Goal: Information Seeking & Learning: Learn about a topic

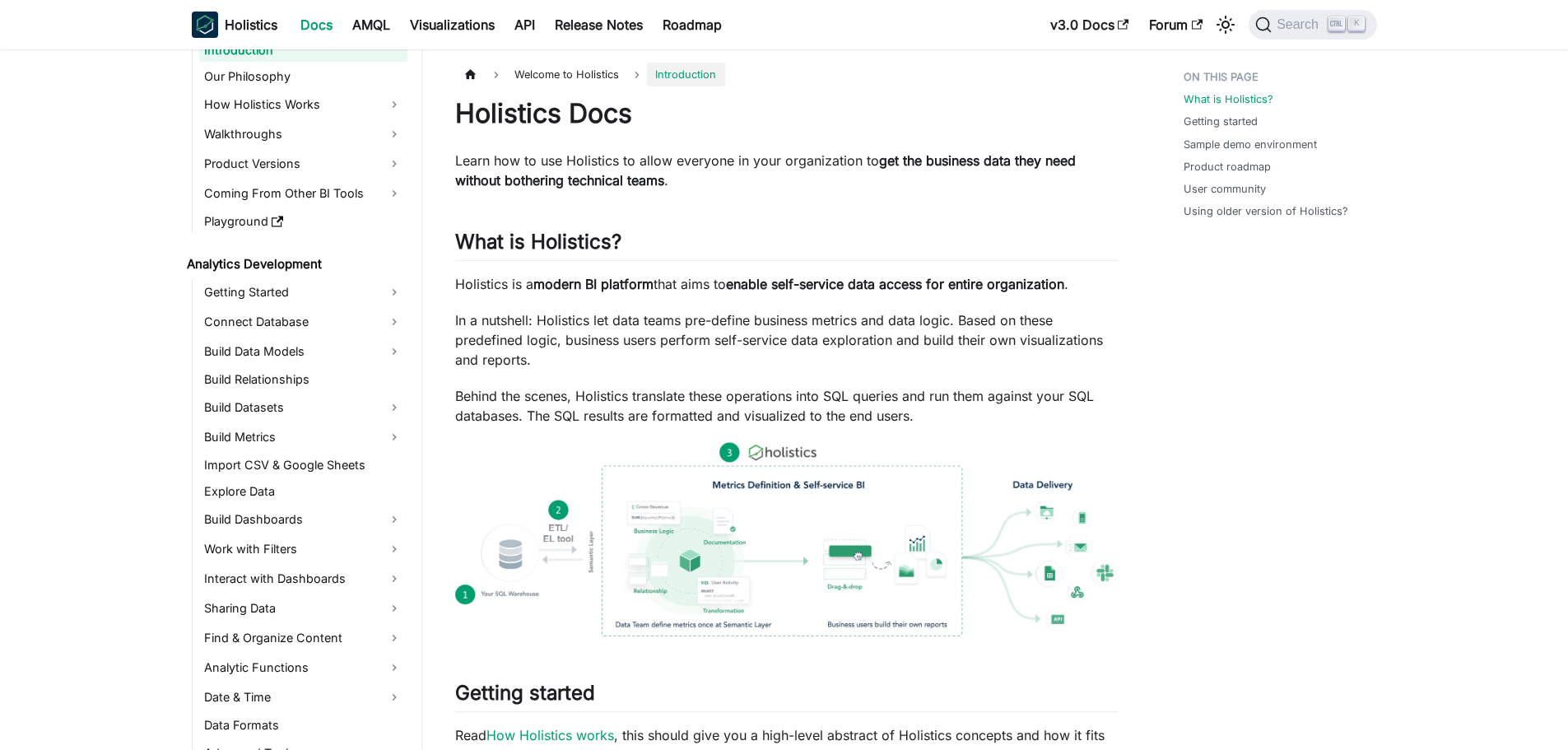
scroll to position [83, 0]
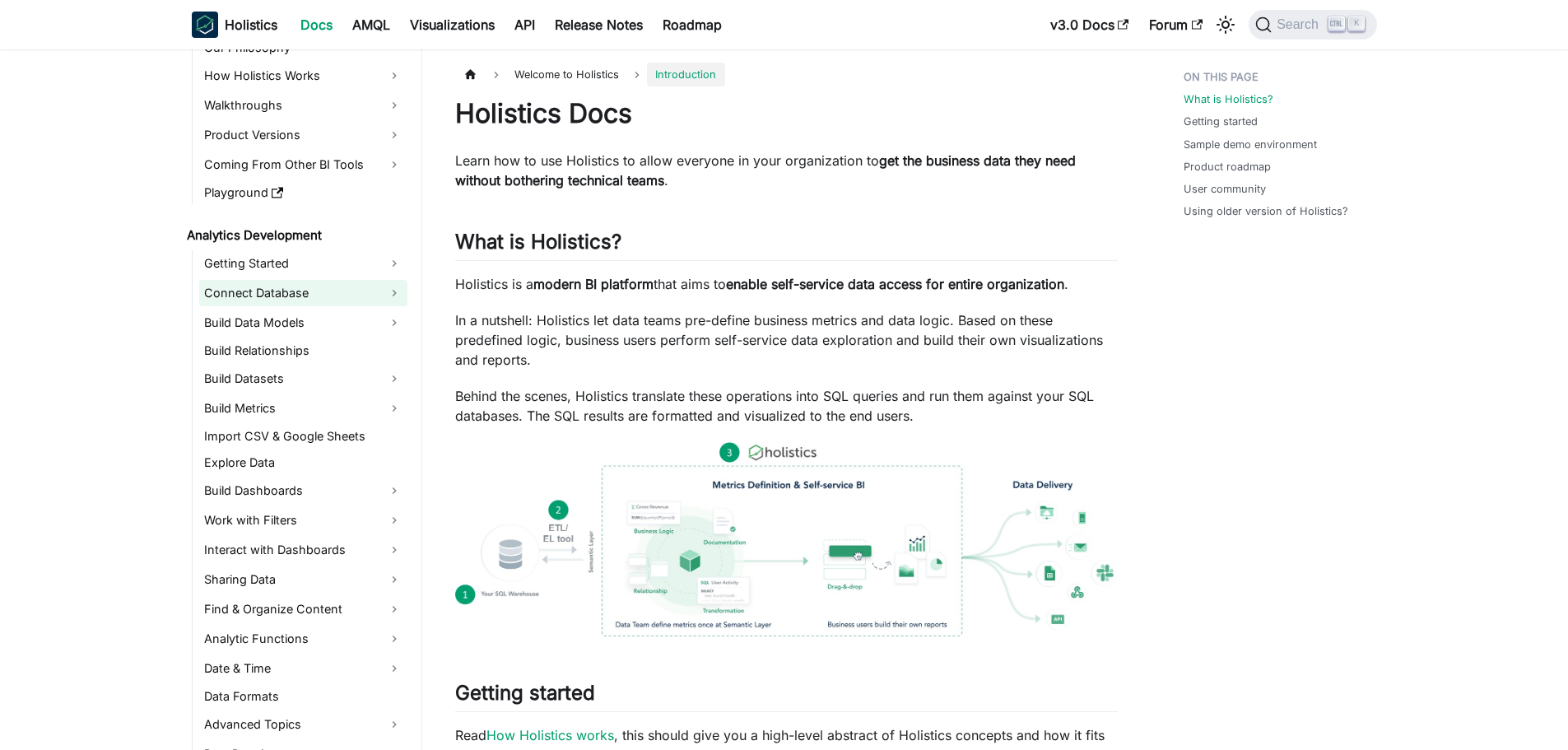
click at [292, 293] on link "Connect Database" at bounding box center [303, 292] width 209 height 26
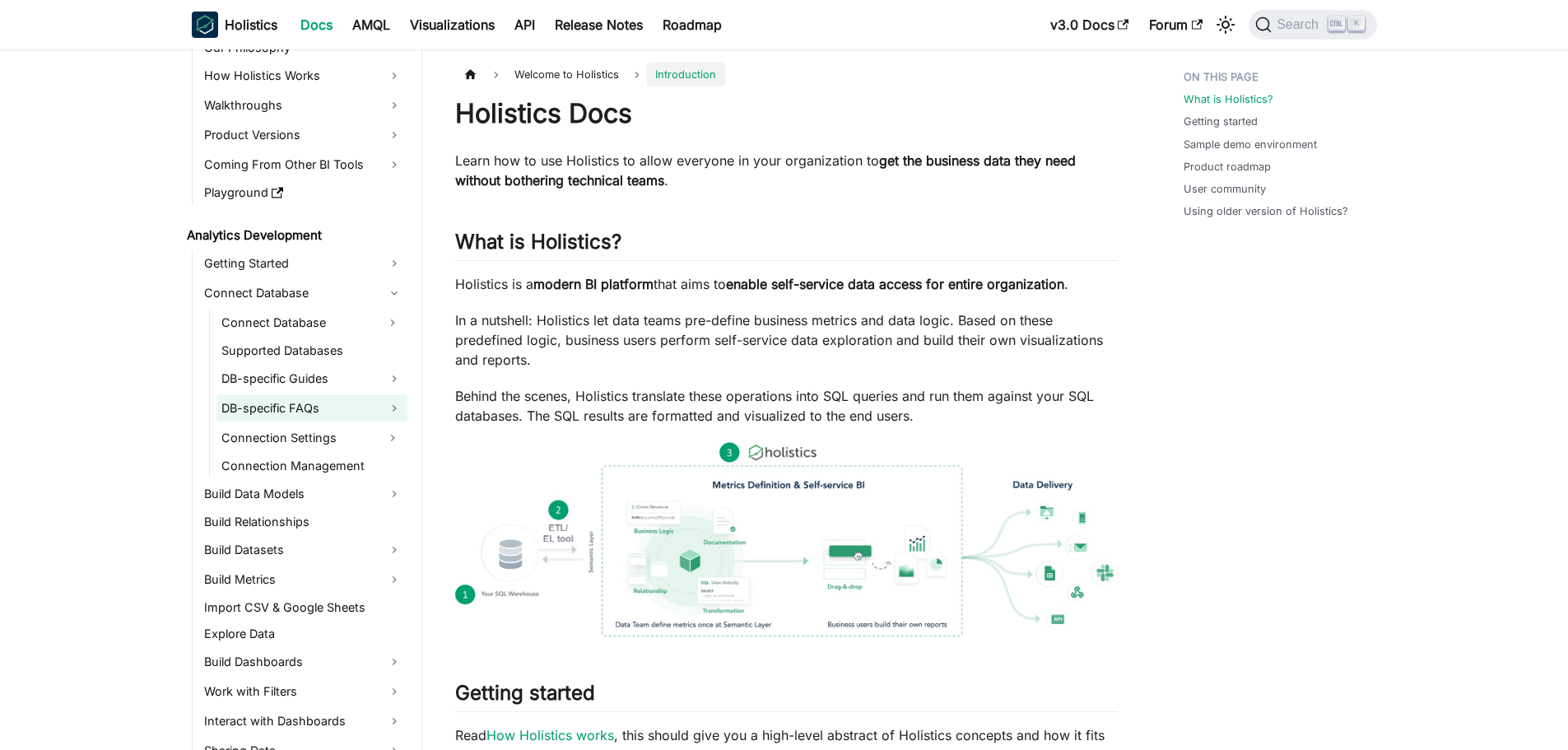
scroll to position [247, 0]
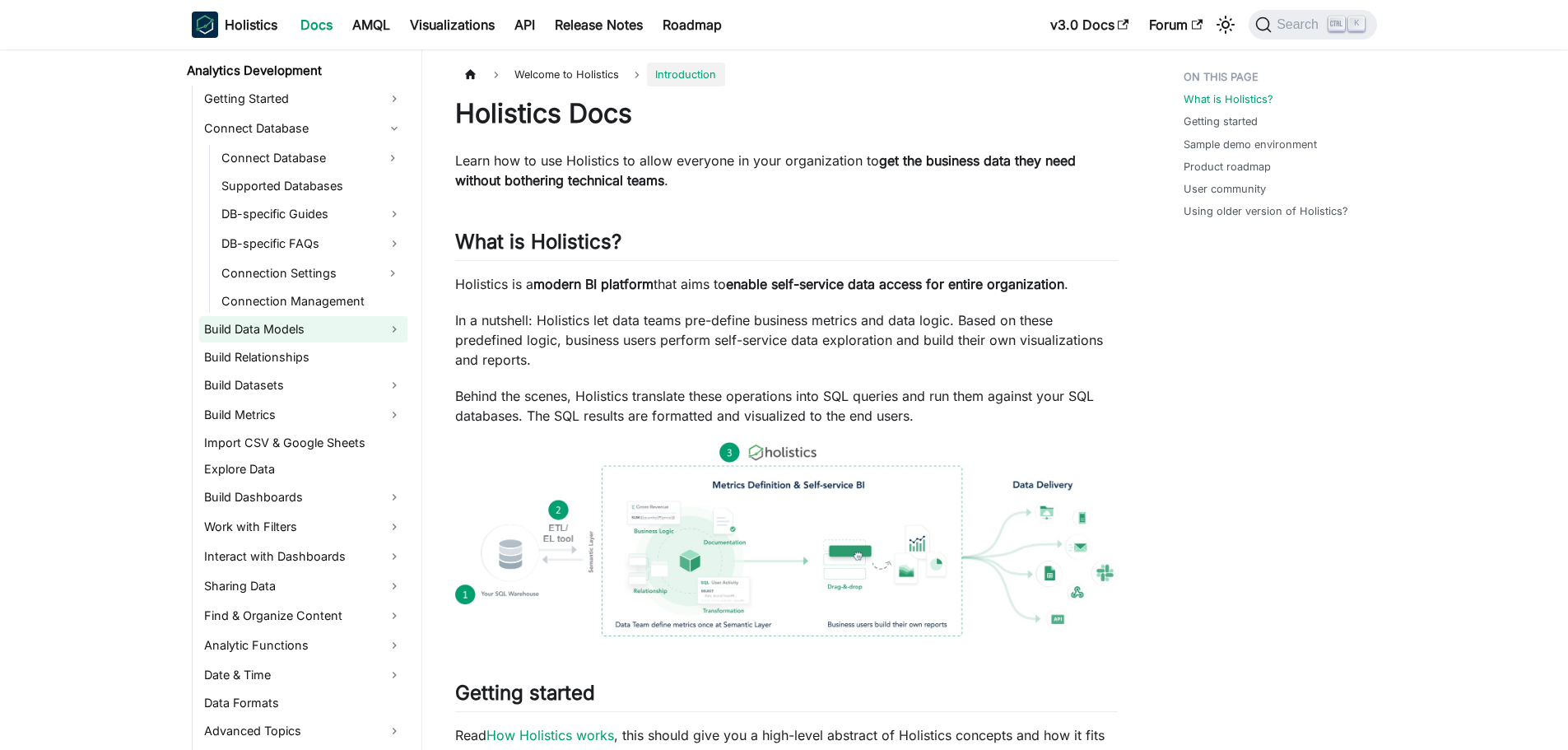
click at [298, 330] on link "Build Data Models" at bounding box center [303, 329] width 209 height 26
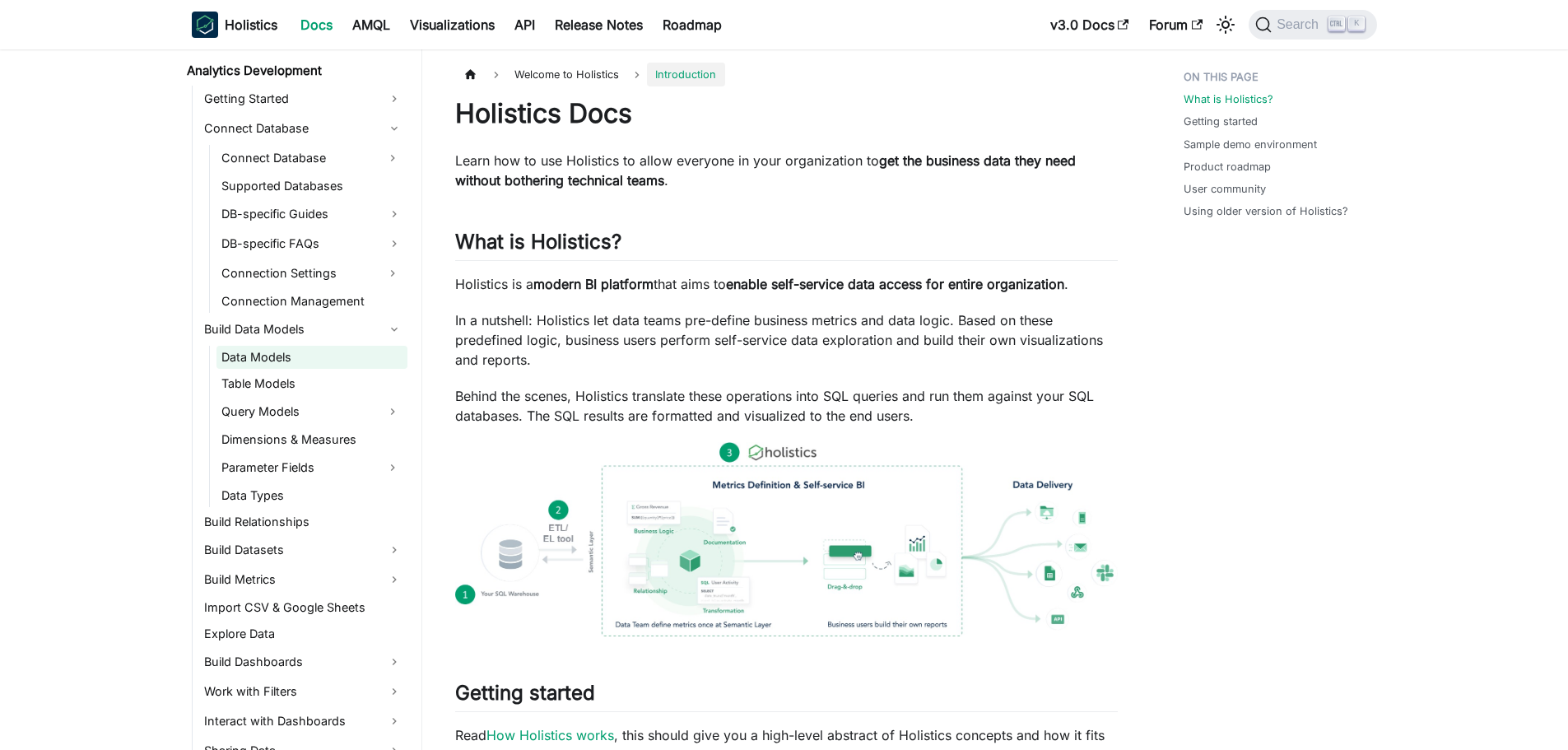
click at [296, 359] on link "Data Models" at bounding box center [311, 358] width 191 height 23
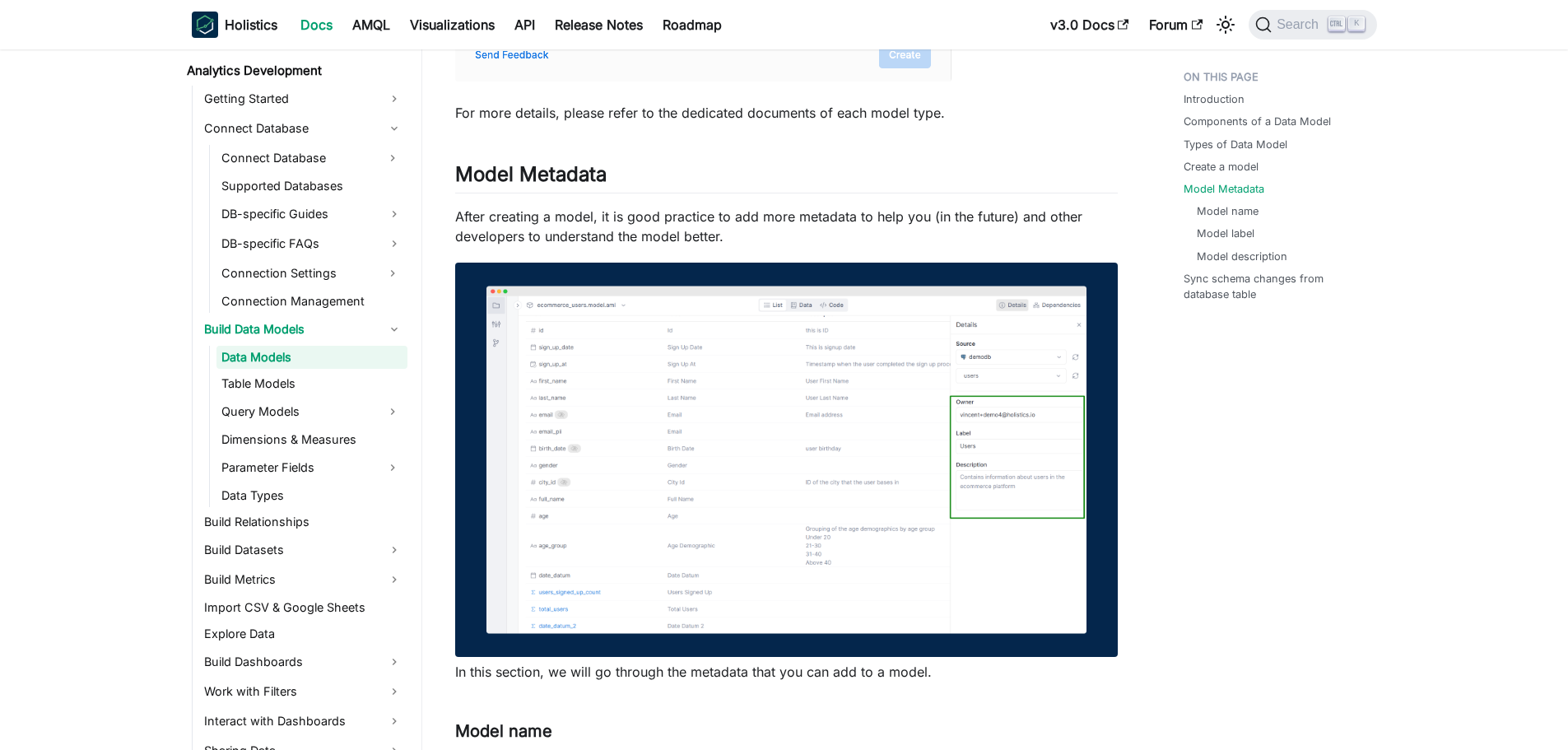
scroll to position [2388, 0]
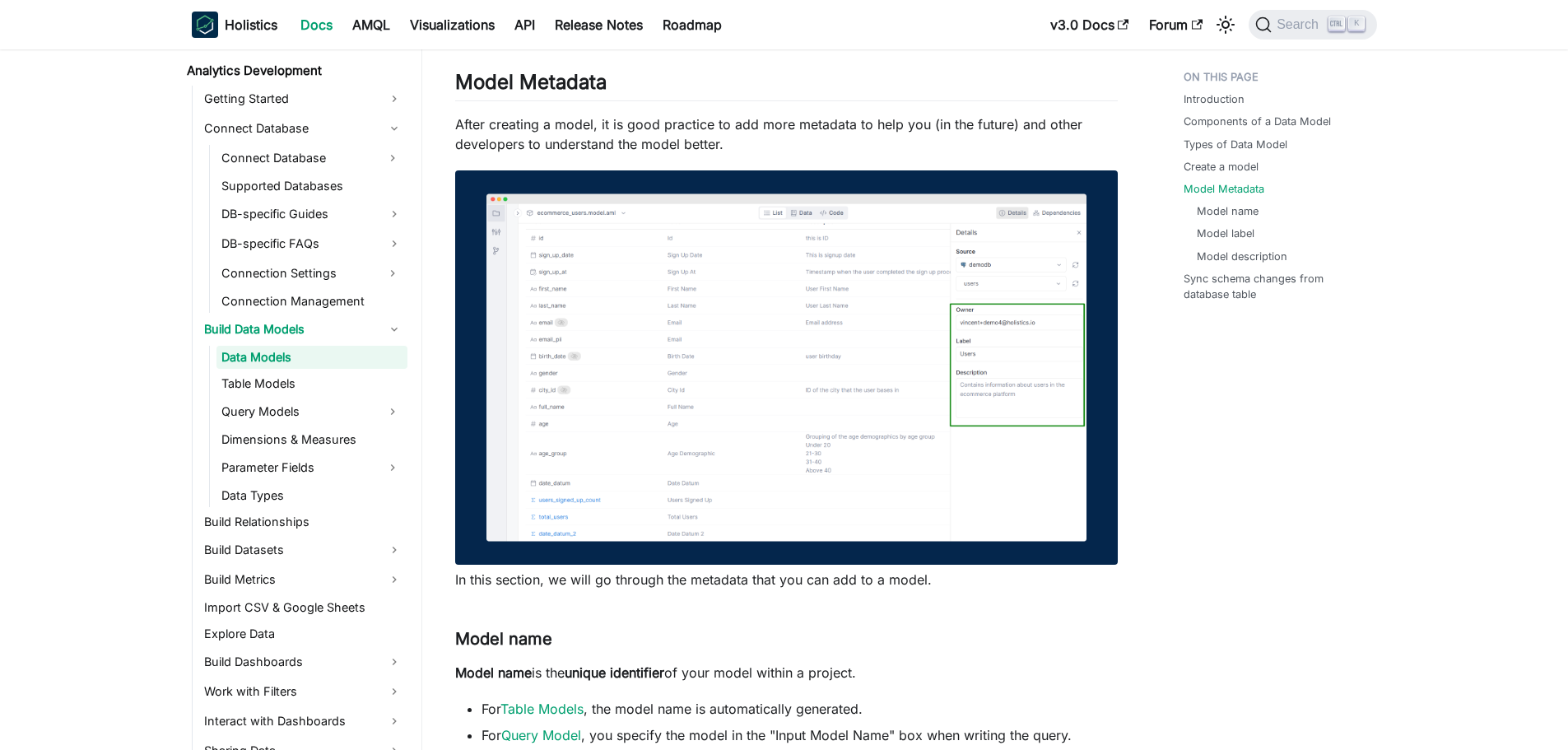
click at [896, 347] on img at bounding box center [786, 367] width 662 height 394
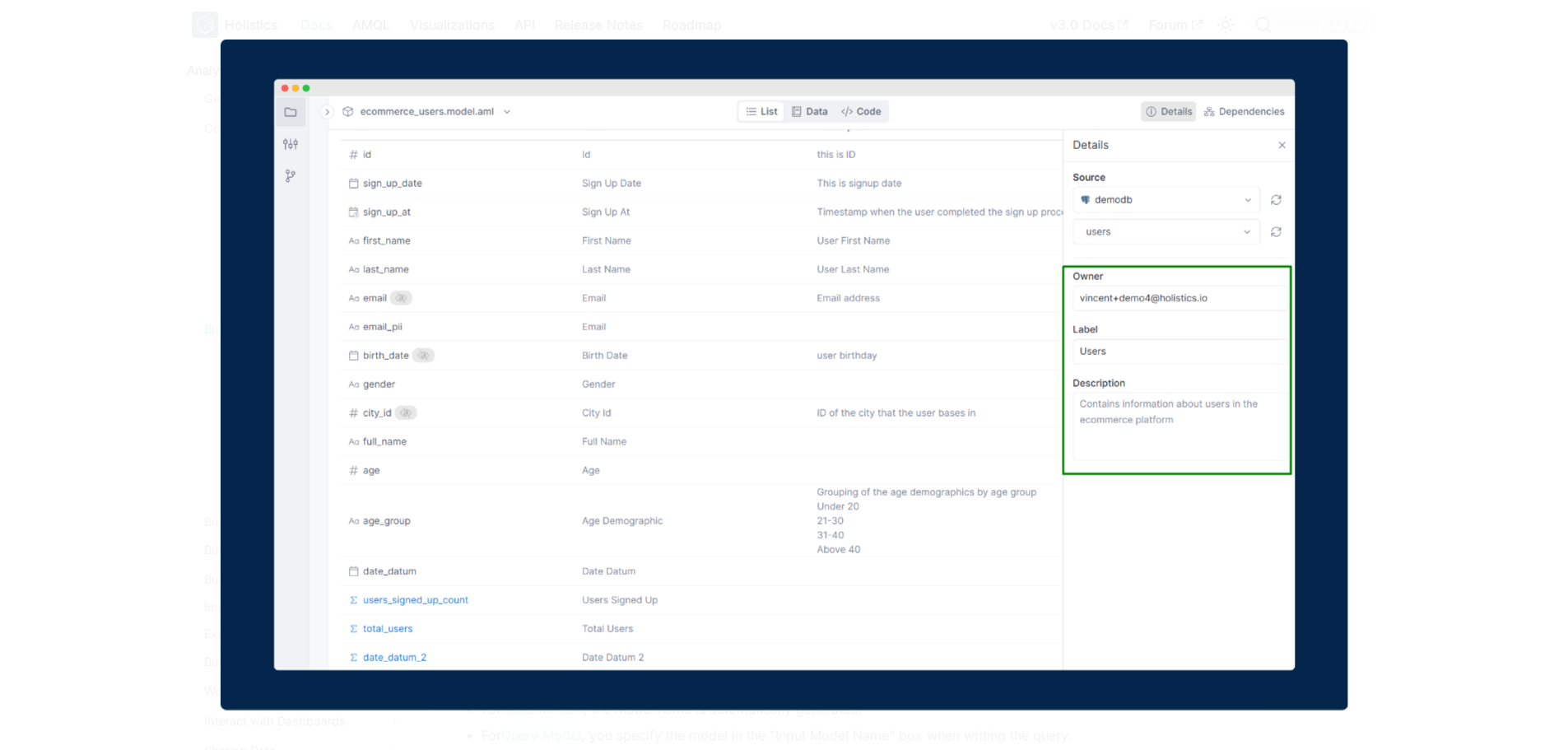
click at [1428, 312] on div at bounding box center [784, 375] width 1568 height 750
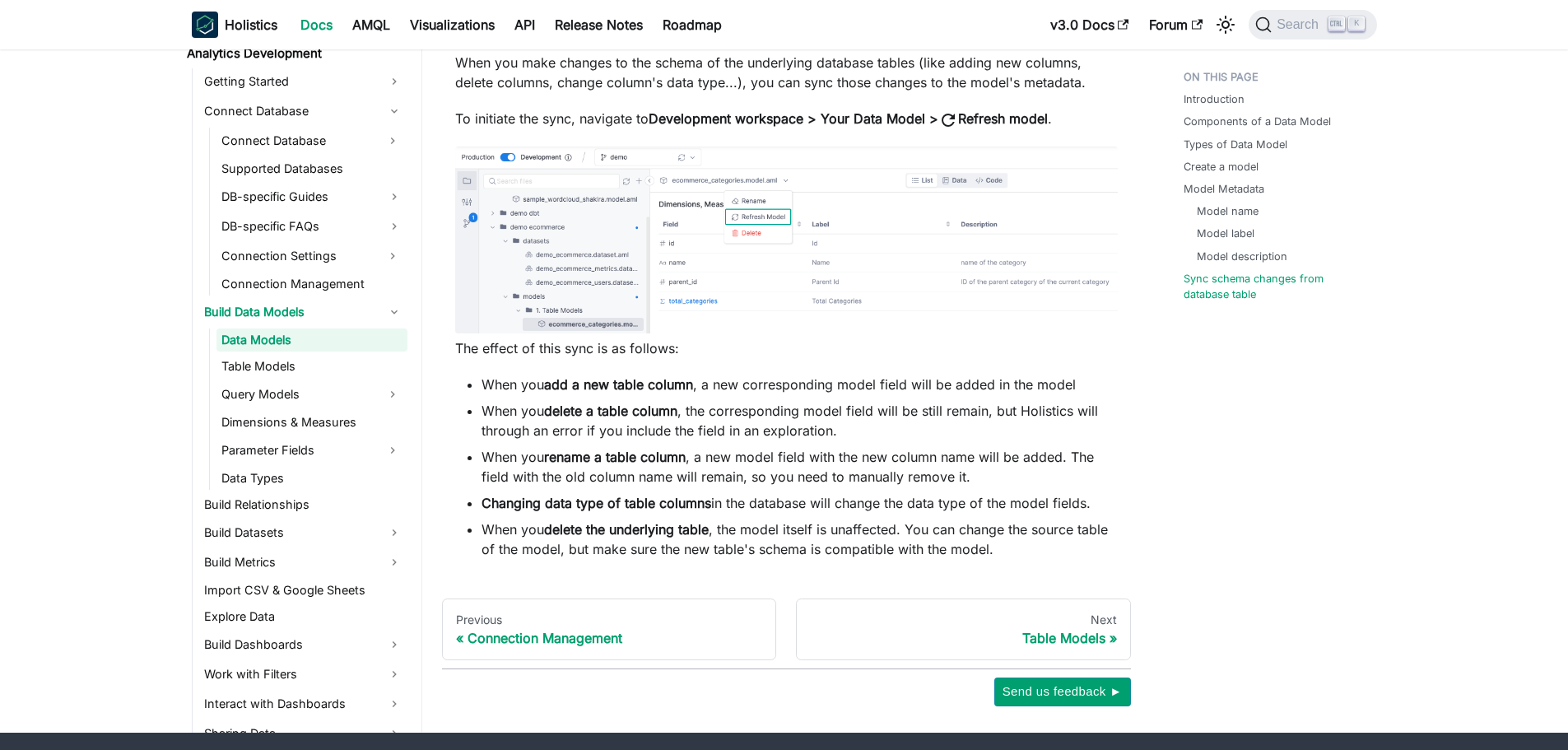
scroll to position [4876, 0]
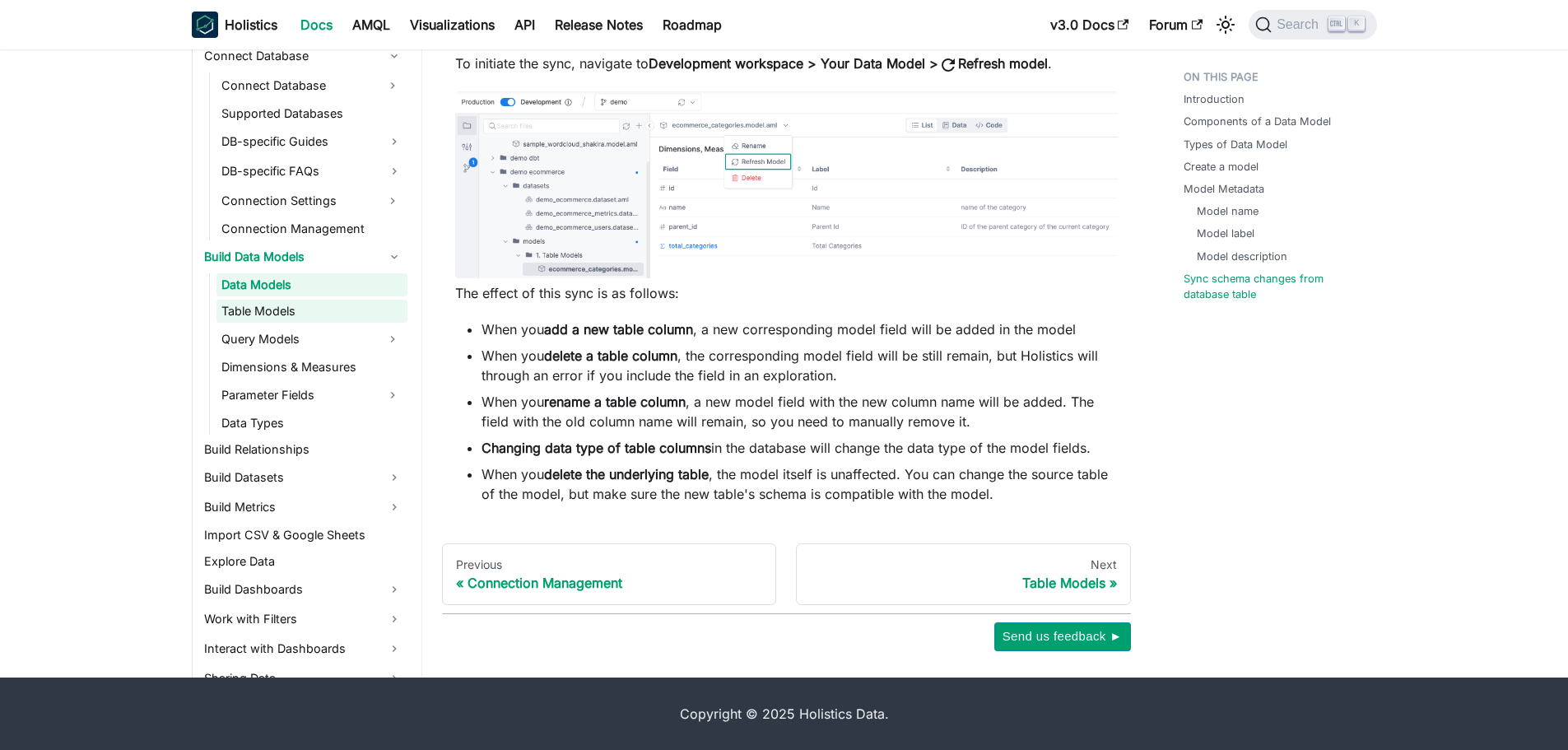
click at [298, 309] on link "Table Models" at bounding box center [311, 312] width 191 height 23
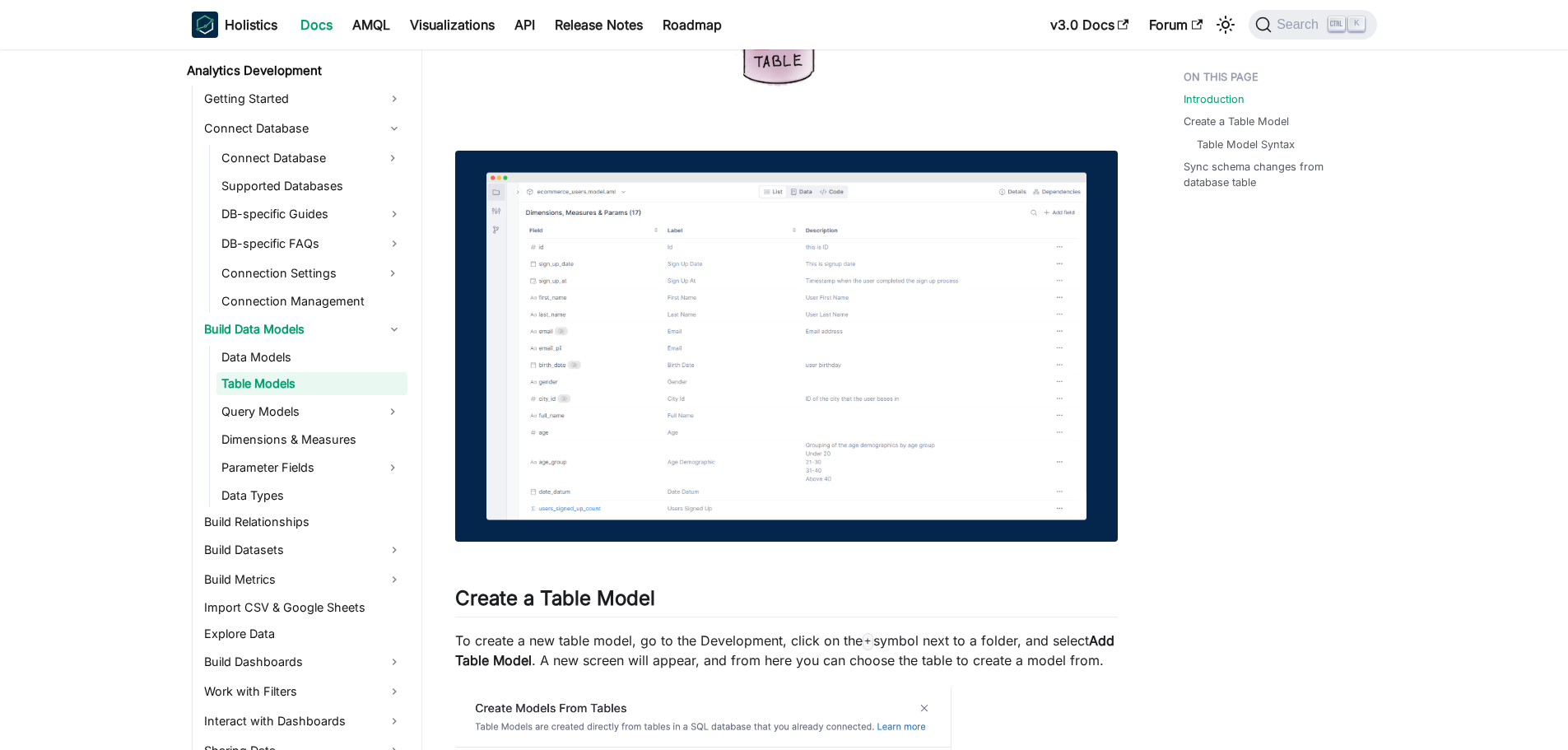
scroll to position [659, 0]
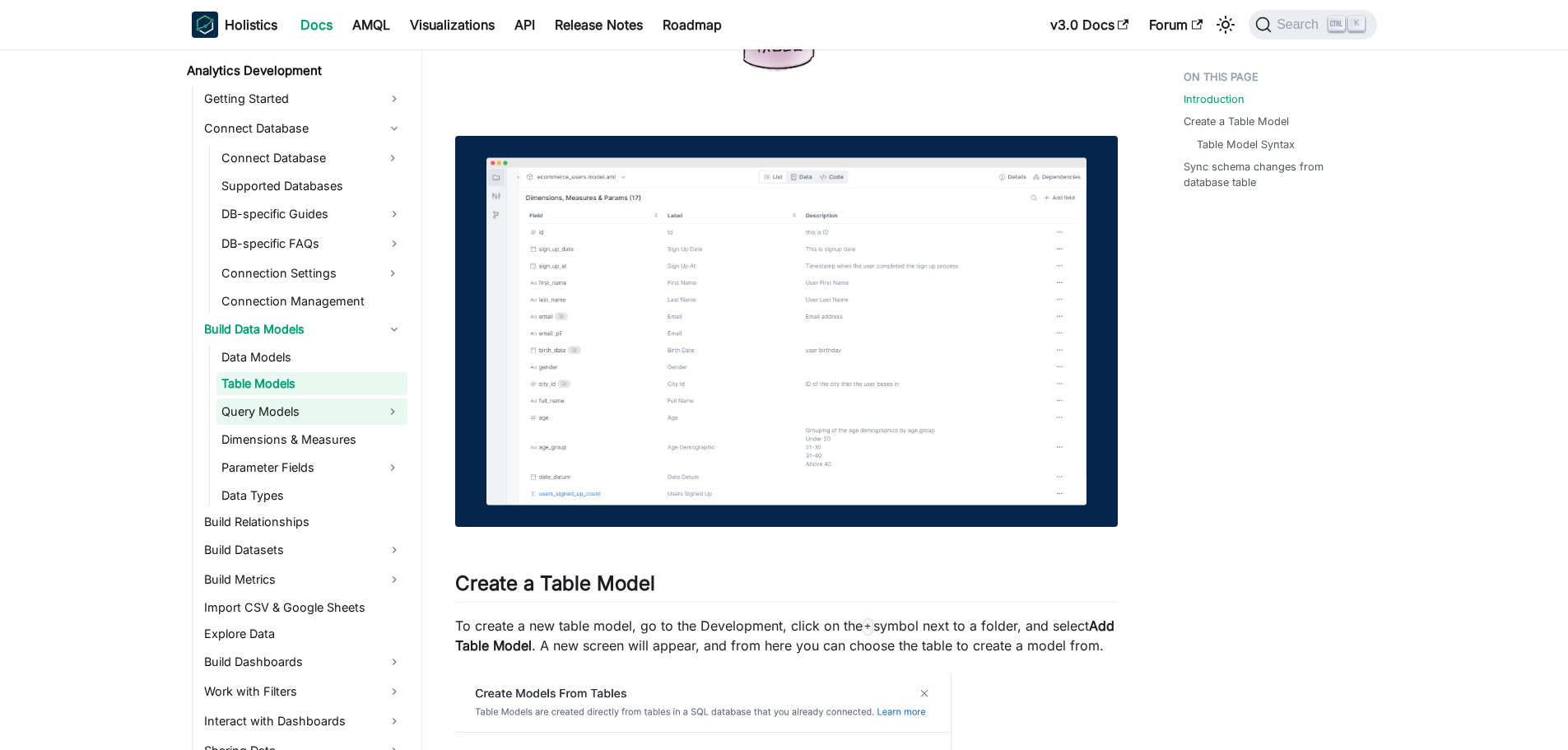
click at [255, 421] on link "Query Models" at bounding box center [297, 411] width 162 height 26
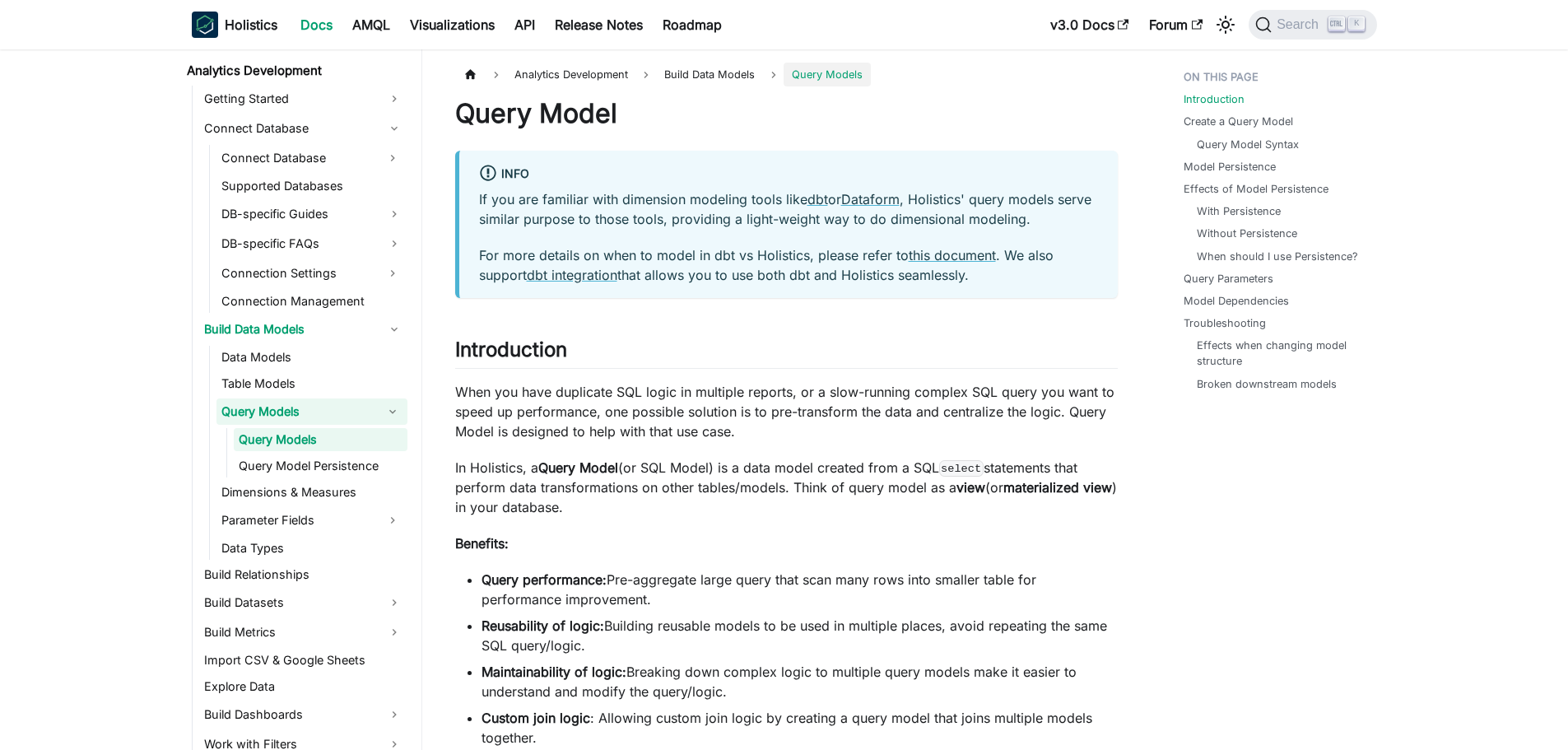
click at [312, 441] on link "Query Models" at bounding box center [320, 439] width 174 height 23
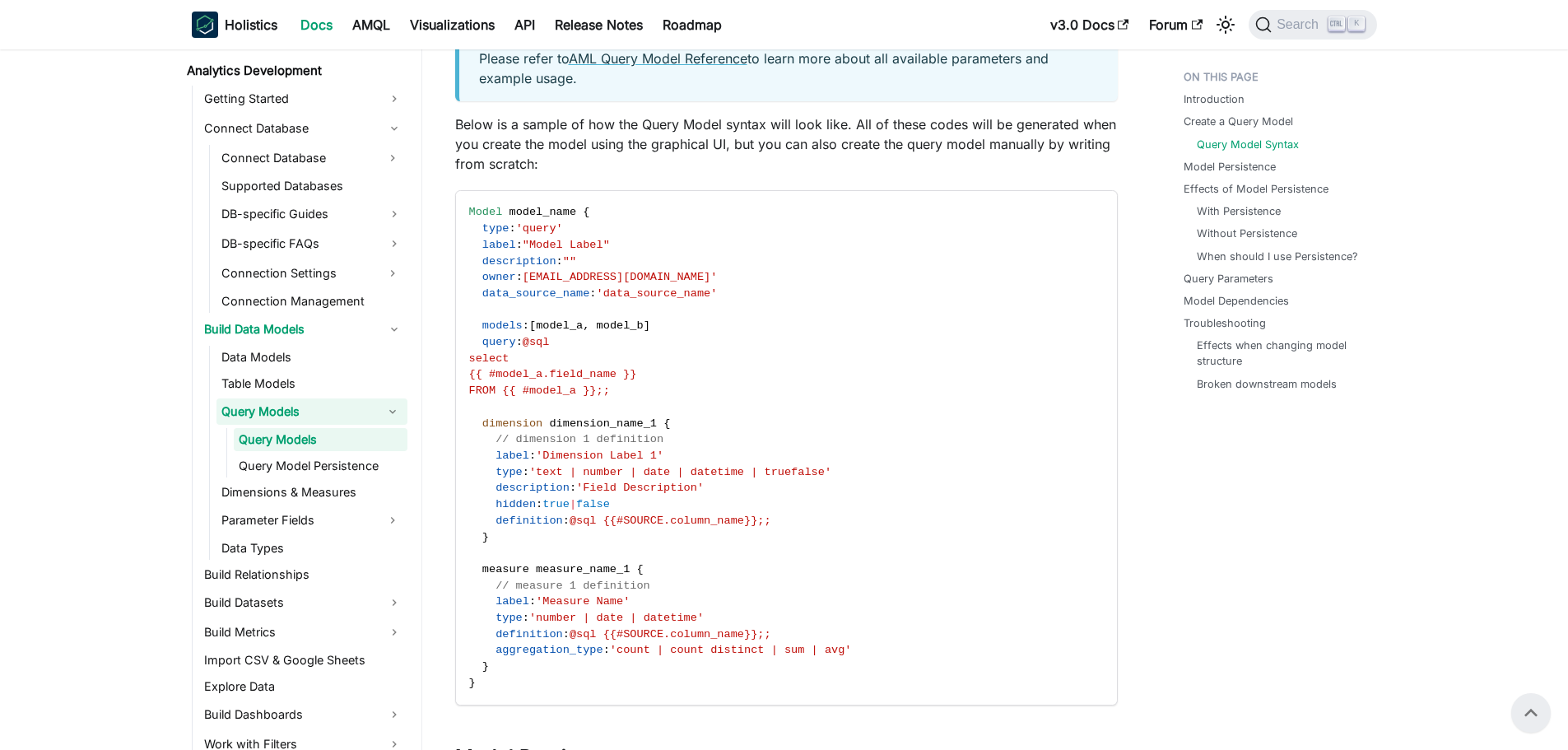
scroll to position [1893, 0]
click at [635, 298] on span "'data_source_name'" at bounding box center [658, 294] width 121 height 12
click at [556, 299] on span "data_source_name" at bounding box center [536, 294] width 108 height 12
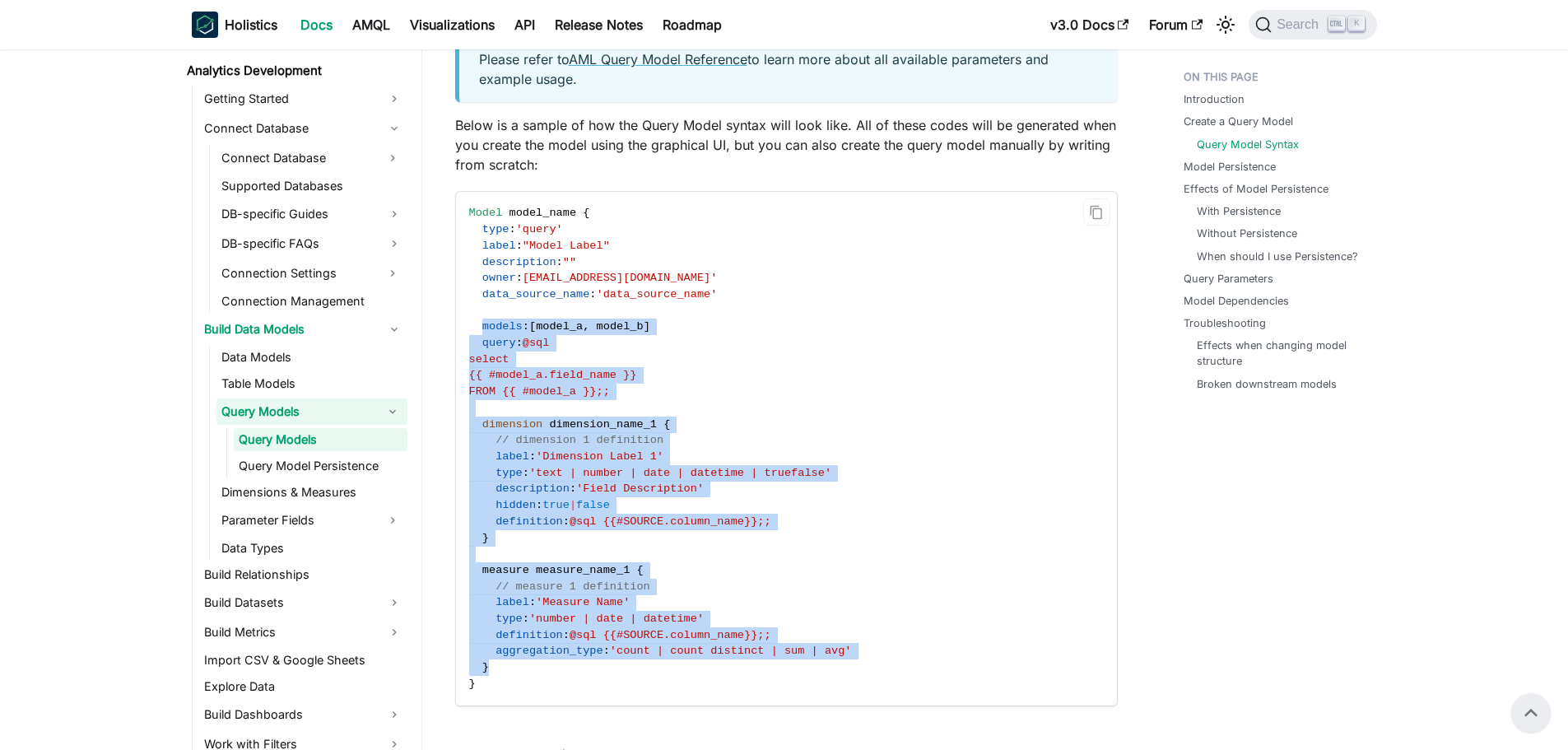
drag, startPoint x: 480, startPoint y: 326, endPoint x: 833, endPoint y: 662, distance: 487.3
click at [833, 662] on code "Model model_name { type : 'query' label : "Model Label" description : "" owner …" at bounding box center [784, 448] width 659 height 512
click at [693, 574] on code "Model model_name { type : 'query' label : "Model Label" description : "" owner …" at bounding box center [784, 448] width 659 height 512
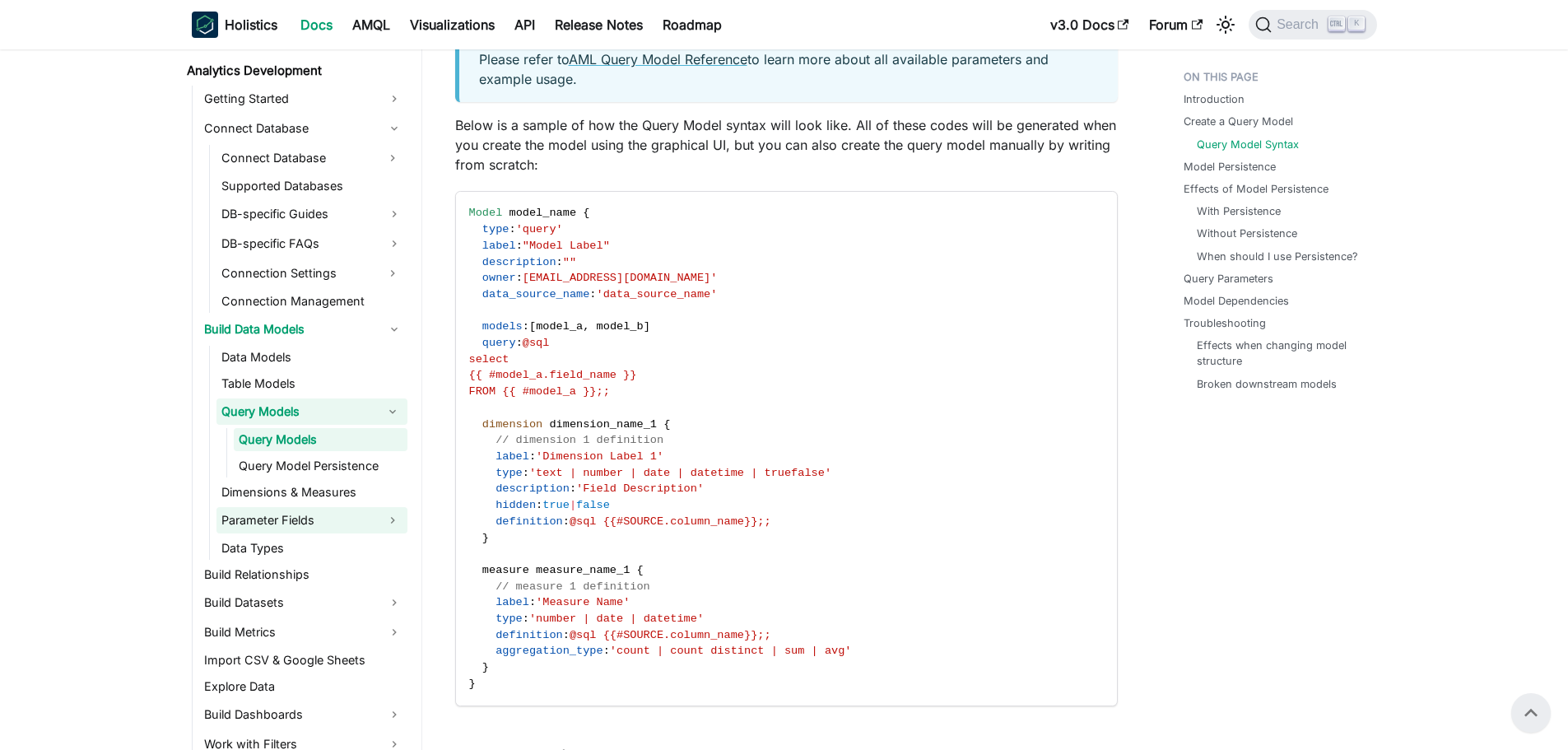
click at [289, 522] on link "Parameter Fields" at bounding box center [297, 519] width 162 height 26
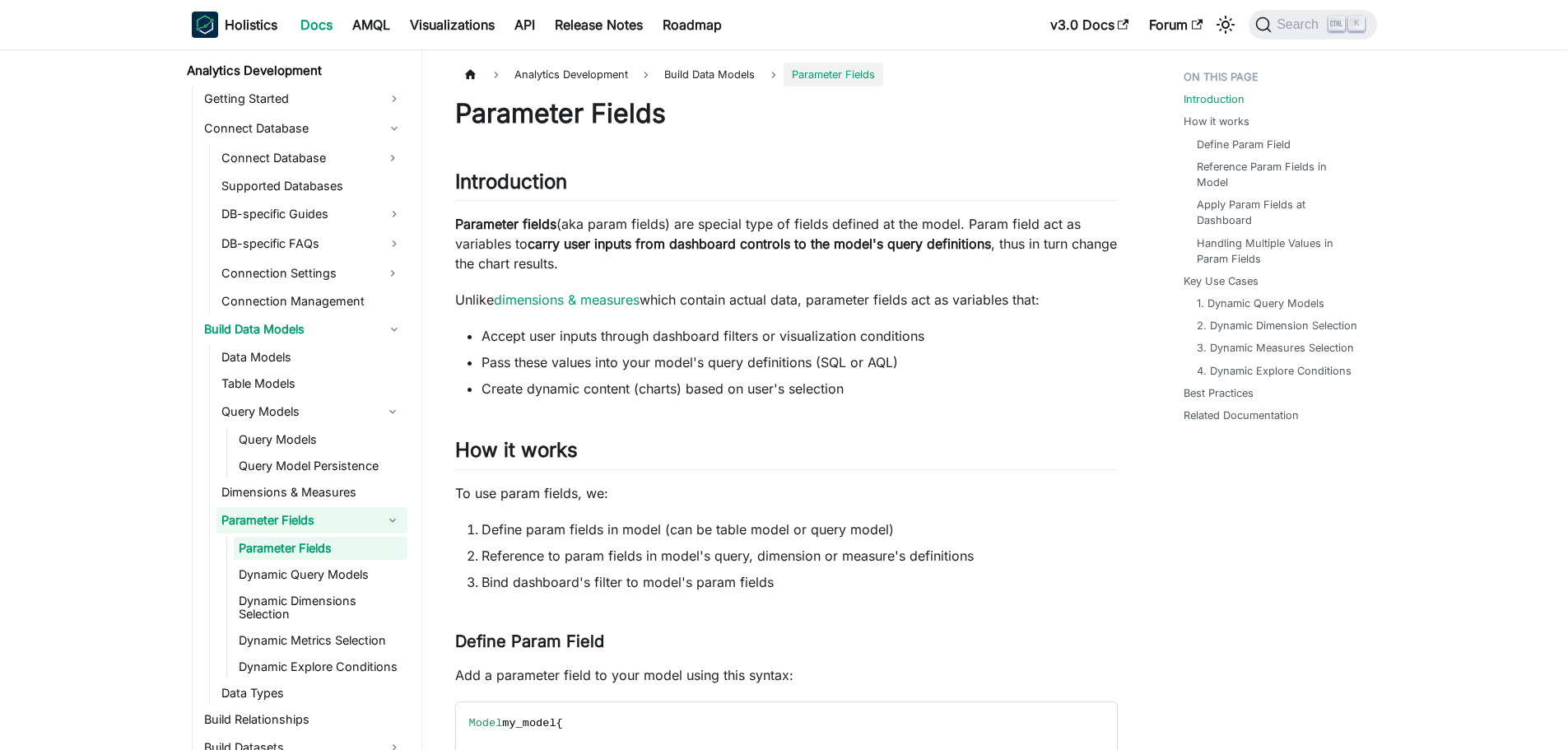
scroll to position [494, 0]
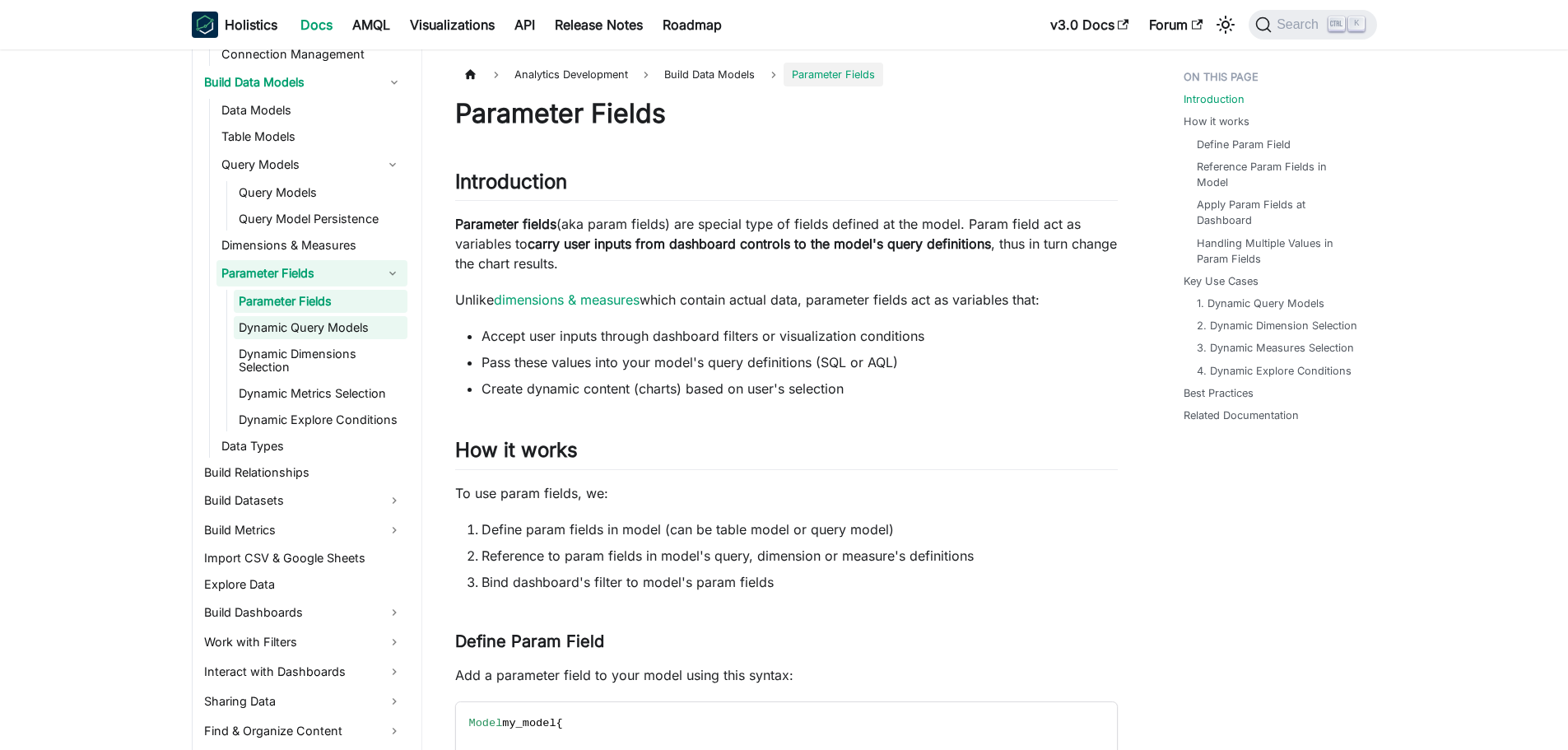
click at [295, 333] on link "Dynamic Query Models" at bounding box center [320, 328] width 174 height 23
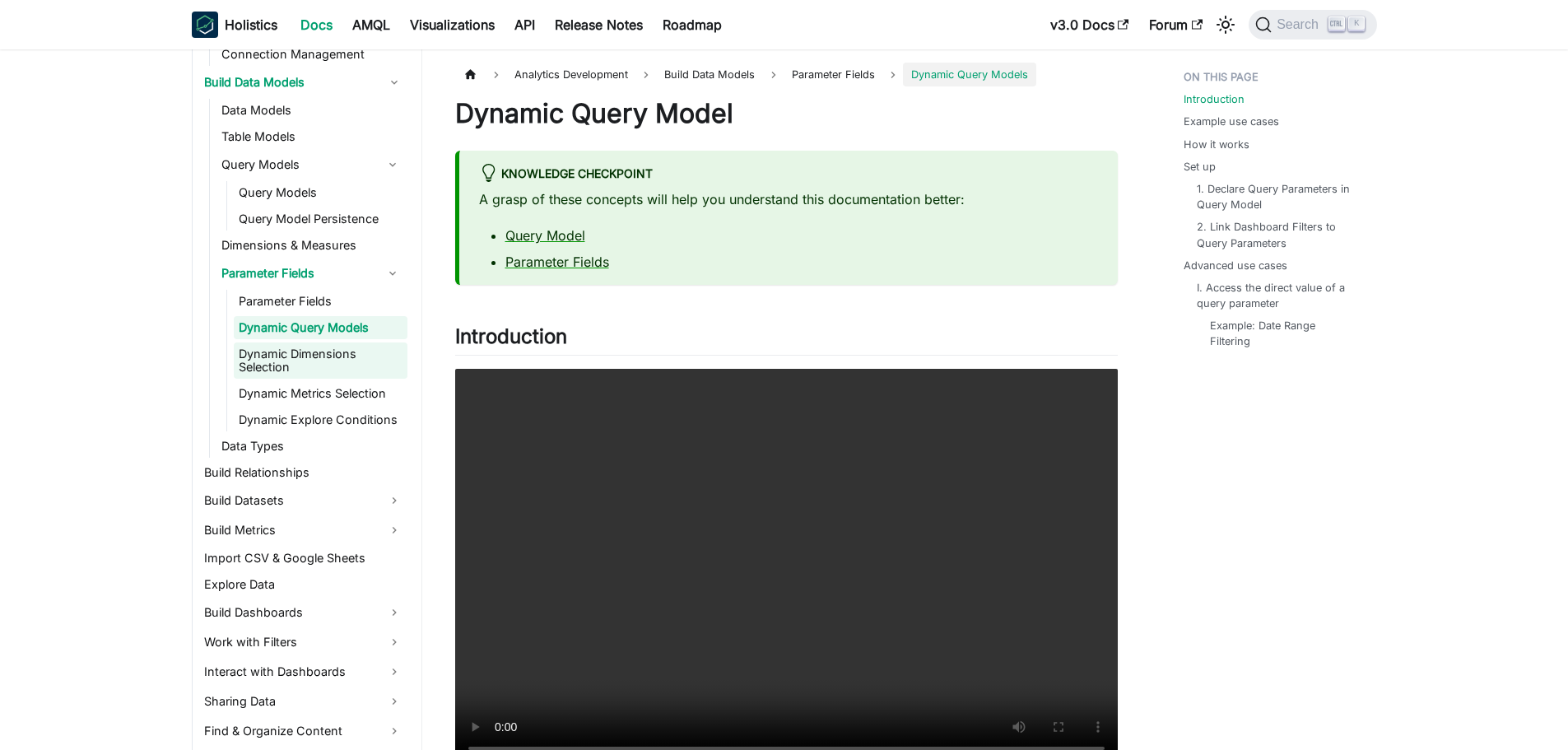
click at [288, 361] on link "Dynamic Dimensions Selection" at bounding box center [320, 361] width 174 height 37
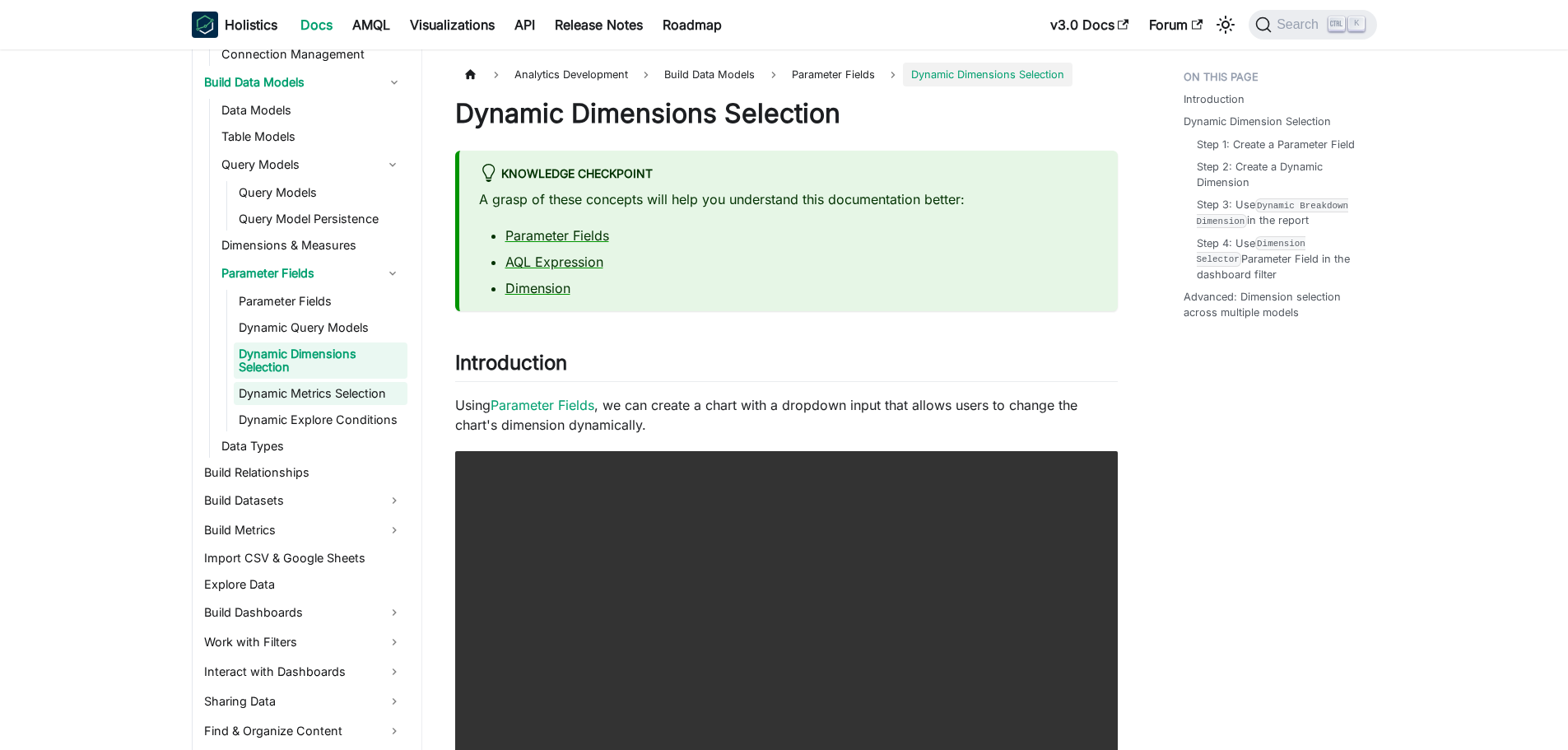
click at [290, 398] on link "Dynamic Metrics Selection" at bounding box center [320, 393] width 174 height 23
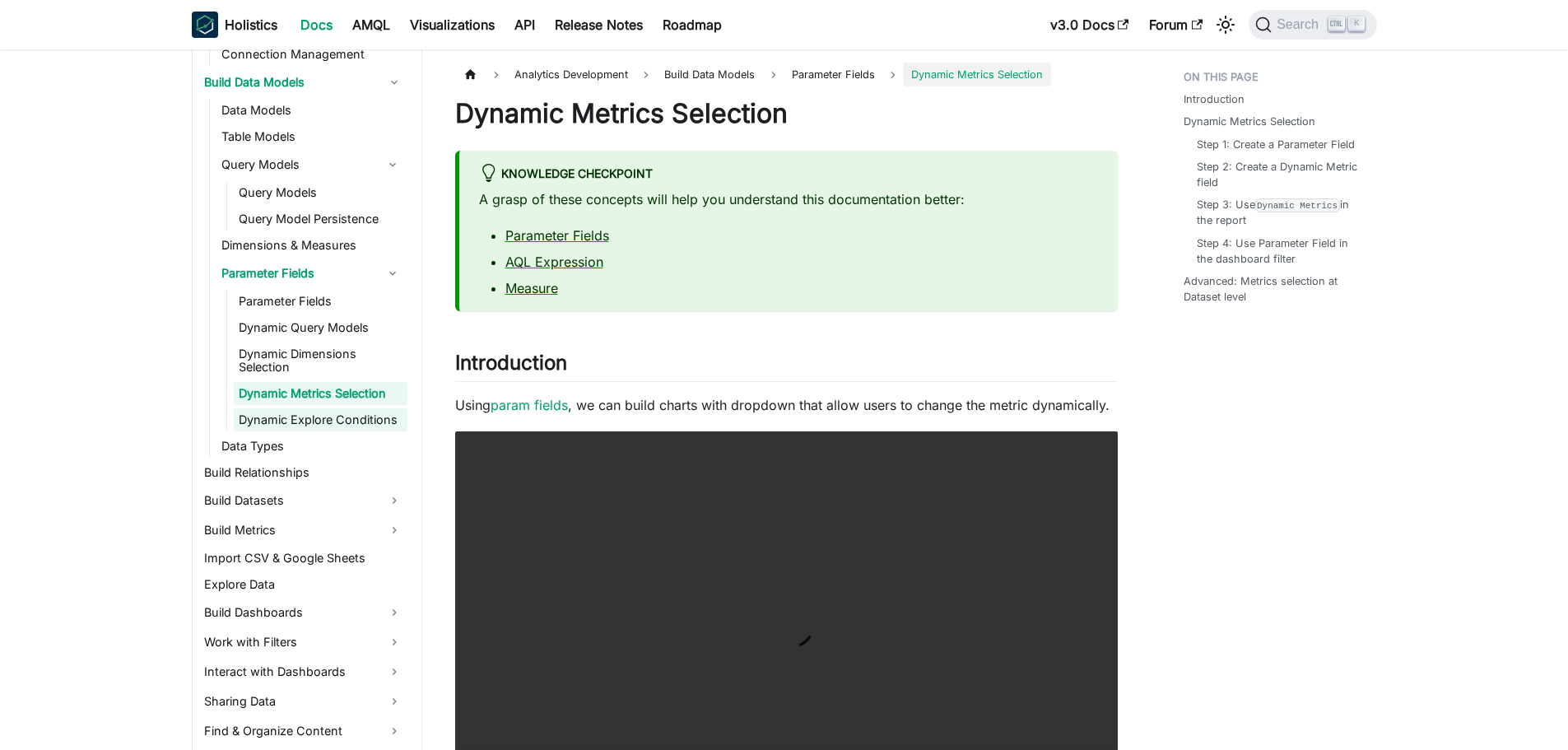
click at [294, 421] on link "Dynamic Explore Conditions" at bounding box center [320, 420] width 174 height 23
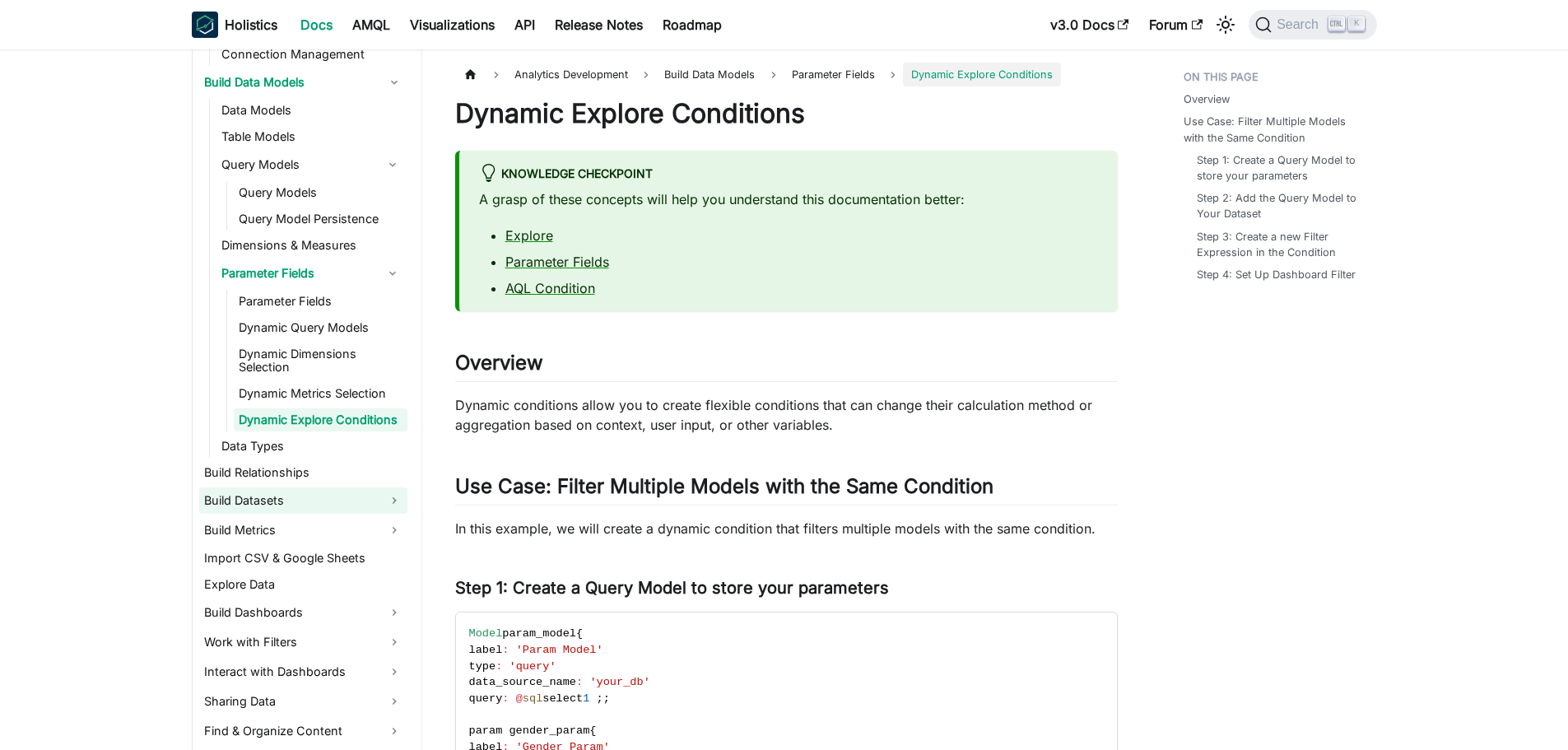
click at [263, 503] on link "Build Datasets" at bounding box center [303, 500] width 209 height 26
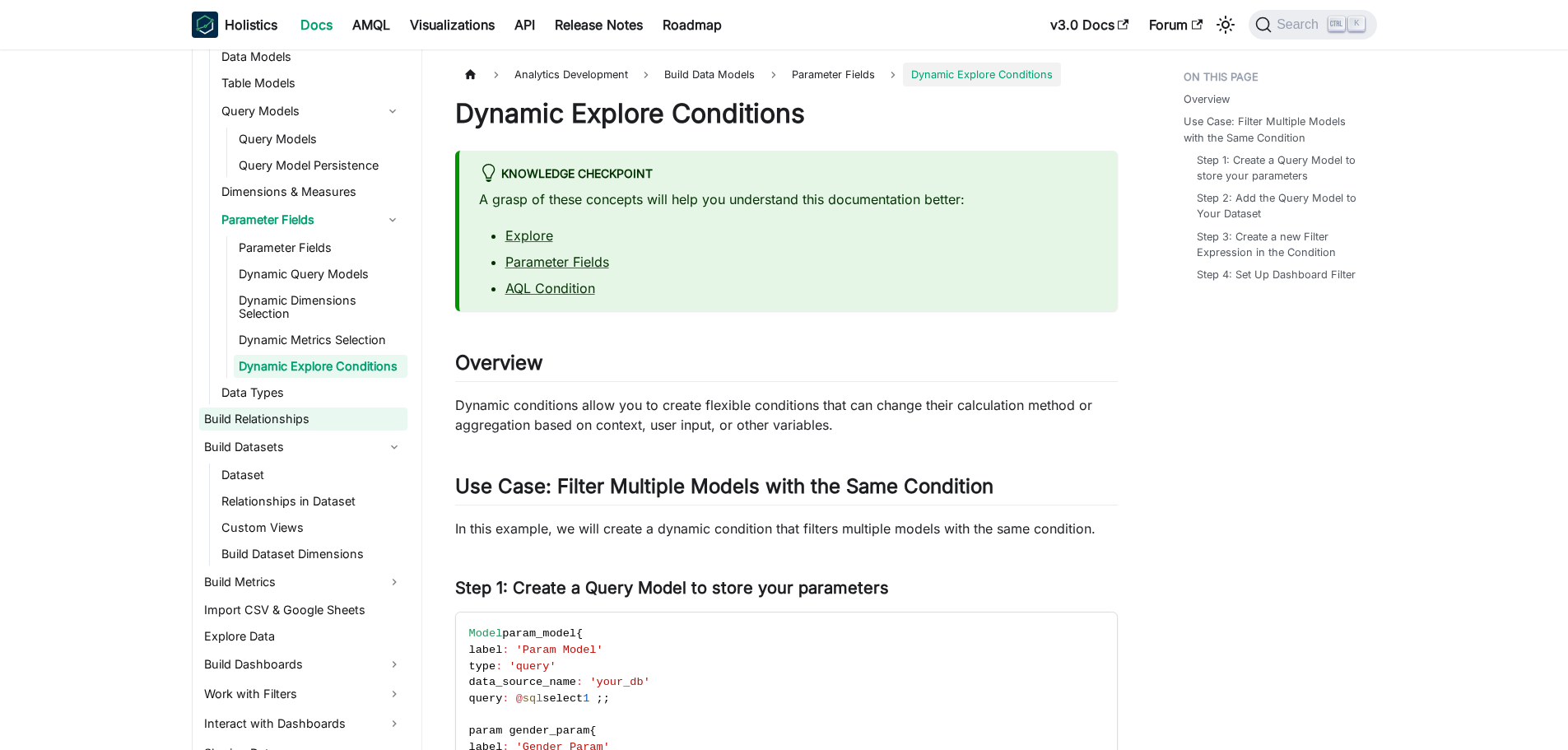
scroll to position [576, 0]
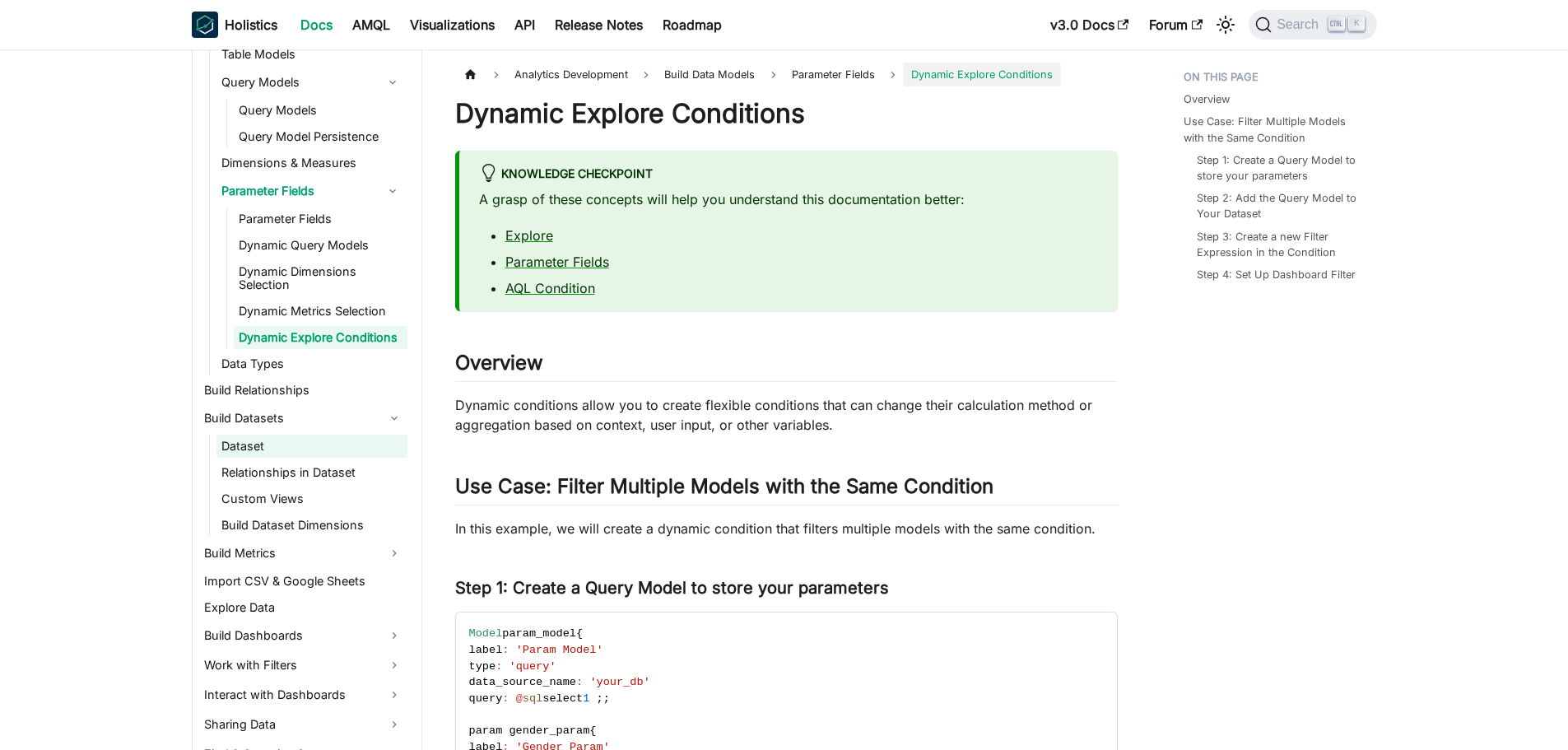
click at [287, 439] on link "Dataset" at bounding box center [311, 446] width 191 height 23
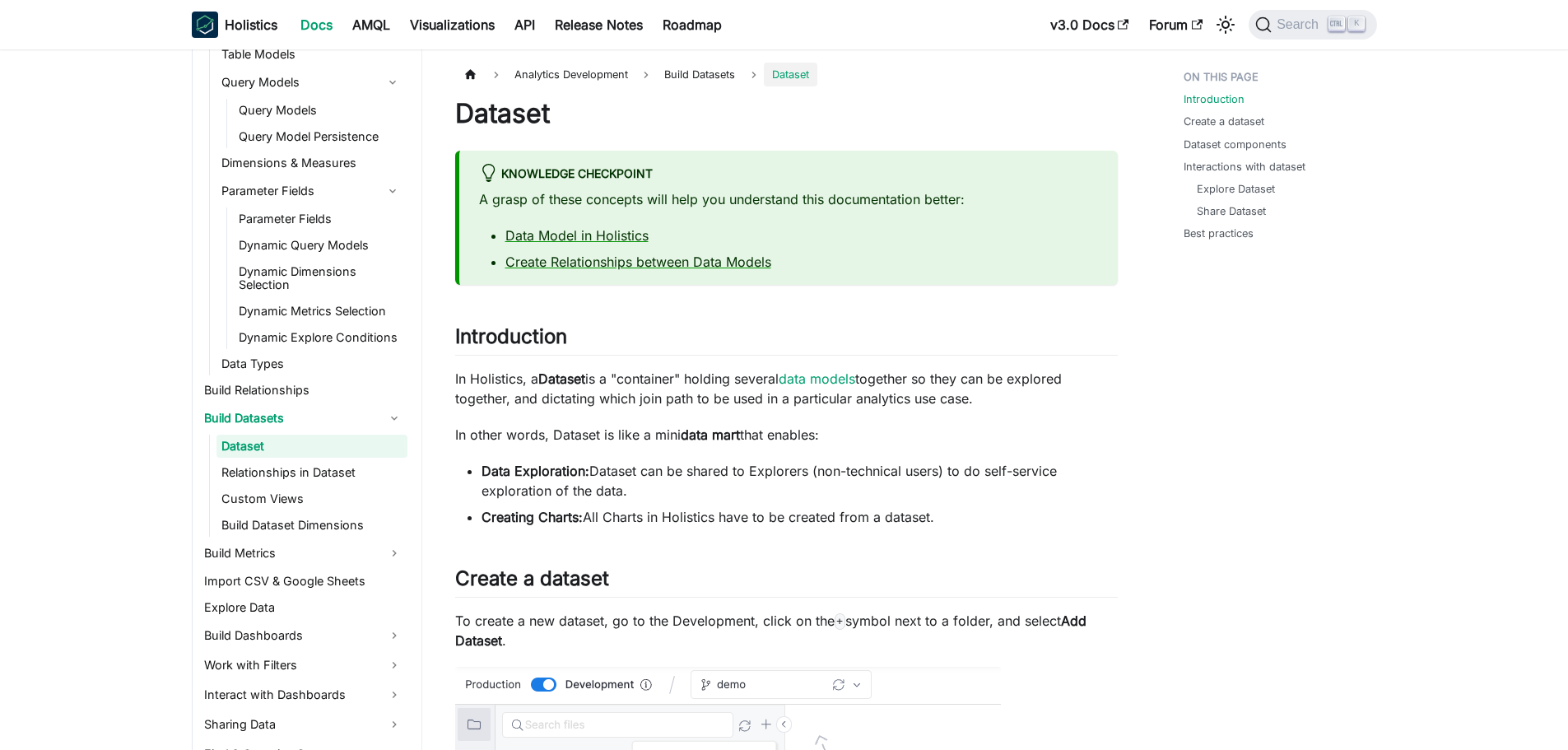
click at [279, 485] on ul "Dataset Relationships in Dataset Custom Views Build Dataset Dimensions" at bounding box center [308, 486] width 198 height 102
click at [284, 475] on link "Relationships in Dataset" at bounding box center [311, 473] width 191 height 23
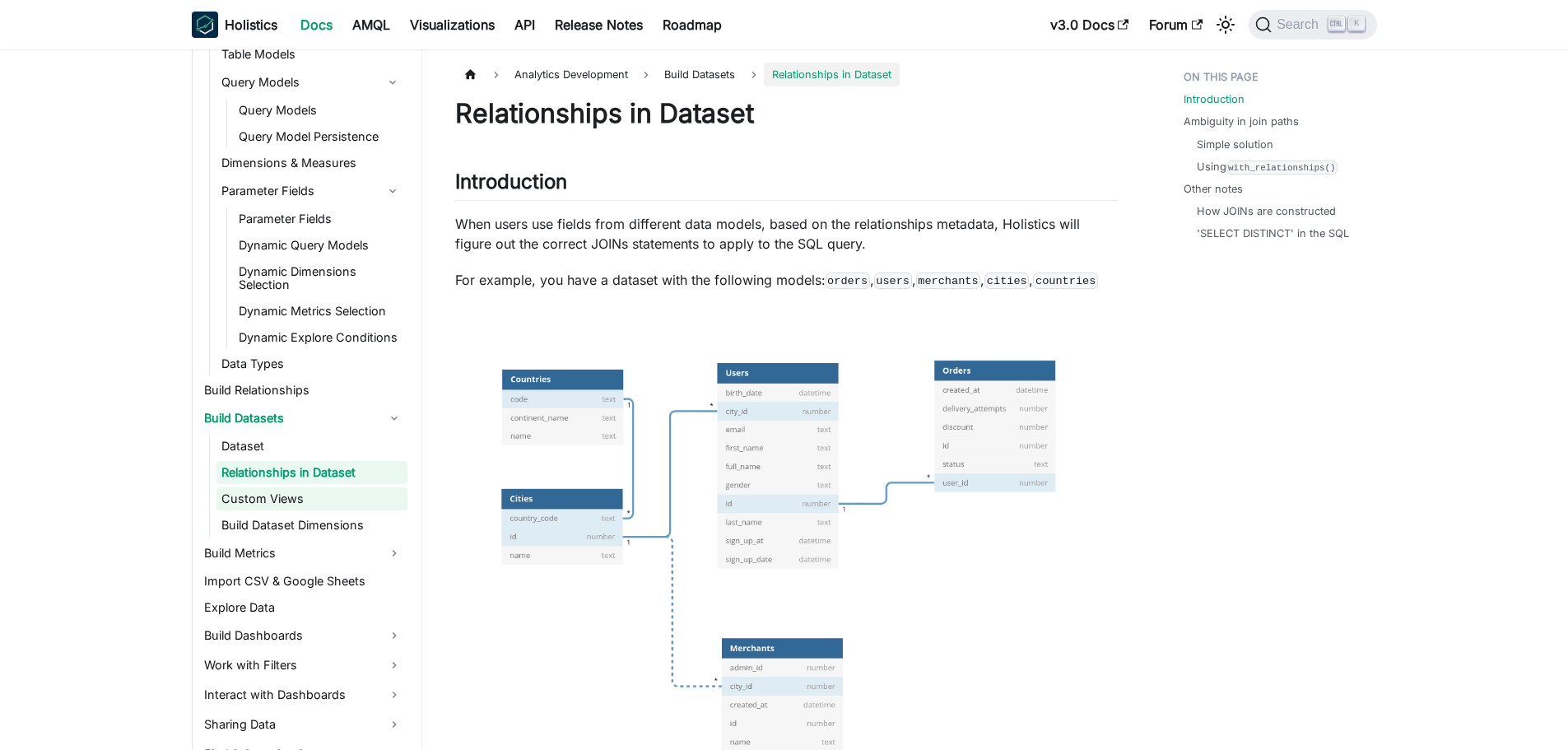
click at [278, 507] on link "Custom Views" at bounding box center [311, 499] width 191 height 23
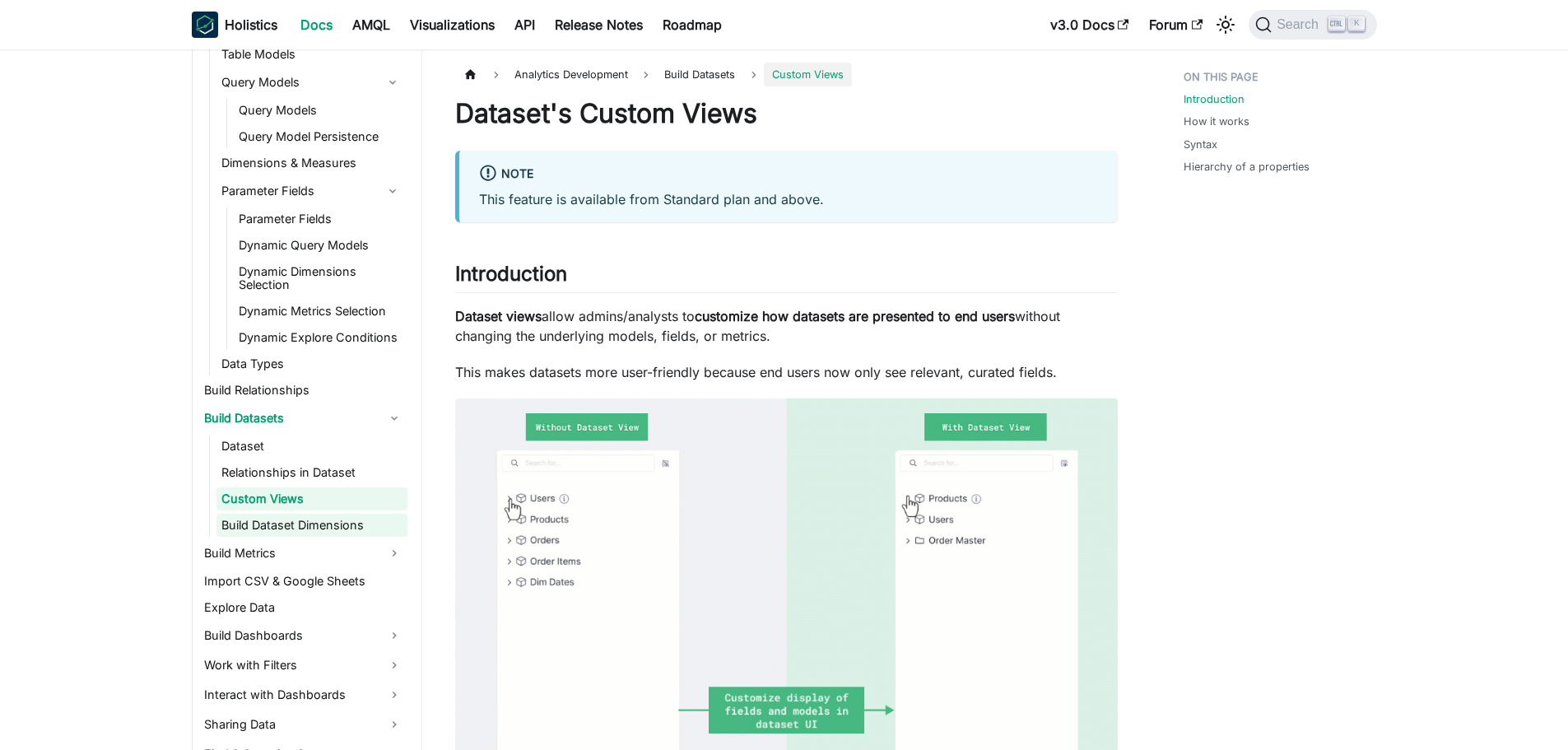
click at [269, 535] on link "Build Dataset Dimensions" at bounding box center [311, 525] width 191 height 23
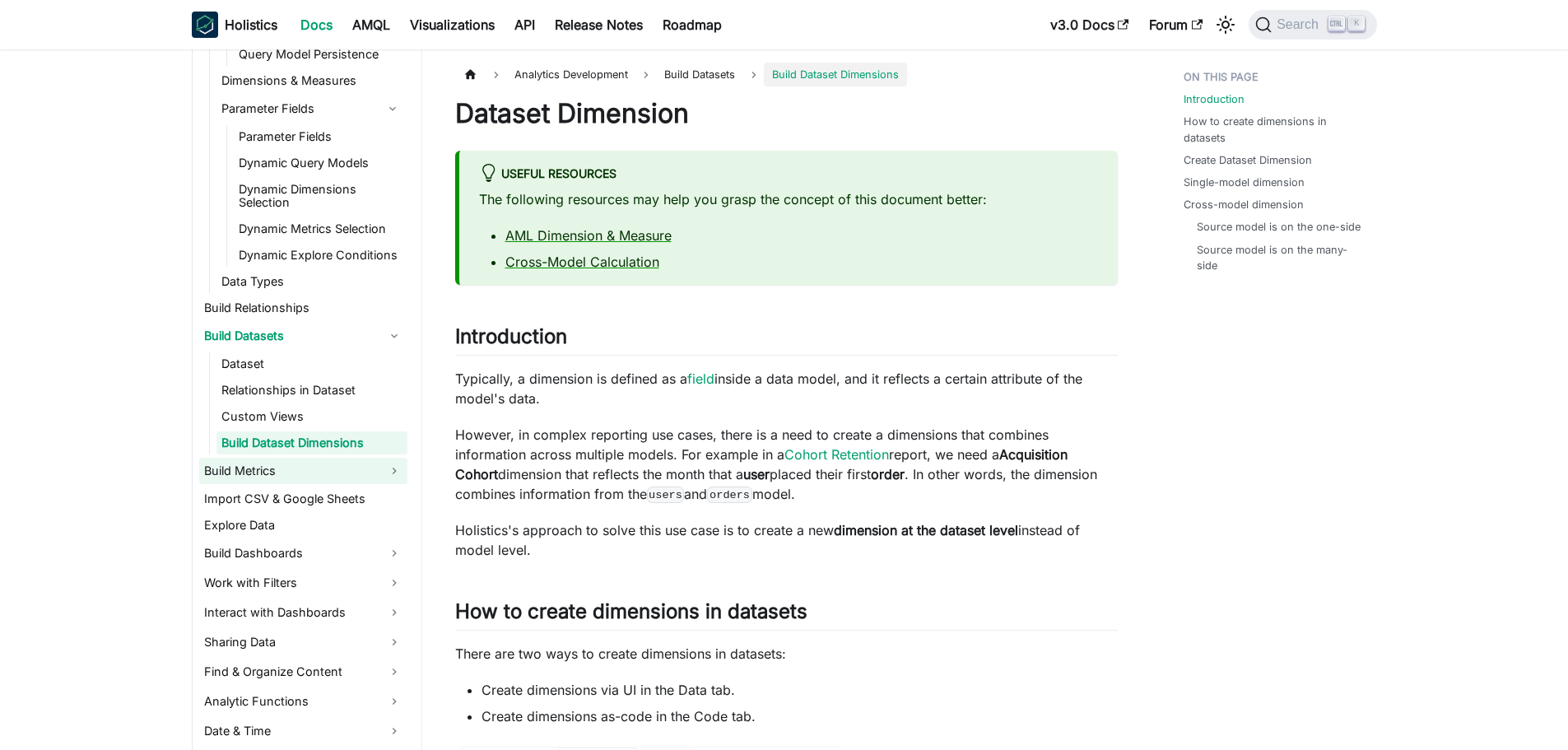
click at [269, 467] on link "Build Metrics" at bounding box center [303, 470] width 209 height 26
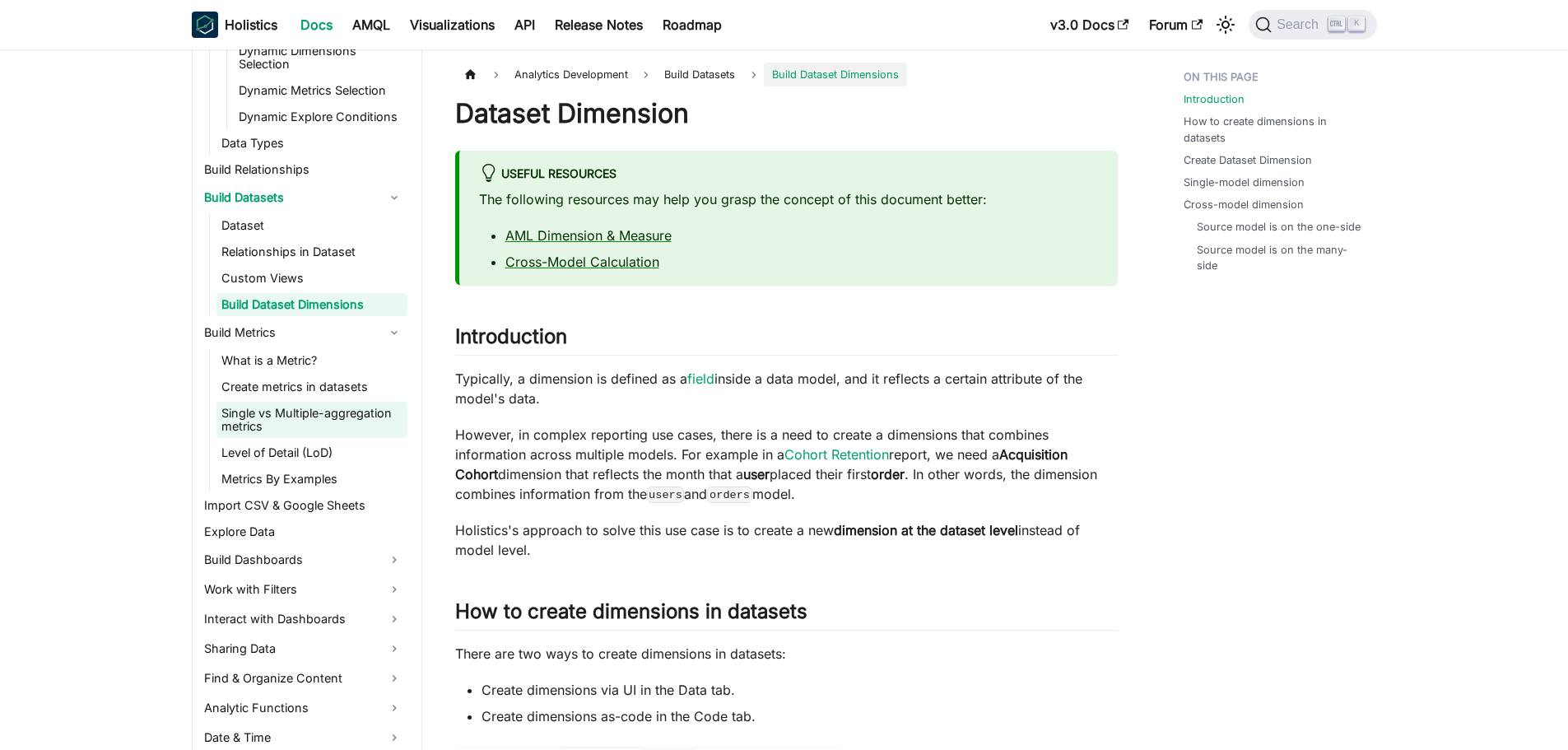
scroll to position [823, 0]
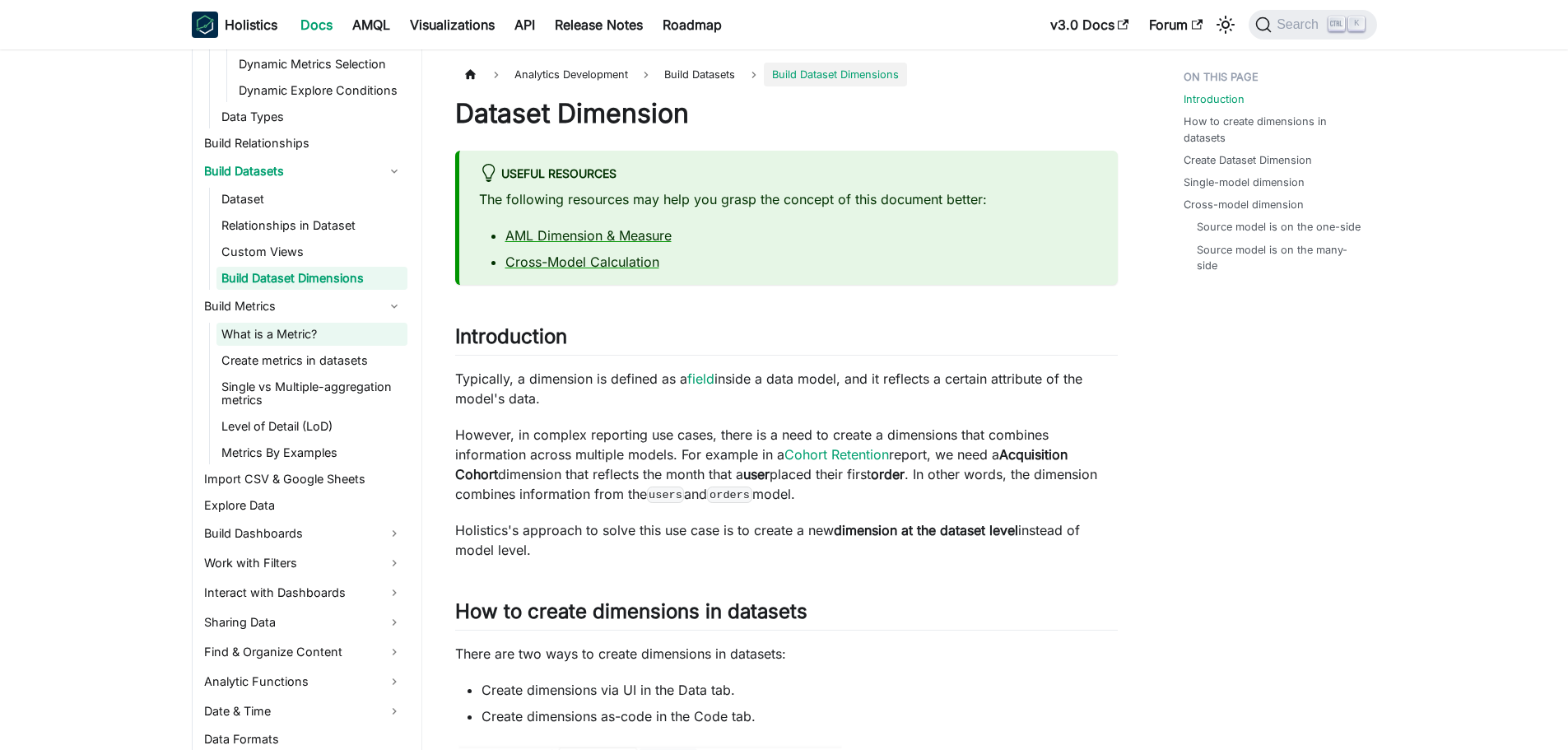
click at [275, 337] on link "What is a Metric?" at bounding box center [311, 335] width 191 height 23
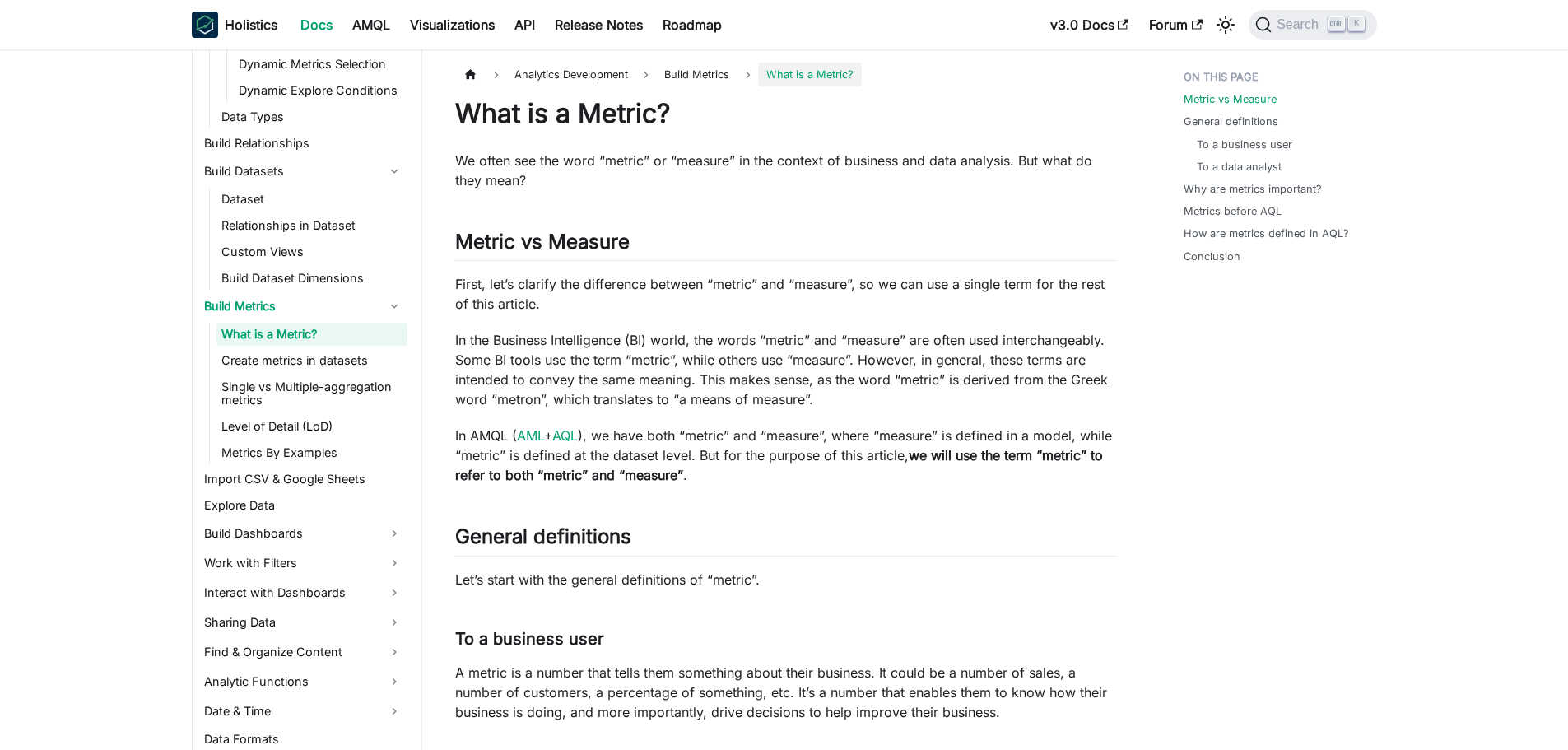
click at [271, 372] on ul "What is a Metric? Create metrics in datasets Single vs Multiple-aggregation met…" at bounding box center [308, 393] width 198 height 141
click at [279, 363] on link "Create metrics in datasets" at bounding box center [311, 361] width 191 height 23
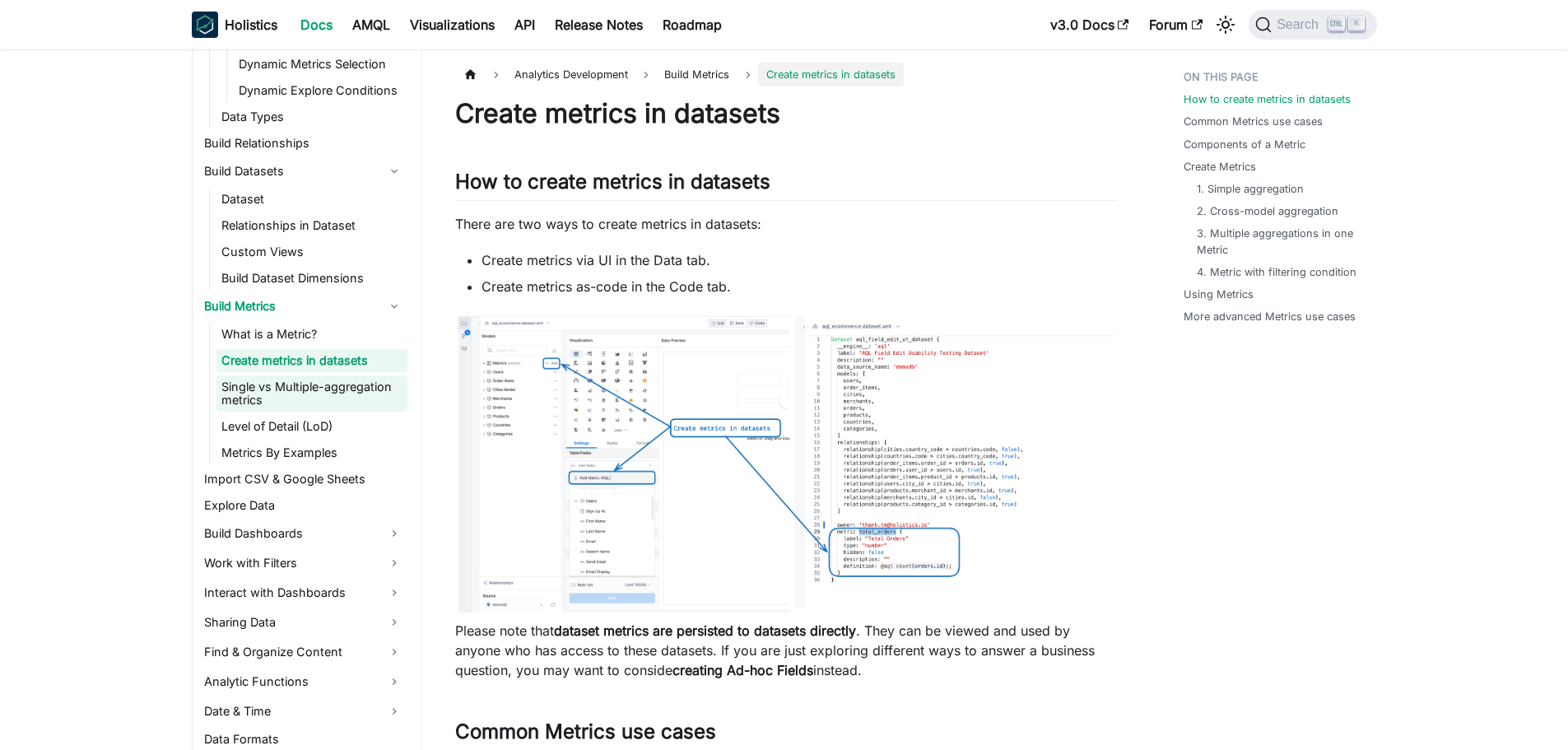
click at [281, 400] on link "Single vs Multiple-aggregation metrics" at bounding box center [311, 393] width 191 height 37
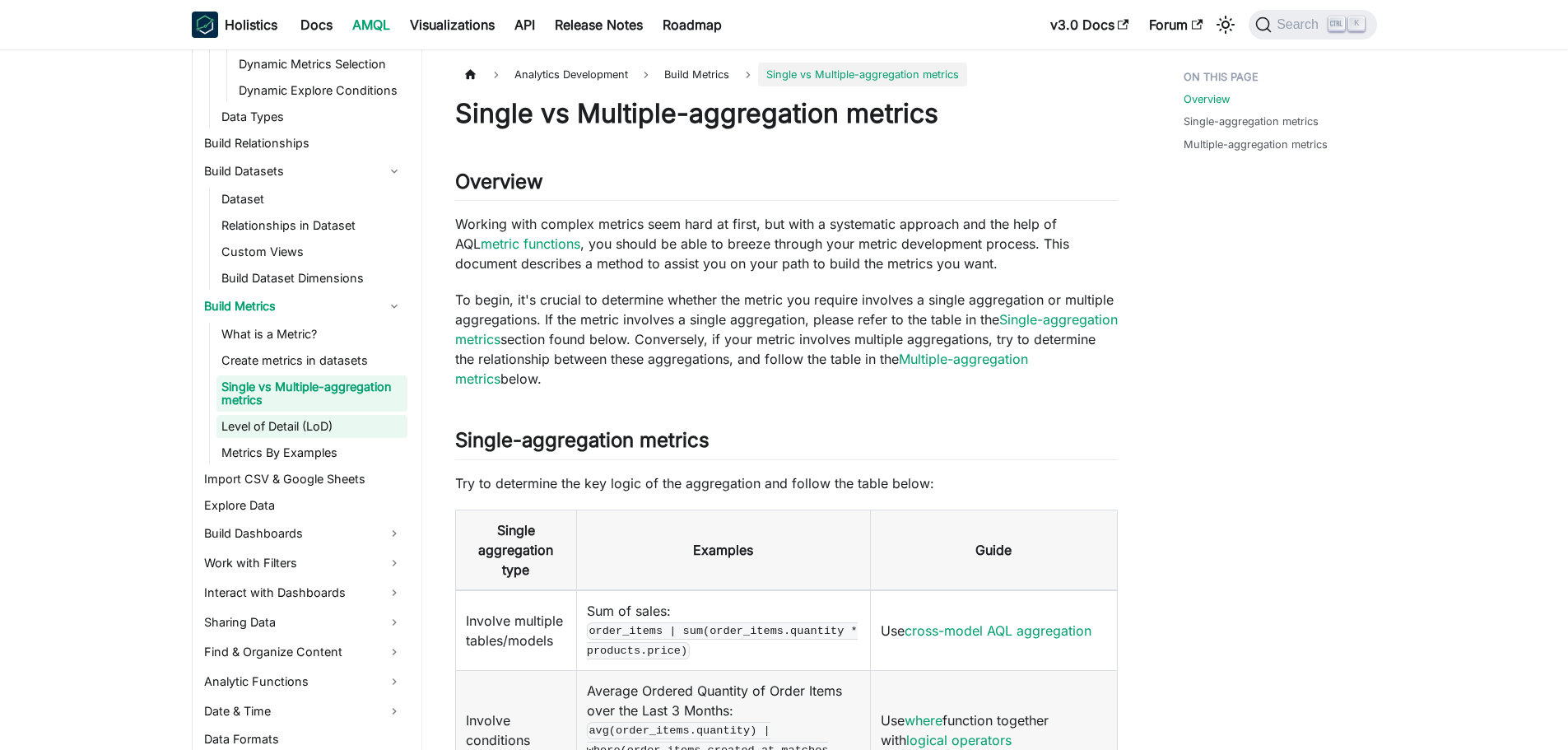
click at [279, 429] on link "Level of Detail (LoD)" at bounding box center [311, 427] width 191 height 23
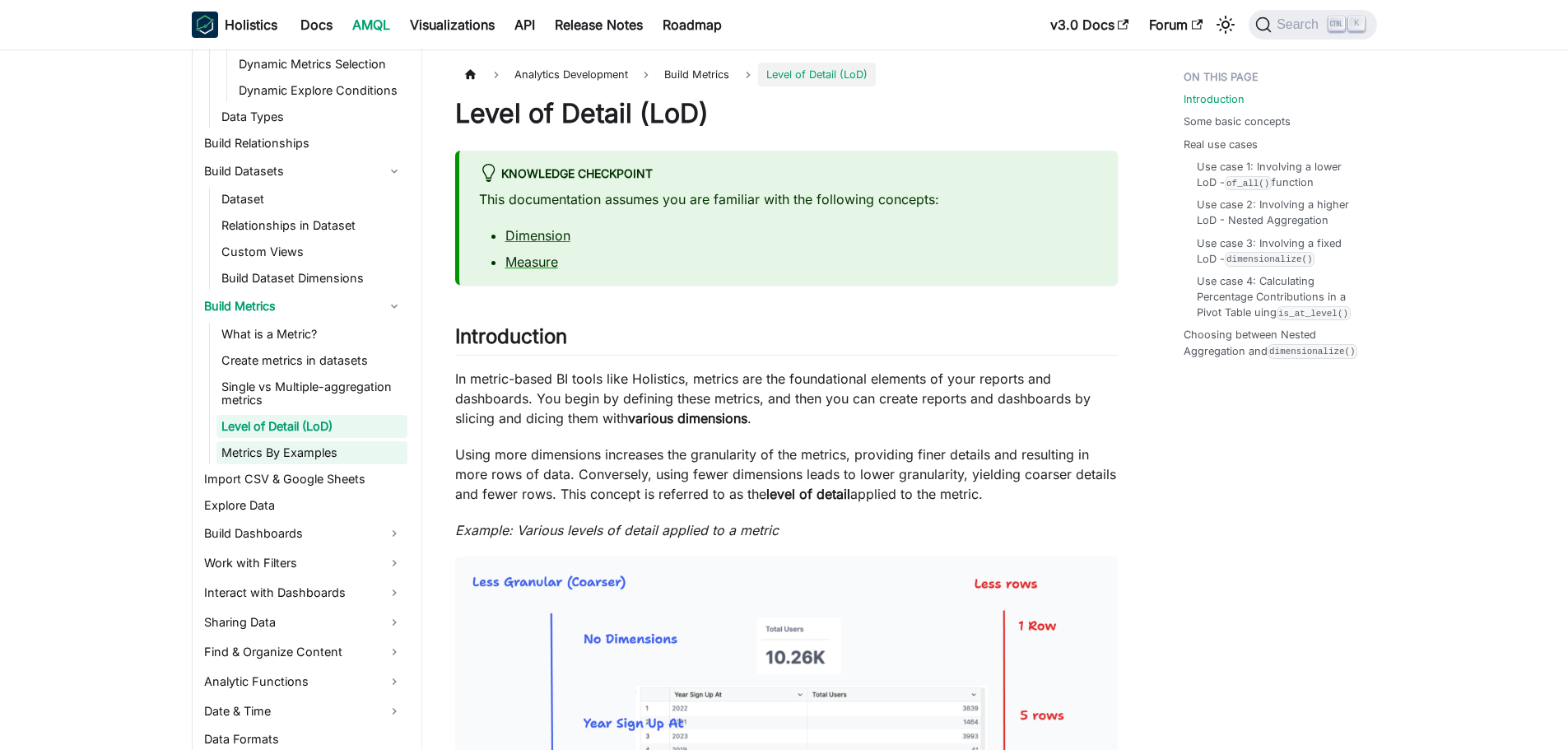
click at [277, 462] on link "Metrics By Examples" at bounding box center [311, 453] width 191 height 23
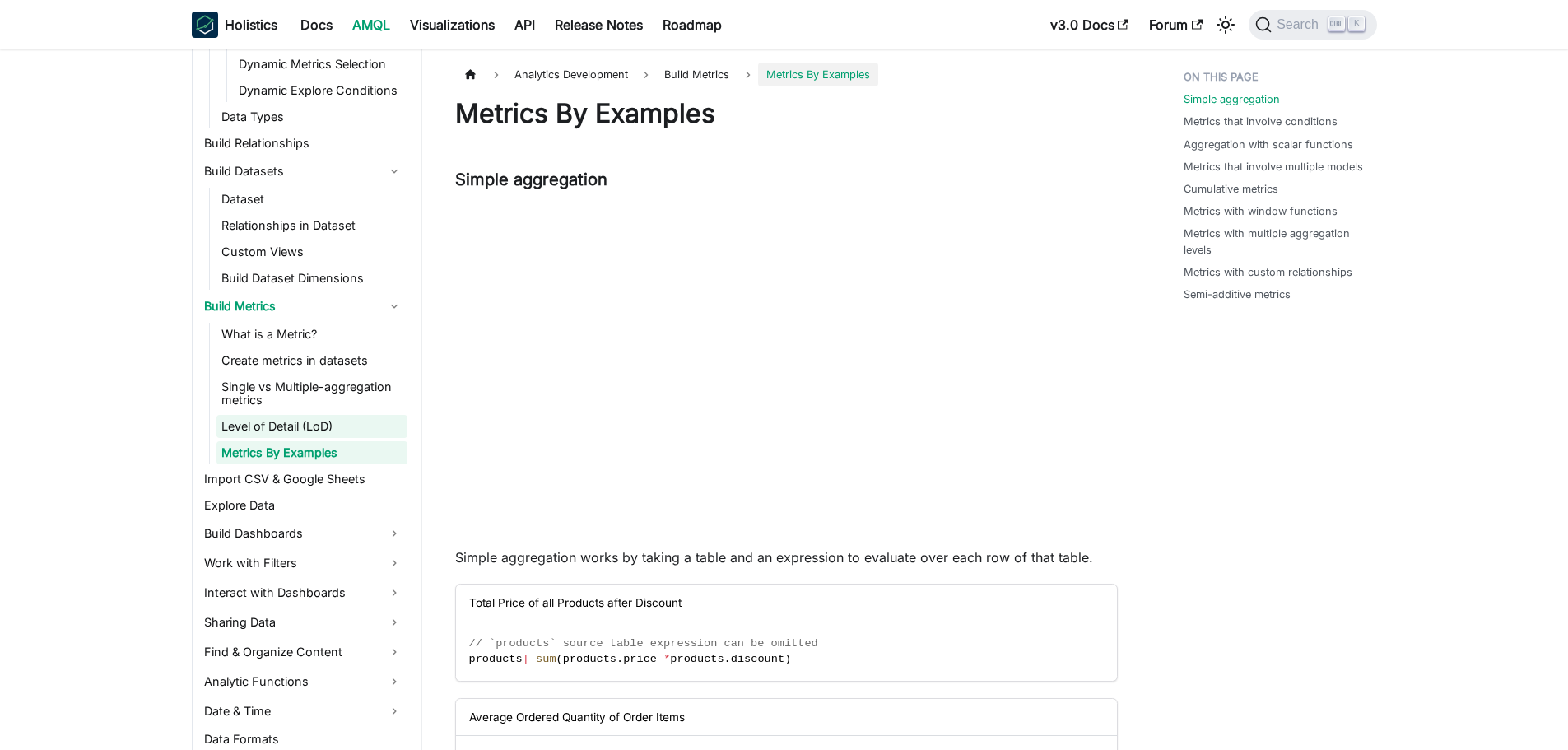
click at [282, 432] on link "Level of Detail (LoD)" at bounding box center [311, 427] width 191 height 23
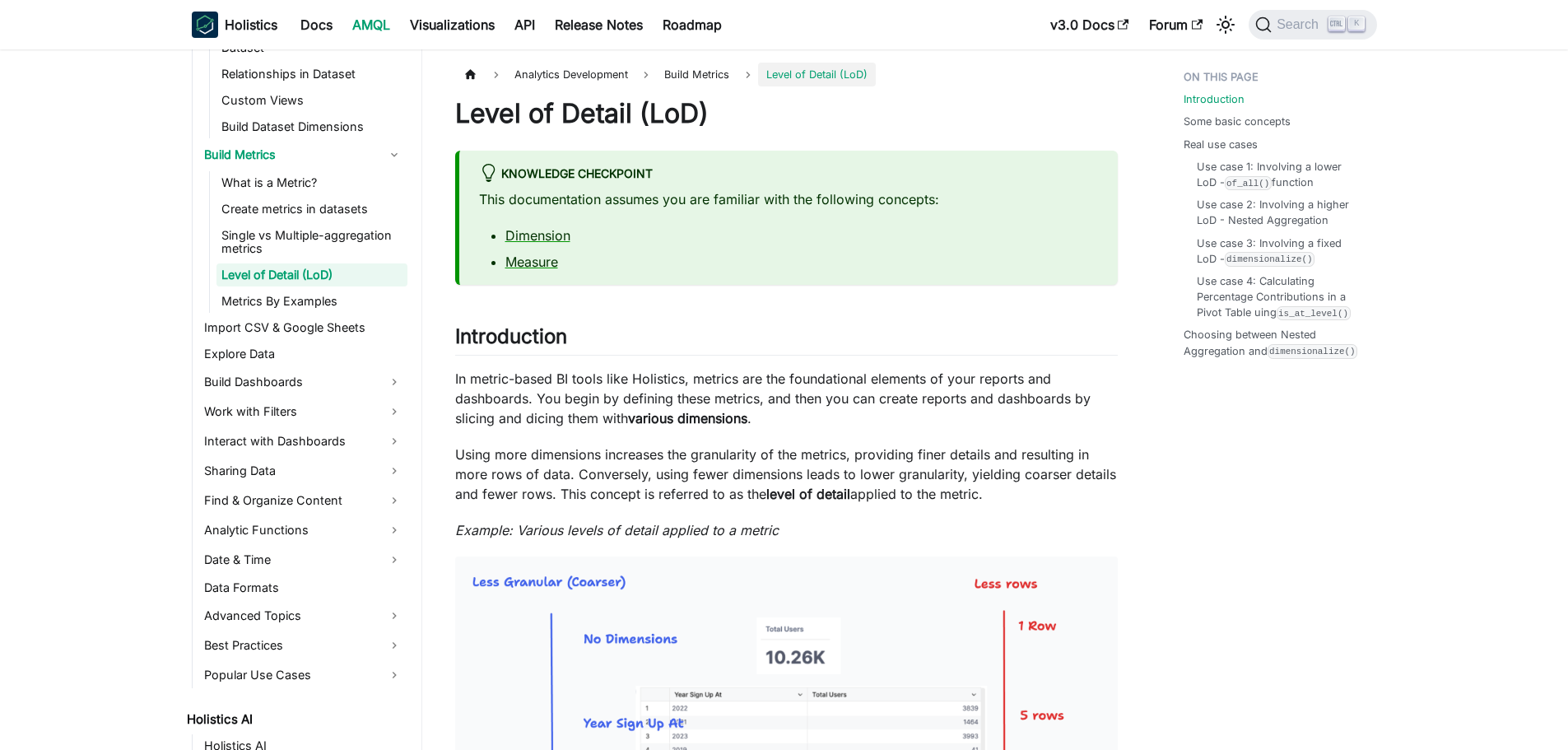
scroll to position [988, 0]
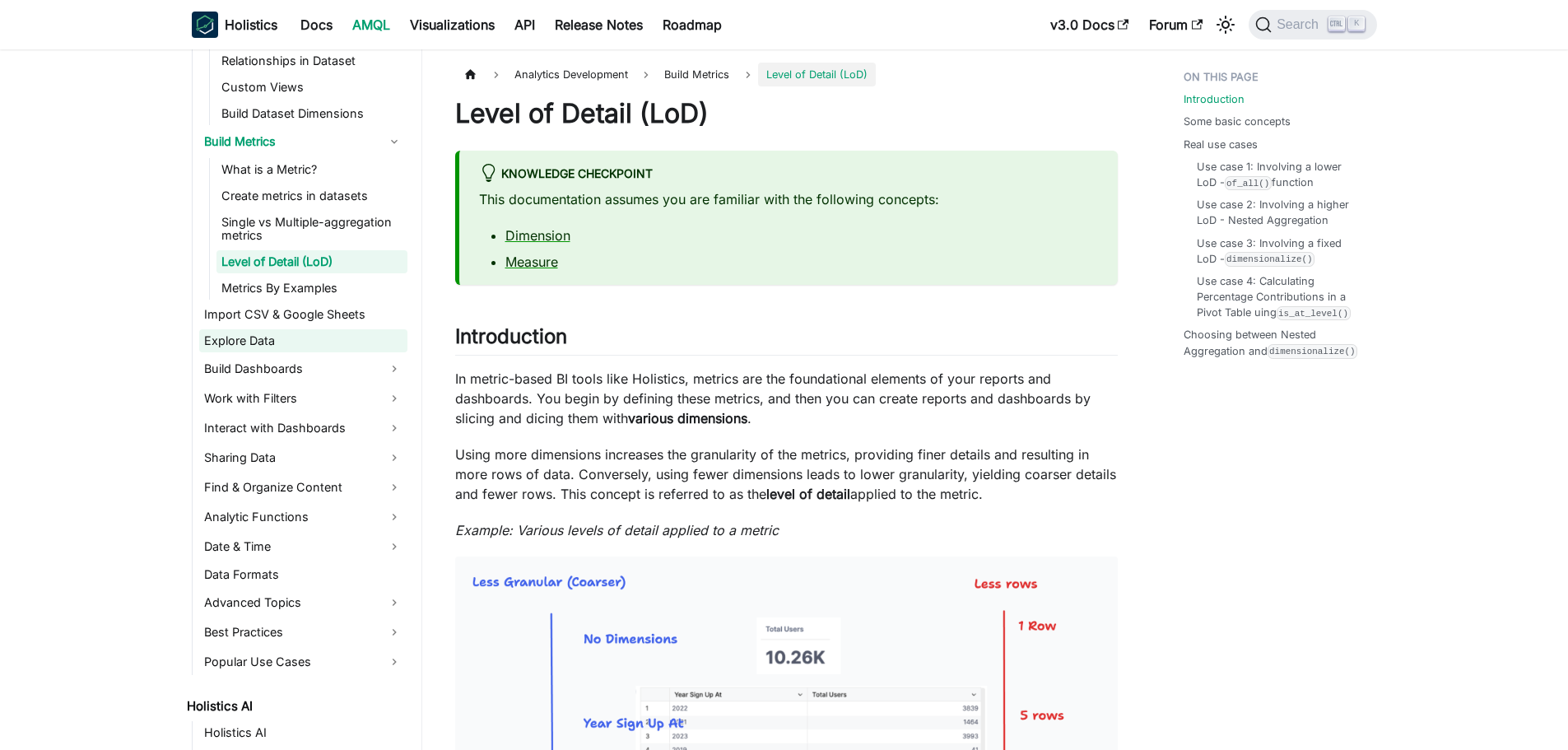
click at [271, 342] on link "Explore Data" at bounding box center [303, 341] width 209 height 23
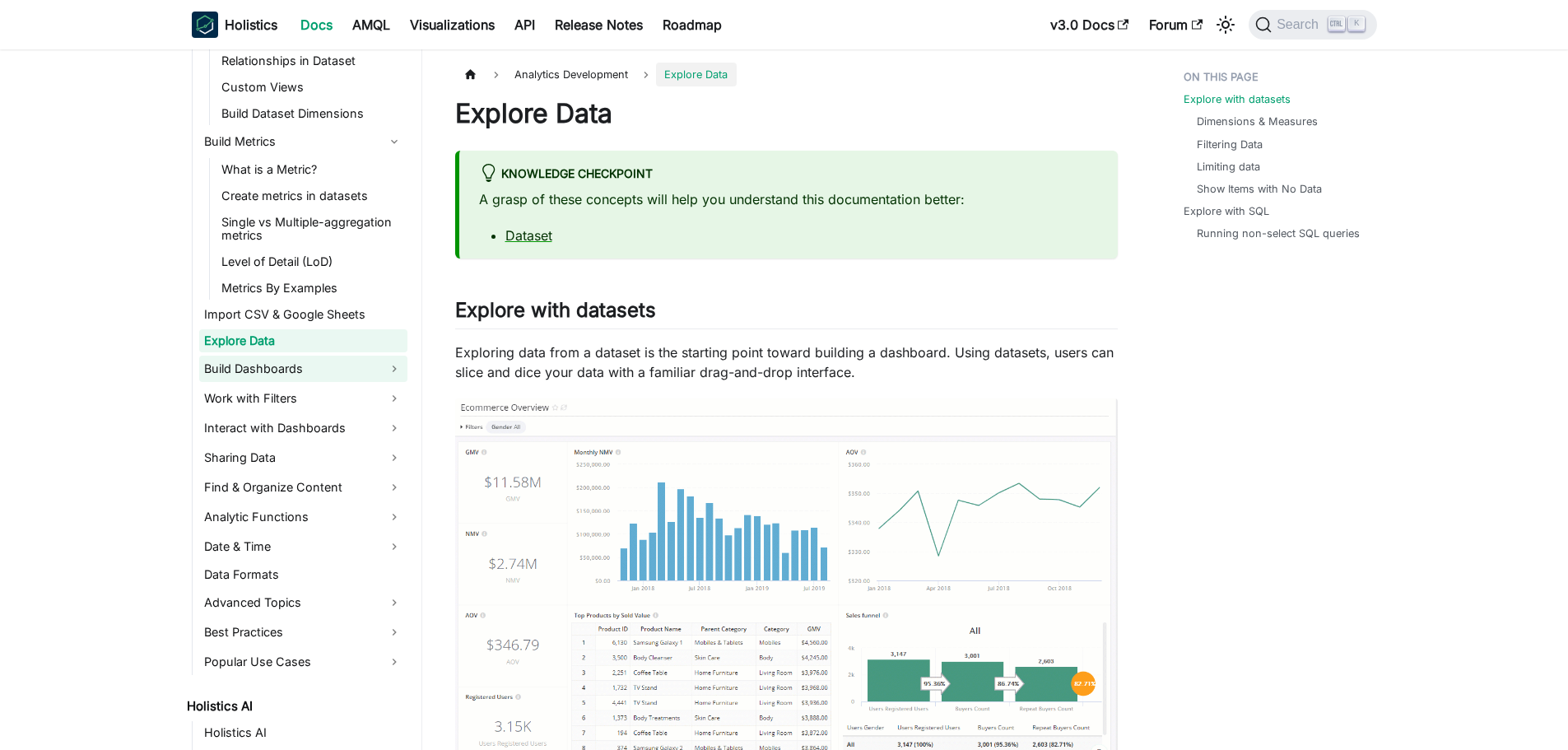
click at [268, 365] on link "Build Dashboards" at bounding box center [303, 368] width 209 height 26
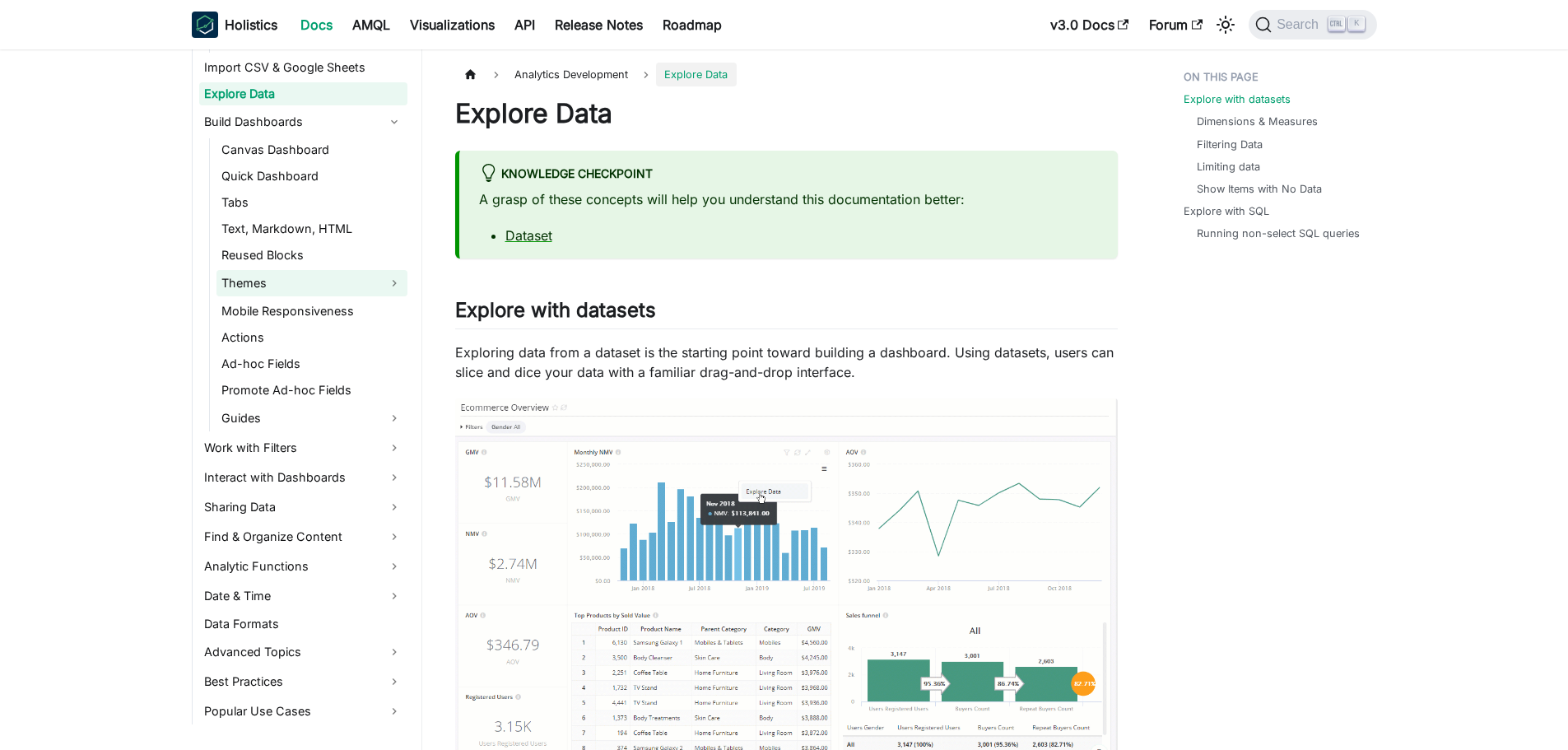
scroll to position [1400, 0]
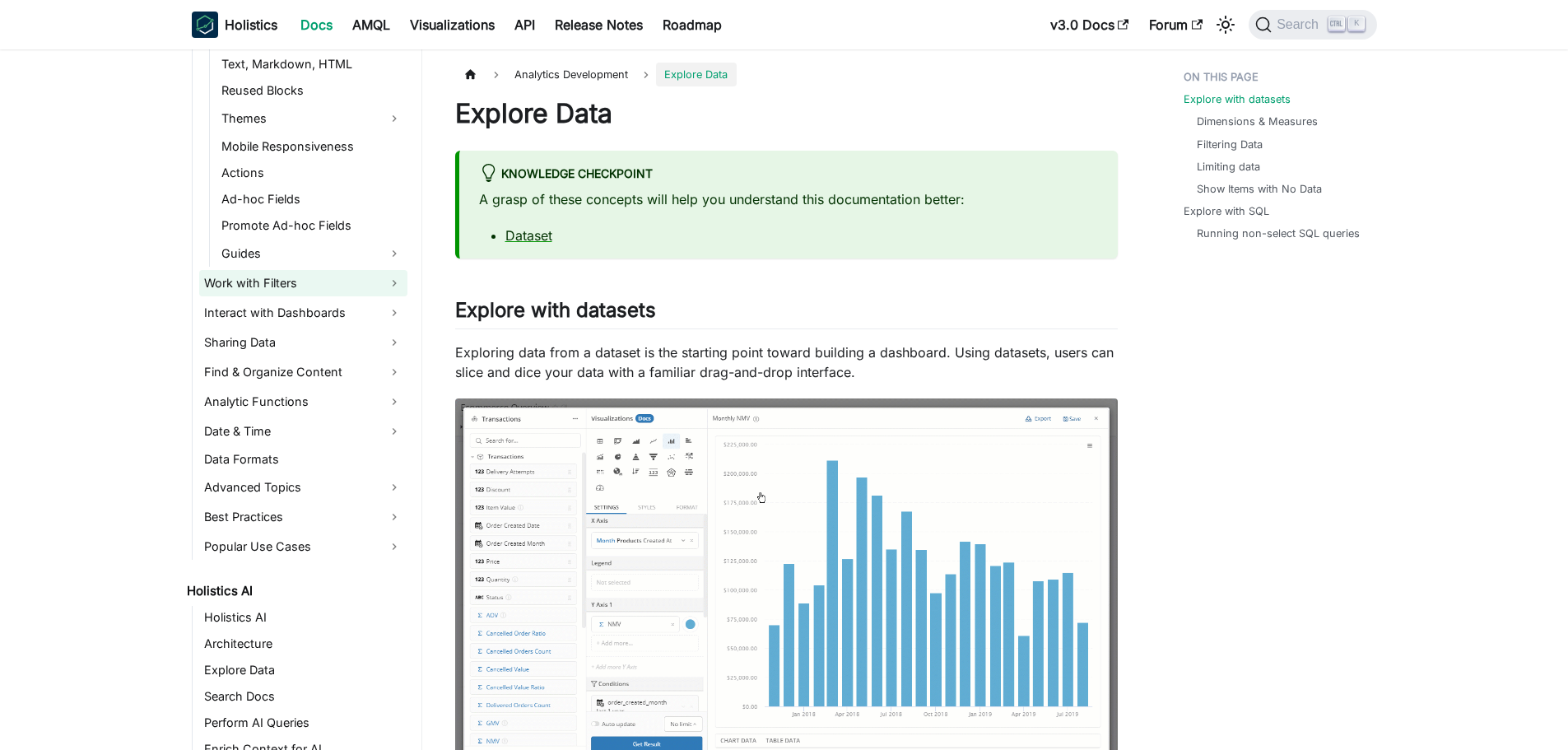
click at [288, 290] on link "Work with Filters" at bounding box center [303, 283] width 209 height 26
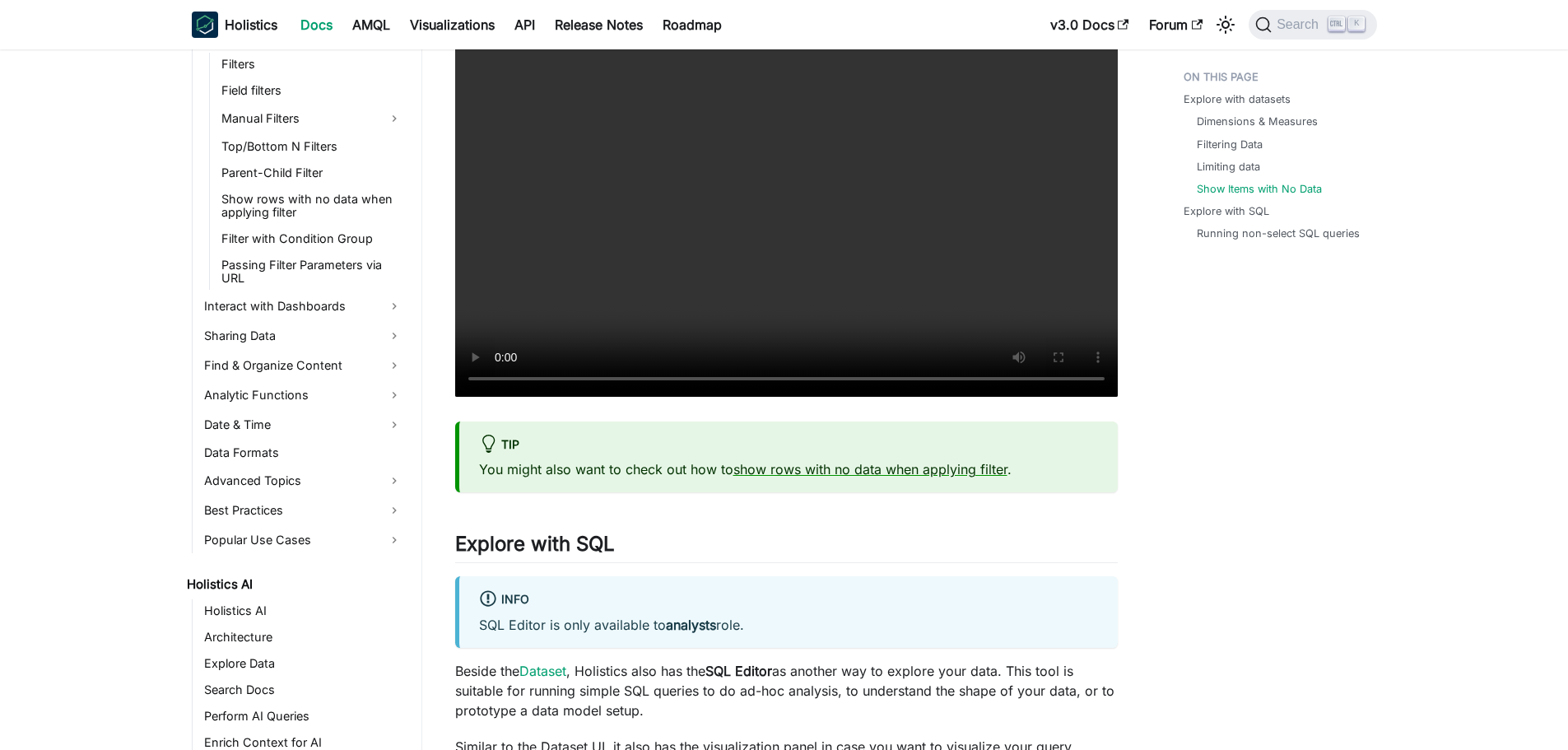
scroll to position [4775, 0]
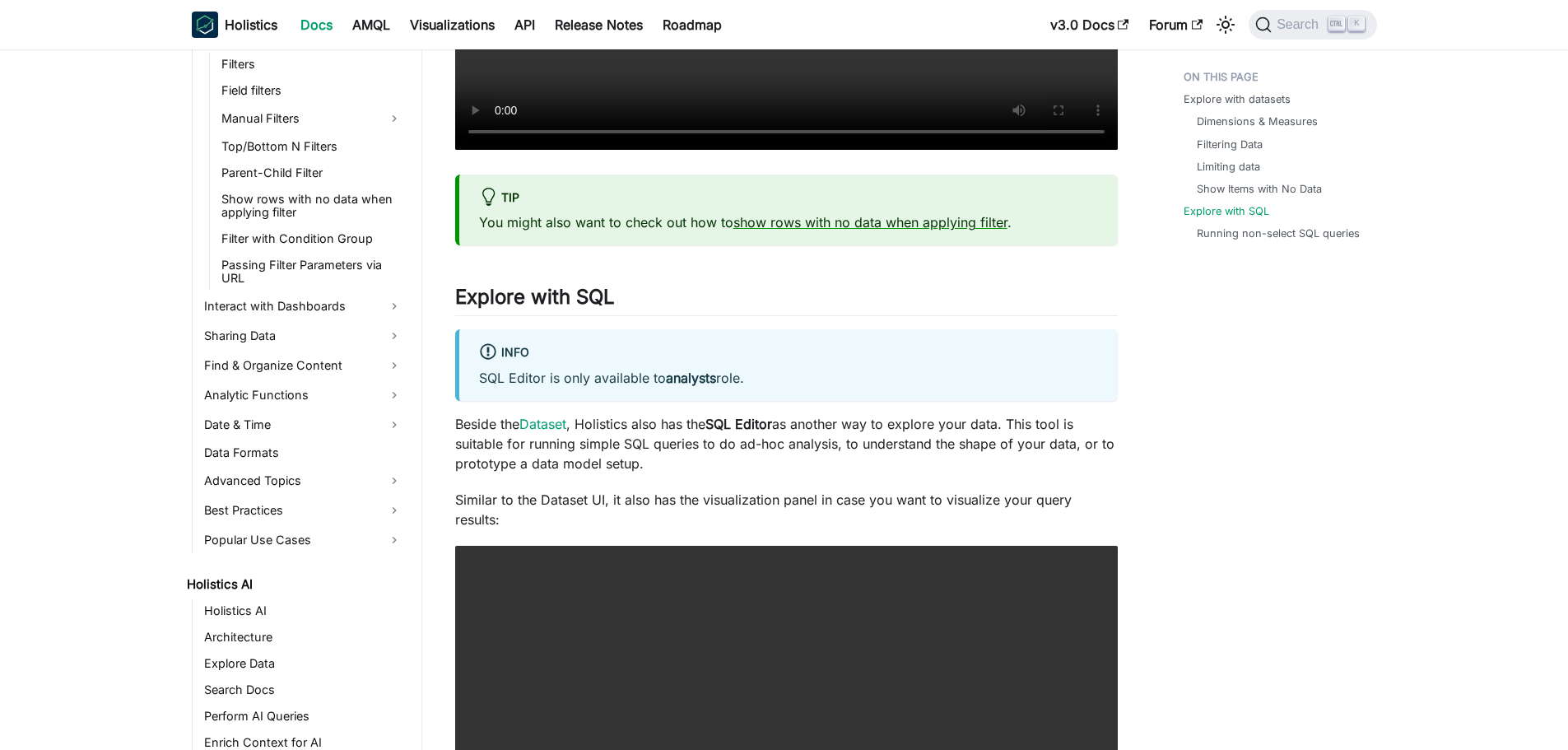
drag, startPoint x: 548, startPoint y: 375, endPoint x: 758, endPoint y: 375, distance: 210.0
click at [758, 375] on p "SQL Editor is only available to analysts role." at bounding box center [788, 378] width 619 height 20
click at [713, 386] on strong "analysts" at bounding box center [691, 377] width 50 height 16
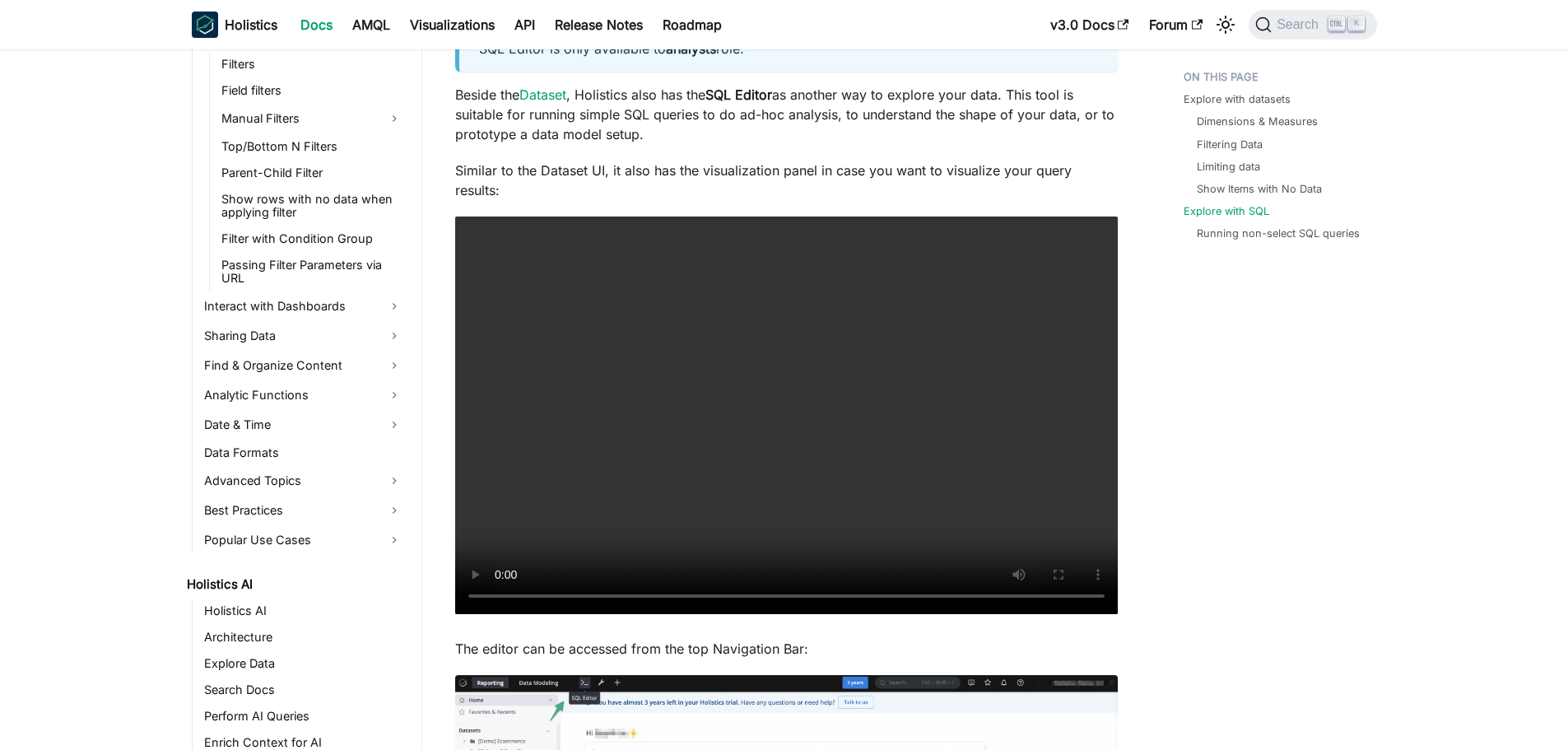
scroll to position [5681, 0]
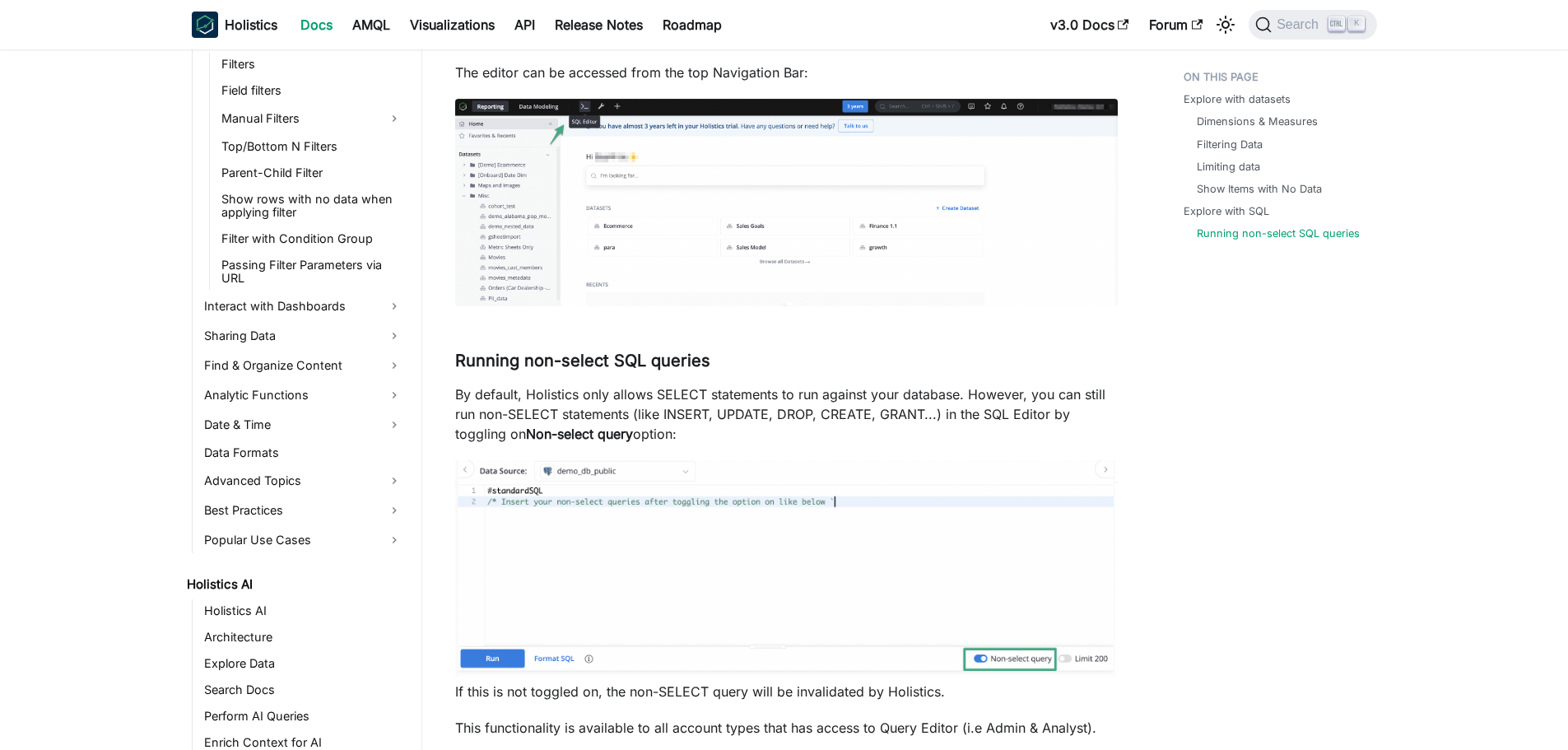
drag, startPoint x: 460, startPoint y: 392, endPoint x: 867, endPoint y: 441, distance: 409.9
click at [867, 441] on p "By default, Holistics only allows SELECT statements to run against your databas…" at bounding box center [786, 414] width 662 height 60
click at [857, 406] on p "By default, Holistics only allows SELECT statements to run against your databas…" at bounding box center [786, 414] width 662 height 60
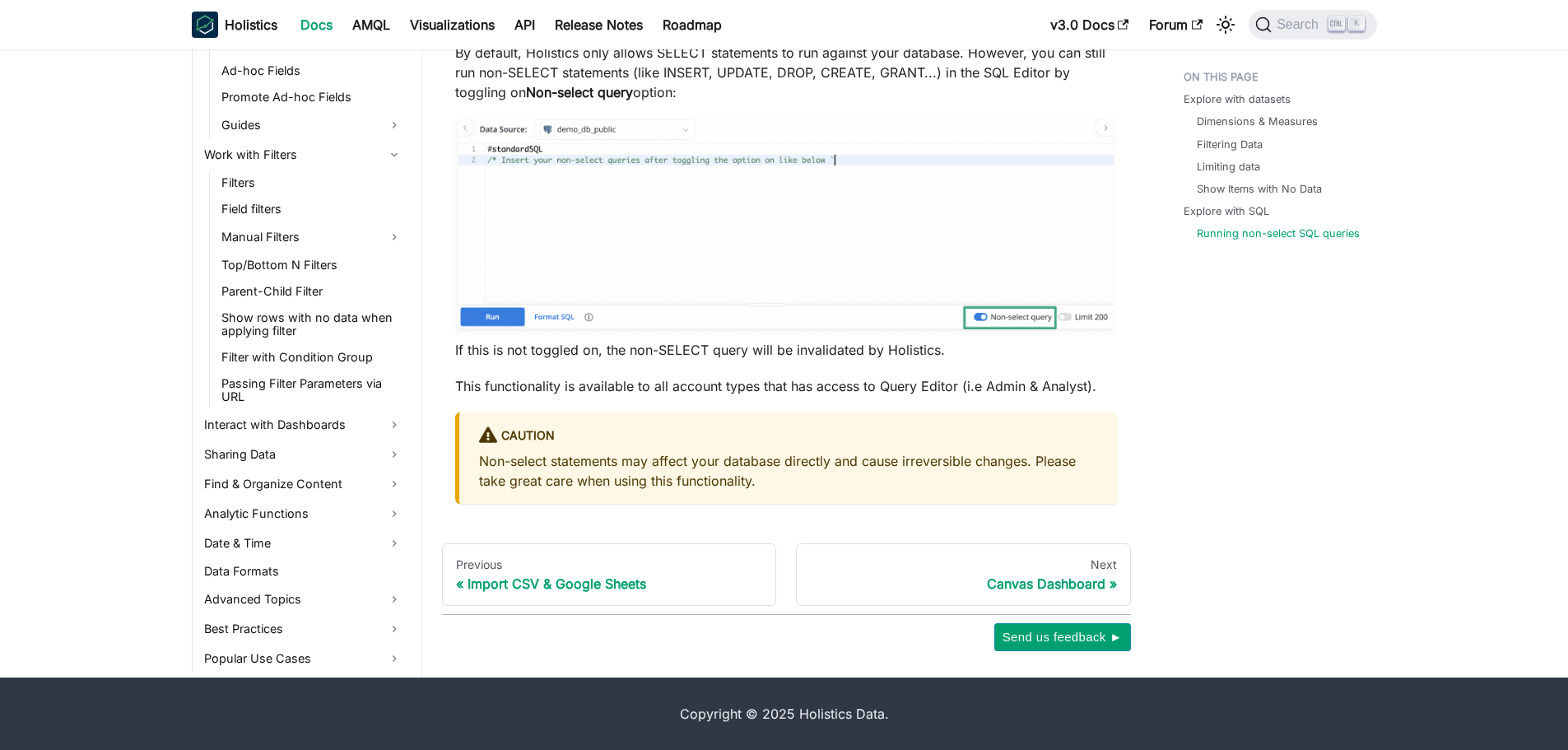
scroll to position [1564, 0]
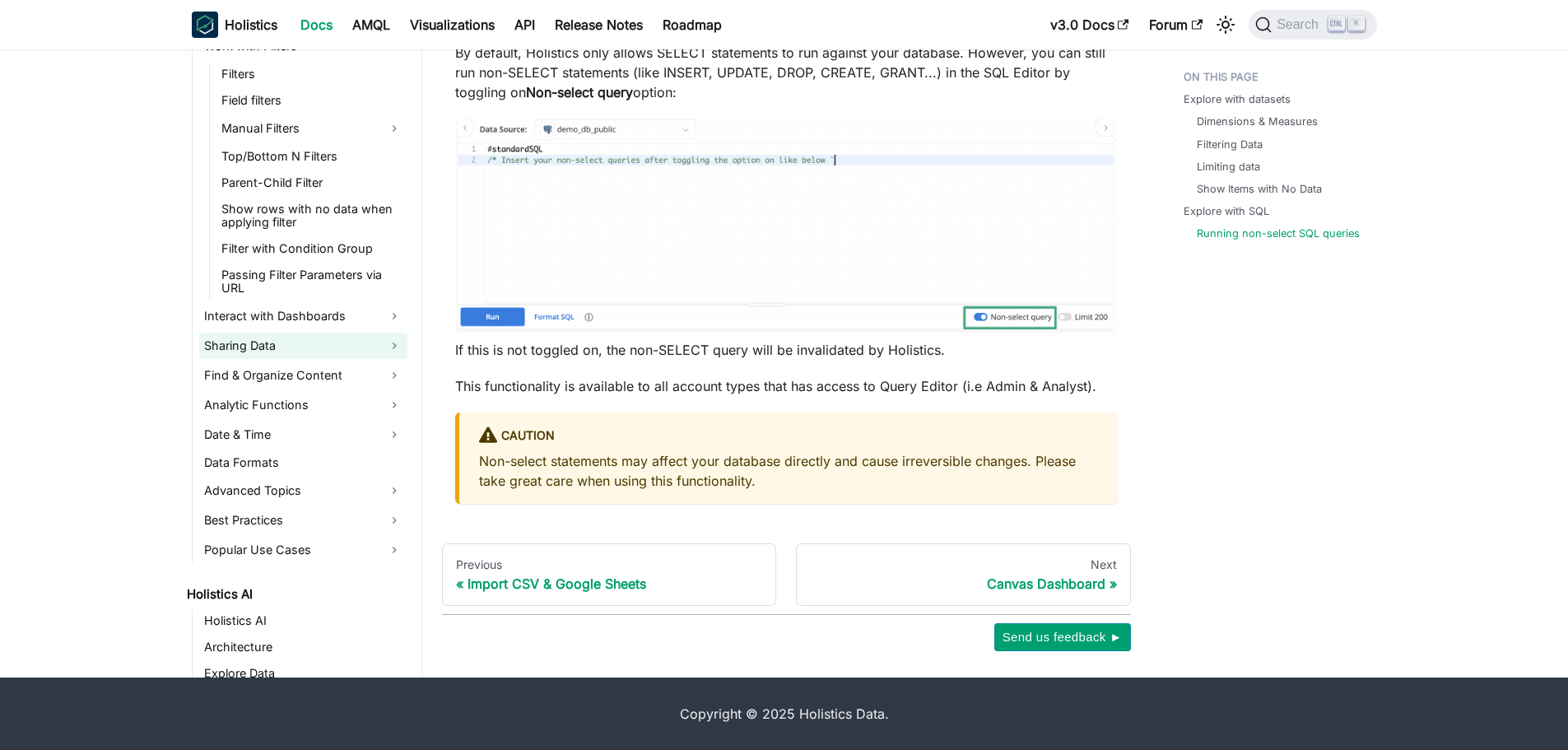
click at [295, 338] on link "Sharing Data" at bounding box center [303, 345] width 209 height 26
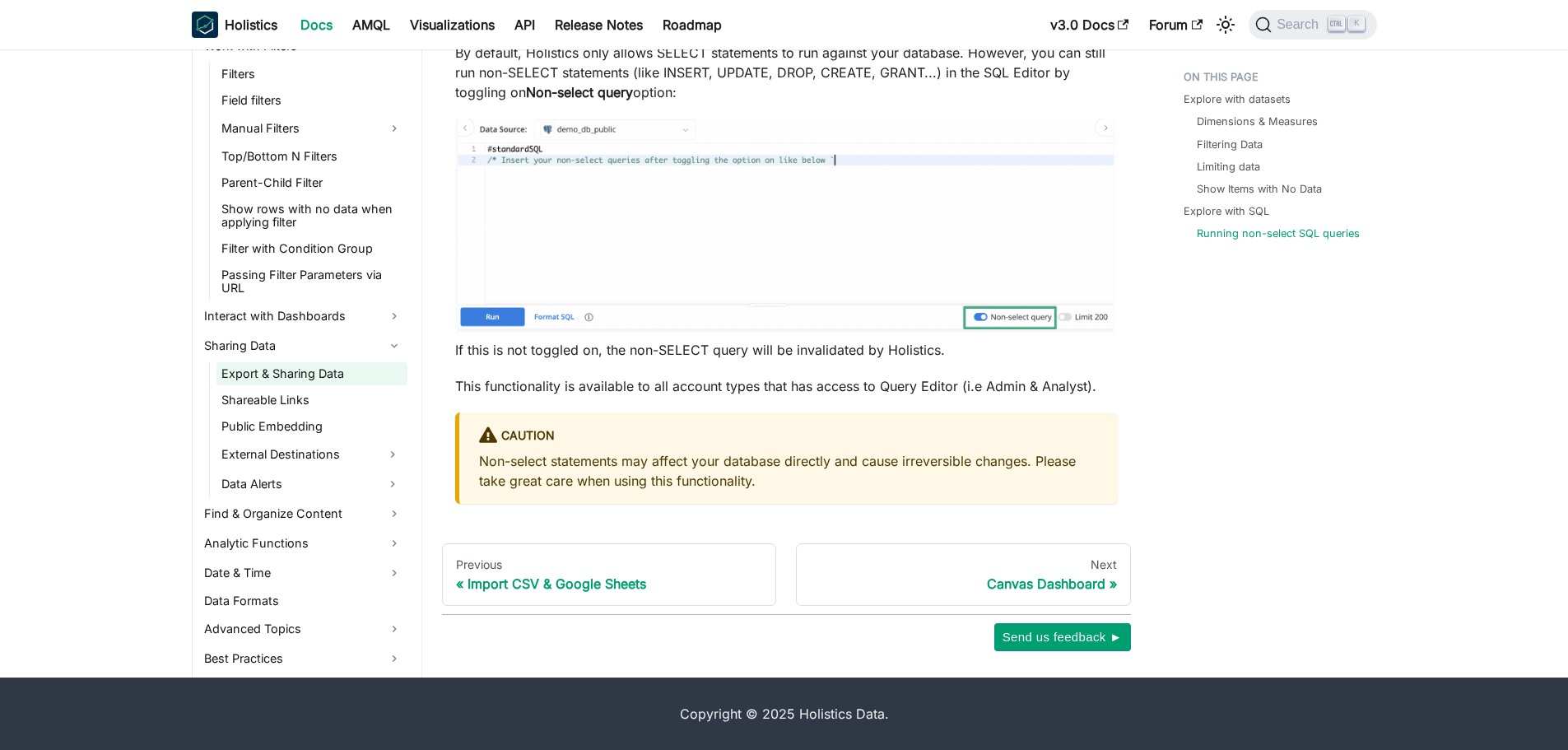
click at [297, 378] on link "Export & Sharing Data" at bounding box center [311, 374] width 191 height 23
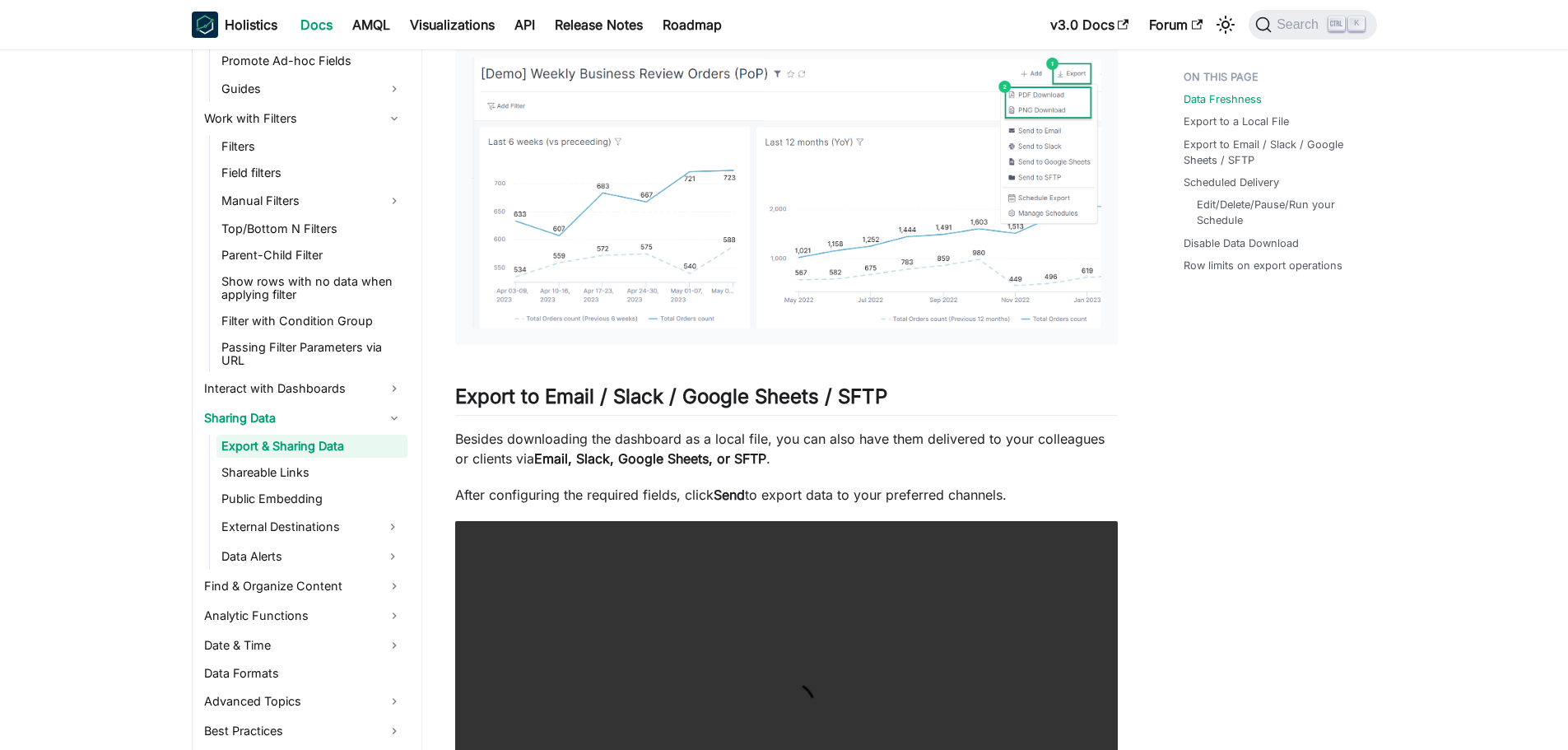
scroll to position [1153, 0]
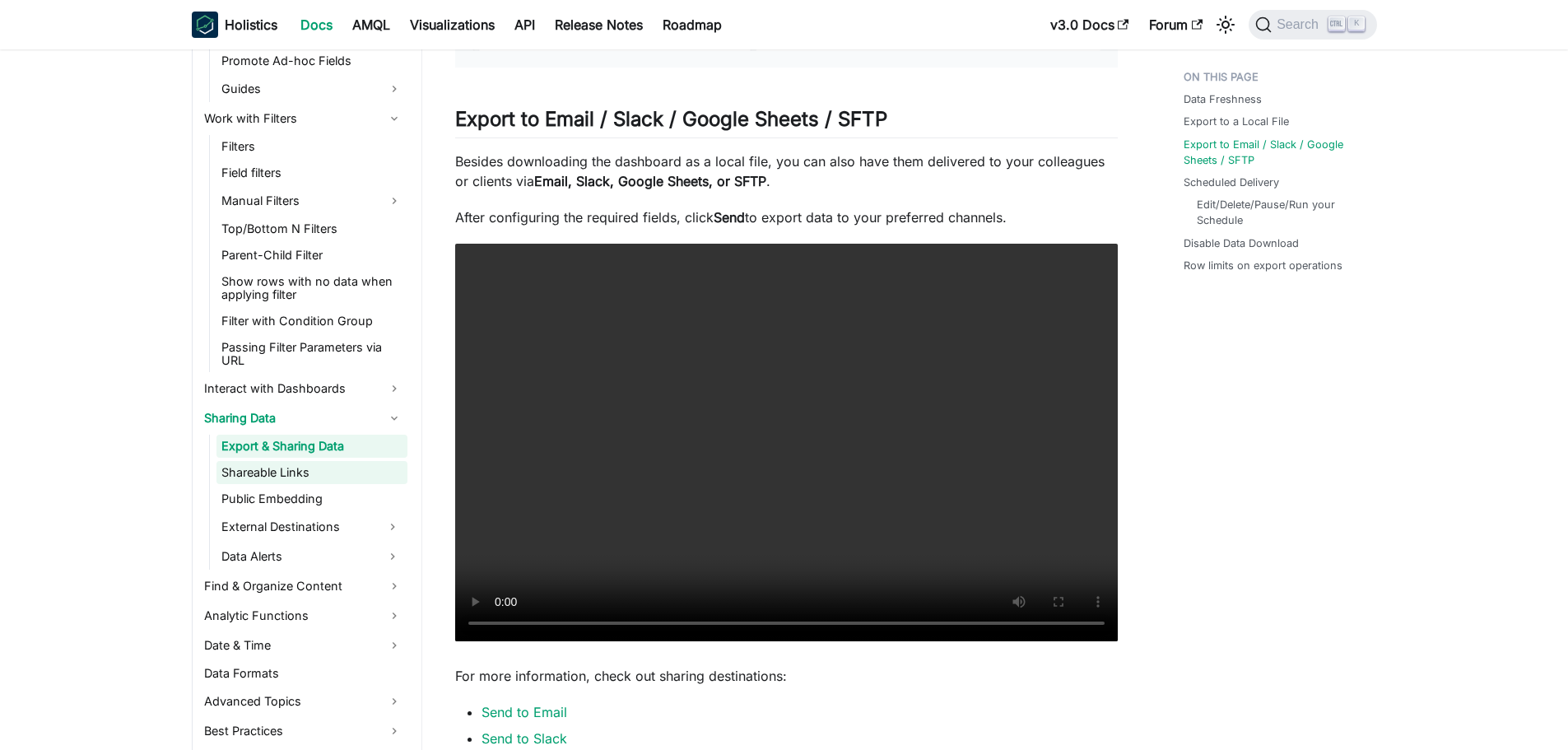
click at [298, 465] on link "Shareable Links" at bounding box center [311, 473] width 191 height 23
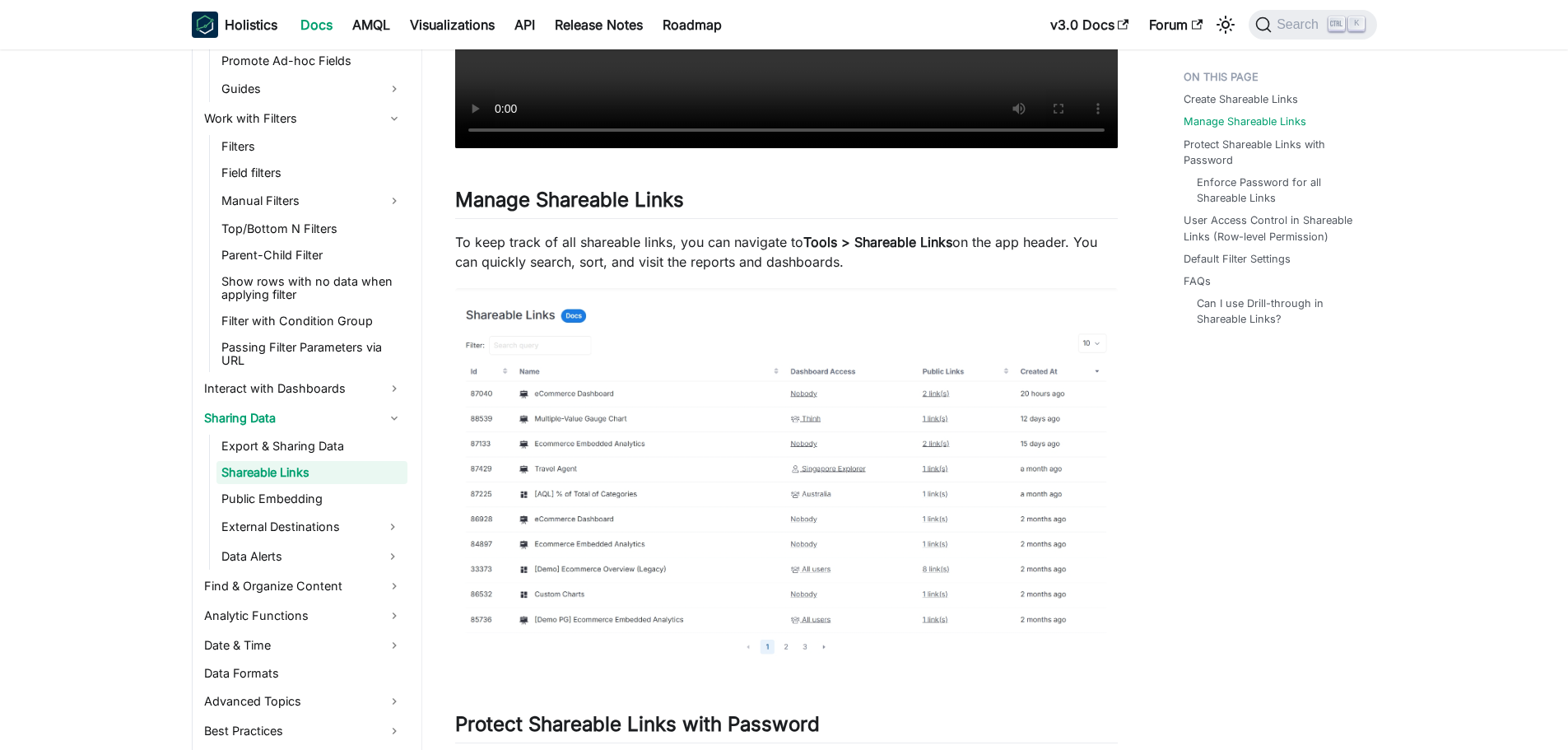
scroll to position [741, 0]
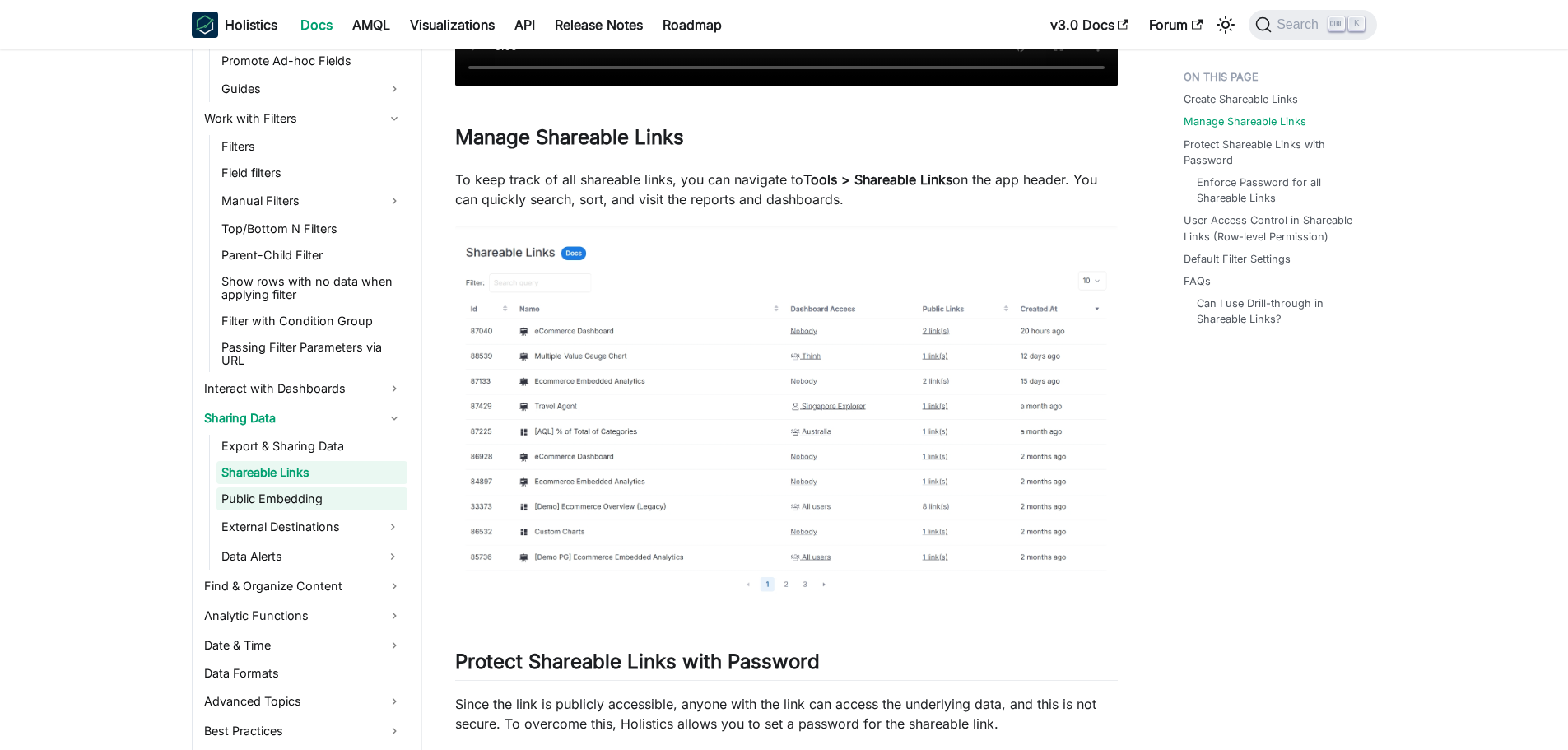
click at [257, 496] on link "Public Embedding" at bounding box center [311, 499] width 191 height 23
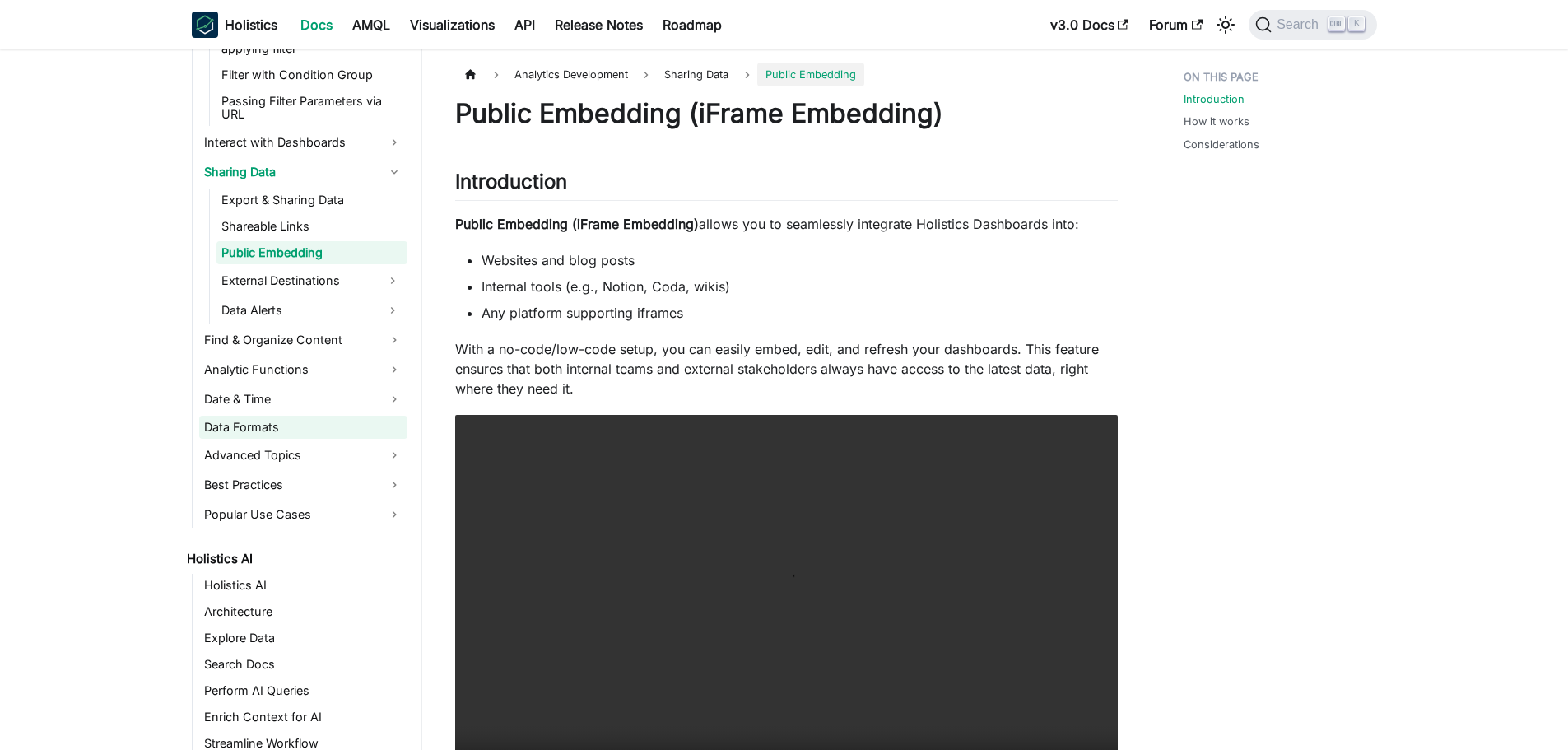
scroll to position [1812, 0]
click at [294, 305] on link "Data Alerts" at bounding box center [297, 309] width 162 height 26
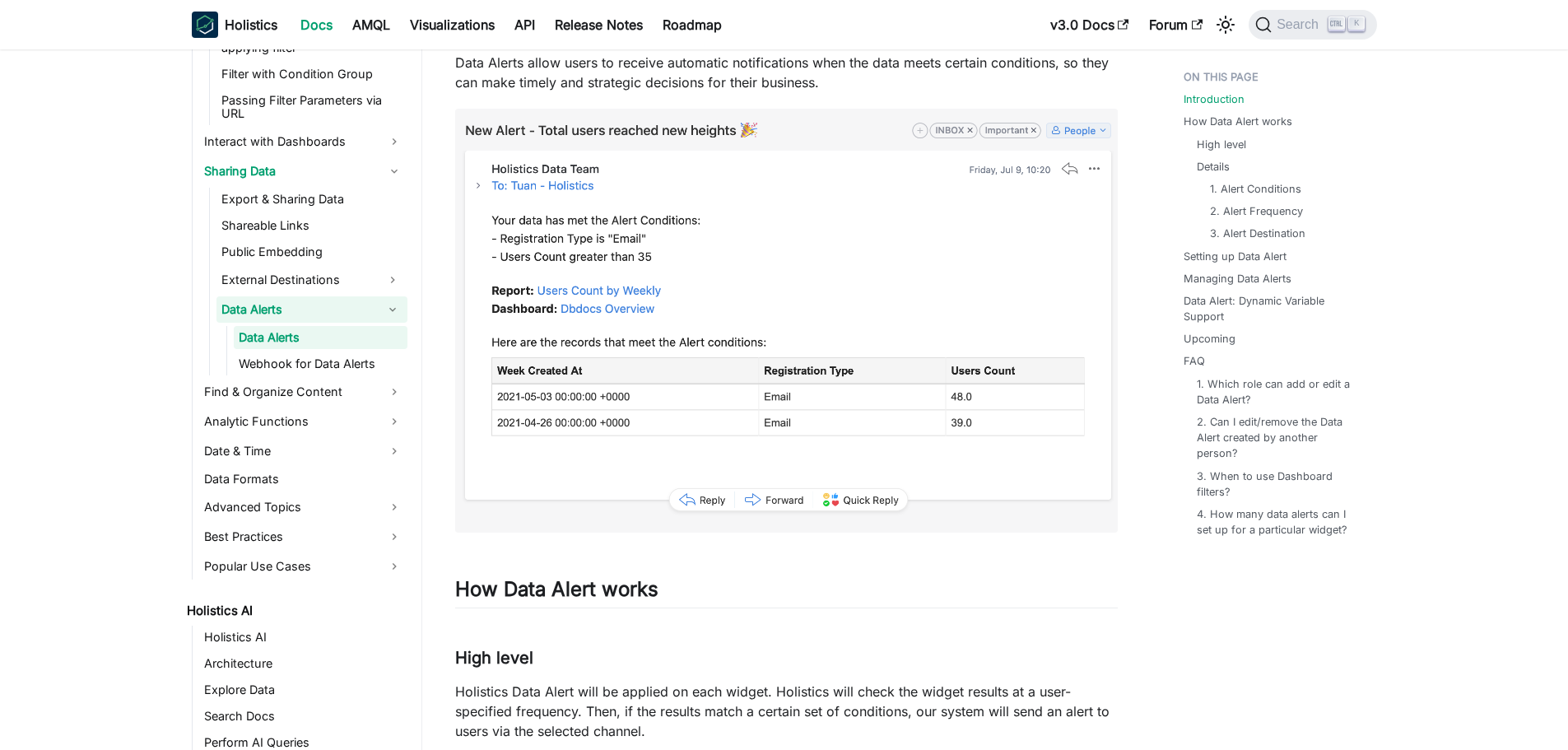
scroll to position [164, 0]
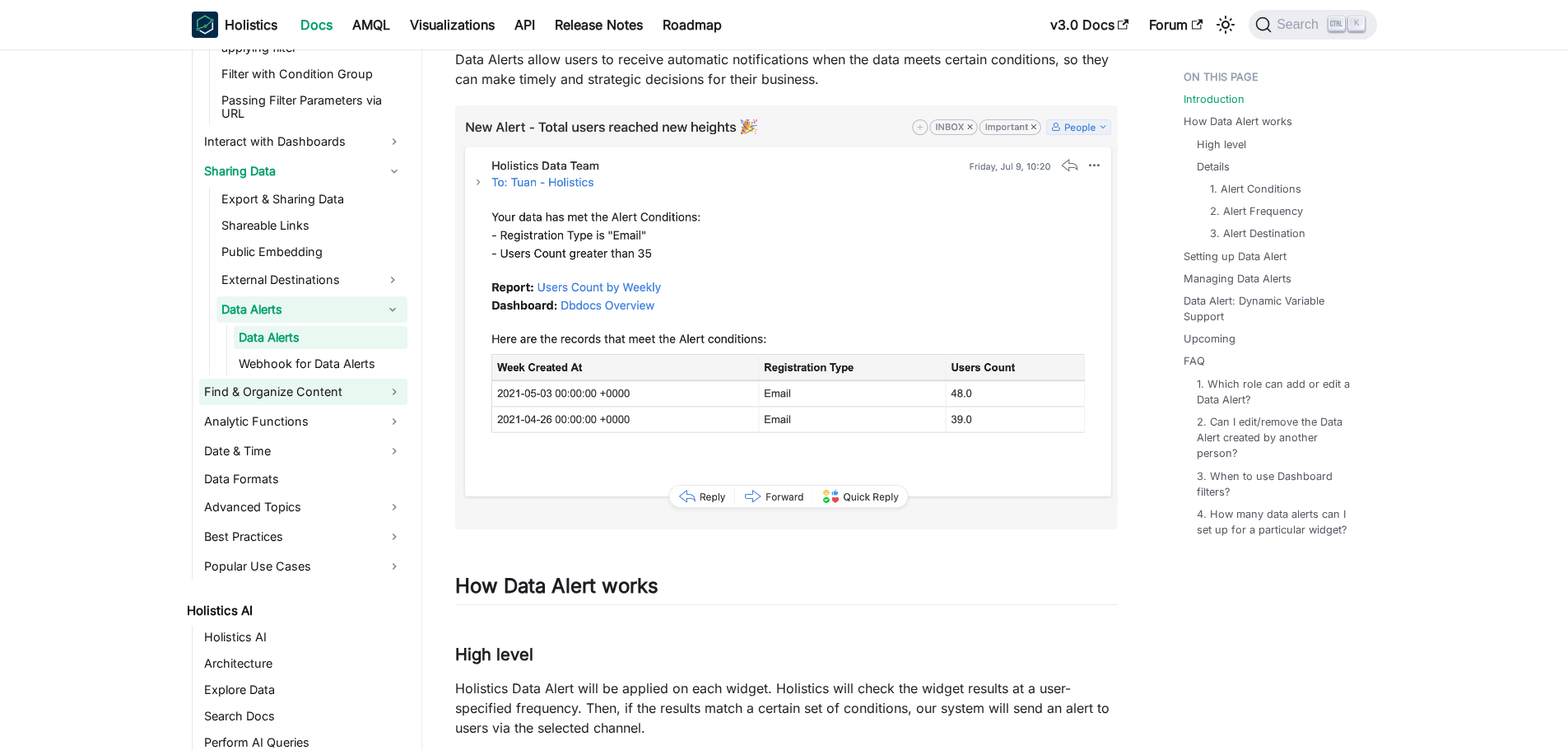
click at [302, 393] on link "Find & Organize Content" at bounding box center [303, 391] width 209 height 26
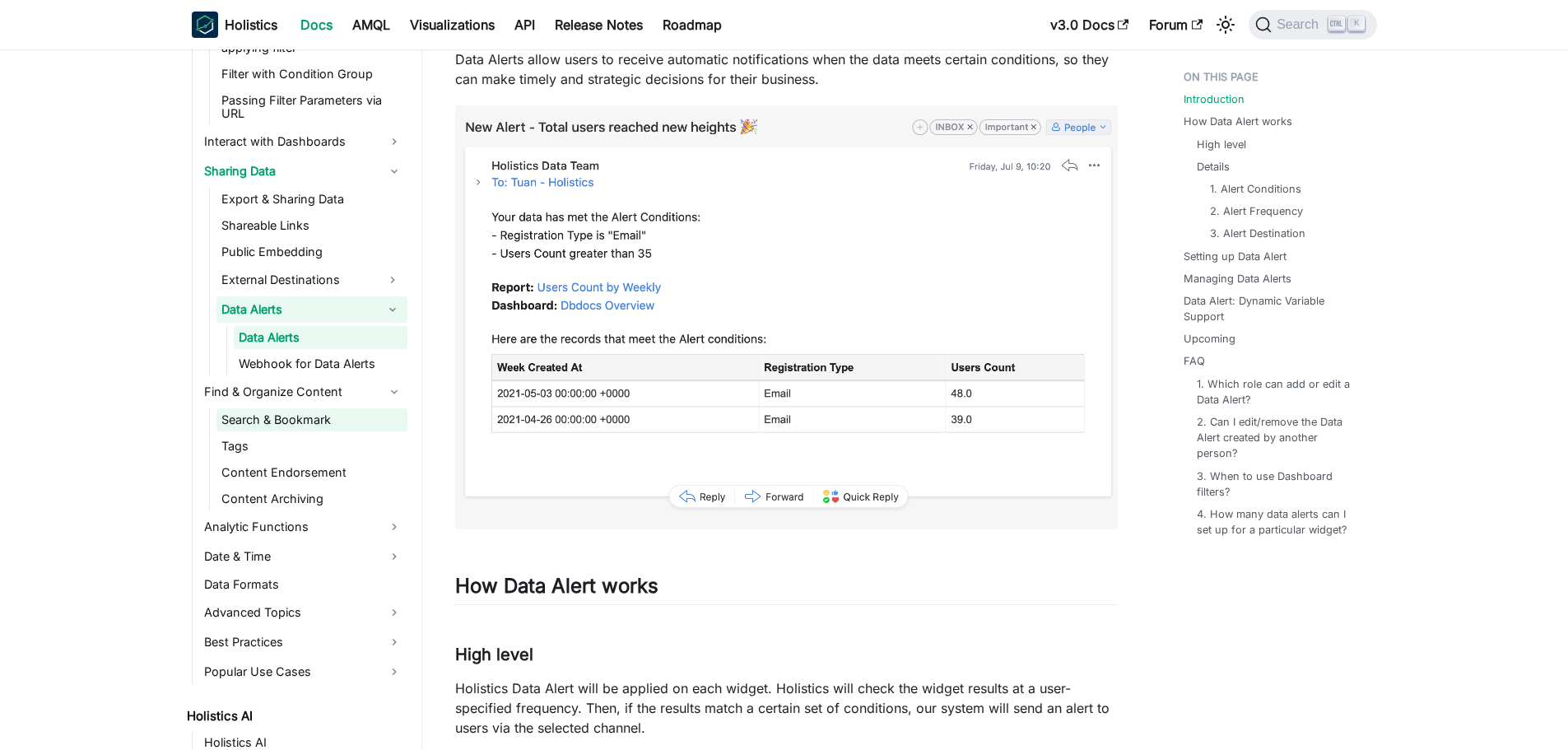
click at [275, 431] on link "Search & Bookmark" at bounding box center [311, 420] width 191 height 23
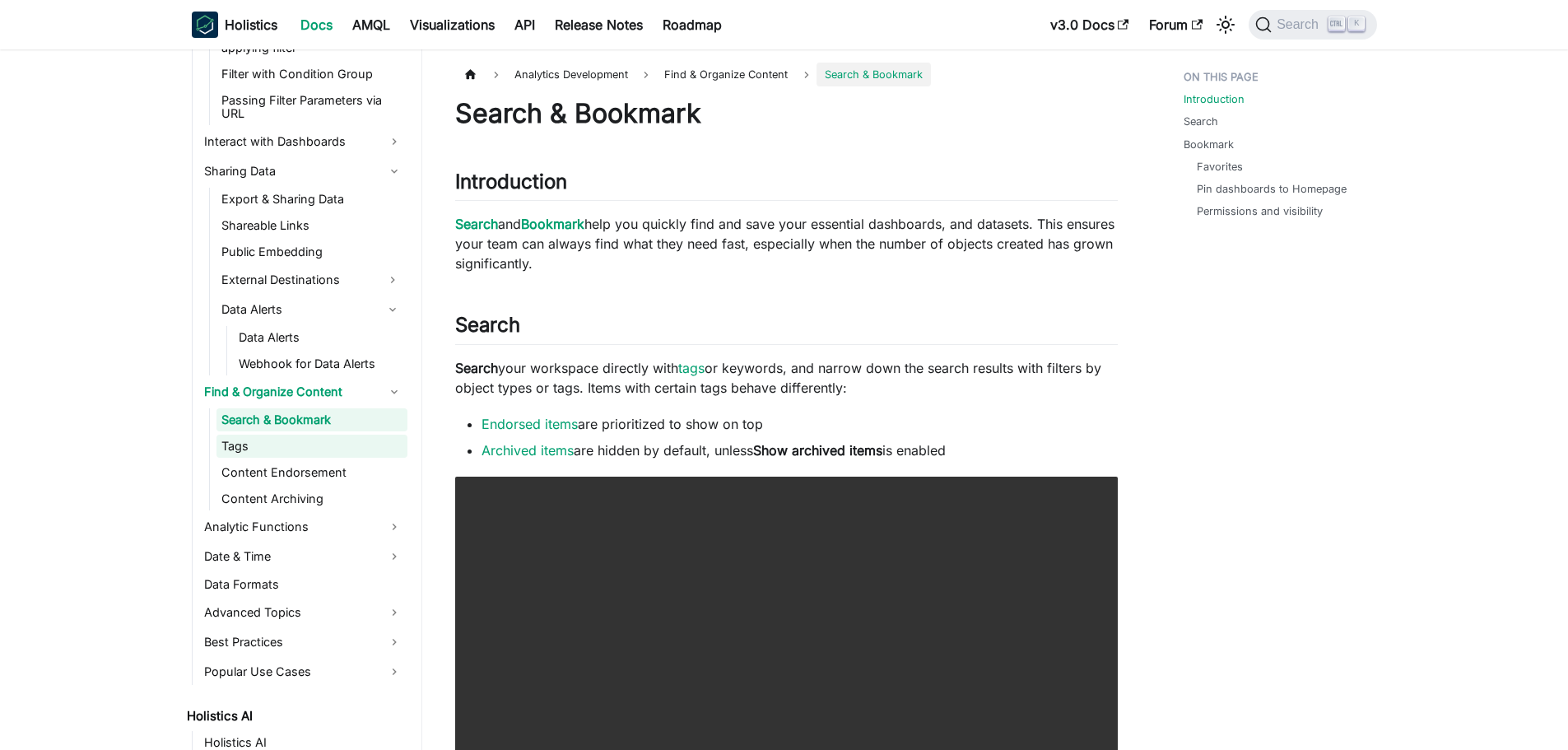
click at [272, 452] on link "Tags" at bounding box center [311, 446] width 191 height 23
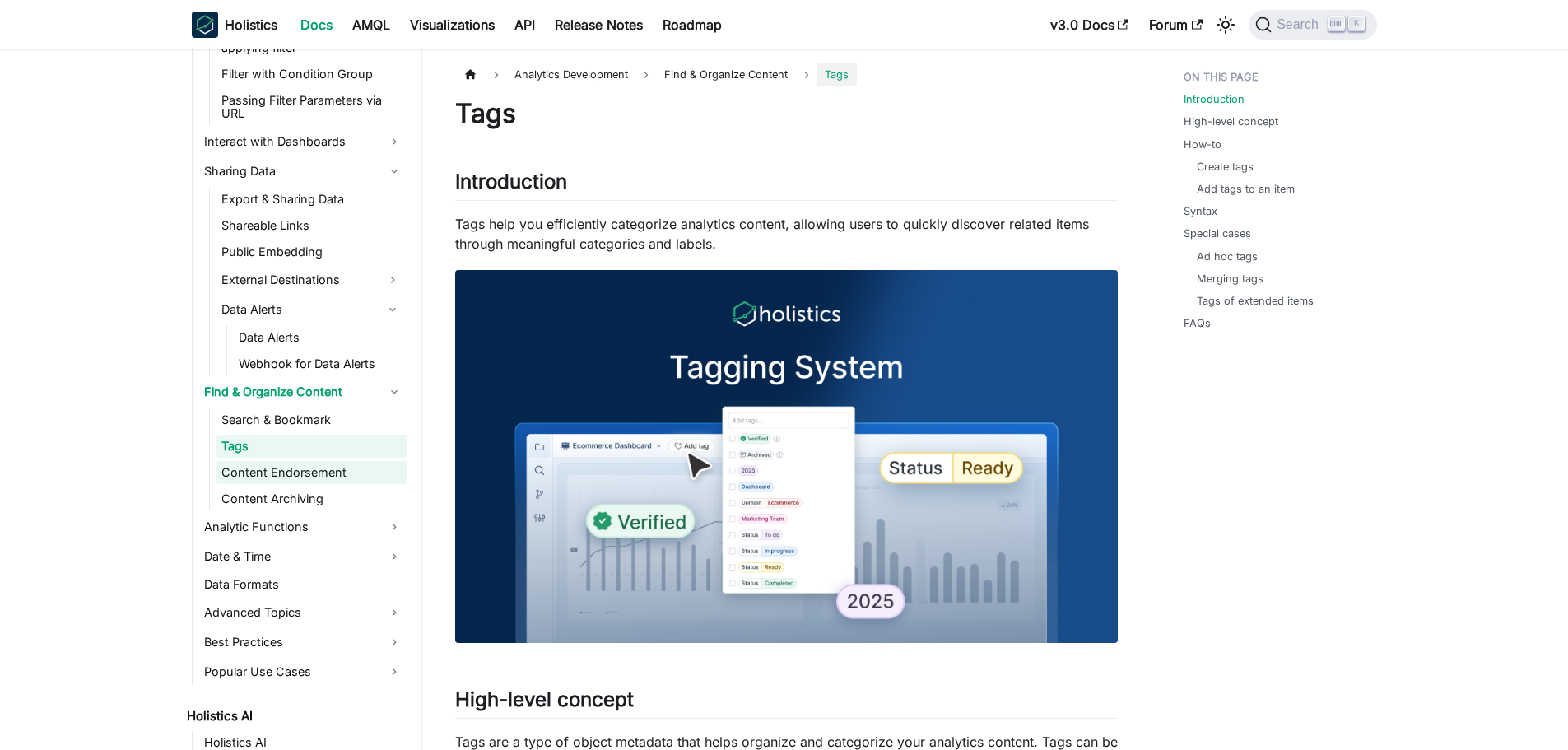
click at [278, 476] on link "Content Endorsement" at bounding box center [311, 473] width 191 height 23
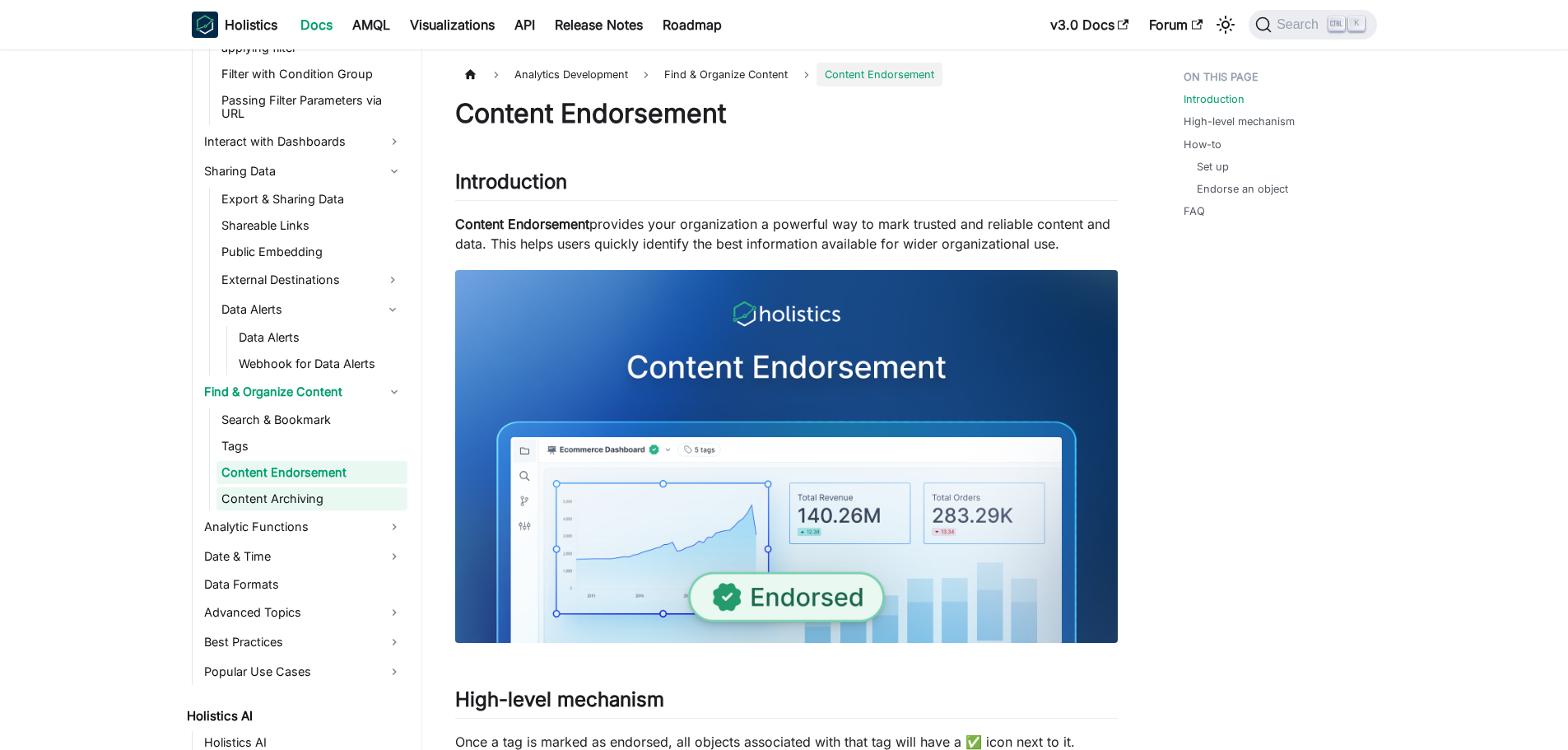
click at [289, 492] on link "Content Archiving" at bounding box center [311, 499] width 191 height 23
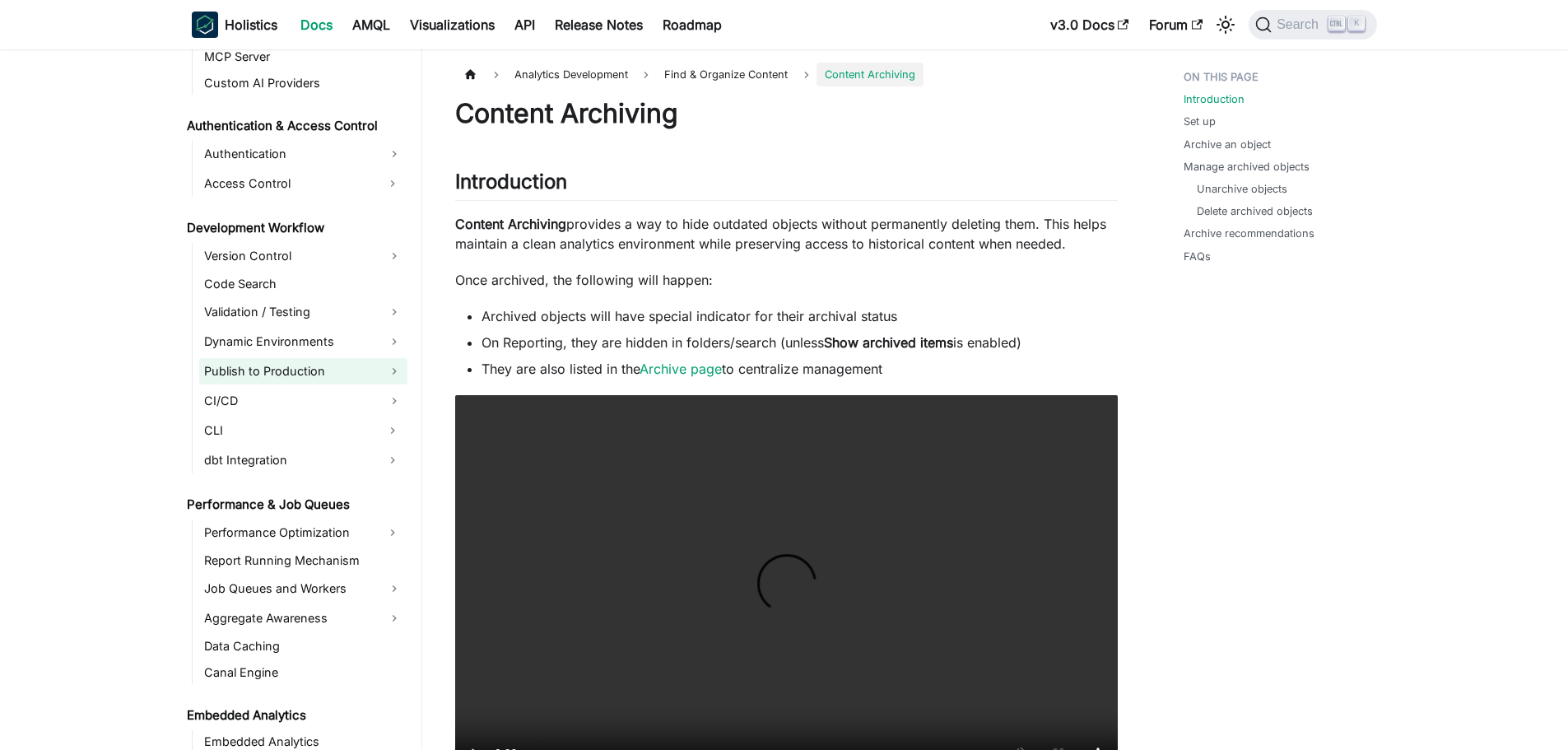
scroll to position [2882, 0]
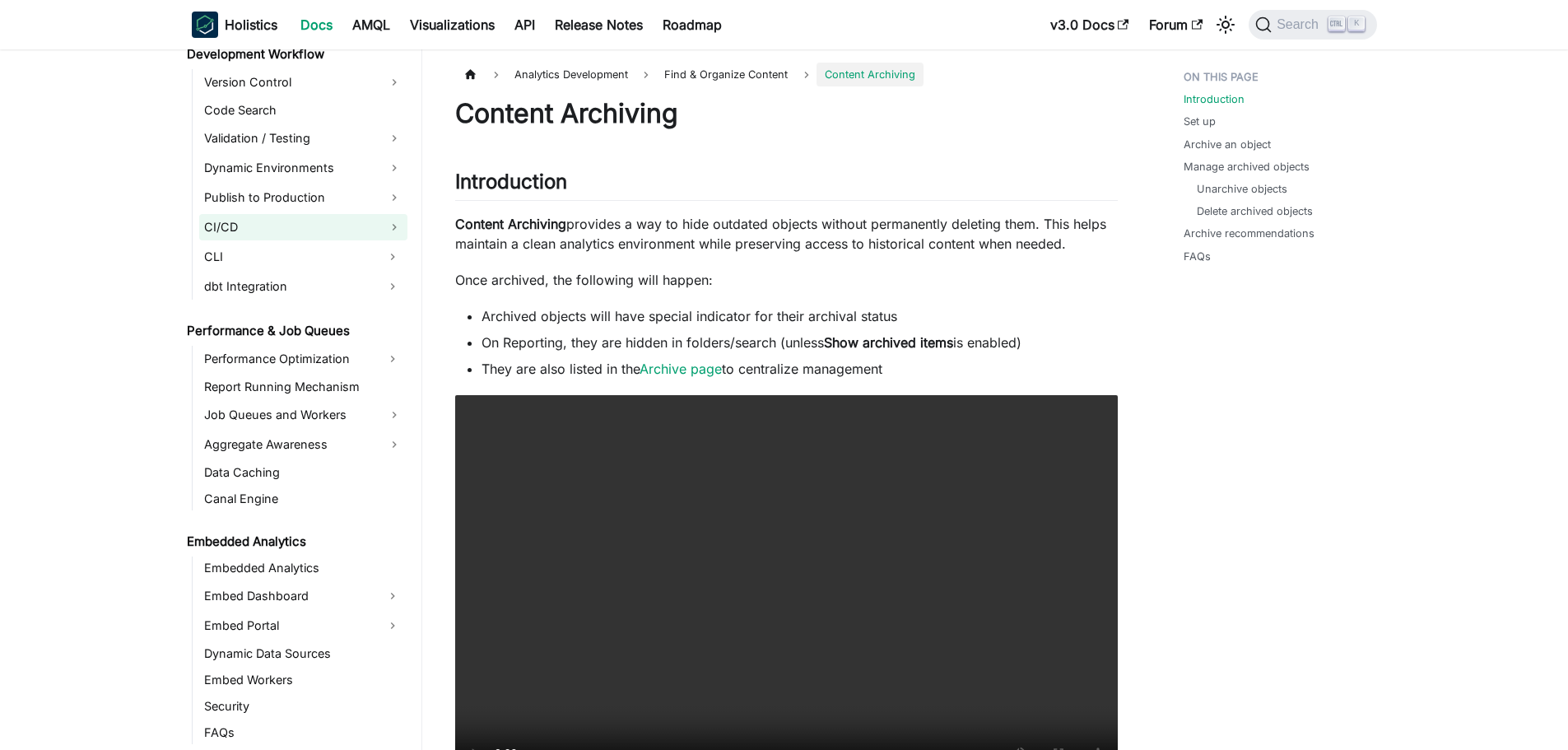
click at [272, 220] on link "CI/CD" at bounding box center [303, 227] width 209 height 26
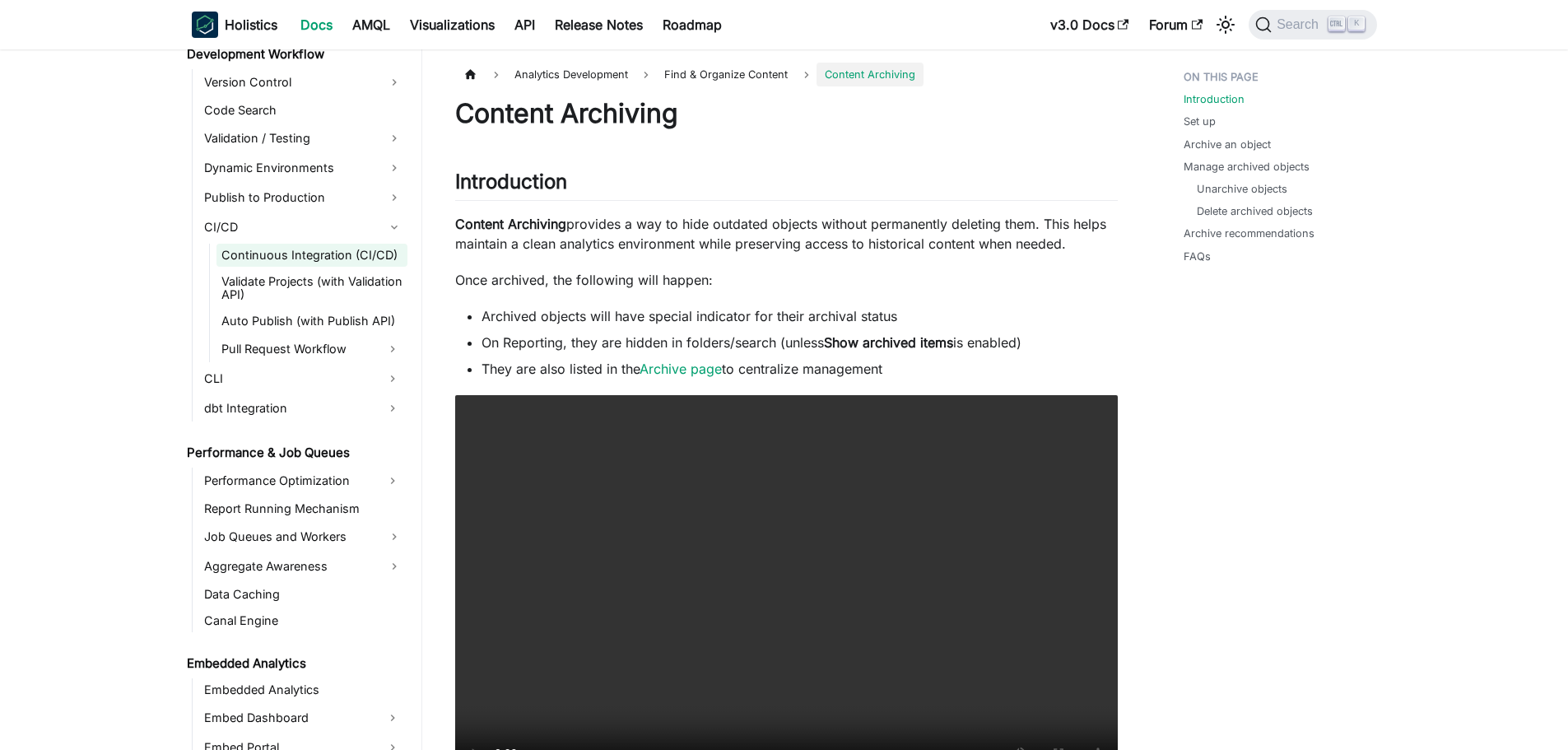
click at [272, 256] on link "Continuous Integration (CI/CD)" at bounding box center [311, 255] width 191 height 23
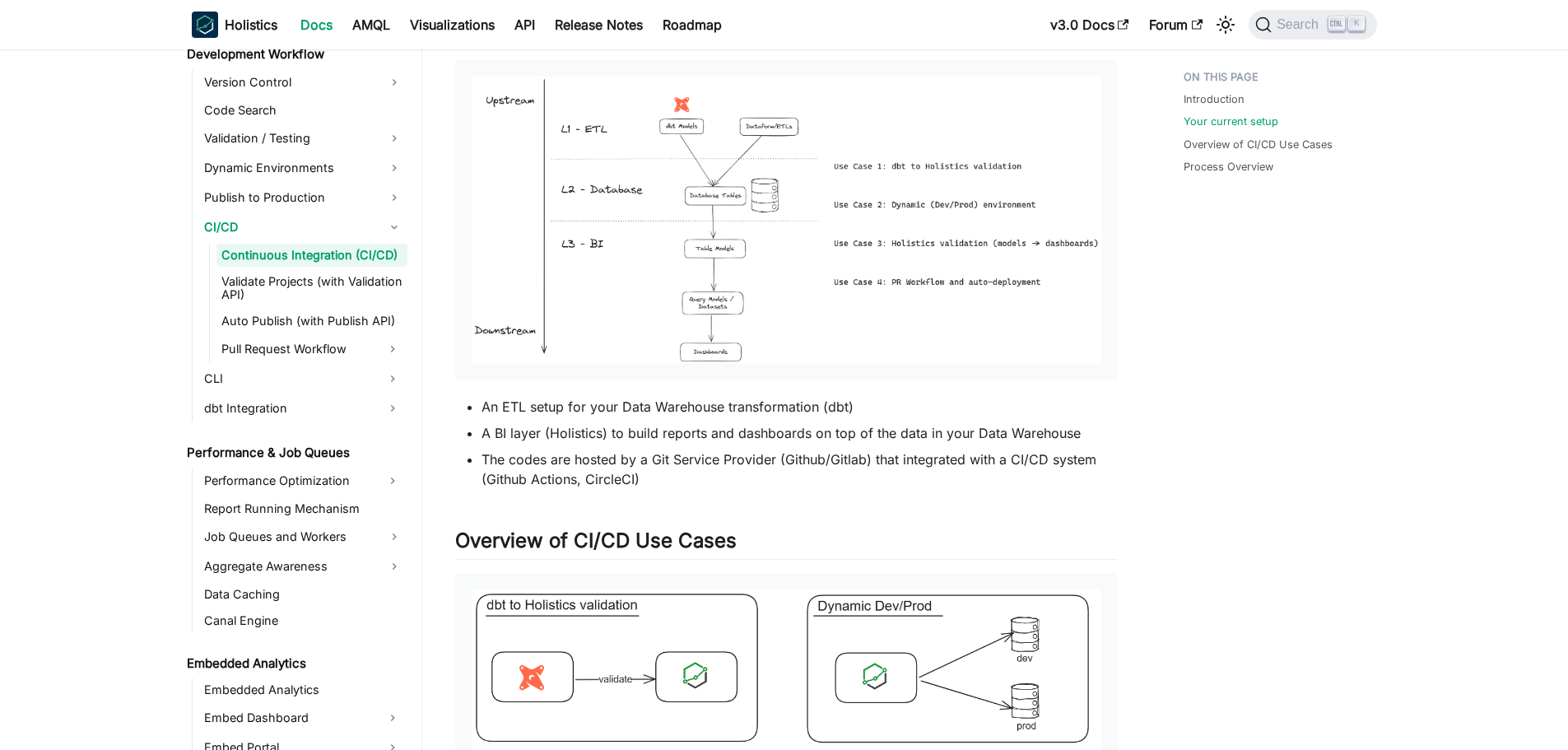
scroll to position [83, 0]
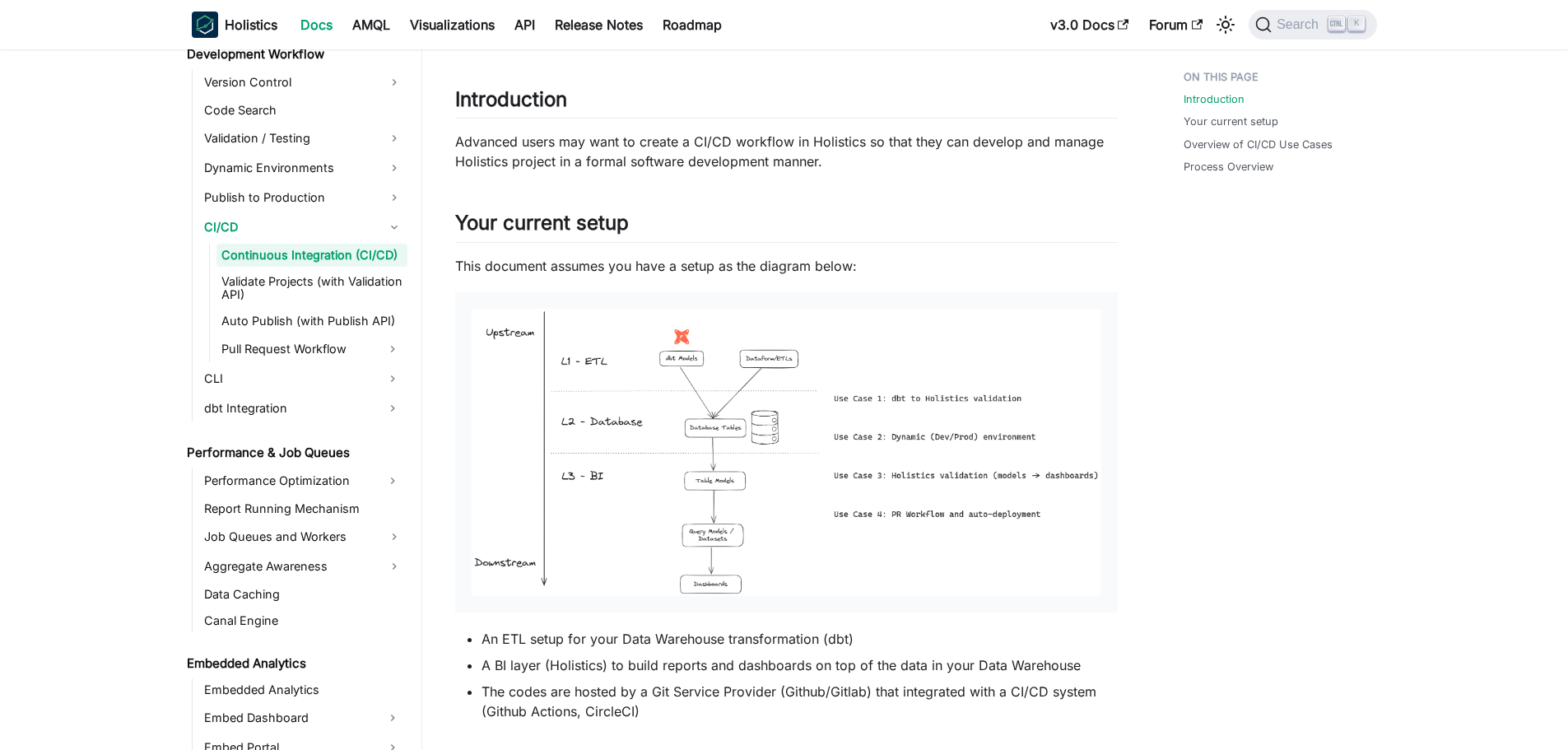
click at [722, 462] on img at bounding box center [786, 452] width 630 height 288
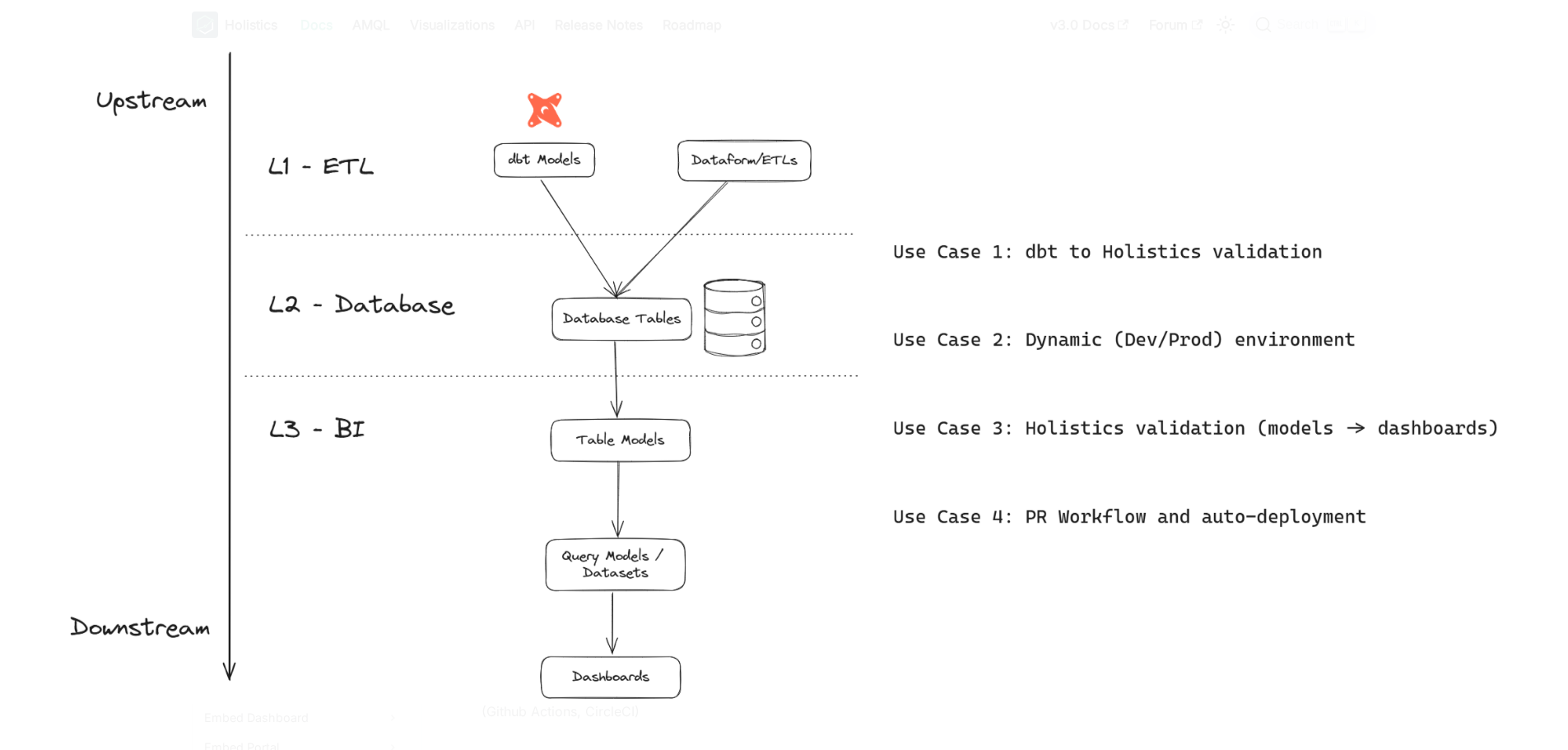
click at [719, 455] on img at bounding box center [784, 374] width 1442 height 659
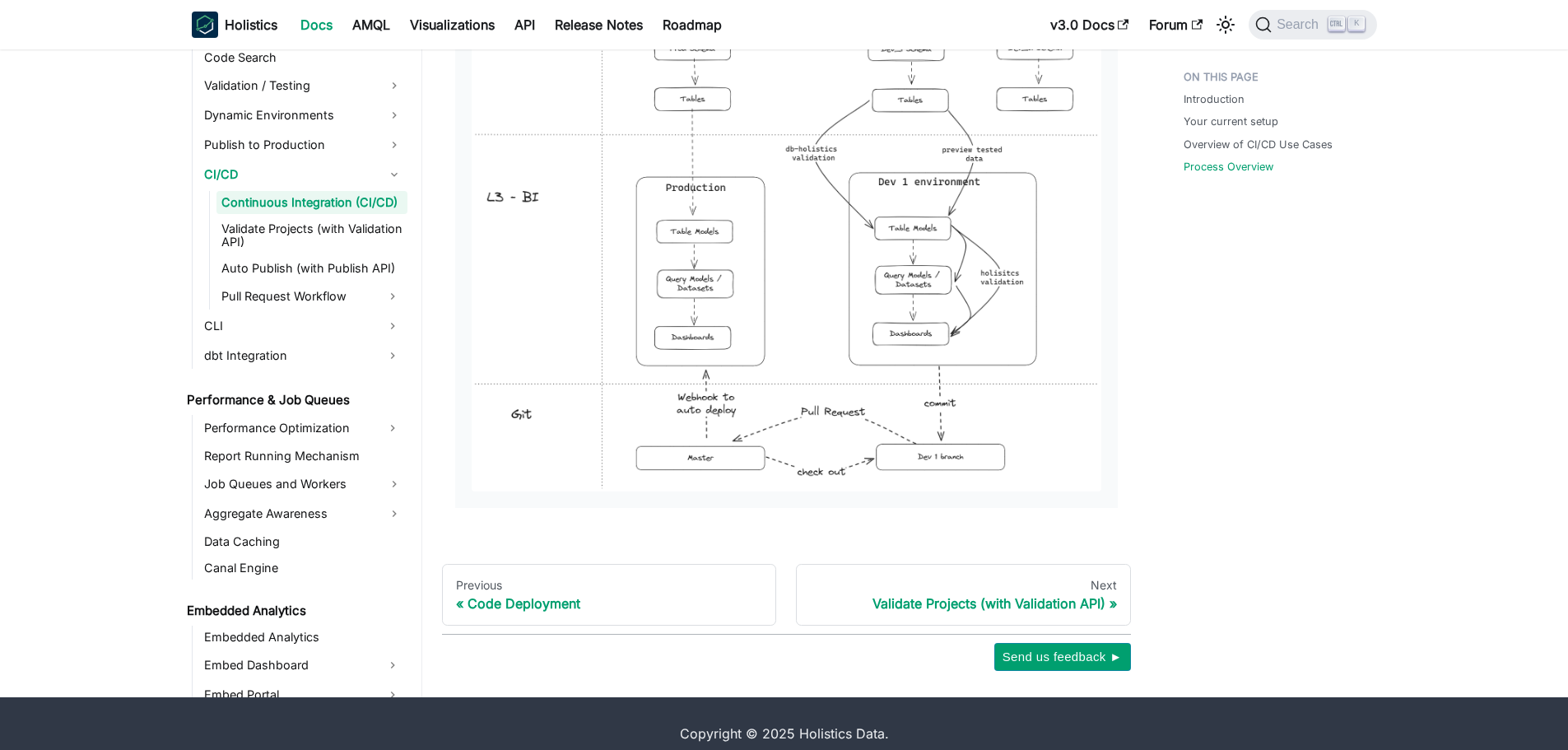
scroll to position [1942, 0]
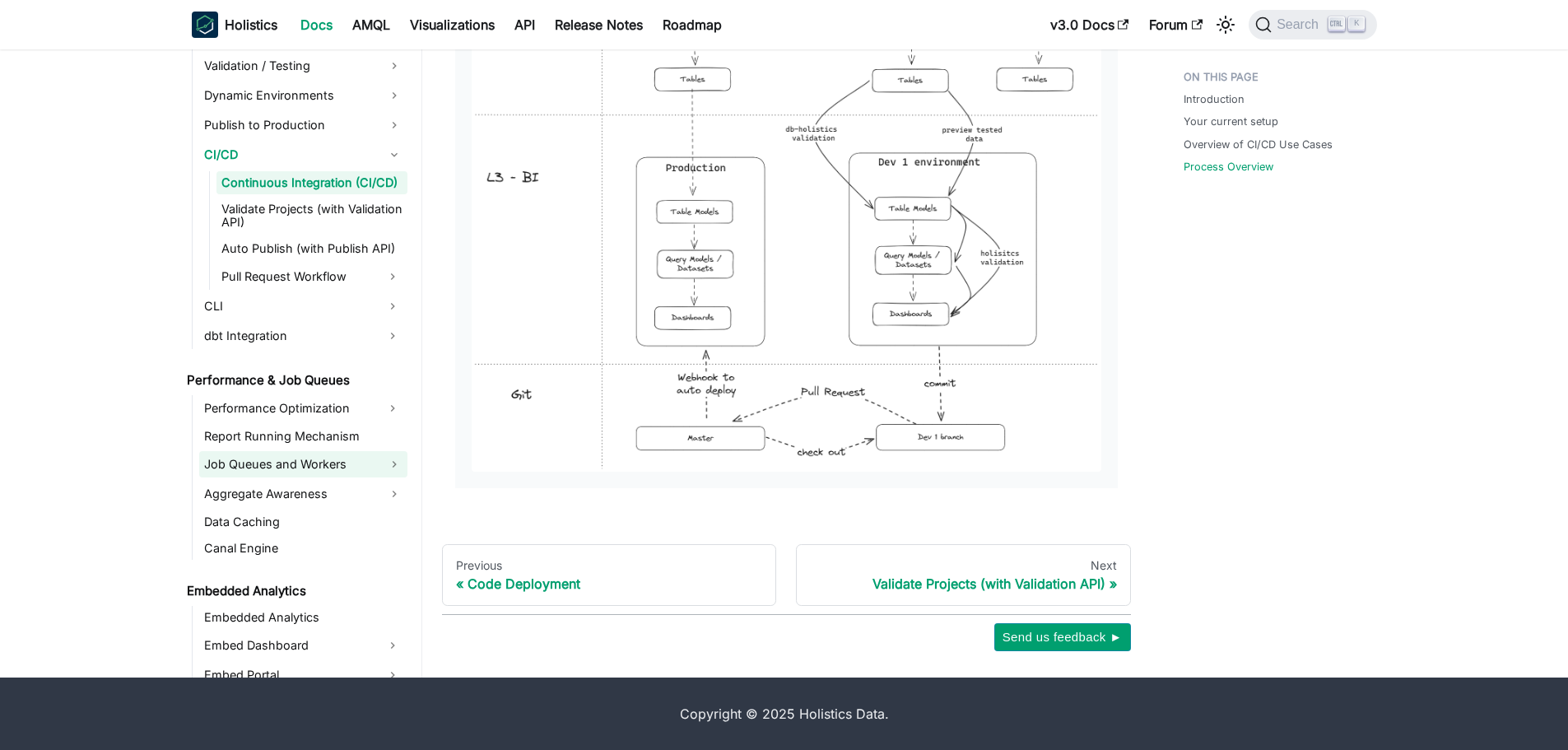
click at [272, 462] on link "Job Queues and Workers" at bounding box center [303, 463] width 209 height 26
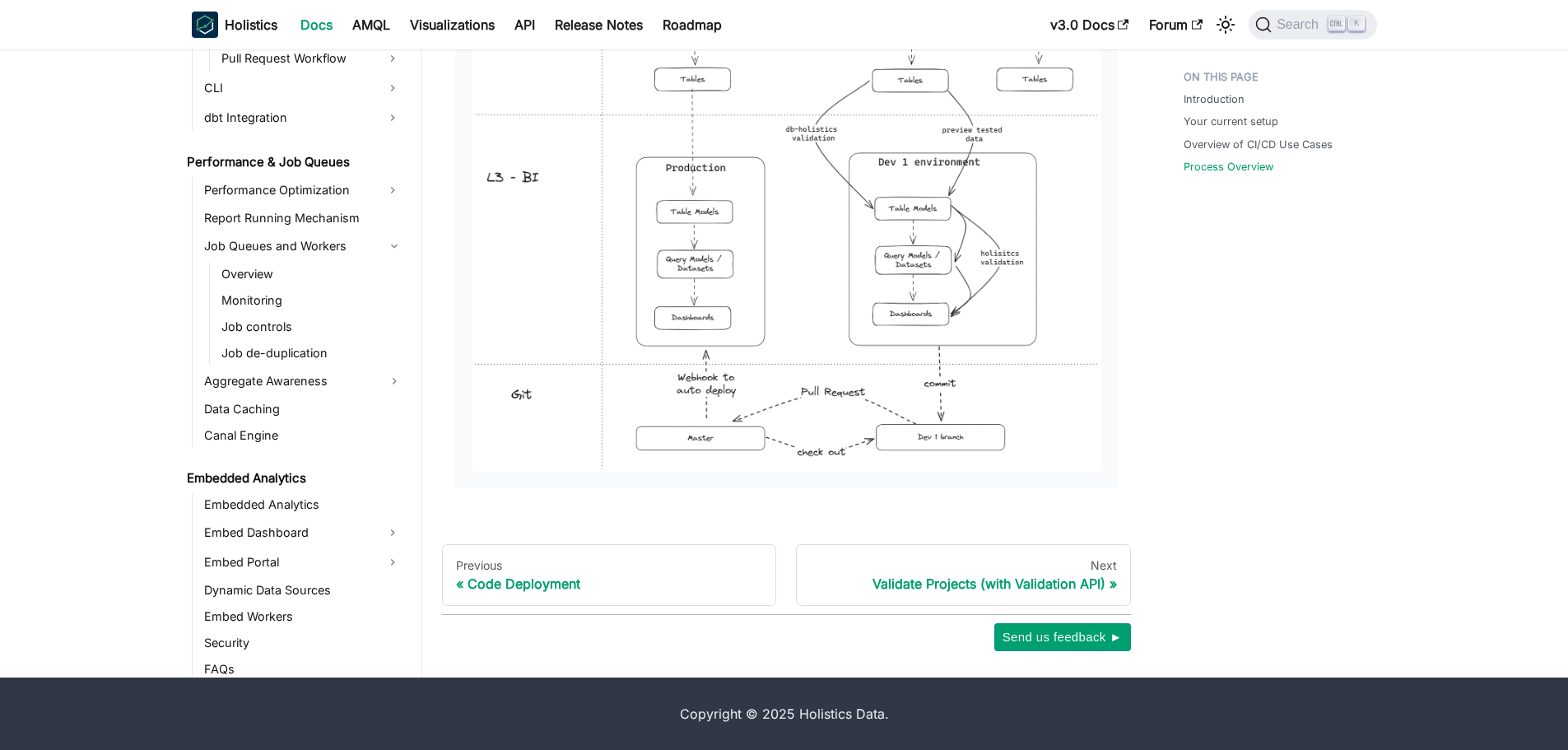
scroll to position [3129, 0]
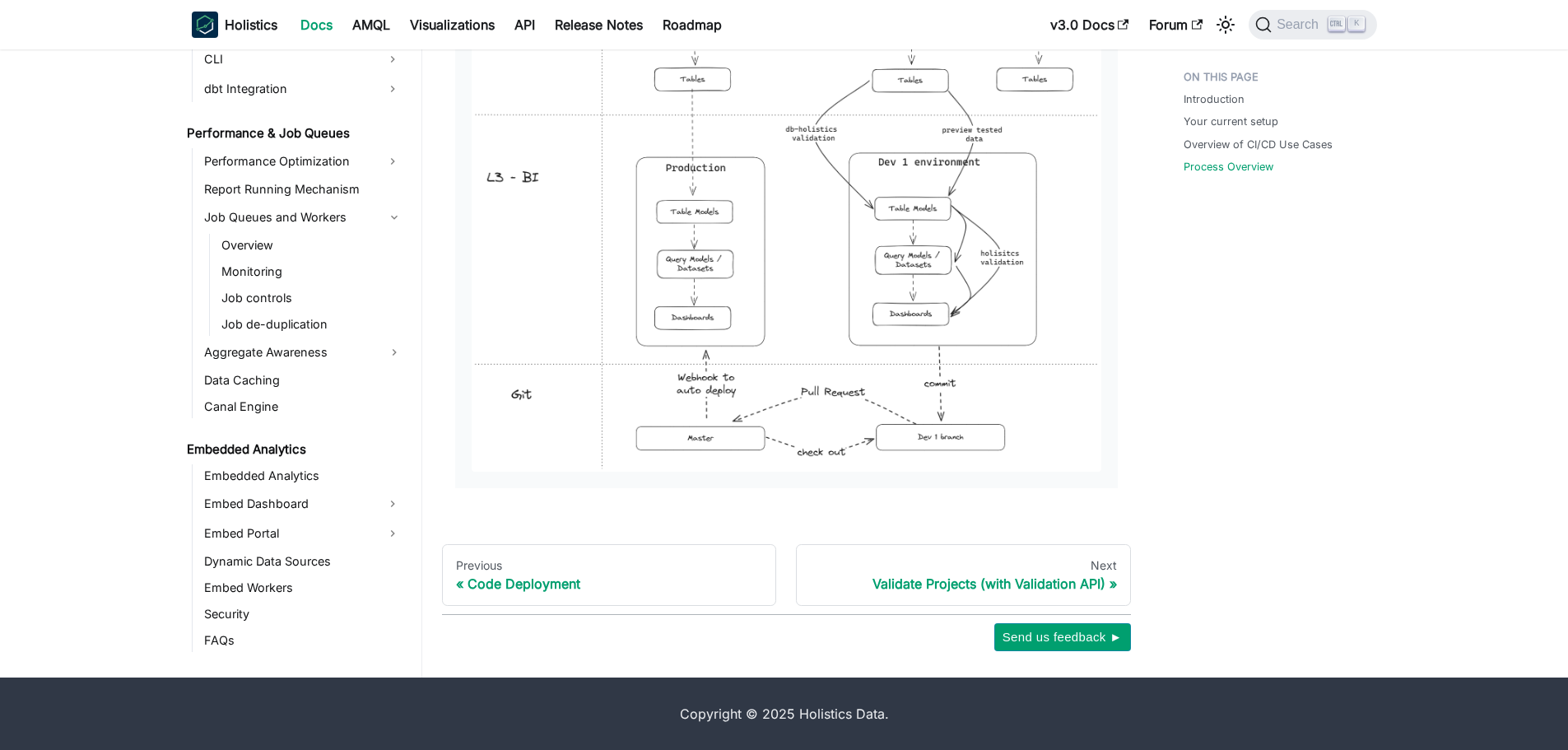
click at [261, 489] on ul "Embedded Analytics Embed Dashboard Embed Portal Dynamic Data Sources Embed Work…" at bounding box center [300, 558] width 215 height 188
click at [264, 481] on link "Embedded Analytics" at bounding box center [303, 476] width 209 height 23
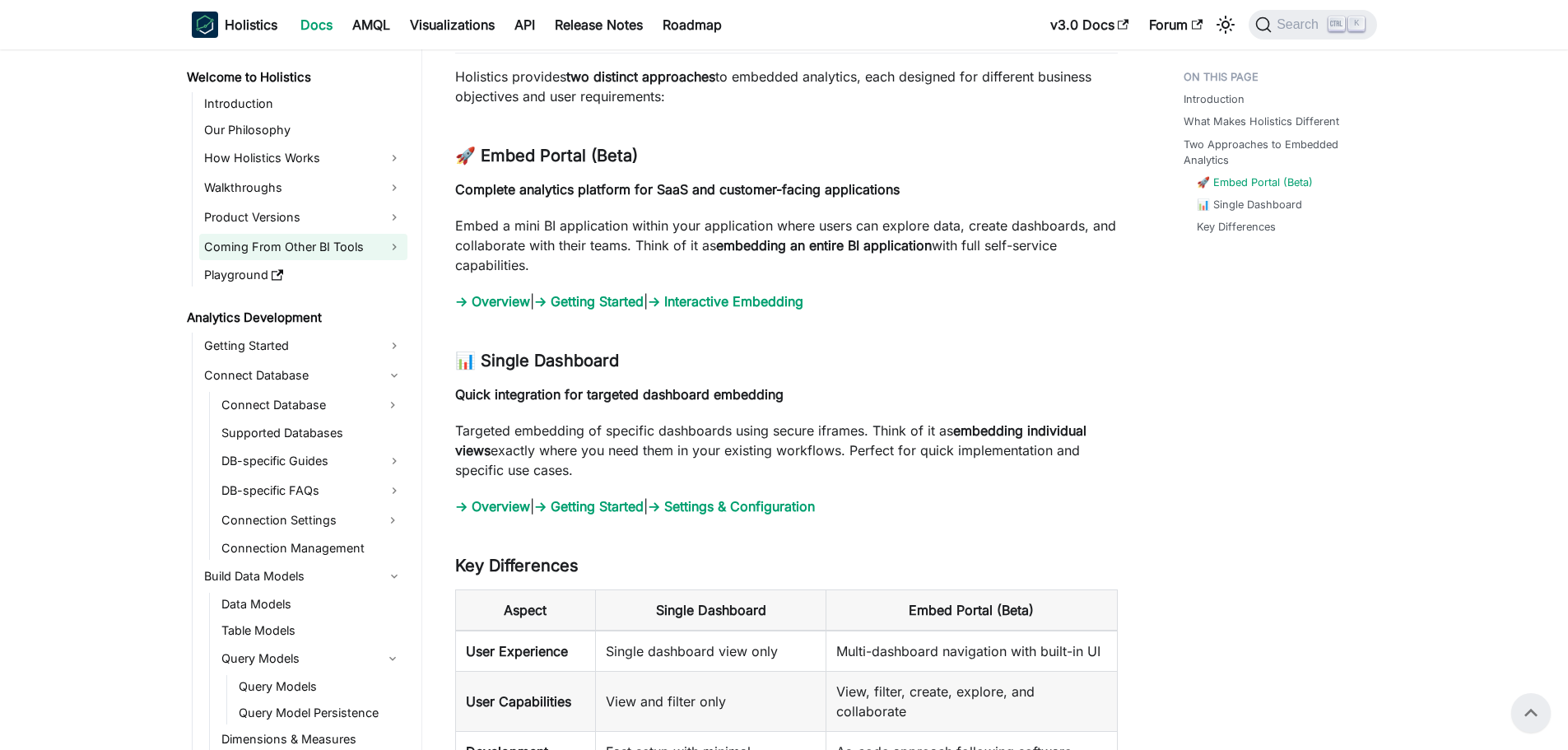
scroll to position [1564, 0]
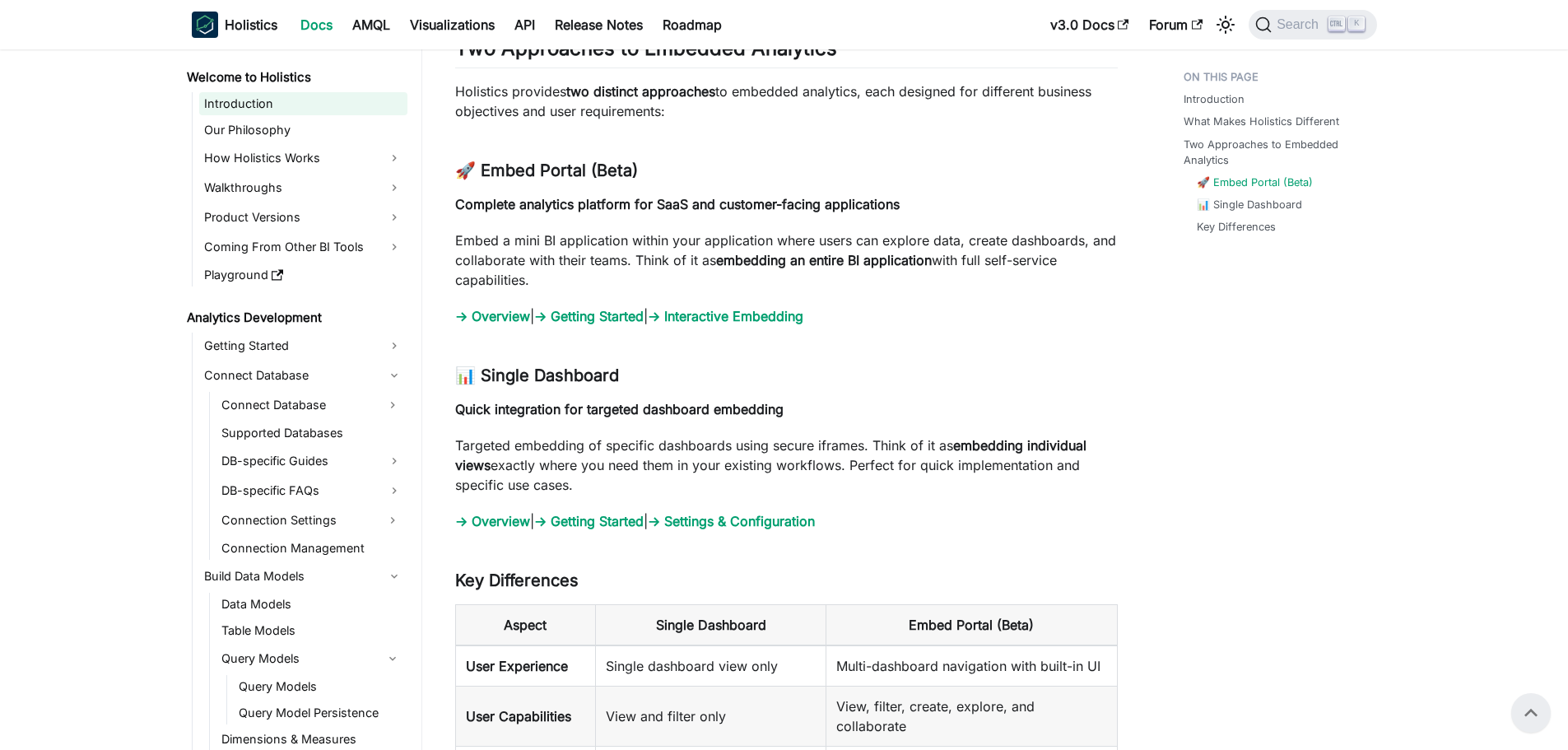
click at [272, 105] on link "Introduction" at bounding box center [303, 104] width 209 height 23
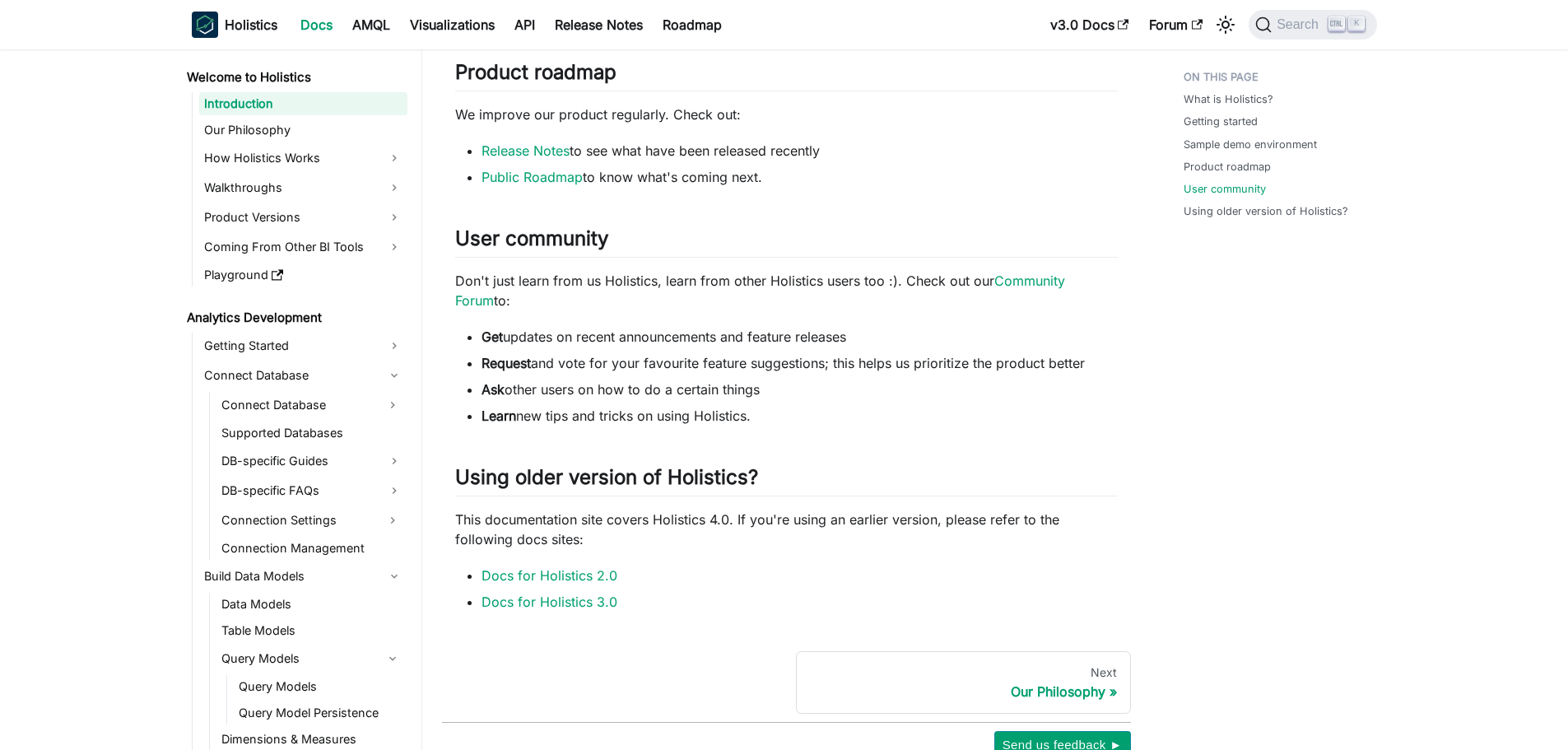
scroll to position [988, 0]
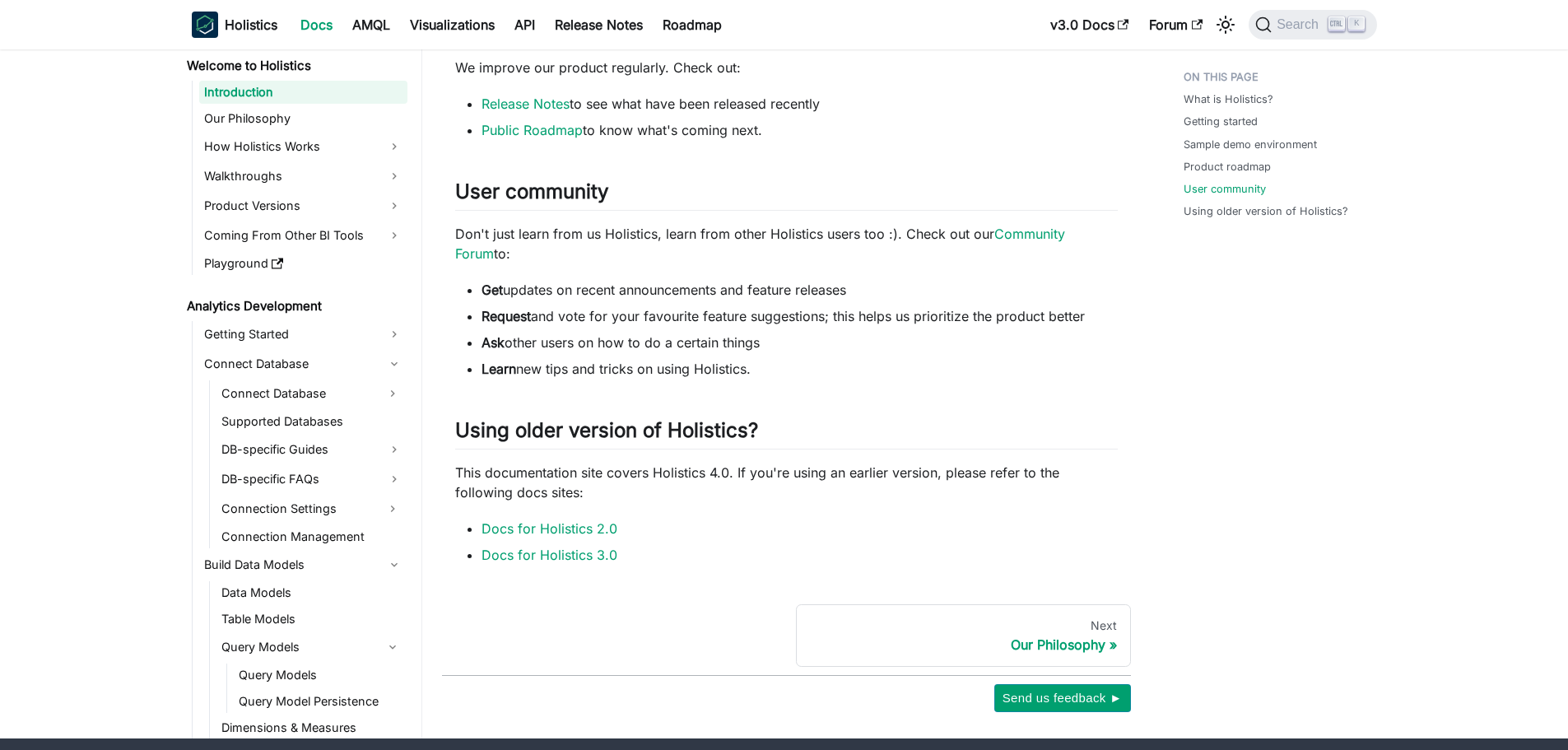
drag, startPoint x: 501, startPoint y: 280, endPoint x: 876, endPoint y: 358, distance: 383.0
click at [876, 358] on ul "Get updates on recent announcements and feature releases Request and vote for y…" at bounding box center [786, 329] width 662 height 99
click at [835, 365] on li "Learn new tips and tricks on using Holistics." at bounding box center [800, 368] width 636 height 20
click at [283, 478] on link "DB-specific FAQs" at bounding box center [311, 479] width 191 height 26
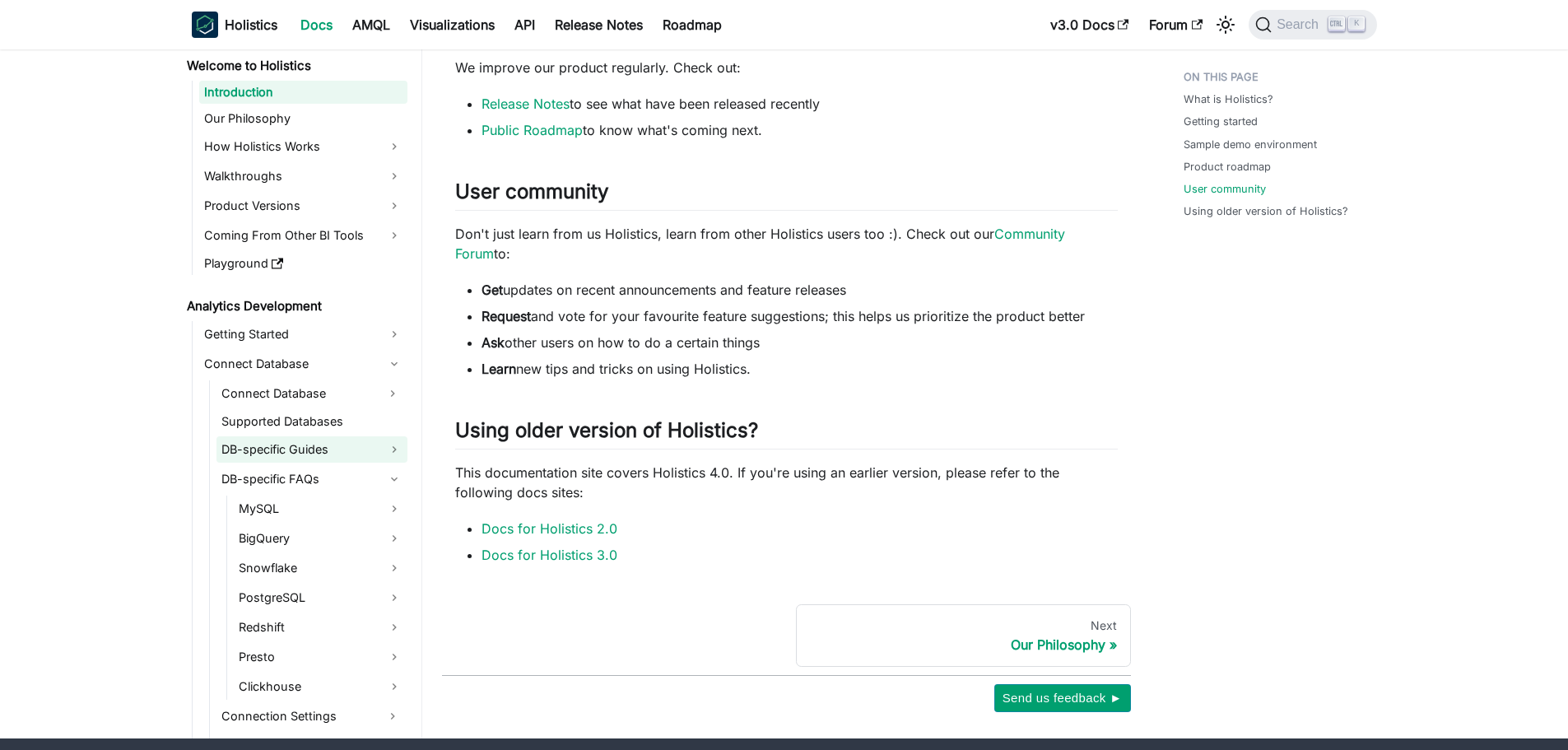
click at [289, 450] on link "DB-specific Guides" at bounding box center [311, 449] width 191 height 26
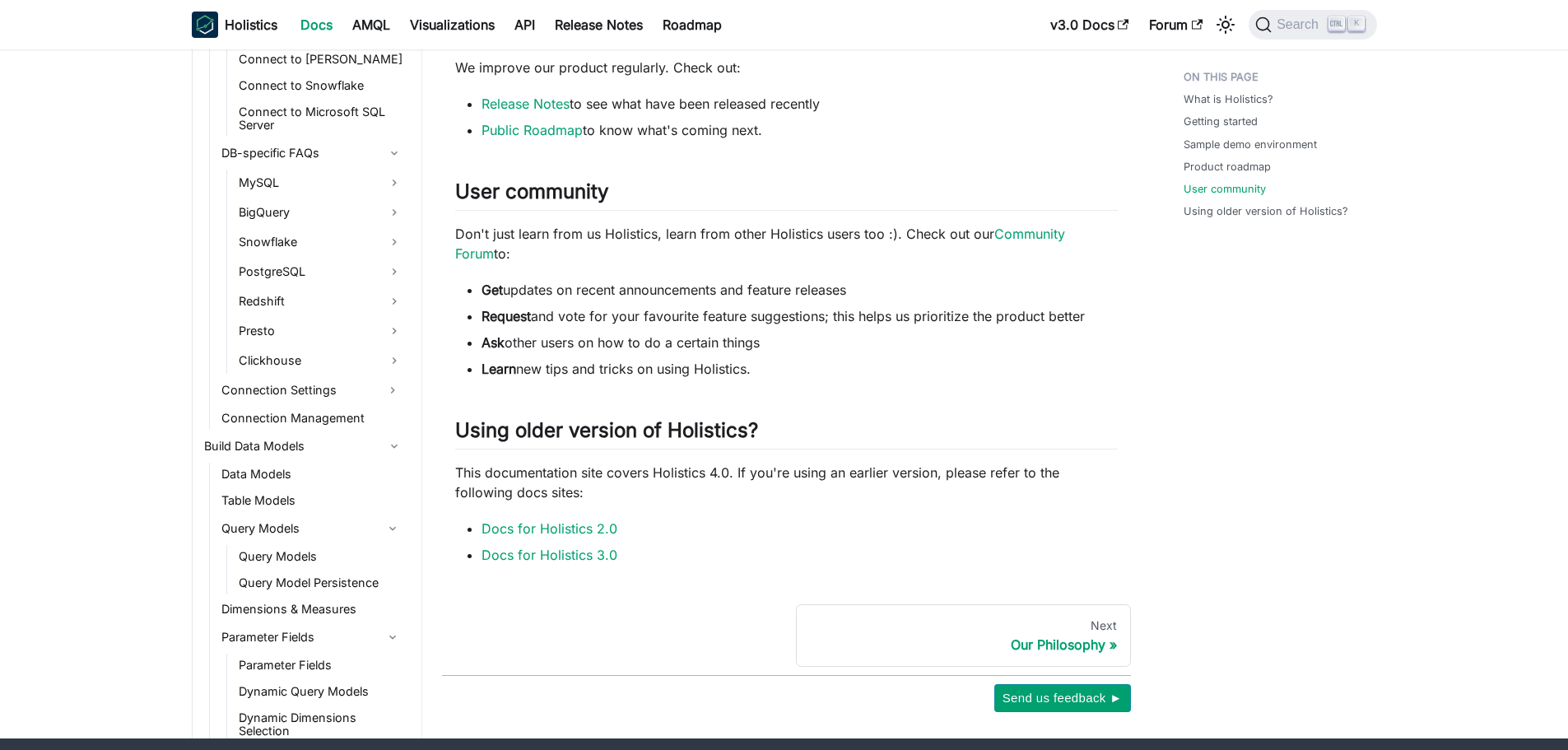
scroll to position [576, 0]
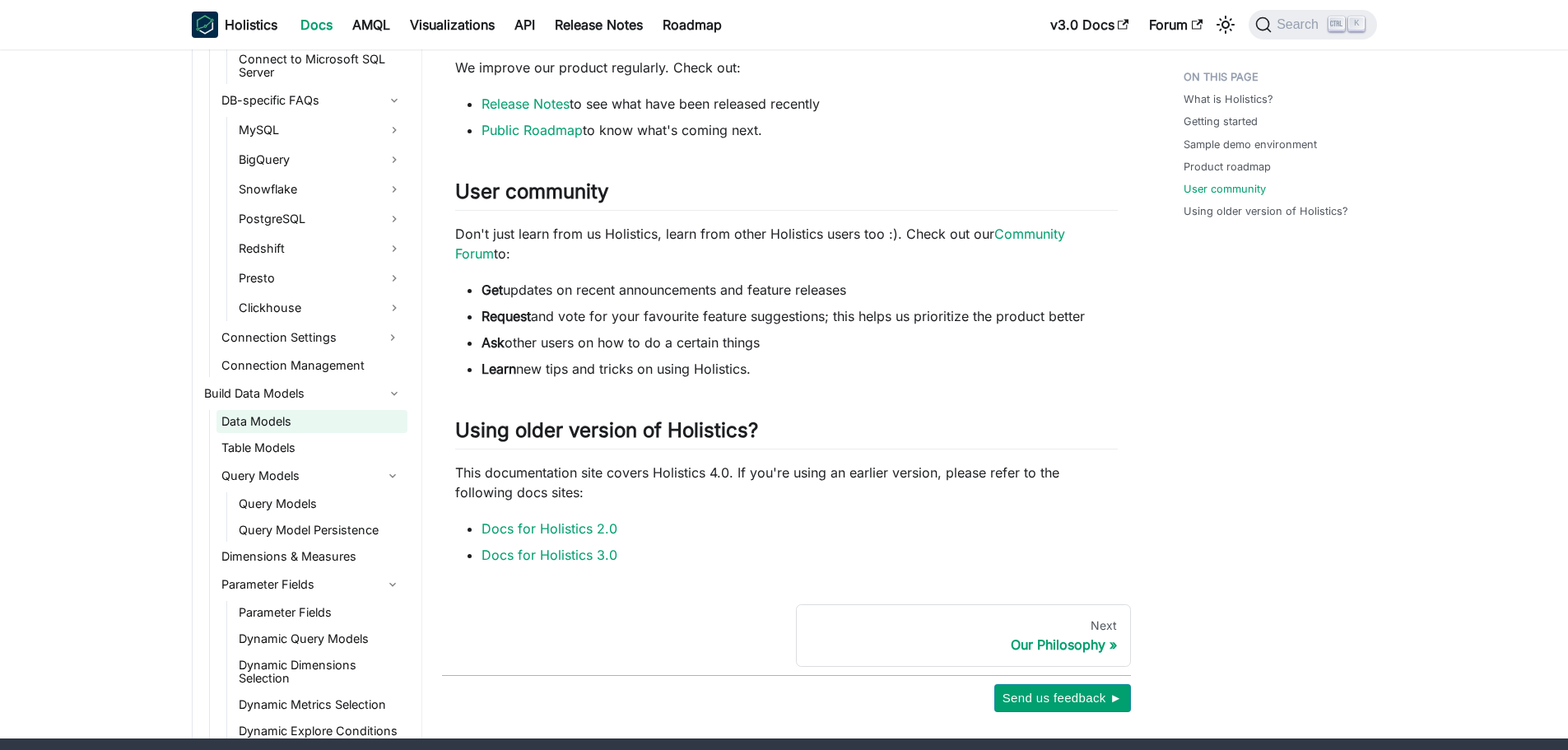
click at [279, 418] on link "Data Models" at bounding box center [311, 421] width 191 height 23
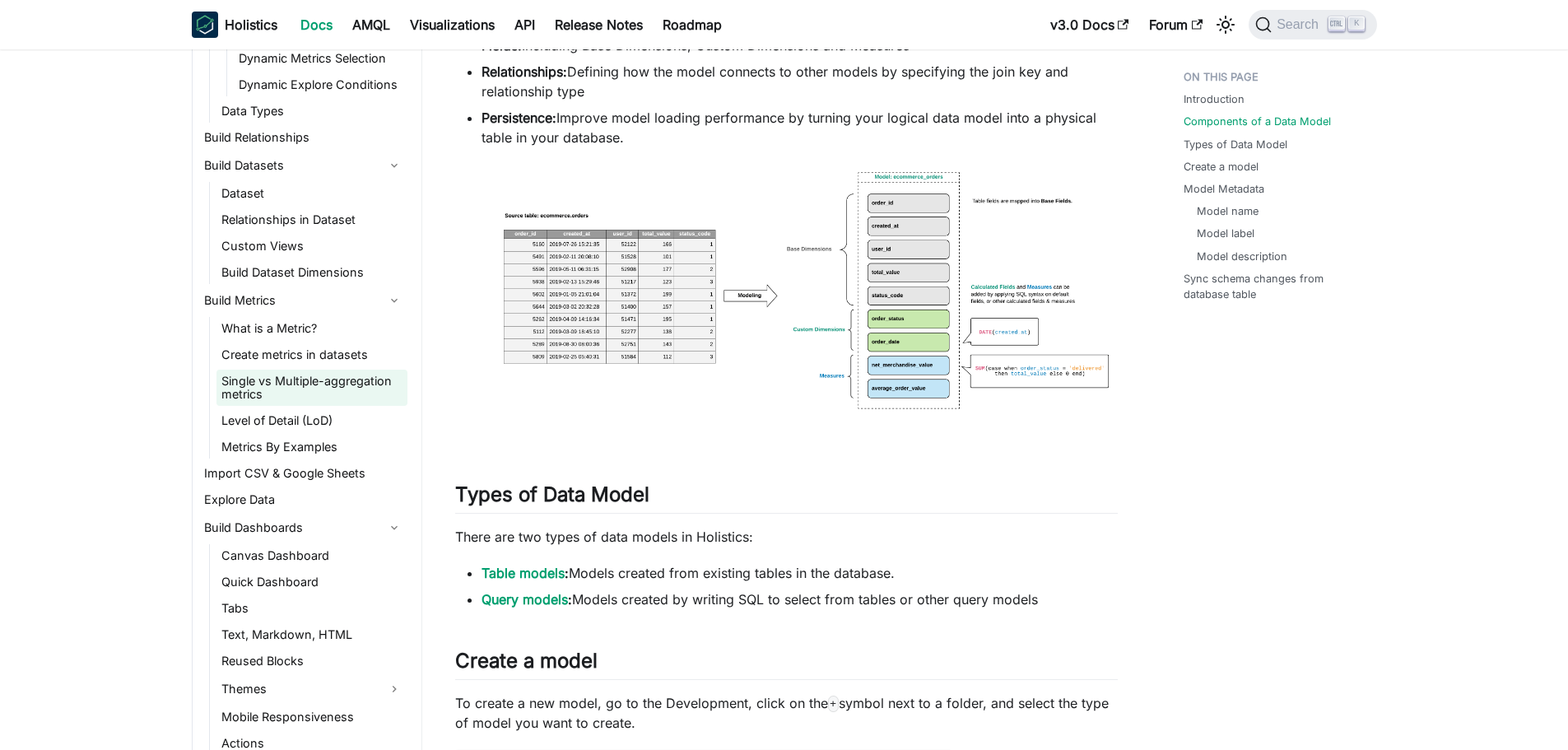
scroll to position [1235, 0]
click at [252, 241] on link "Custom Views" at bounding box center [311, 245] width 191 height 23
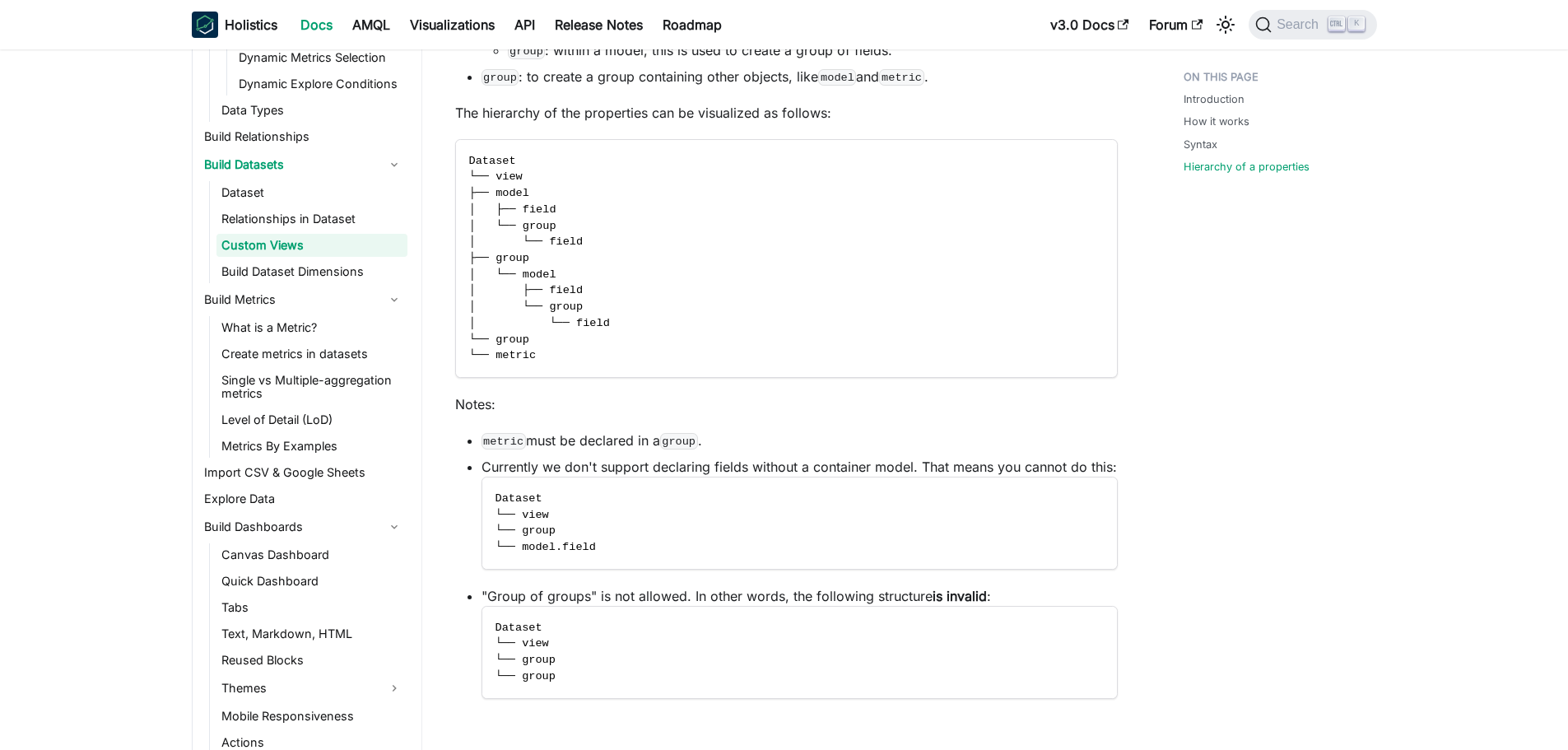
scroll to position [4590, 0]
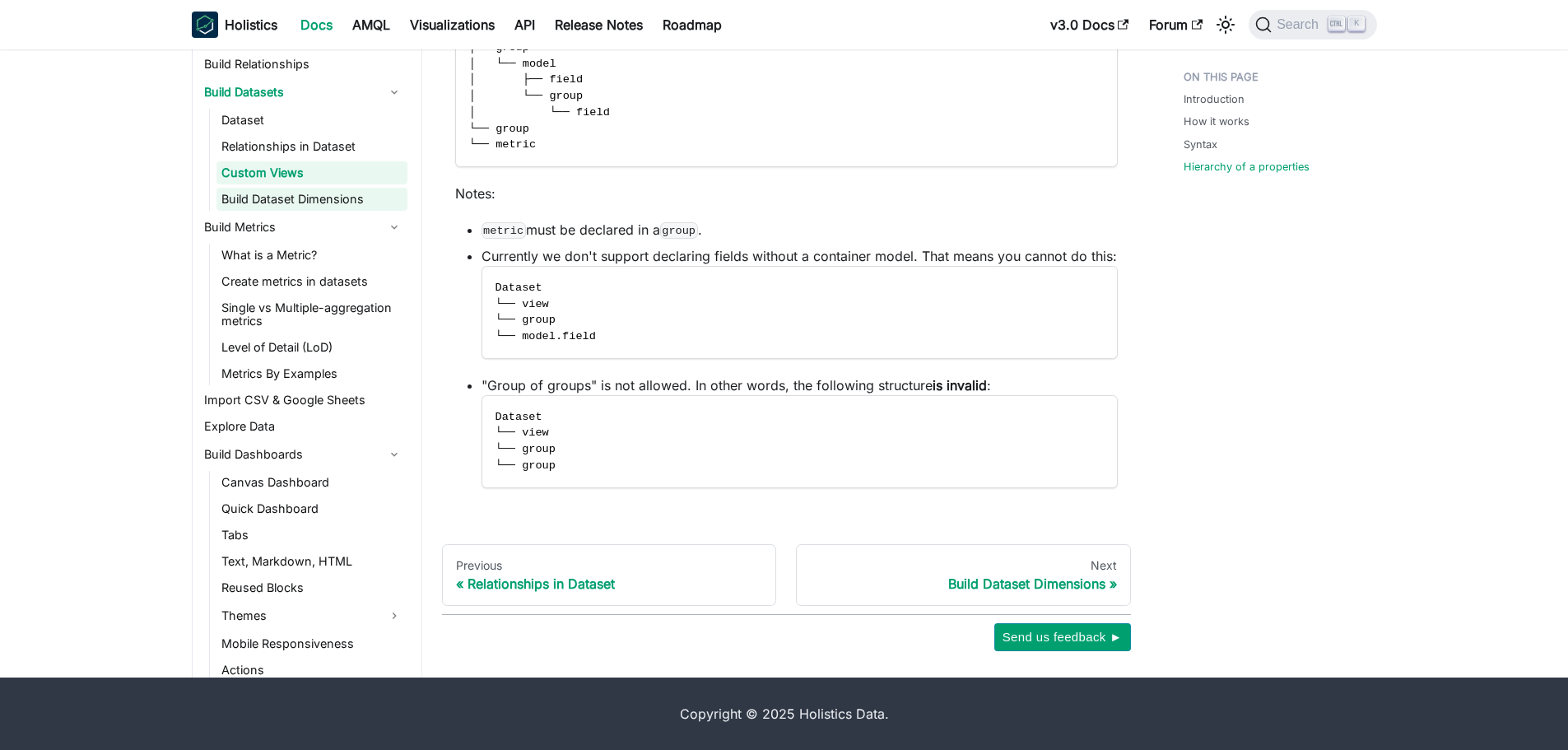
click at [243, 193] on link "Build Dataset Dimensions" at bounding box center [311, 199] width 191 height 23
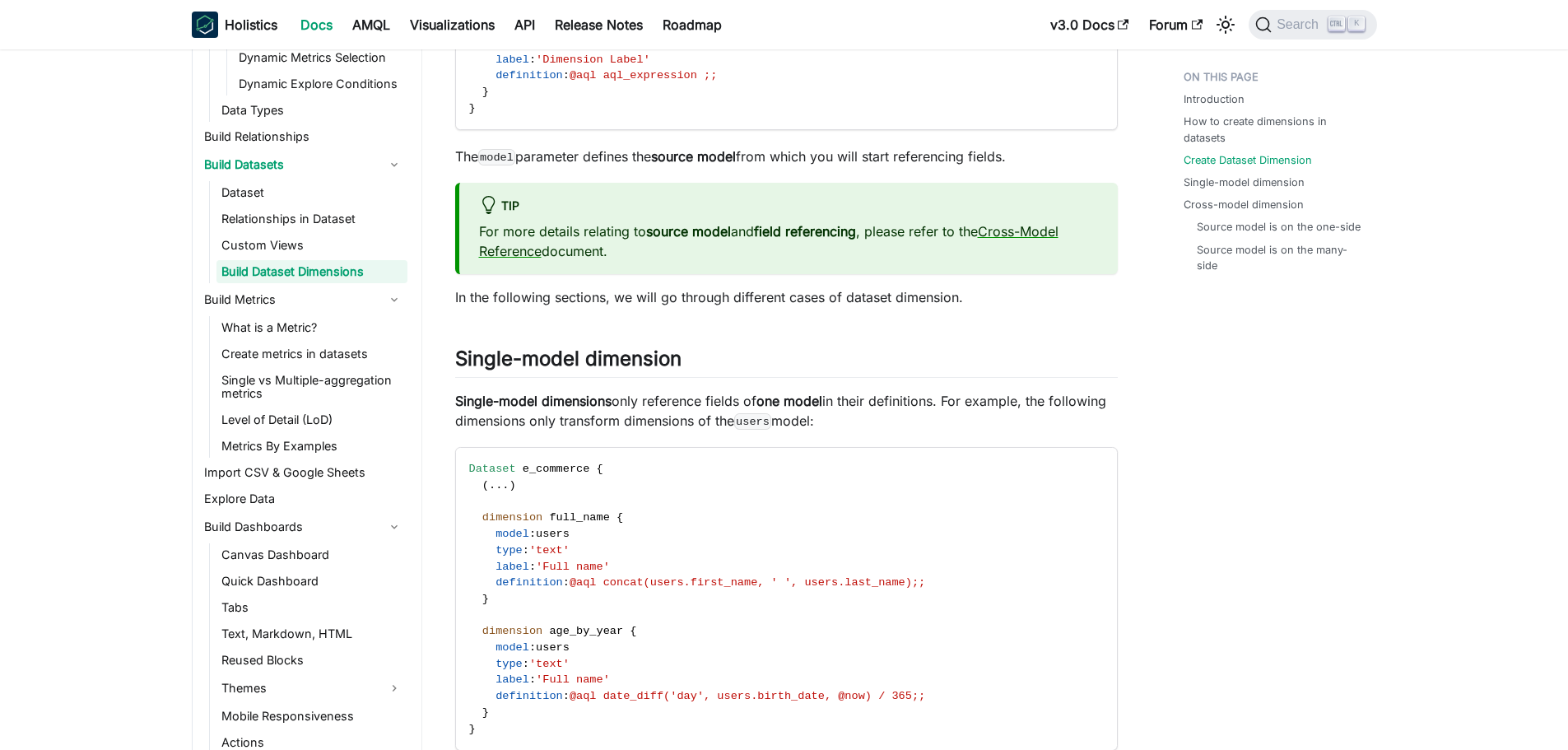
scroll to position [1729, 0]
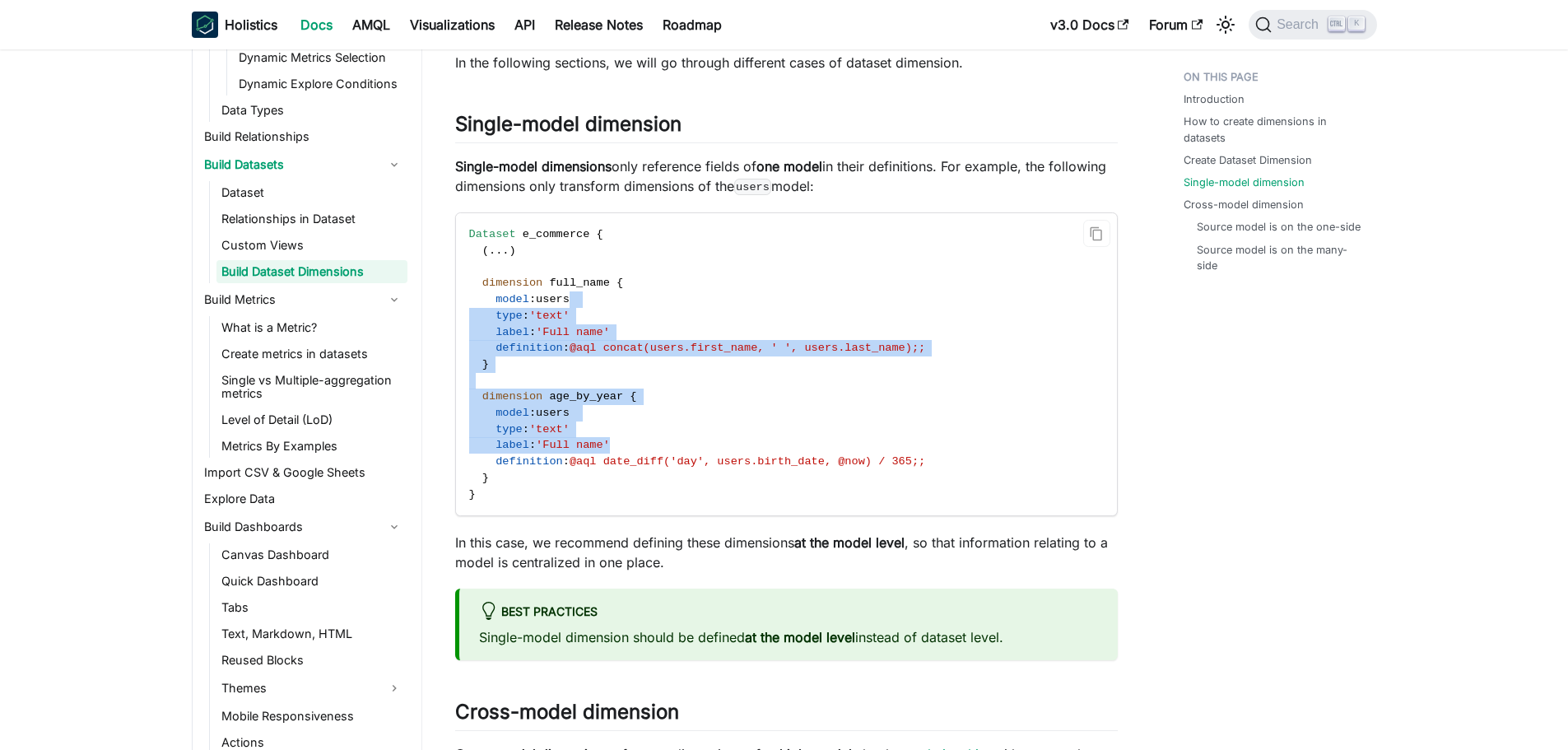
drag, startPoint x: 639, startPoint y: 292, endPoint x: 685, endPoint y: 439, distance: 154.0
click at [685, 439] on code "Dataset e_commerce { ( . . . ) dimension full_name { model : users type : 'text…" at bounding box center [784, 364] width 659 height 302
click at [668, 407] on code "Dataset e_commerce { ( . . . ) dimension full_name { model : users type : 'text…" at bounding box center [784, 364] width 659 height 302
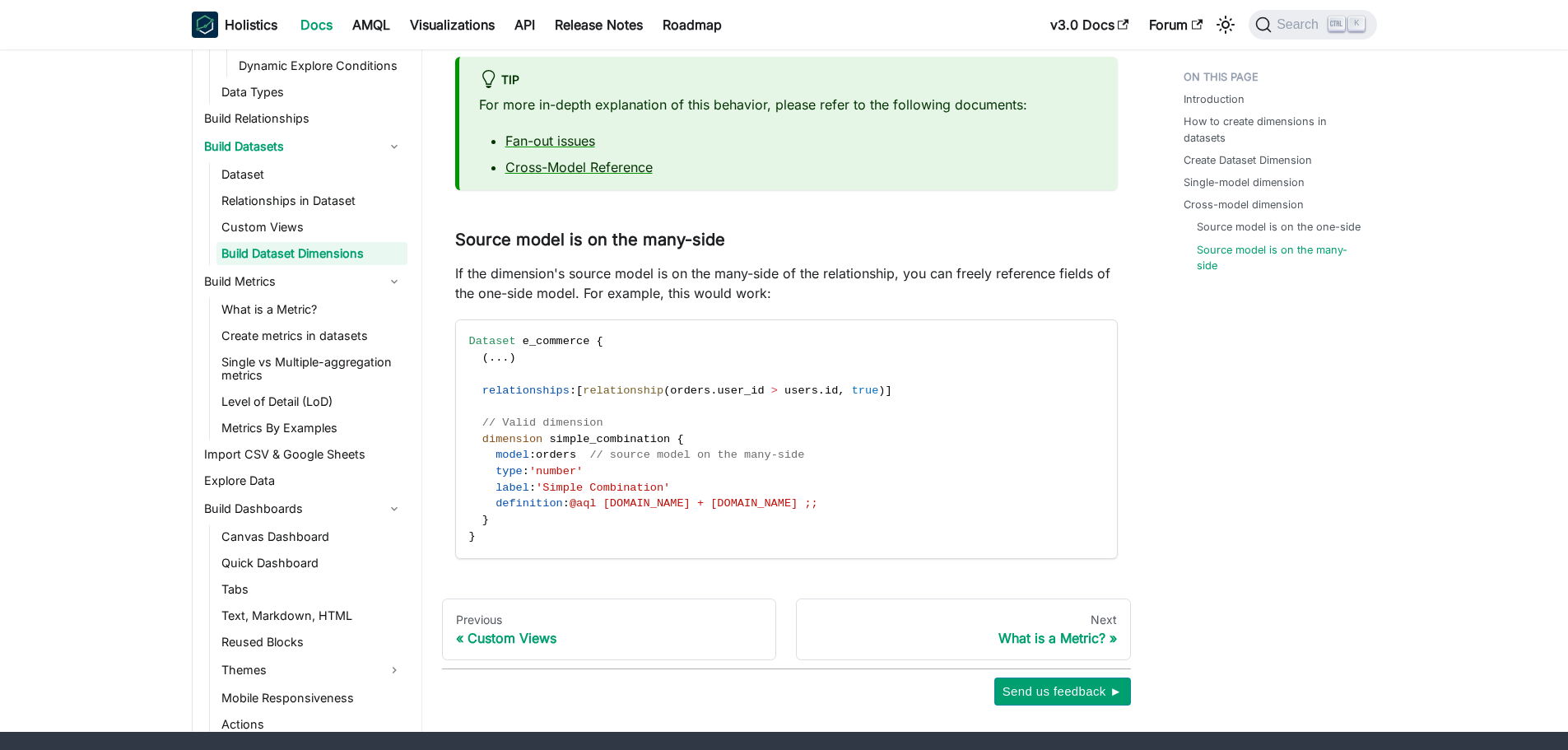
scroll to position [3450, 0]
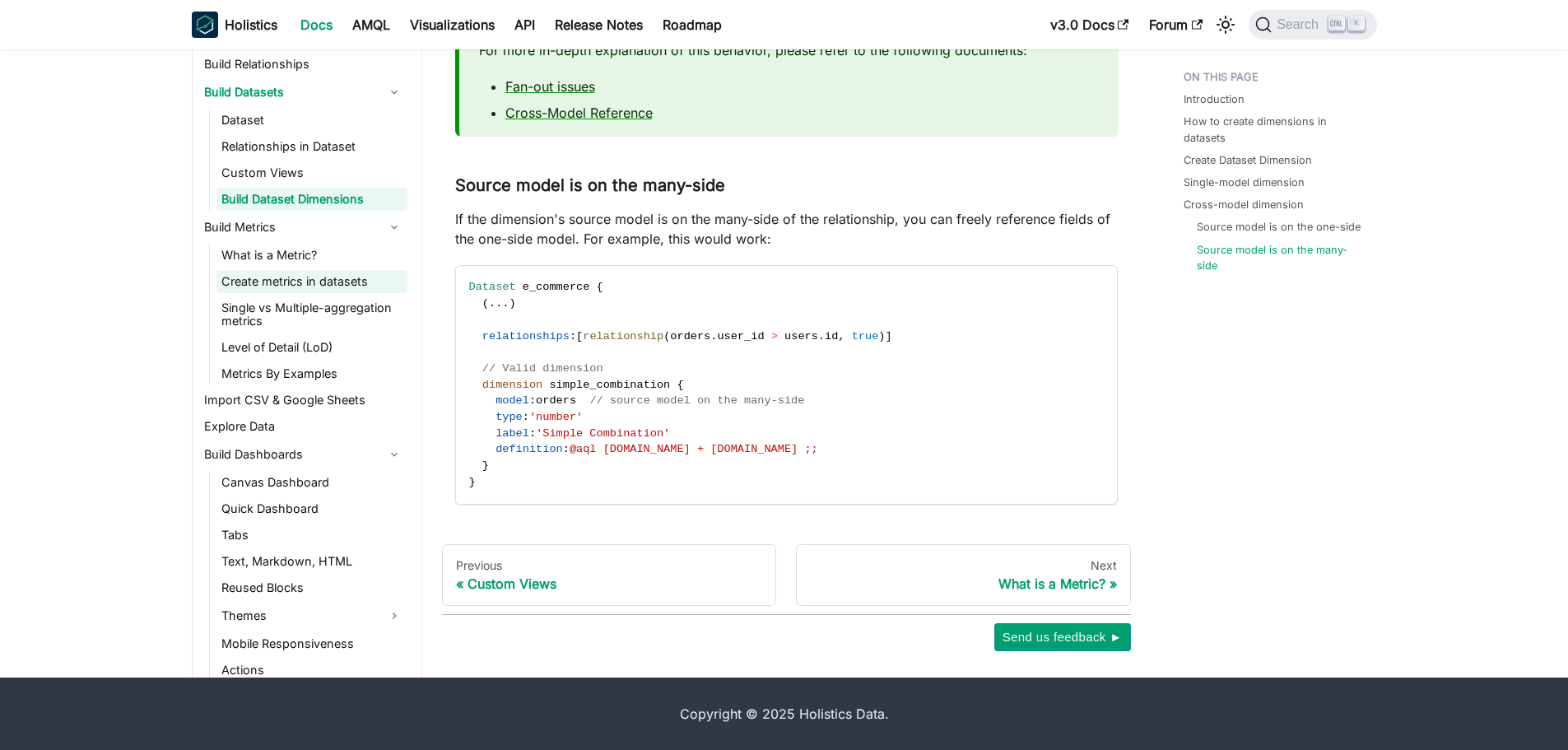
click at [288, 272] on link "Create metrics in datasets" at bounding box center [311, 282] width 191 height 23
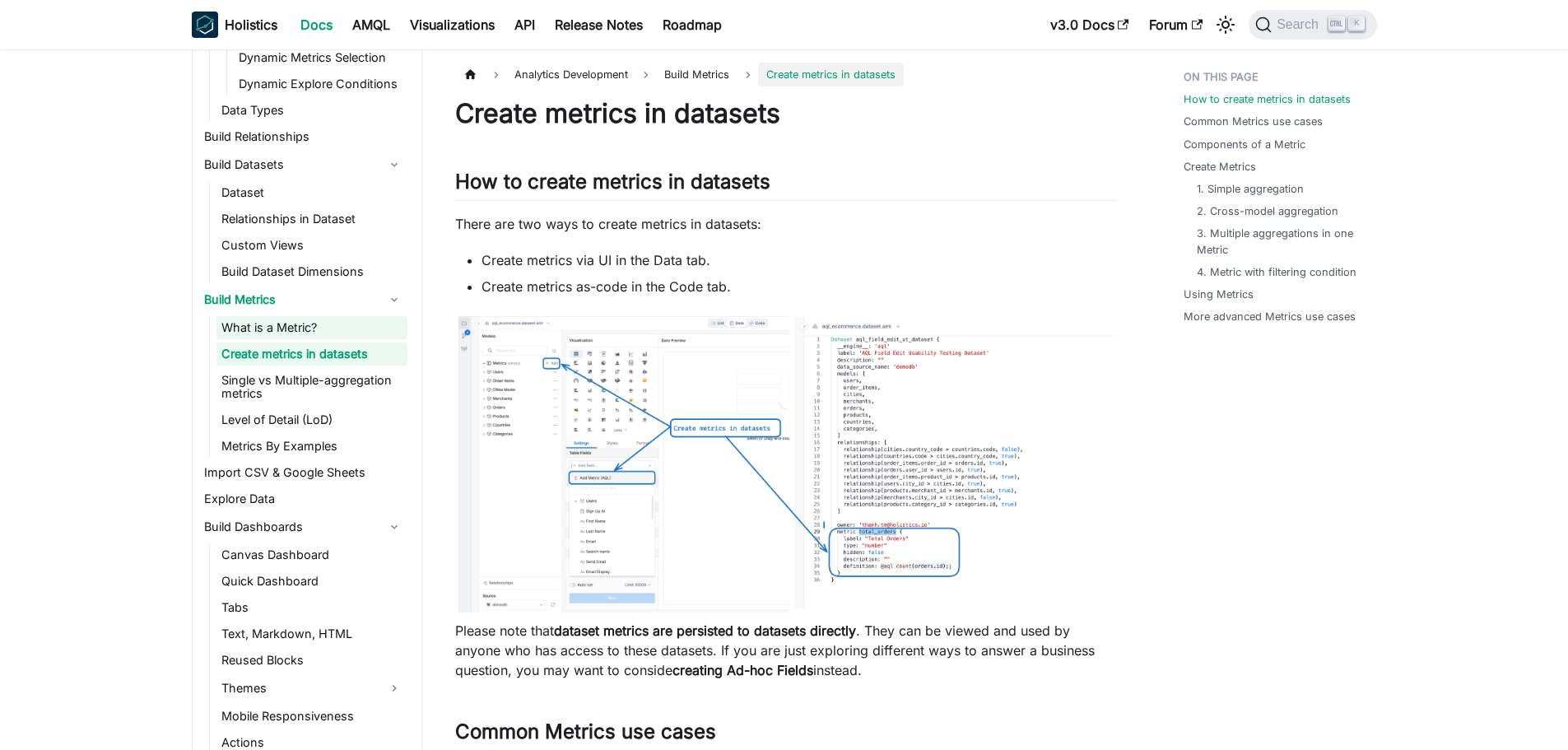
click at [286, 331] on link "What is a Metric?" at bounding box center [311, 328] width 191 height 23
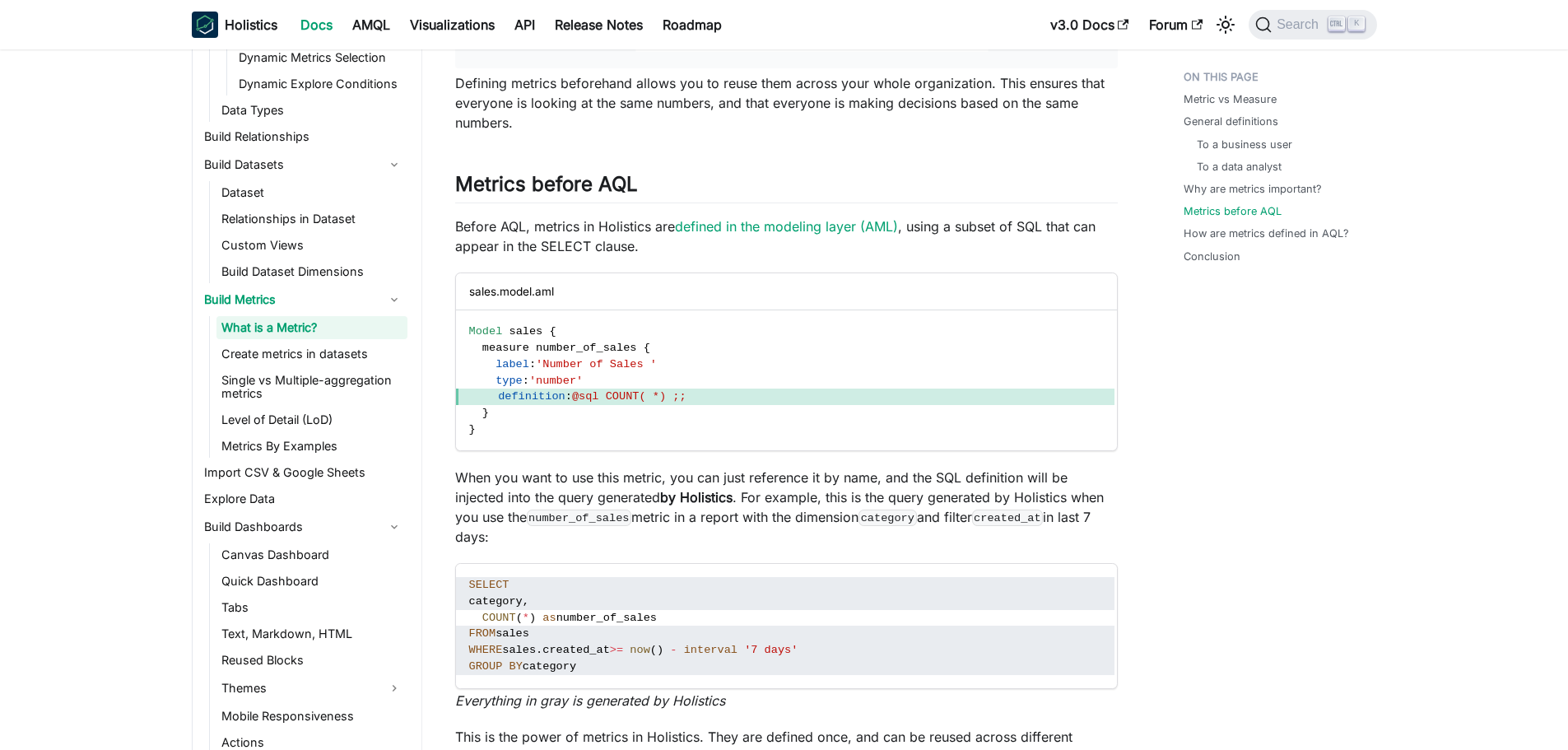
scroll to position [1812, 0]
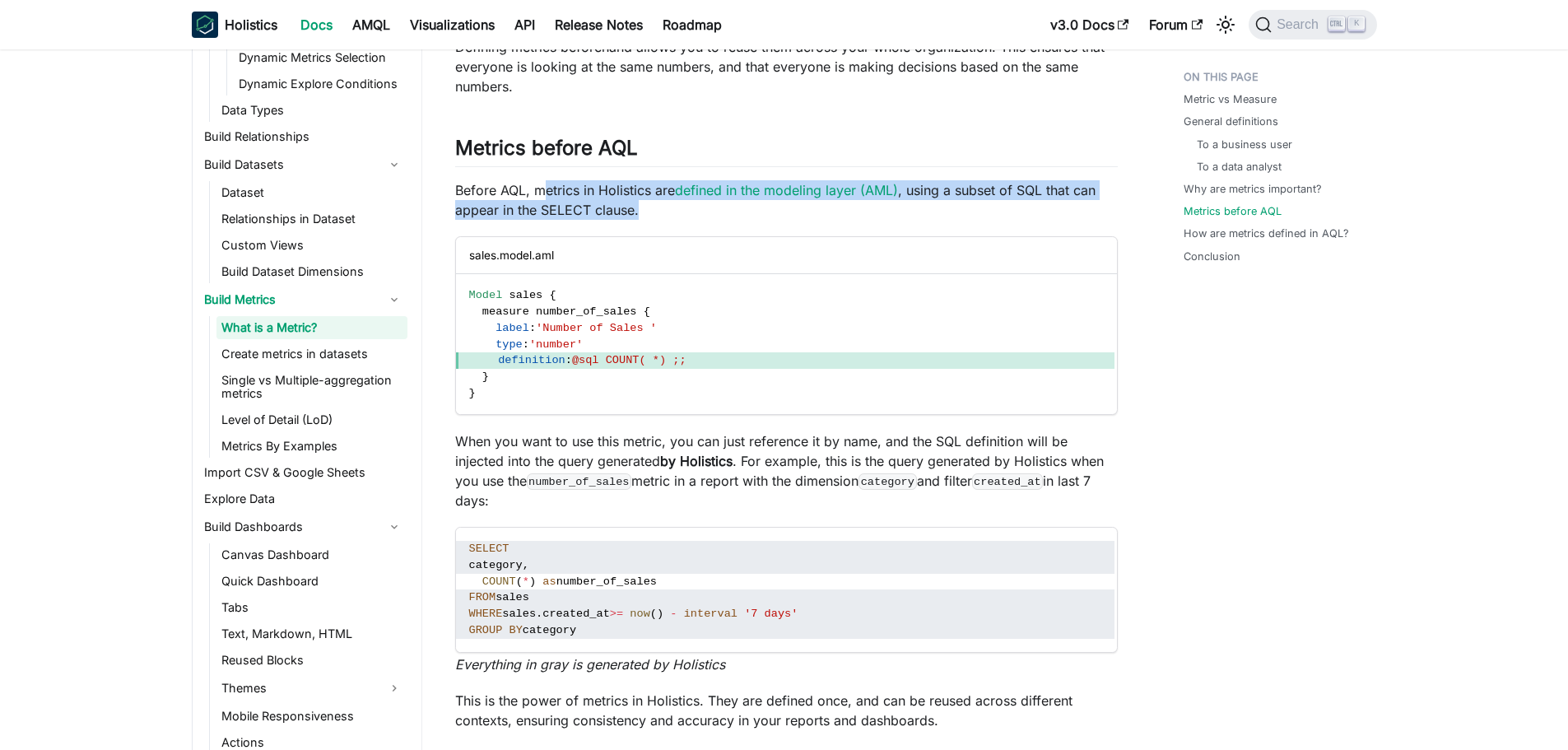
drag, startPoint x: 543, startPoint y: 190, endPoint x: 970, endPoint y: 207, distance: 427.3
click at [970, 207] on p "Before AQL, metrics in Holistics are defined in the modeling layer (AML) , usin…" at bounding box center [786, 200] width 662 height 39
click at [943, 181] on p "Before AQL, metrics in Holistics are defined in the modeling layer (AML) , usin…" at bounding box center [786, 200] width 662 height 39
drag, startPoint x: 908, startPoint y: 187, endPoint x: 1053, endPoint y: 220, distance: 148.7
click at [1058, 215] on p "Before AQL, metrics in Holistics are defined in the modeling layer (AML) , usin…" at bounding box center [786, 200] width 662 height 39
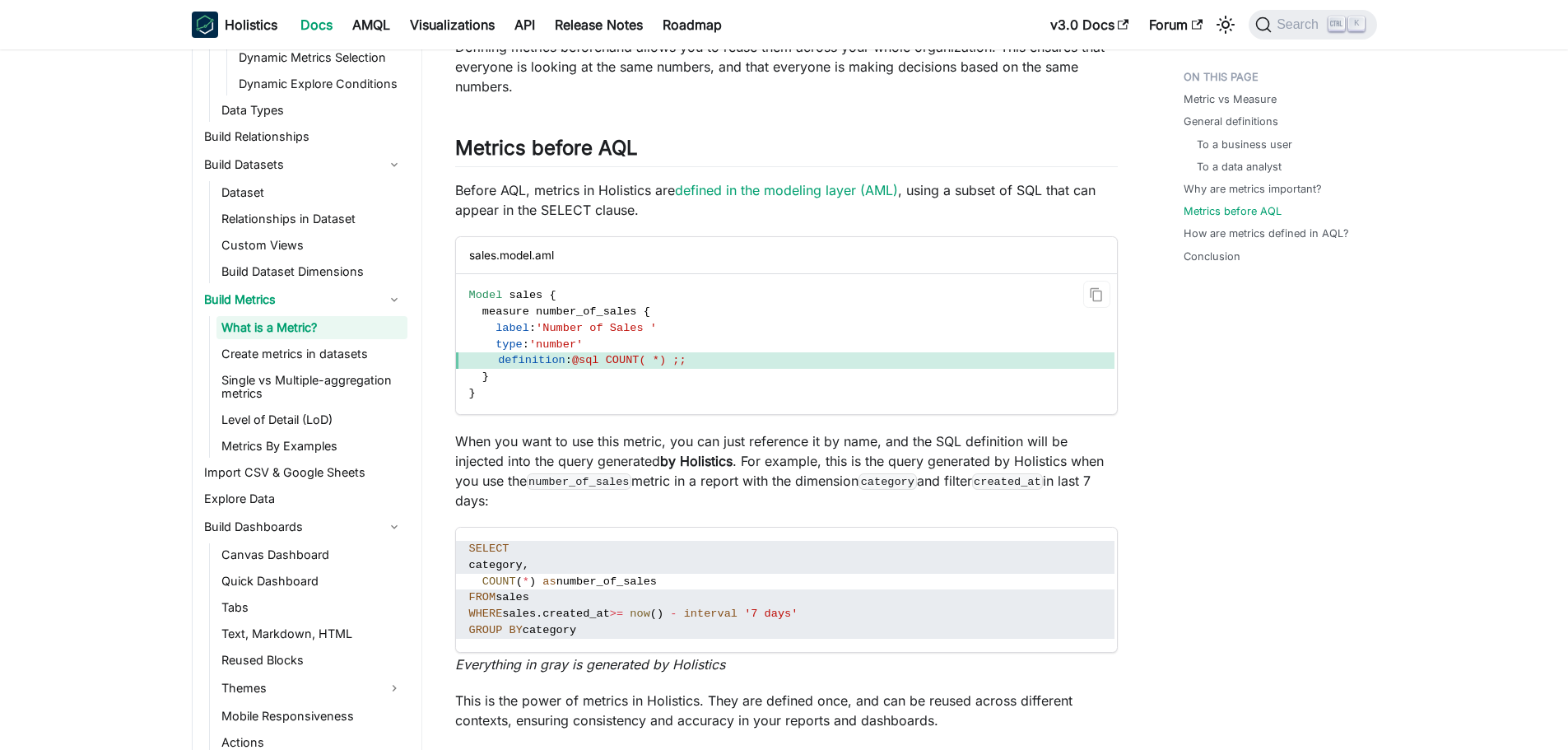
drag, startPoint x: 1043, startPoint y: 226, endPoint x: 999, endPoint y: 247, distance: 48.8
click at [1042, 226] on div "What is a Metric? We often see the word “metric” or “measure” in the context of…" at bounding box center [786, 533] width 662 height 4494
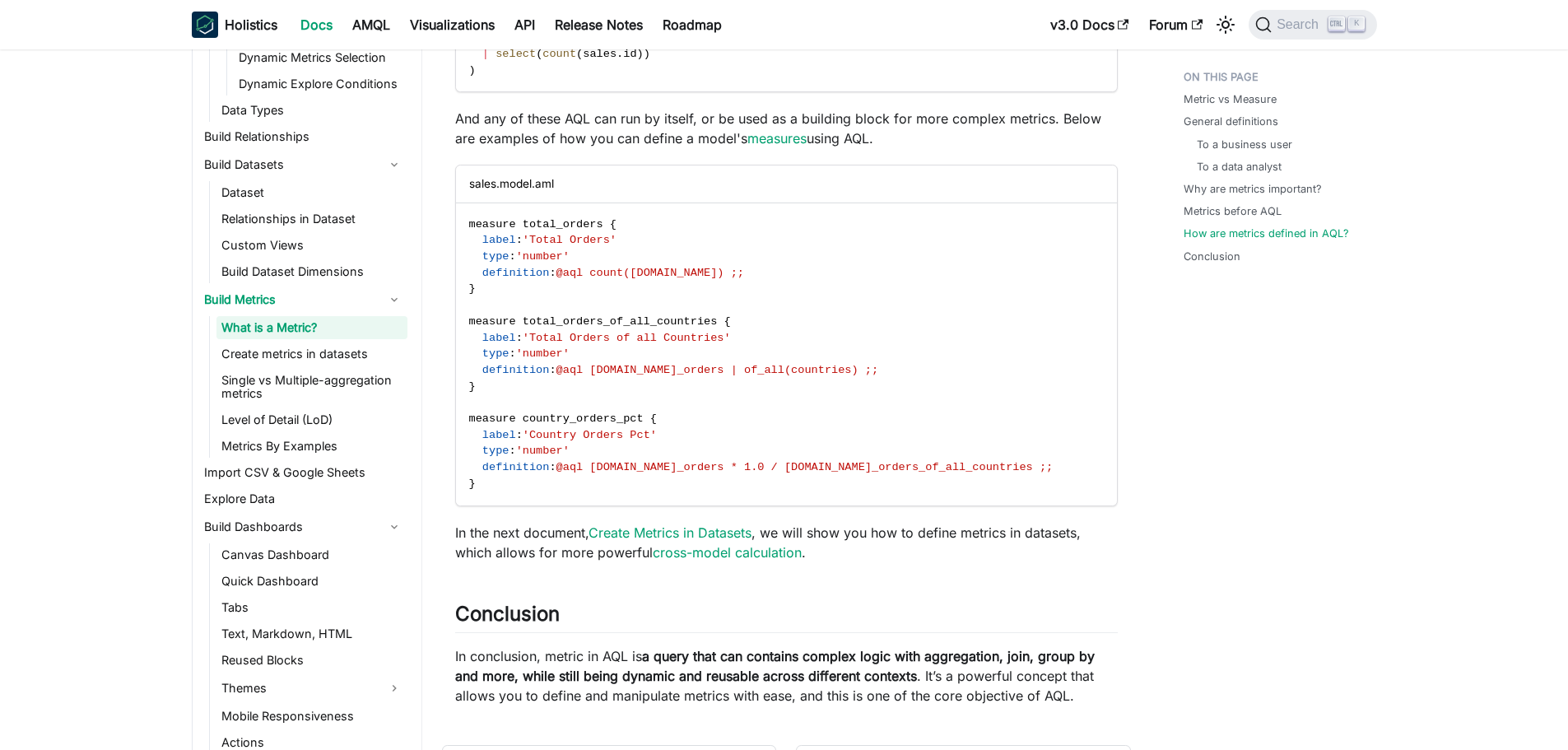
scroll to position [4088, 0]
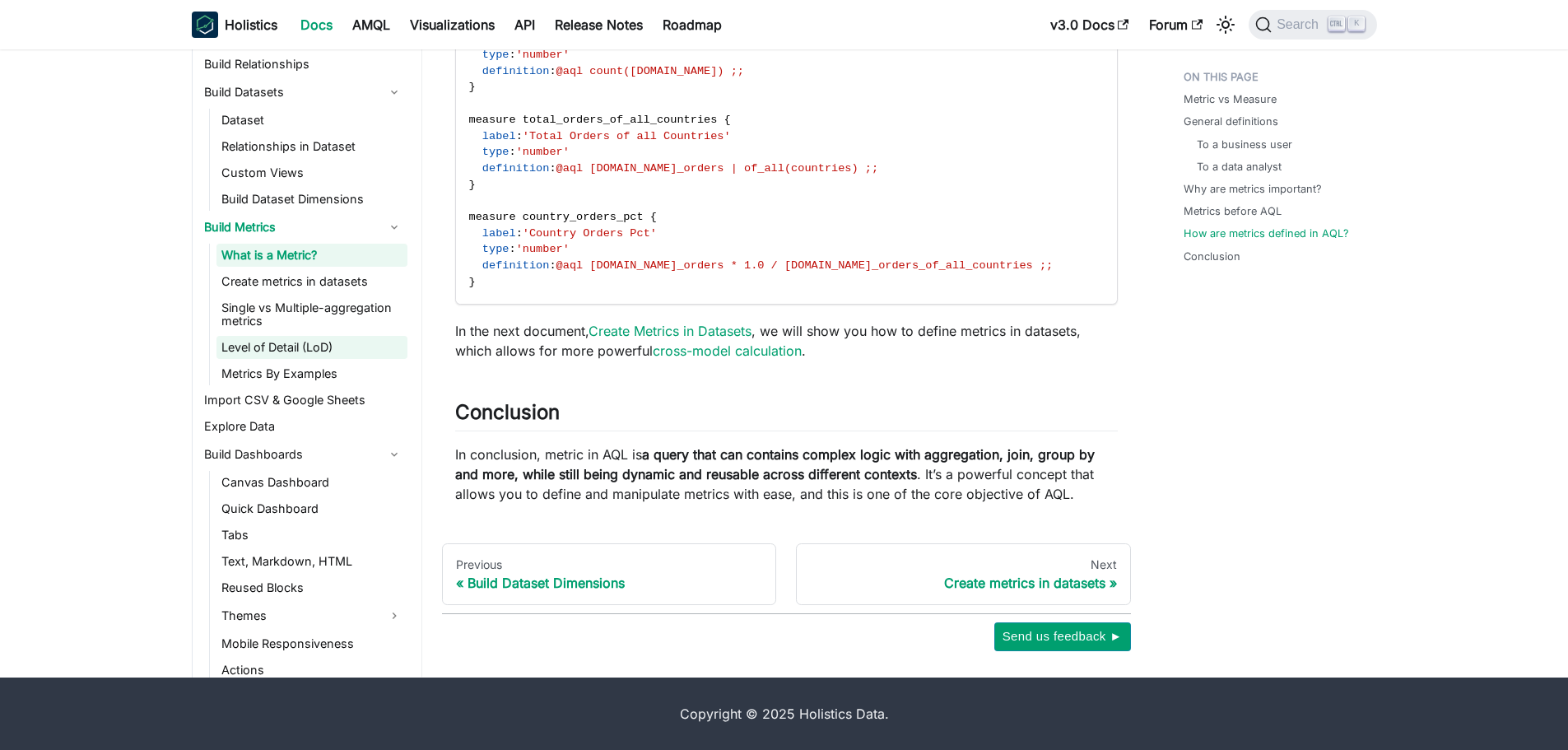
click at [323, 351] on link "Level of Detail (LoD)" at bounding box center [311, 347] width 191 height 23
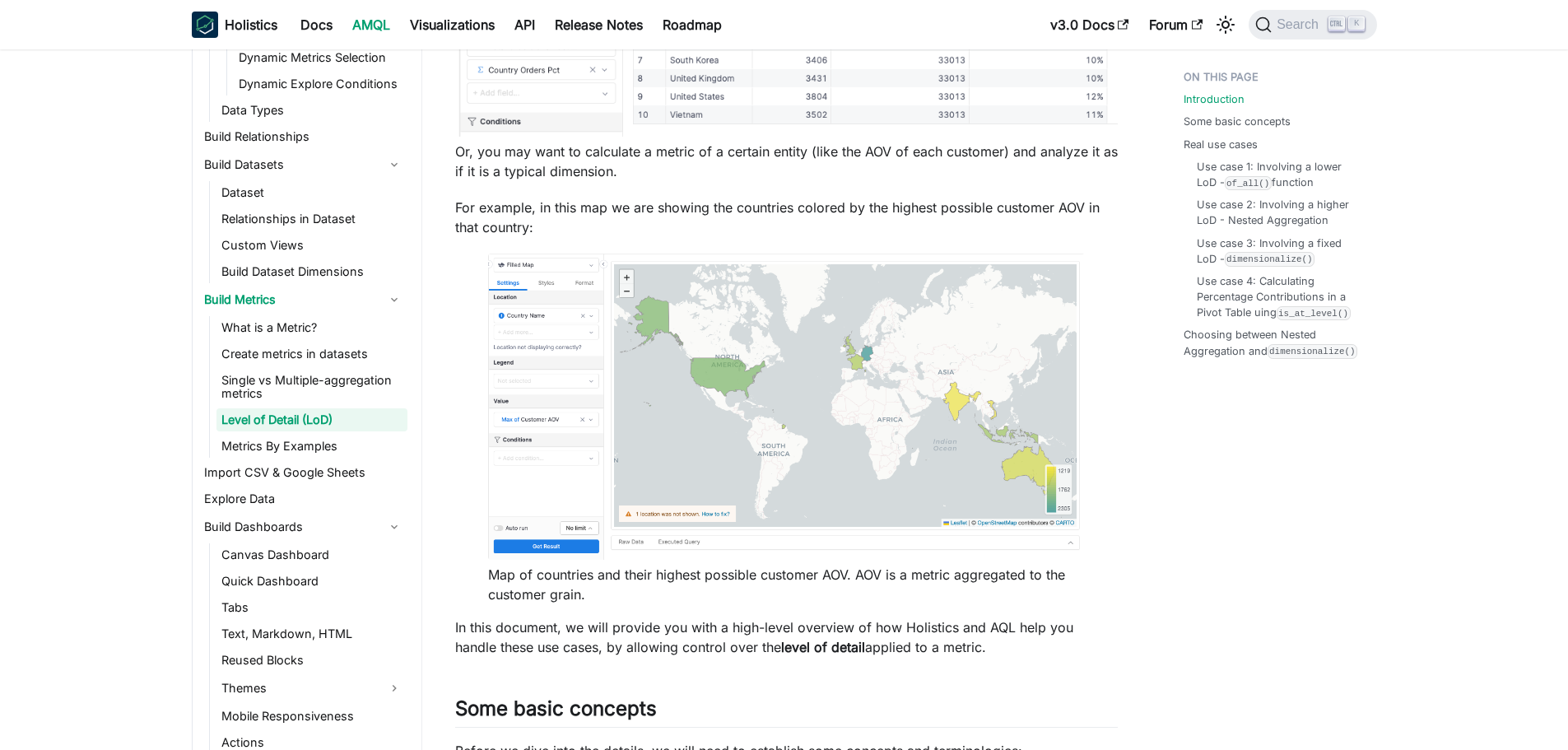
scroll to position [2059, 0]
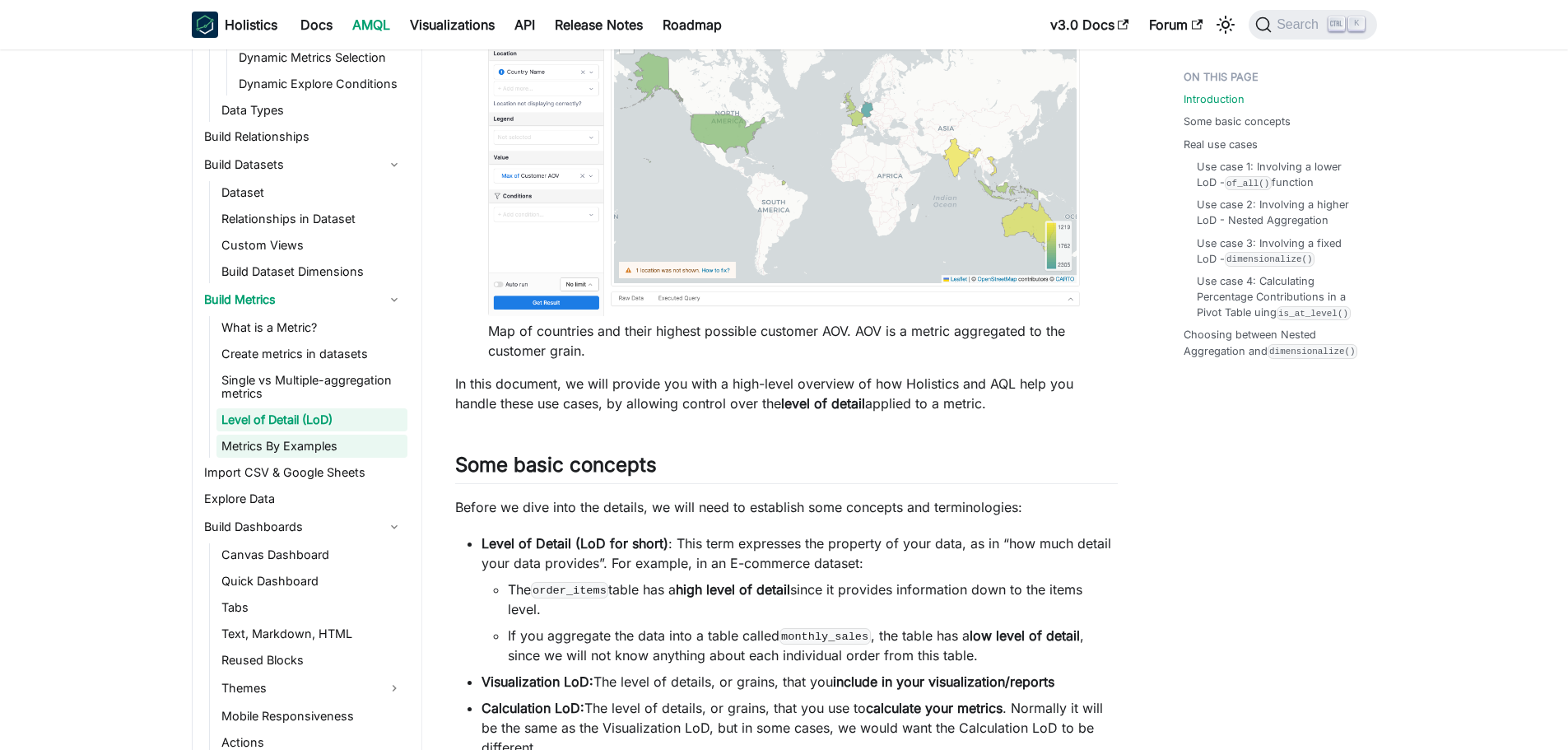
click at [300, 444] on link "Metrics By Examples" at bounding box center [311, 446] width 191 height 23
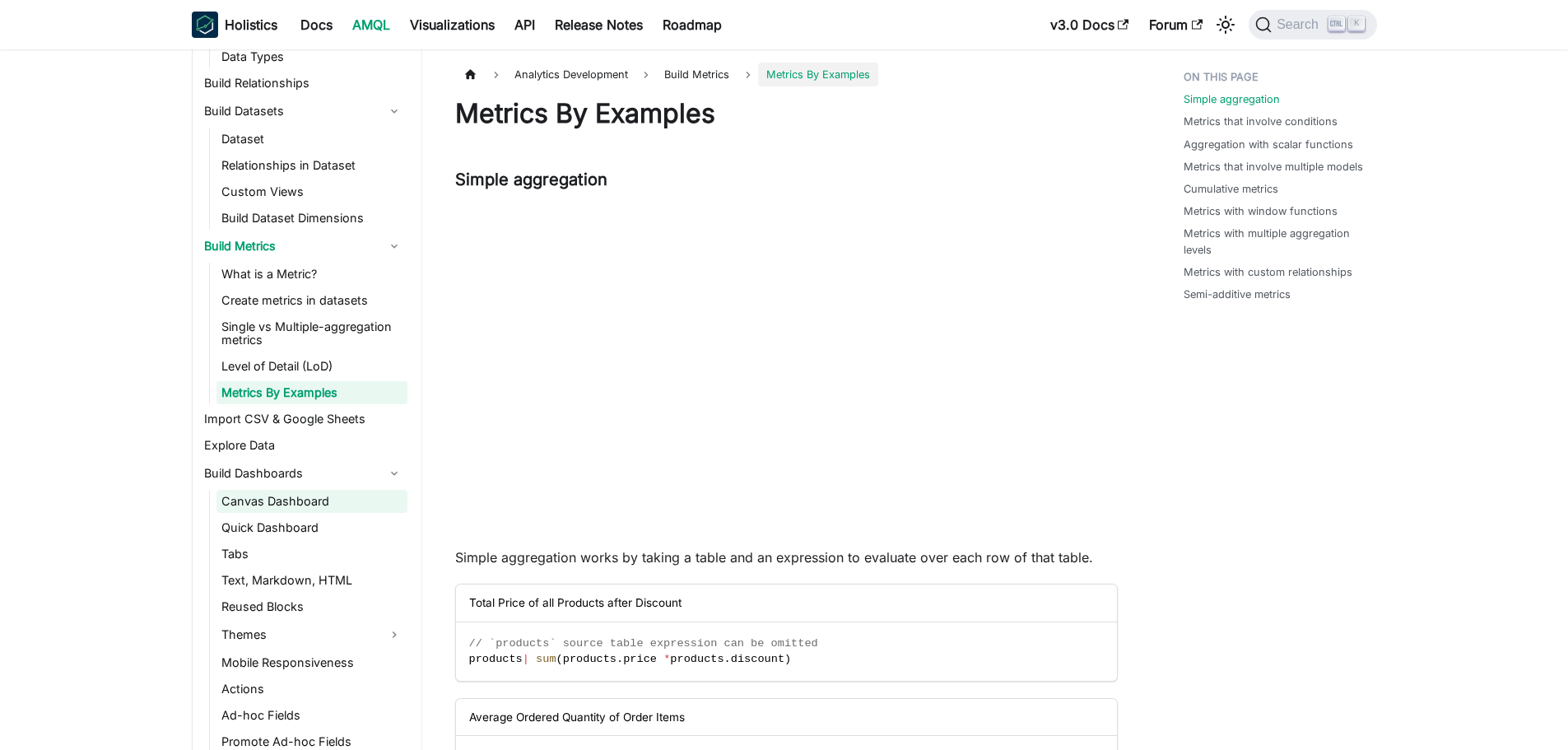
scroll to position [1317, 0]
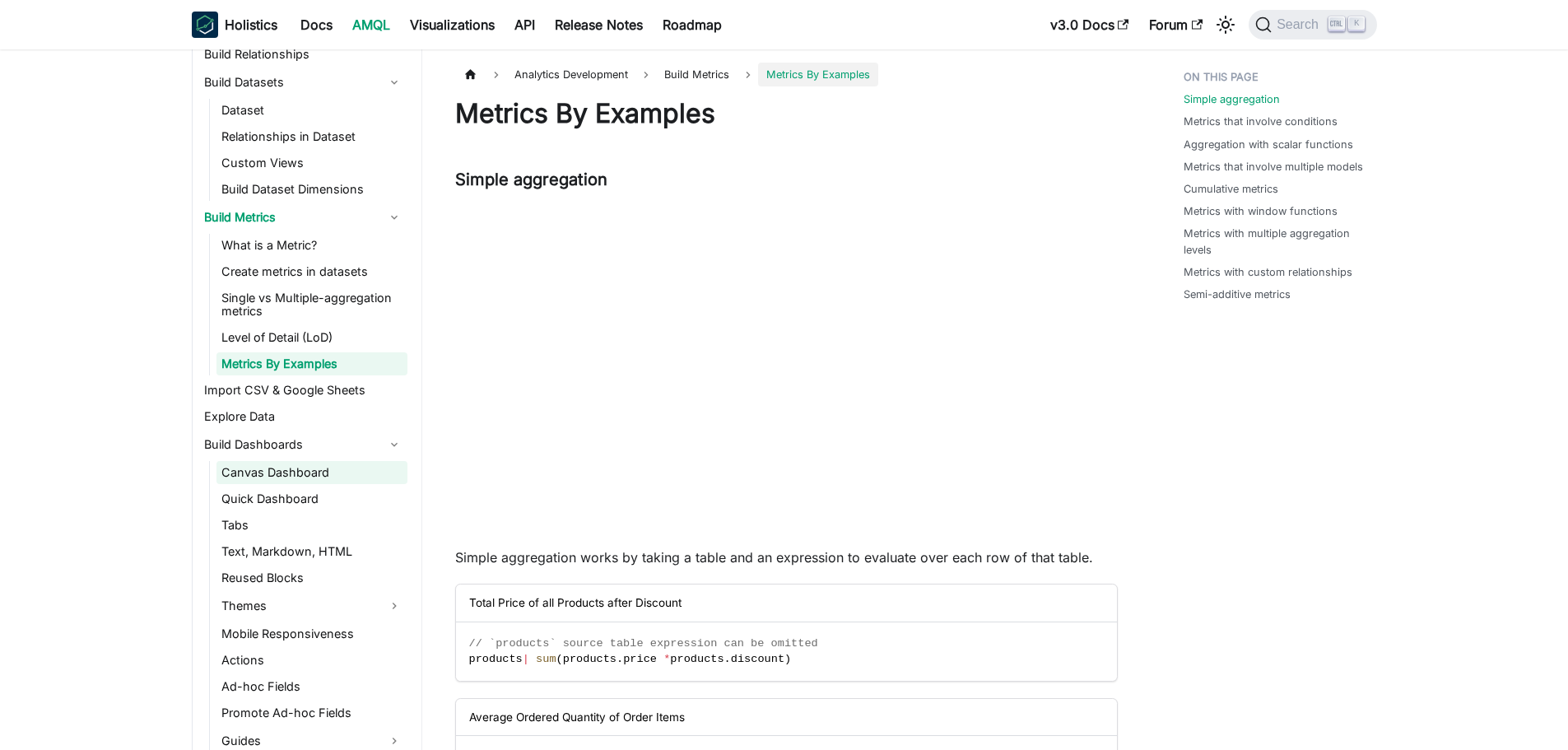
click at [285, 475] on link "Canvas Dashboard" at bounding box center [311, 473] width 191 height 23
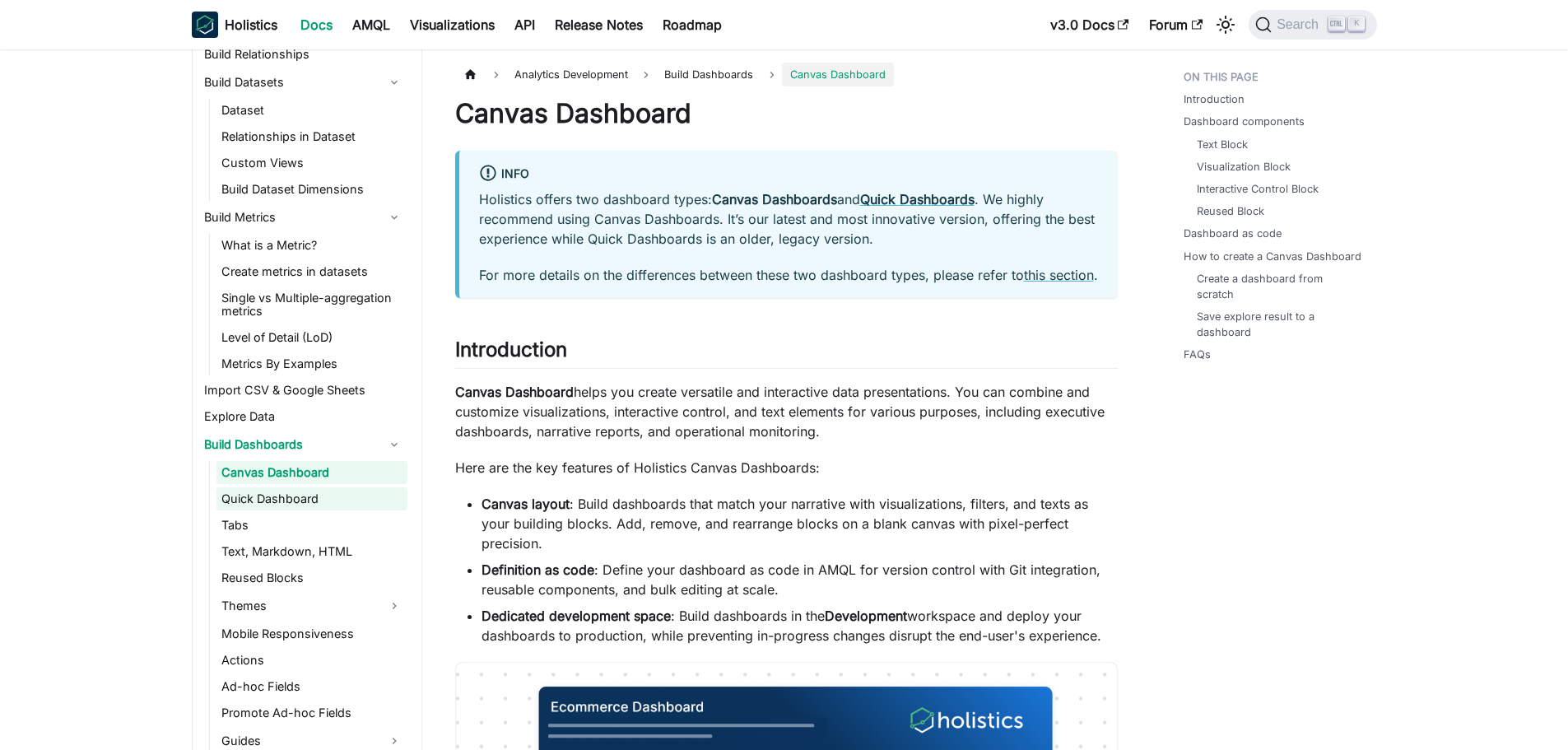
click at [285, 502] on link "Quick Dashboard" at bounding box center [311, 499] width 191 height 23
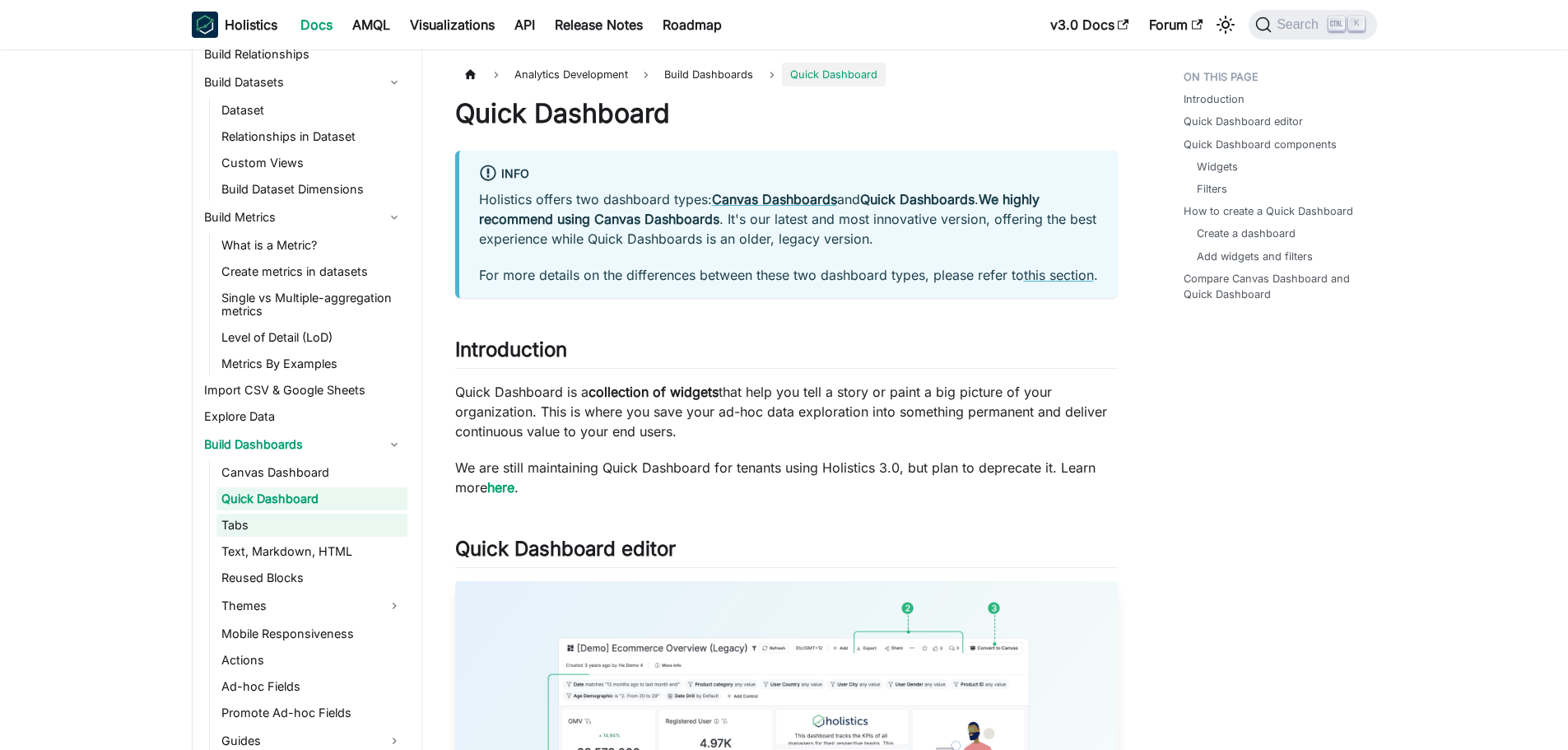
click at [279, 534] on link "Tabs" at bounding box center [311, 525] width 191 height 23
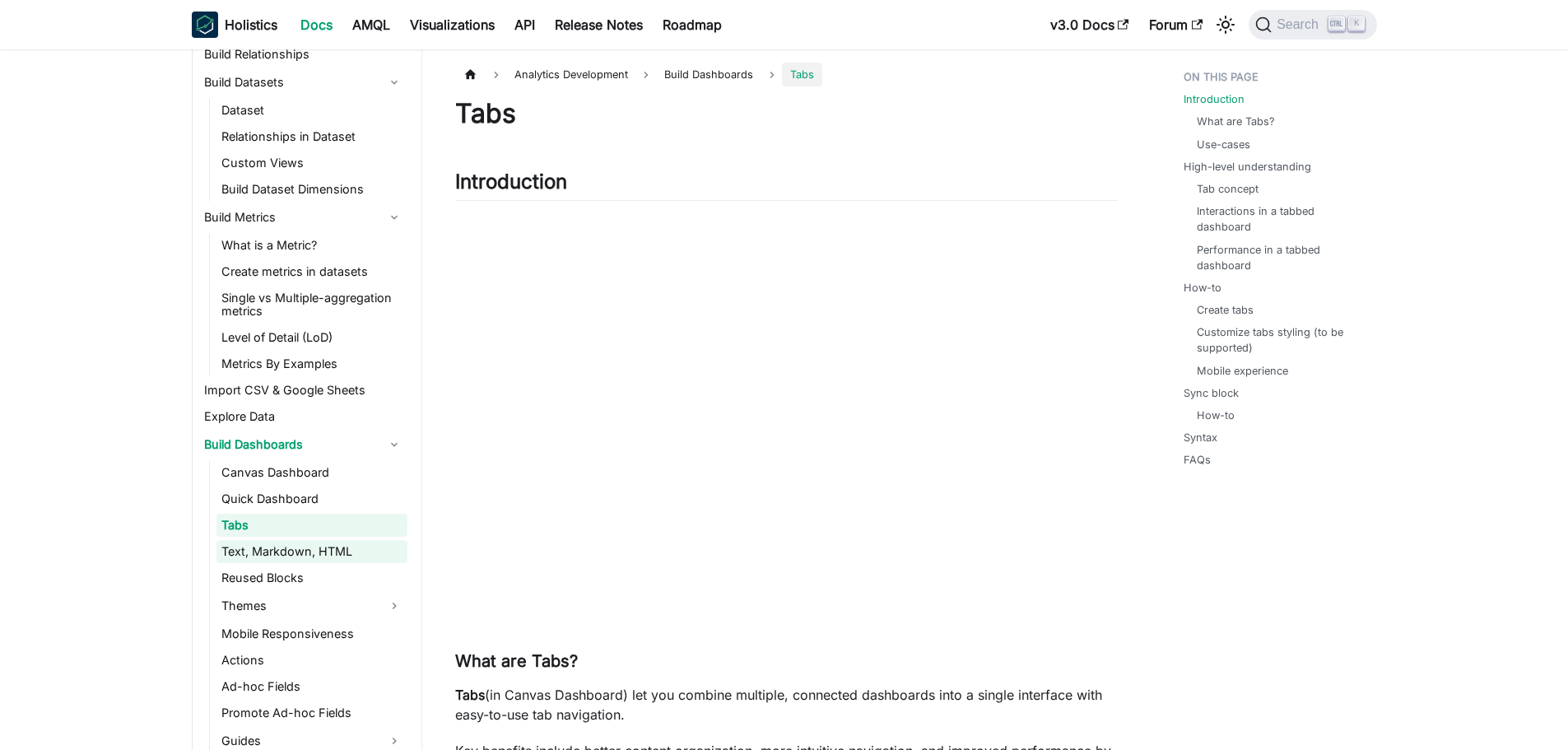
click at [275, 554] on link "Text, Markdown, HTML" at bounding box center [311, 552] width 191 height 23
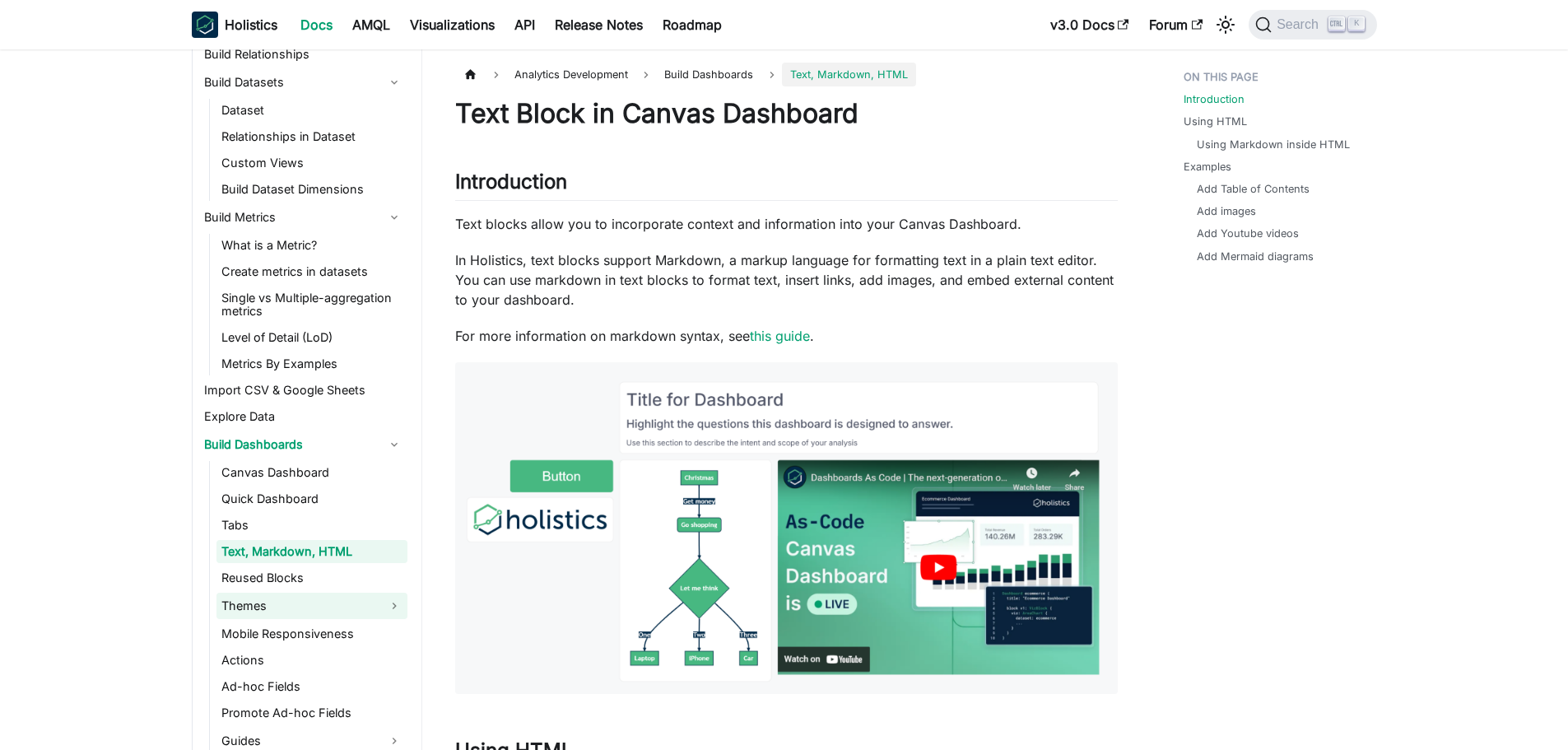
click at [262, 593] on link "Themes" at bounding box center [311, 606] width 191 height 26
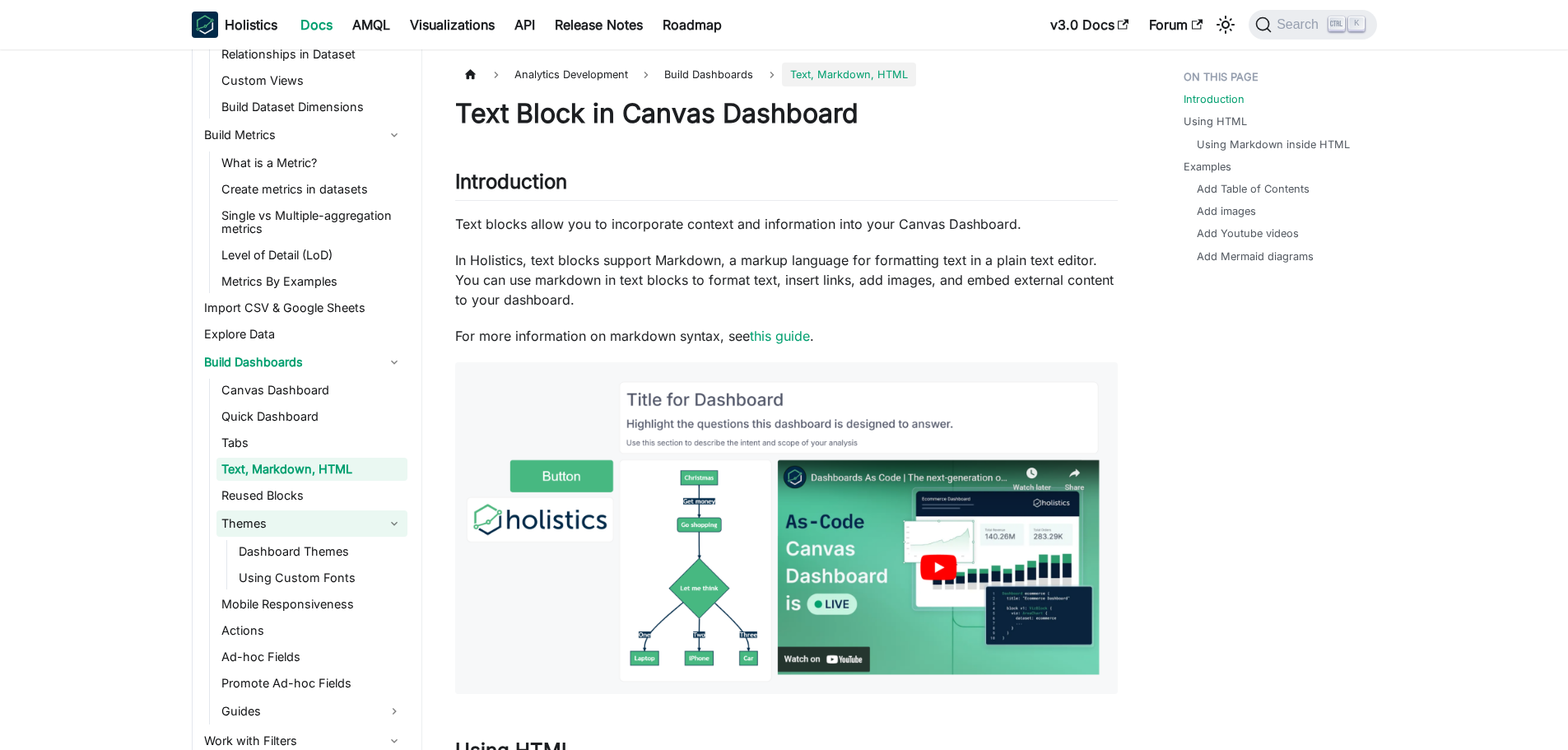
click at [272, 511] on link "Themes" at bounding box center [311, 523] width 191 height 26
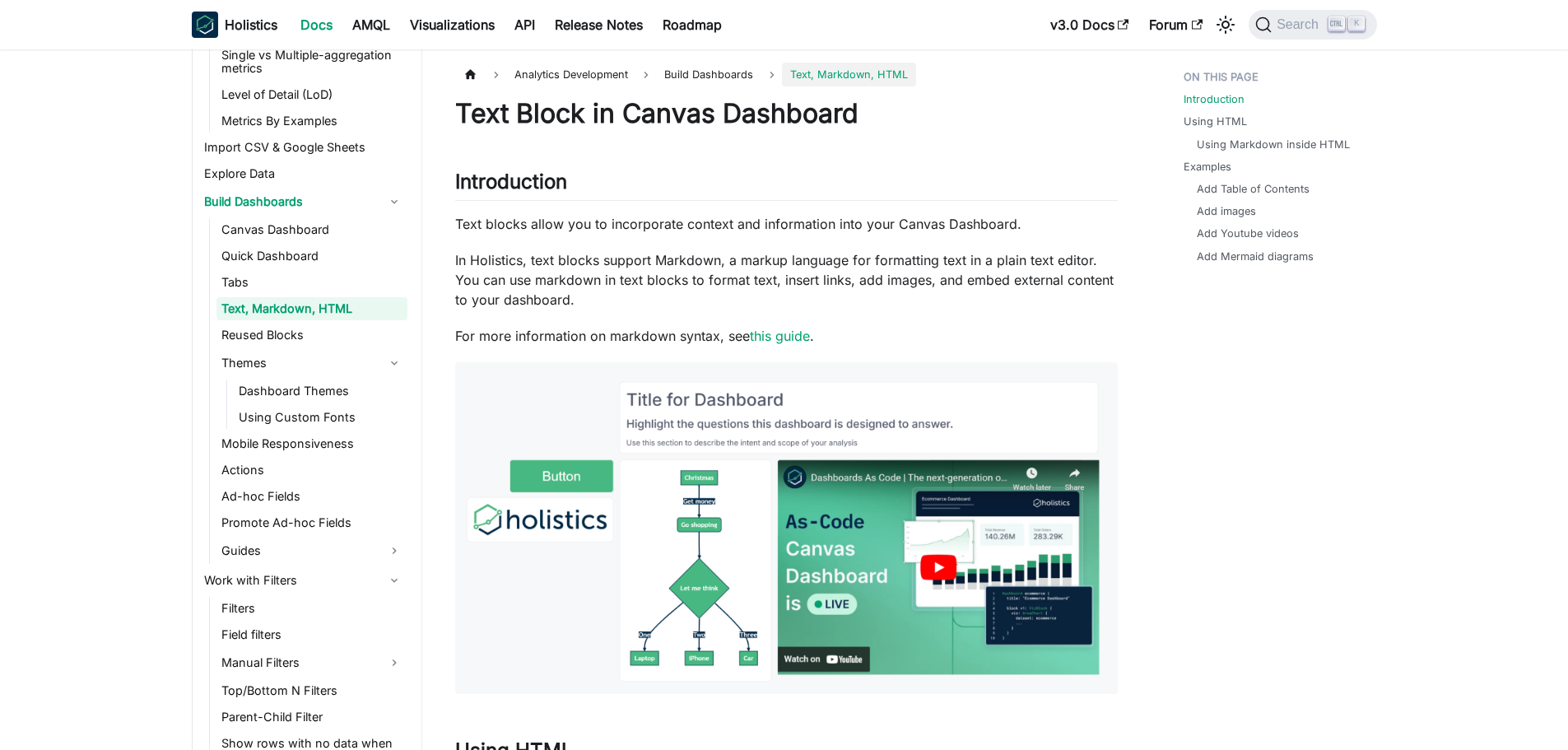
scroll to position [1564, 0]
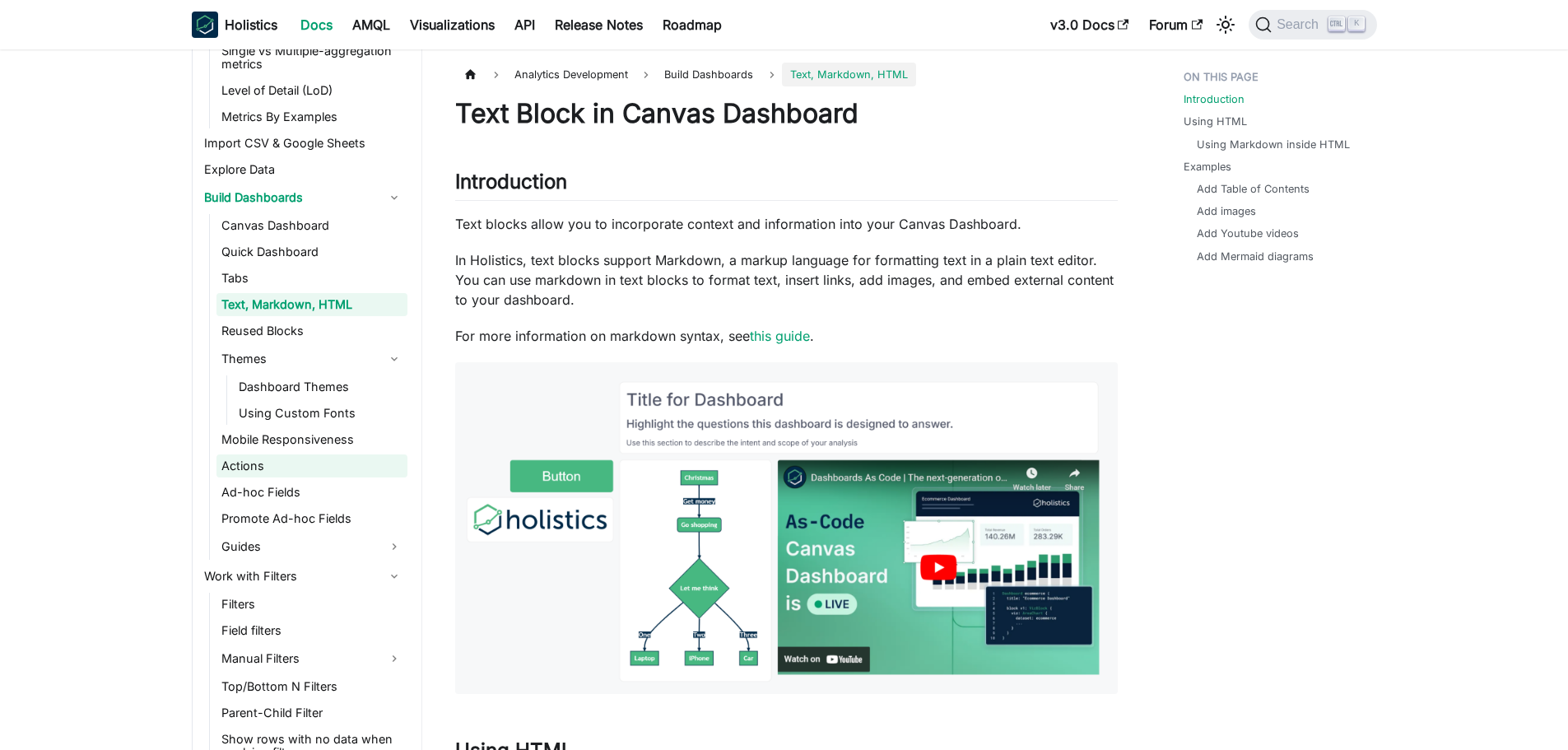
click at [275, 463] on link "Actions" at bounding box center [311, 466] width 191 height 23
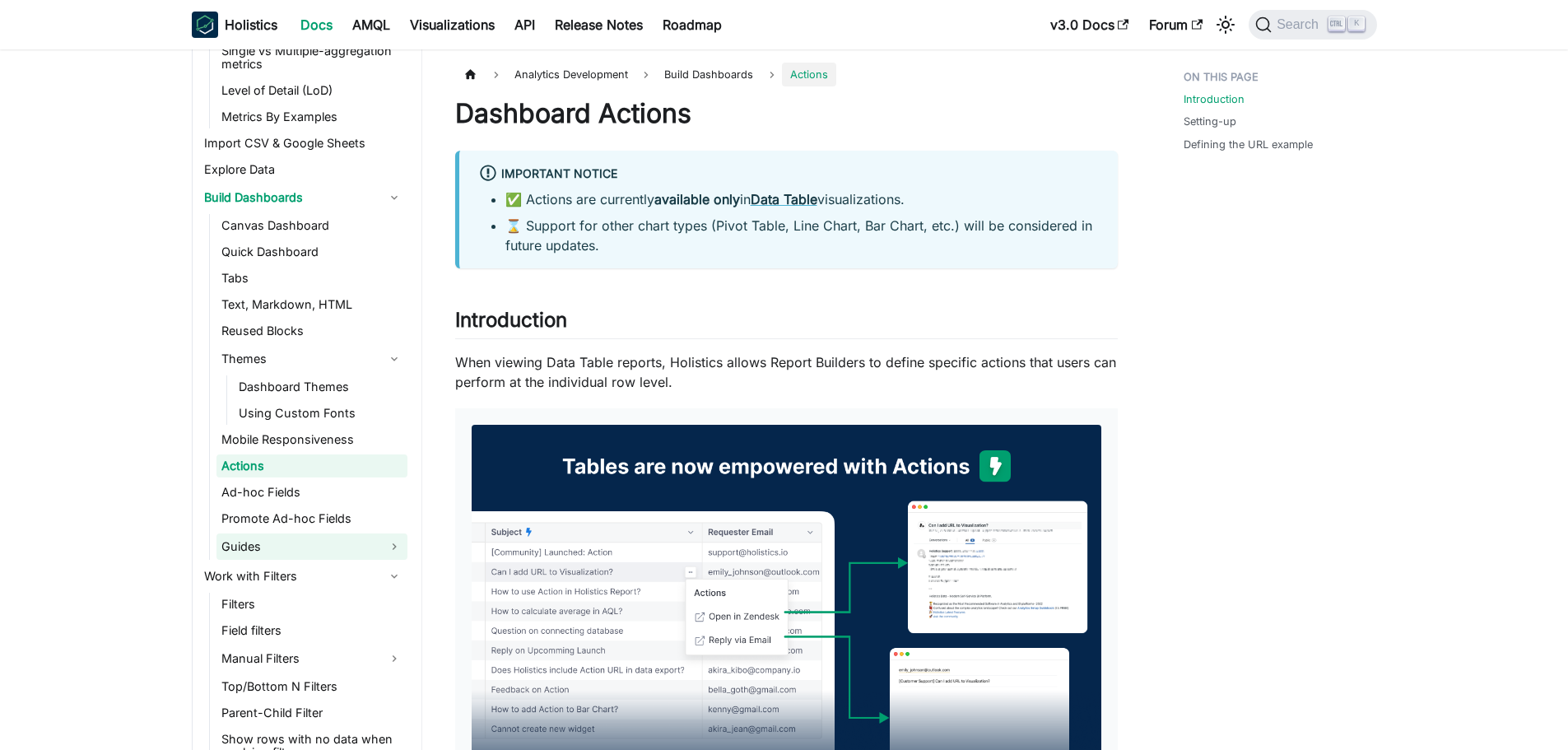
click at [258, 556] on link "Guides" at bounding box center [311, 546] width 191 height 26
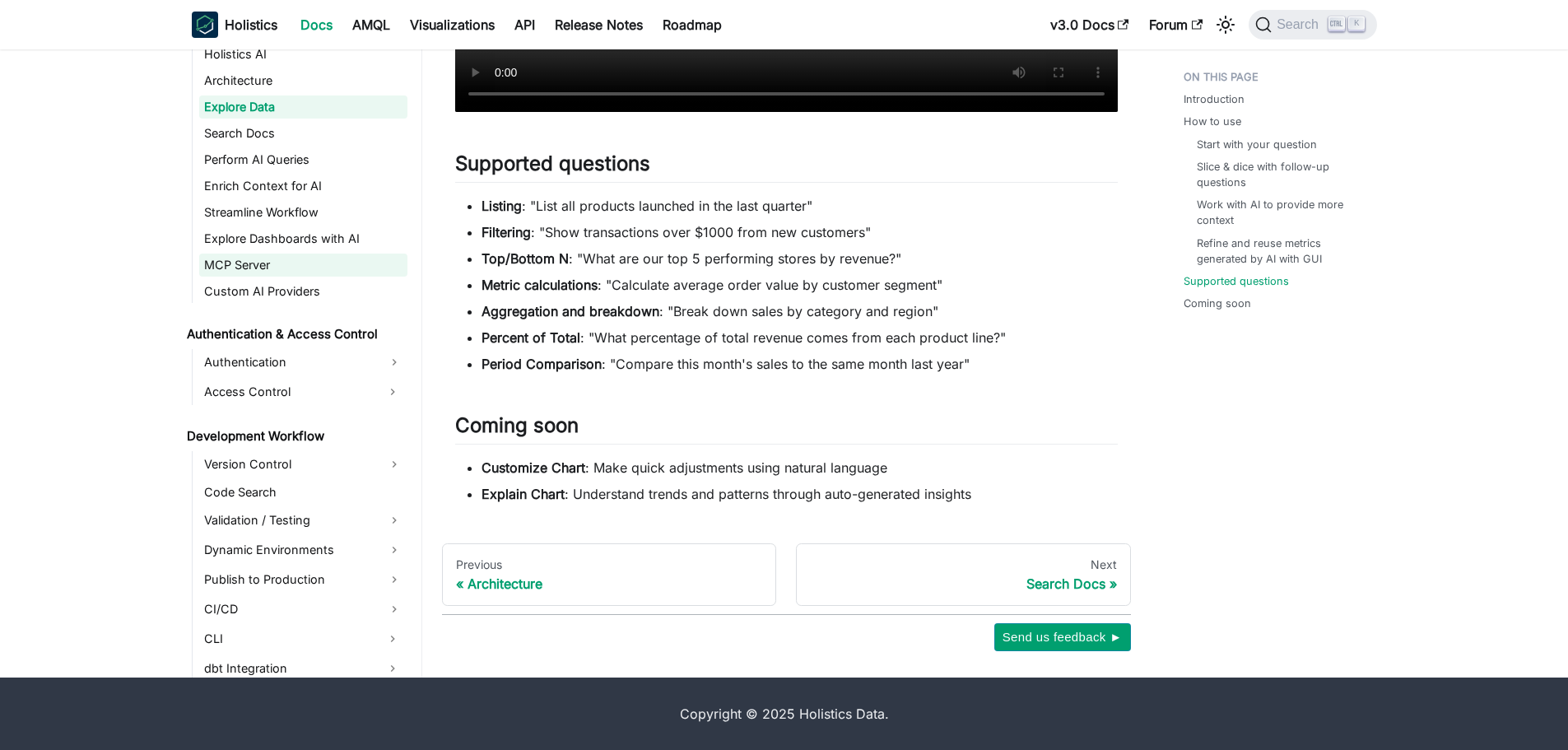
scroll to position [1153, 0]
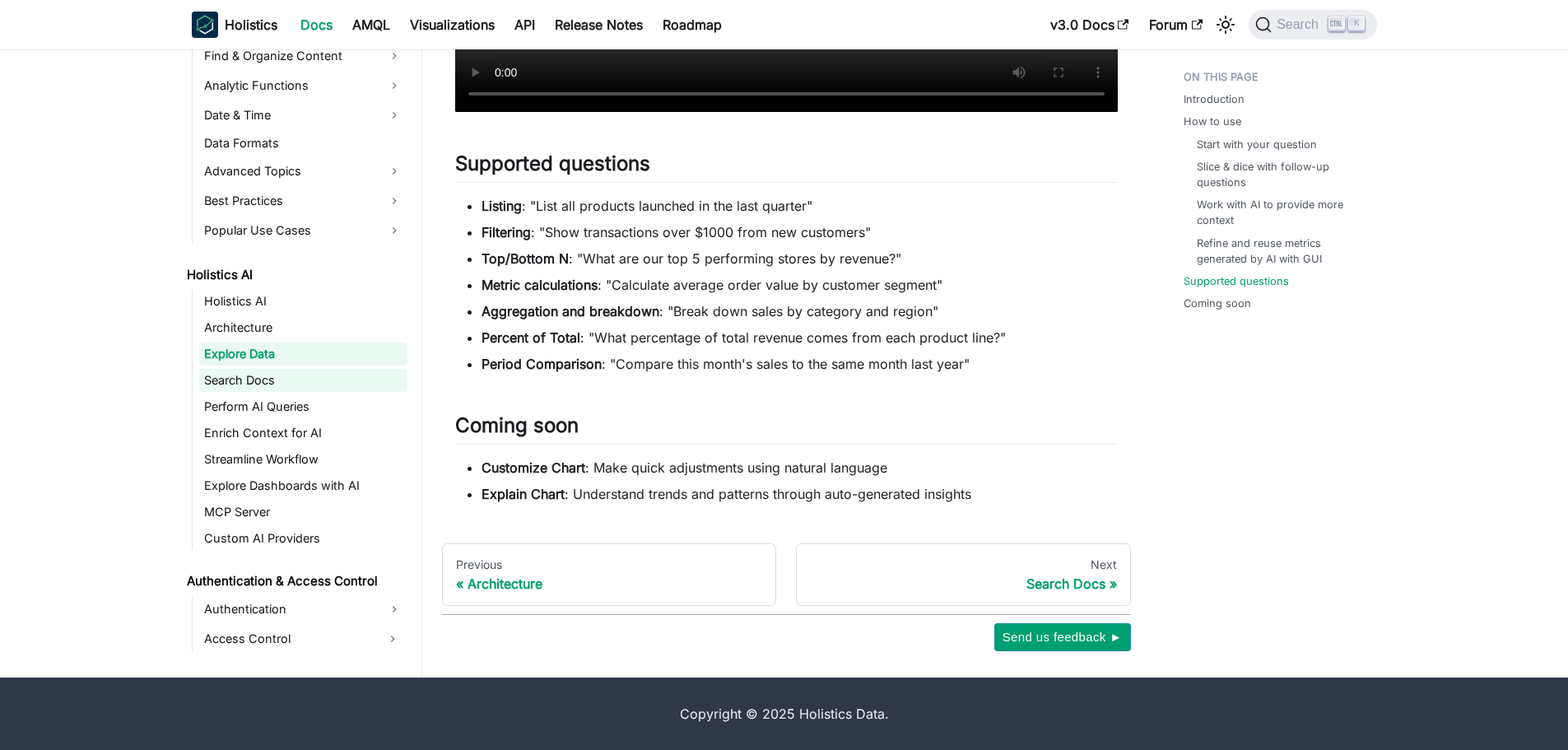
click at [266, 376] on link "Search Docs" at bounding box center [303, 381] width 209 height 23
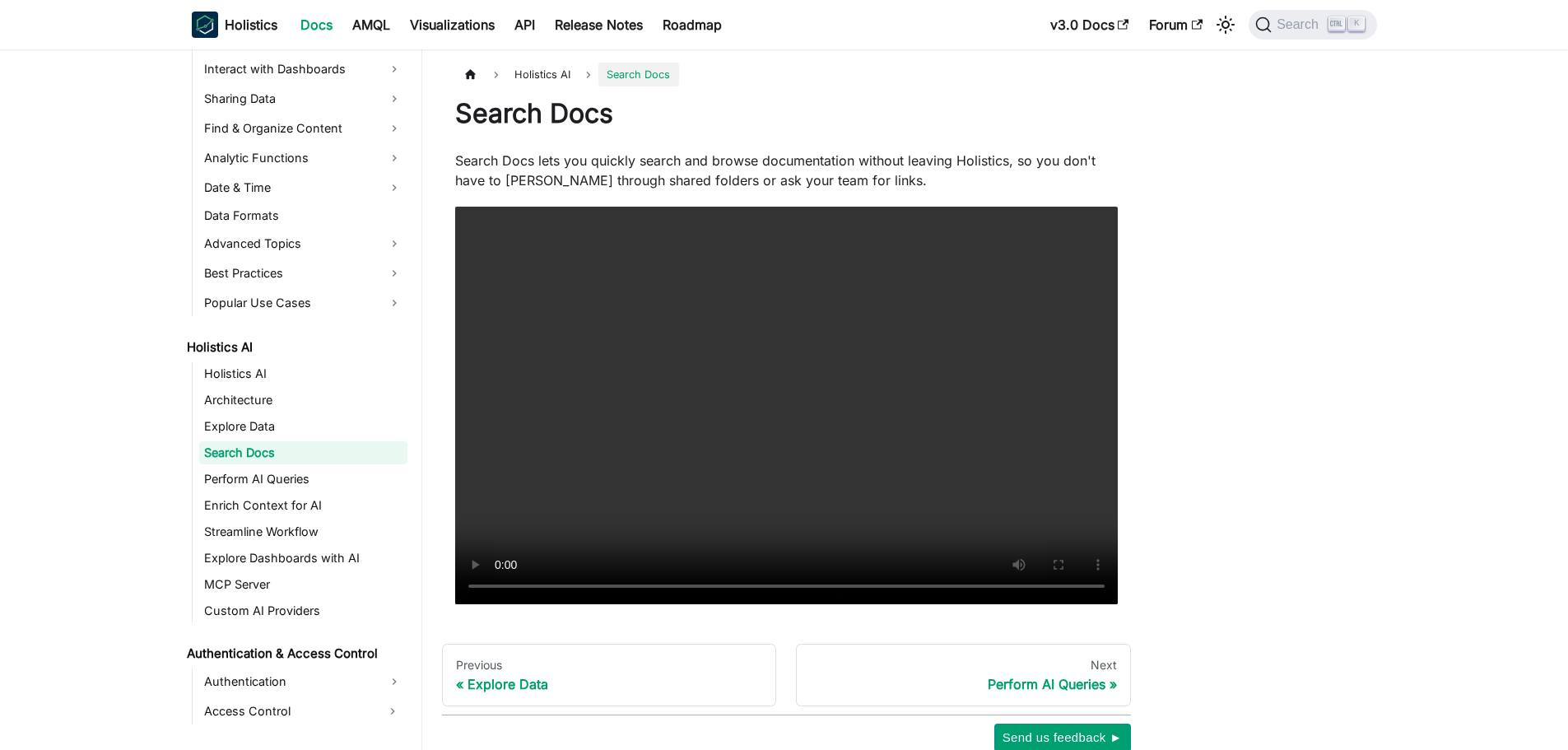
click at [255, 491] on ul "Holistics AI Architecture Explore Data Search Docs Perform AI Queries Enrich Co…" at bounding box center [300, 492] width 215 height 261
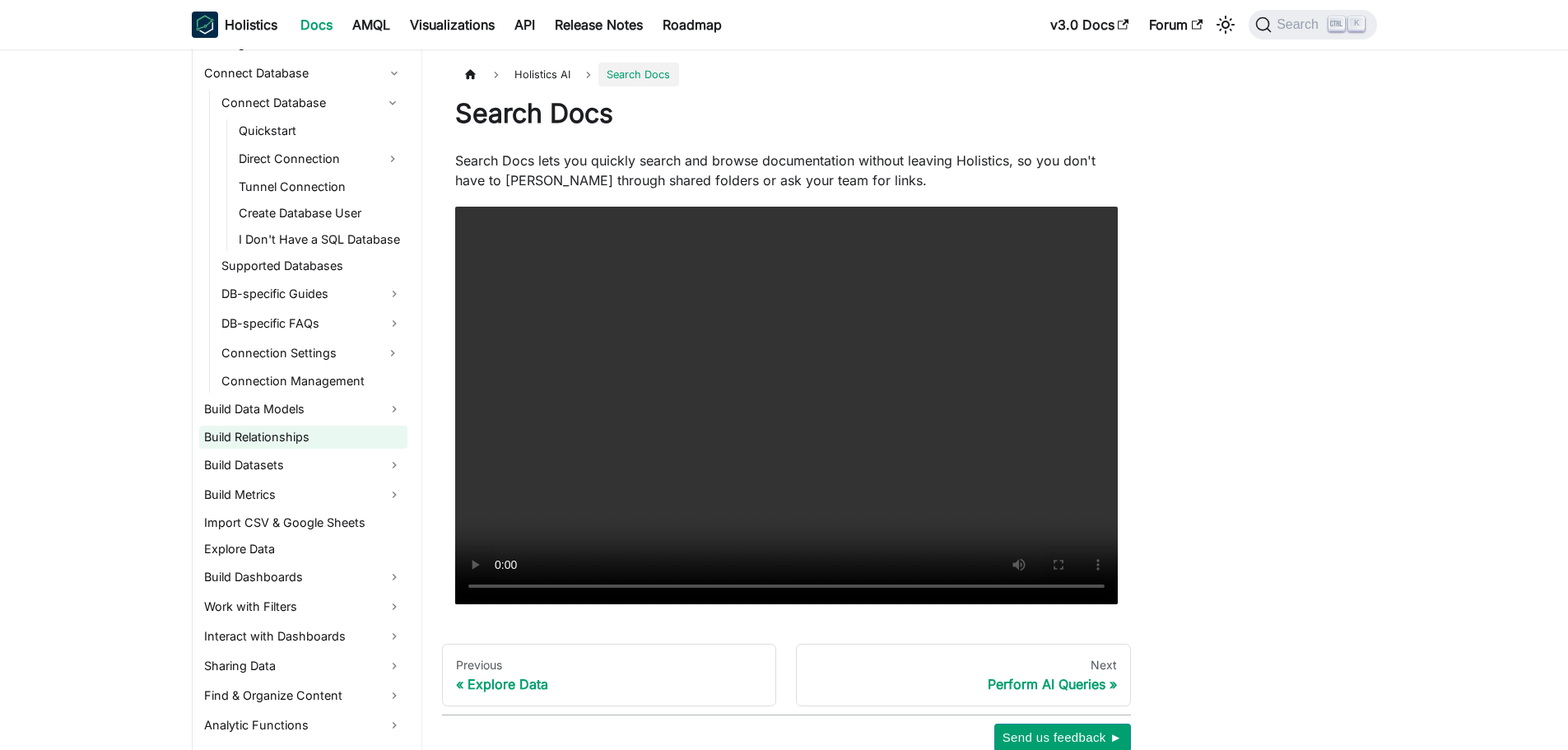
scroll to position [576, 0]
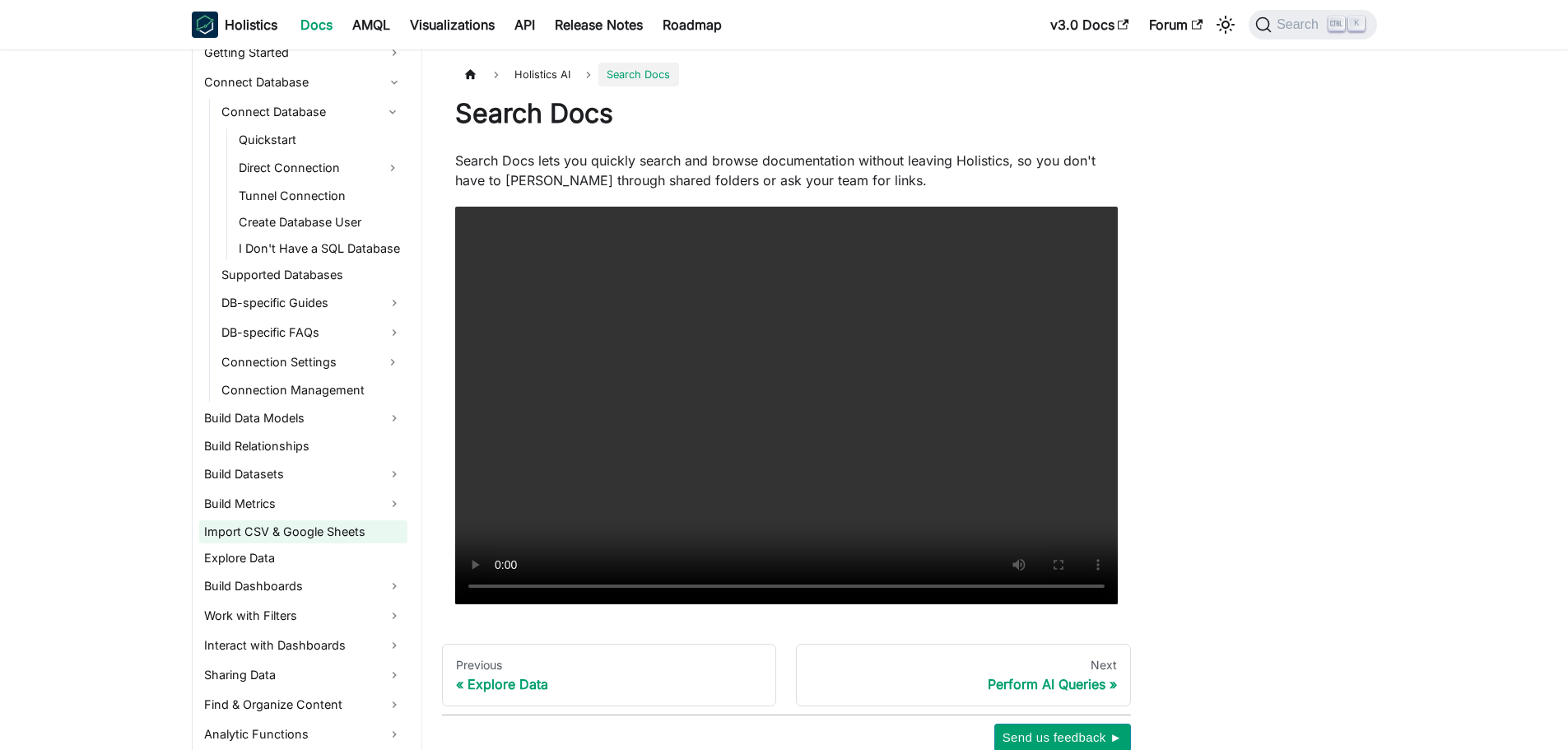
click at [278, 524] on link "Import CSV & Google Sheets" at bounding box center [303, 532] width 209 height 23
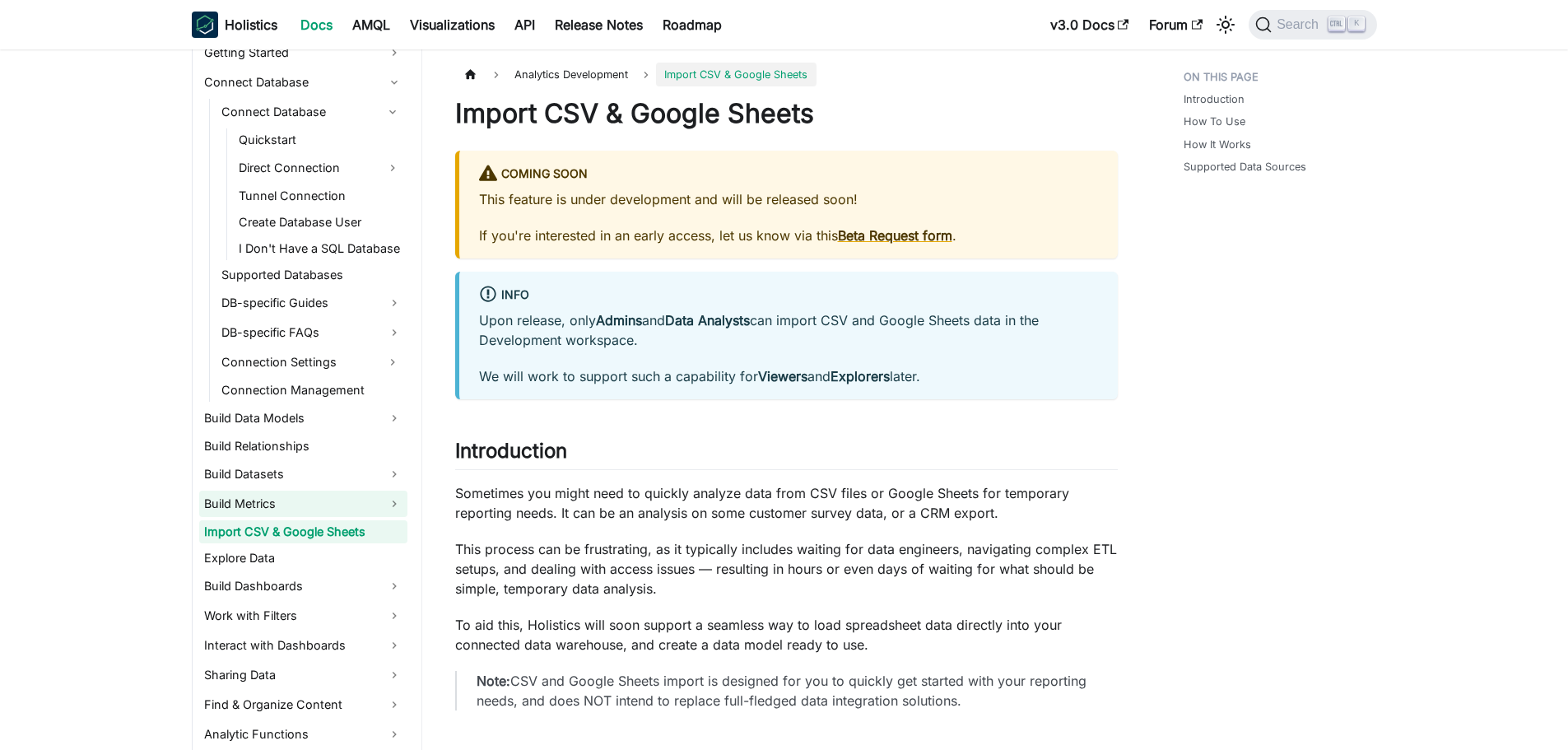
click at [278, 497] on link "Build Metrics" at bounding box center [303, 503] width 209 height 26
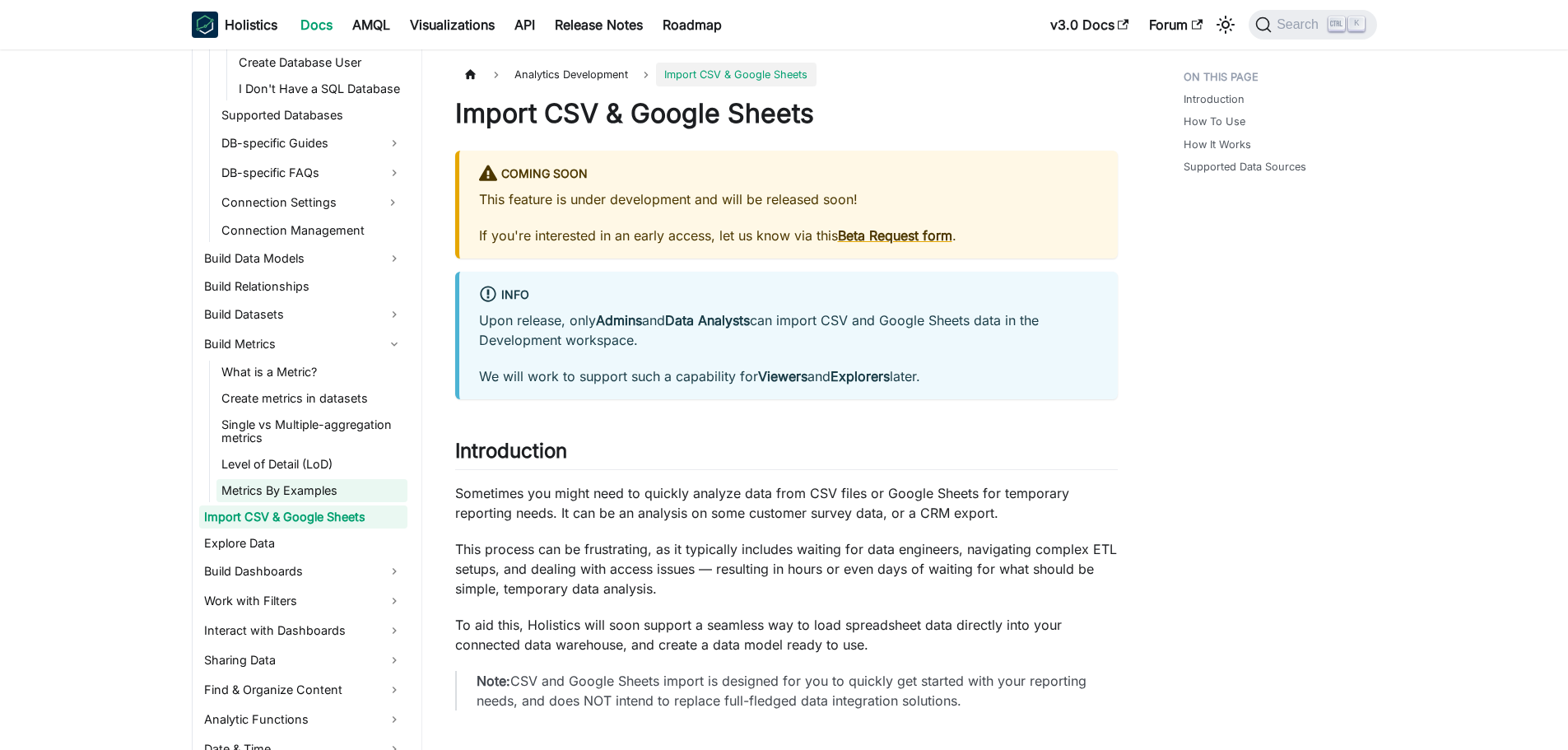
scroll to position [741, 0]
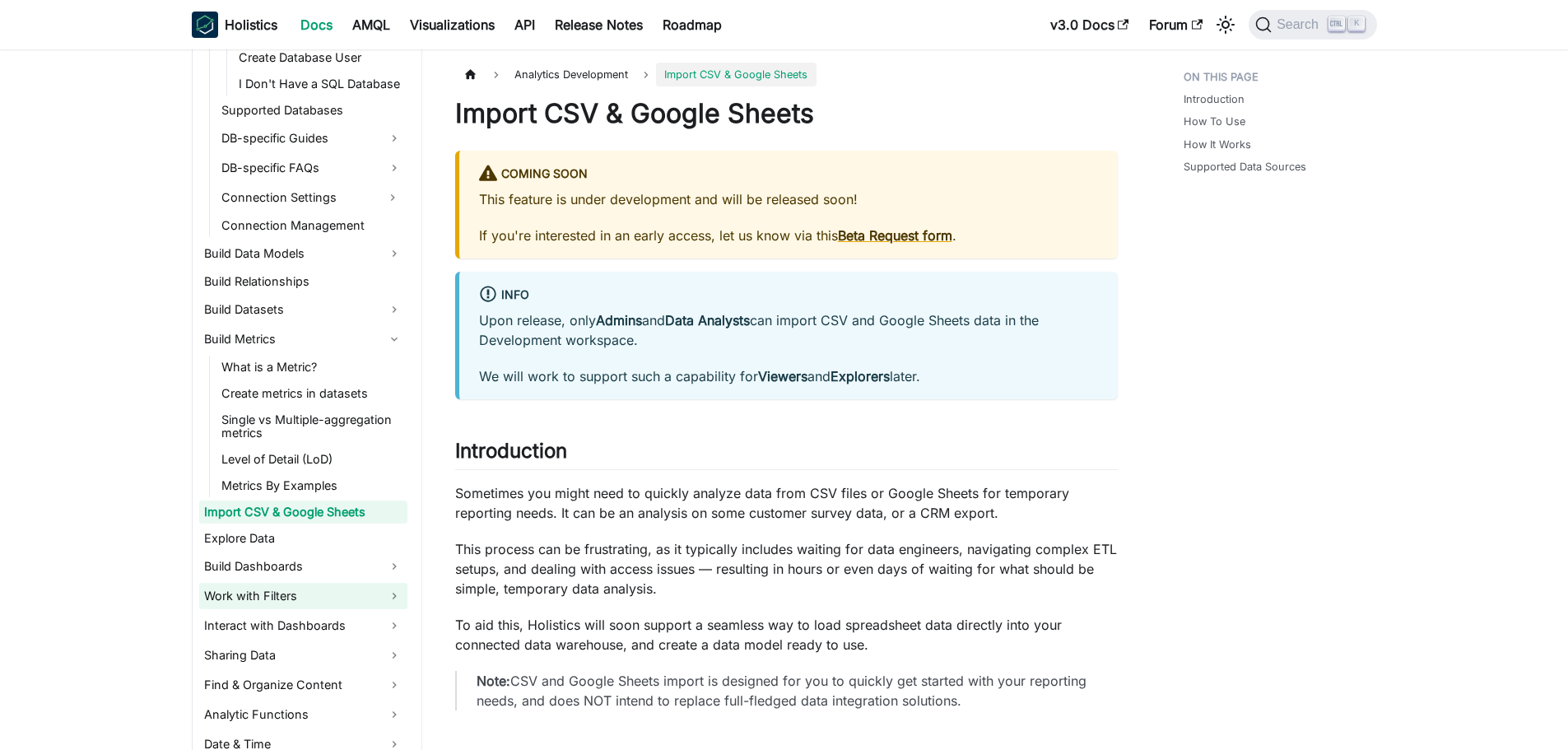
click at [293, 591] on link "Work with Filters" at bounding box center [303, 595] width 209 height 26
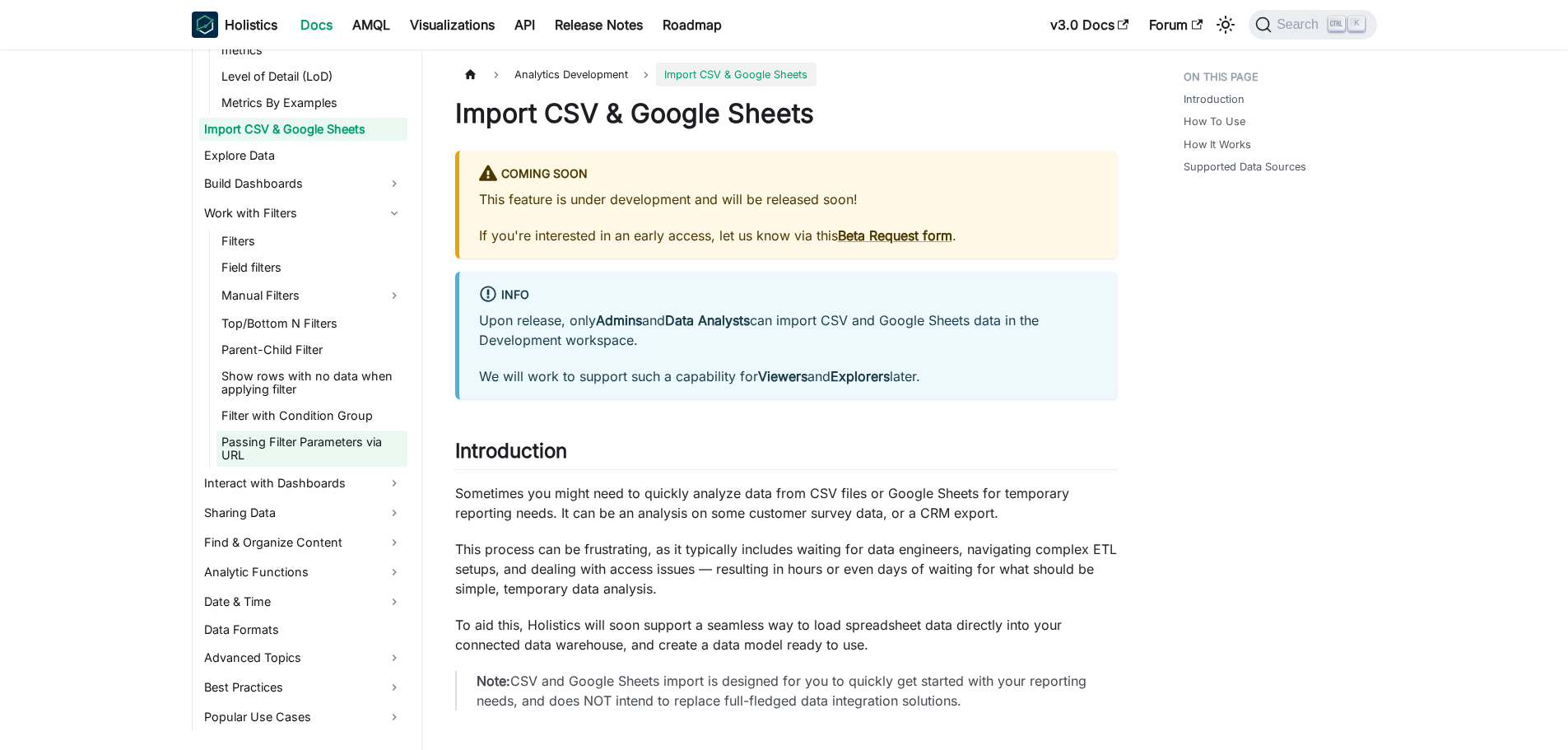
scroll to position [1153, 0]
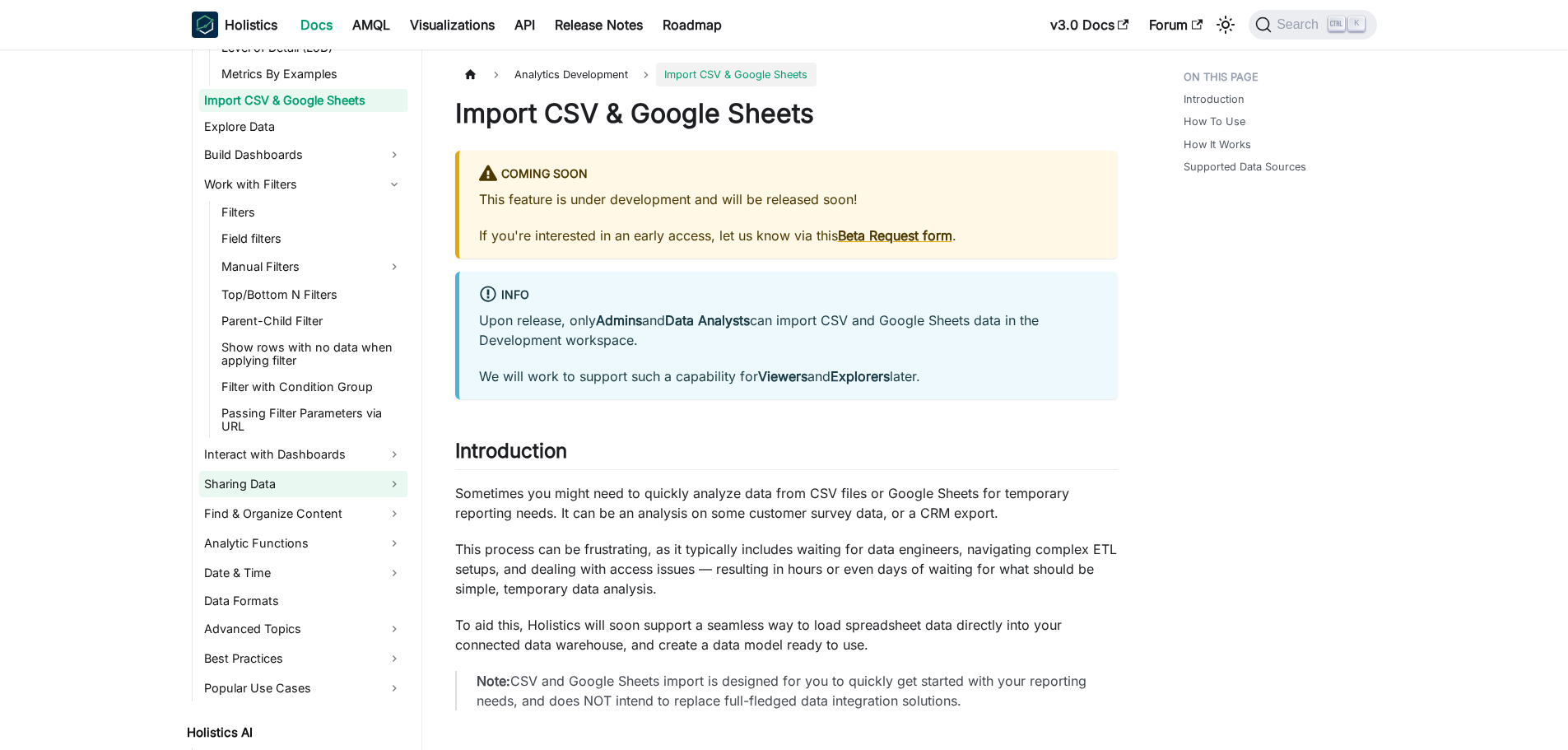
click at [307, 473] on link "Sharing Data" at bounding box center [303, 484] width 209 height 26
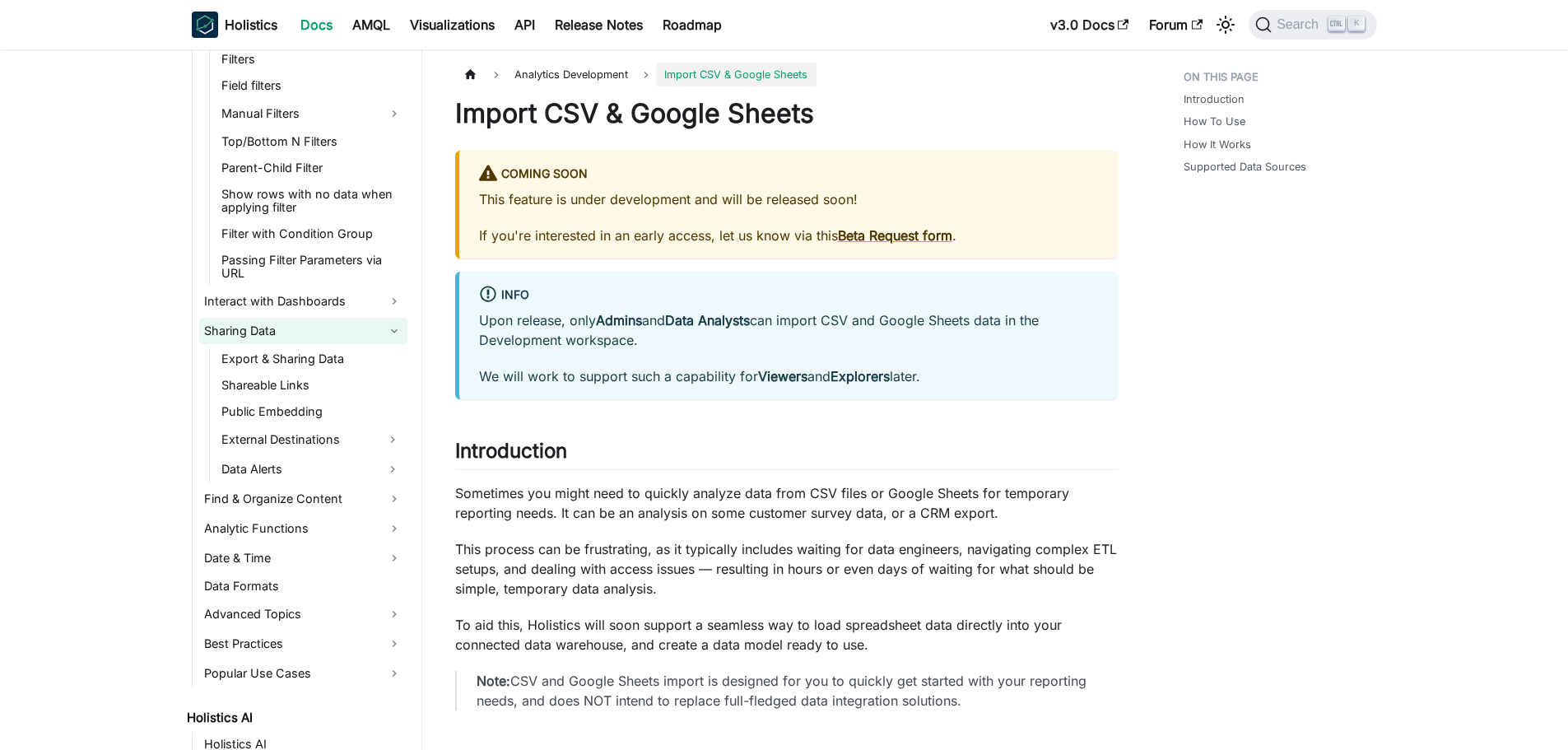
scroll to position [1317, 0]
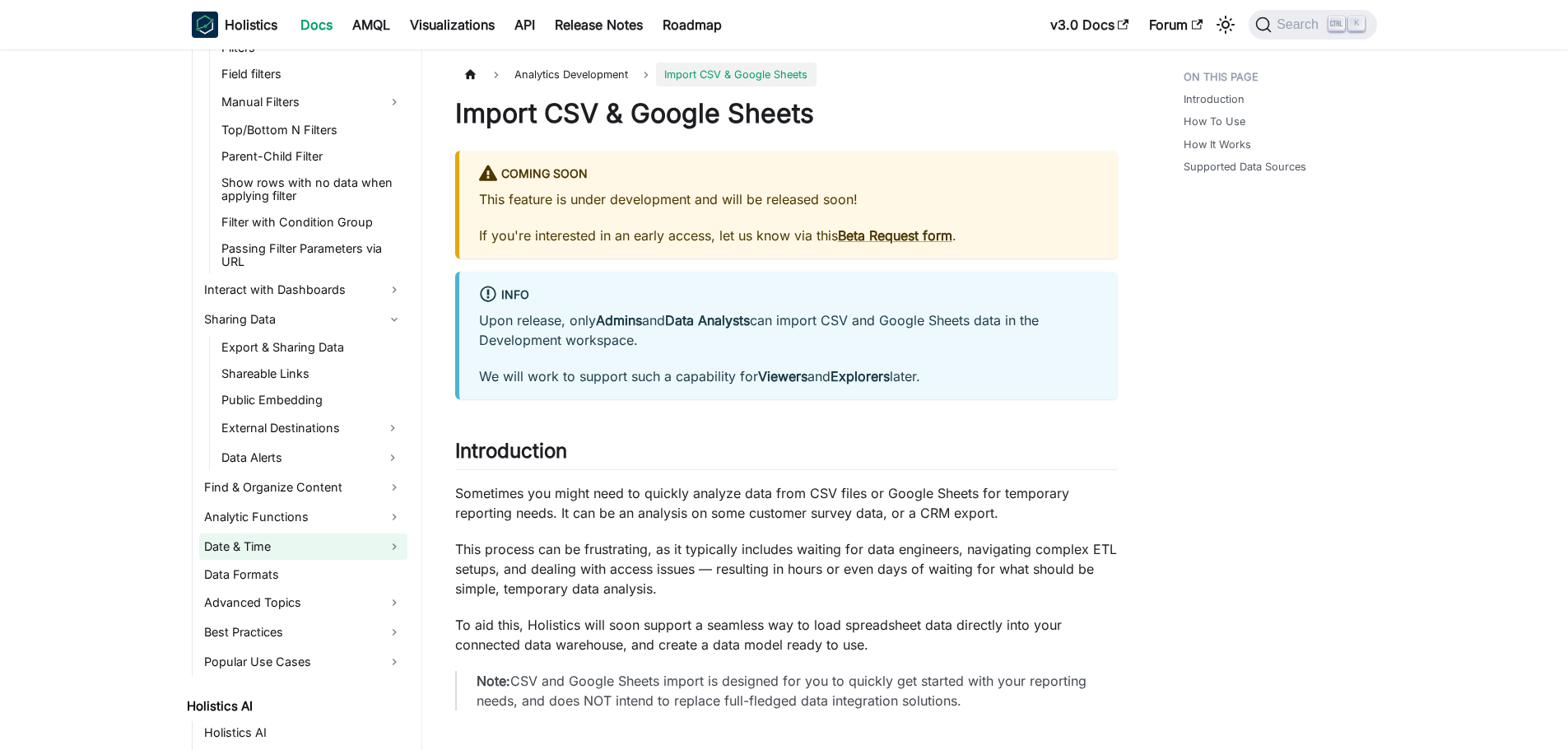
click at [292, 542] on link "Date & Time" at bounding box center [303, 546] width 209 height 26
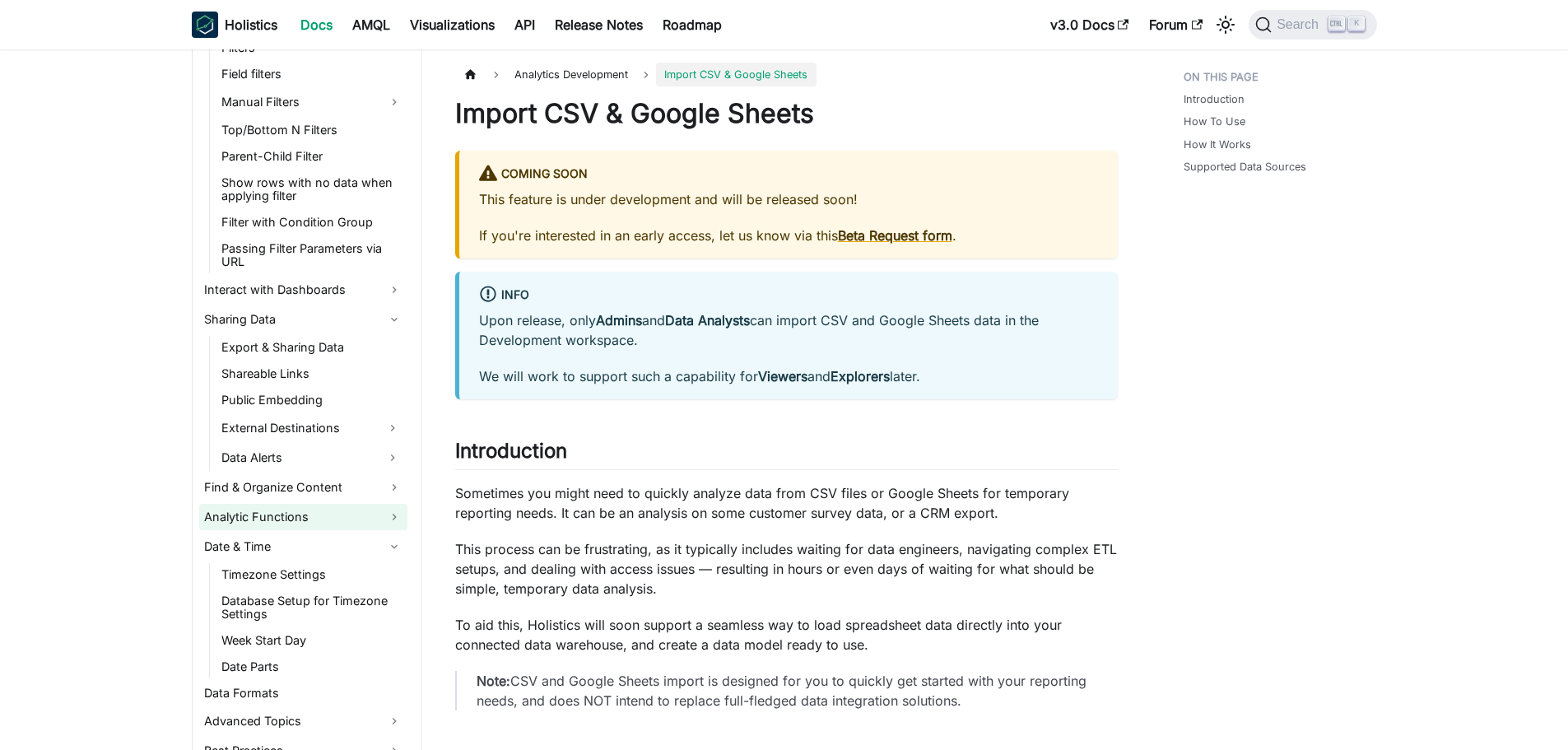
click at [297, 518] on link "Analytic Functions" at bounding box center [303, 516] width 209 height 26
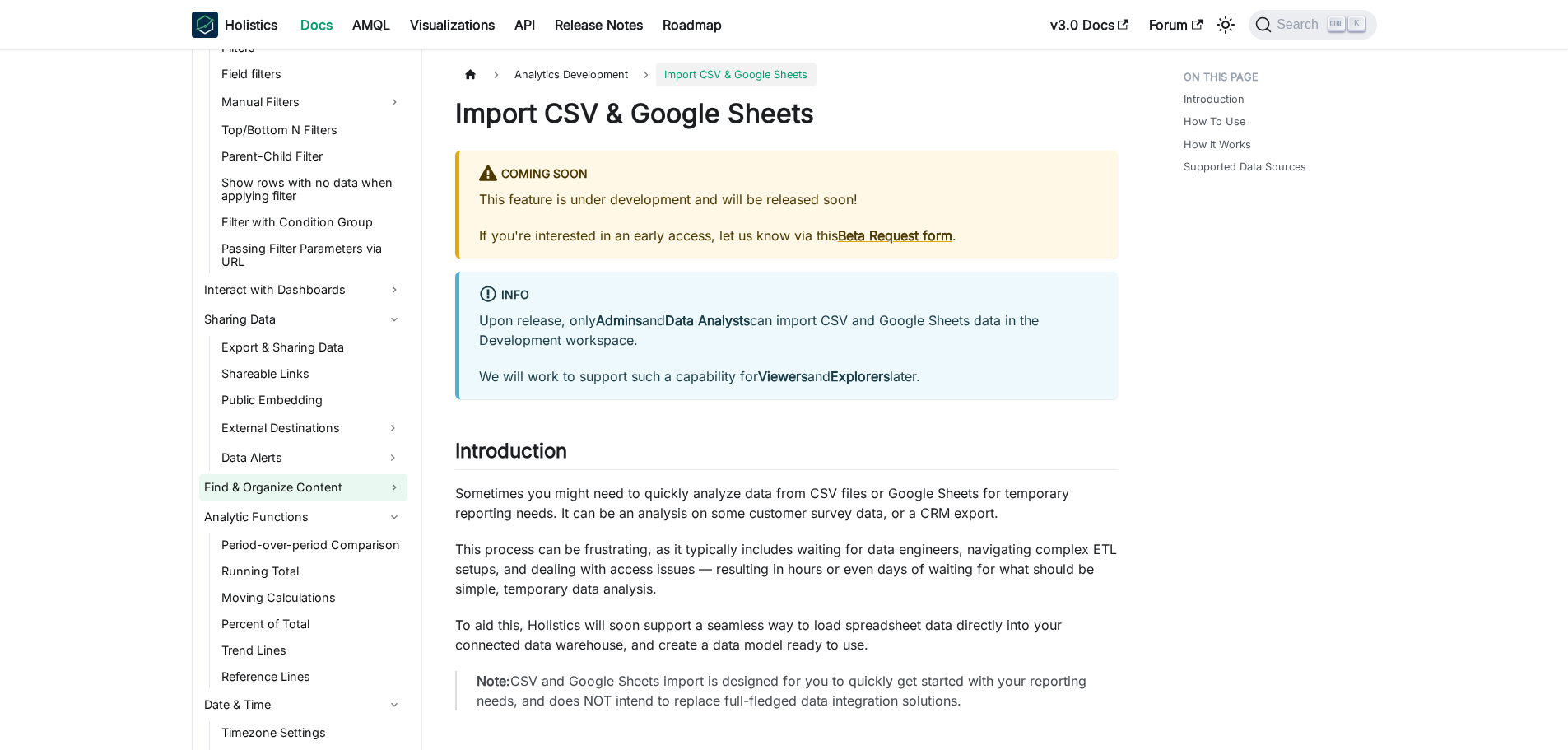
click at [307, 486] on link "Find & Organize Content" at bounding box center [303, 487] width 209 height 26
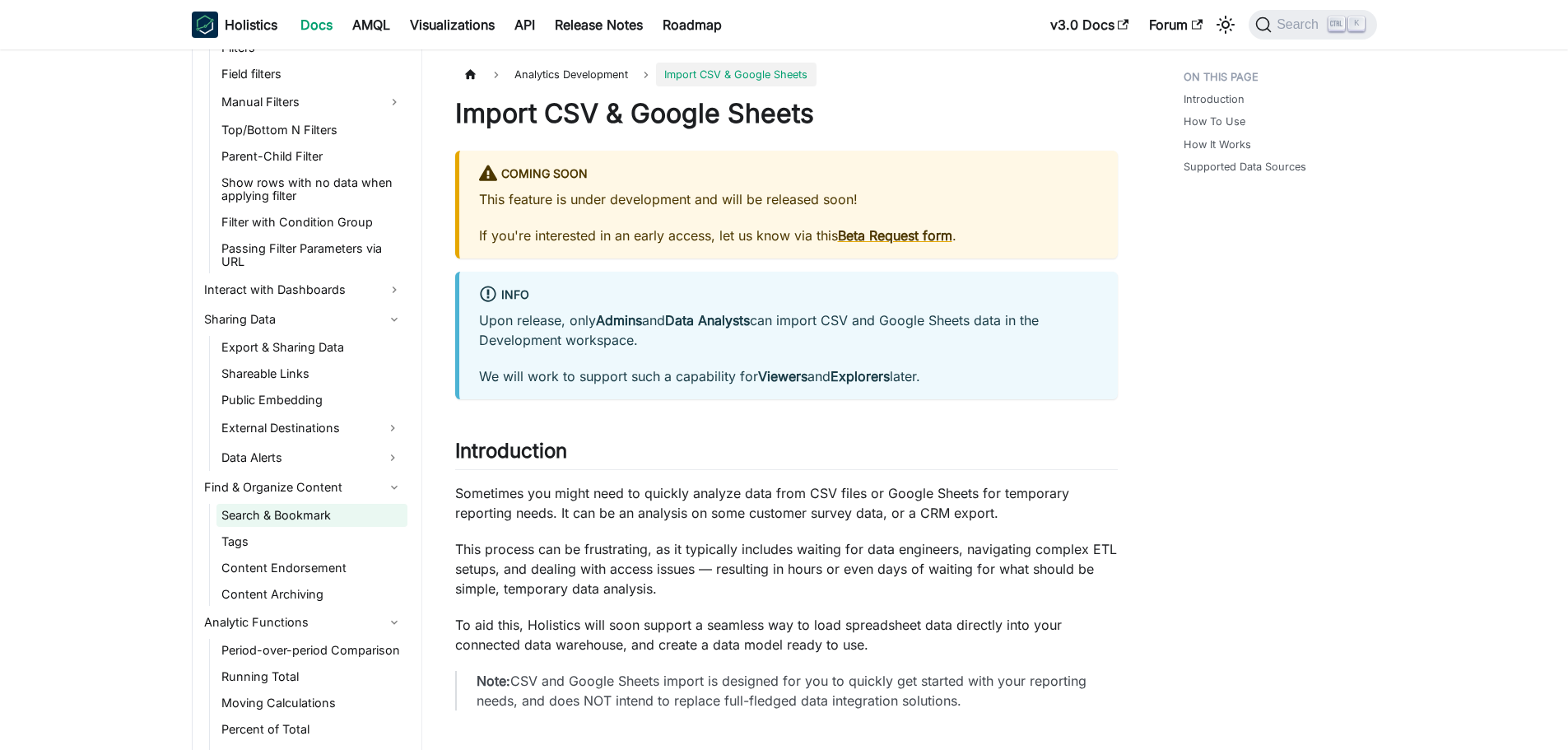
scroll to position [1400, 0]
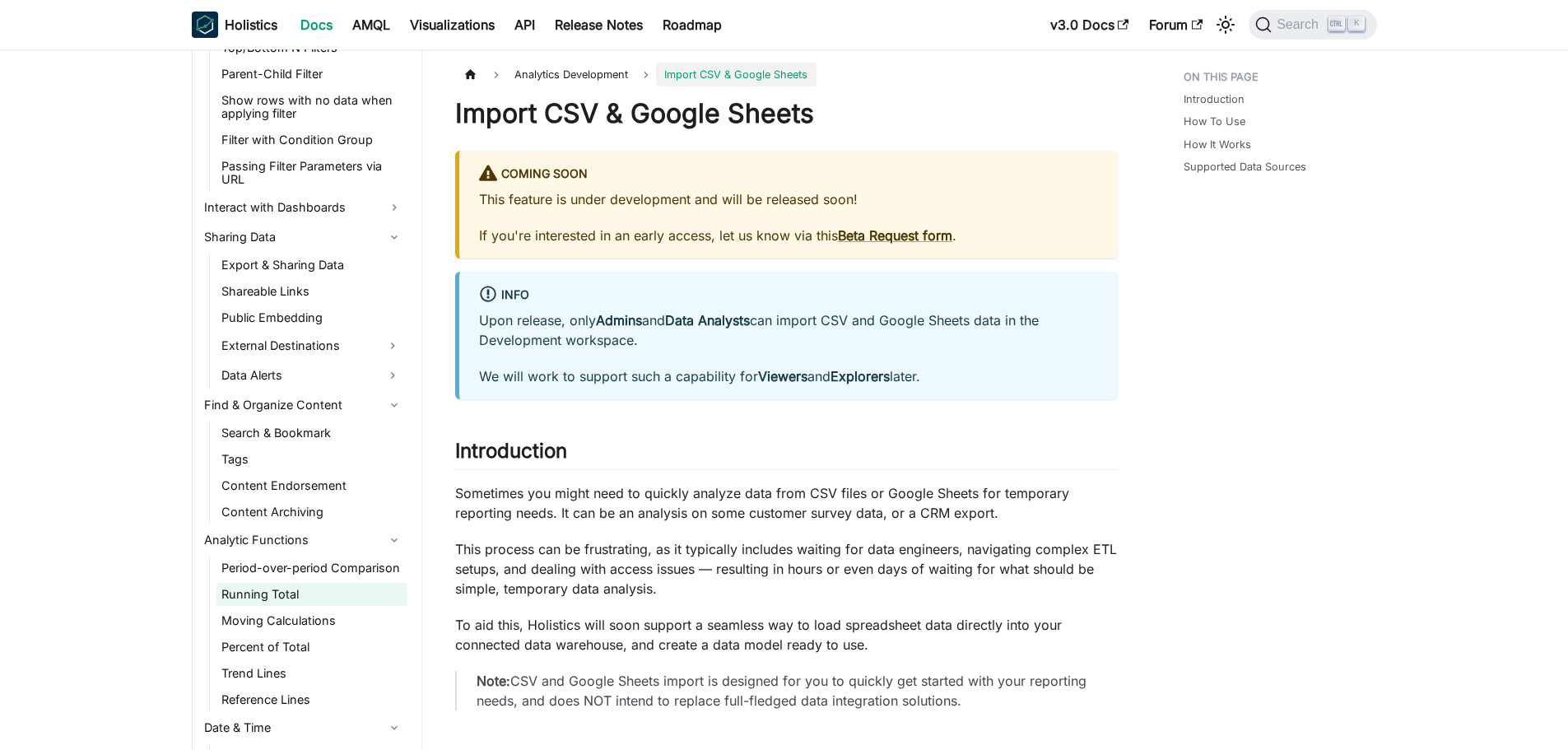
click at [310, 592] on link "Running Total" at bounding box center [311, 594] width 191 height 23
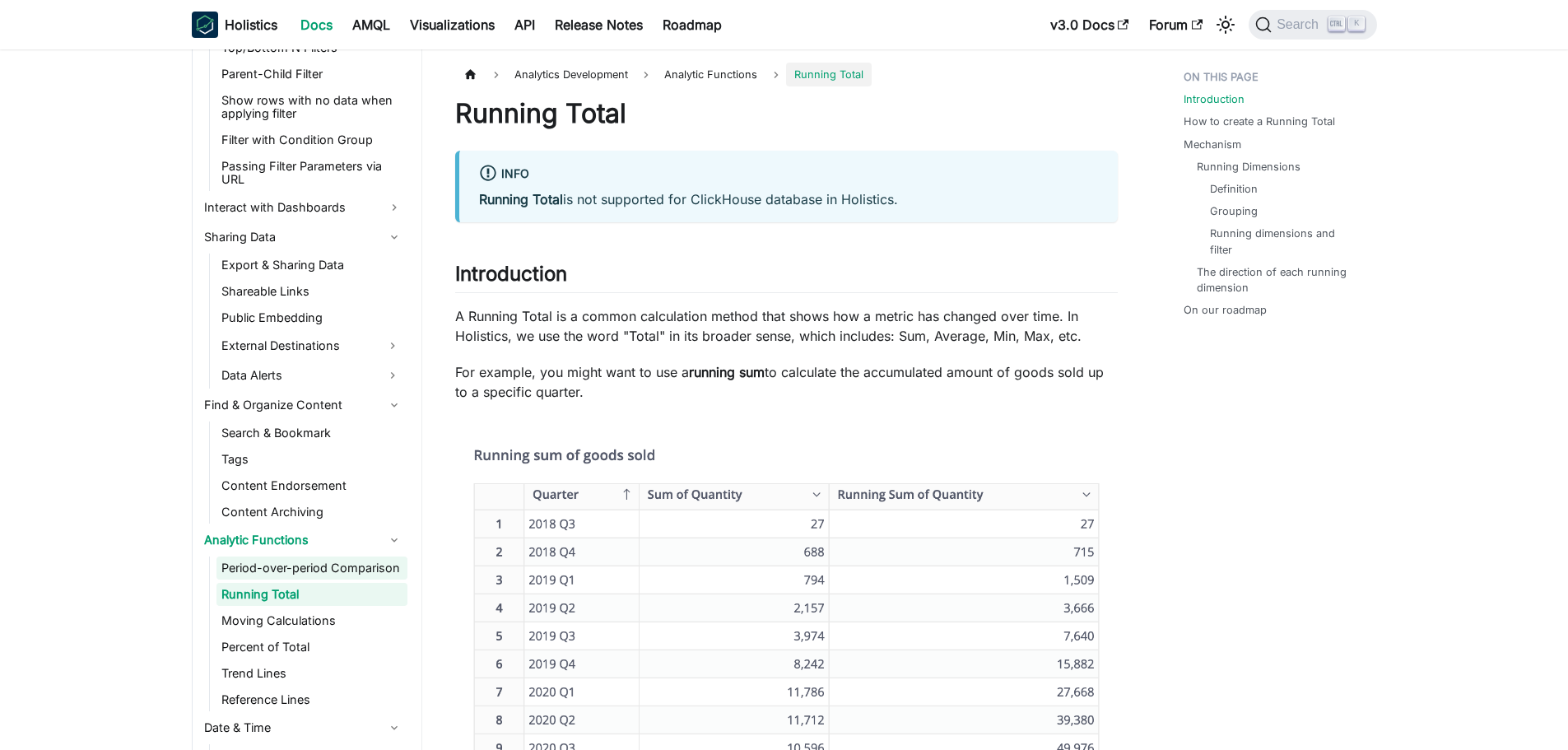
click at [318, 562] on link "Period-over-period Comparison" at bounding box center [311, 568] width 191 height 23
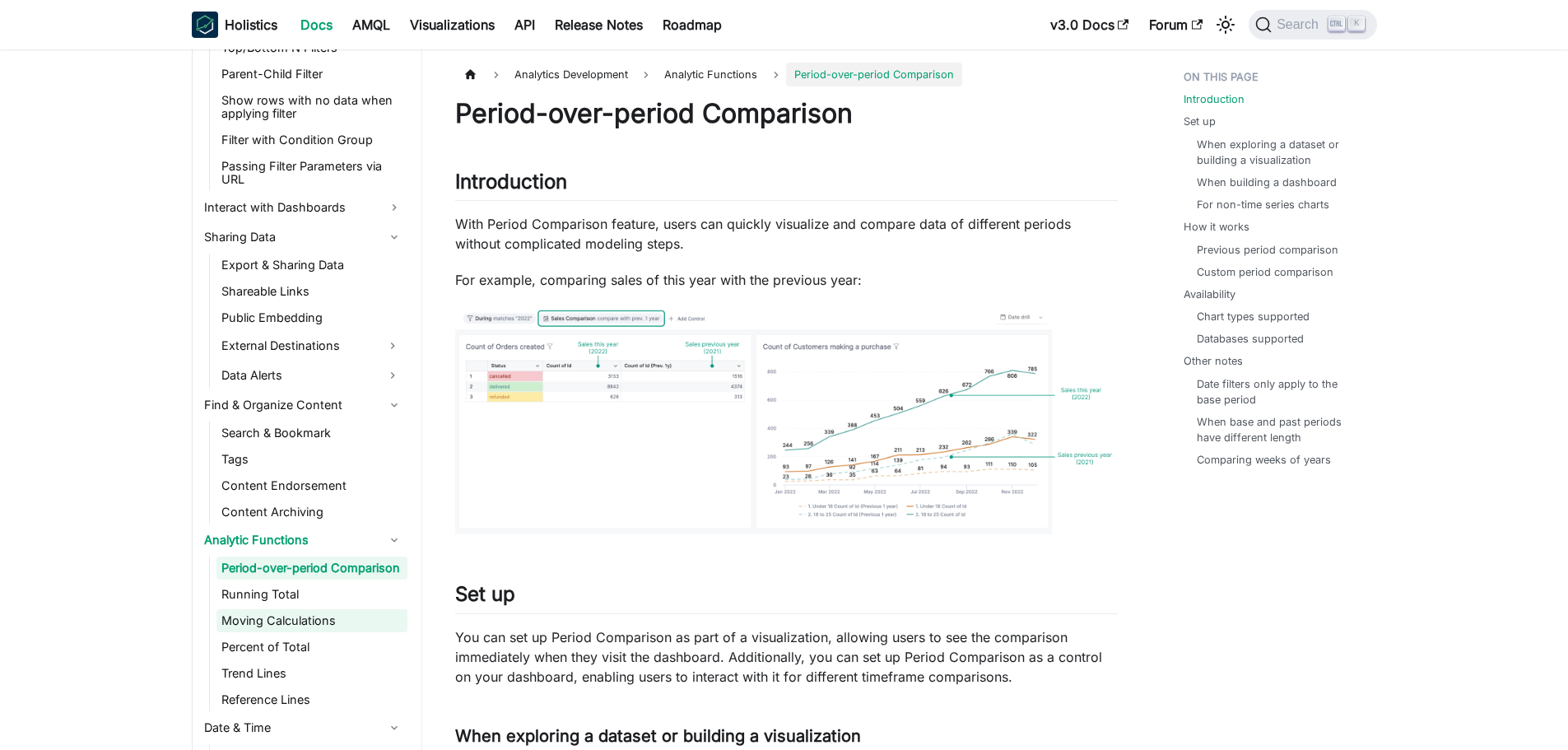
click at [300, 633] on link "Moving Calculations" at bounding box center [311, 621] width 191 height 23
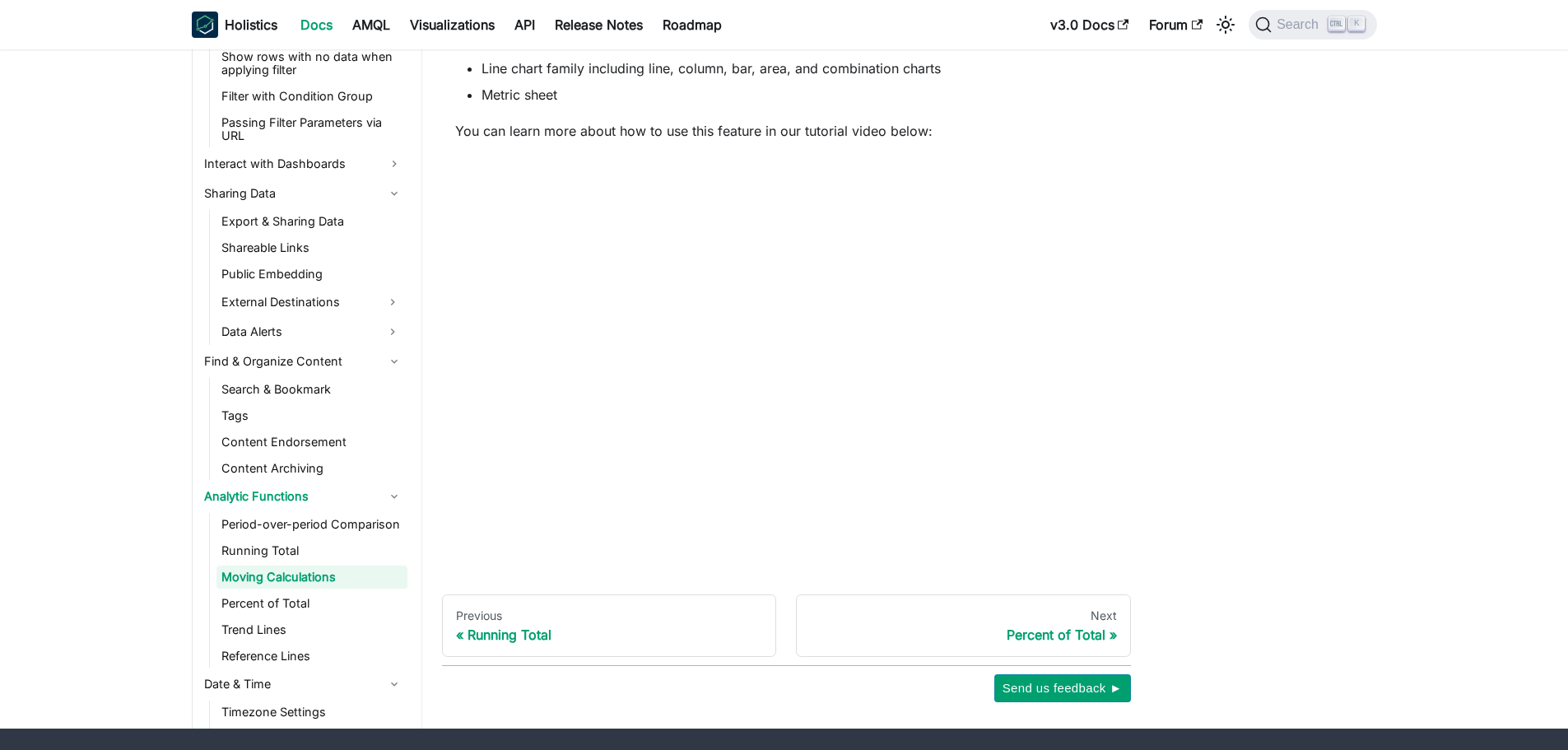
scroll to position [1047, 0]
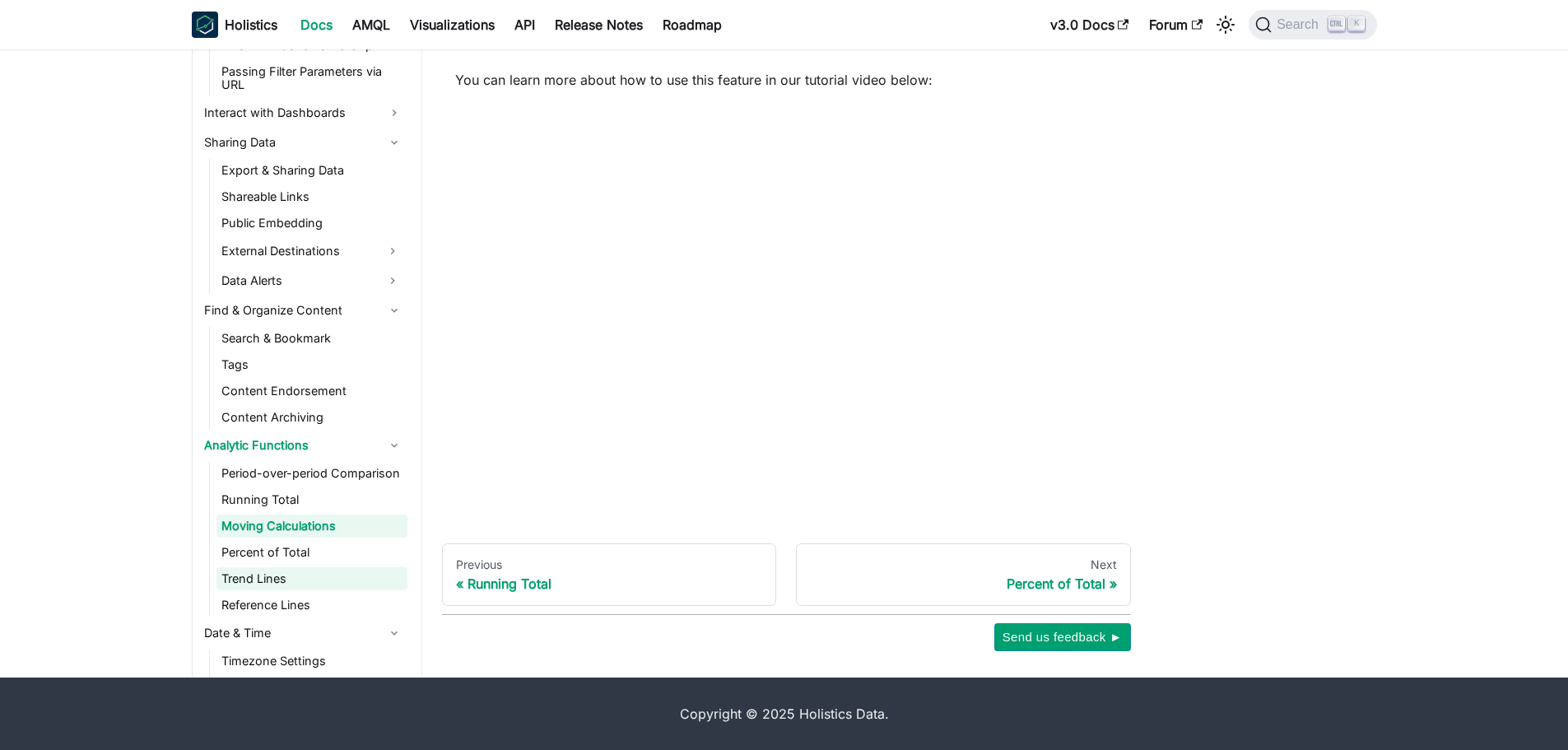
click at [284, 573] on link "Trend Lines" at bounding box center [311, 579] width 191 height 23
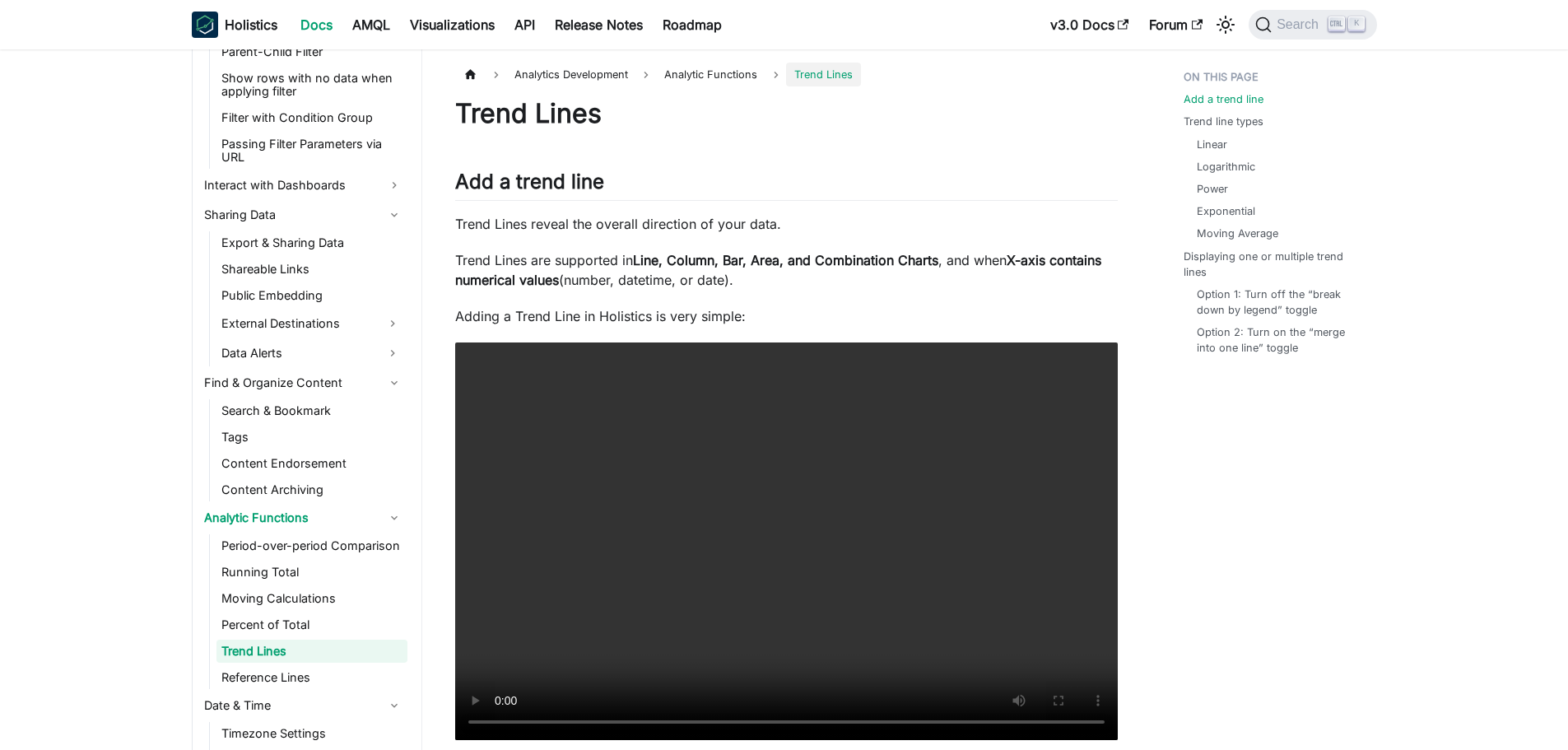
scroll to position [1475, 0]
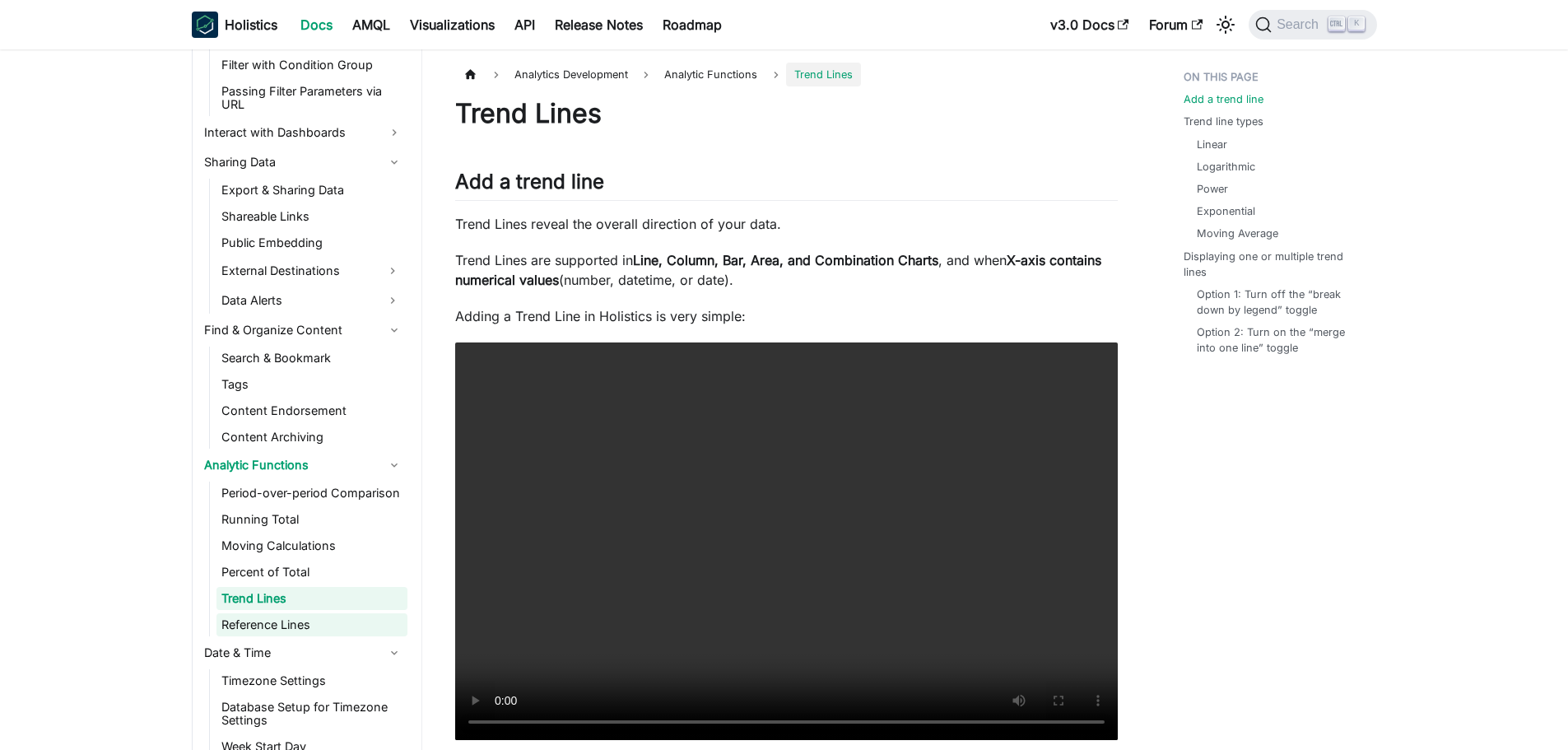
click at [301, 617] on link "Reference Lines" at bounding box center [311, 625] width 191 height 23
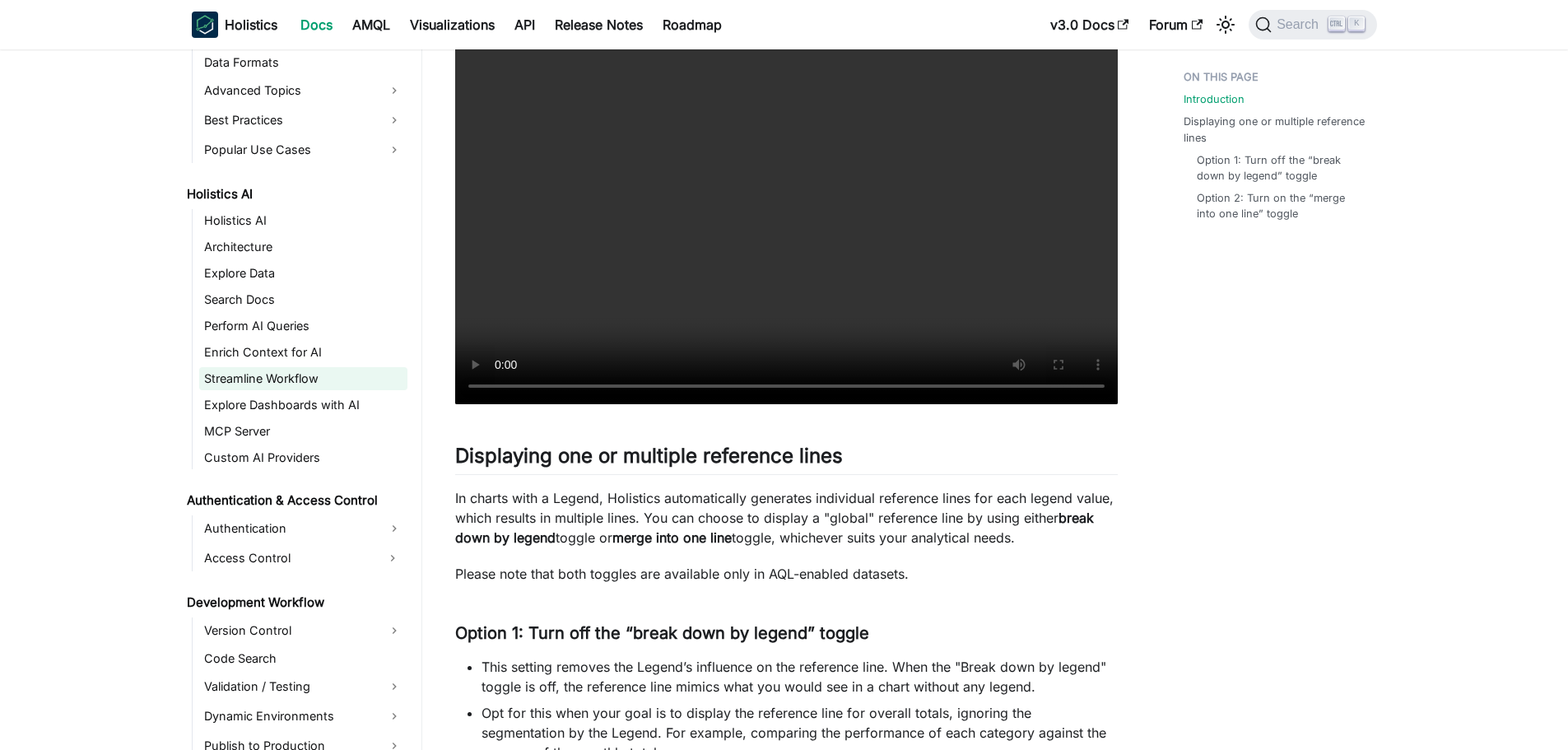
scroll to position [2407, 0]
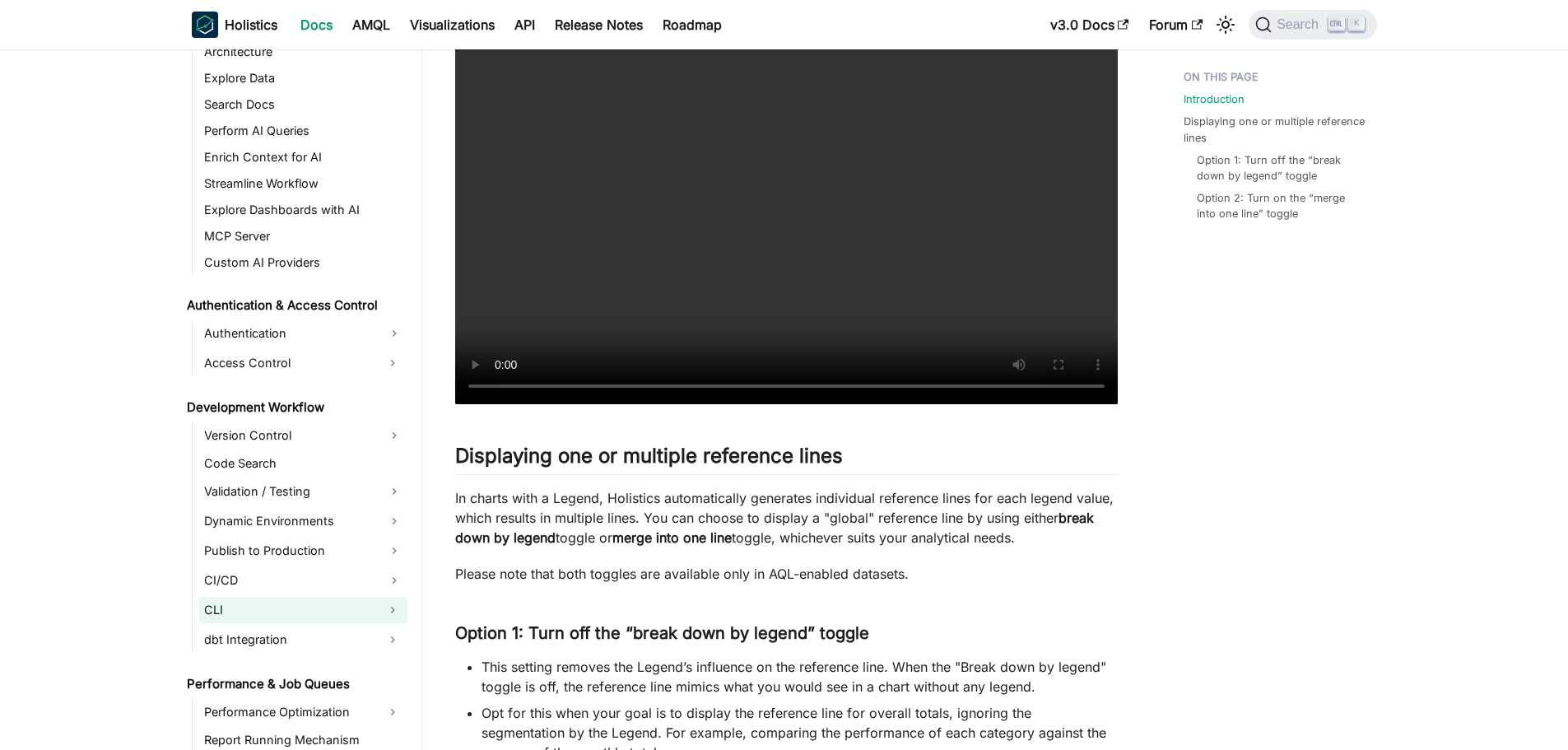
click at [276, 605] on link "CLI" at bounding box center [288, 610] width 179 height 26
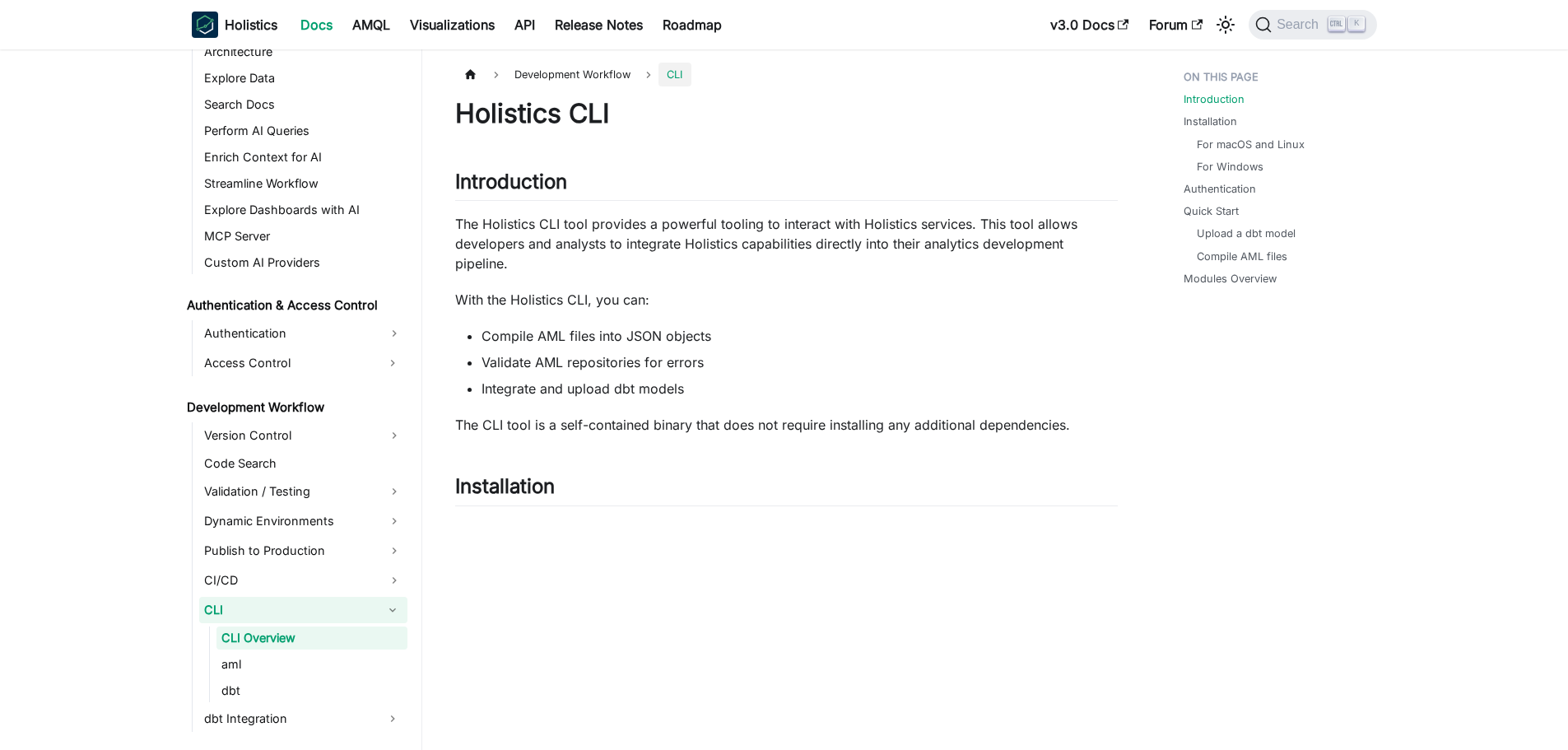
scroll to position [2436, 0]
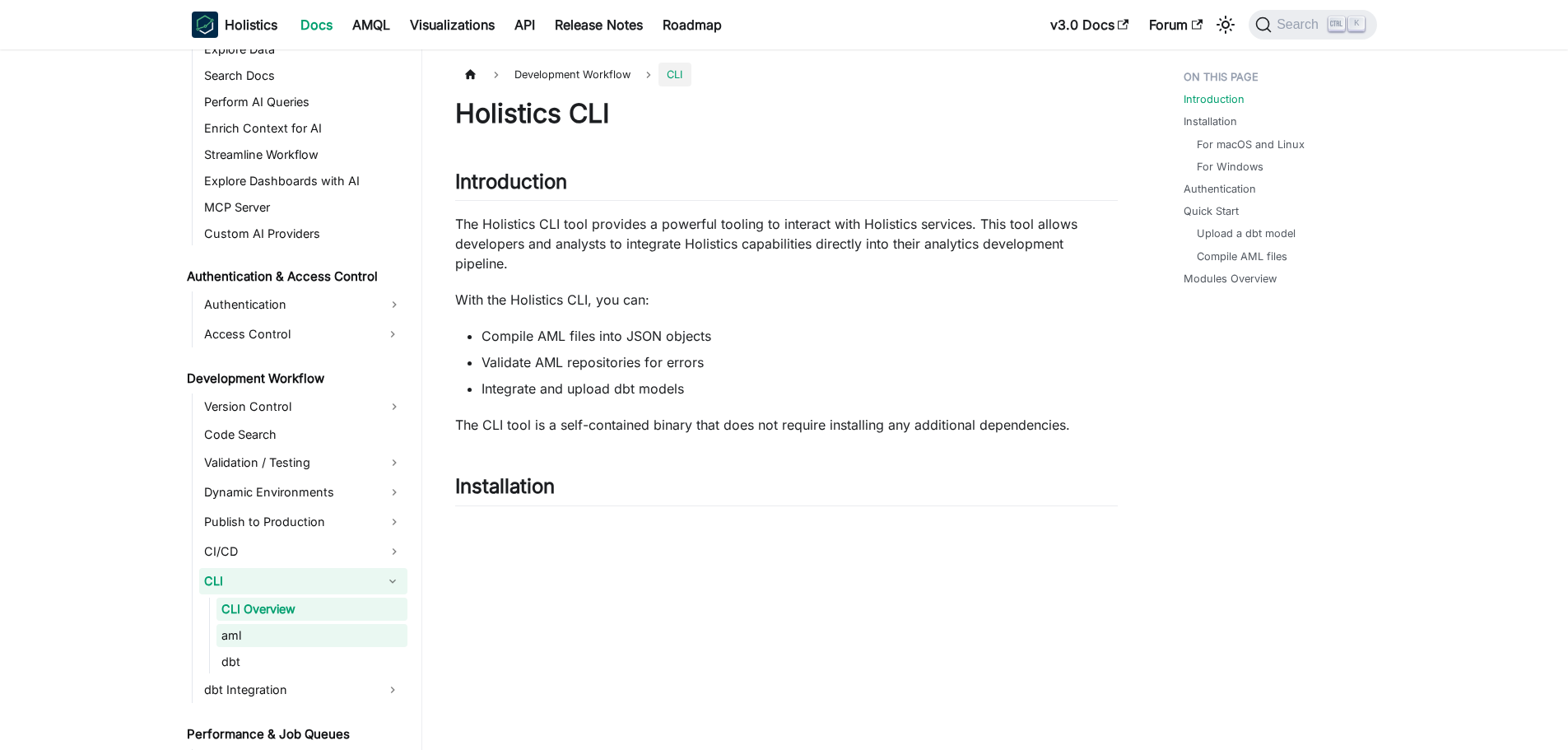
click at [262, 635] on link "aml" at bounding box center [311, 636] width 191 height 23
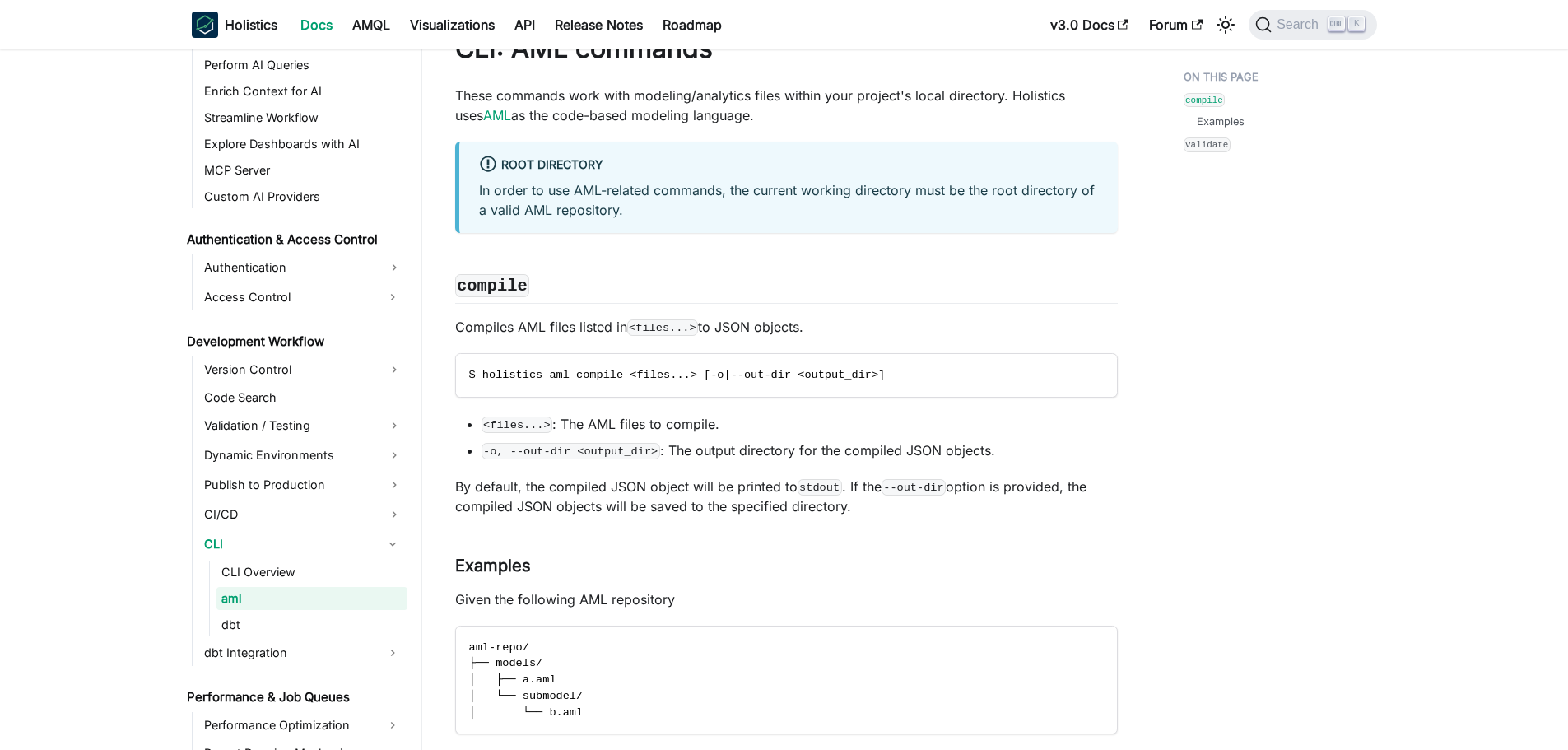
scroll to position [247, 0]
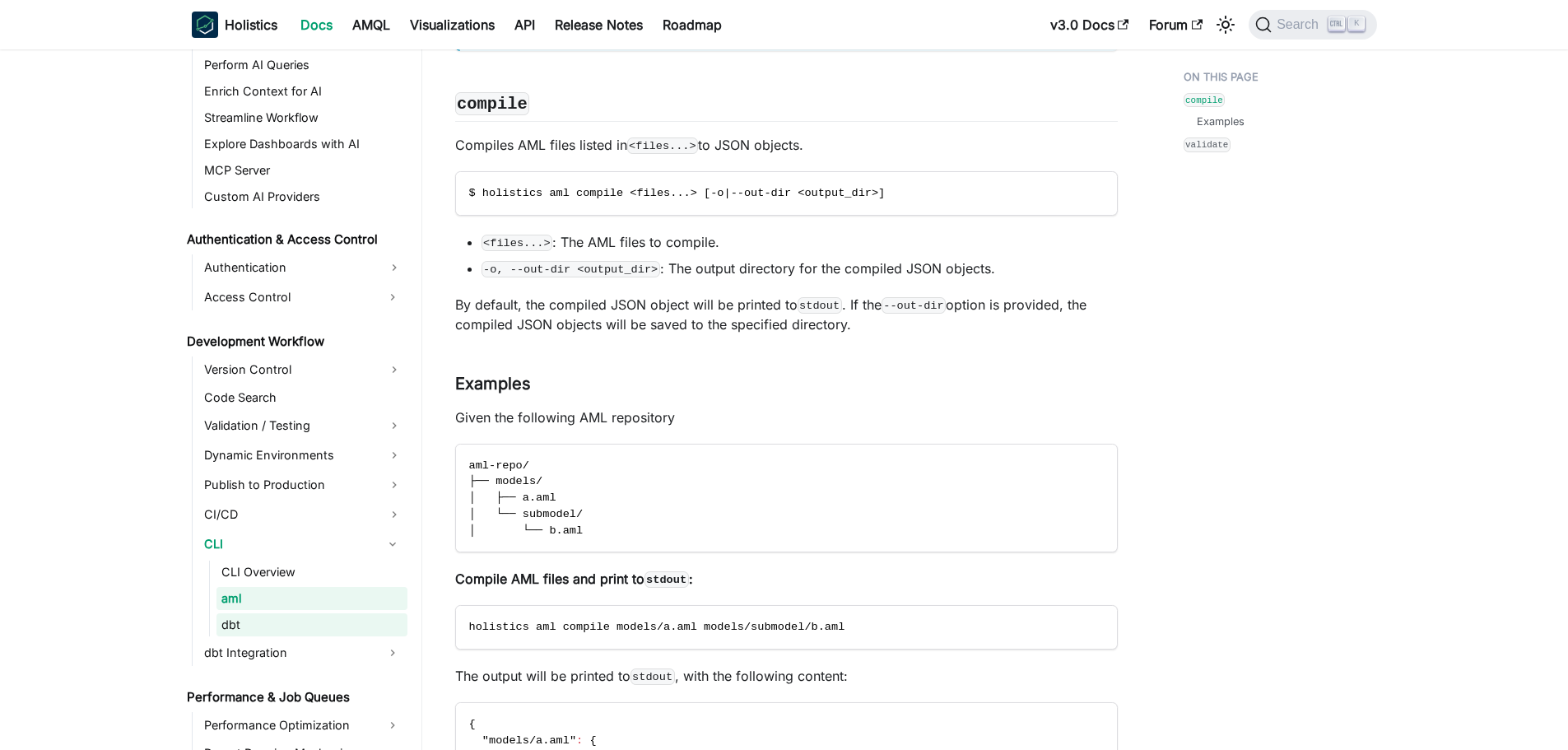
click at [268, 616] on link "dbt" at bounding box center [311, 625] width 191 height 23
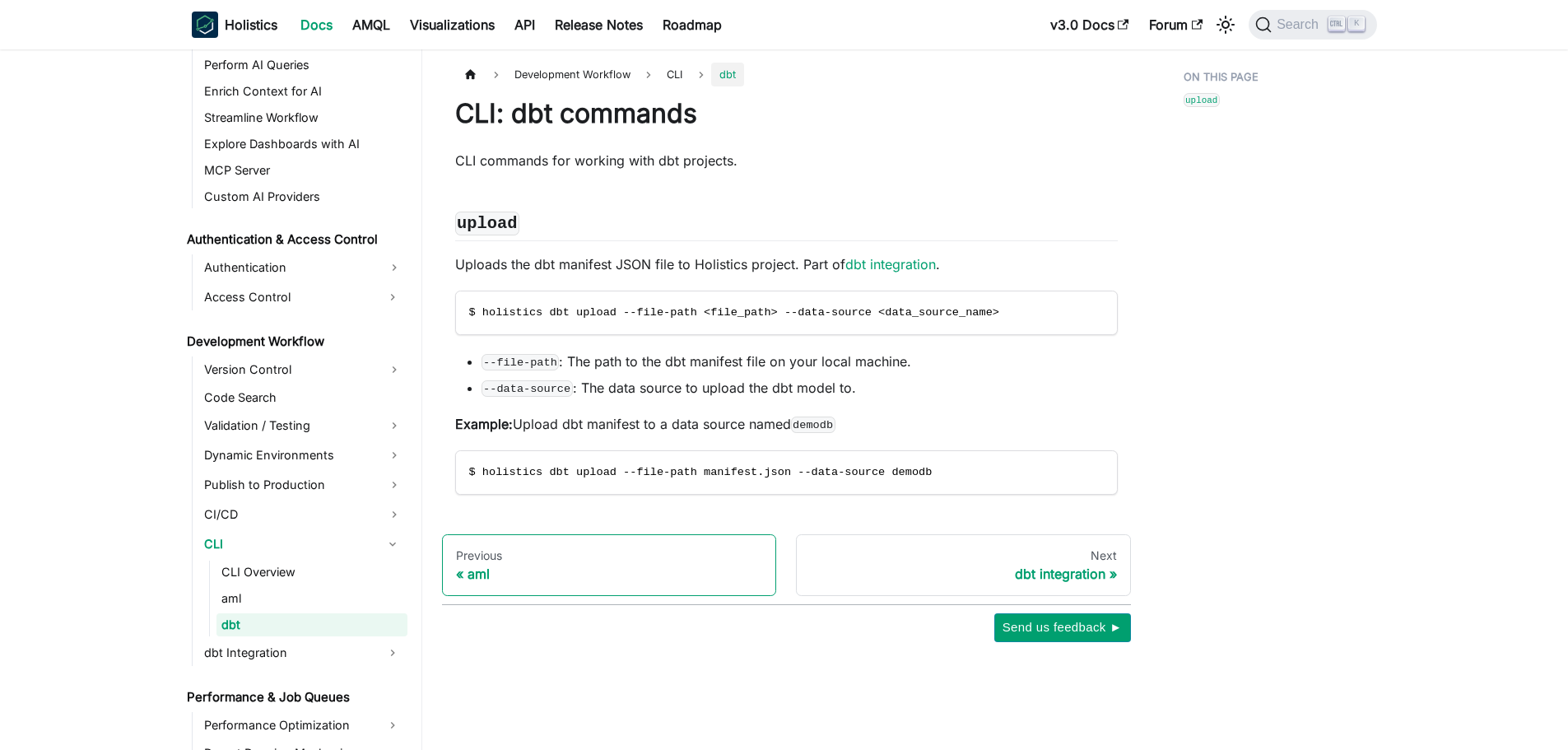
scroll to position [2499, 0]
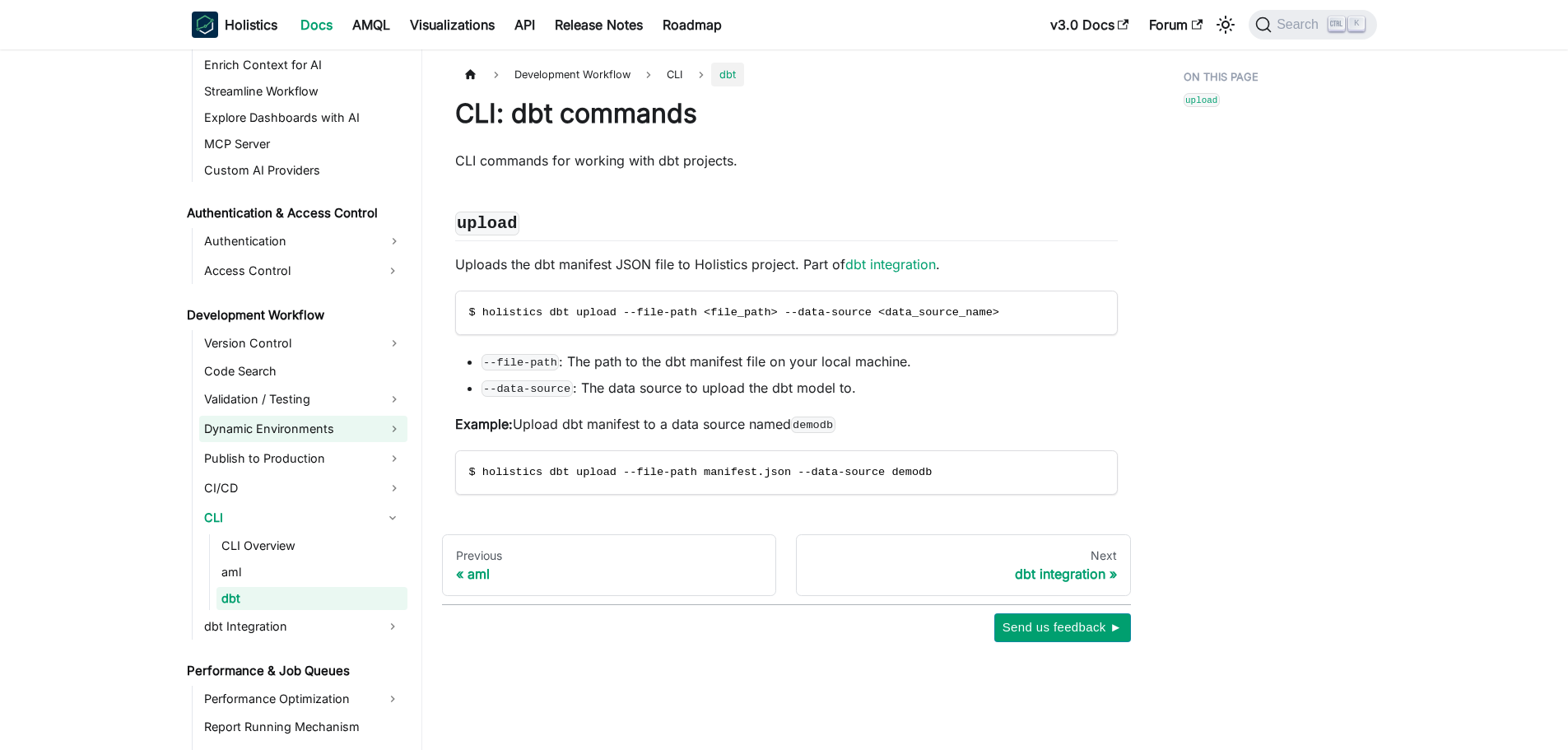
click at [284, 422] on link "Dynamic Environments" at bounding box center [303, 428] width 209 height 26
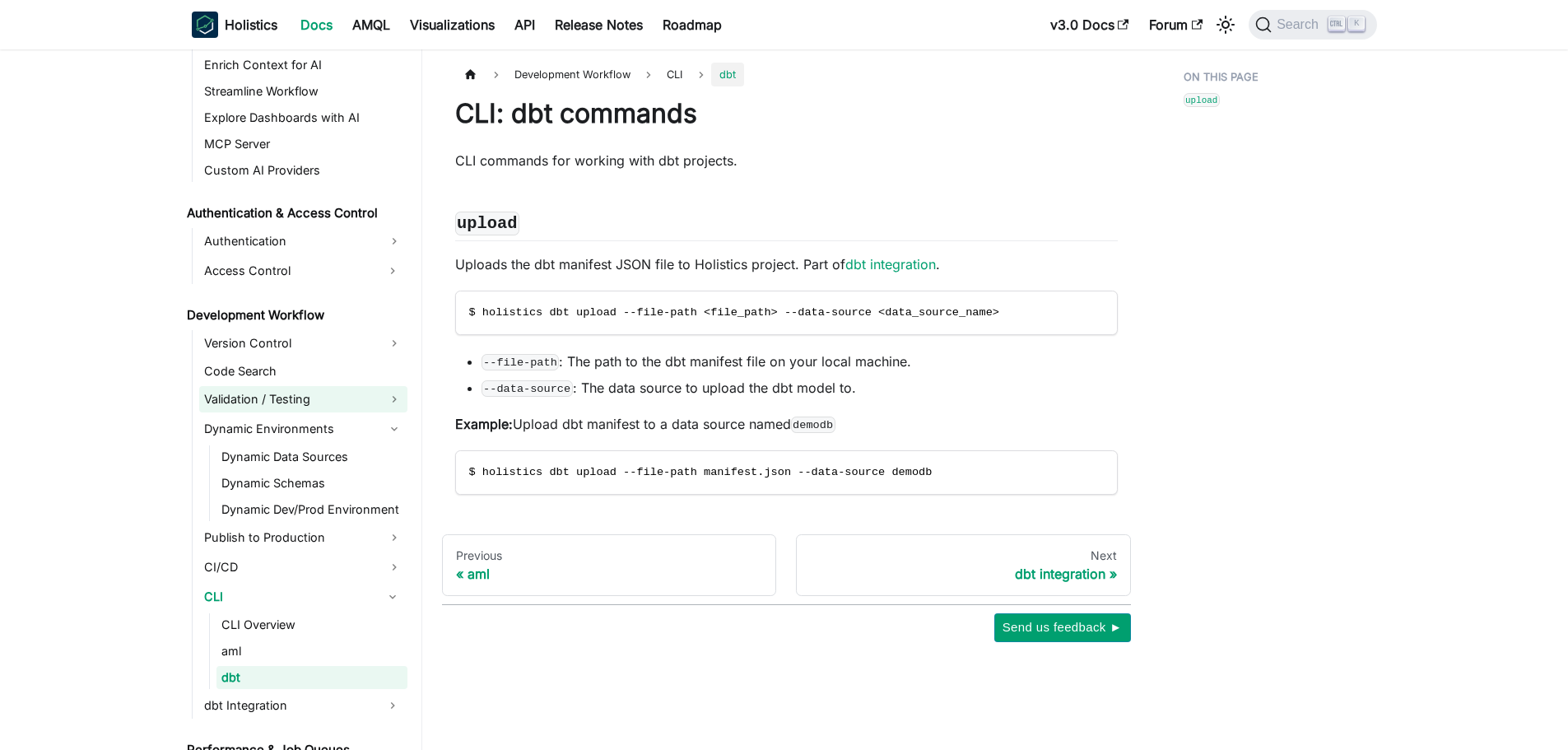
click at [286, 401] on link "Validation / Testing" at bounding box center [303, 399] width 209 height 26
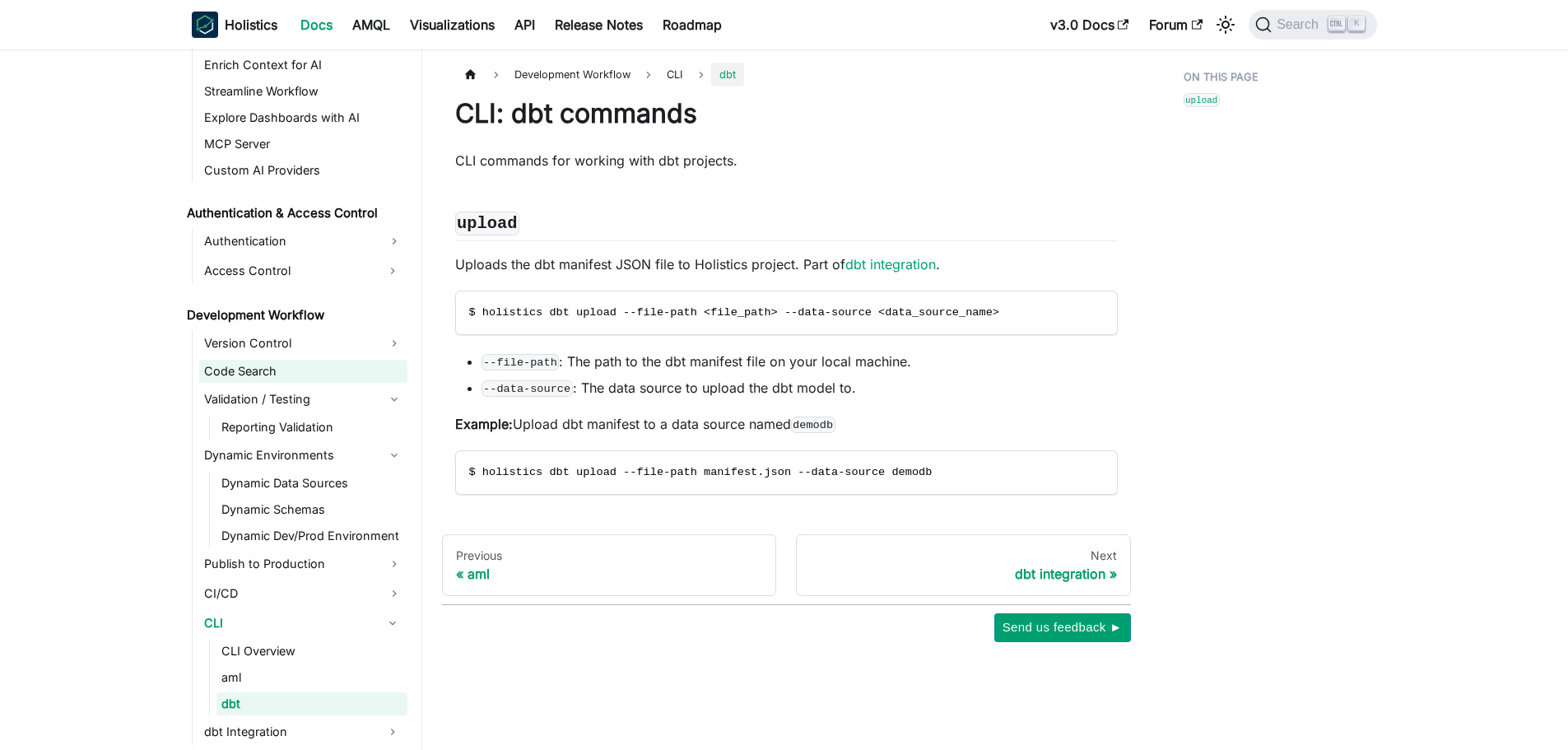
click at [294, 380] on link "Code Search" at bounding box center [303, 371] width 209 height 23
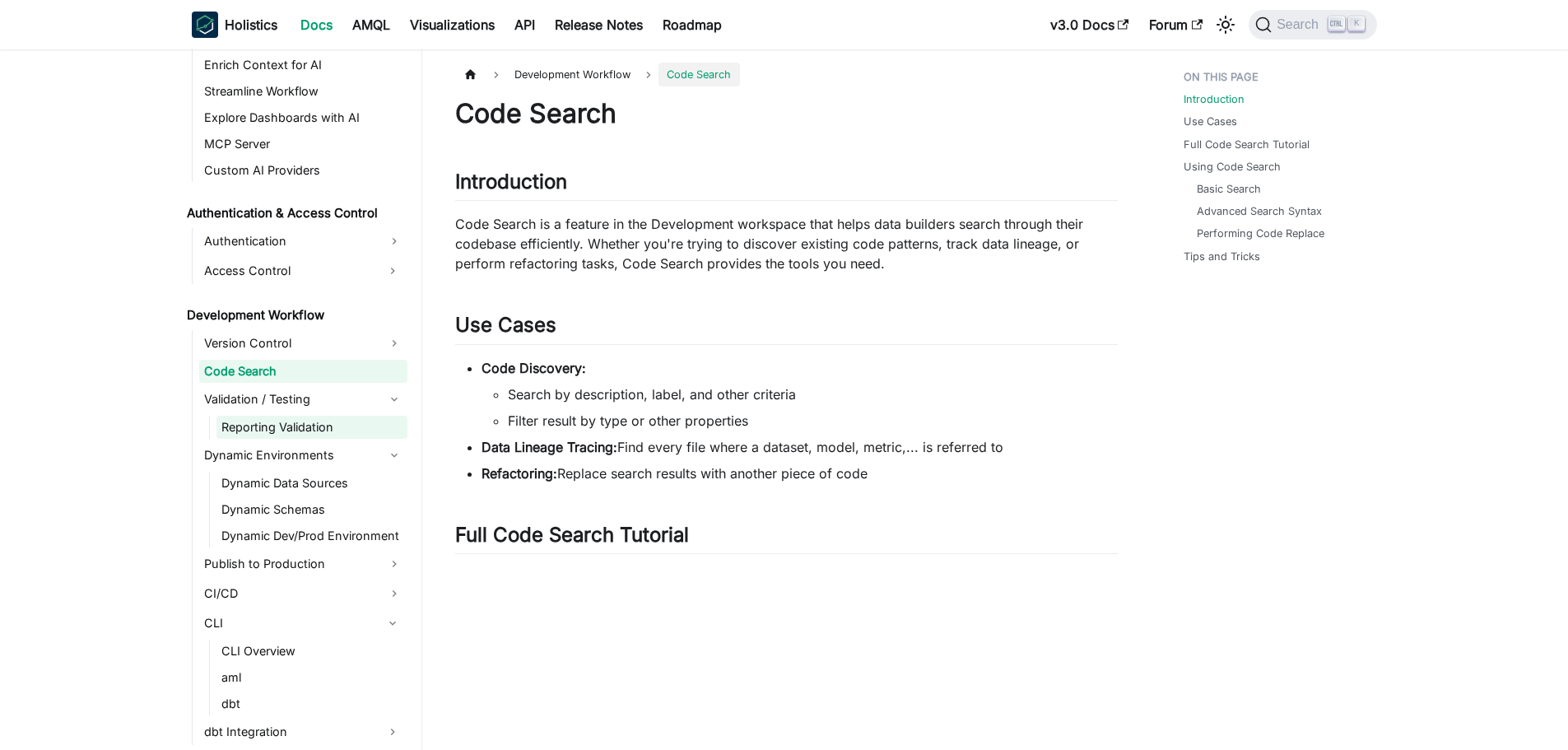
click at [316, 426] on link "Reporting Validation" at bounding box center [311, 427] width 191 height 23
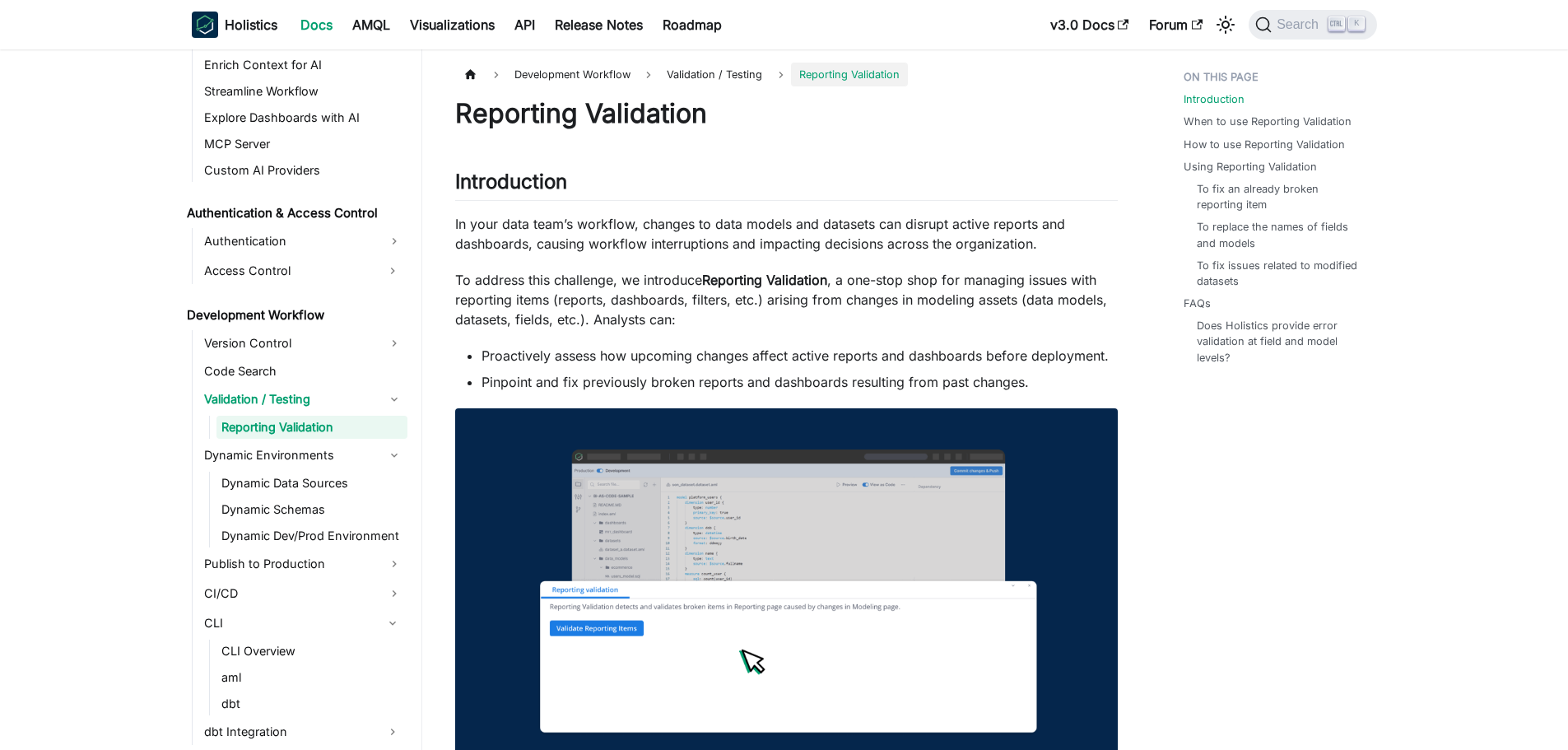
click at [291, 495] on ul "Dynamic Data Sources Dynamic Schemas Dynamic Dev/Prod Environment" at bounding box center [308, 510] width 198 height 76
click at [292, 489] on link "Dynamic Data Sources" at bounding box center [311, 484] width 191 height 23
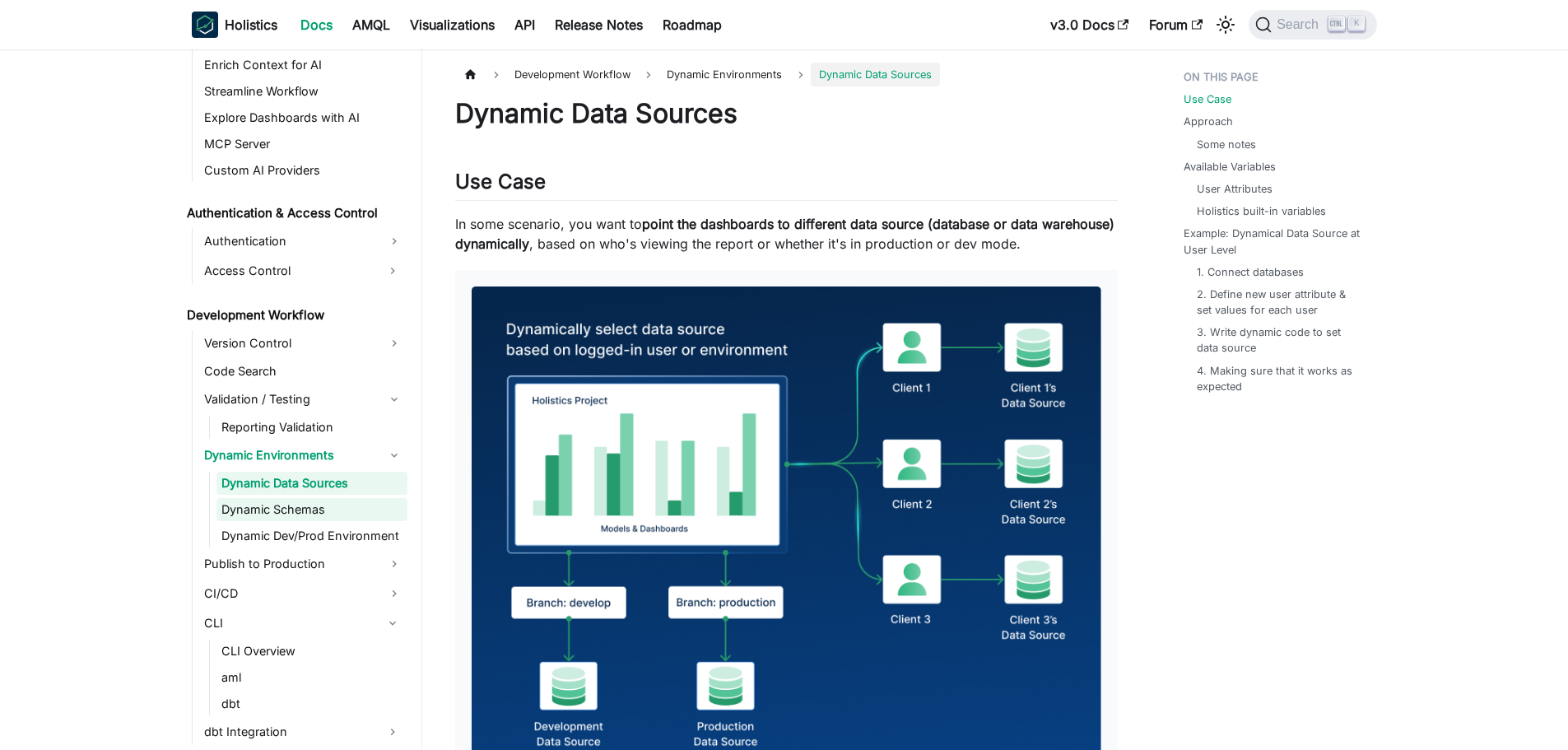
click at [291, 517] on link "Dynamic Schemas" at bounding box center [311, 510] width 191 height 23
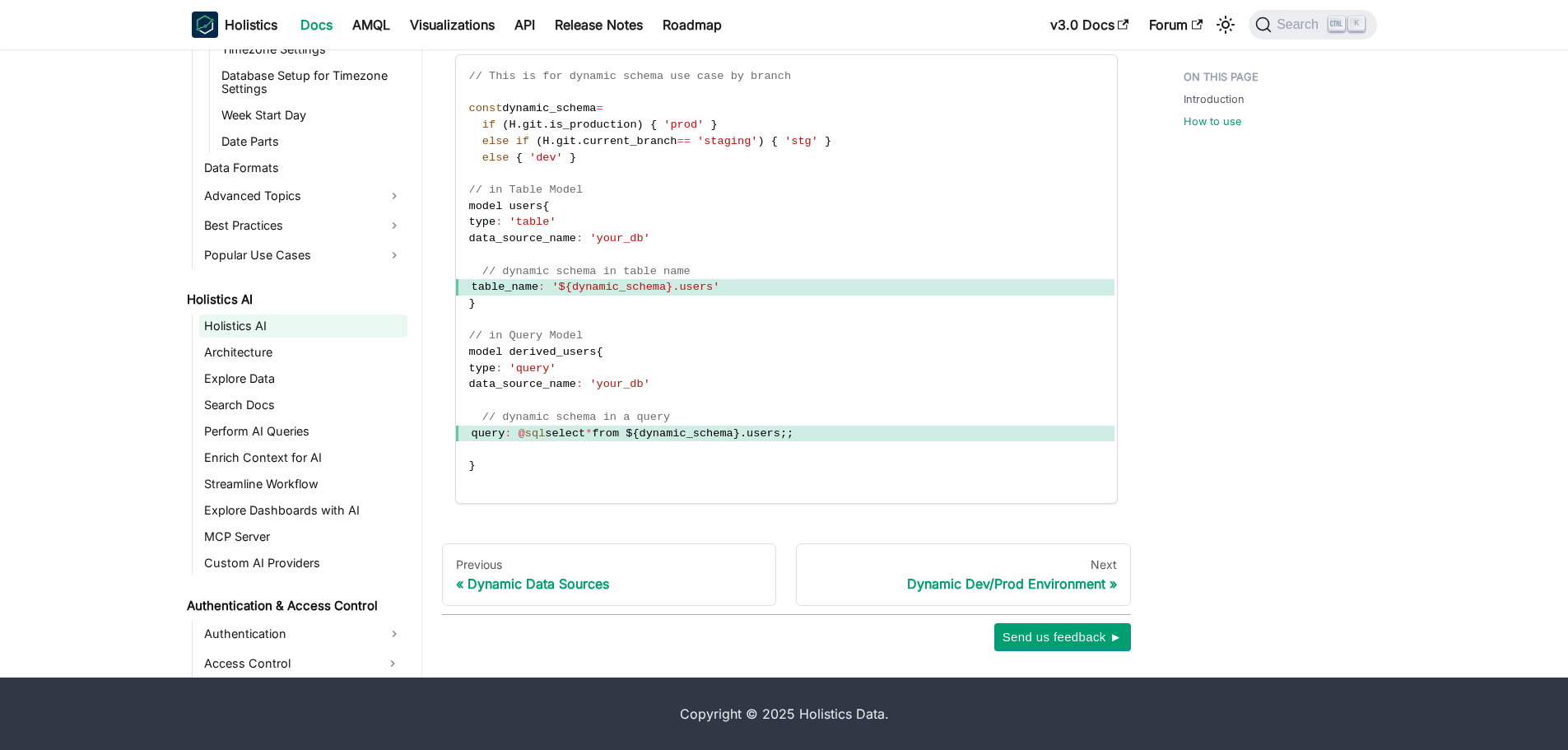
scroll to position [2005, 0]
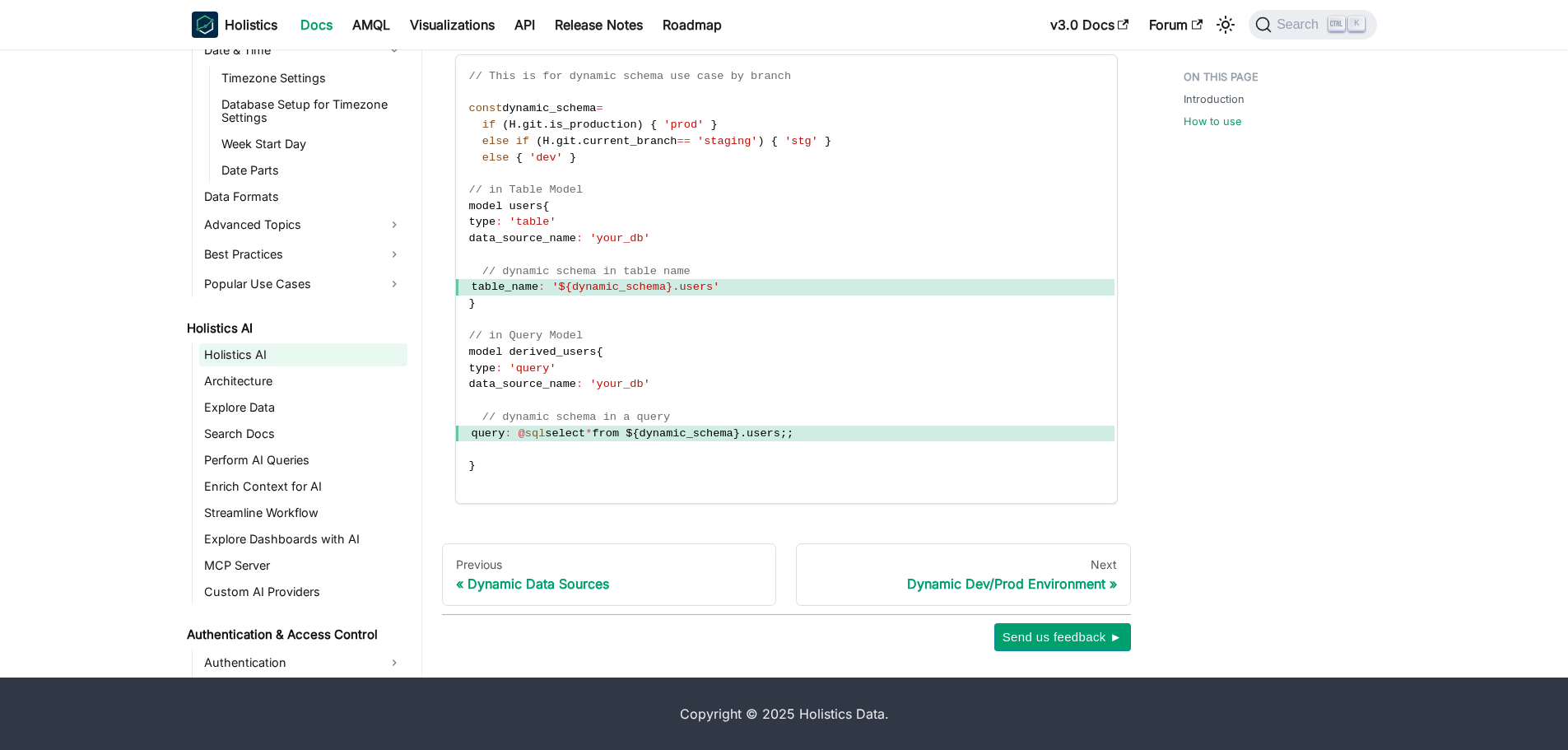
click at [258, 361] on link "Holistics AI" at bounding box center [303, 355] width 209 height 23
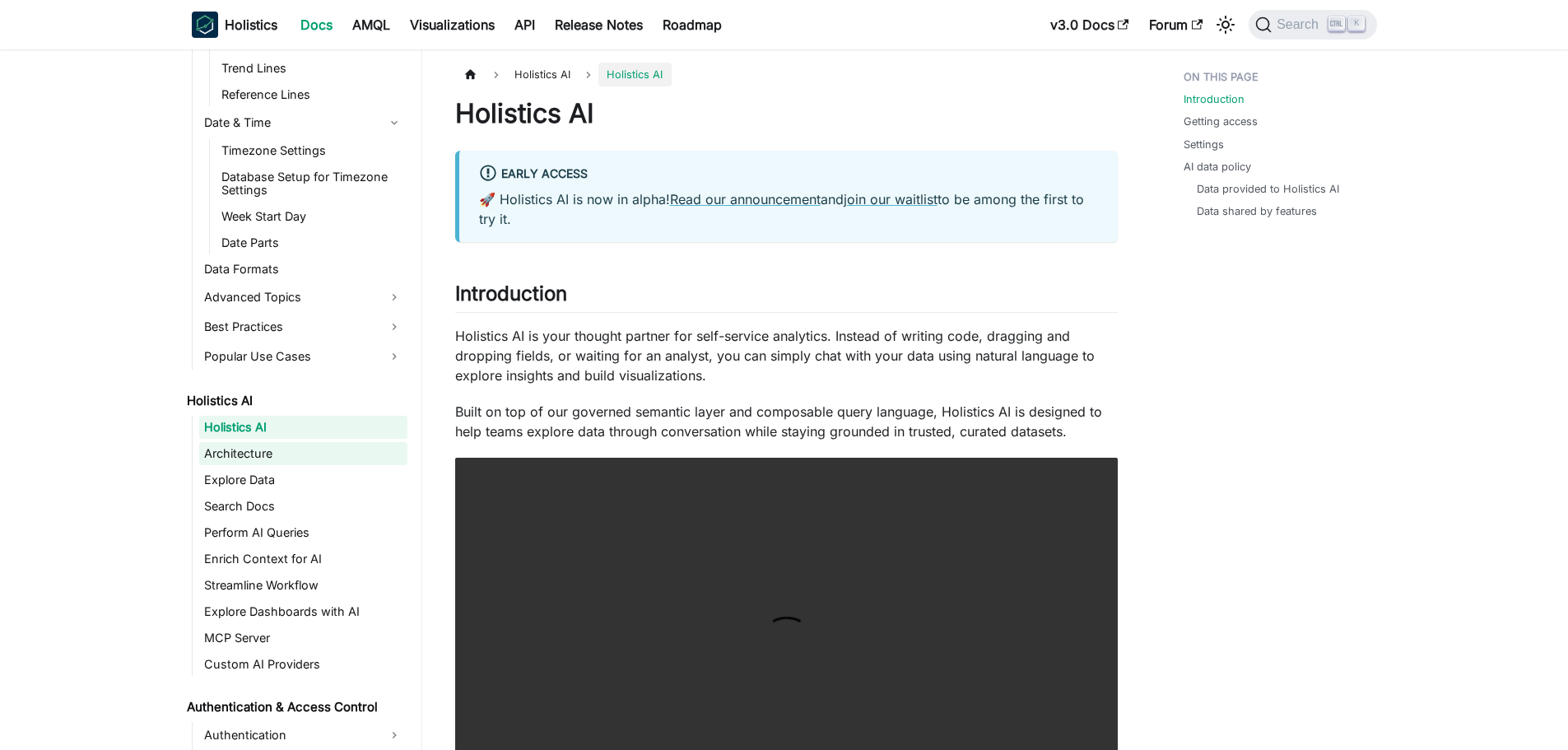
click at [272, 462] on link "Architecture" at bounding box center [303, 454] width 209 height 23
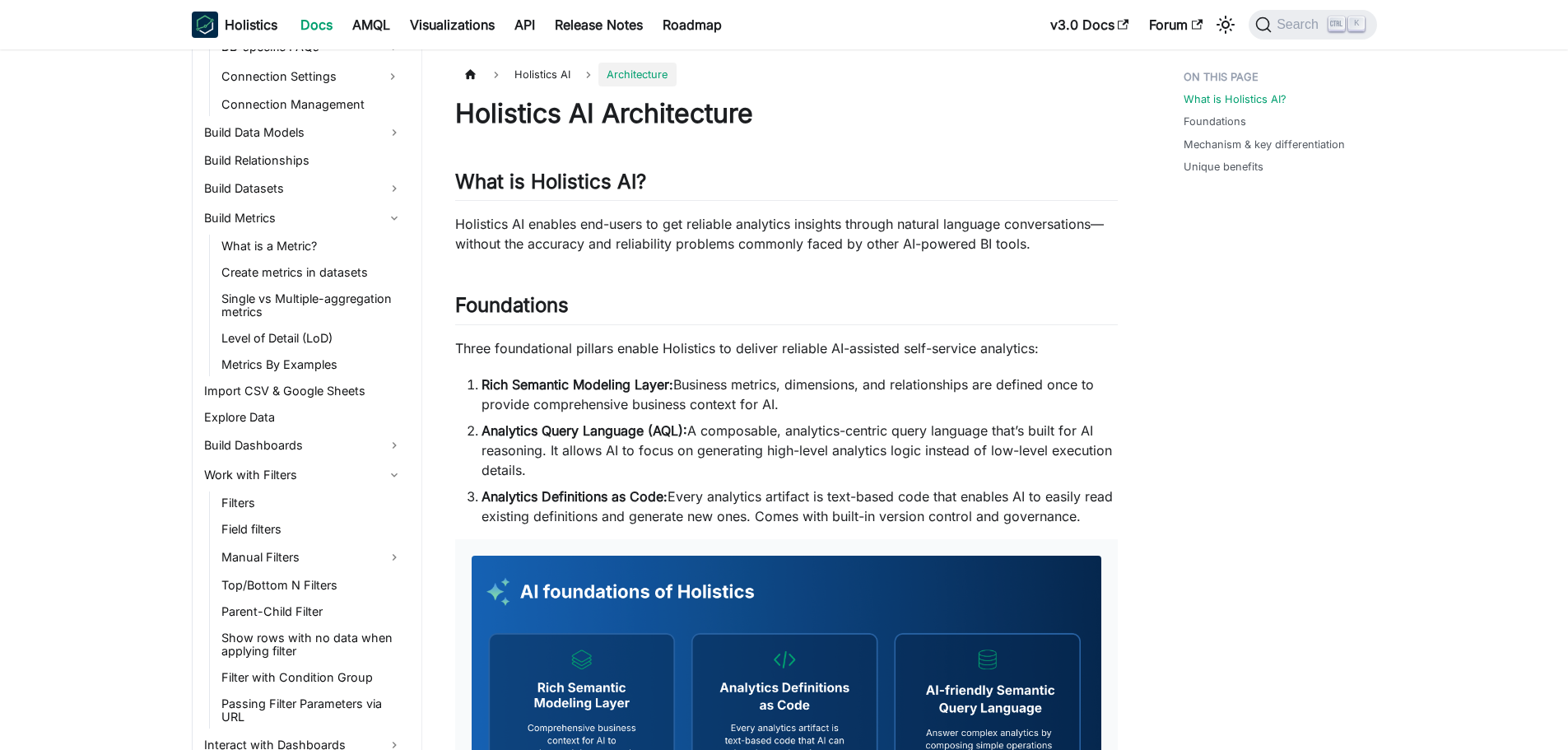
scroll to position [906, 0]
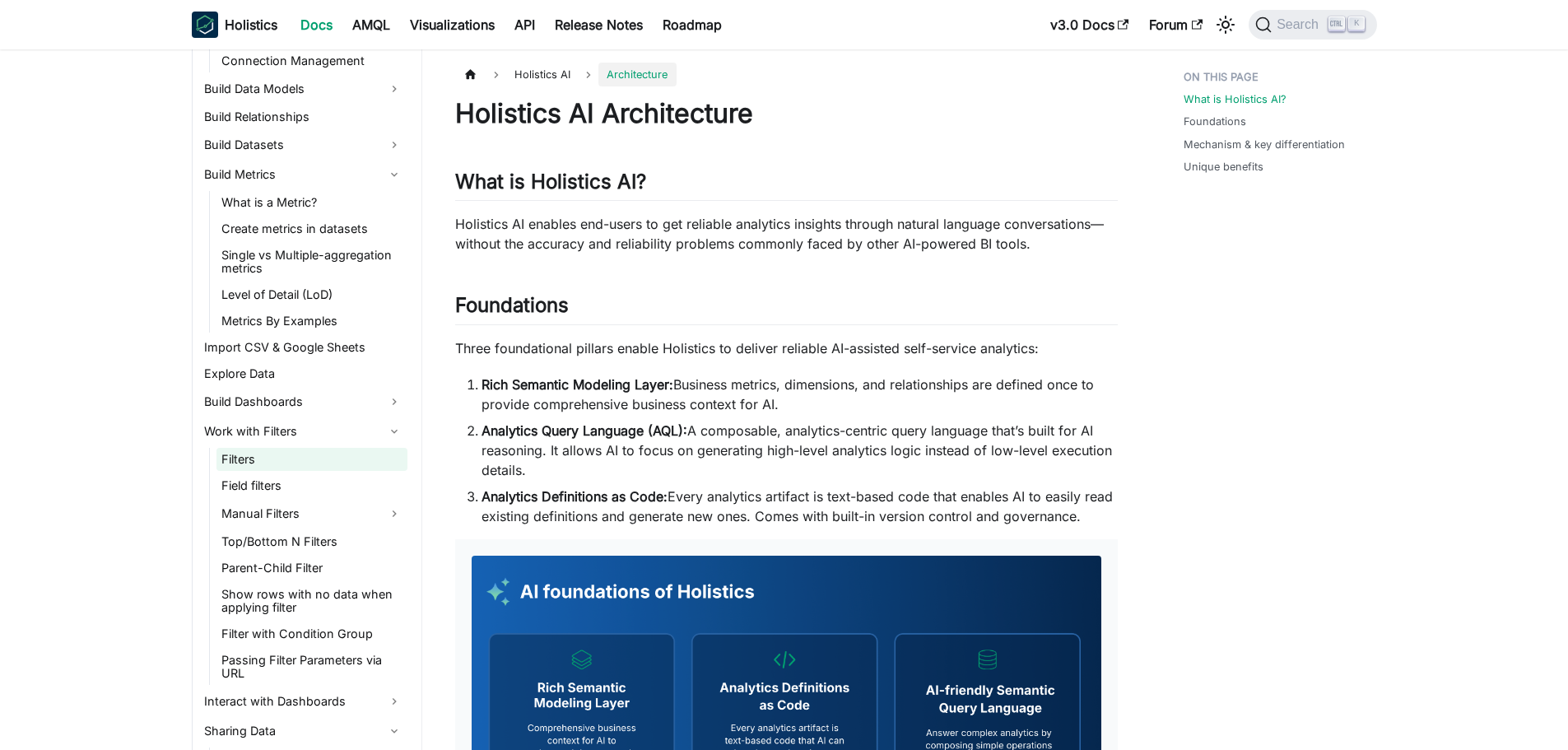
click at [298, 470] on link "Filters" at bounding box center [311, 460] width 191 height 23
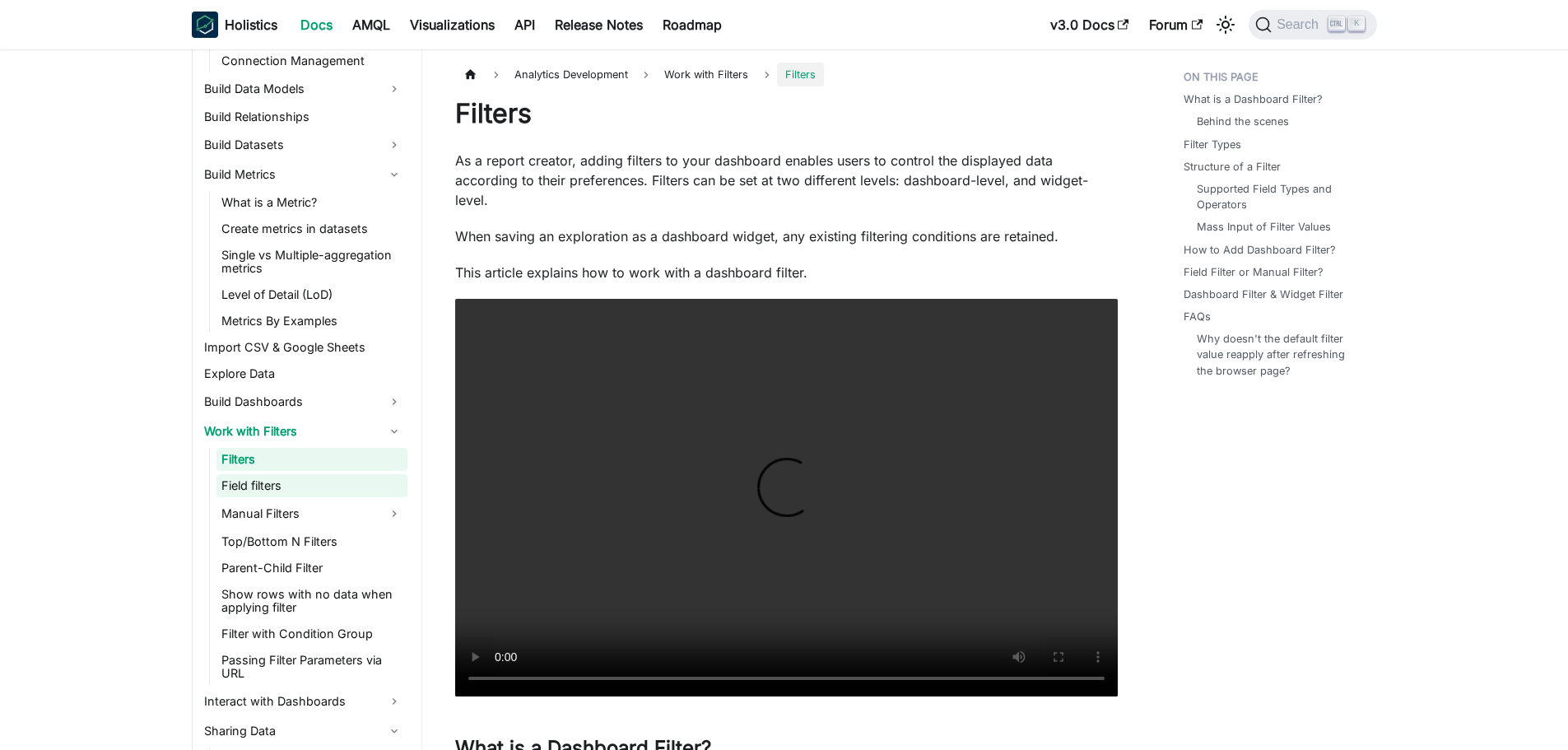
click at [290, 478] on link "Field filters" at bounding box center [311, 486] width 191 height 23
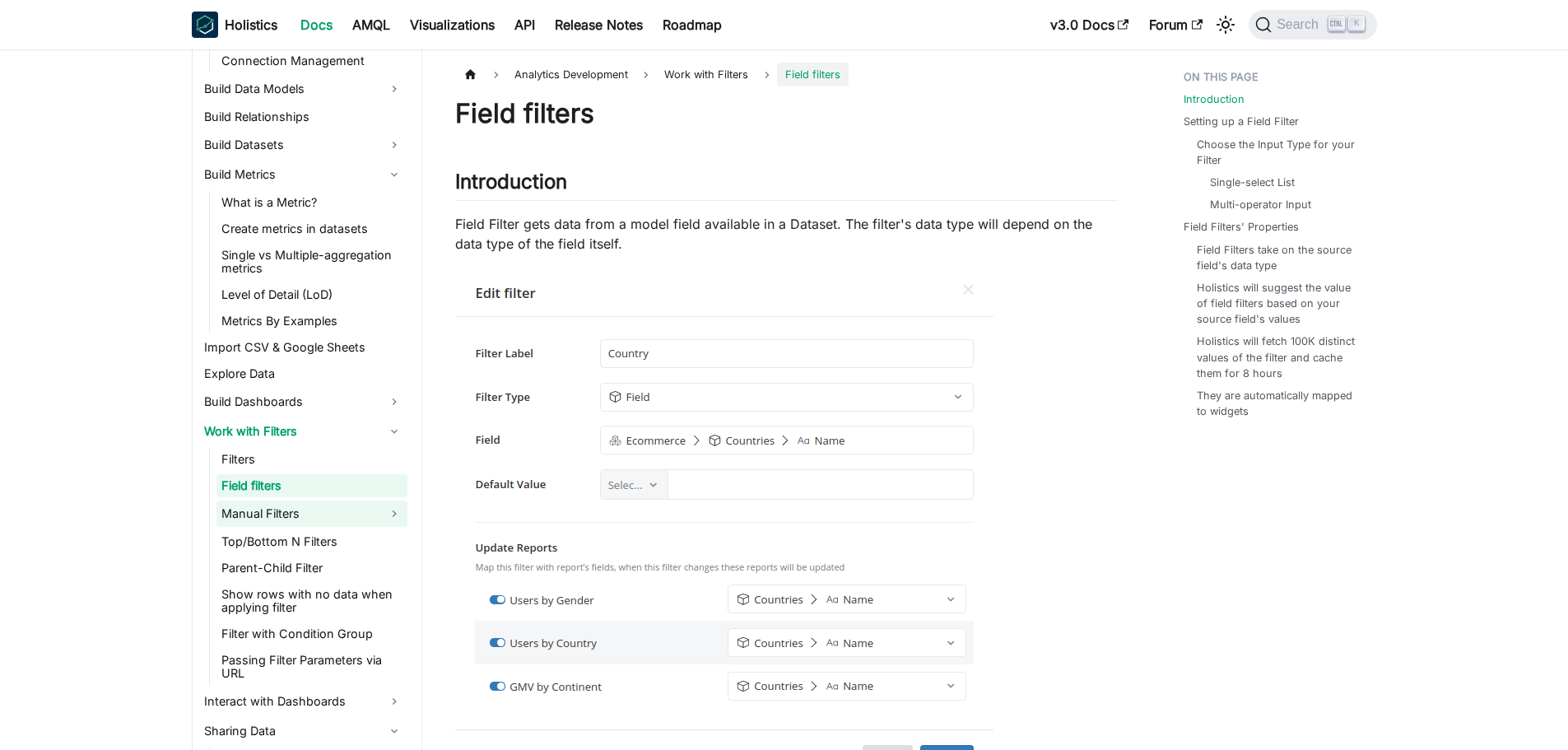
click at [289, 525] on link "Manual Filters" at bounding box center [311, 513] width 191 height 26
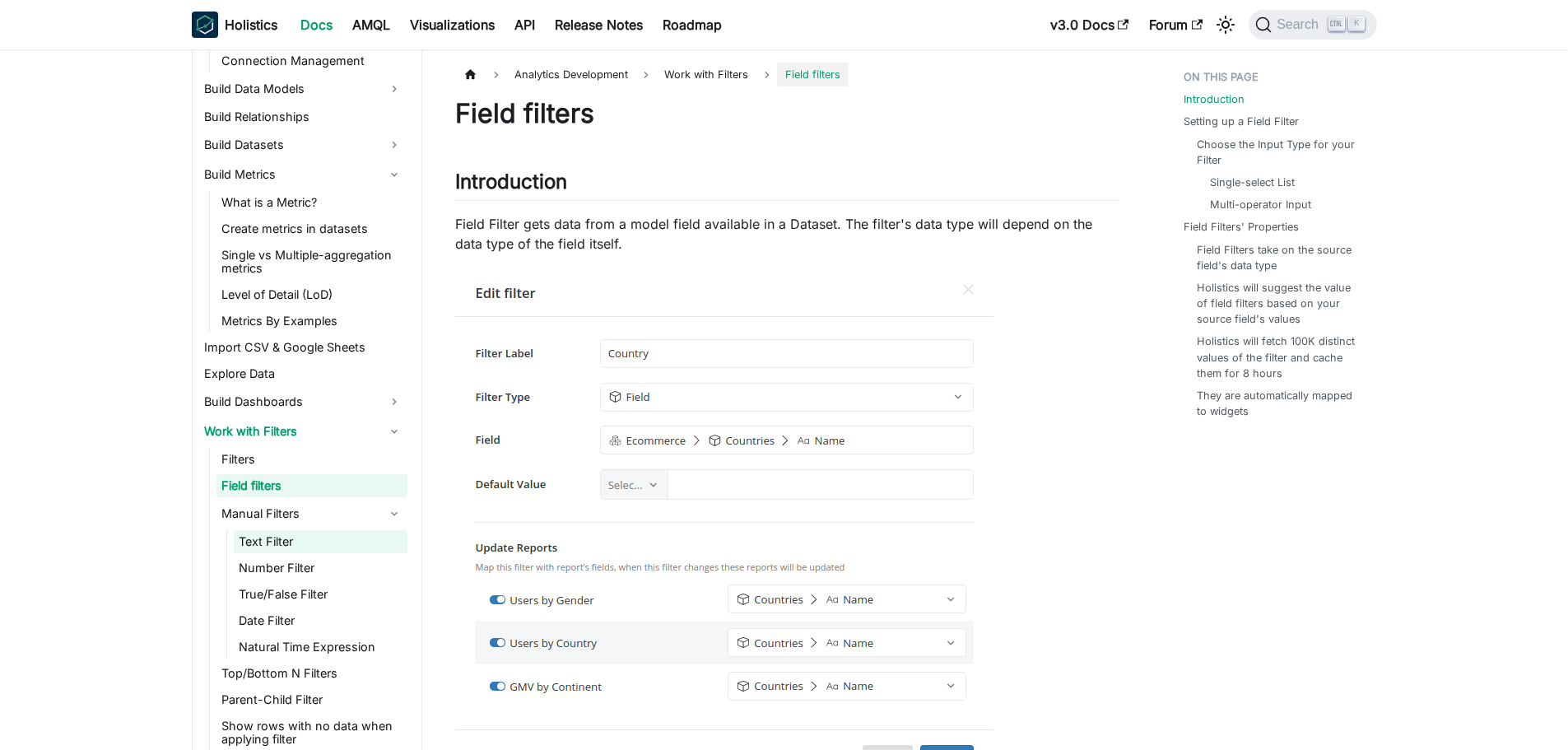
click at [304, 547] on link "Text Filter" at bounding box center [320, 541] width 174 height 23
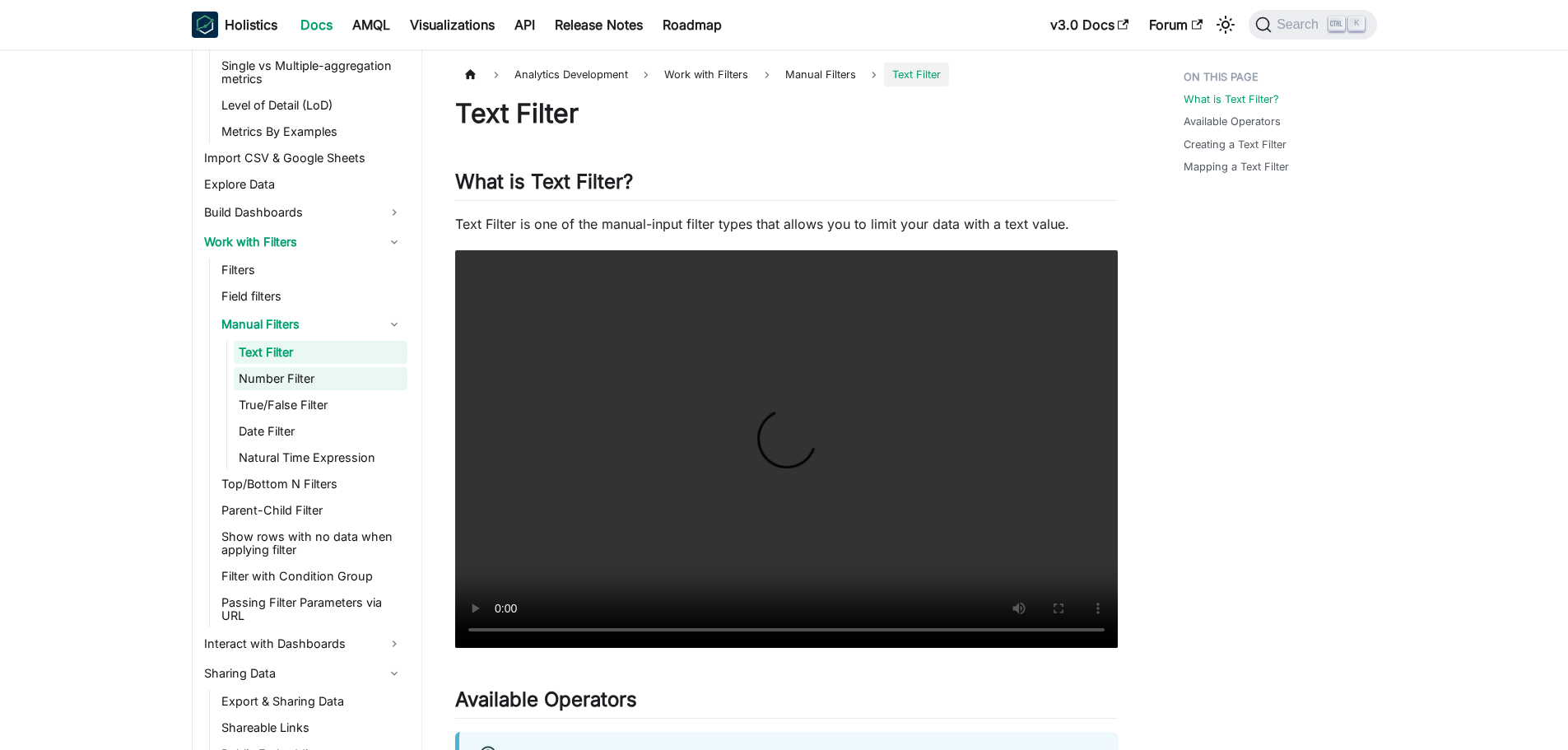
scroll to position [1153, 0]
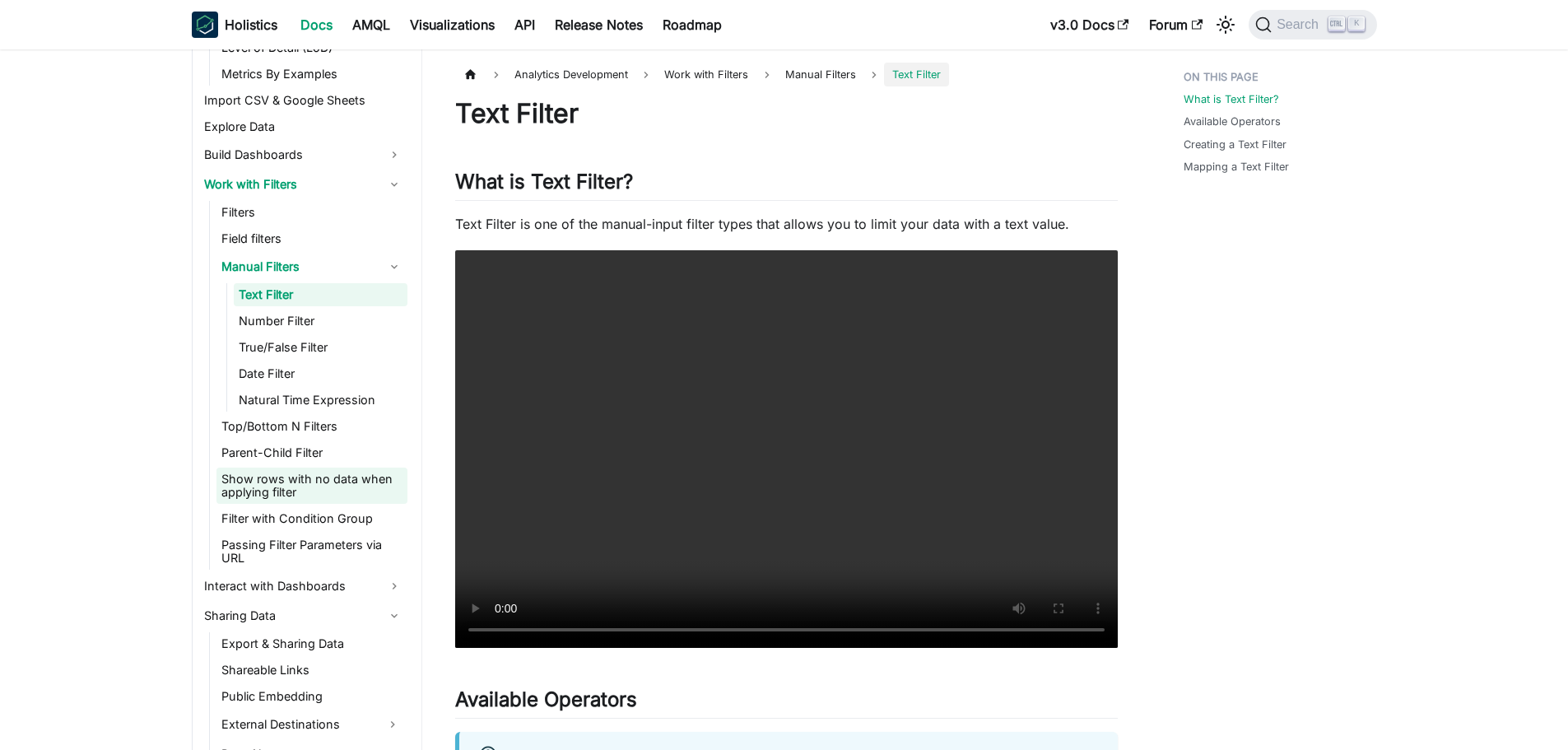
click at [306, 491] on link "Show rows with no data when applying filter" at bounding box center [311, 486] width 191 height 37
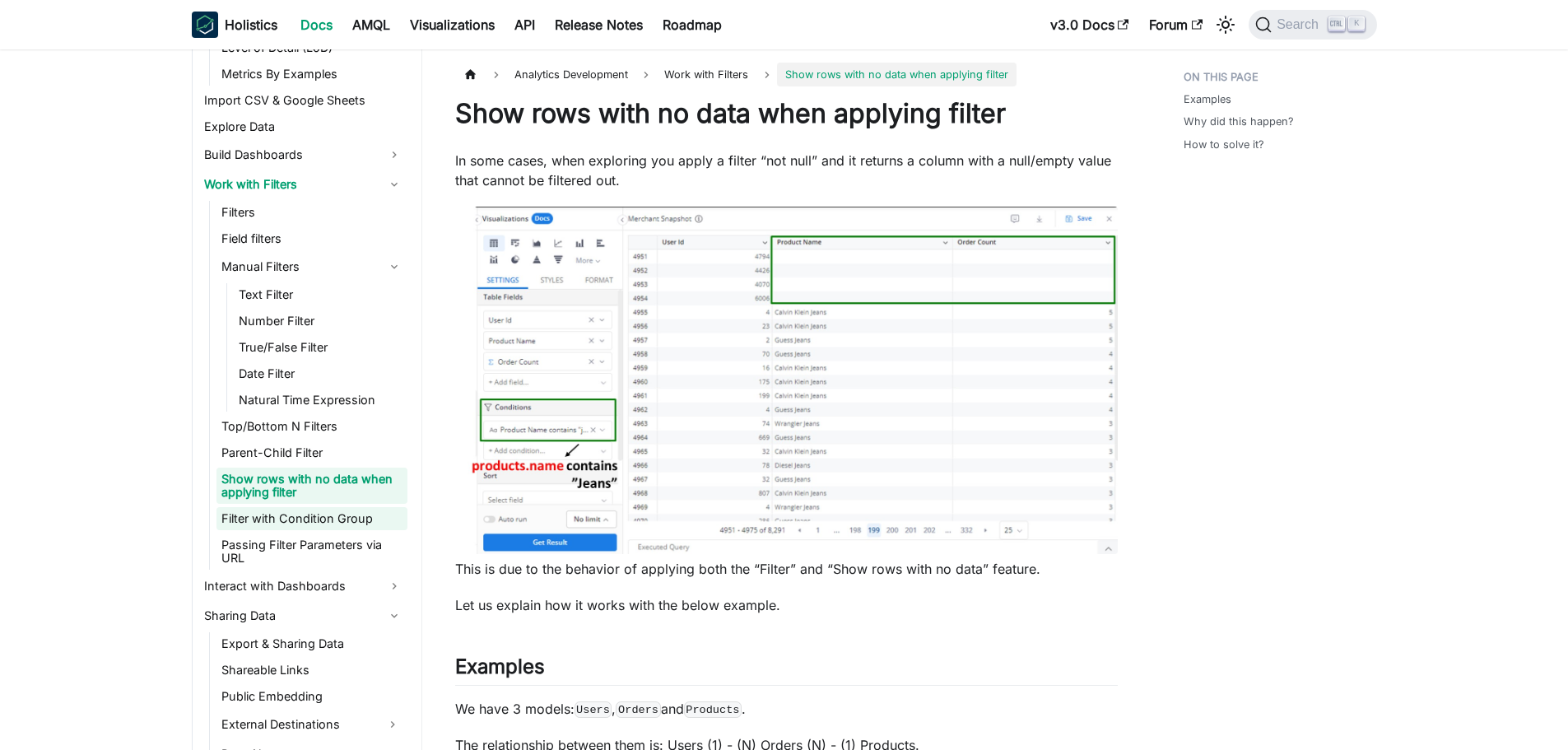
click at [312, 519] on link "Filter with Condition Group" at bounding box center [311, 518] width 191 height 23
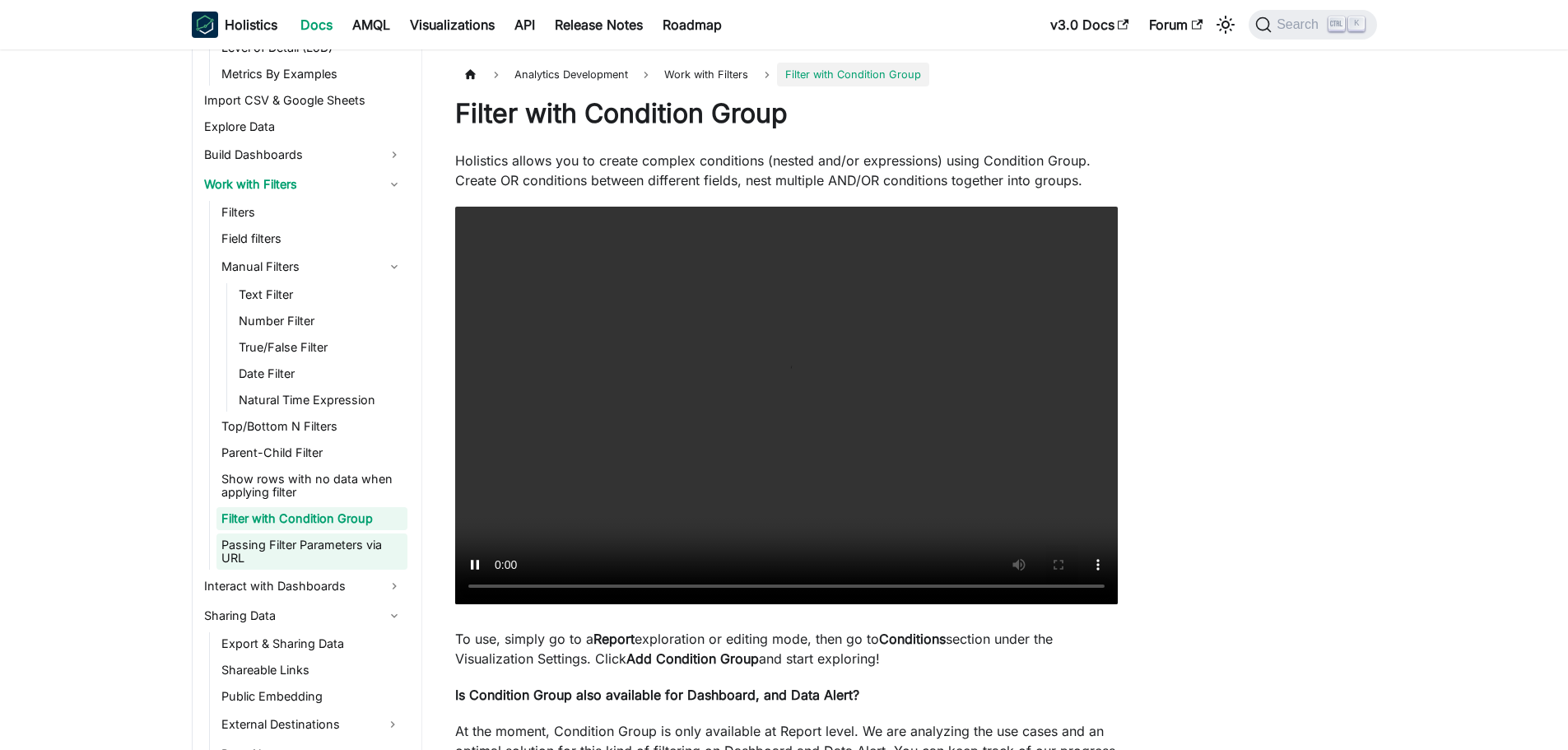
click at [323, 546] on link "Passing Filter Parameters via URL" at bounding box center [311, 552] width 191 height 37
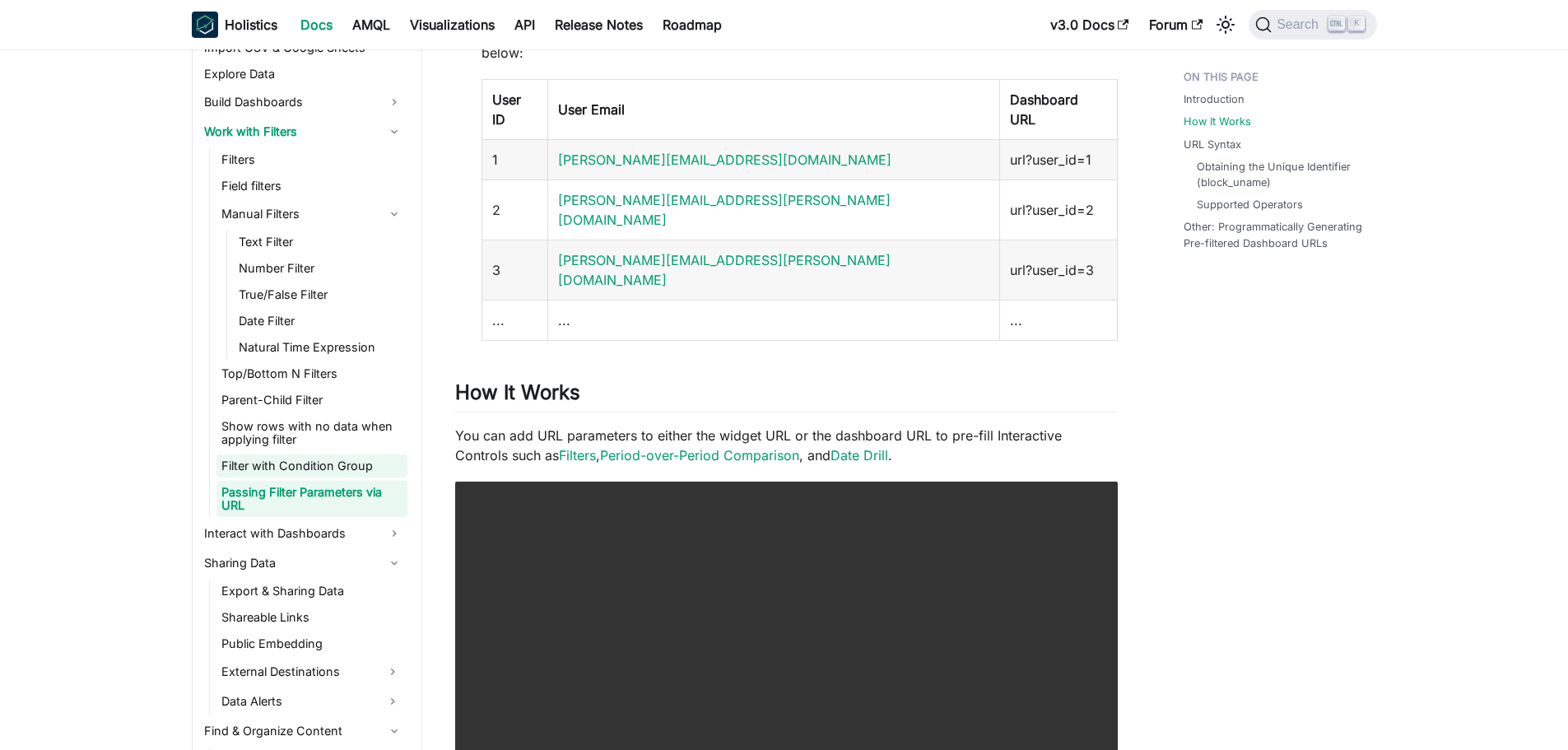
scroll to position [1317, 0]
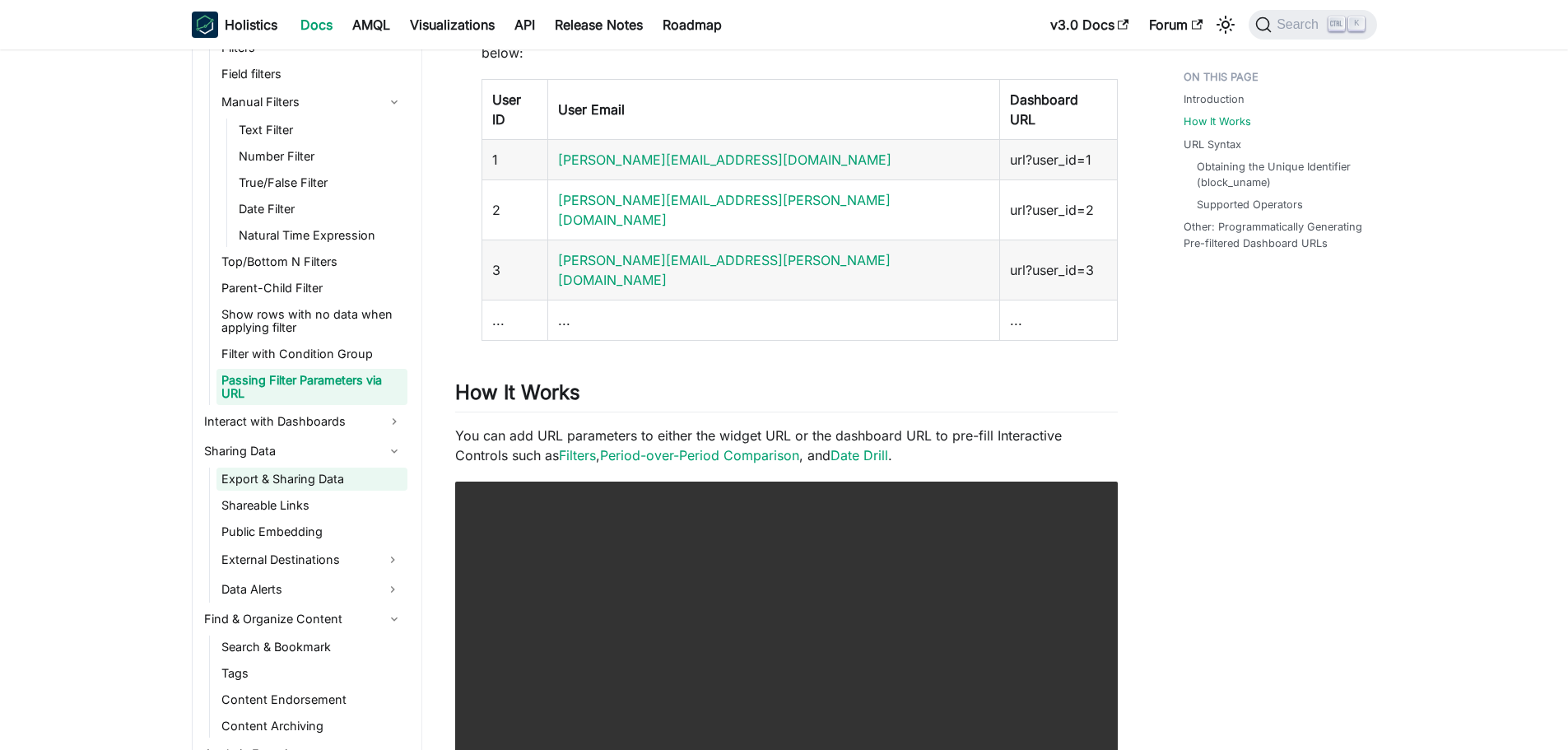
click at [281, 488] on link "Export & Sharing Data" at bounding box center [311, 479] width 191 height 23
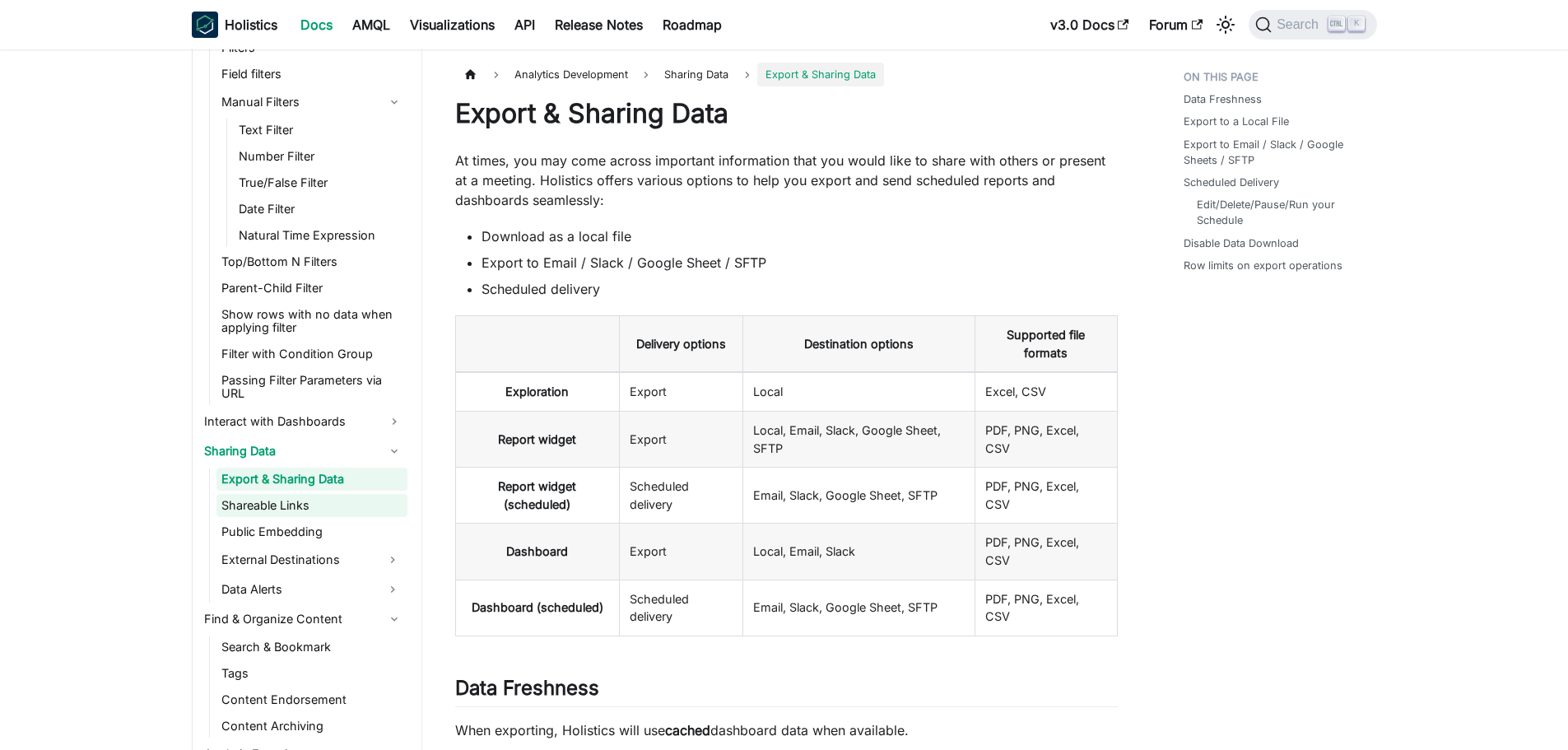
click at [272, 511] on link "Shareable Links" at bounding box center [311, 506] width 191 height 23
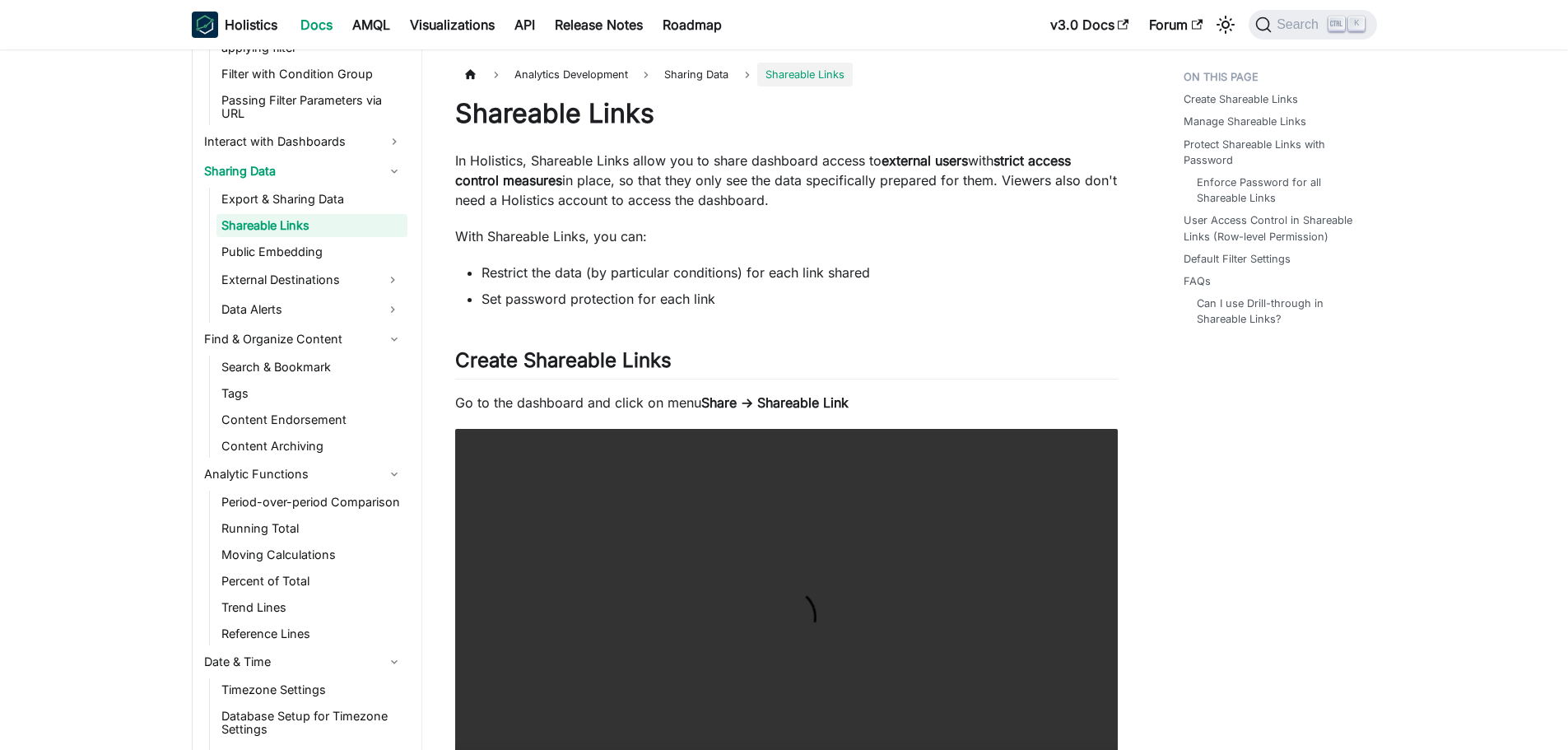
scroll to position [1647, 0]
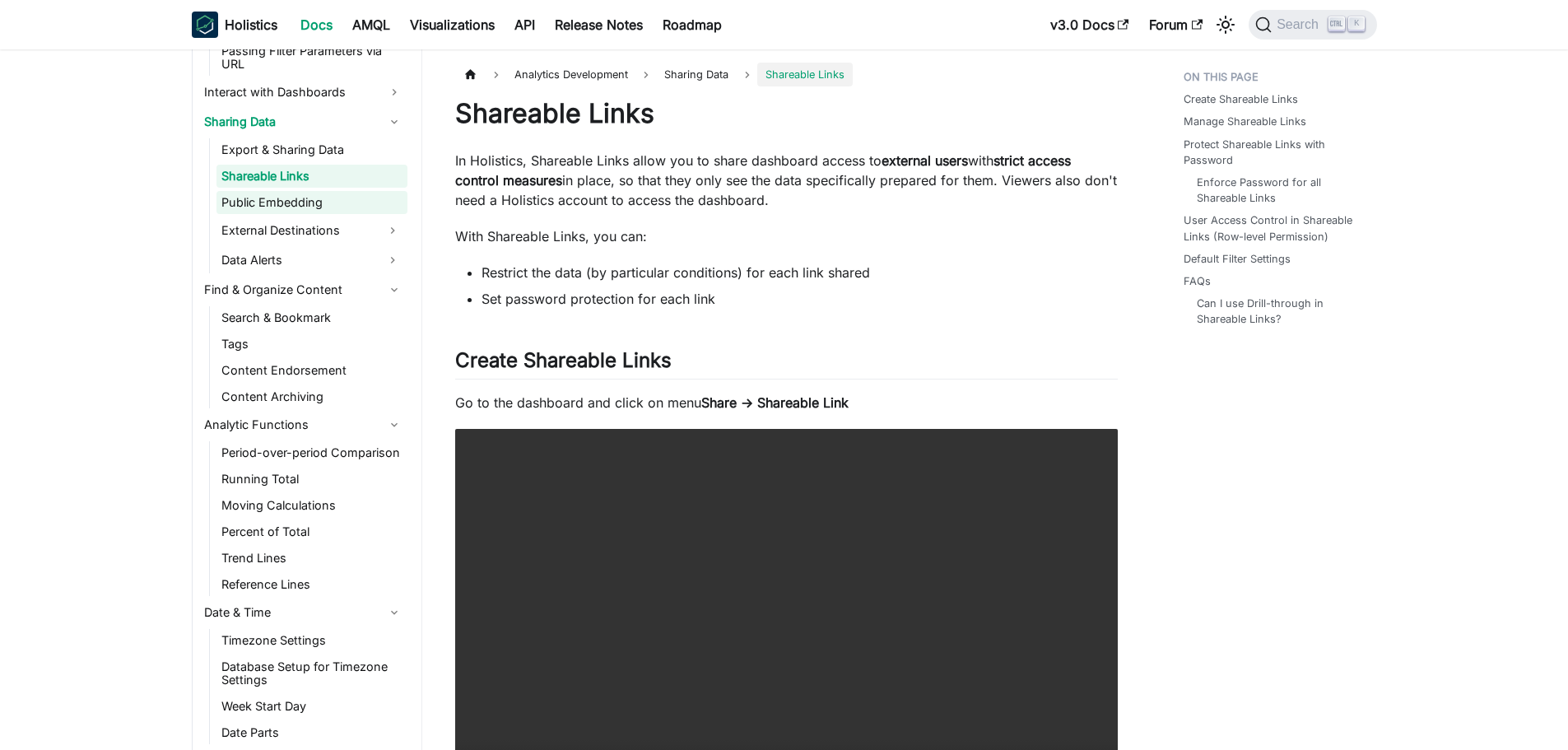
click at [301, 204] on link "Public Embedding" at bounding box center [311, 203] width 191 height 23
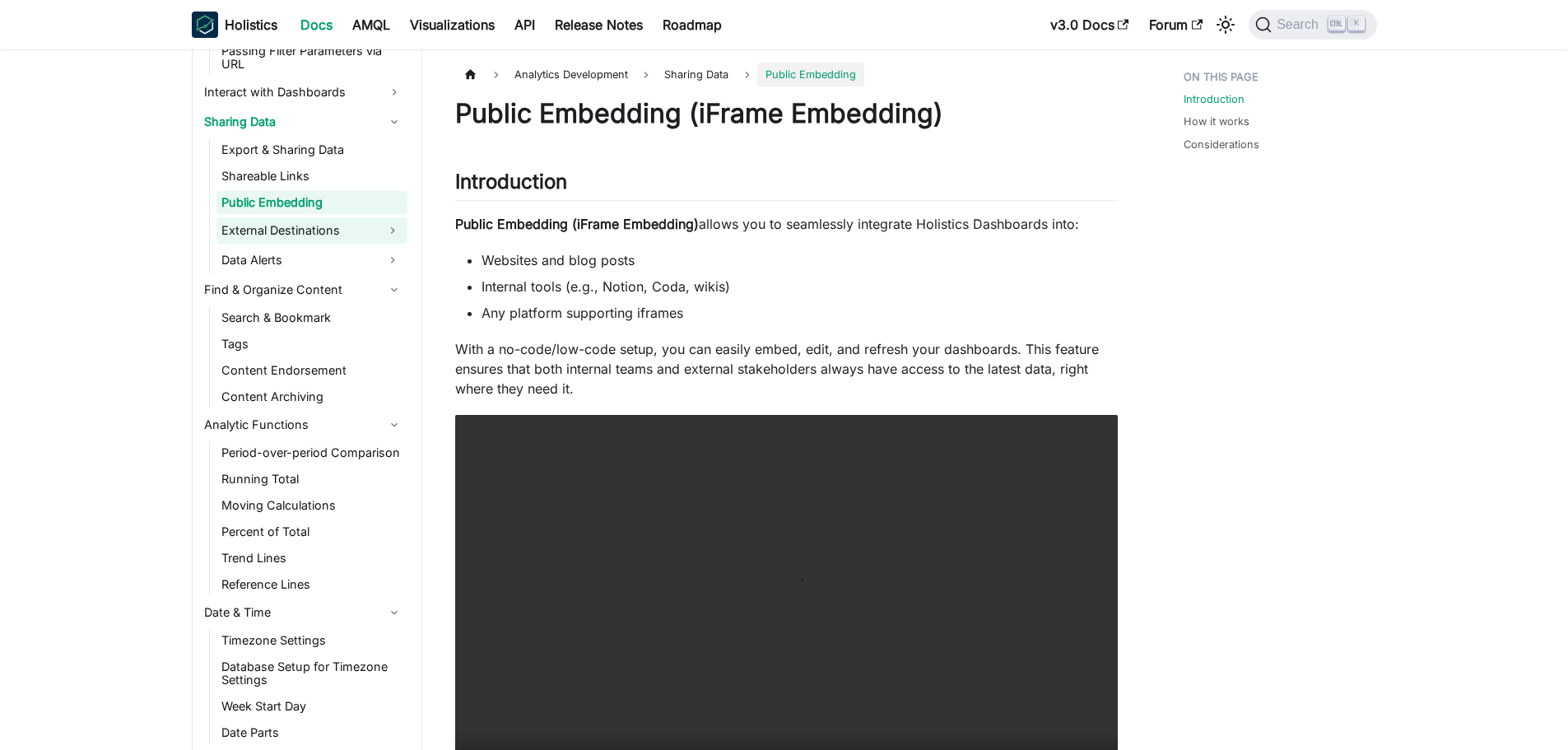
click at [290, 233] on link "External Destinations" at bounding box center [297, 230] width 162 height 26
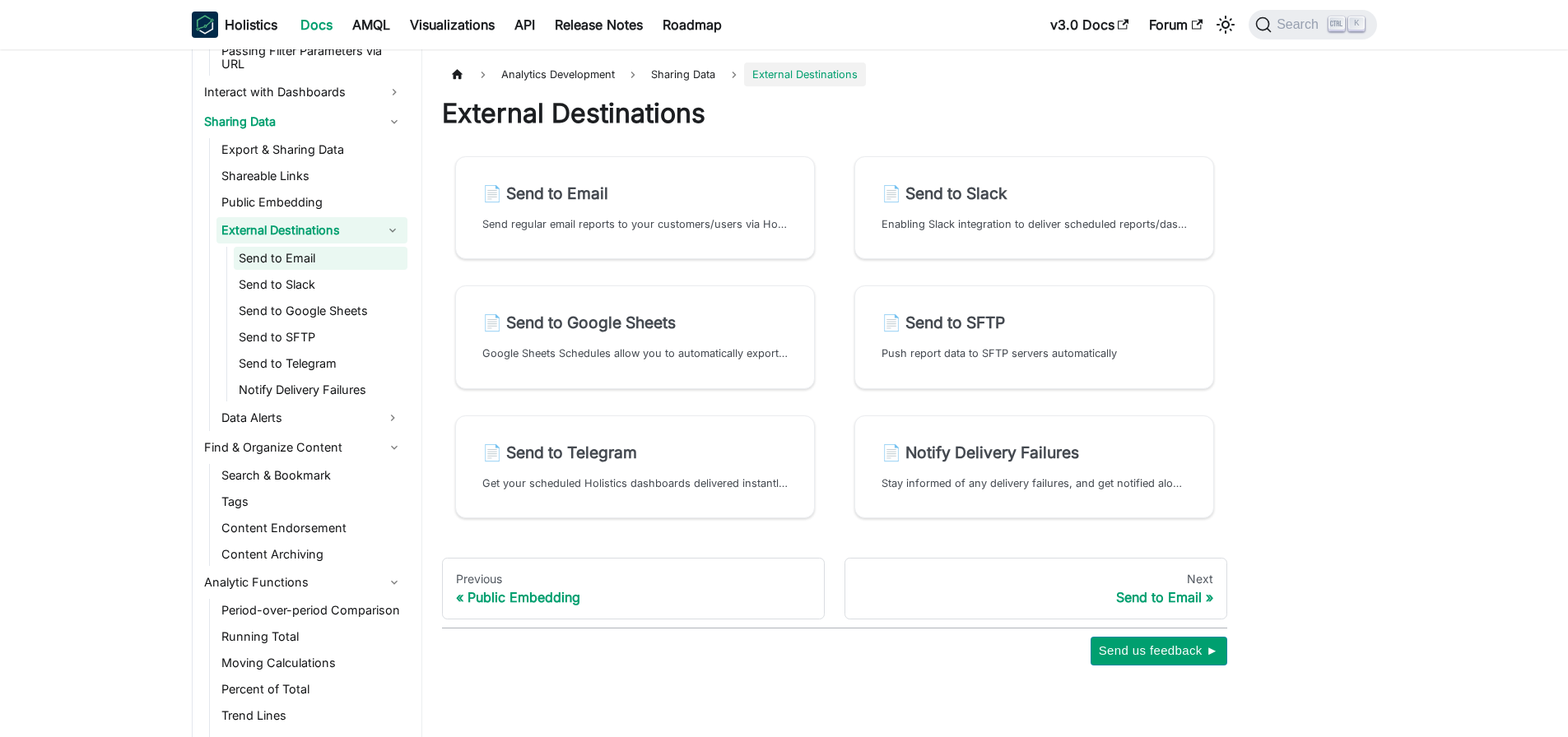
click at [284, 257] on link "Send to Email" at bounding box center [320, 258] width 174 height 23
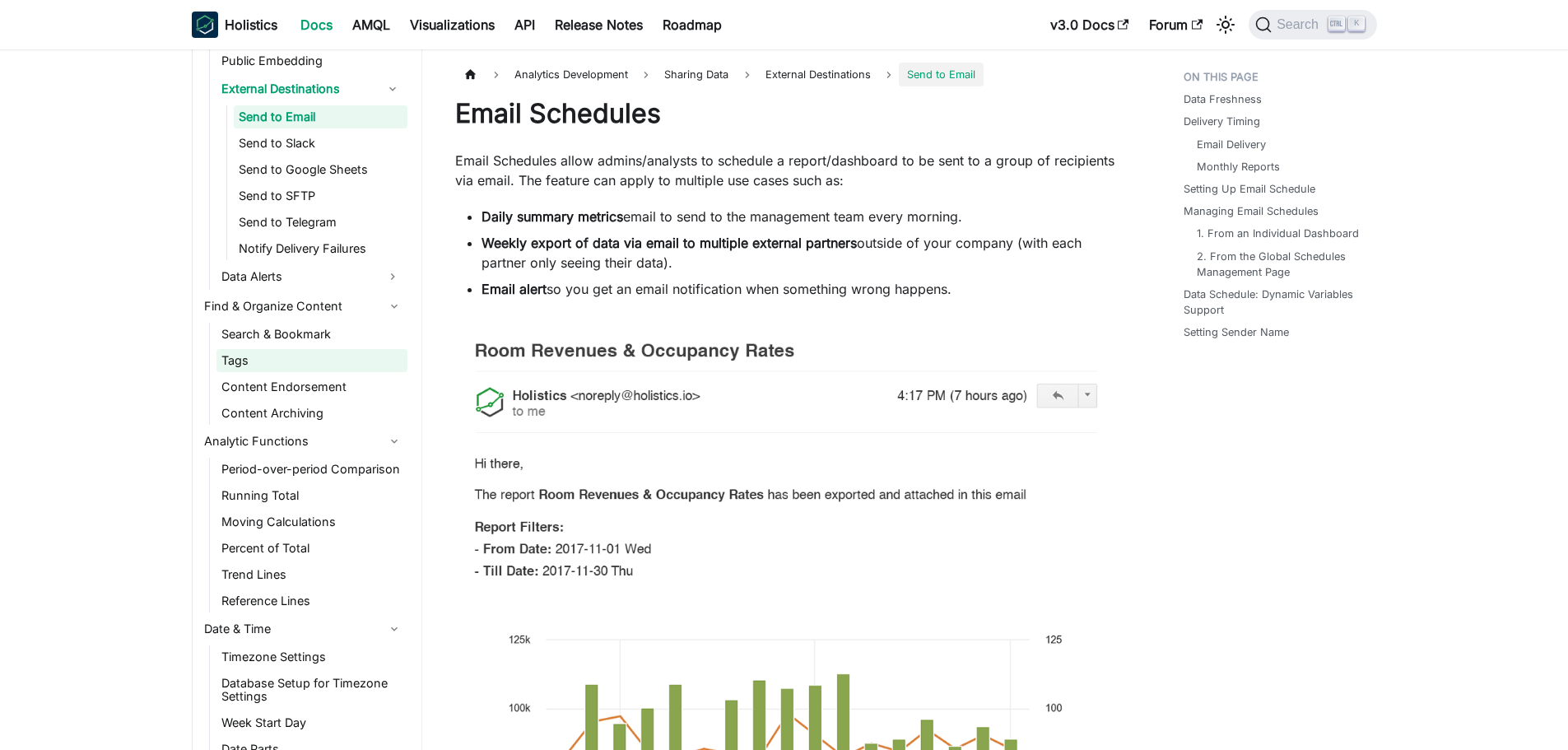
scroll to position [1812, 0]
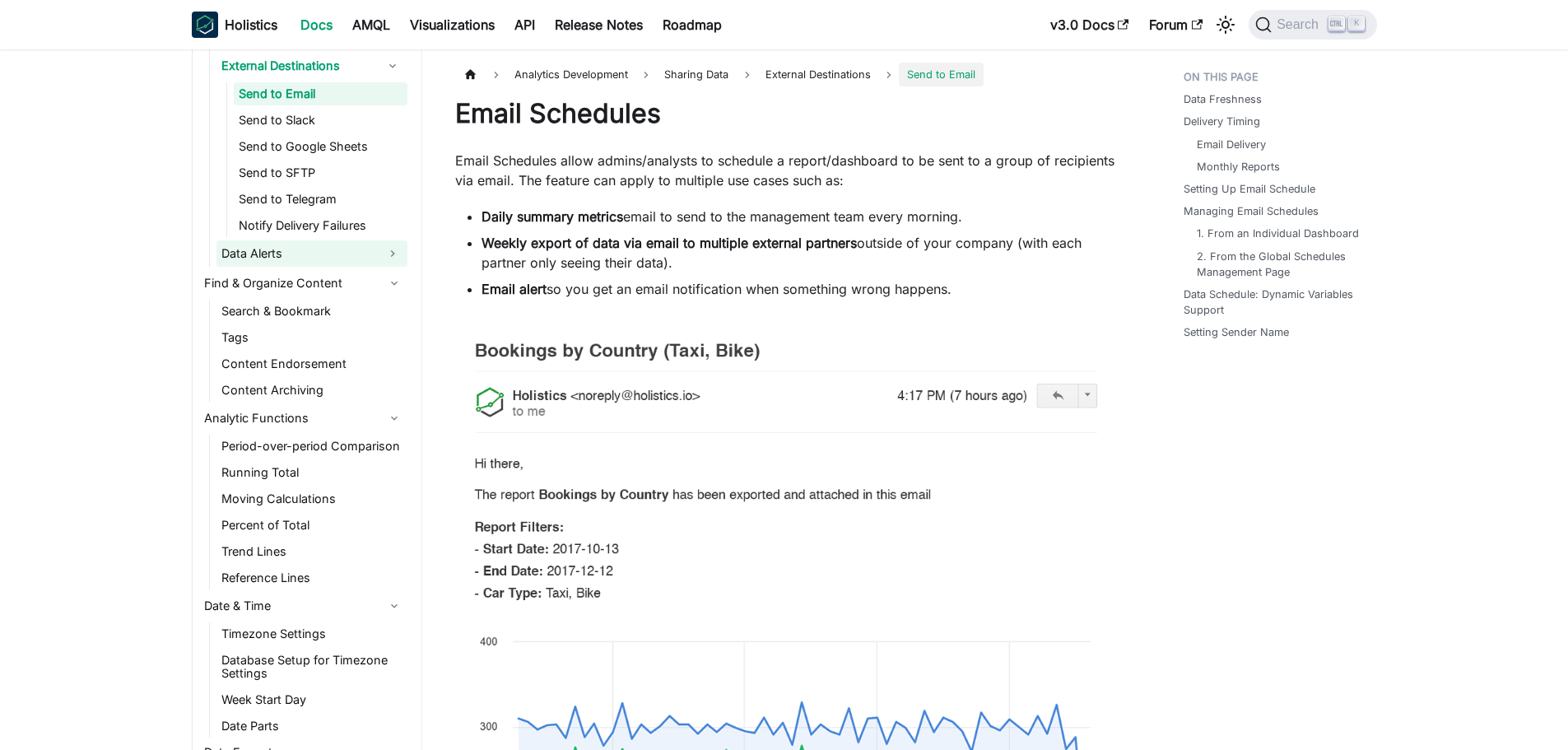
click at [291, 254] on link "Data Alerts" at bounding box center [297, 253] width 162 height 26
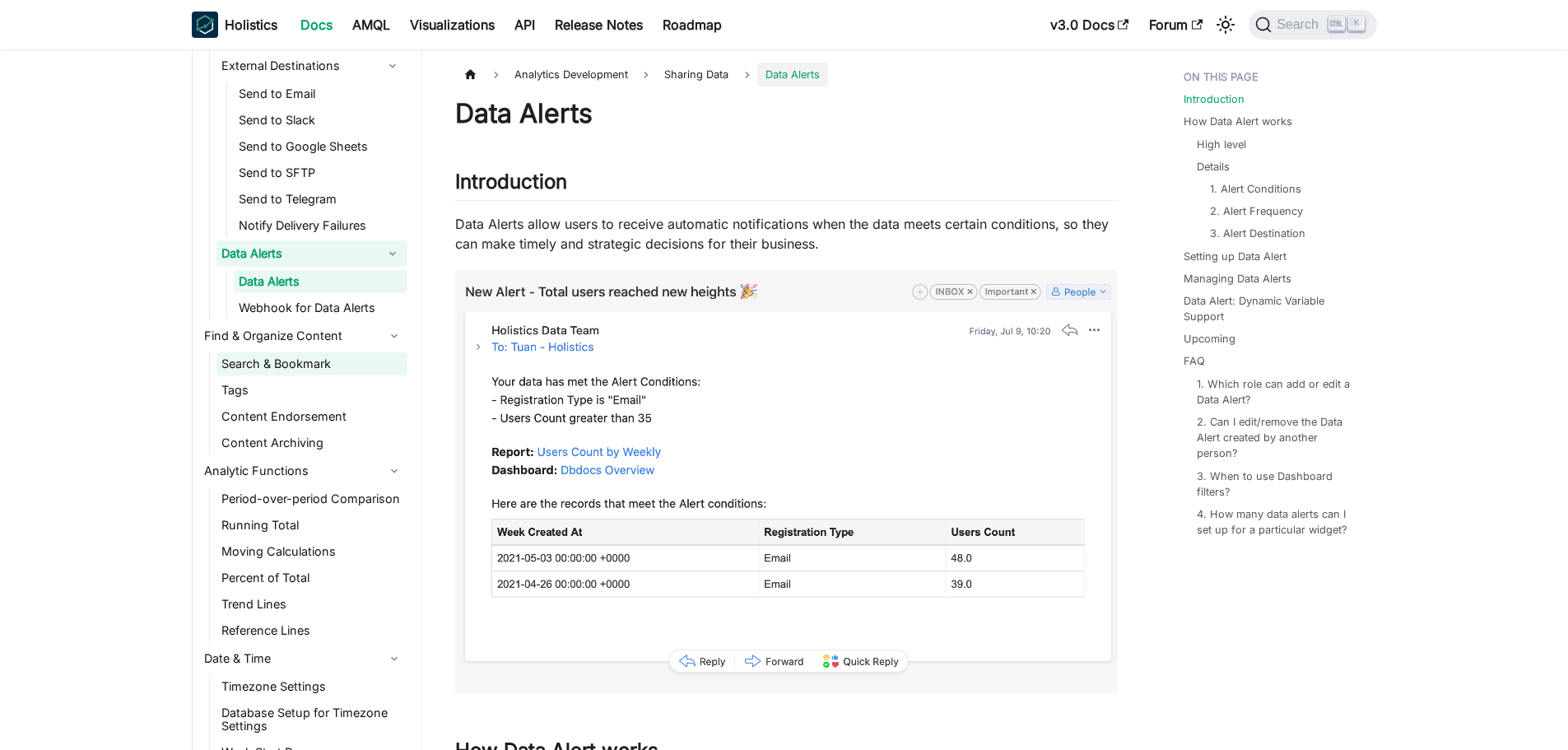
click at [281, 363] on link "Search & Bookmark" at bounding box center [311, 363] width 191 height 23
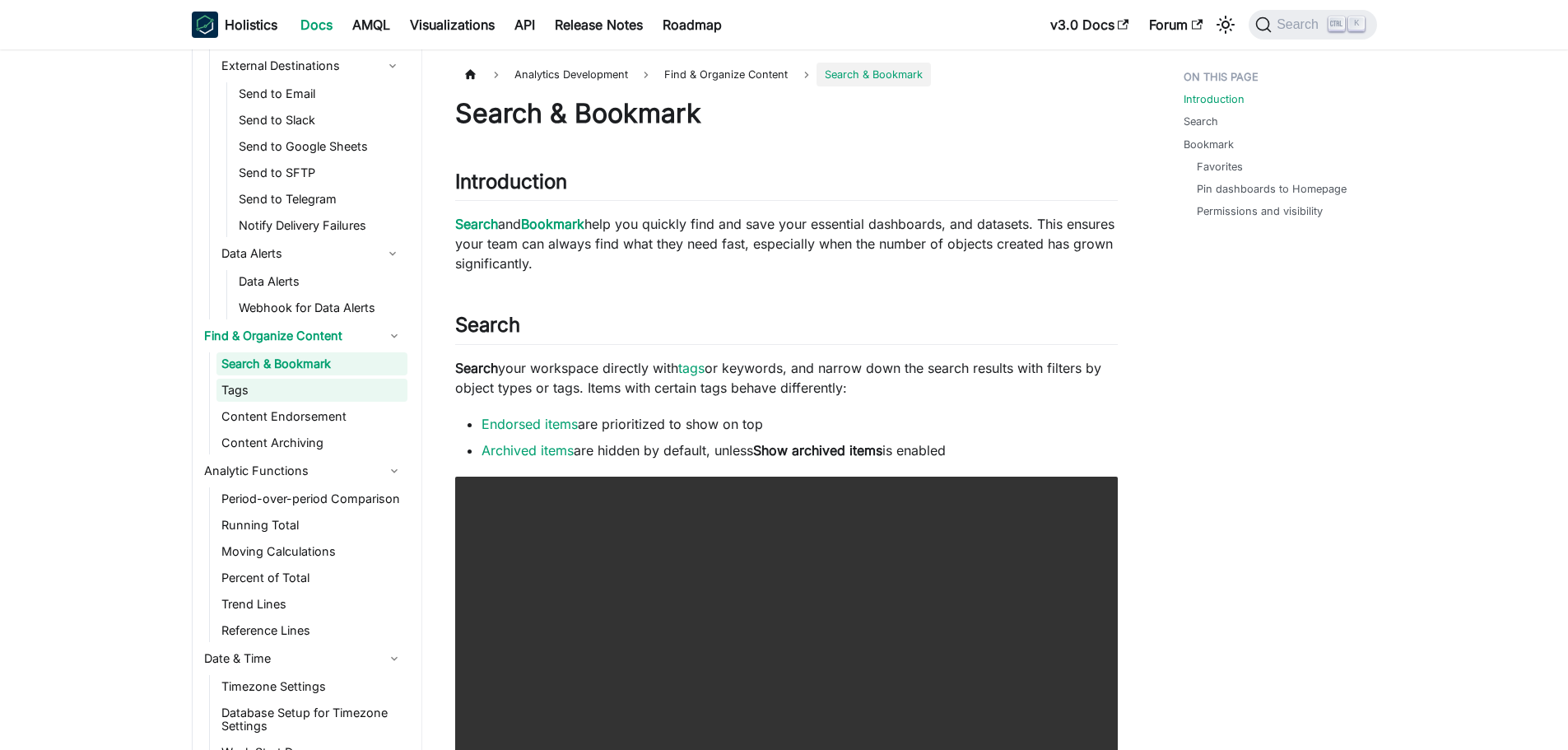
click at [278, 398] on link "Tags" at bounding box center [311, 390] width 191 height 23
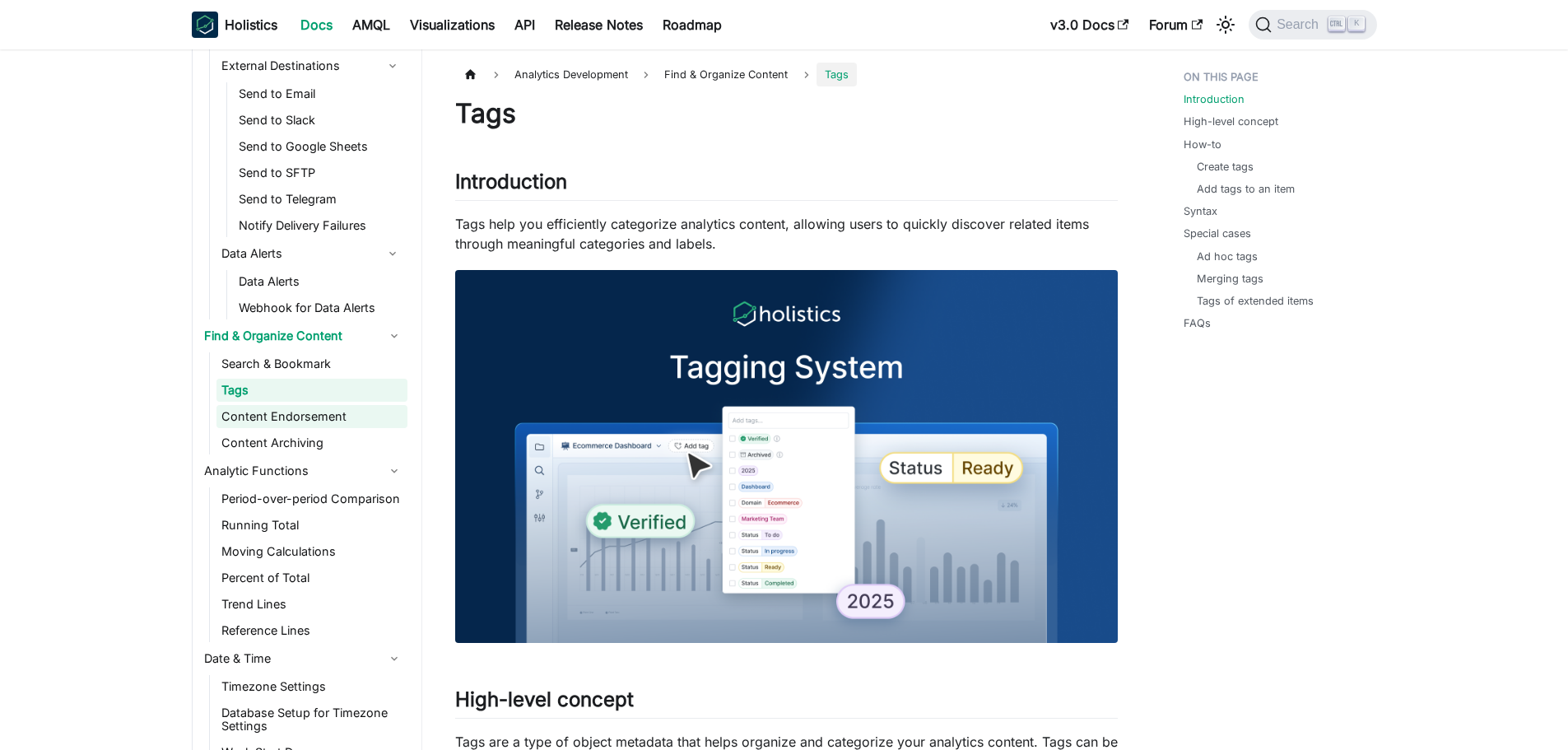
click at [275, 420] on link "Content Endorsement" at bounding box center [311, 416] width 191 height 23
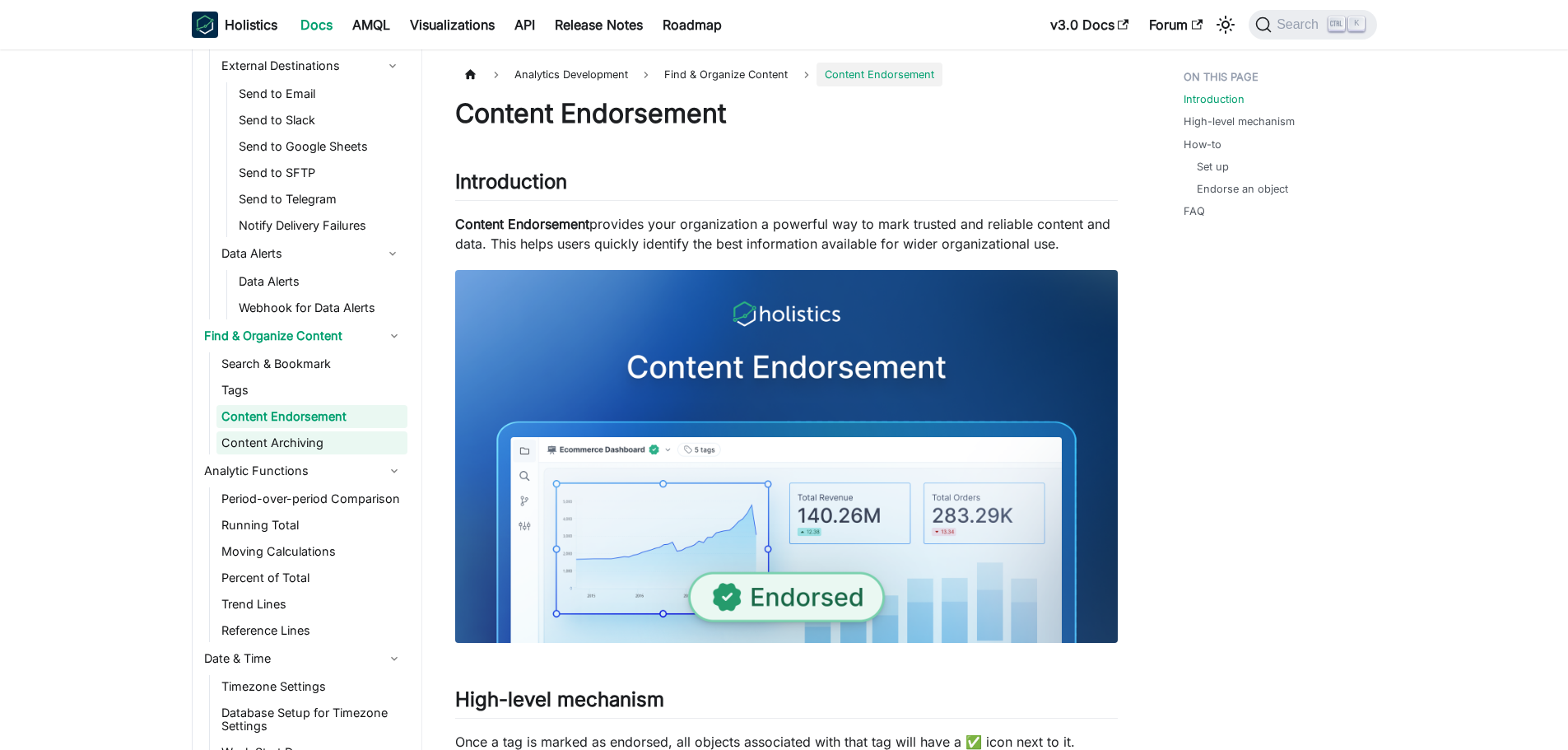
click at [273, 448] on link "Content Archiving" at bounding box center [311, 443] width 191 height 23
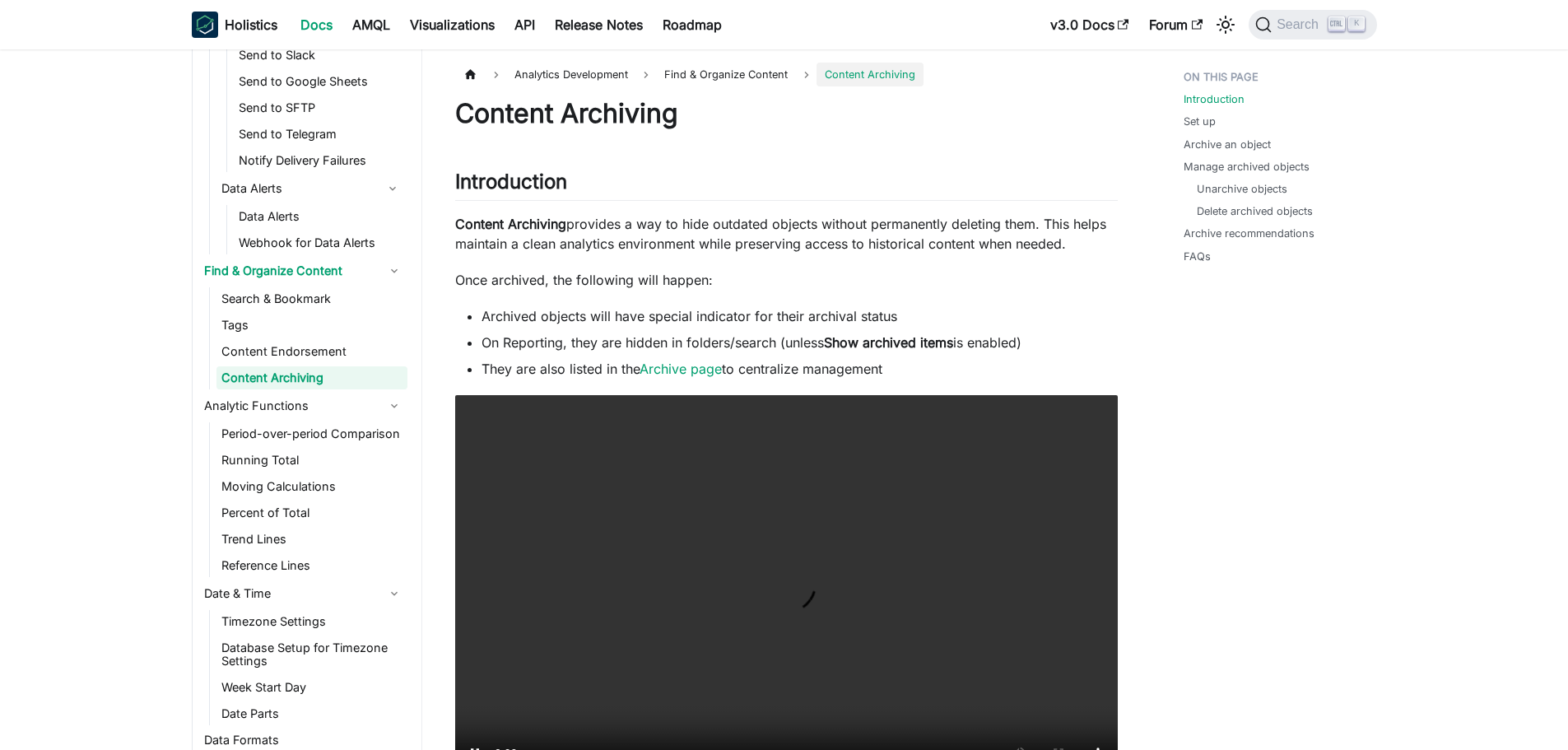
scroll to position [1976, 0]
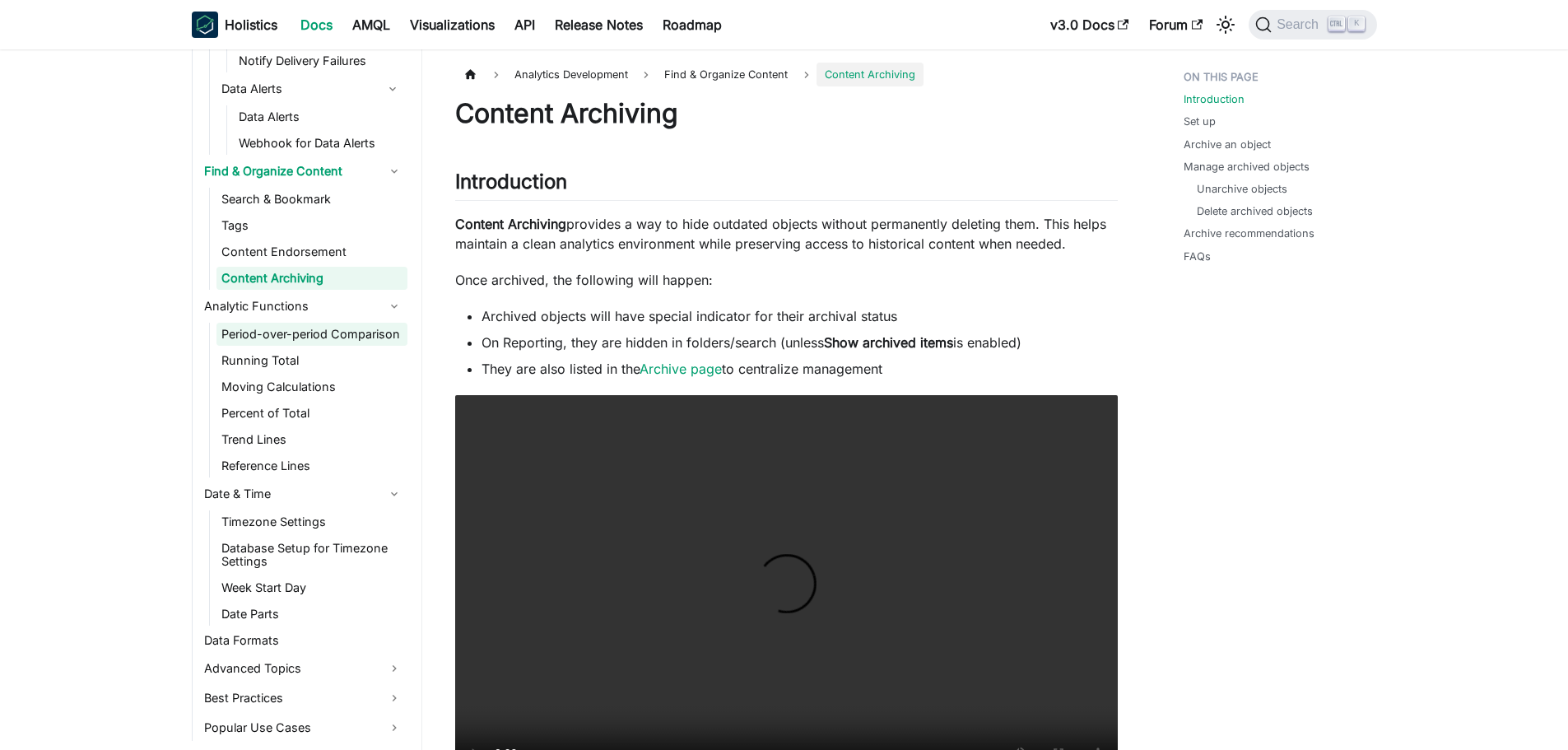
click at [260, 342] on link "Period-over-period Comparison" at bounding box center [311, 335] width 191 height 23
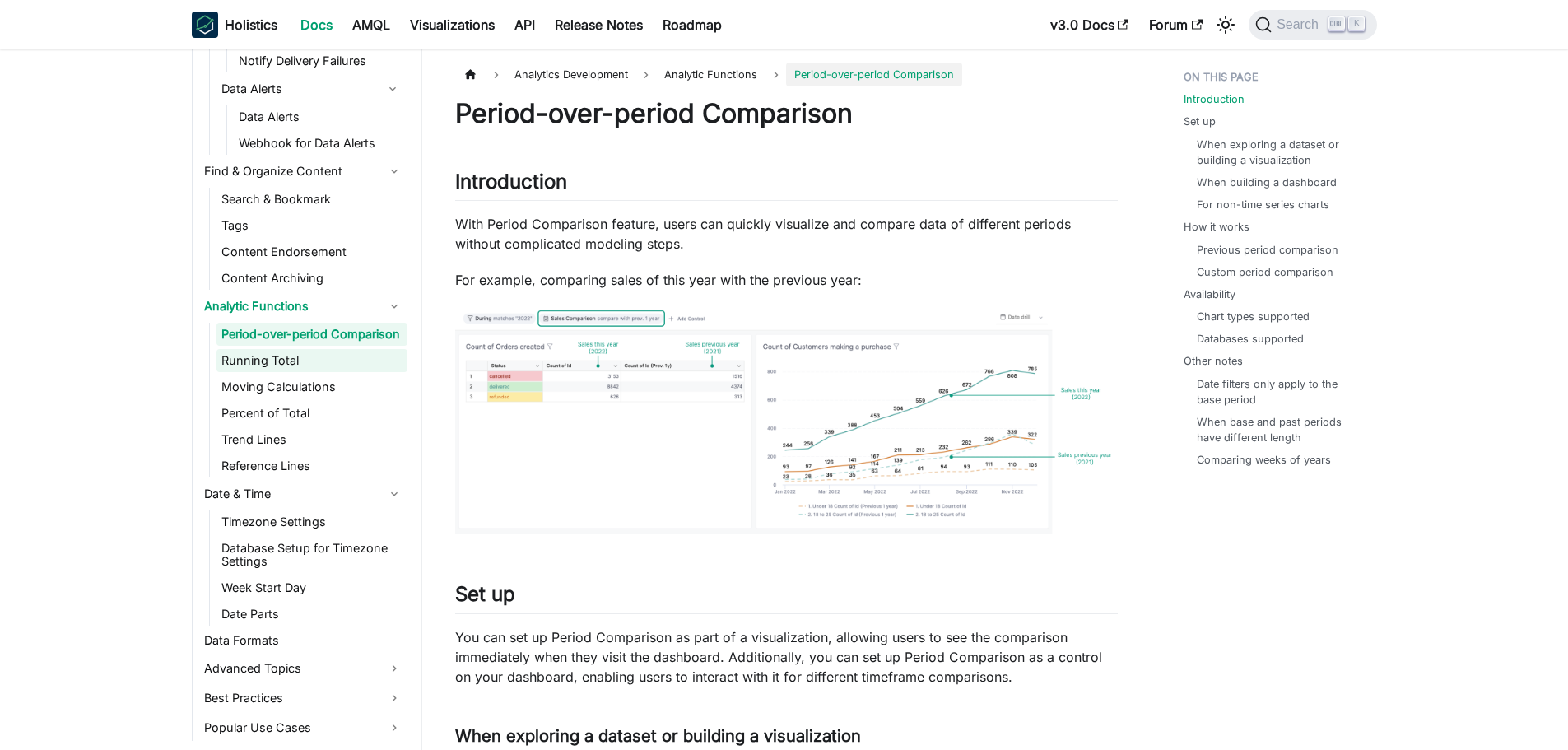
click at [255, 370] on link "Running Total" at bounding box center [311, 361] width 191 height 23
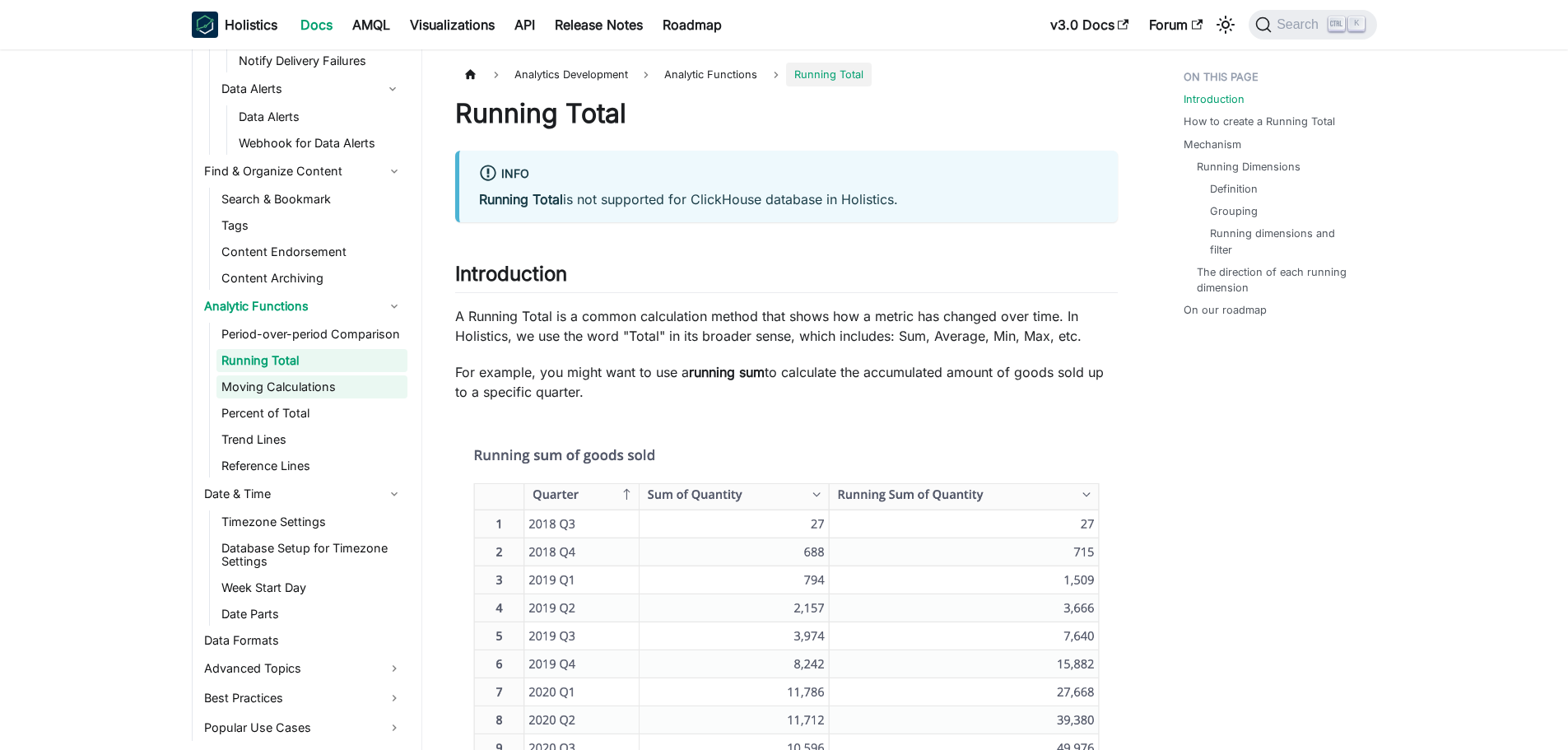
click at [261, 388] on link "Moving Calculations" at bounding box center [311, 387] width 191 height 23
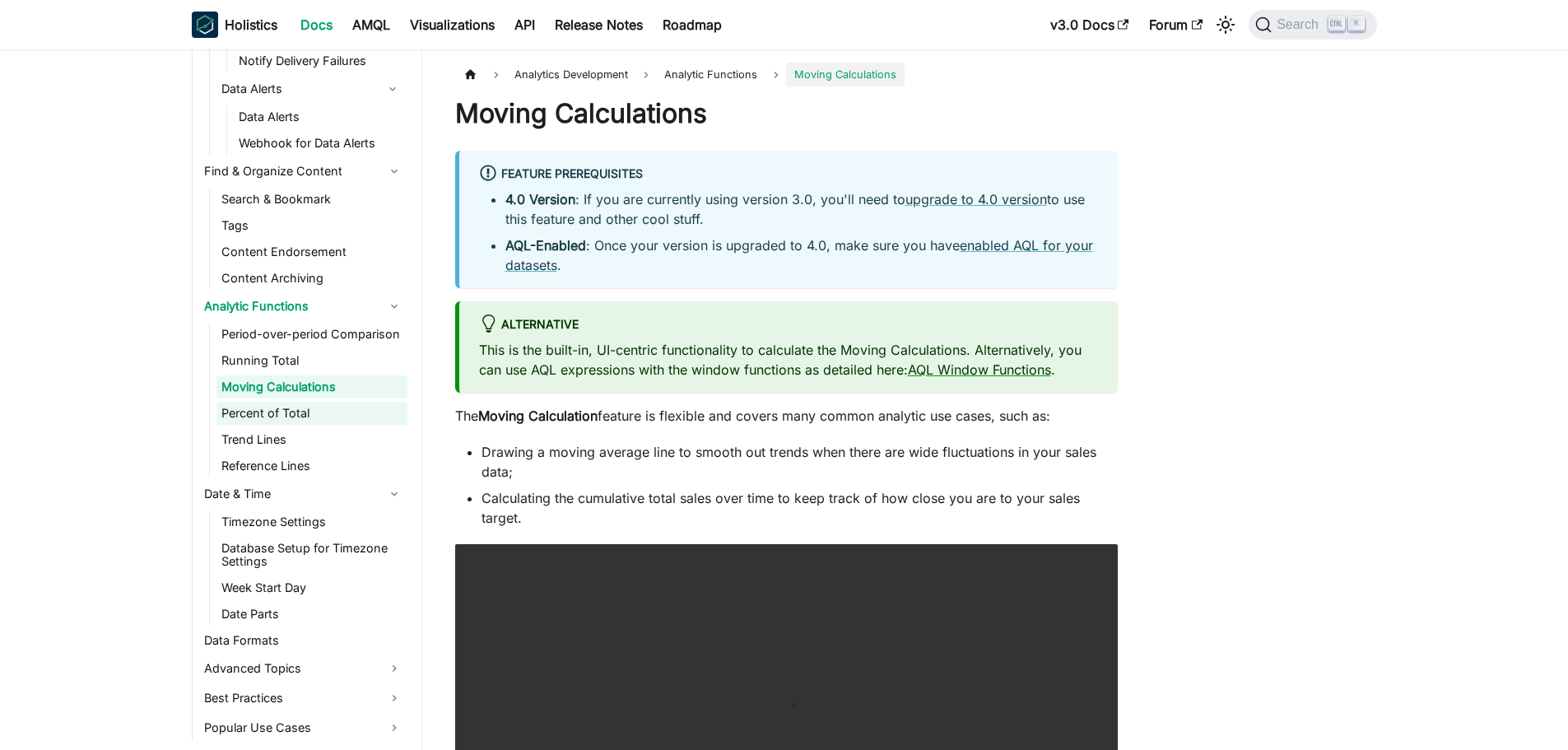
click at [253, 415] on link "Percent of Total" at bounding box center [311, 413] width 191 height 23
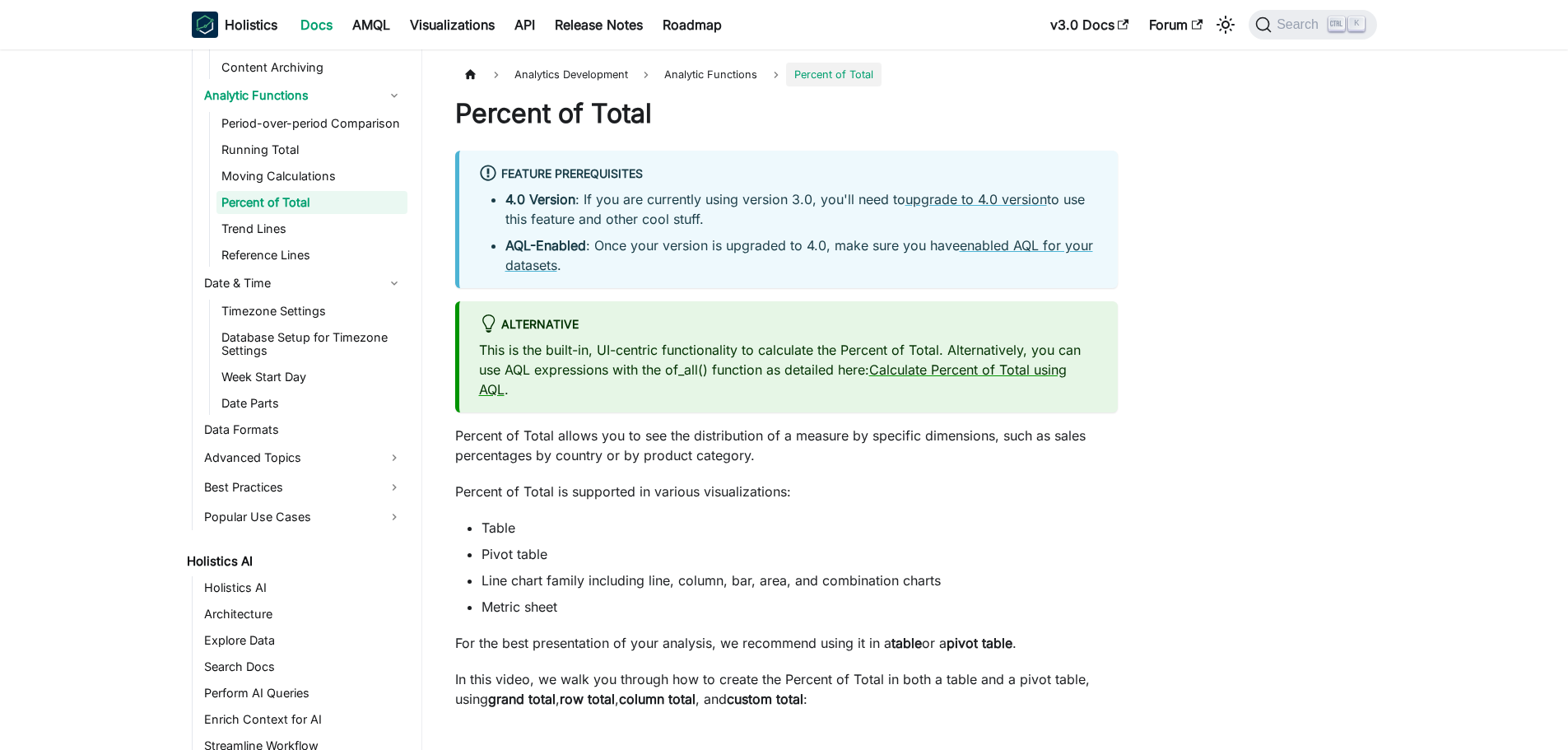
scroll to position [2223, 0]
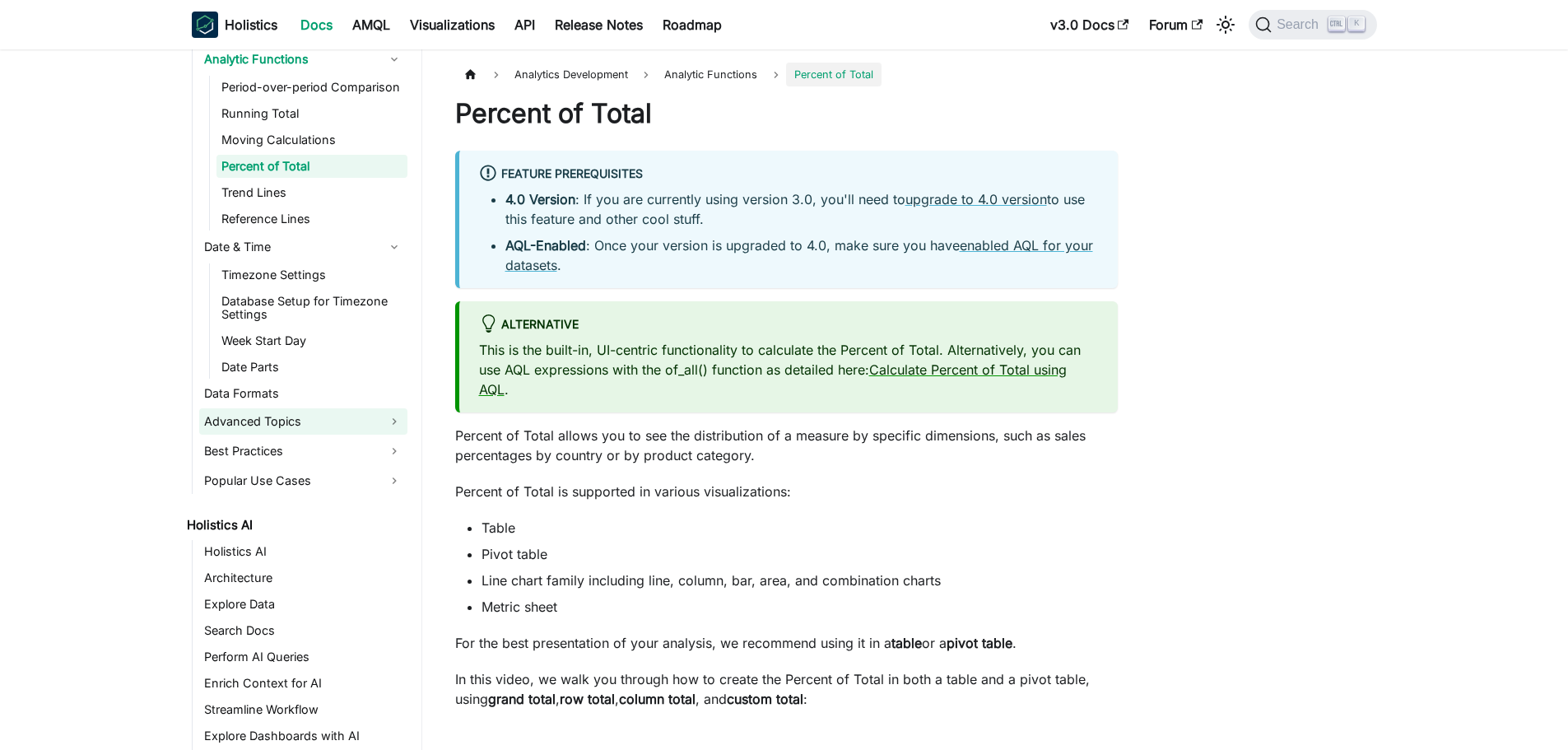
click at [286, 423] on link "Advanced Topics" at bounding box center [303, 421] width 209 height 26
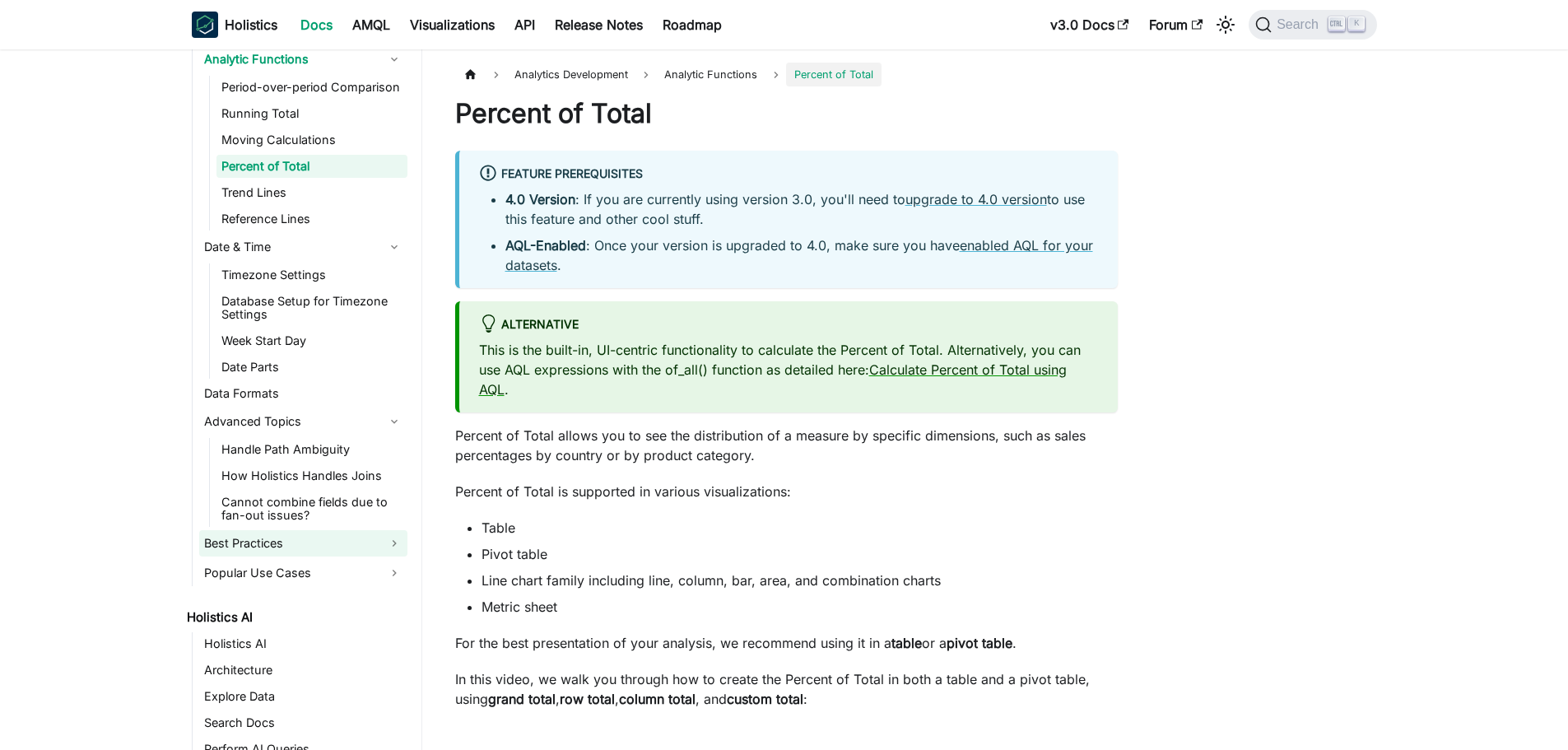
click at [290, 538] on link "Best Practices" at bounding box center [303, 542] width 209 height 26
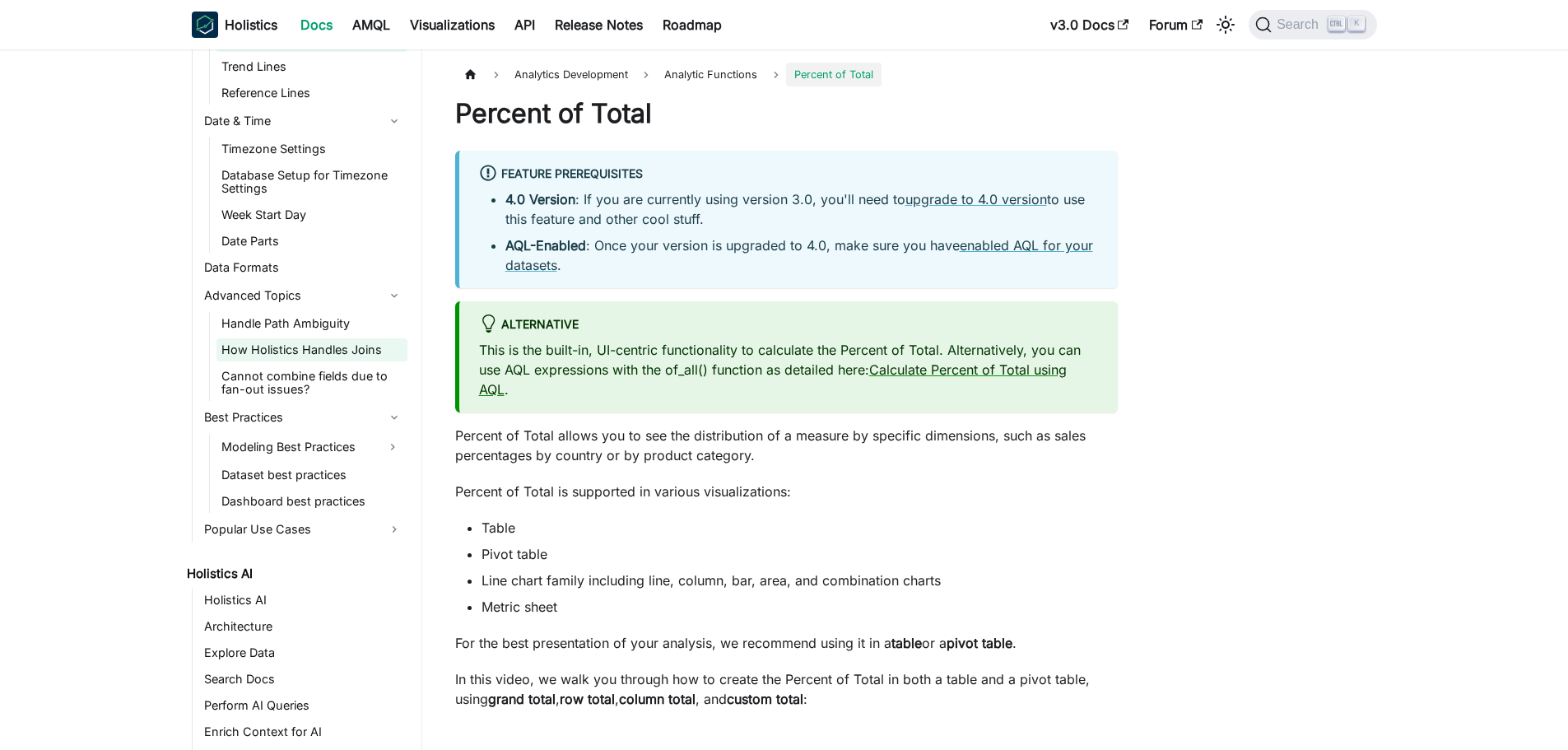
scroll to position [2388, 0]
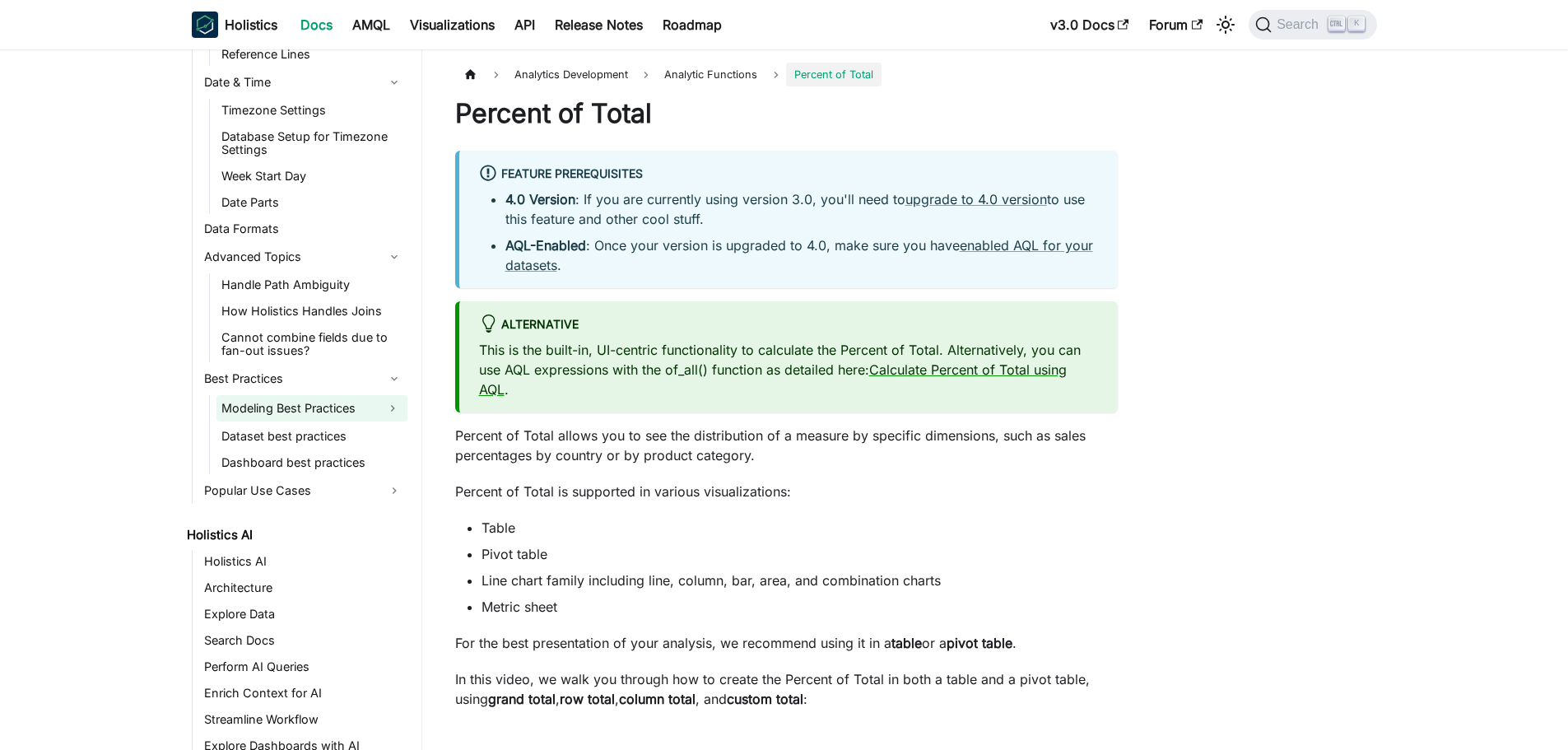
click at [298, 409] on link "Modeling Best Practices" at bounding box center [297, 408] width 162 height 26
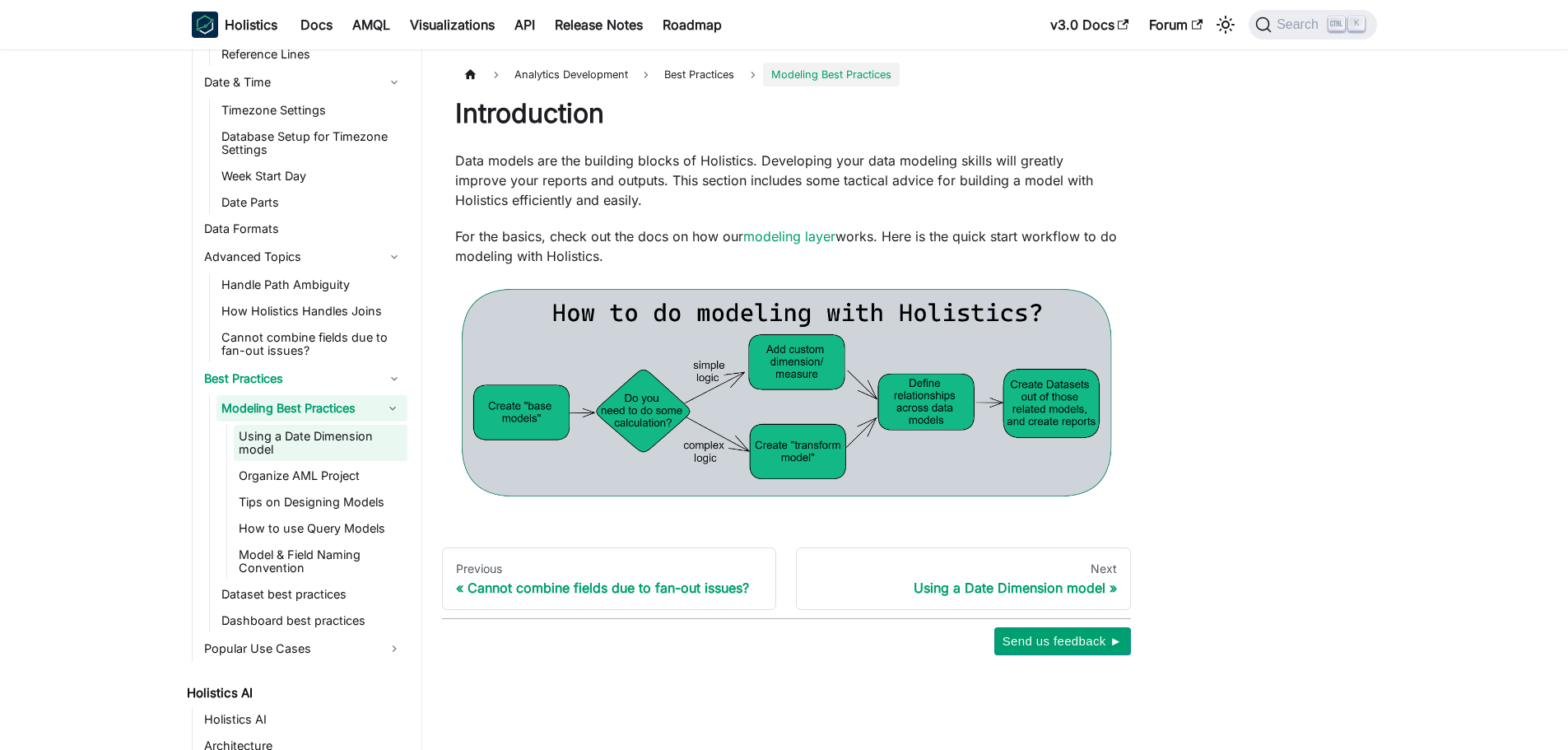
click at [303, 456] on link "Using a Date Dimension model" at bounding box center [320, 443] width 174 height 37
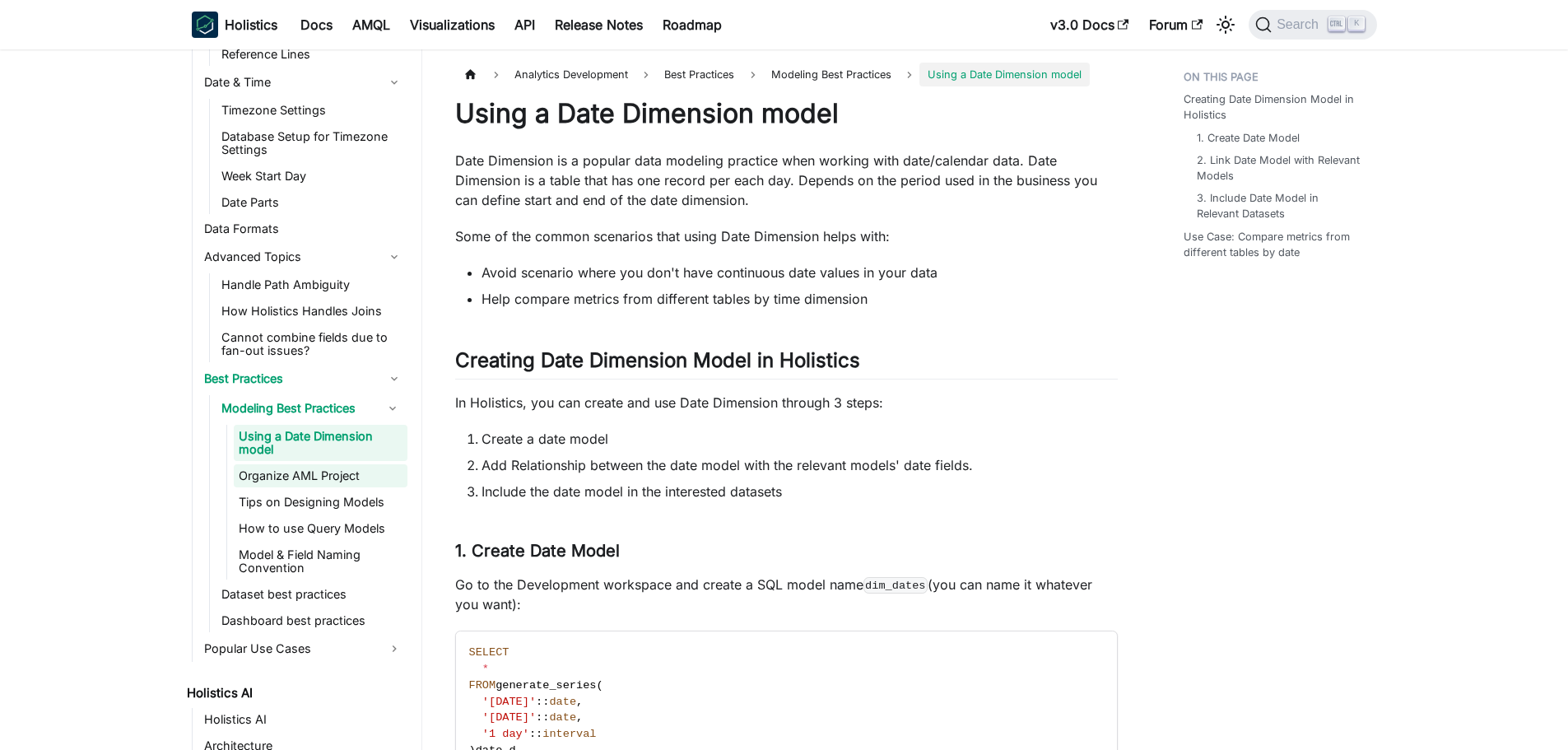
click at [302, 482] on link "Organize AML Project" at bounding box center [320, 476] width 174 height 23
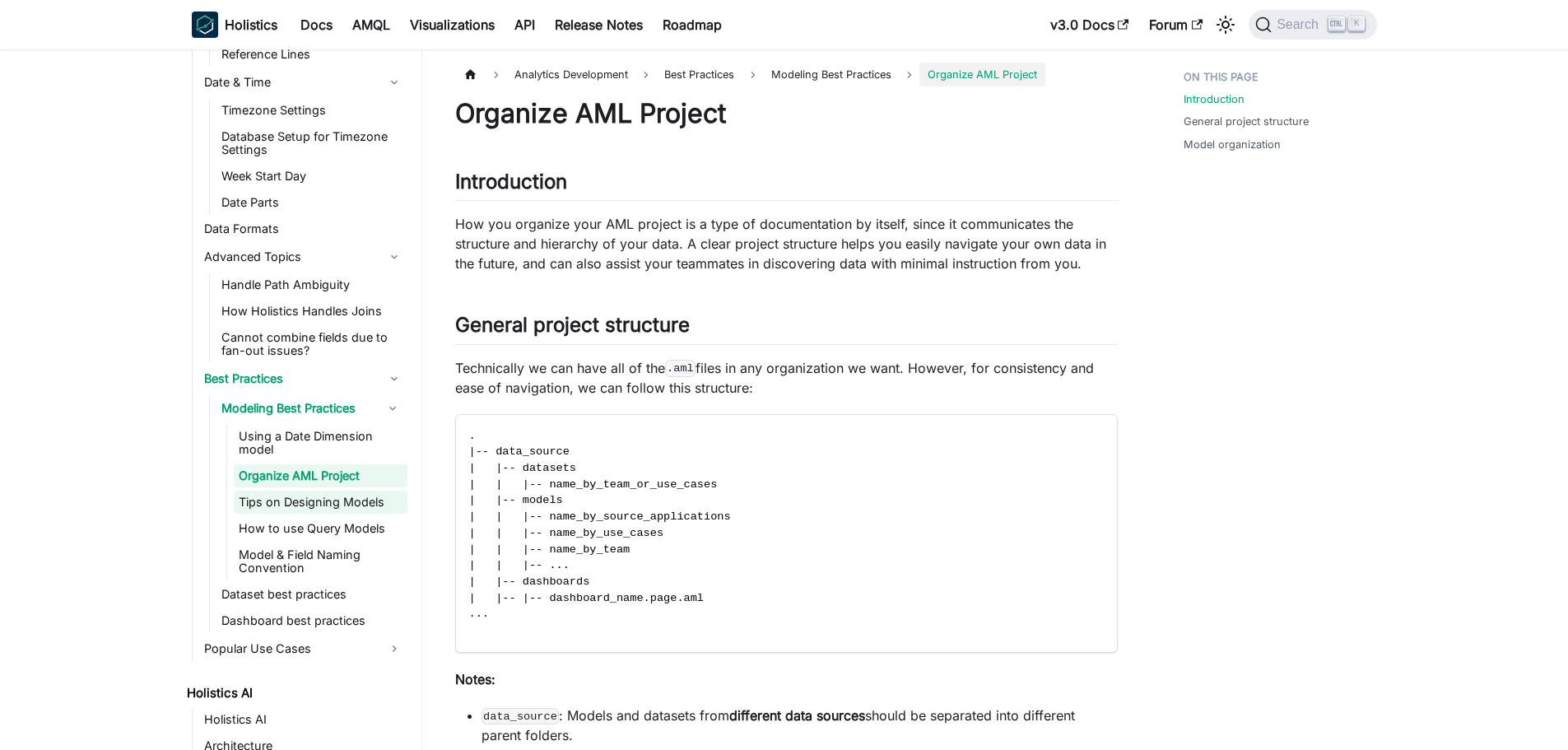
click at [302, 512] on link "Tips on Designing Models" at bounding box center [320, 502] width 174 height 23
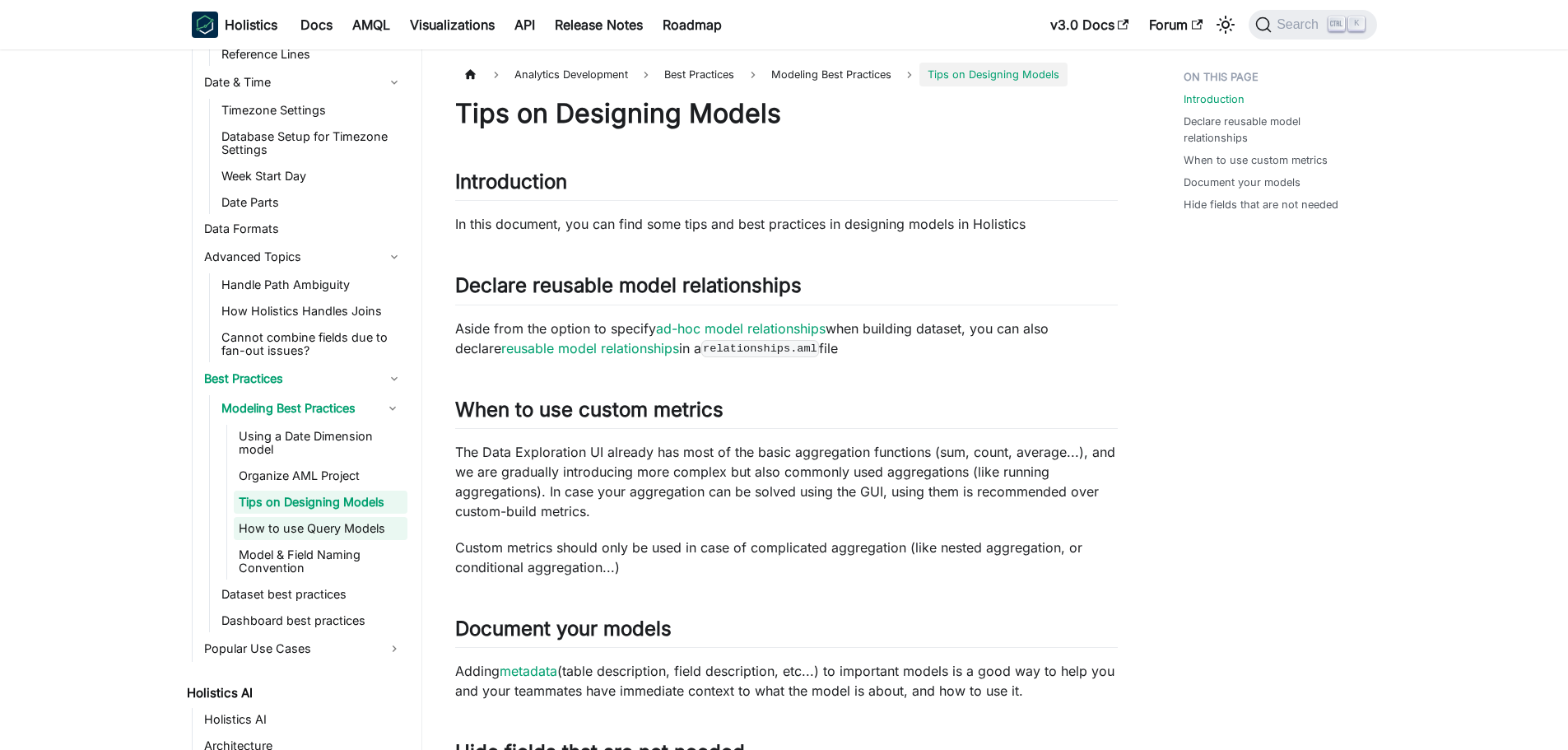
click at [302, 536] on link "How to use Query Models" at bounding box center [320, 529] width 174 height 23
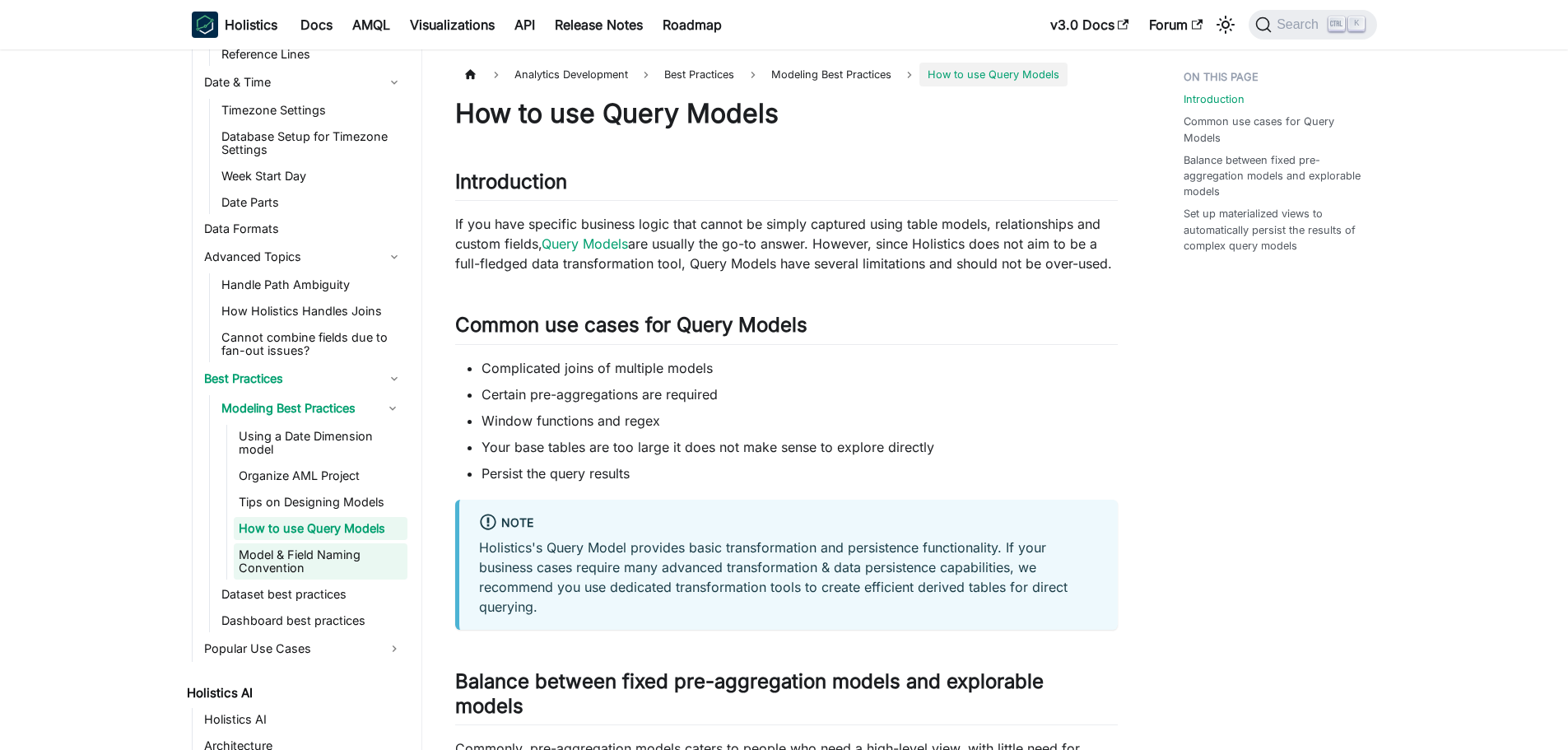
click at [302, 559] on link "Model & Field Naming Convention" at bounding box center [320, 562] width 174 height 37
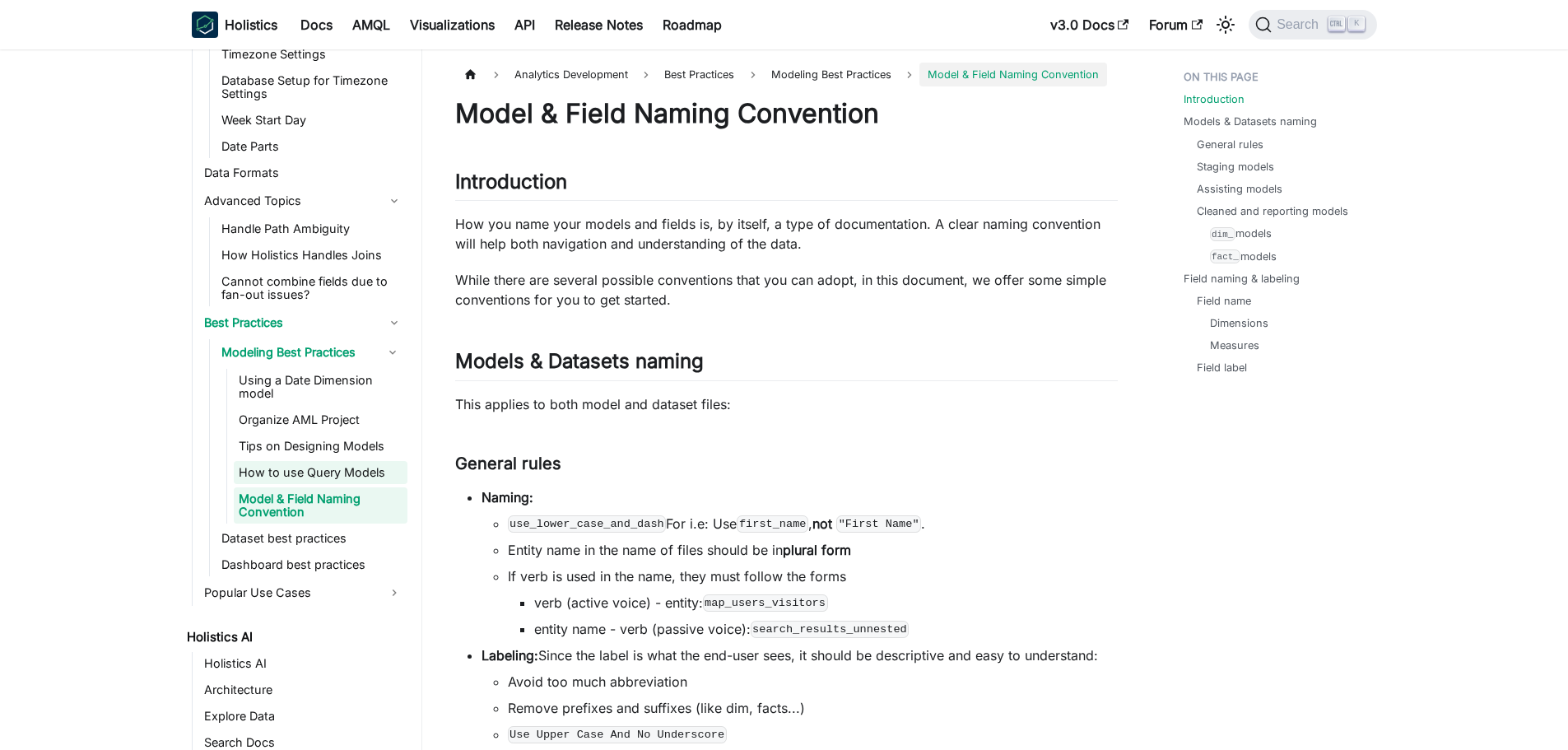
scroll to position [2470, 0]
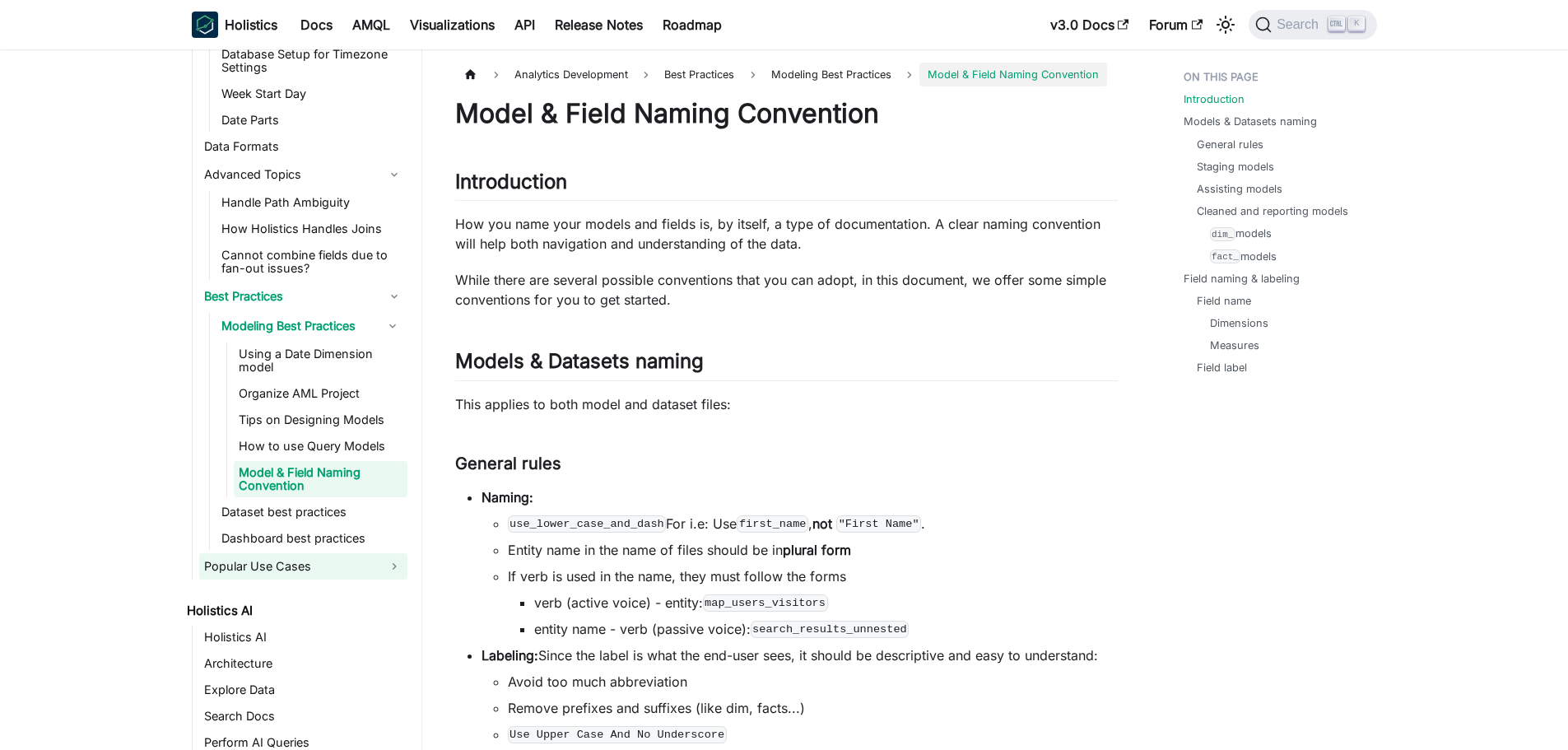
click at [301, 562] on link "Popular Use Cases" at bounding box center [303, 565] width 209 height 26
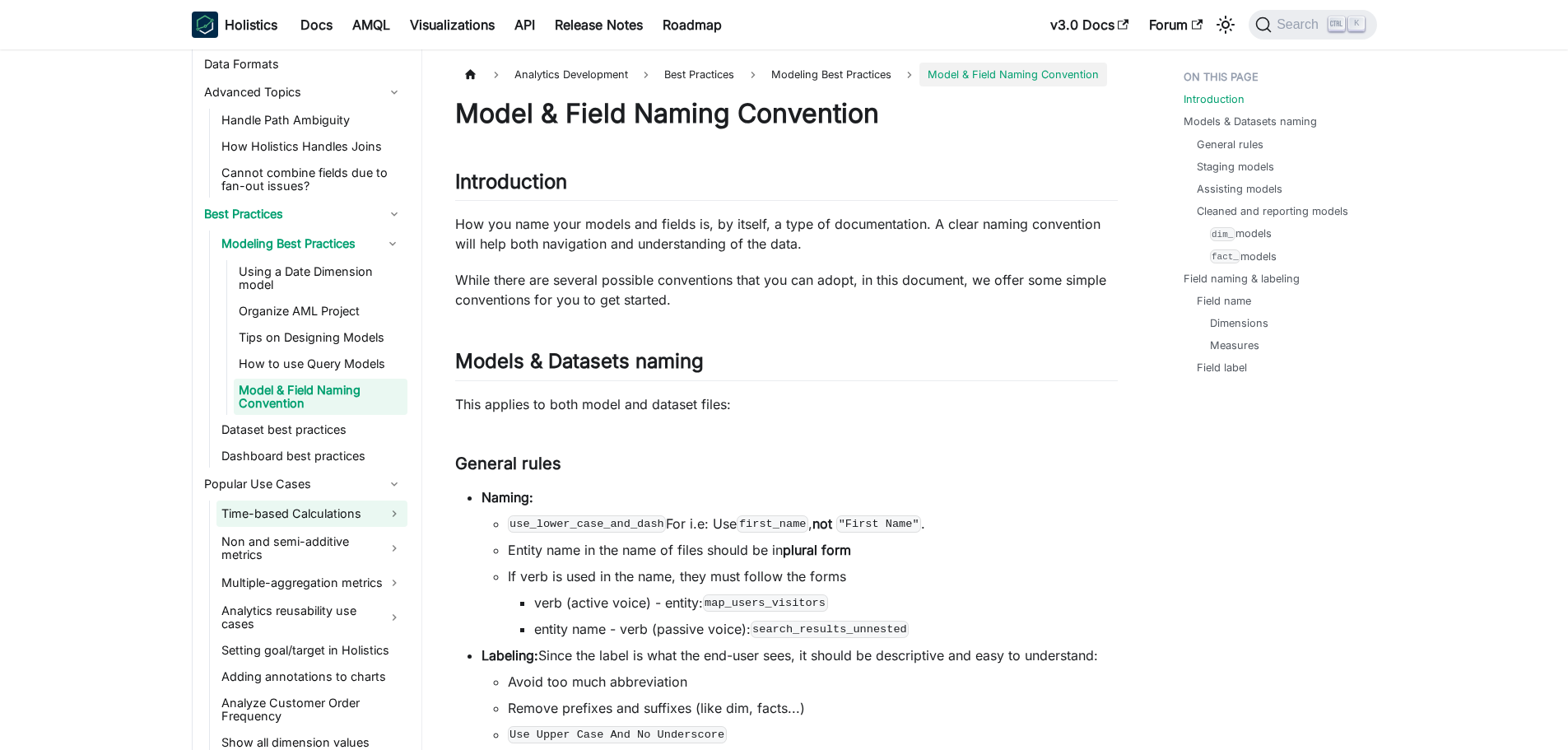
click at [305, 507] on link "Time-based Calculations" at bounding box center [311, 513] width 191 height 26
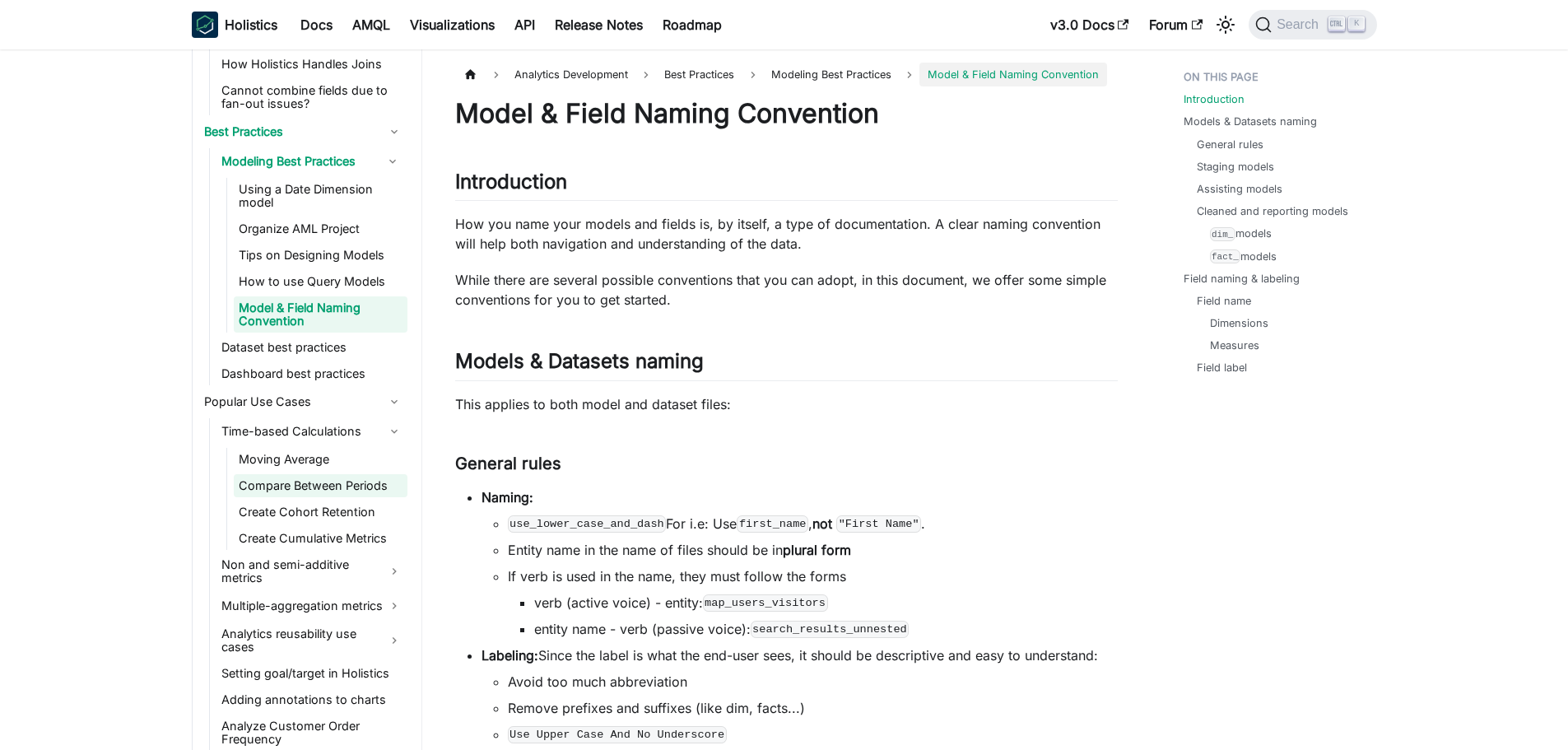
scroll to position [2717, 0]
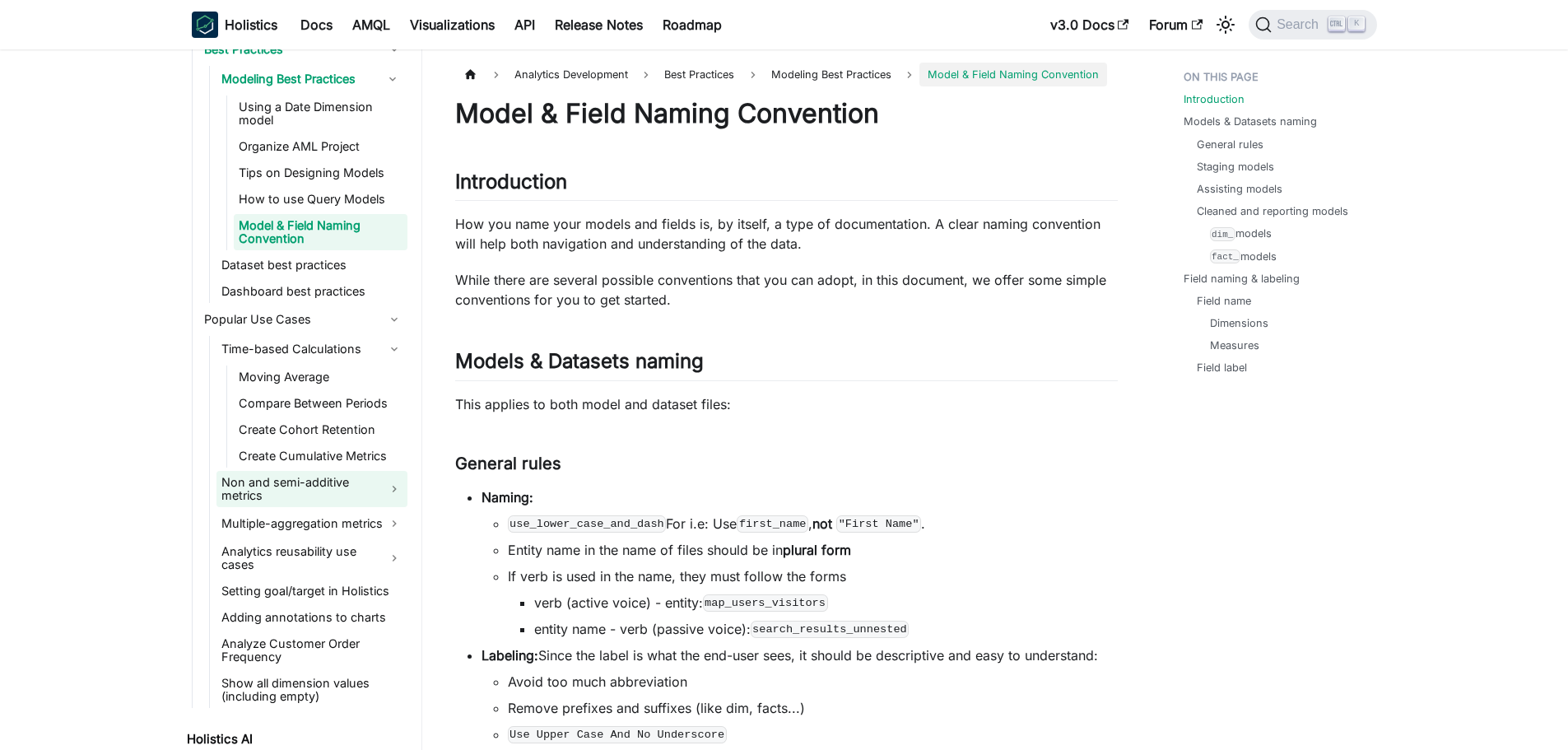
click at [311, 479] on link "Non and semi-additive metrics" at bounding box center [311, 489] width 191 height 37
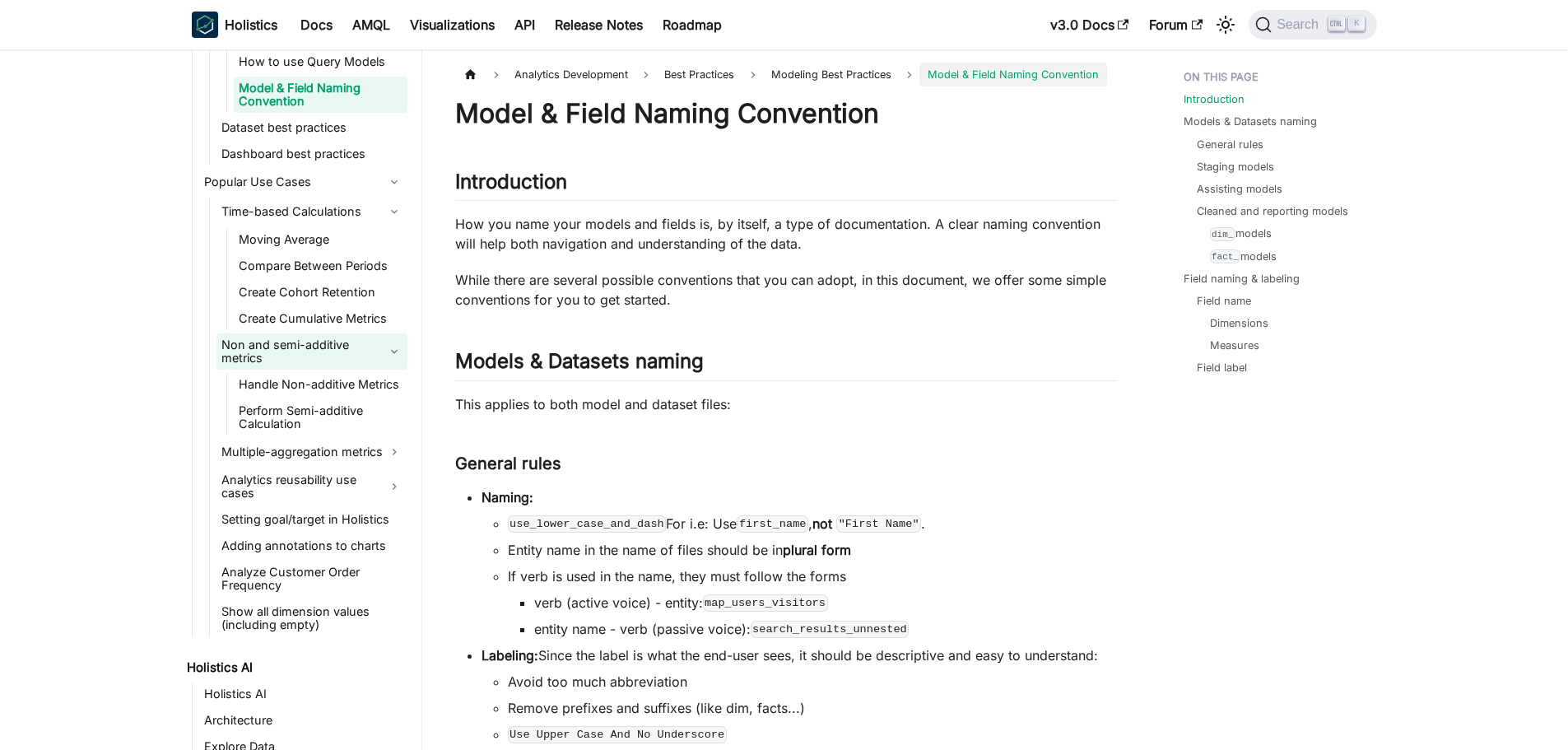
scroll to position [2882, 0]
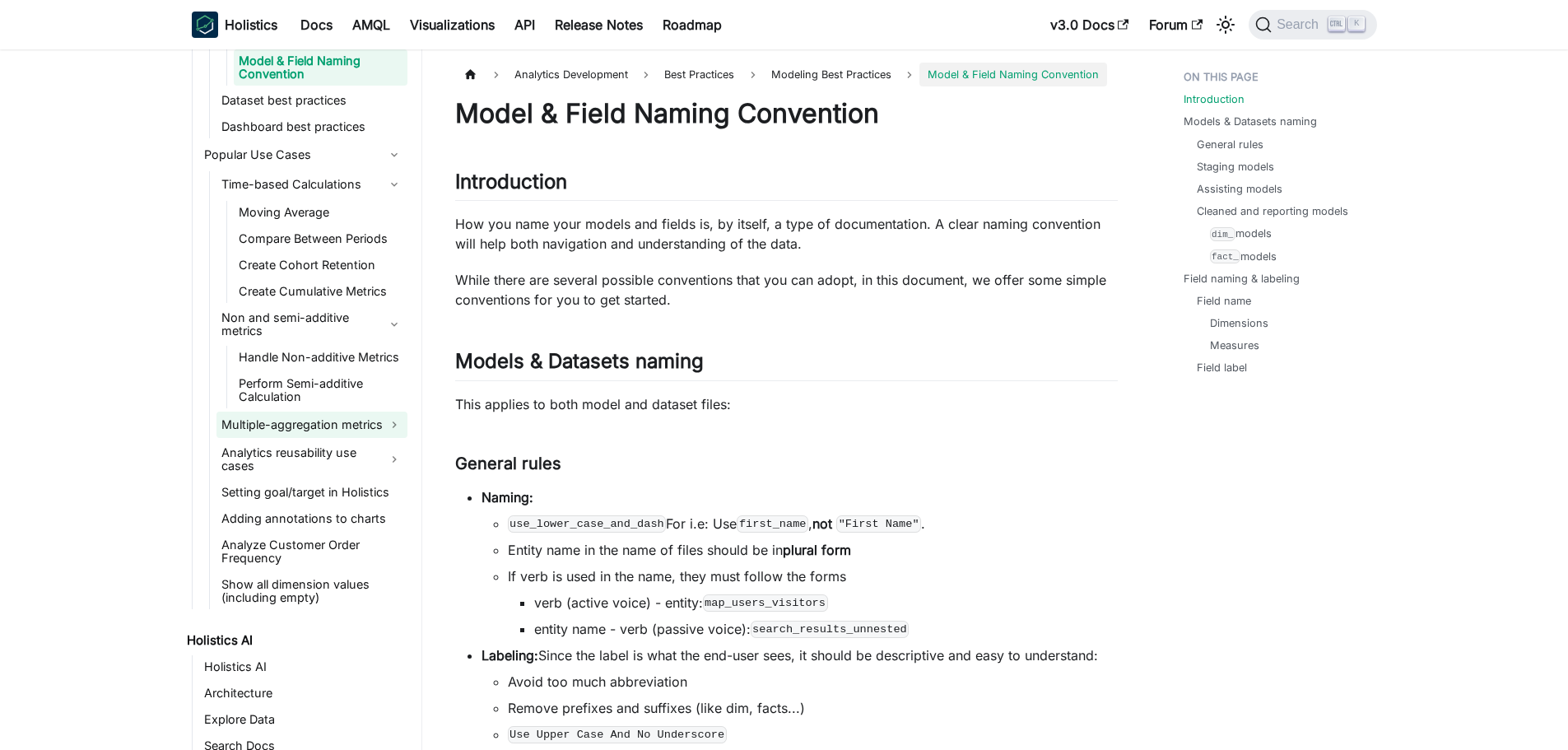
click at [287, 420] on link "Multiple-aggregation metrics" at bounding box center [311, 424] width 191 height 26
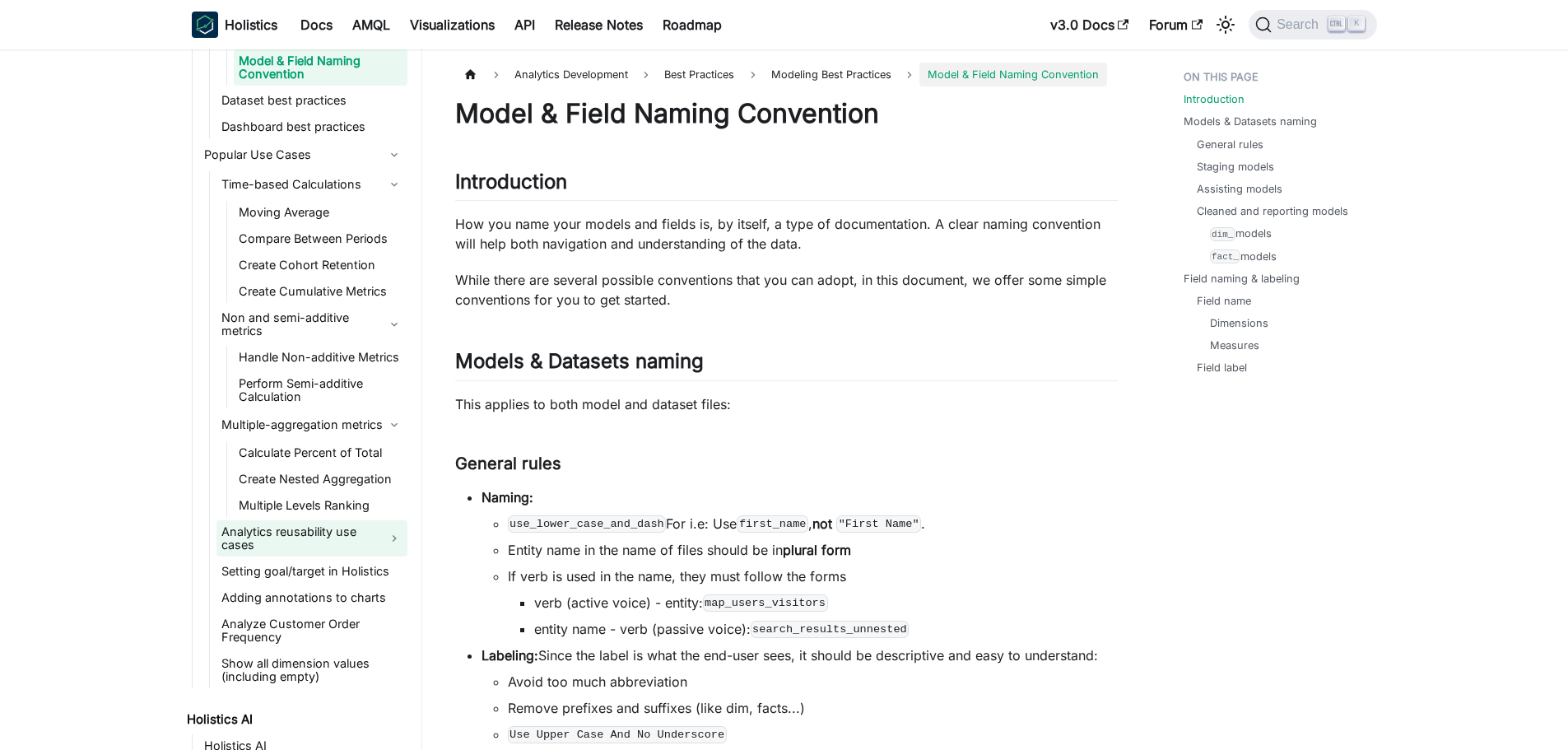
click at [295, 536] on link "Analytics reusability use cases" at bounding box center [311, 538] width 191 height 37
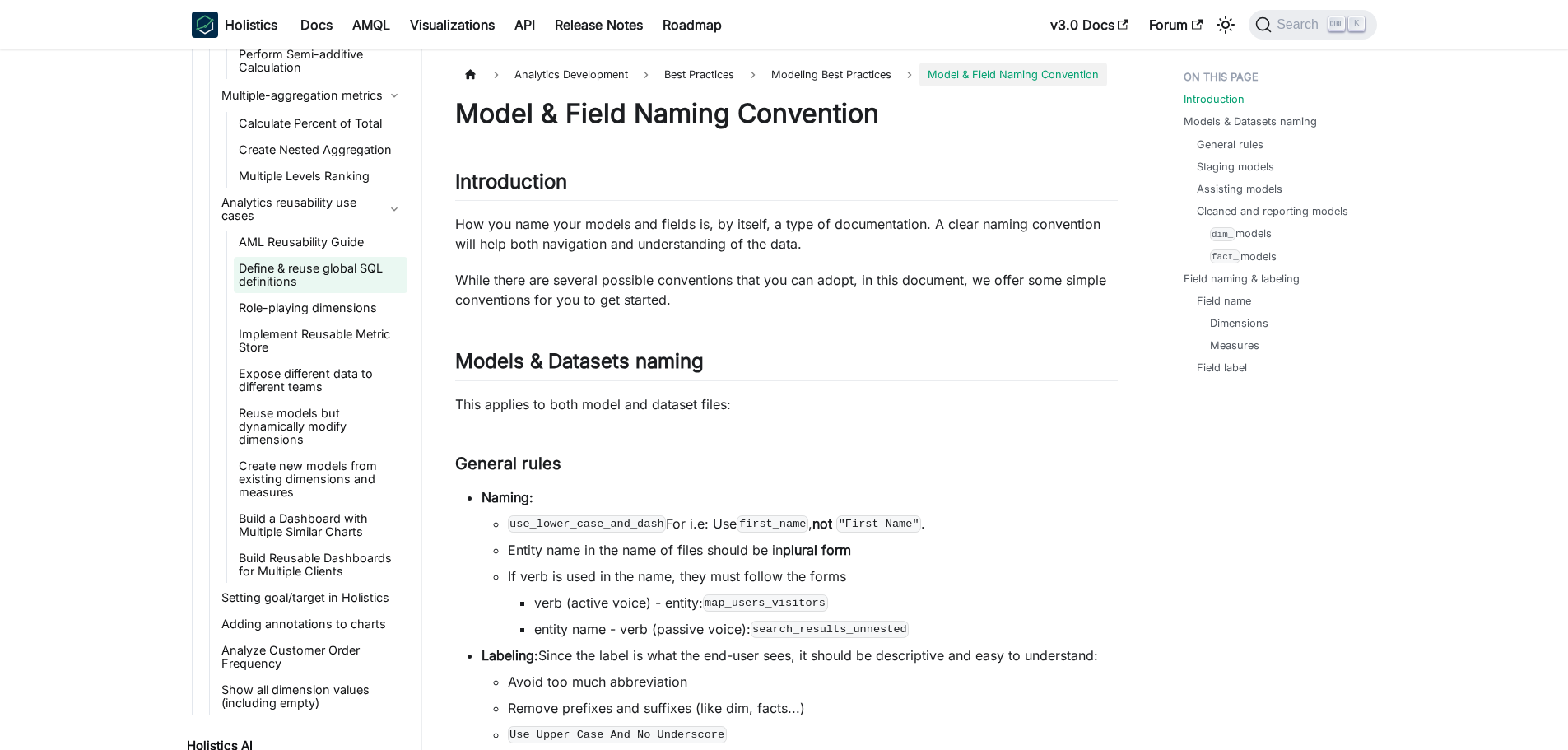
scroll to position [3293, 0]
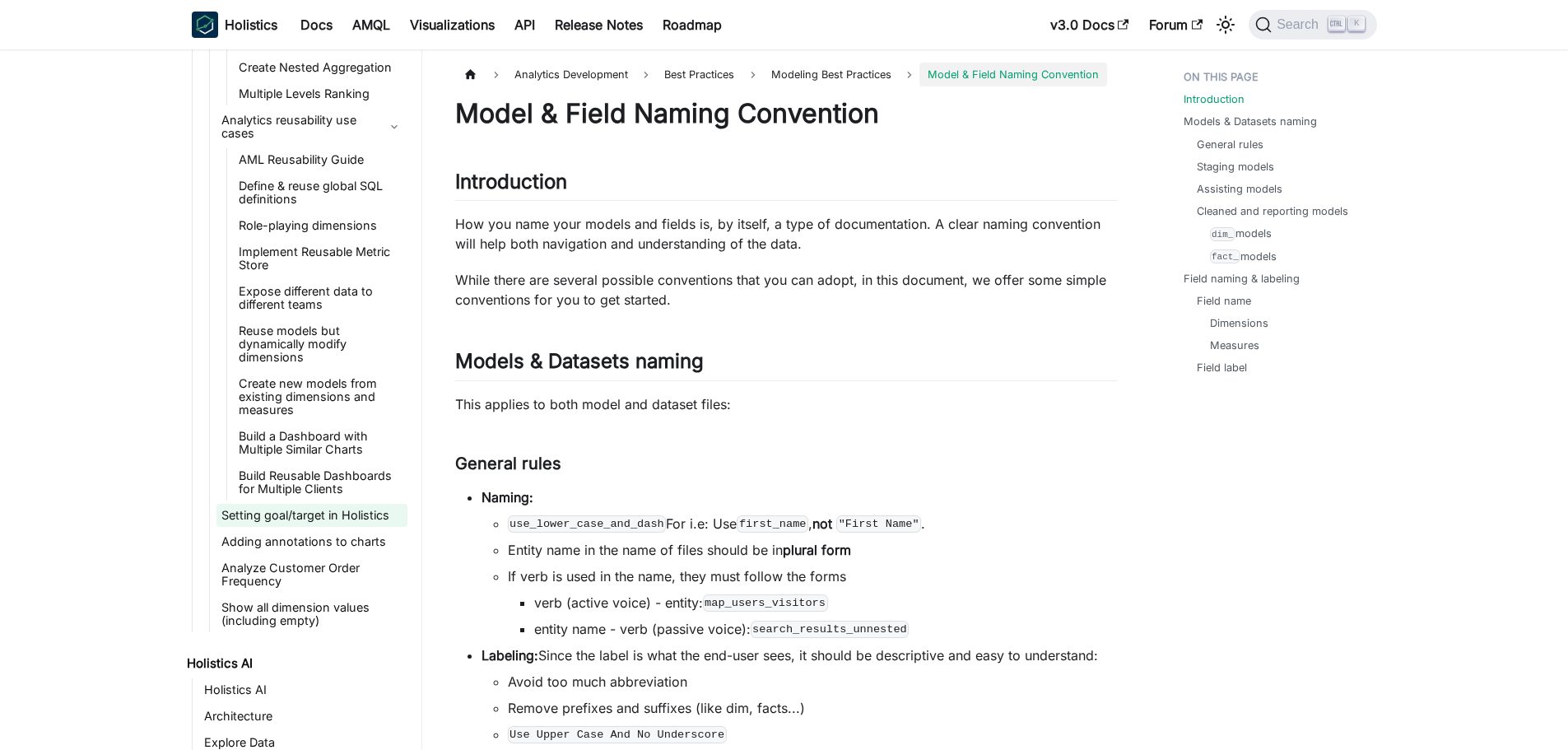
click at [295, 520] on link "Setting goal/target in Holistics" at bounding box center [311, 515] width 191 height 23
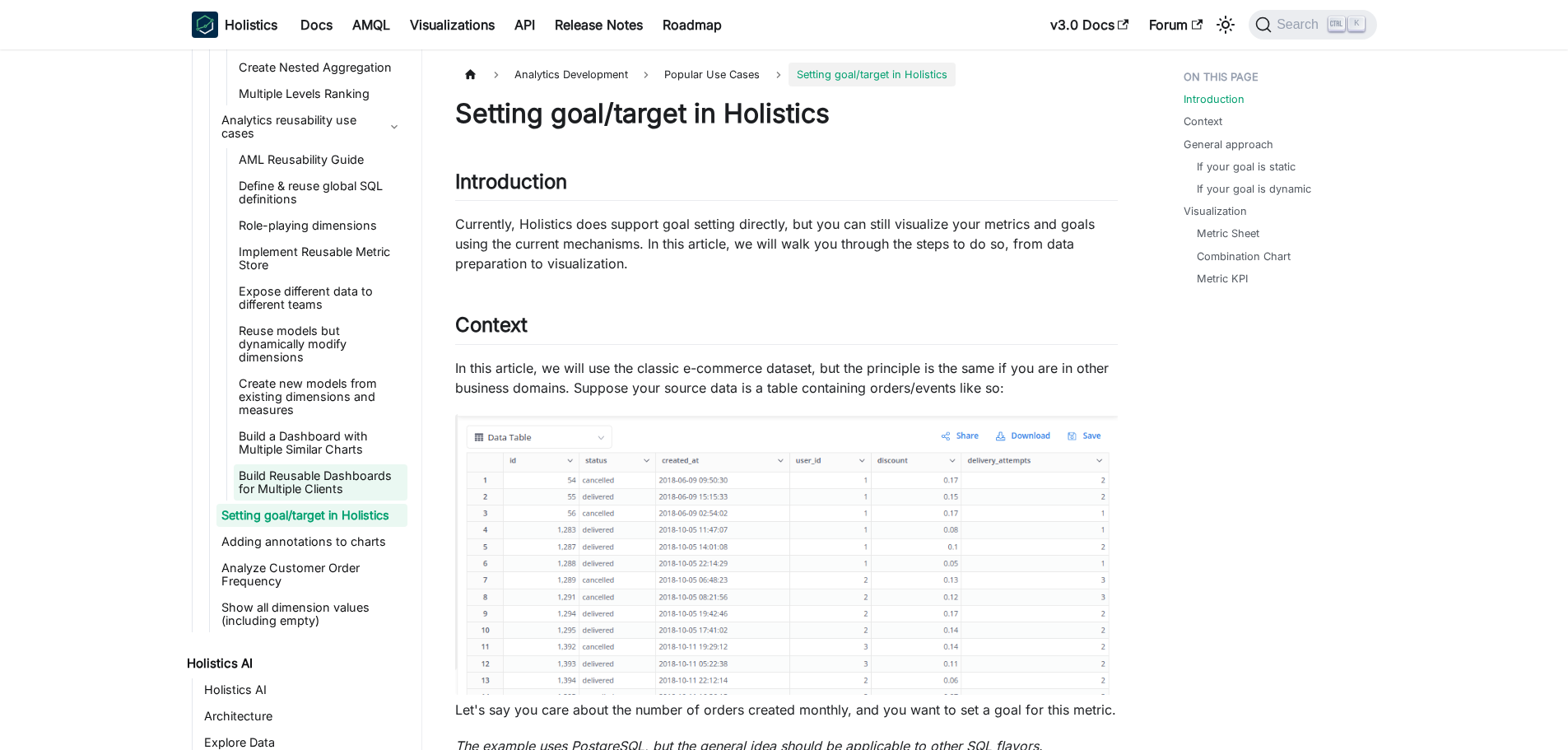
click at [304, 471] on link "Build Reusable Dashboards for Multiple Clients" at bounding box center [320, 483] width 174 height 37
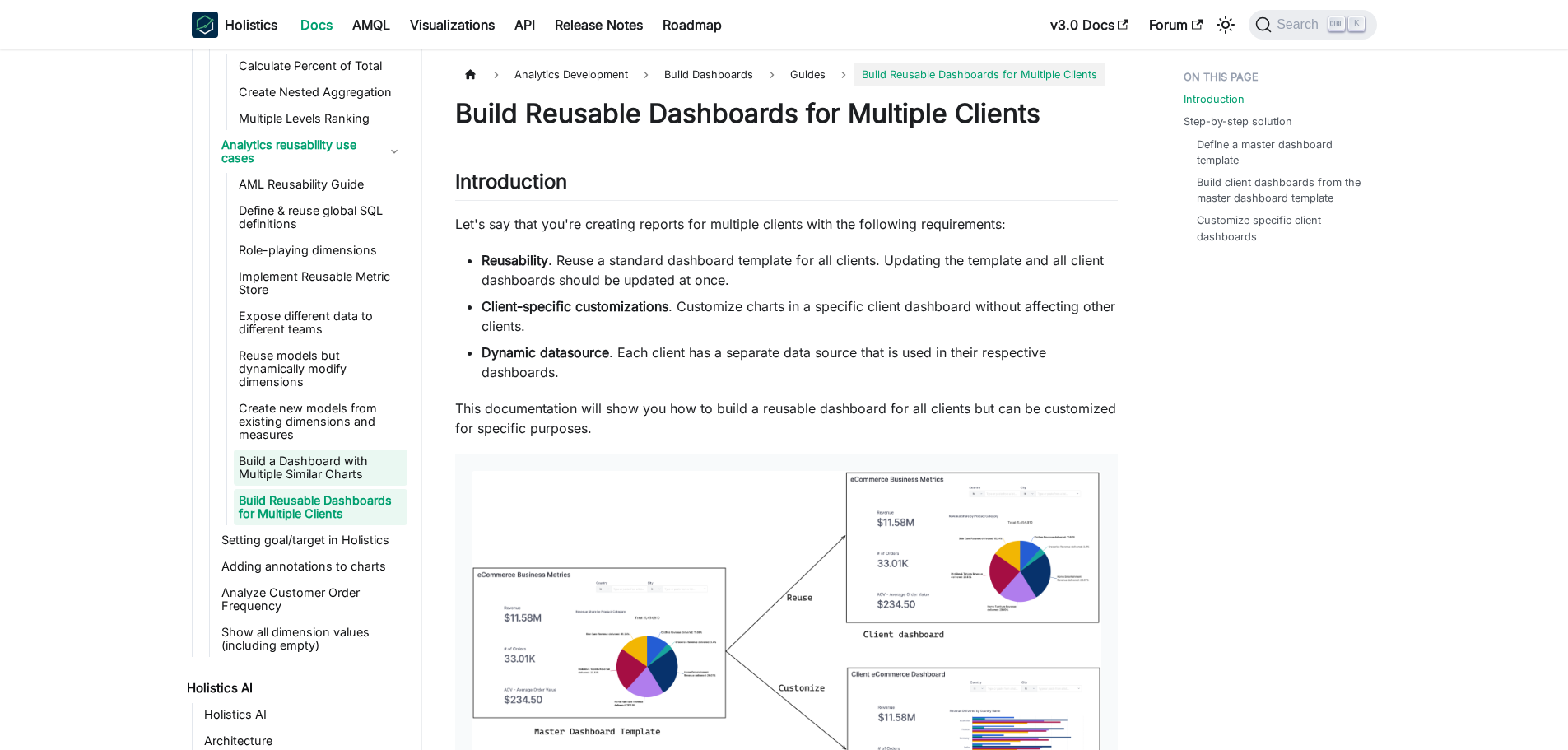
click at [302, 450] on link "Build a Dashboard with Multiple Similar Charts" at bounding box center [320, 468] width 174 height 37
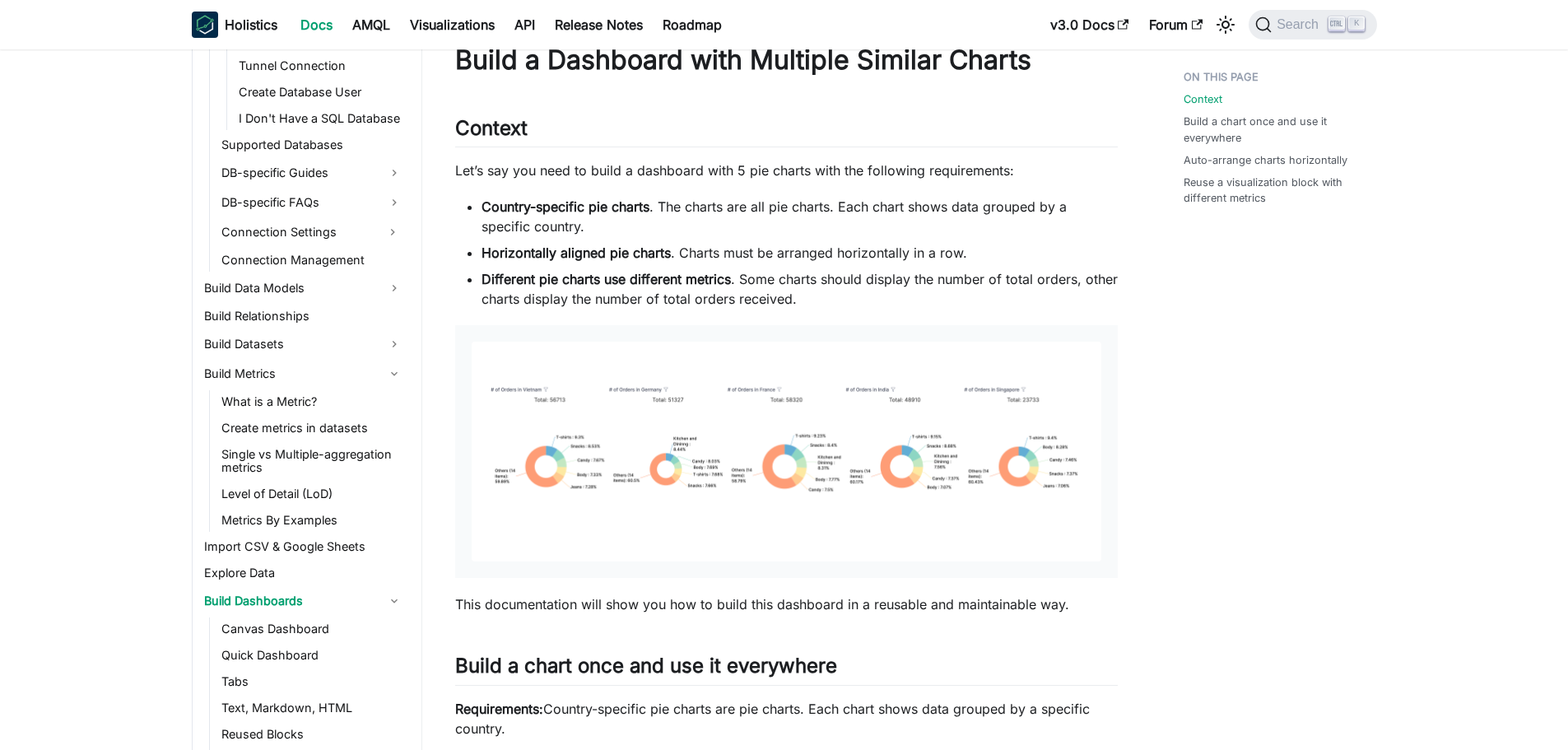
scroll to position [83, 0]
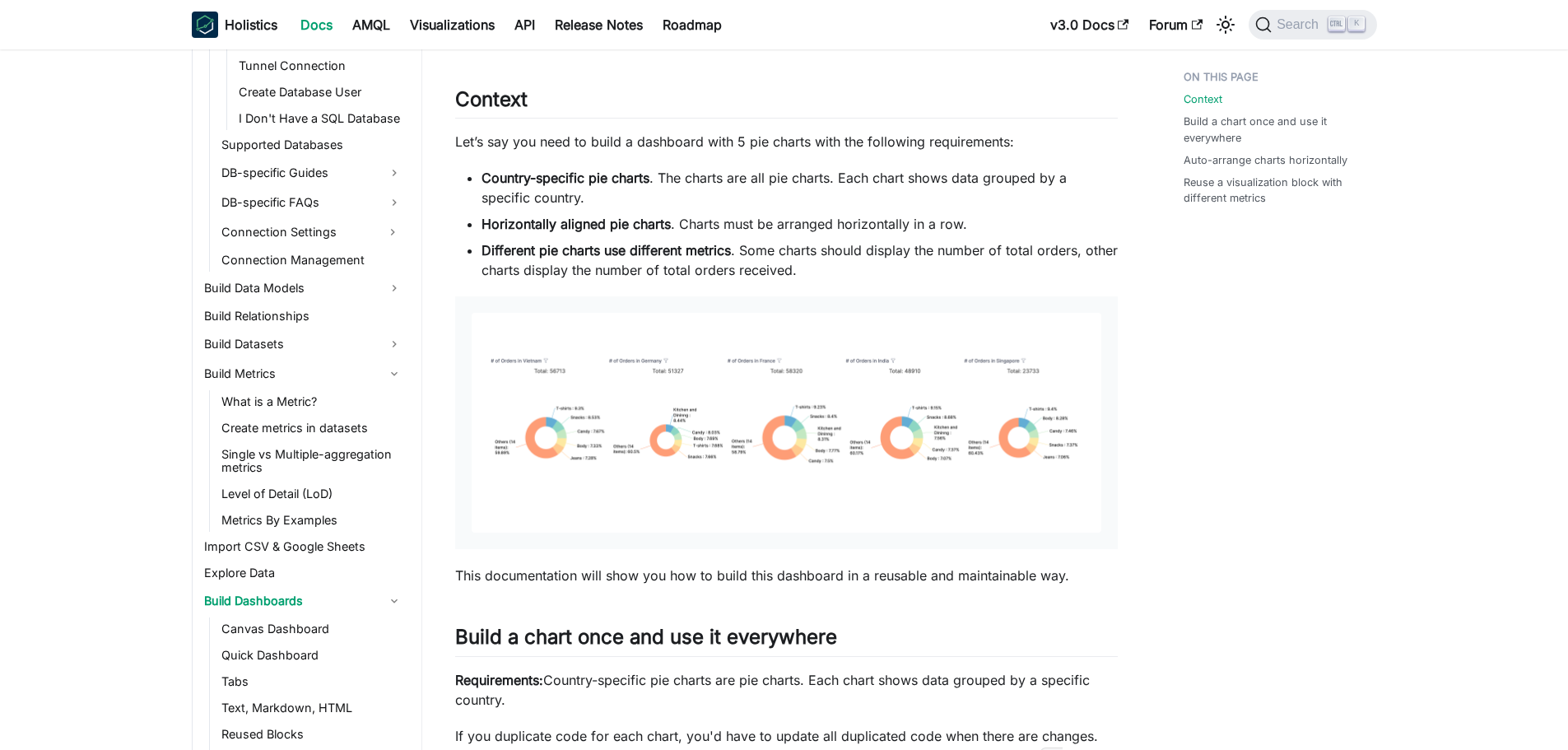
click at [587, 415] on img at bounding box center [786, 422] width 630 height 220
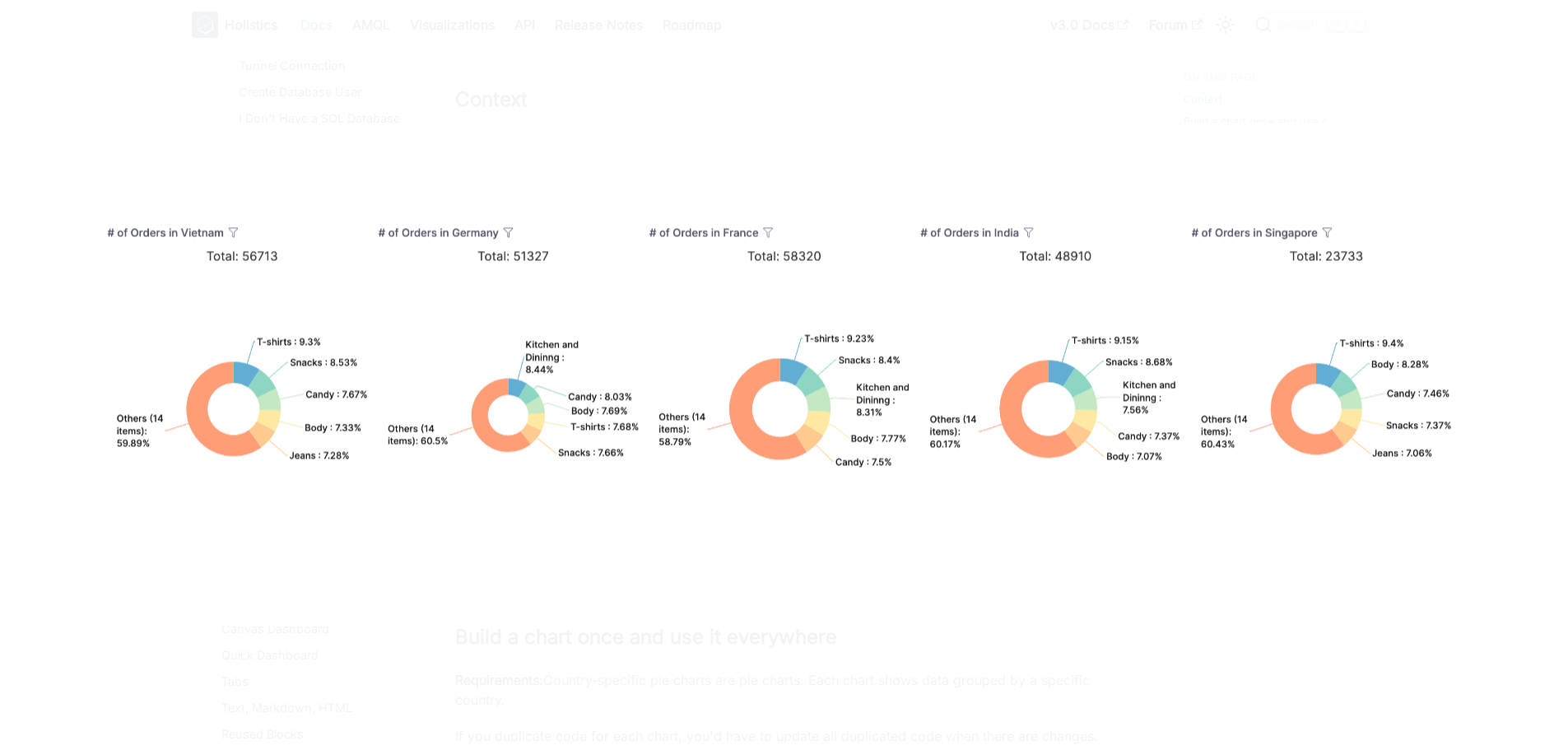
click at [587, 415] on img at bounding box center [784, 374] width 1442 height 503
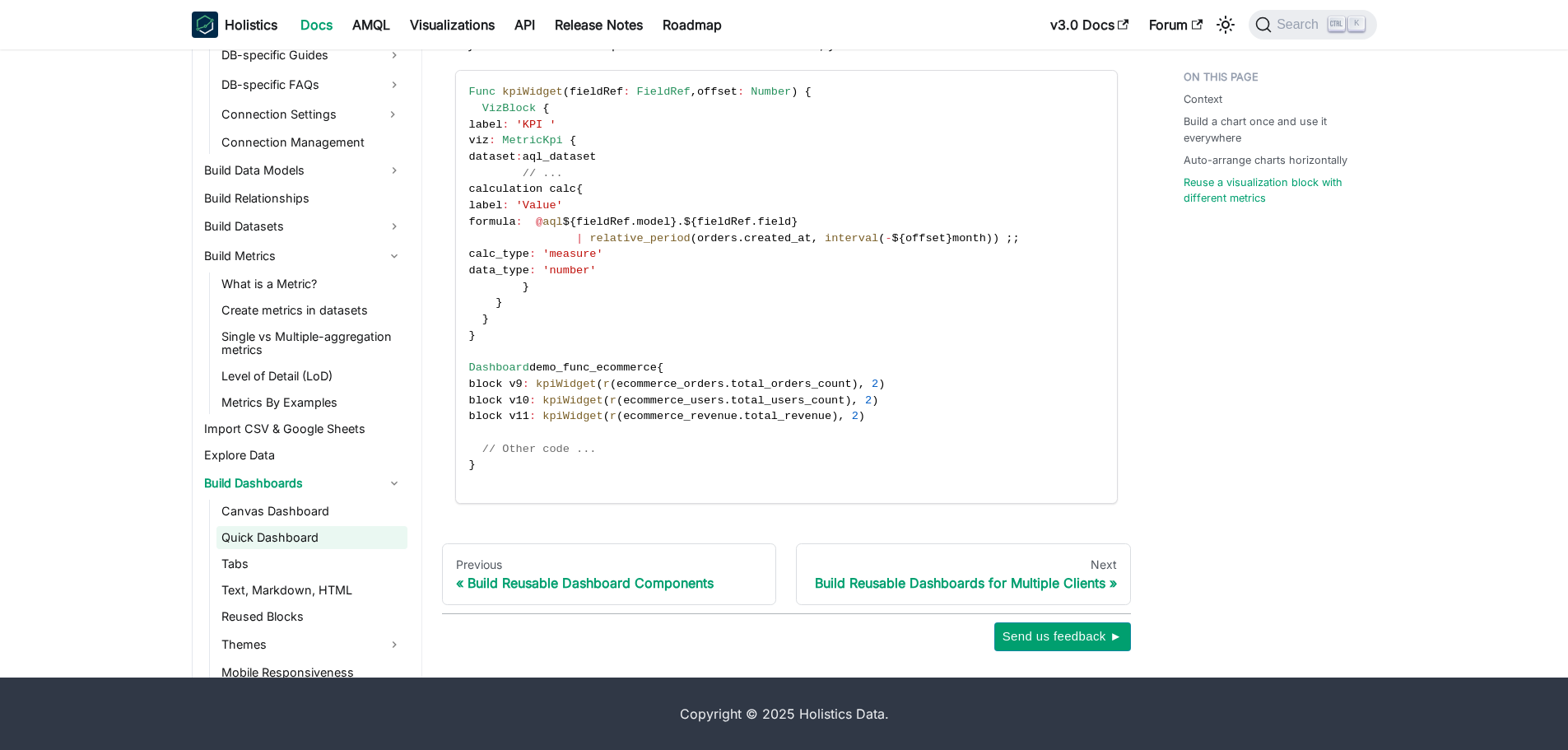
scroll to position [788, 0]
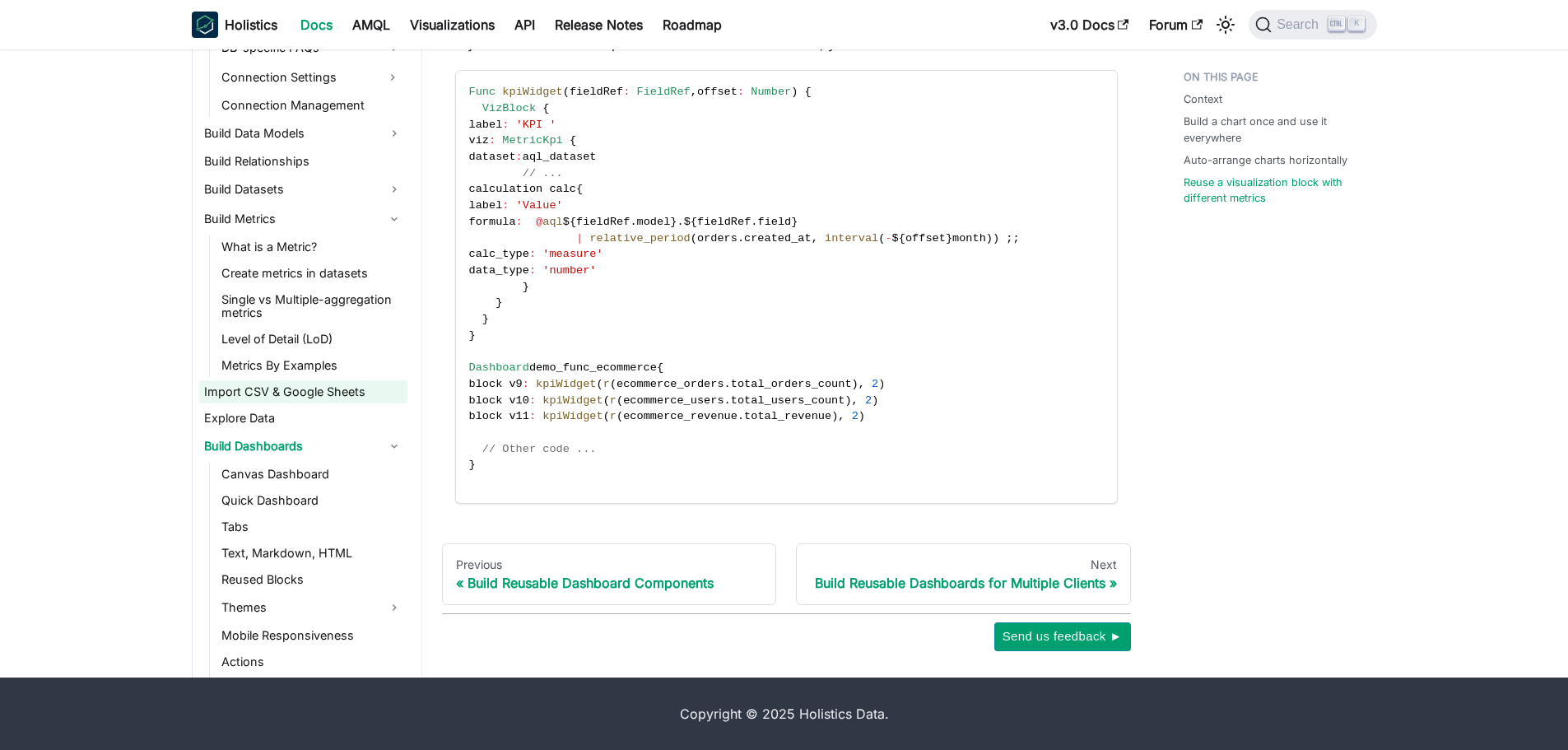
click at [266, 467] on link "Canvas Dashboard" at bounding box center [311, 474] width 191 height 23
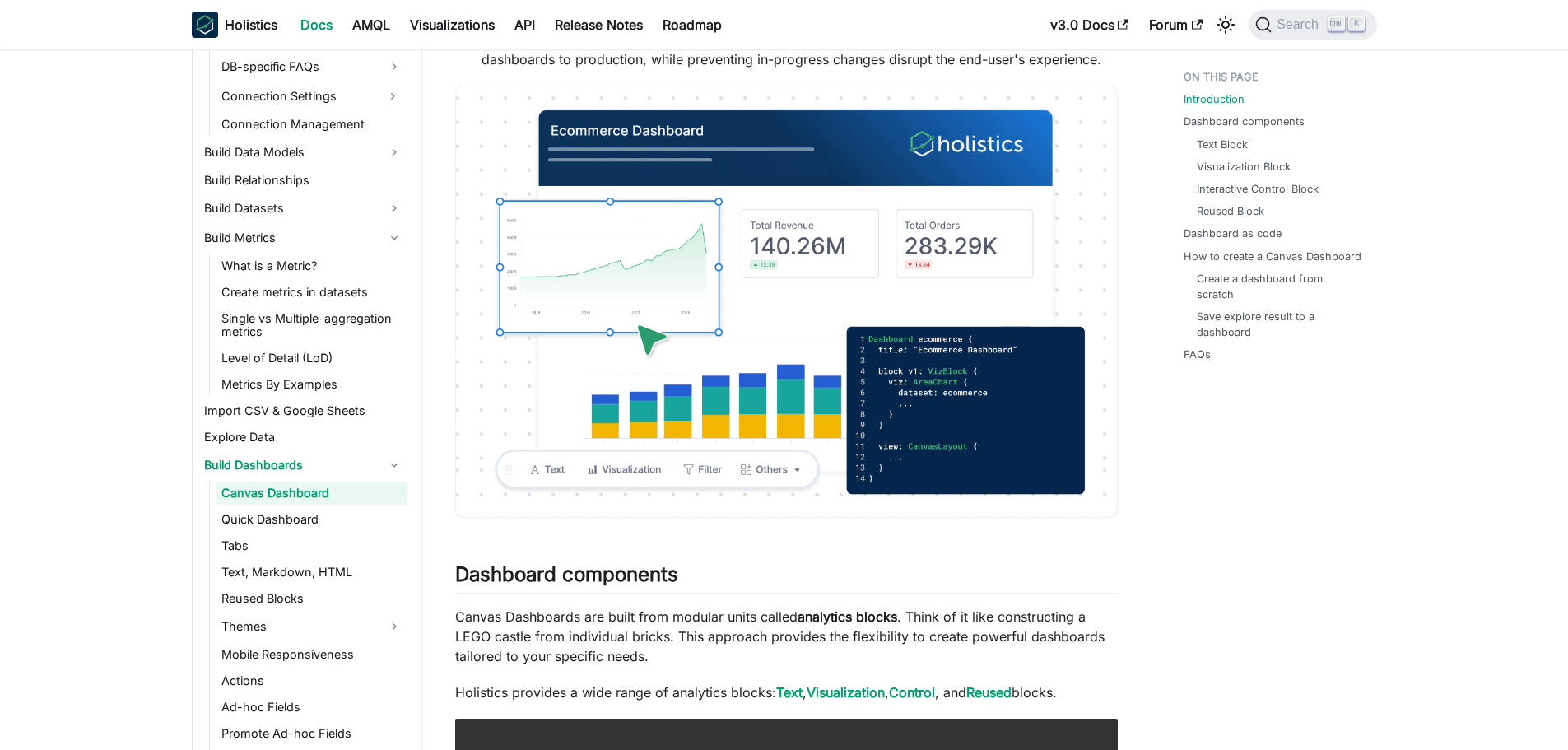
scroll to position [871, 0]
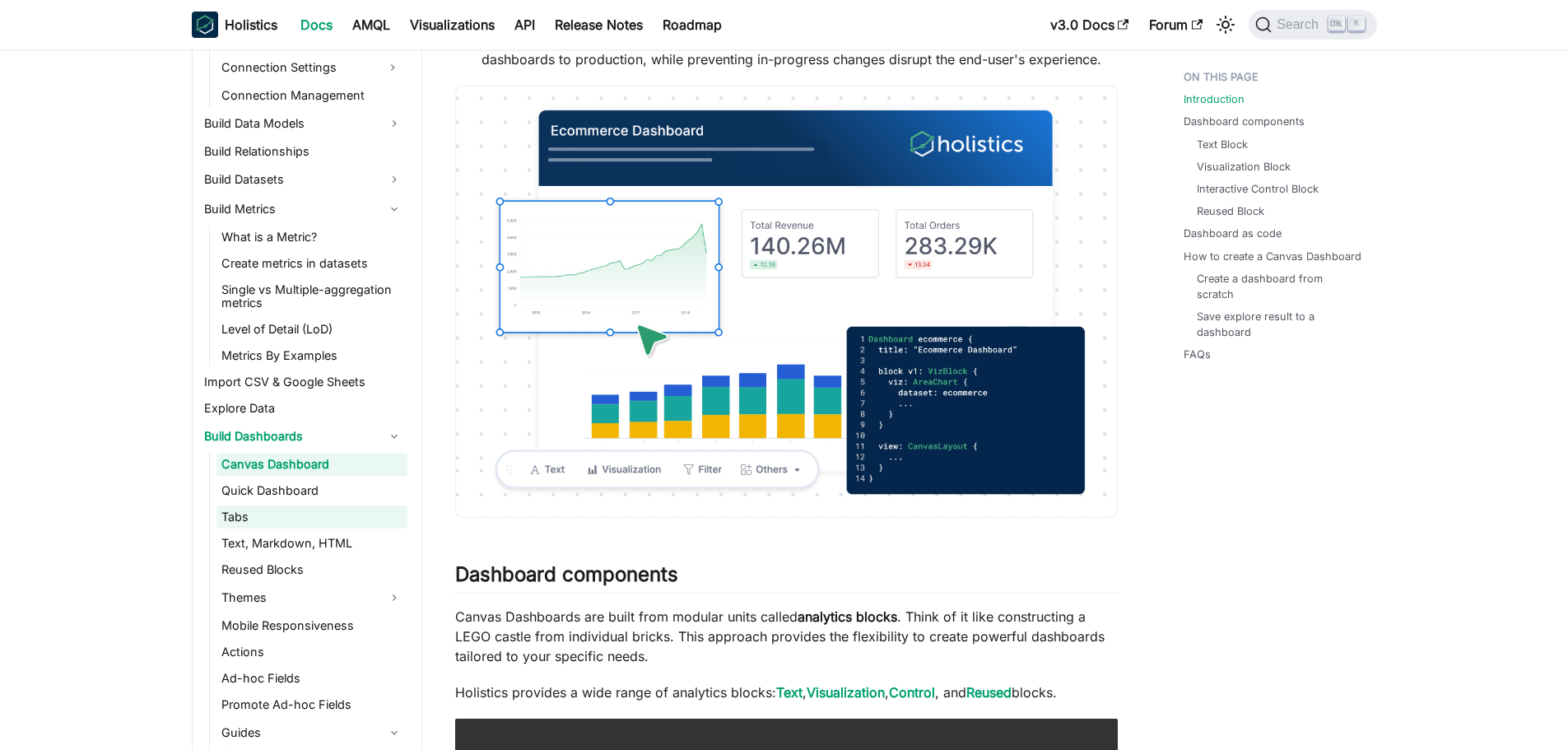
click at [283, 509] on link "Tabs" at bounding box center [311, 517] width 191 height 23
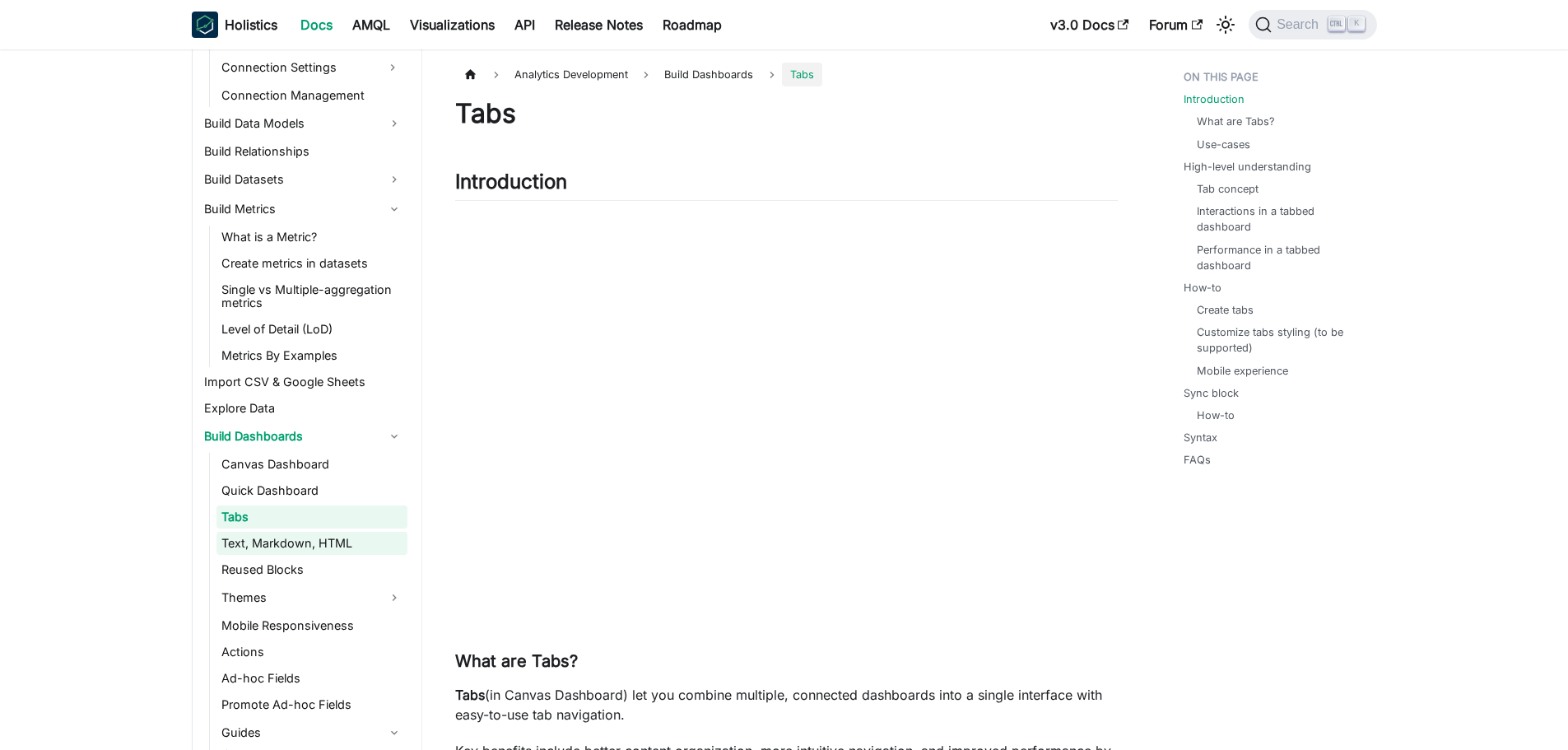
click at [266, 553] on link "Text, Markdown, HTML" at bounding box center [311, 543] width 191 height 23
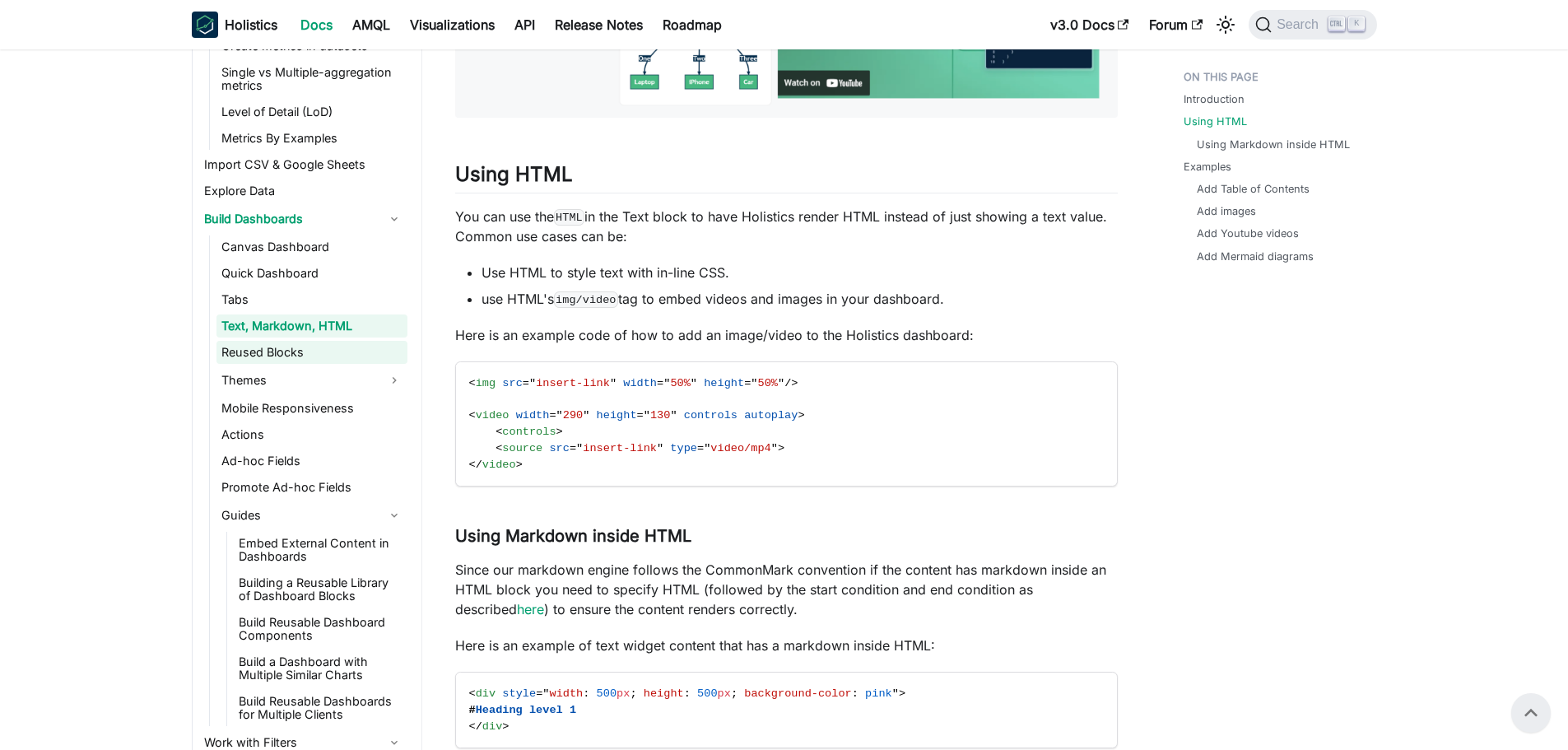
scroll to position [1118, 0]
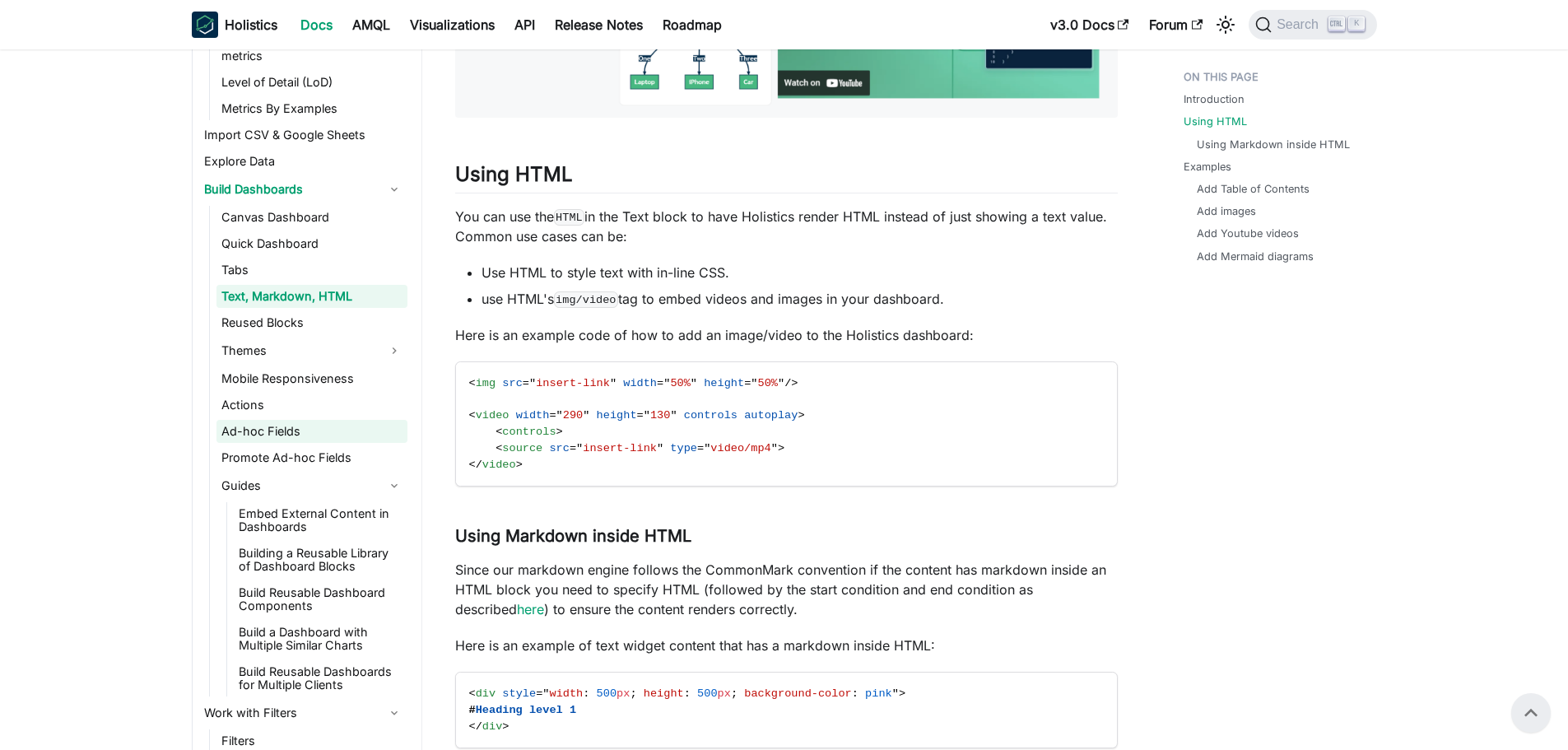
click at [261, 441] on link "Ad-hoc Fields" at bounding box center [311, 432] width 191 height 23
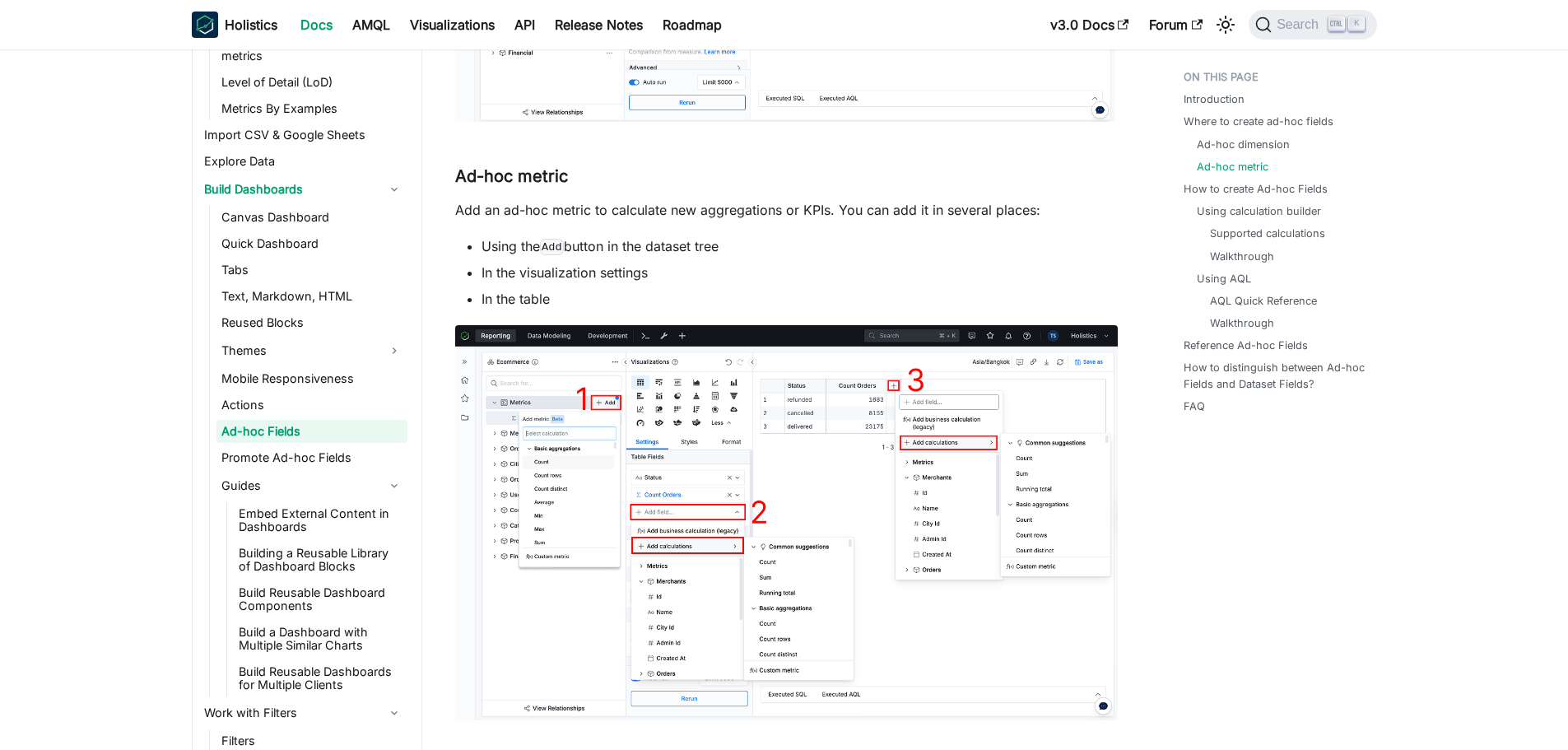
scroll to position [1235, 0]
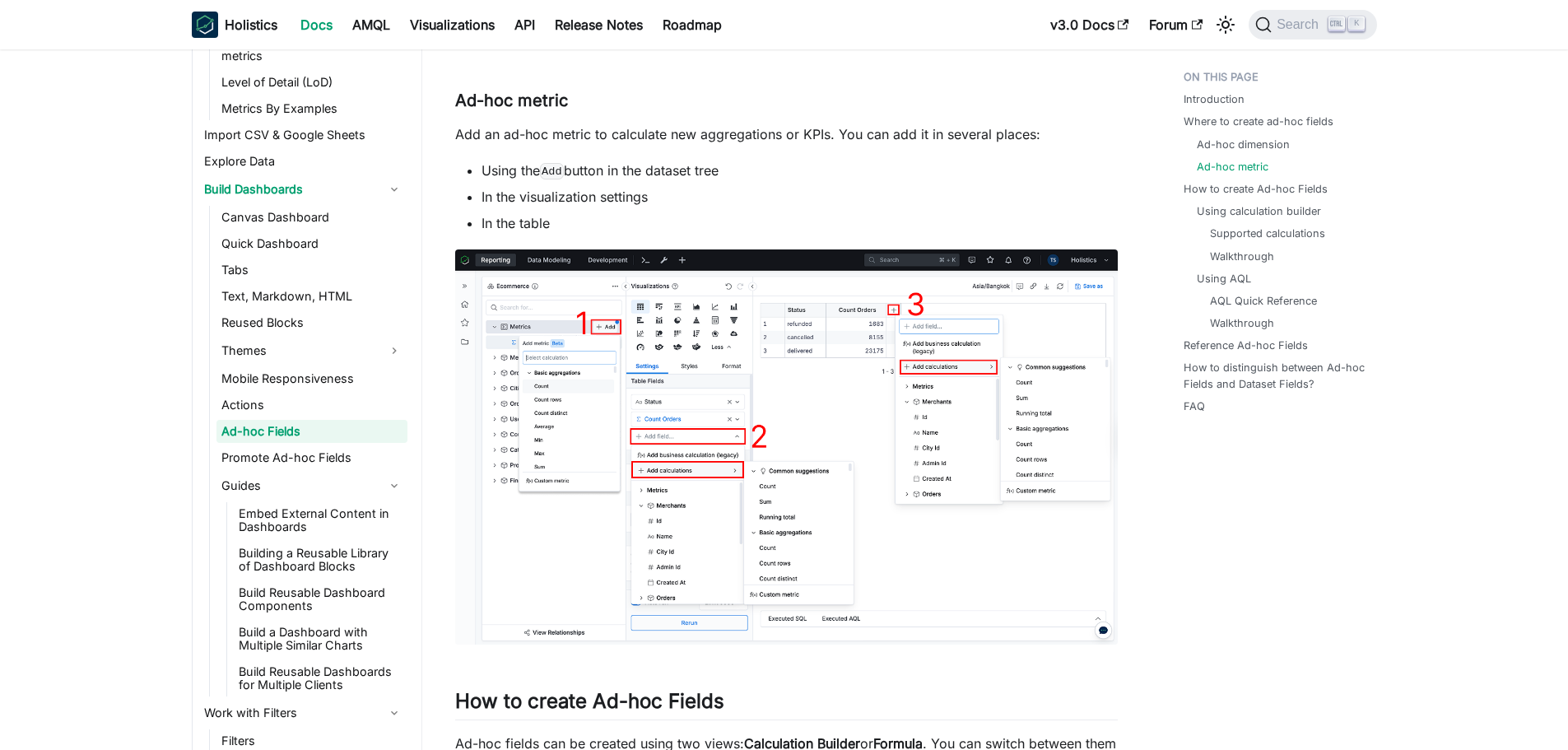
click at [742, 408] on img at bounding box center [786, 446] width 662 height 395
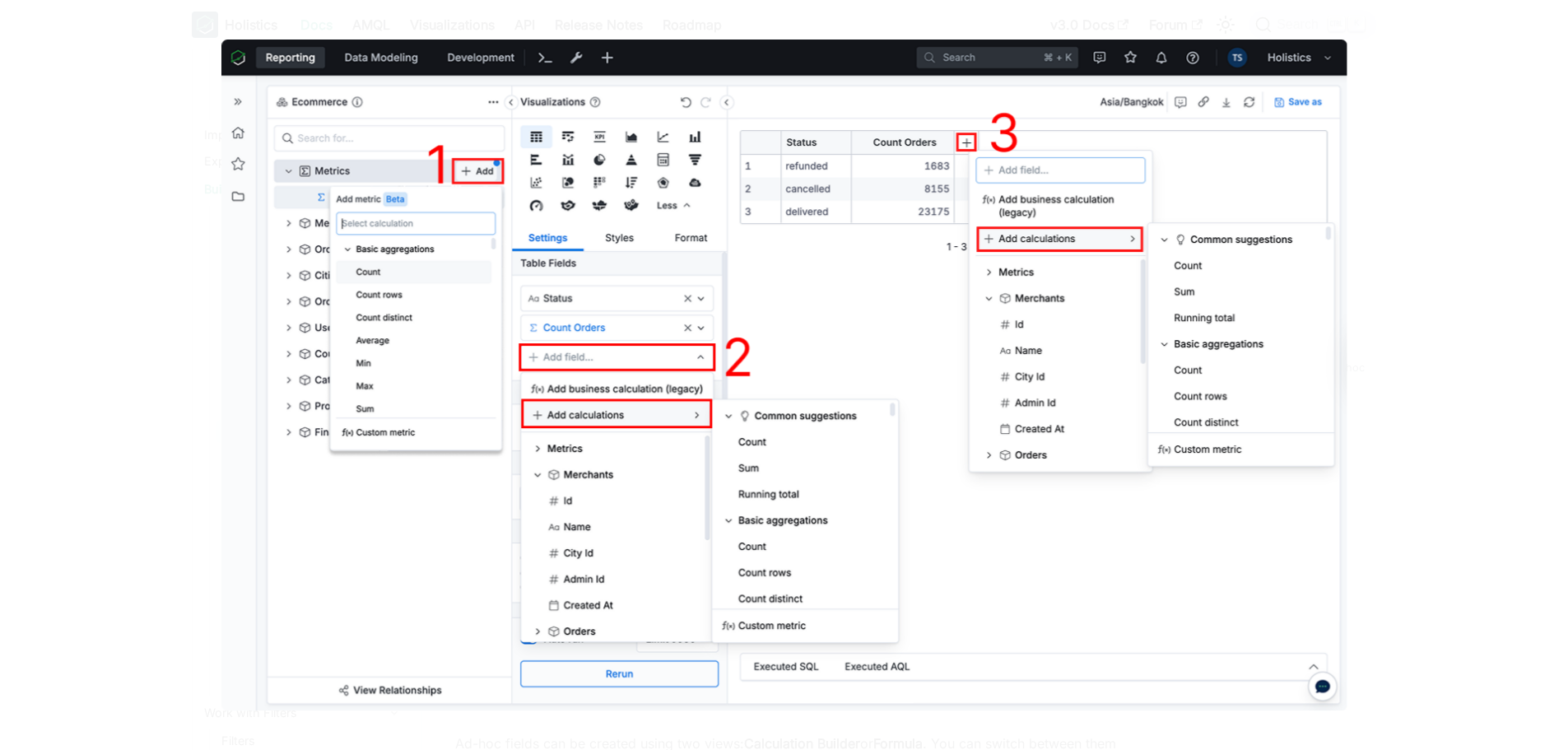
click at [742, 408] on img at bounding box center [784, 375] width 1126 height 671
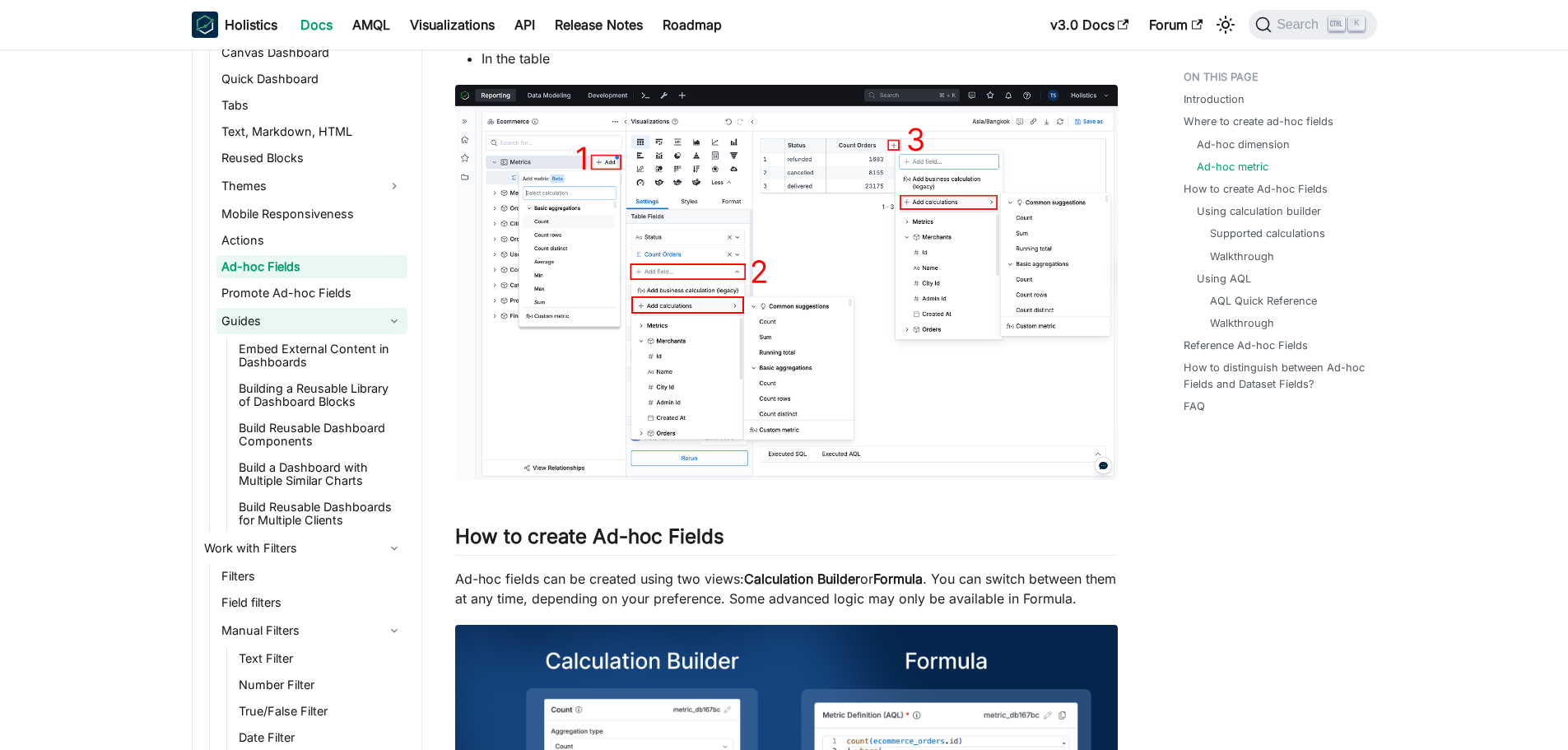
scroll to position [1447, 0]
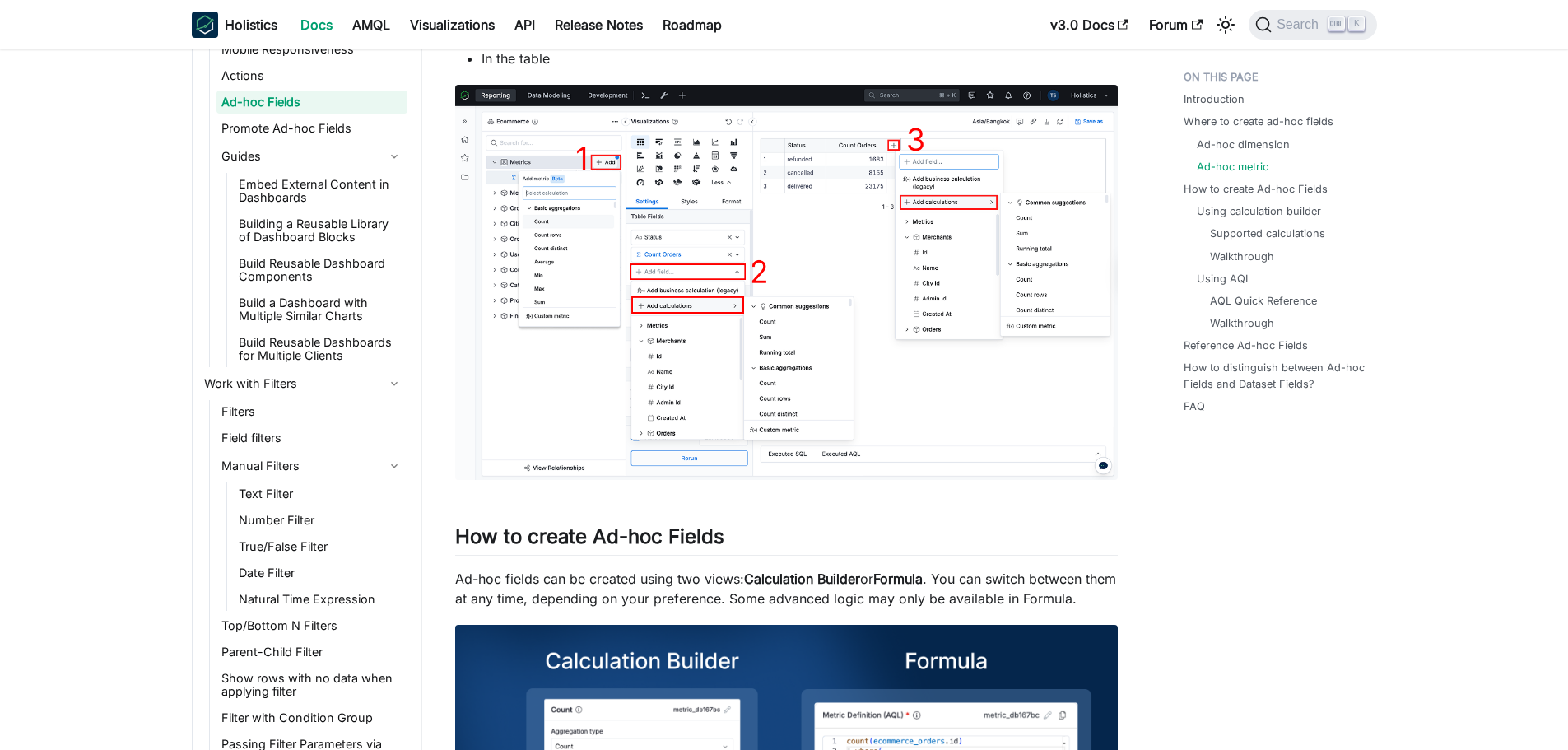
click at [241, 398] on li "Work with Filters Filters Field filters Manual Filters Text Filter Number Filte…" at bounding box center [303, 569] width 209 height 398
click at [238, 404] on link "Filters" at bounding box center [311, 412] width 191 height 23
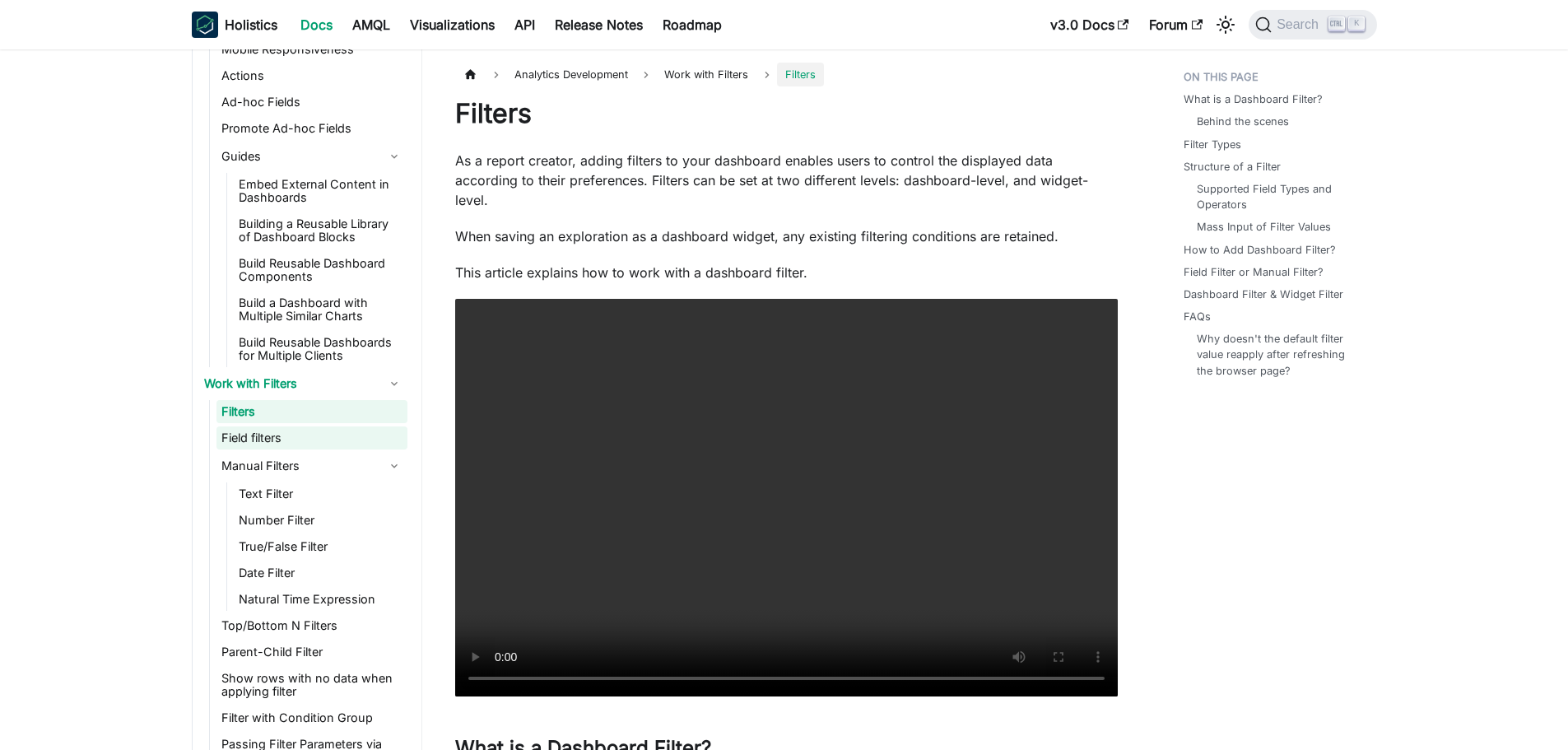
click at [247, 441] on link "Field filters" at bounding box center [311, 438] width 191 height 23
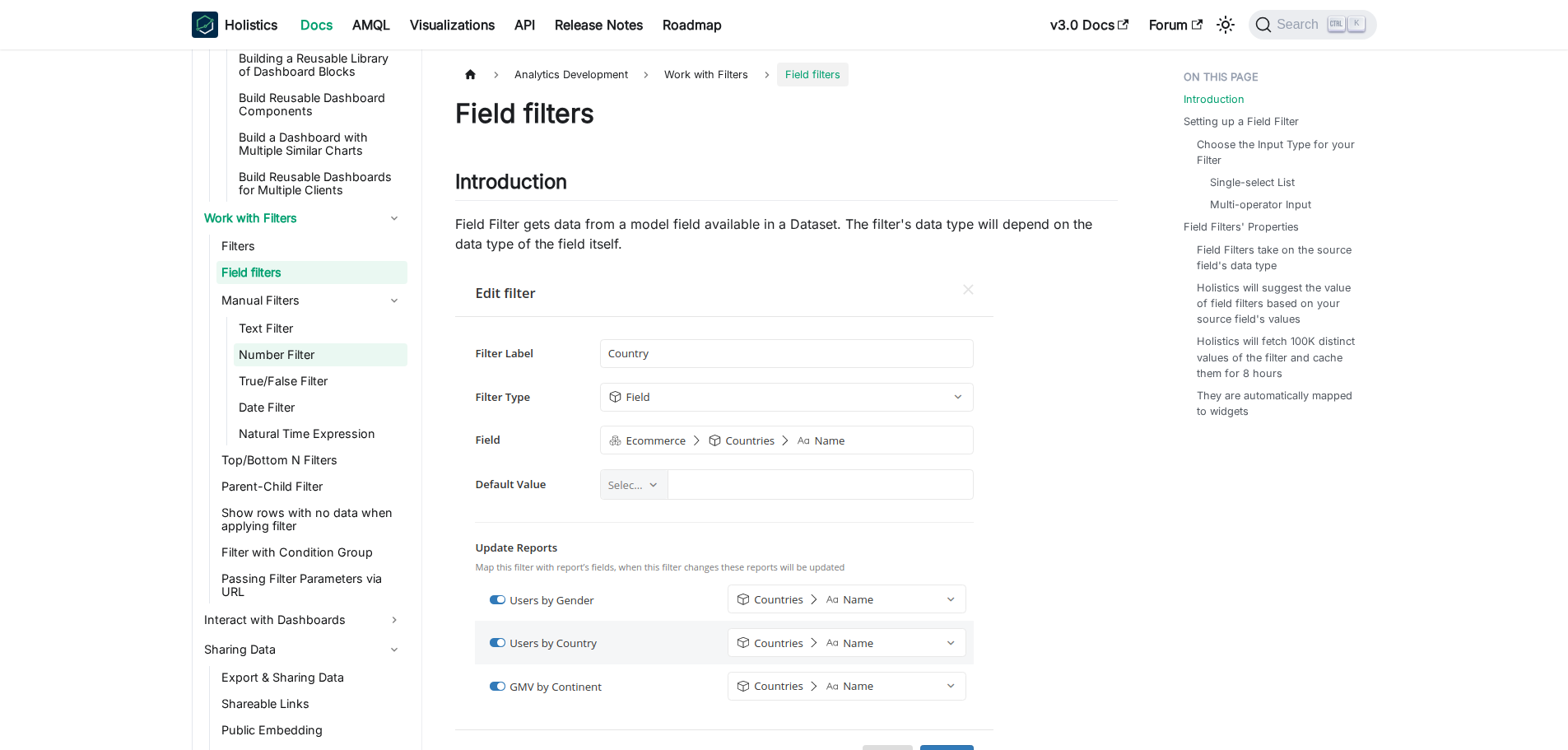
scroll to position [1612, 0]
click at [286, 462] on link "Top/Bottom N Filters" at bounding box center [311, 462] width 191 height 23
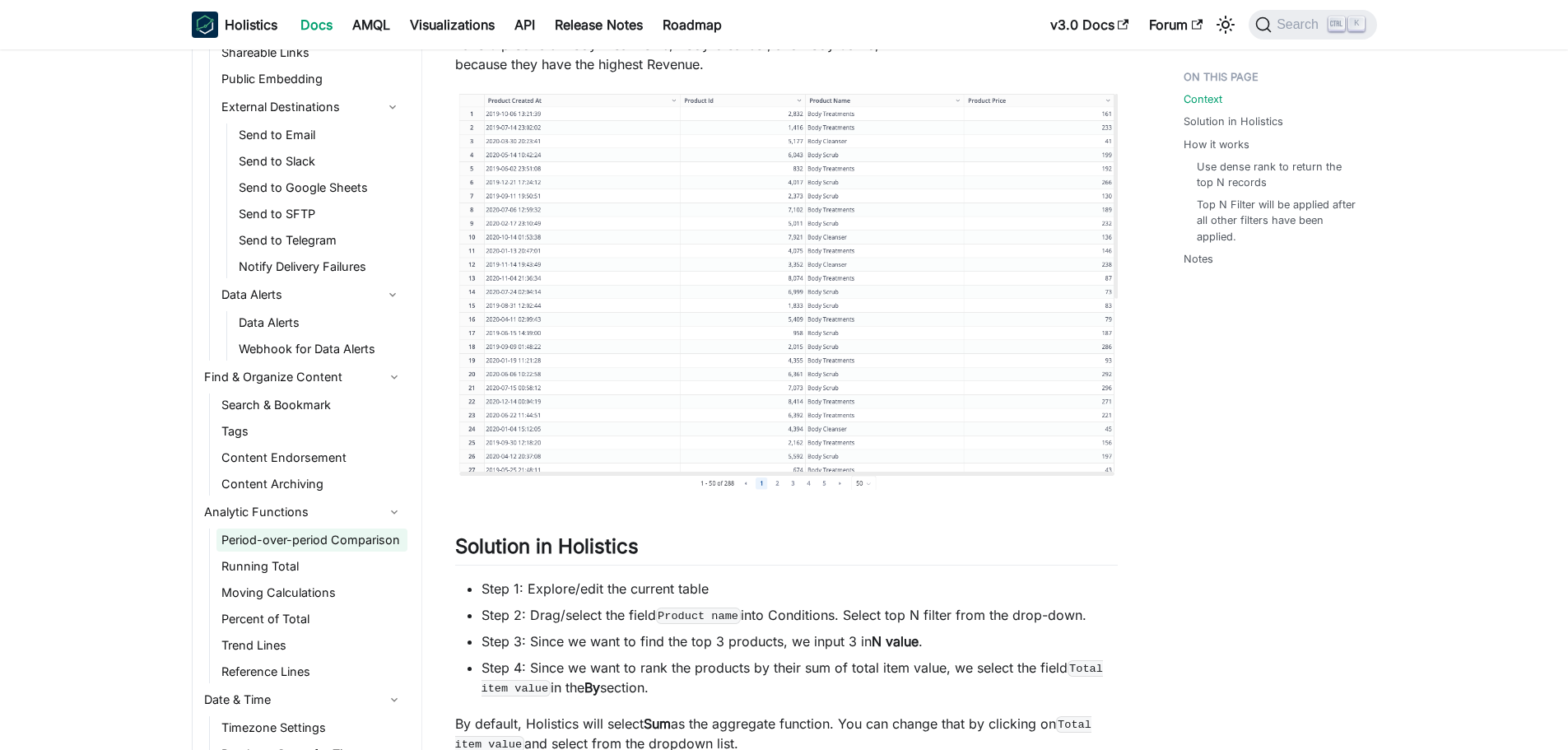
scroll to position [2353, 0]
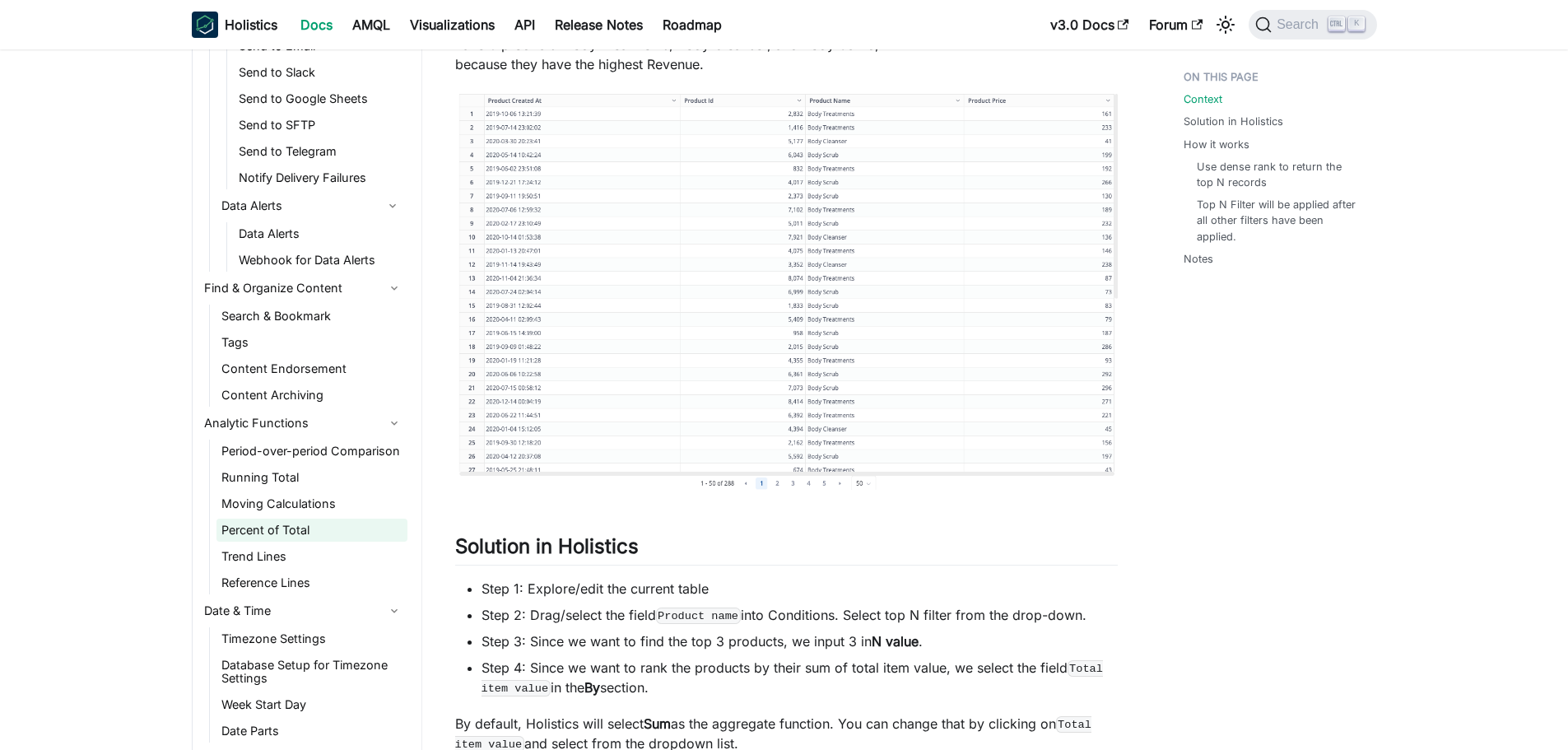
click at [309, 523] on link "Percent of Total" at bounding box center [311, 530] width 191 height 23
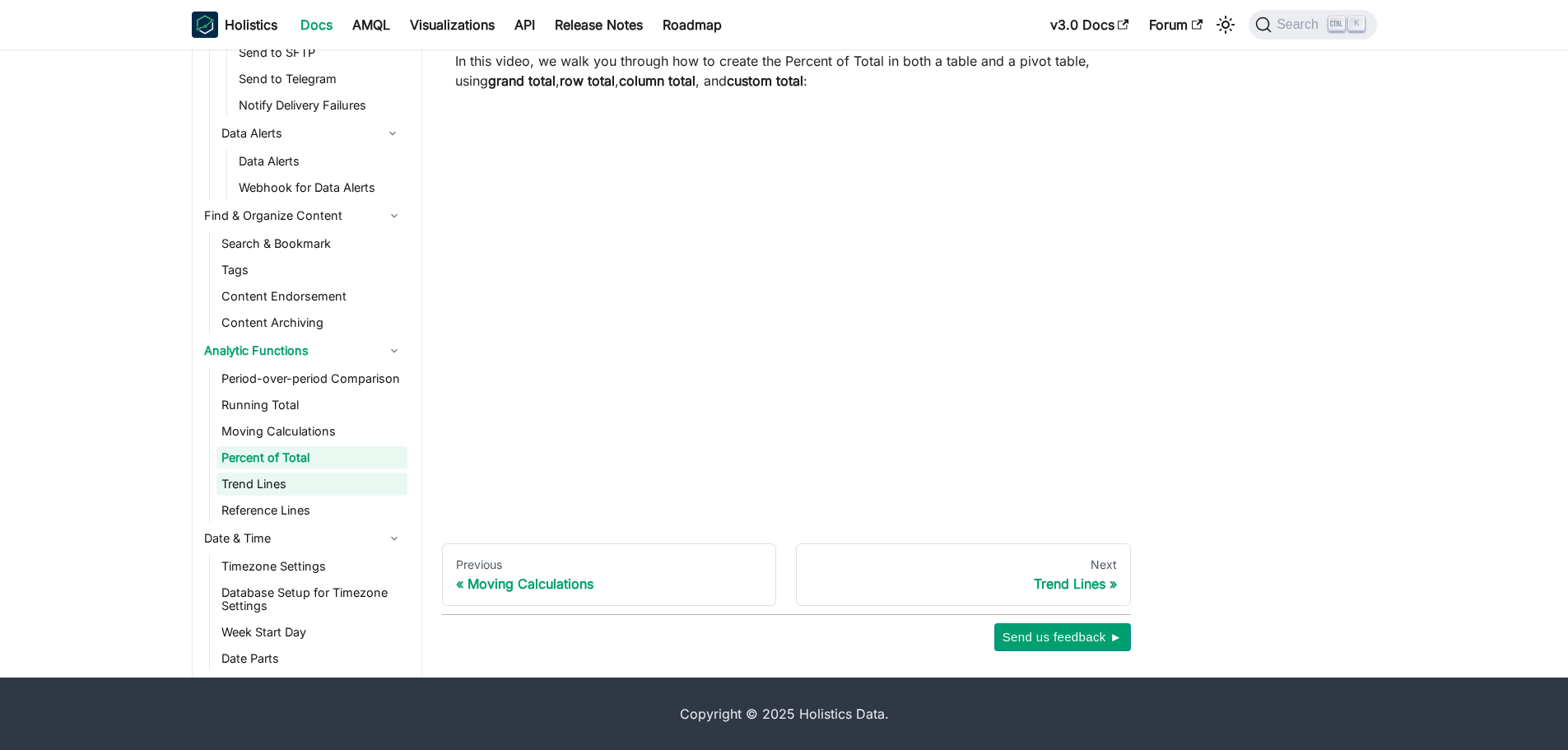
scroll to position [2517, 0]
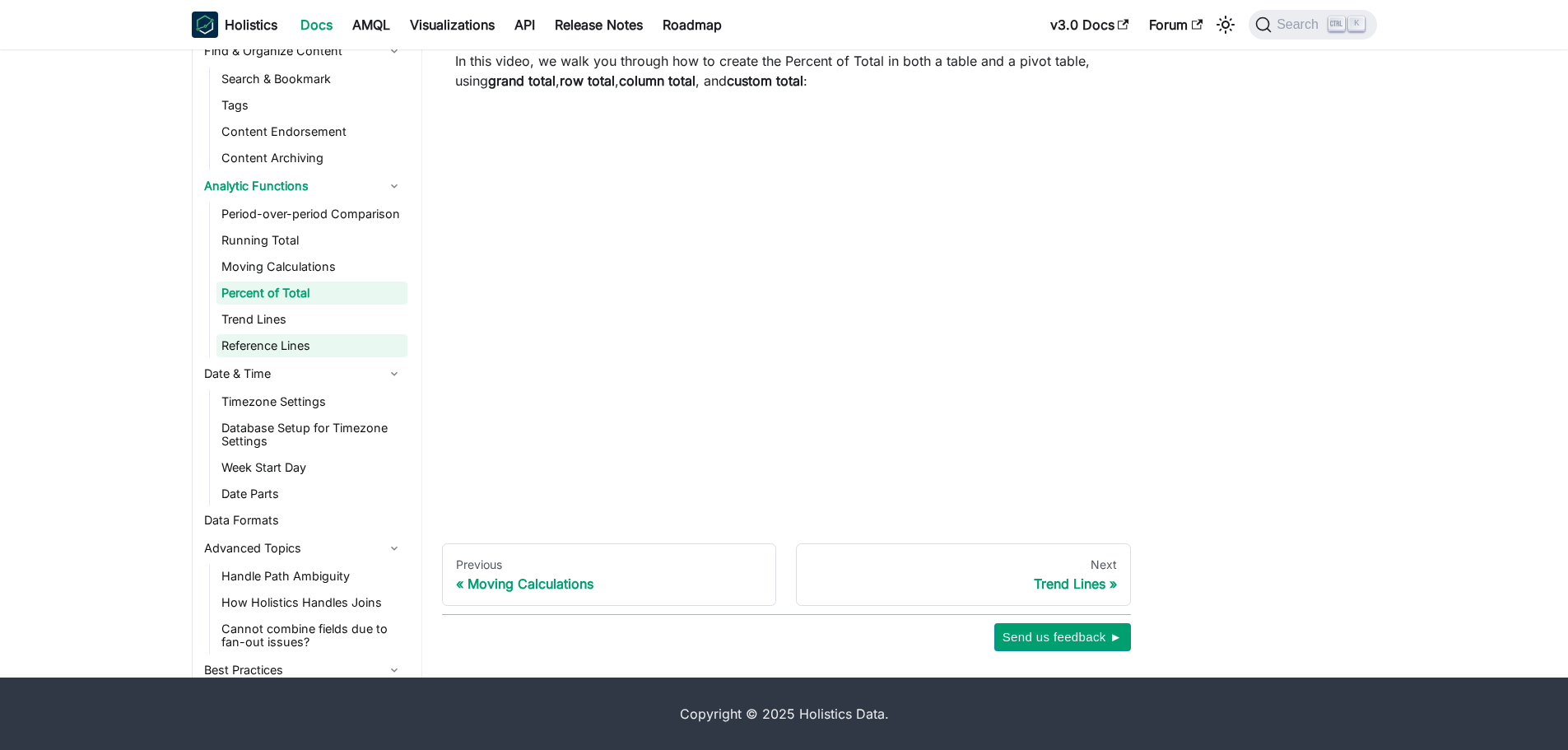
click at [270, 352] on link "Reference Lines" at bounding box center [311, 346] width 191 height 23
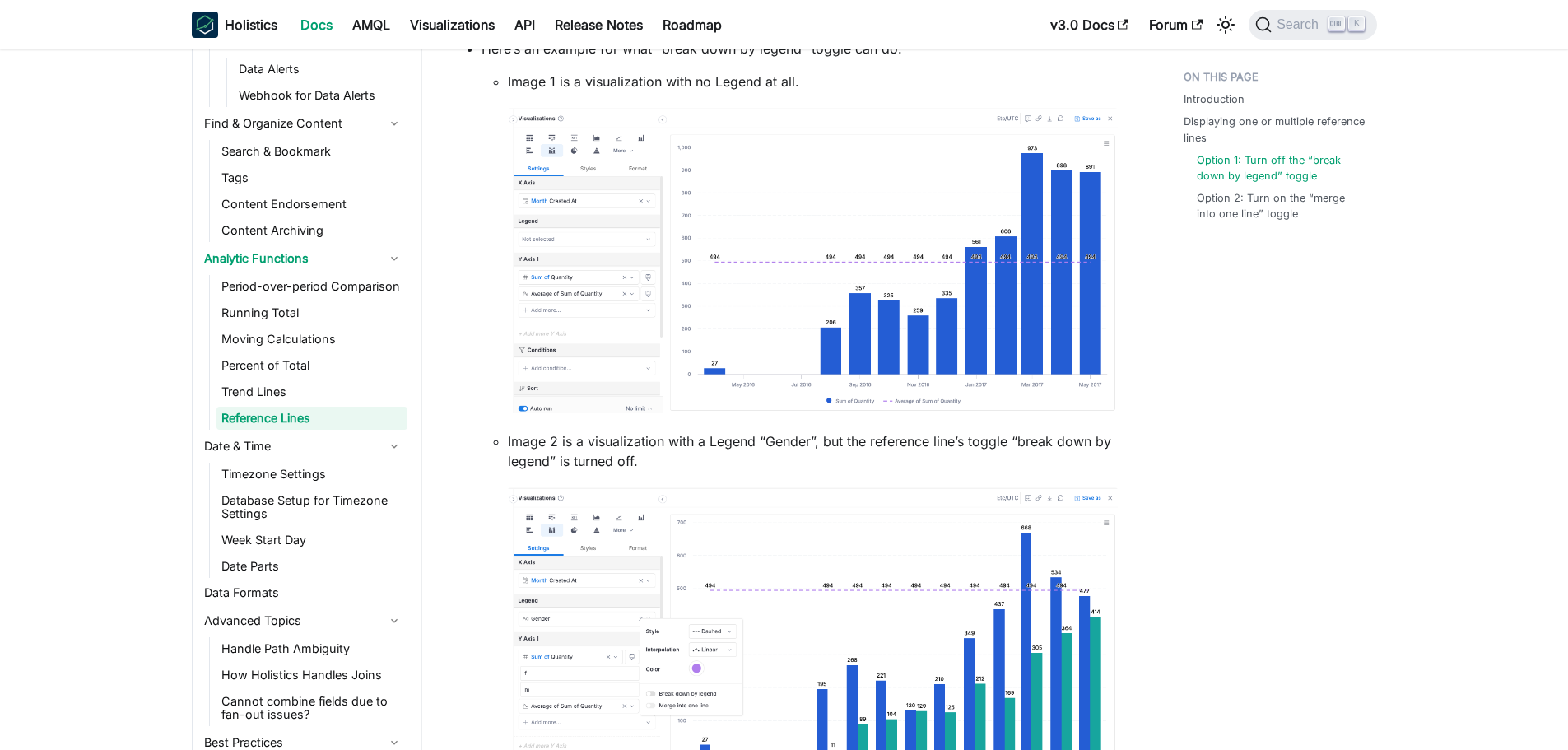
scroll to position [1400, 0]
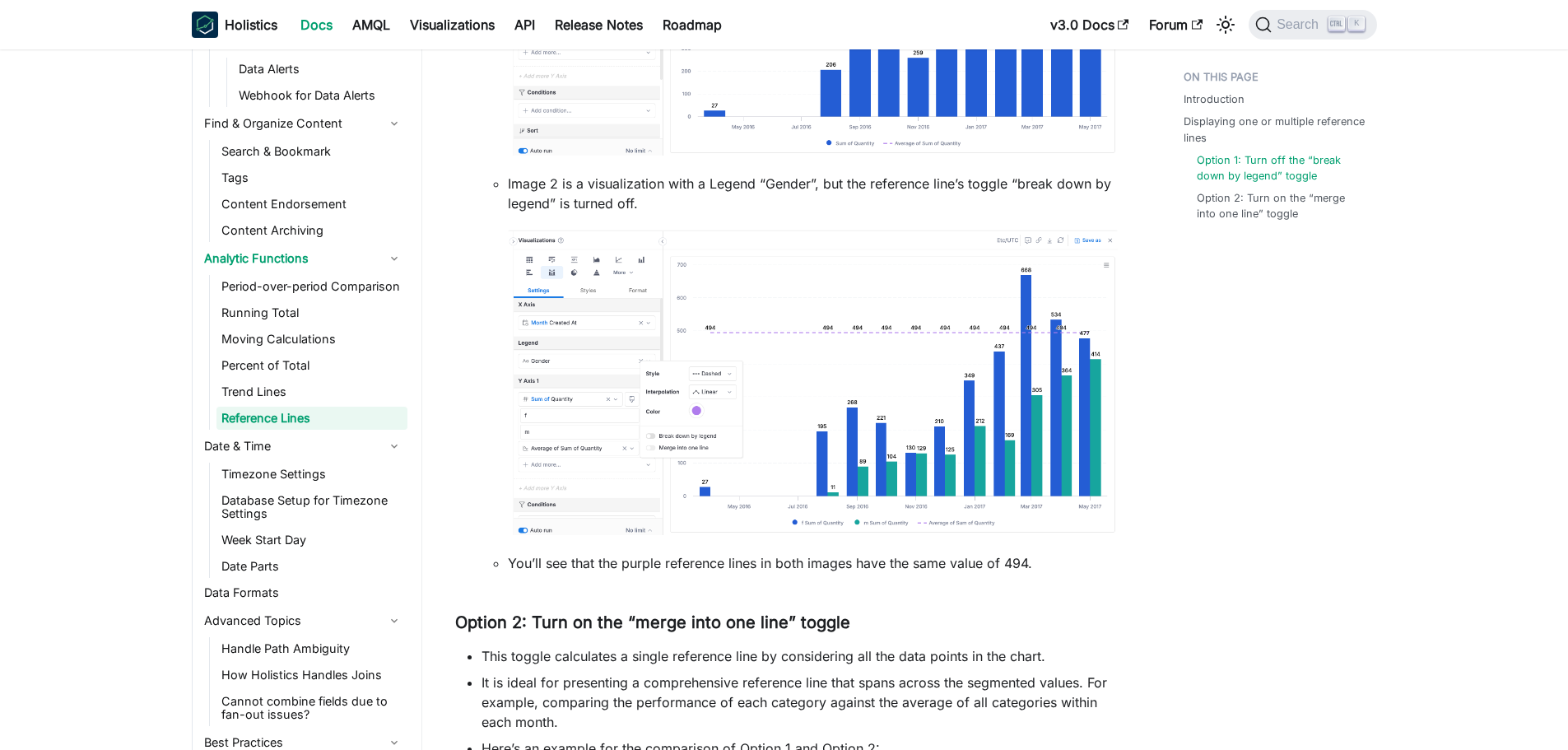
click at [699, 398] on img at bounding box center [812, 383] width 610 height 306
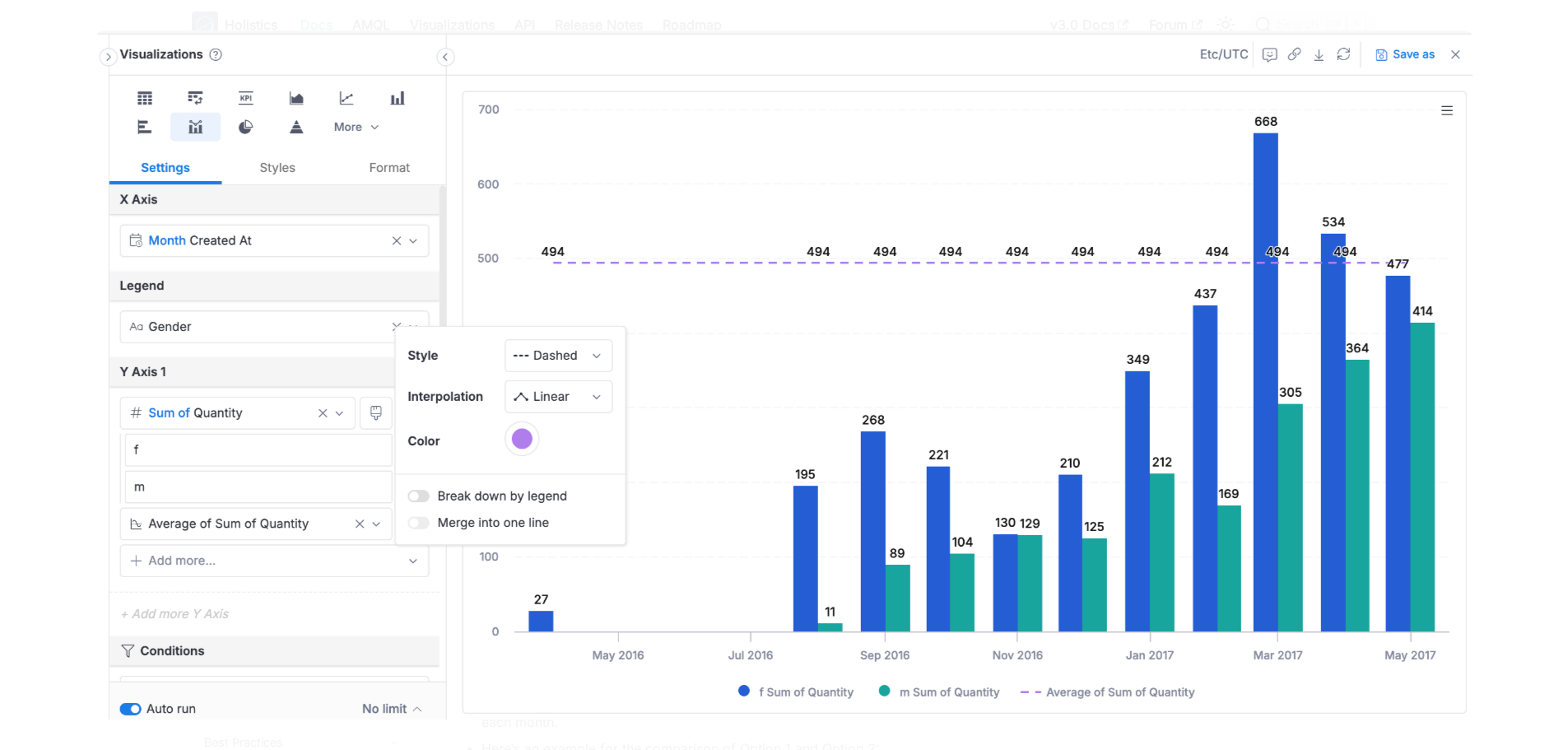
click at [699, 398] on img at bounding box center [784, 375] width 1377 height 689
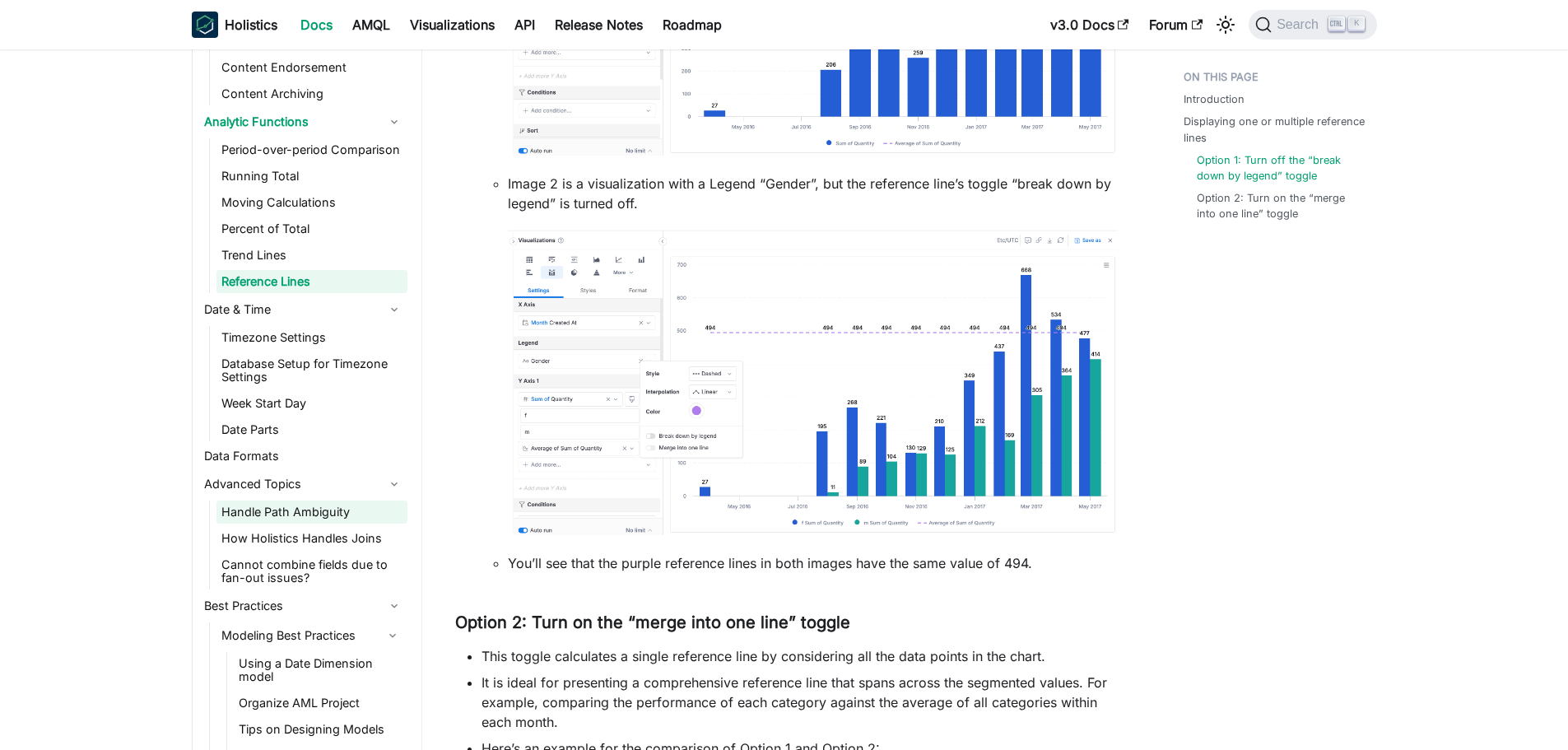
scroll to position [2683, 0]
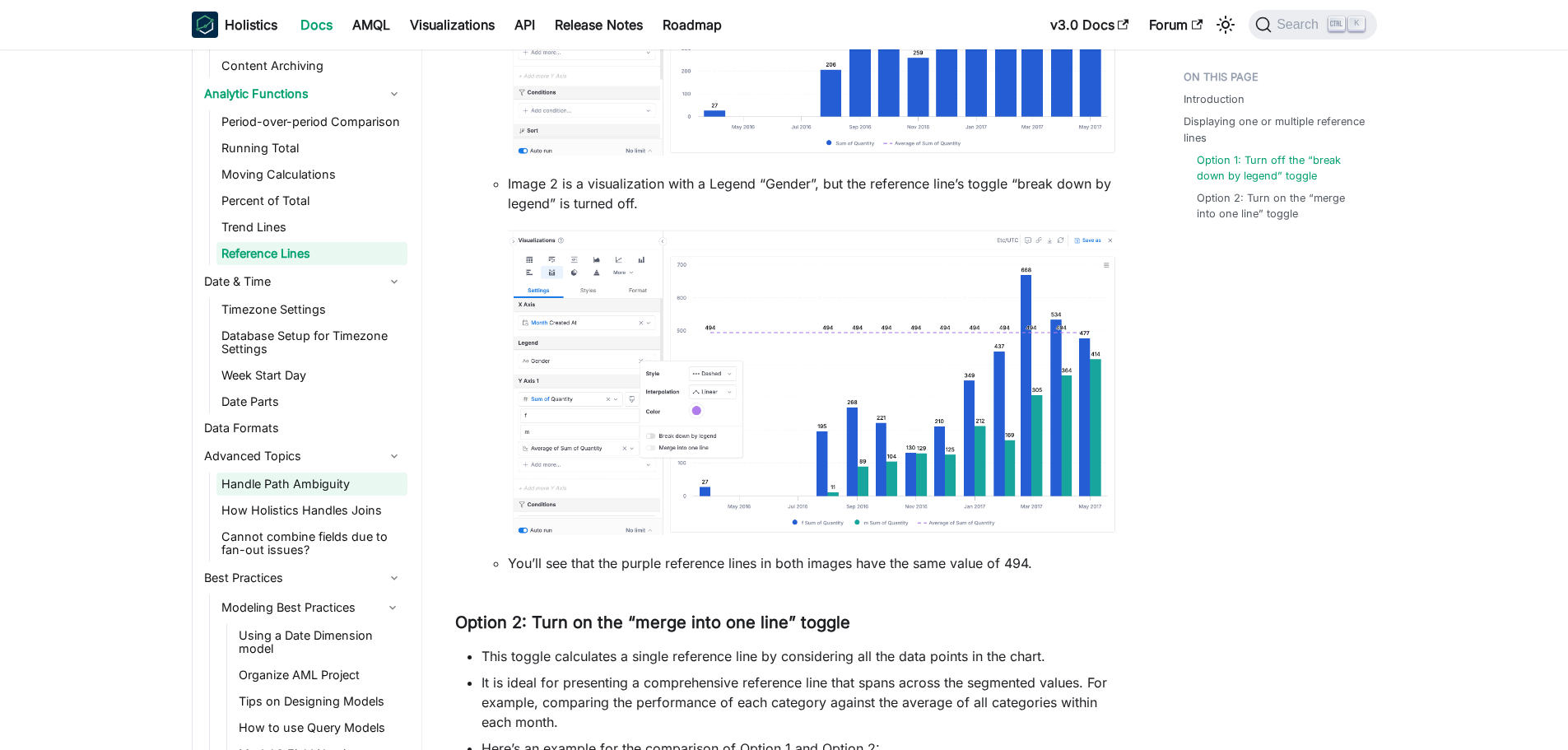
click at [250, 482] on link "Handle Path Ambiguity" at bounding box center [311, 485] width 191 height 23
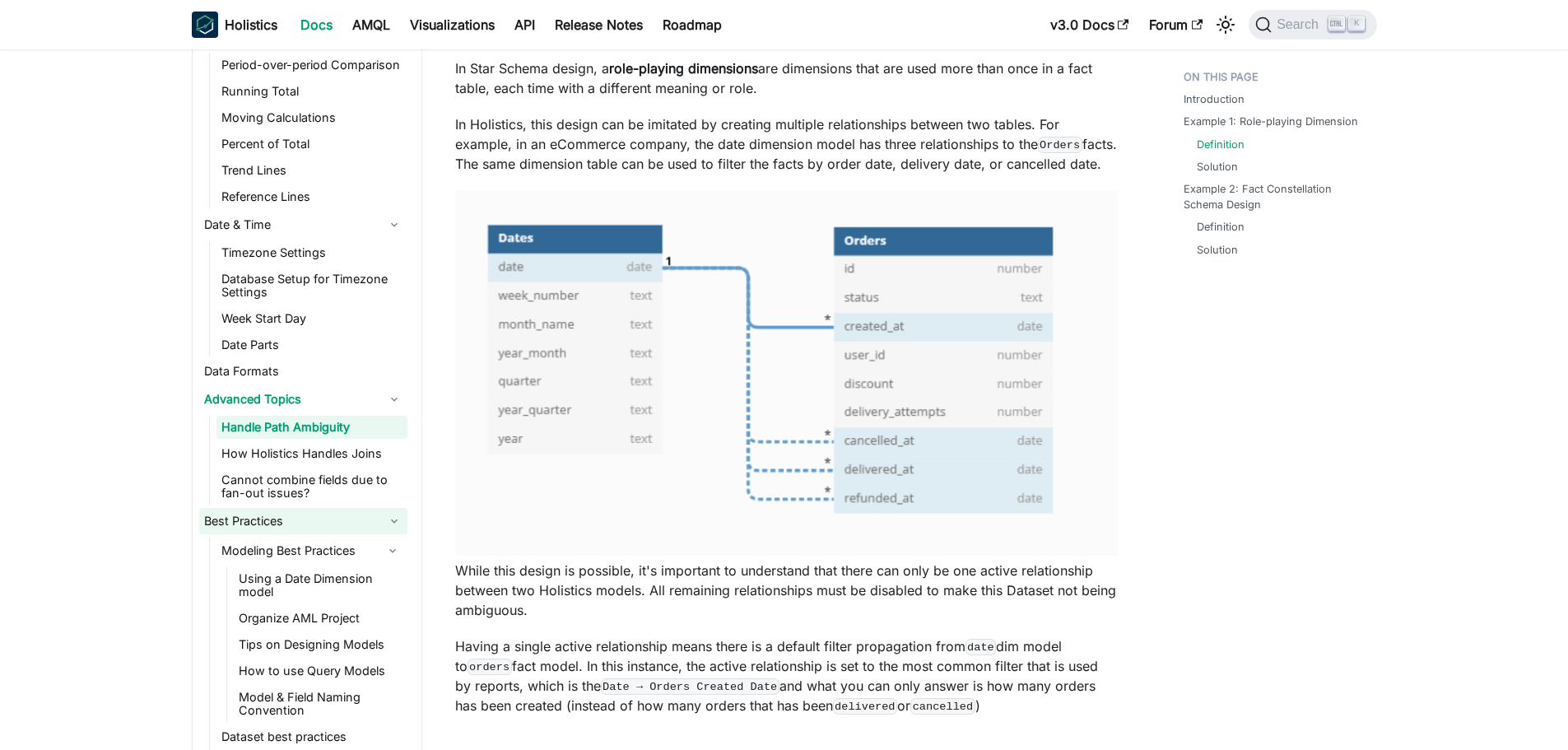
scroll to position [2764, 0]
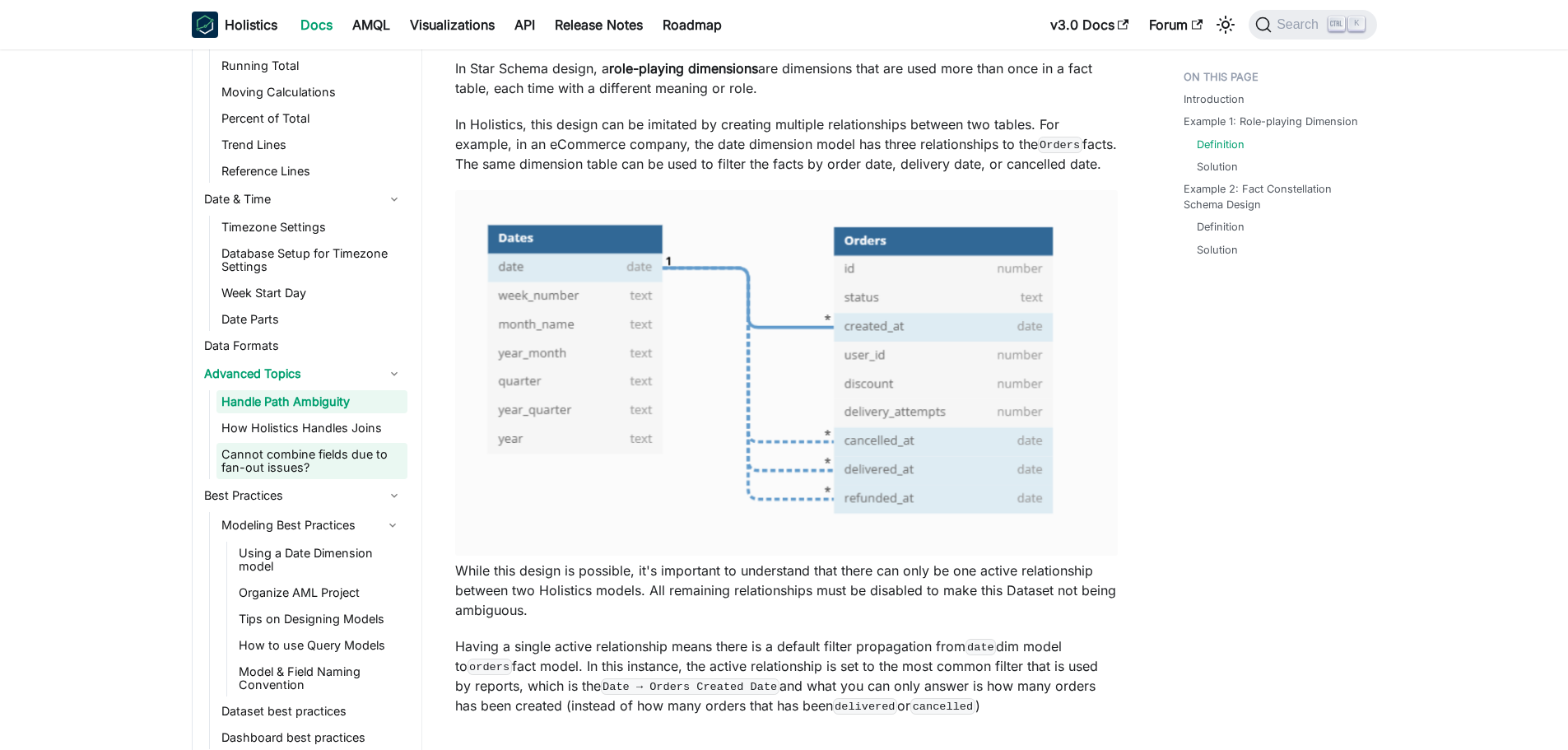
click at [251, 458] on link "Cannot combine fields due to fan-out issues?" at bounding box center [311, 462] width 191 height 37
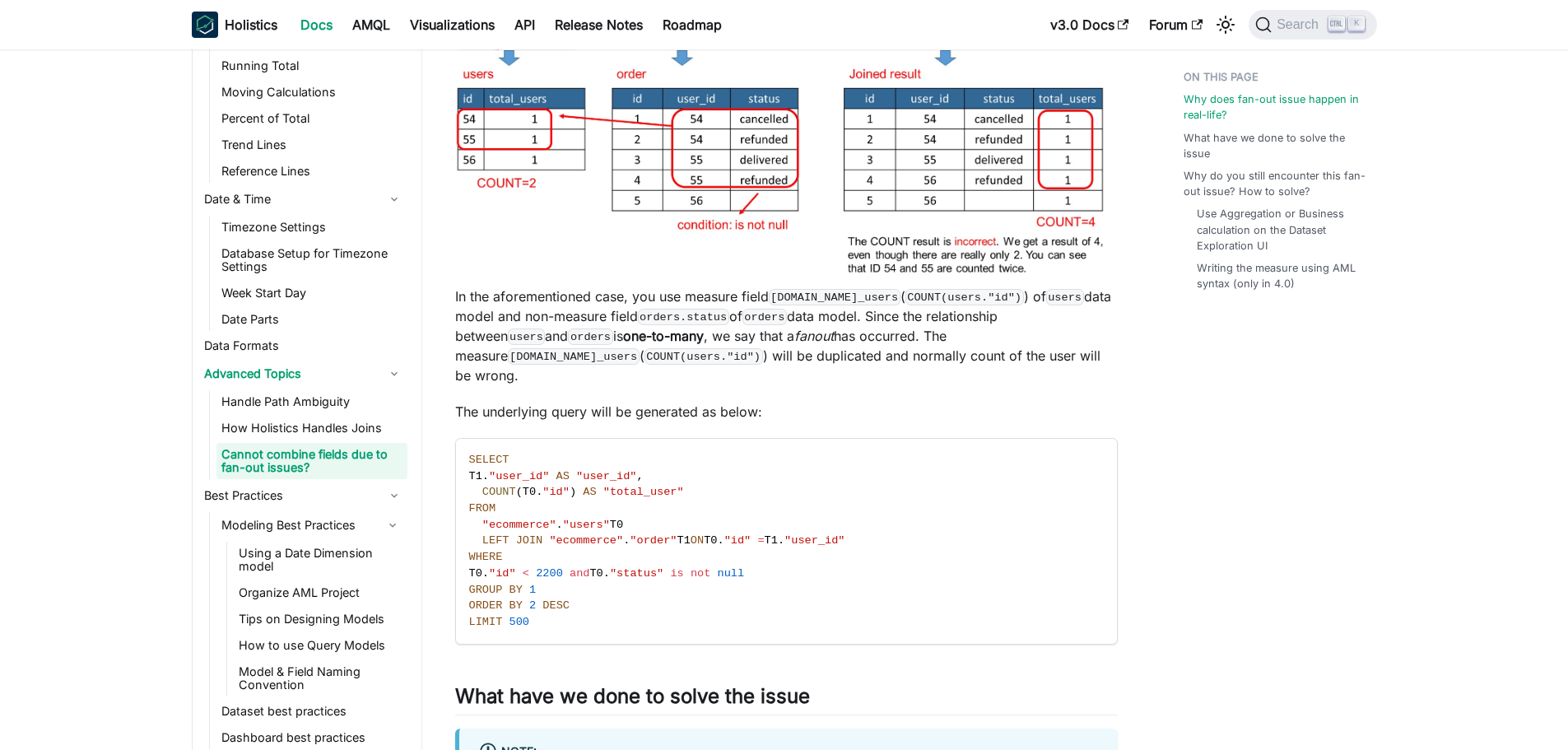
scroll to position [1070, 0]
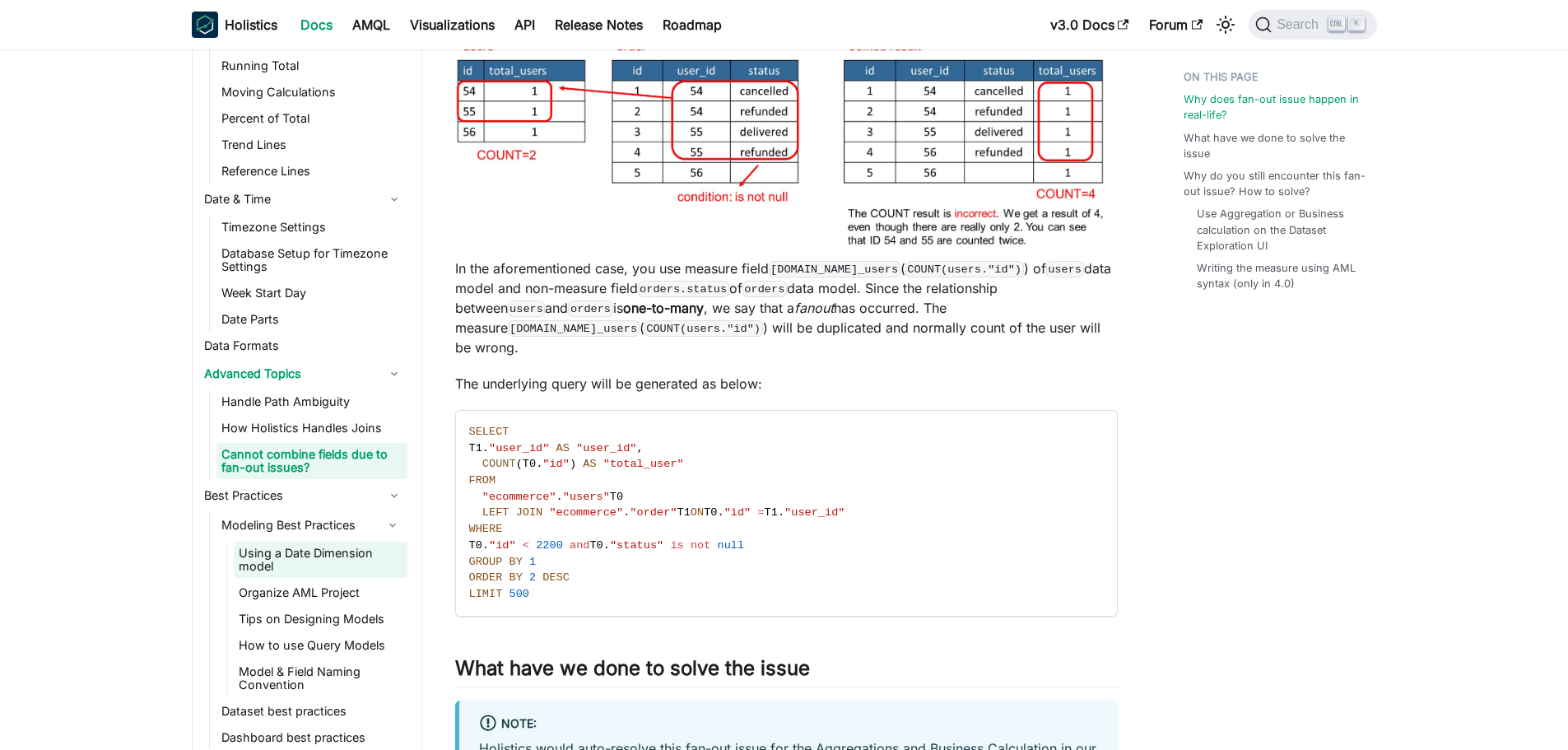
click at [308, 548] on link "Using a Date Dimension model" at bounding box center [320, 560] width 174 height 37
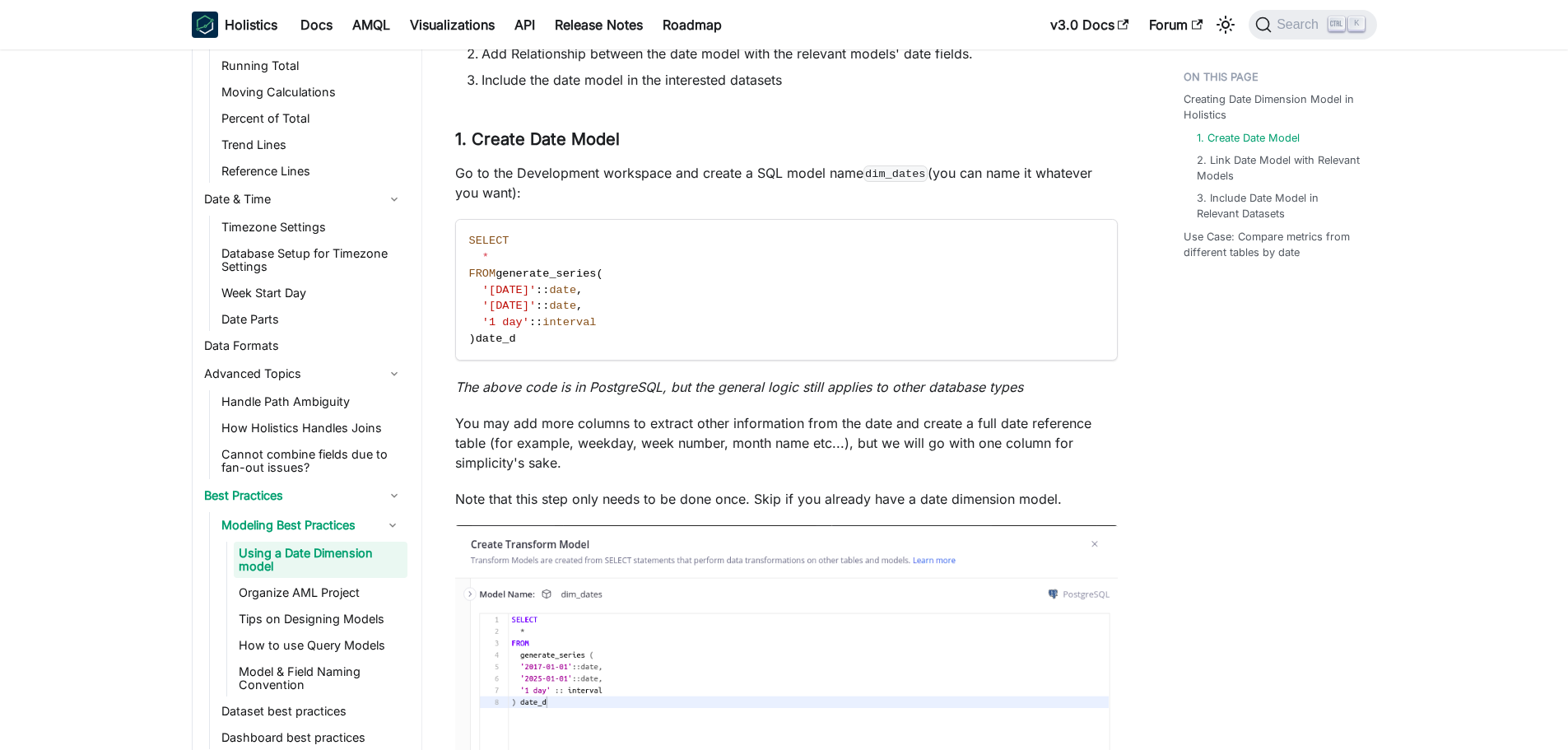
scroll to position [576, 0]
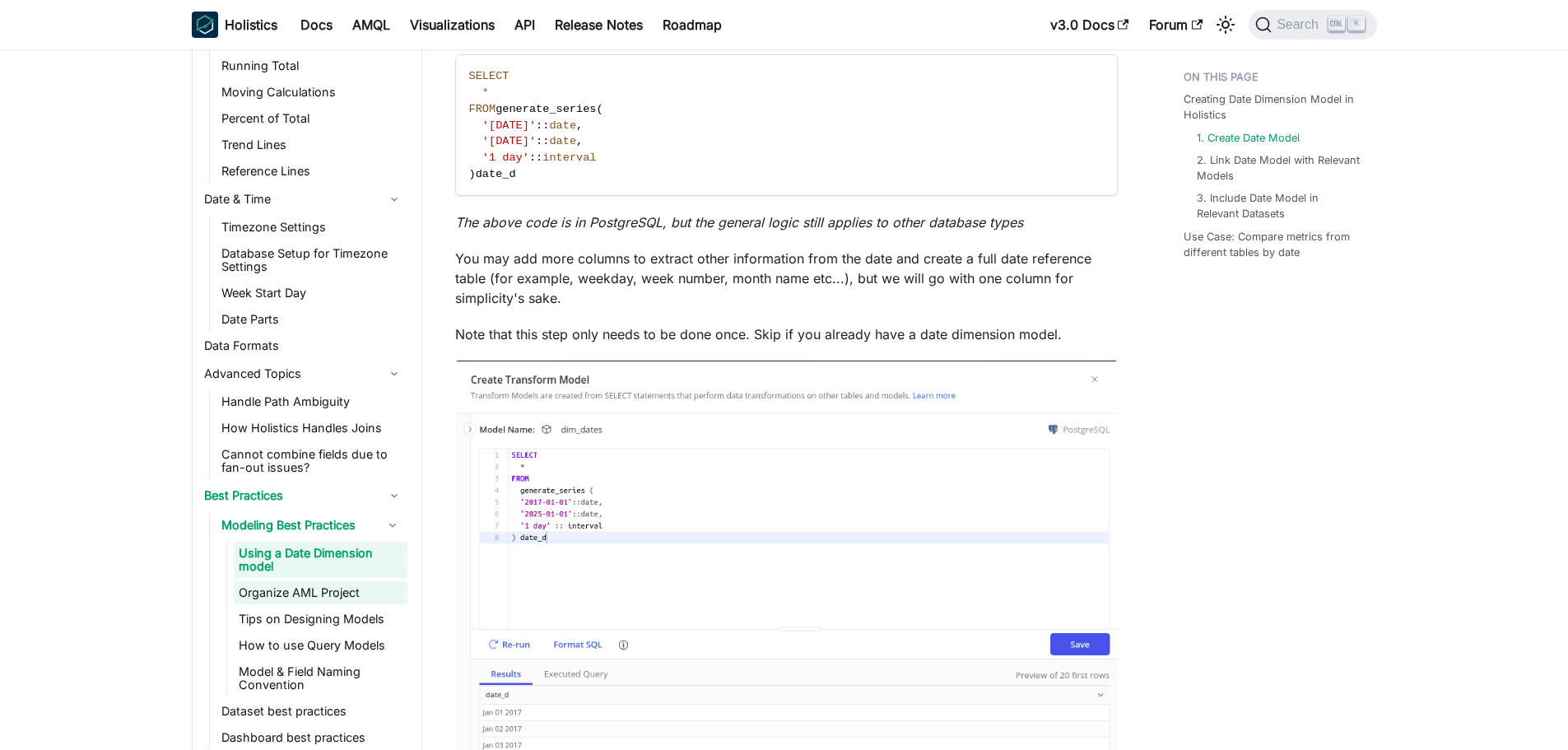
click at [329, 599] on link "Organize AML Project" at bounding box center [320, 593] width 174 height 23
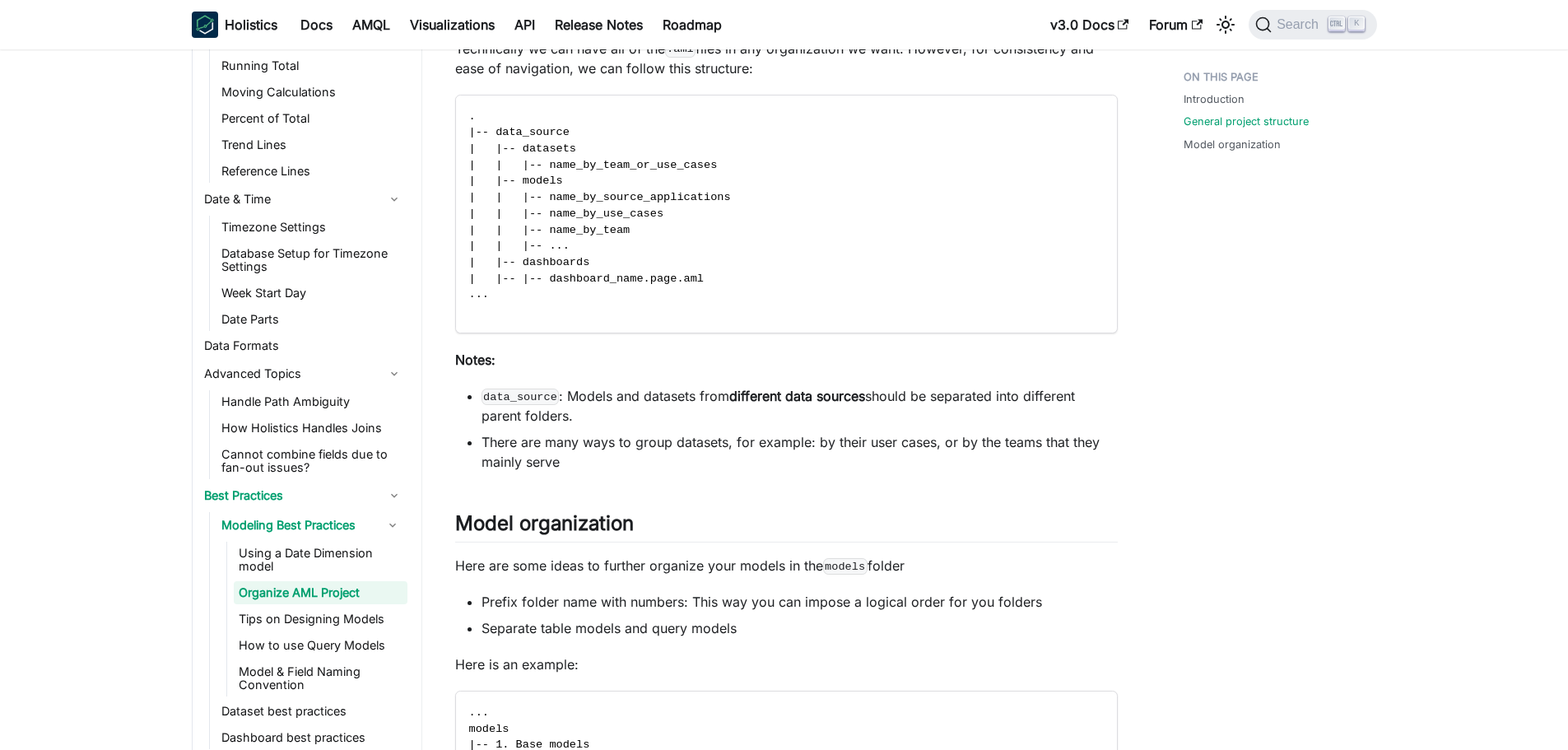
scroll to position [330, 0]
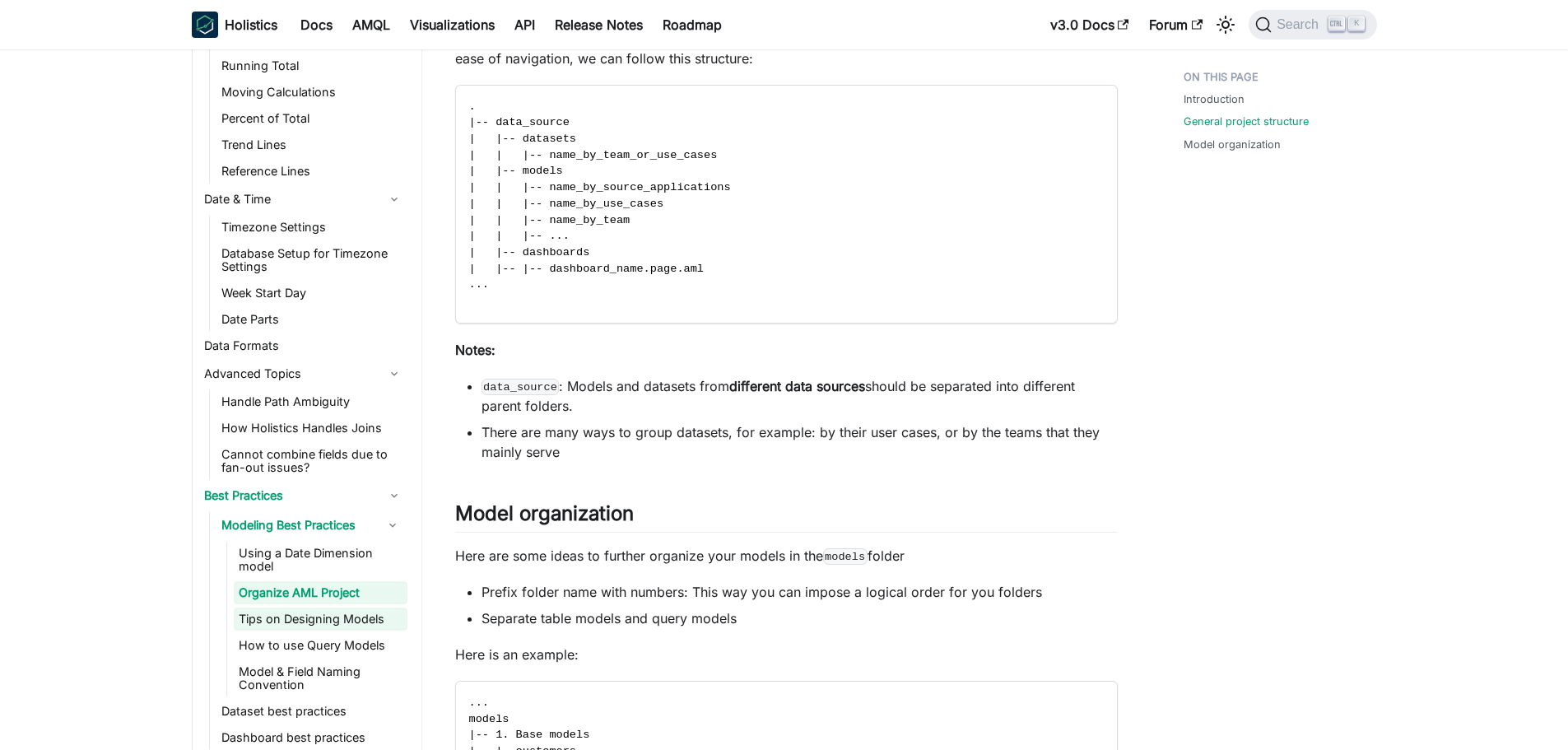
click at [334, 627] on link "Tips on Designing Models" at bounding box center [320, 619] width 174 height 23
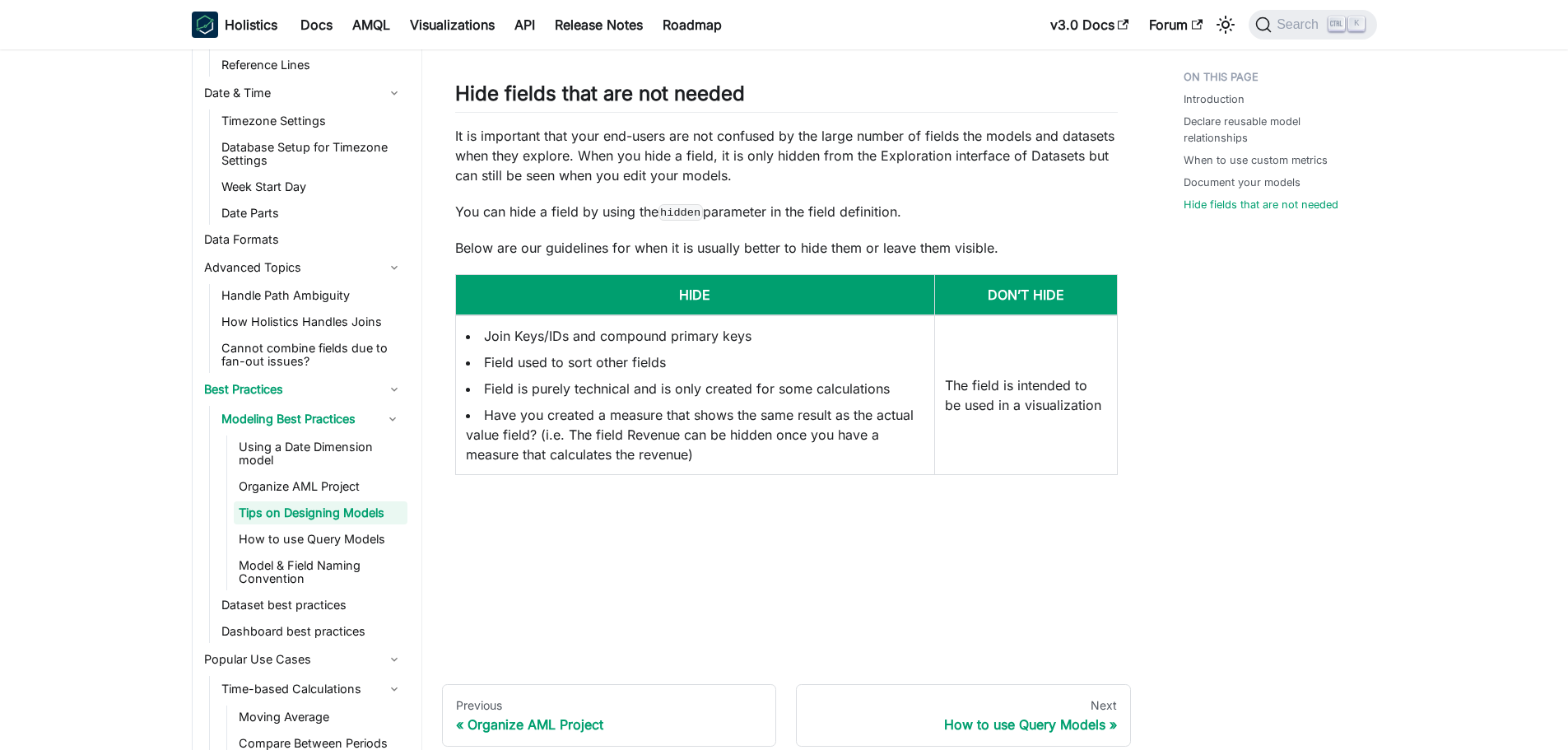
scroll to position [2950, 0]
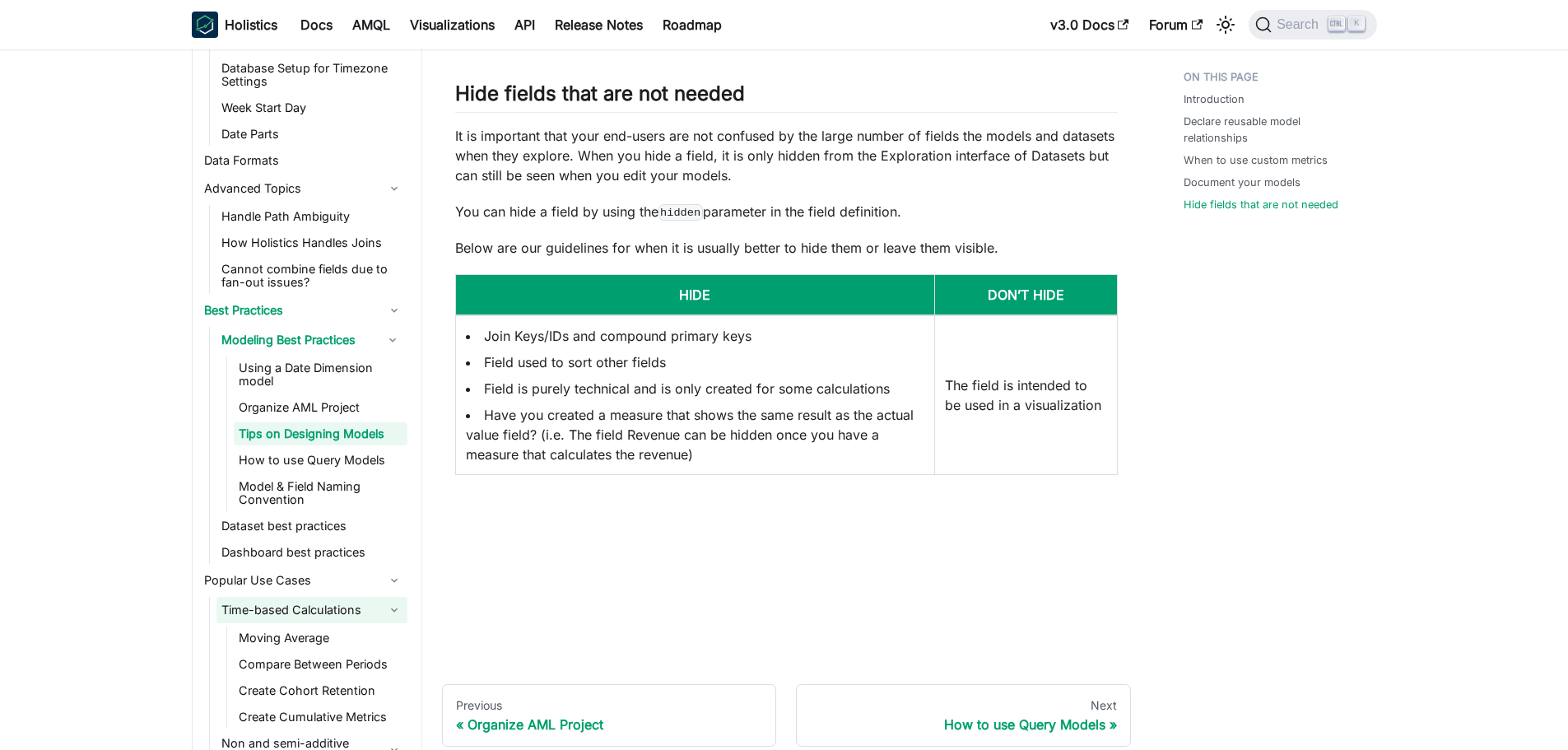
click at [298, 612] on link "Time-based Calculations" at bounding box center [311, 610] width 191 height 26
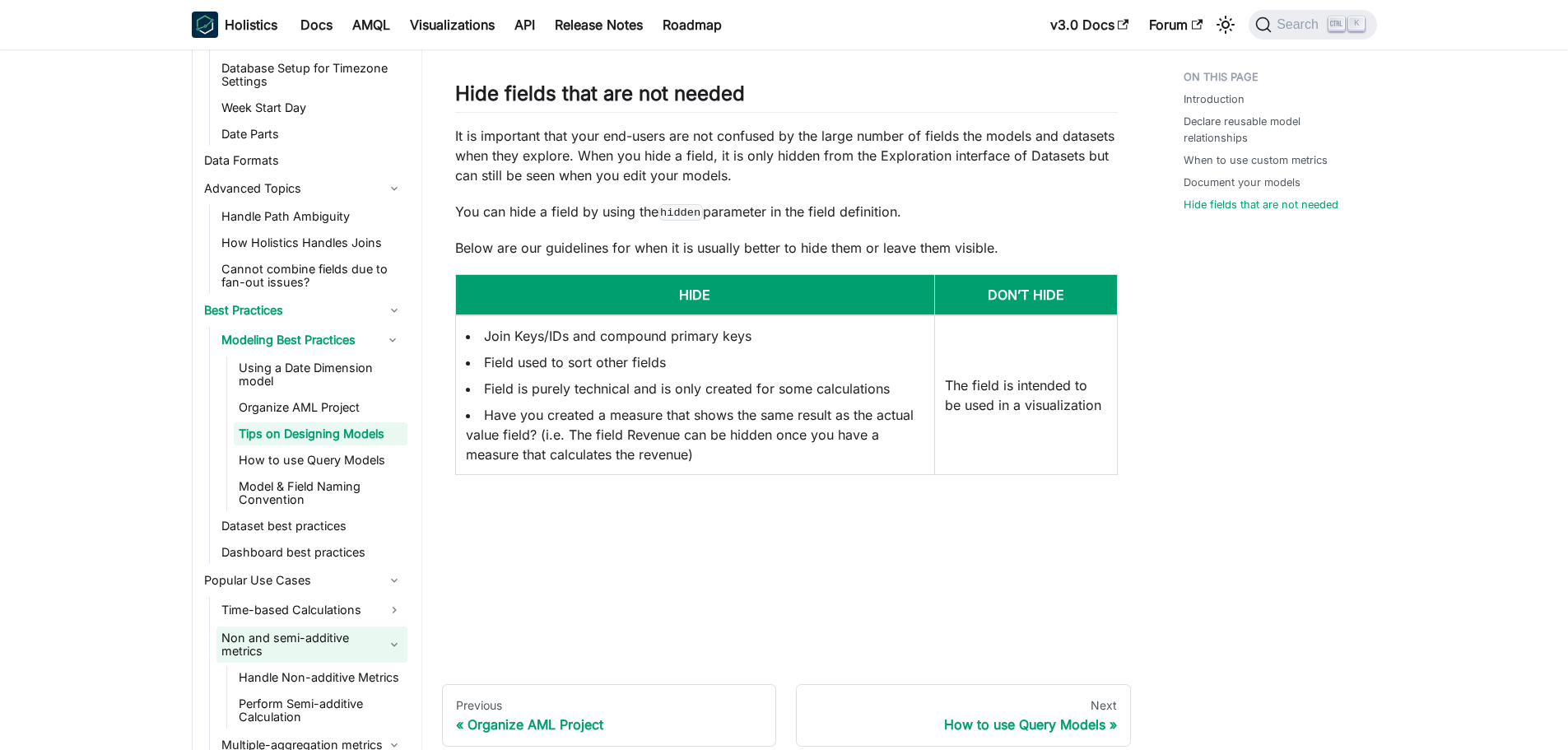
click at [318, 628] on link "Non and semi-additive metrics" at bounding box center [311, 645] width 191 height 37
click at [321, 610] on link "Time-based Calculations" at bounding box center [311, 610] width 191 height 26
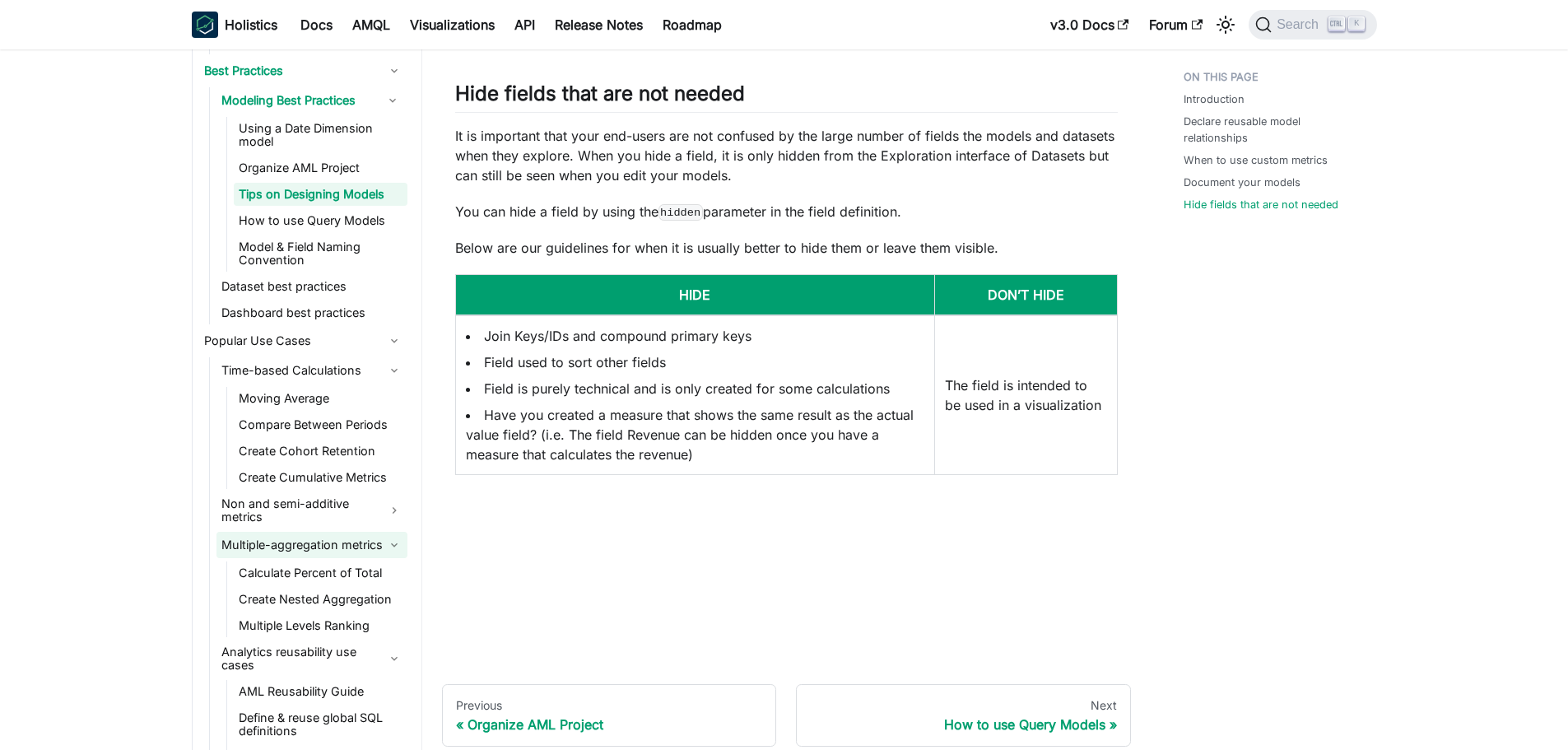
scroll to position [0, 0]
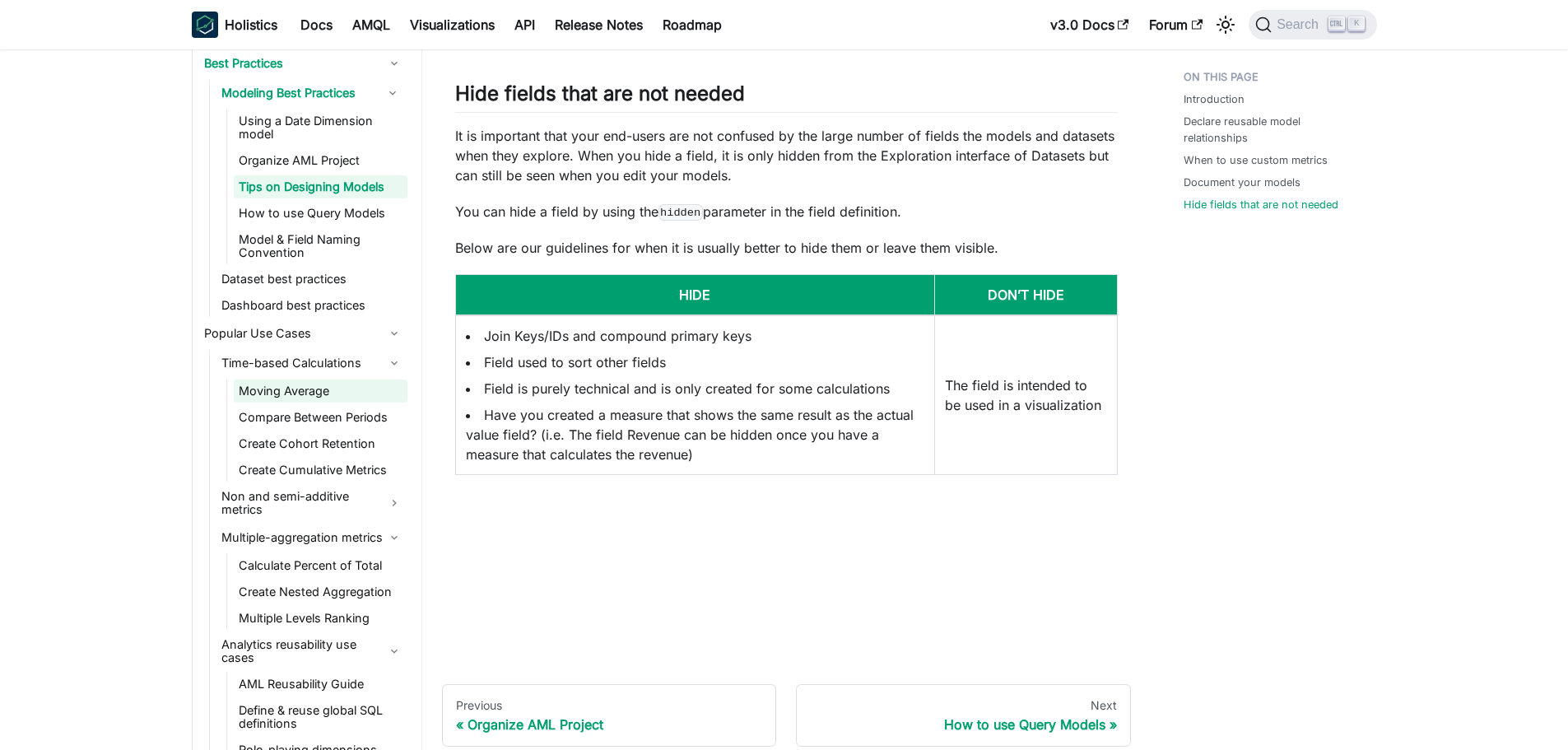
click at [289, 391] on link "Moving Average" at bounding box center [320, 391] width 174 height 23
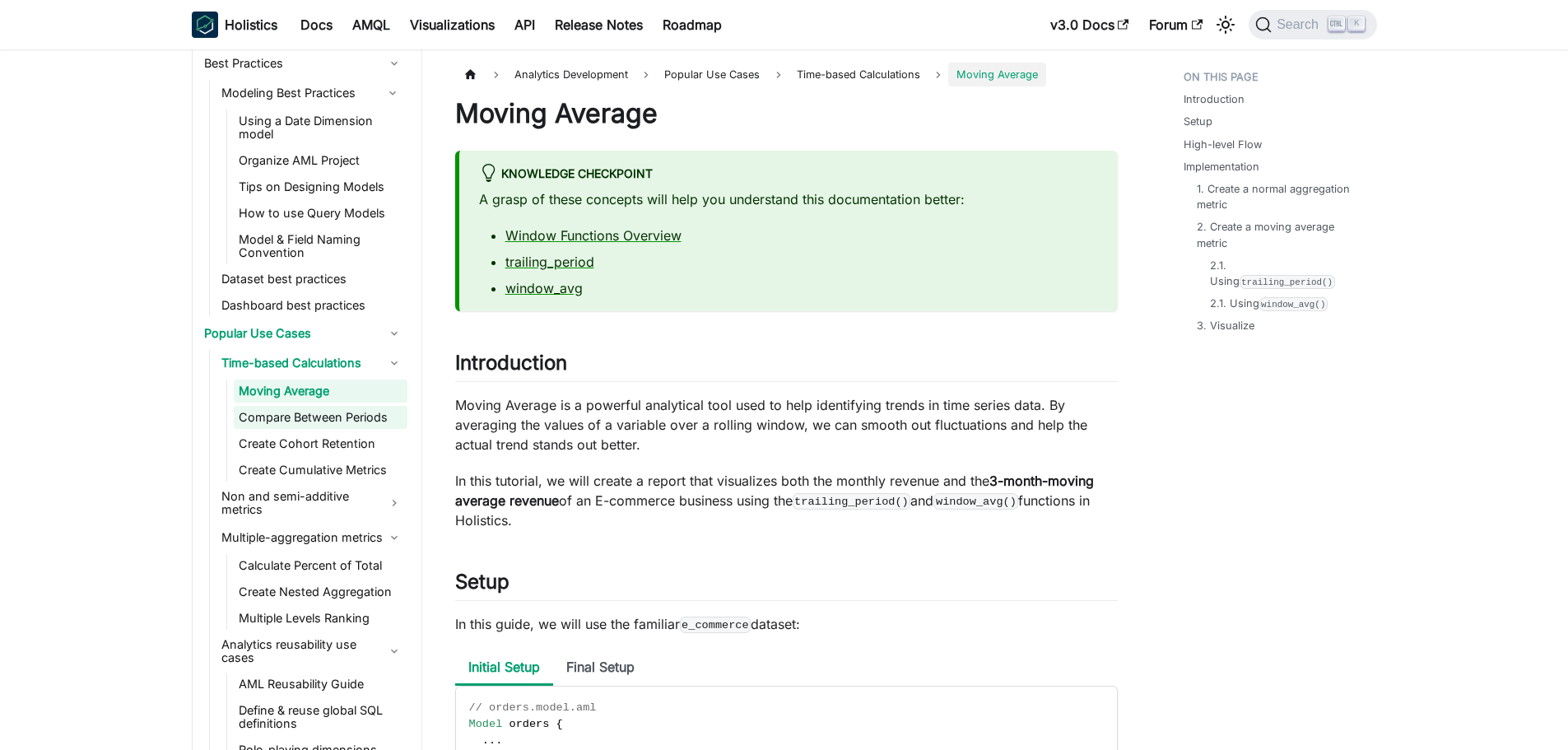
click at [289, 428] on link "Compare Between Periods" at bounding box center [320, 417] width 174 height 23
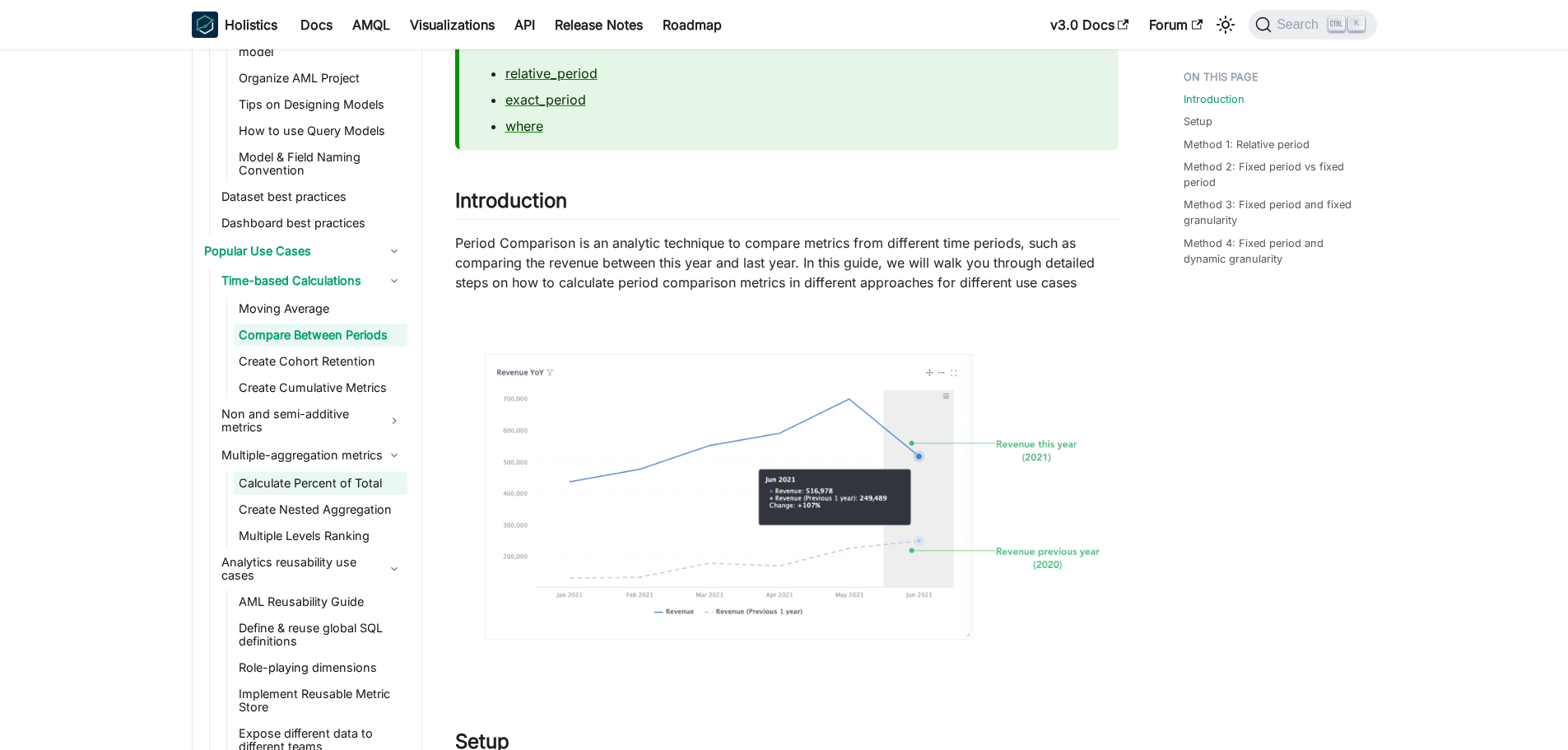
click at [307, 482] on link "Calculate Percent of Total" at bounding box center [320, 484] width 174 height 23
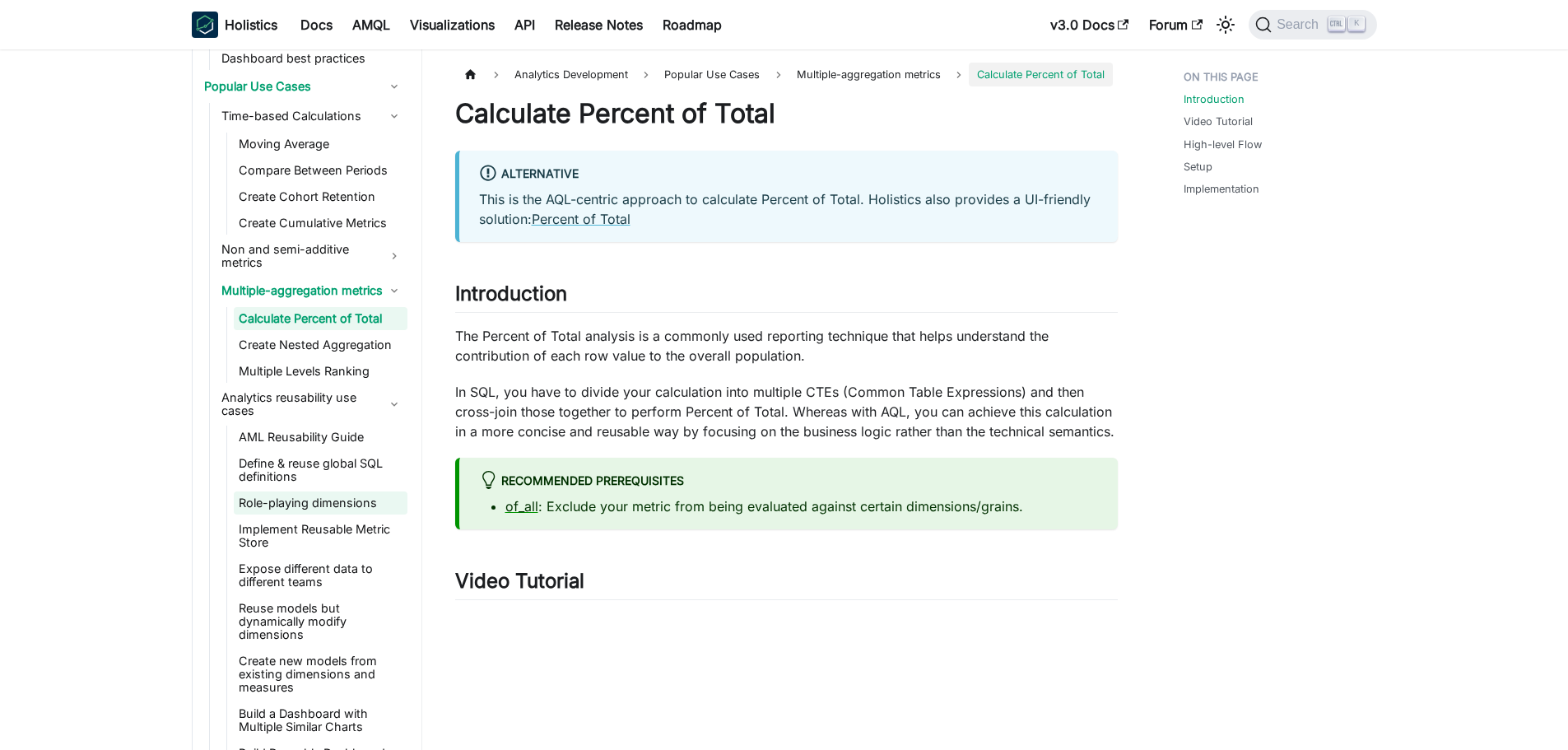
click at [283, 514] on link "Role-playing dimensions" at bounding box center [320, 503] width 174 height 23
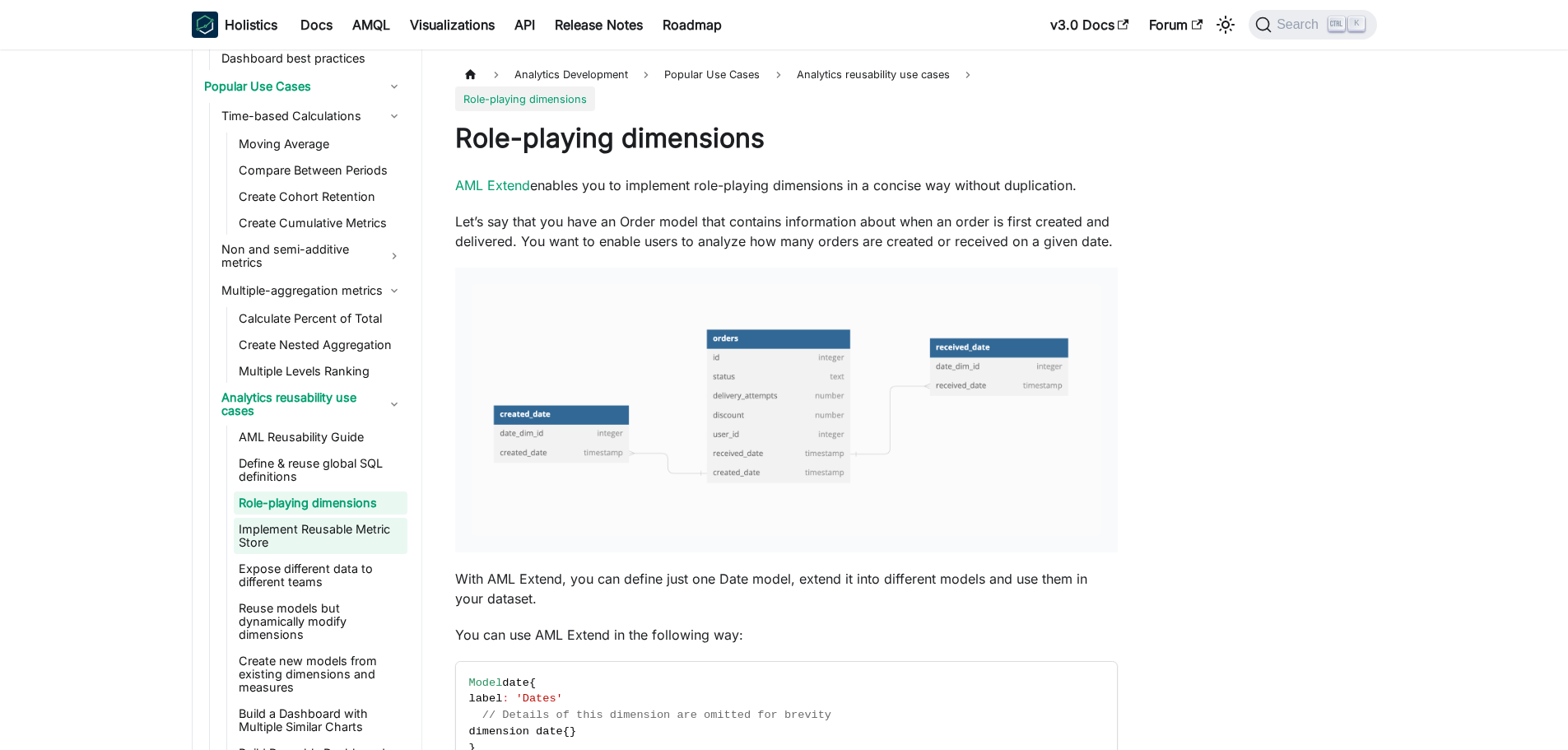
click at [280, 527] on link "Implement Reusable Metric Store" at bounding box center [320, 537] width 174 height 37
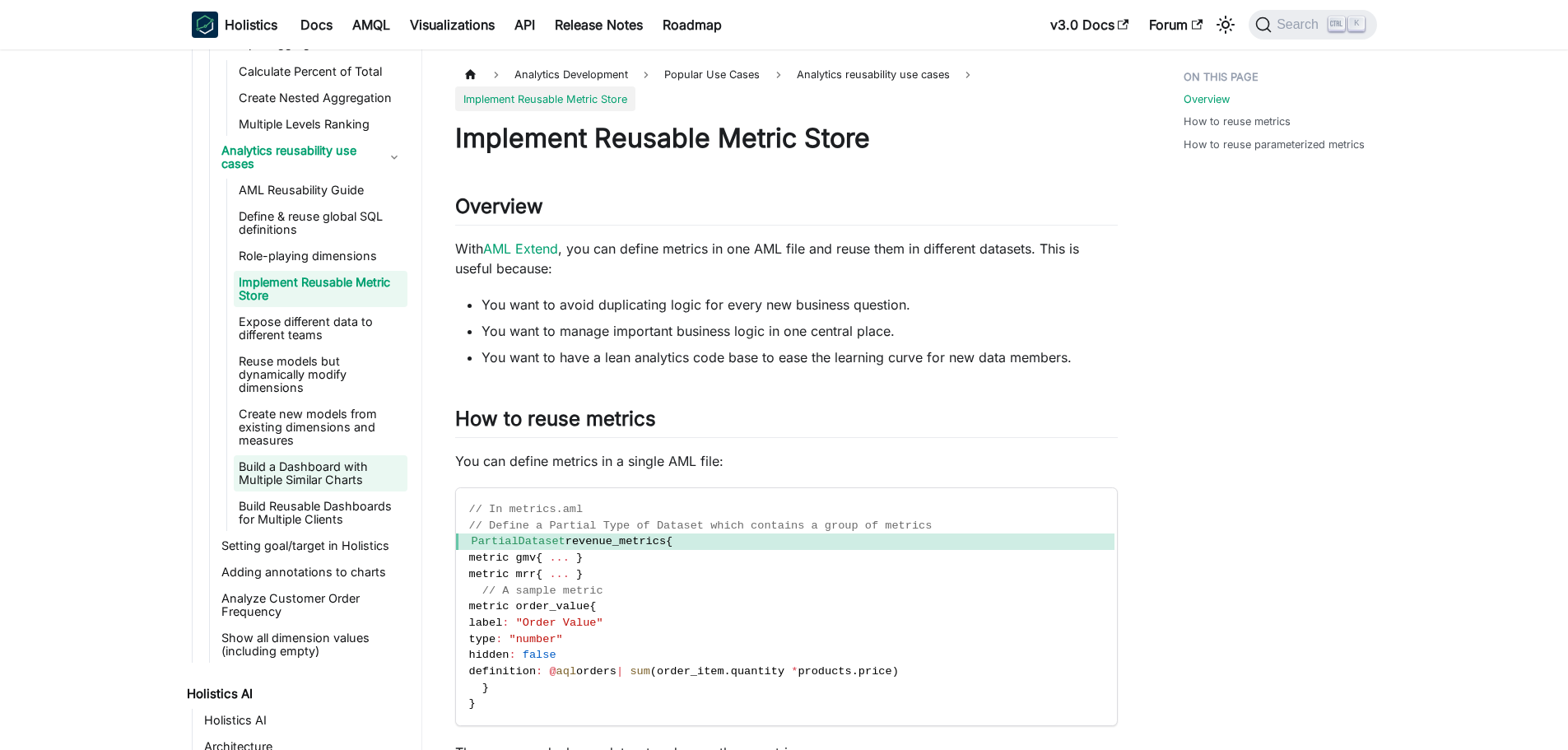
click at [314, 471] on link "Build a Dashboard with Multiple Similar Charts" at bounding box center [320, 474] width 174 height 37
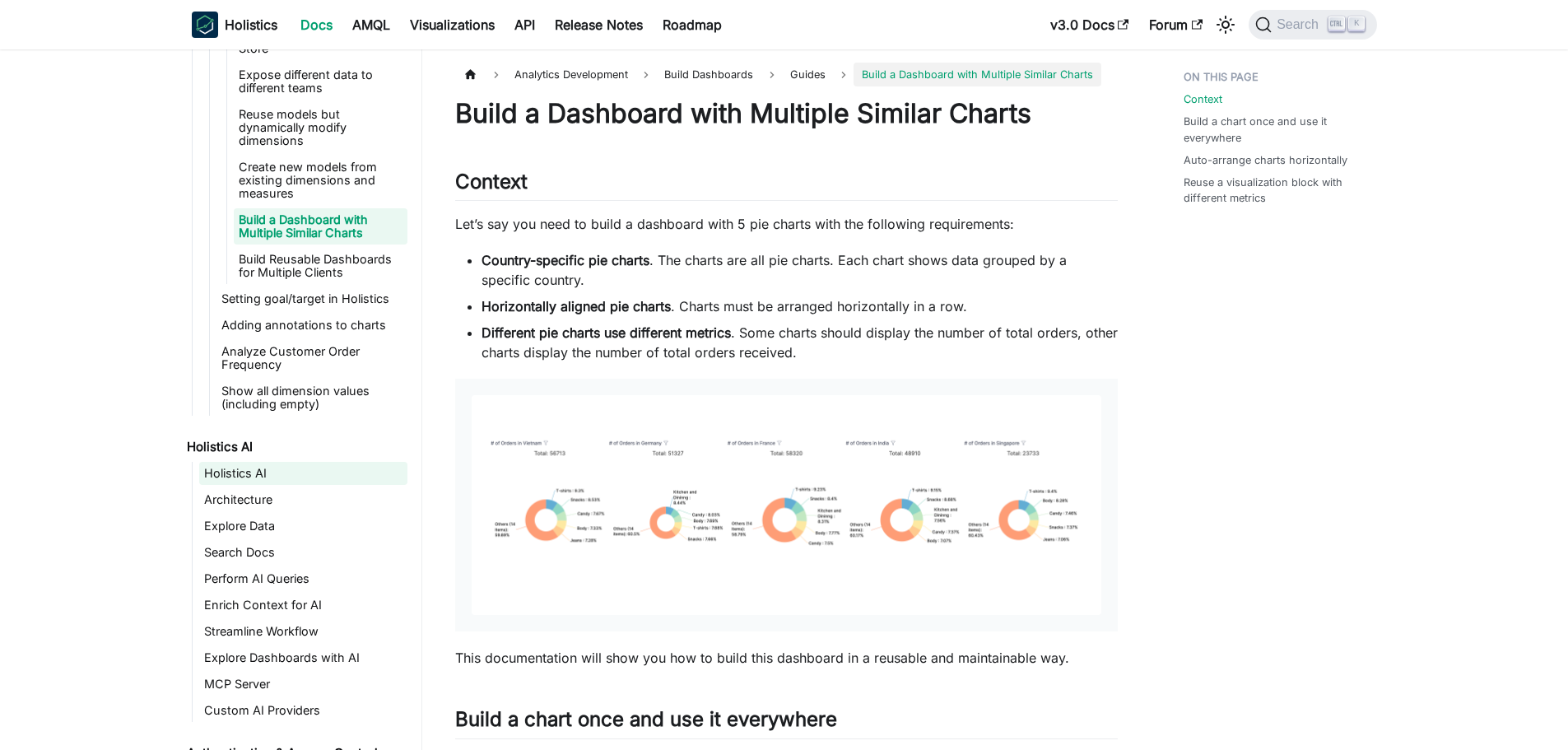
click at [283, 478] on link "Holistics AI" at bounding box center [303, 473] width 209 height 23
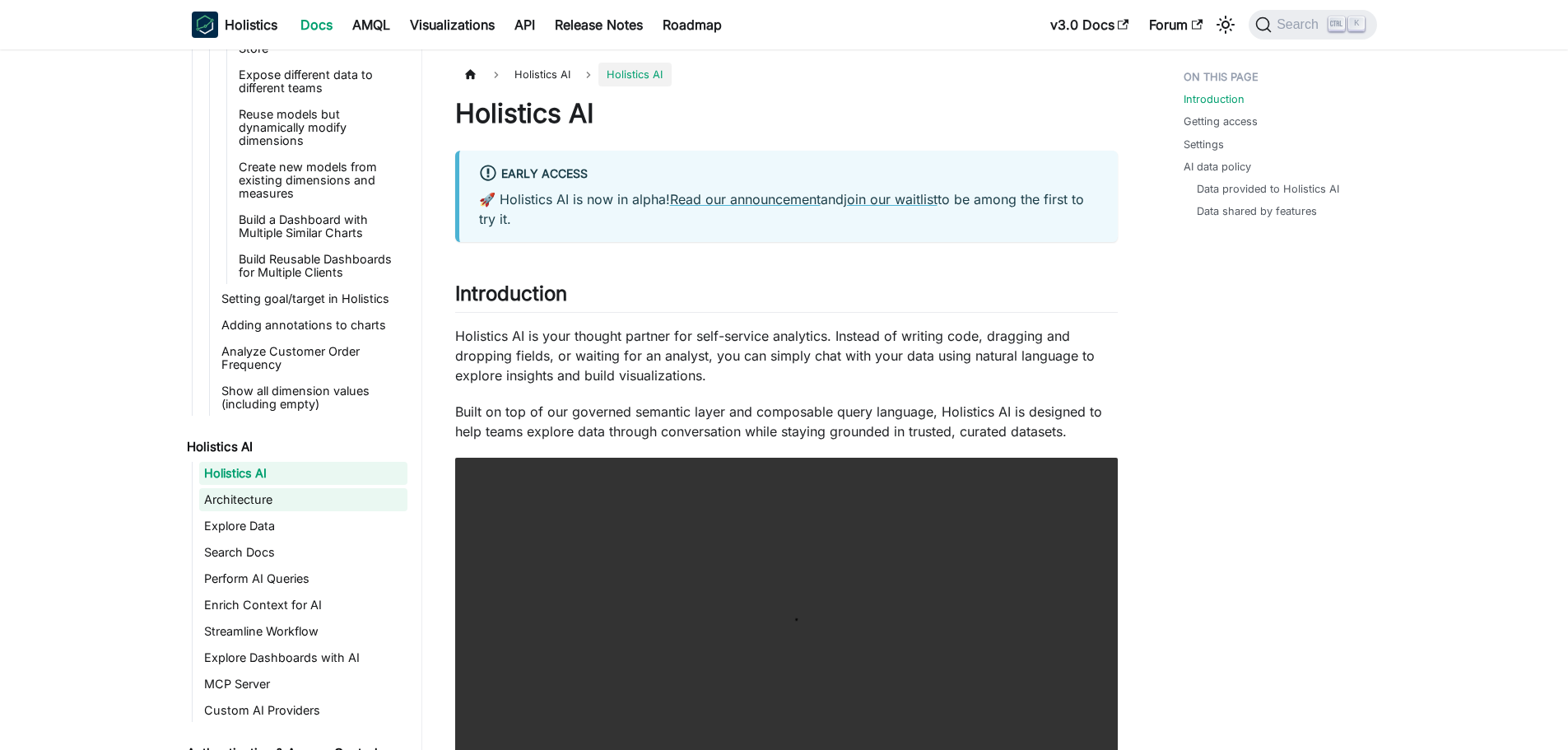
click at [275, 507] on link "Architecture" at bounding box center [303, 500] width 209 height 23
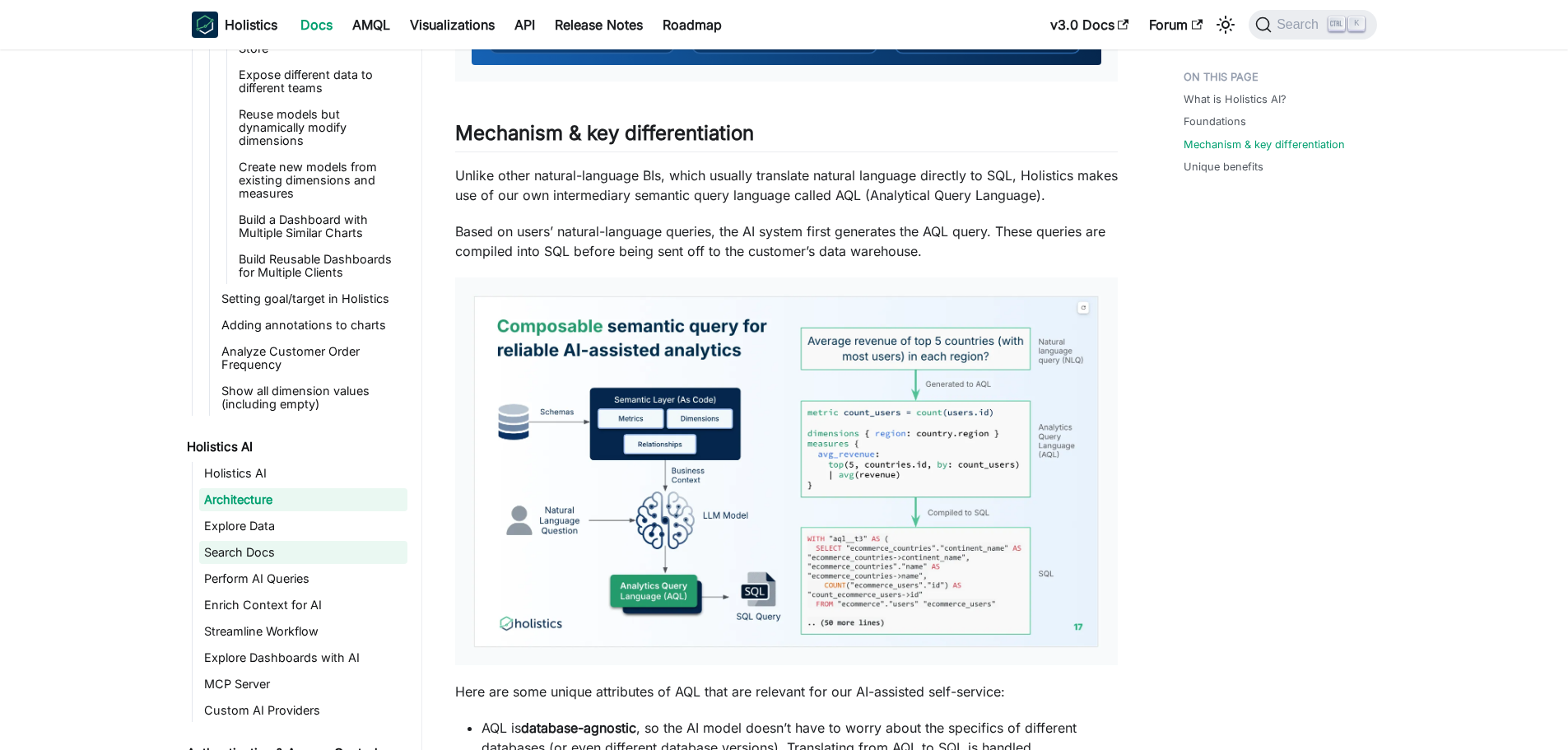
click at [255, 557] on link "Search Docs" at bounding box center [303, 553] width 209 height 23
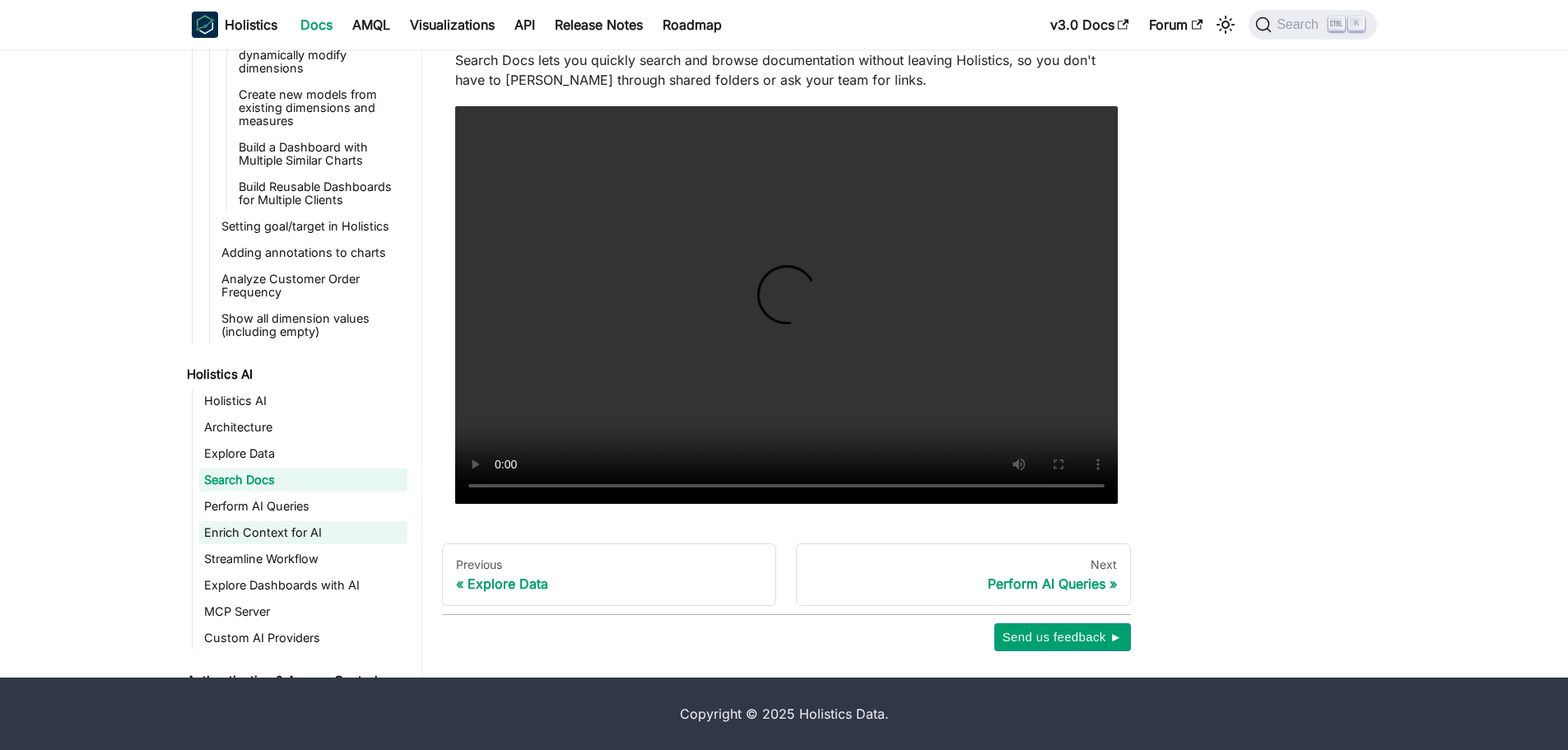
click at [290, 536] on link "Enrich Context for AI" at bounding box center [303, 533] width 209 height 23
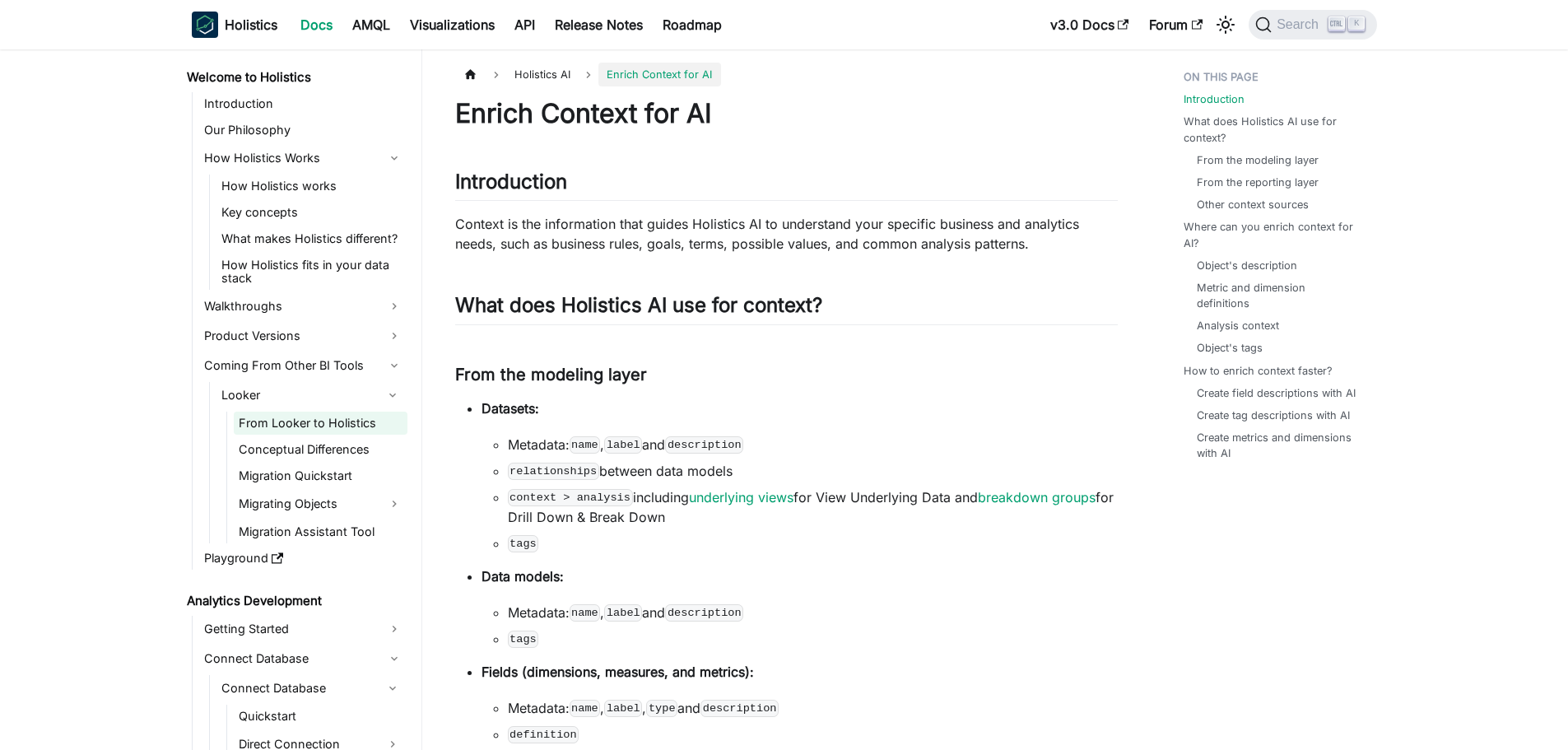
click at [303, 418] on link "From Looker to Holistics" at bounding box center [320, 423] width 174 height 23
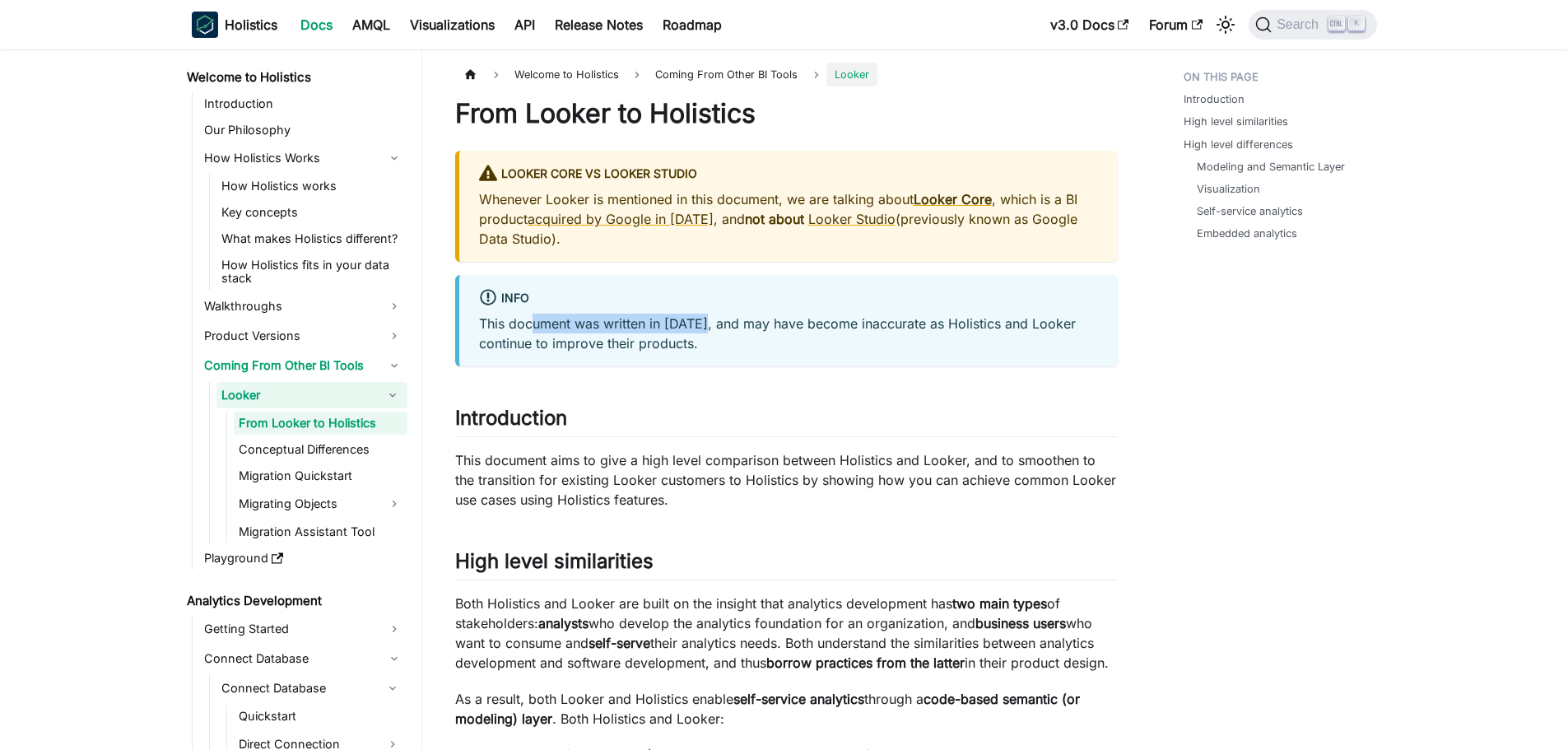
drag, startPoint x: 535, startPoint y: 323, endPoint x: 708, endPoint y: 324, distance: 173.0
click at [708, 324] on p "This document was written in [DATE], and may have become inaccurate as Holistic…" at bounding box center [788, 333] width 619 height 39
click at [708, 356] on div "info This document was written in [DATE], and may have become inaccurate as Hol…" at bounding box center [786, 320] width 662 height 91
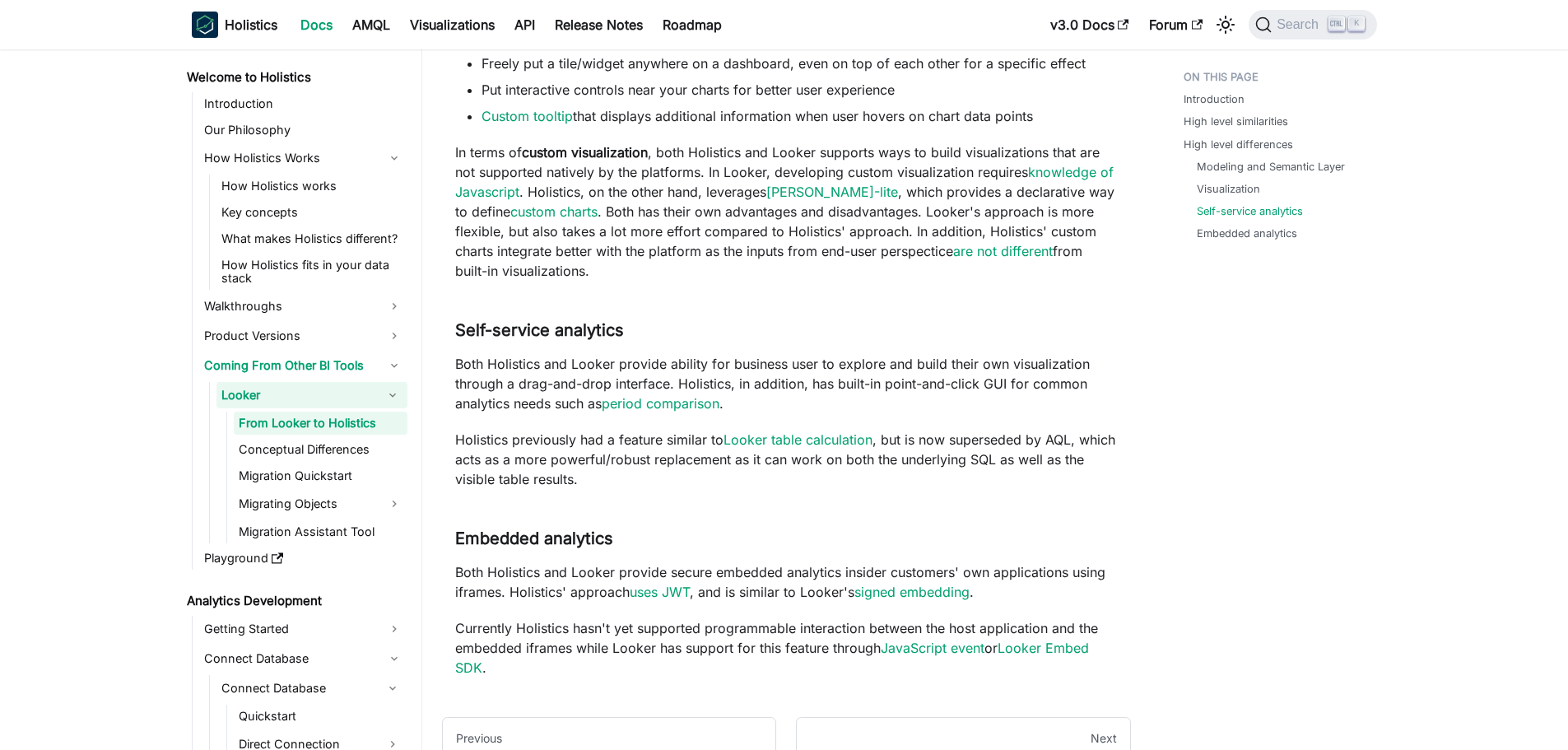
scroll to position [1880, 0]
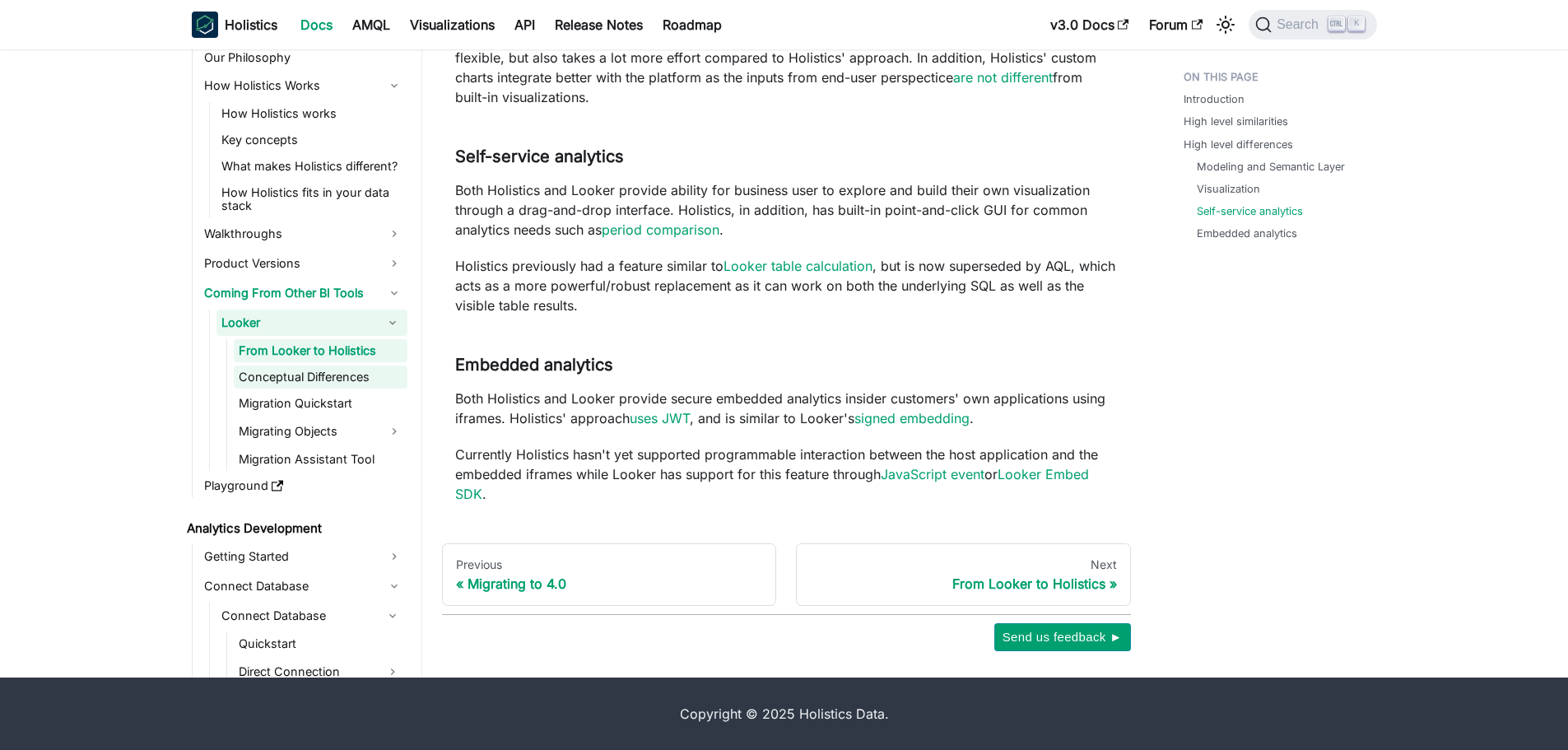
click at [300, 376] on link "Conceptual Differences" at bounding box center [320, 377] width 174 height 23
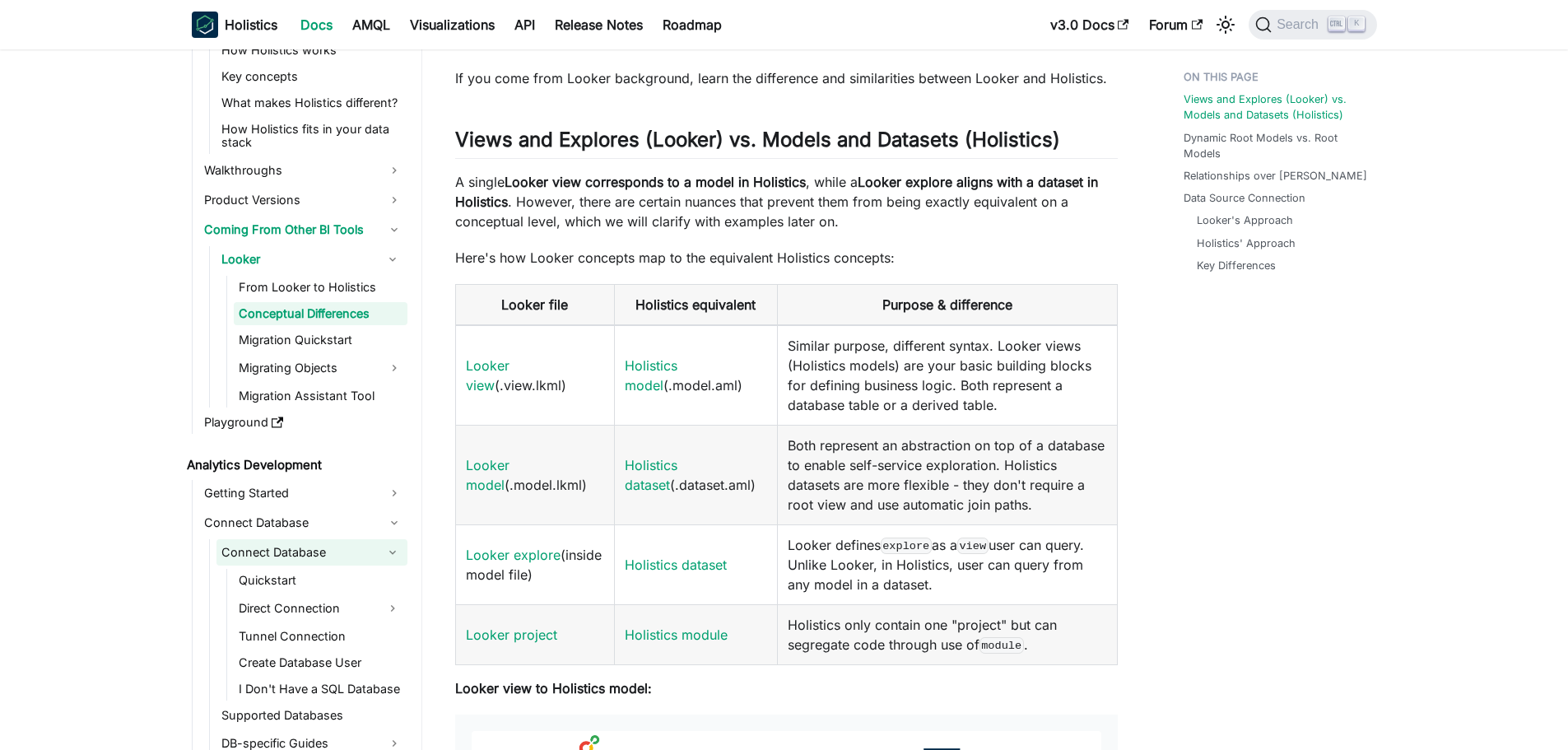
scroll to position [164, 0]
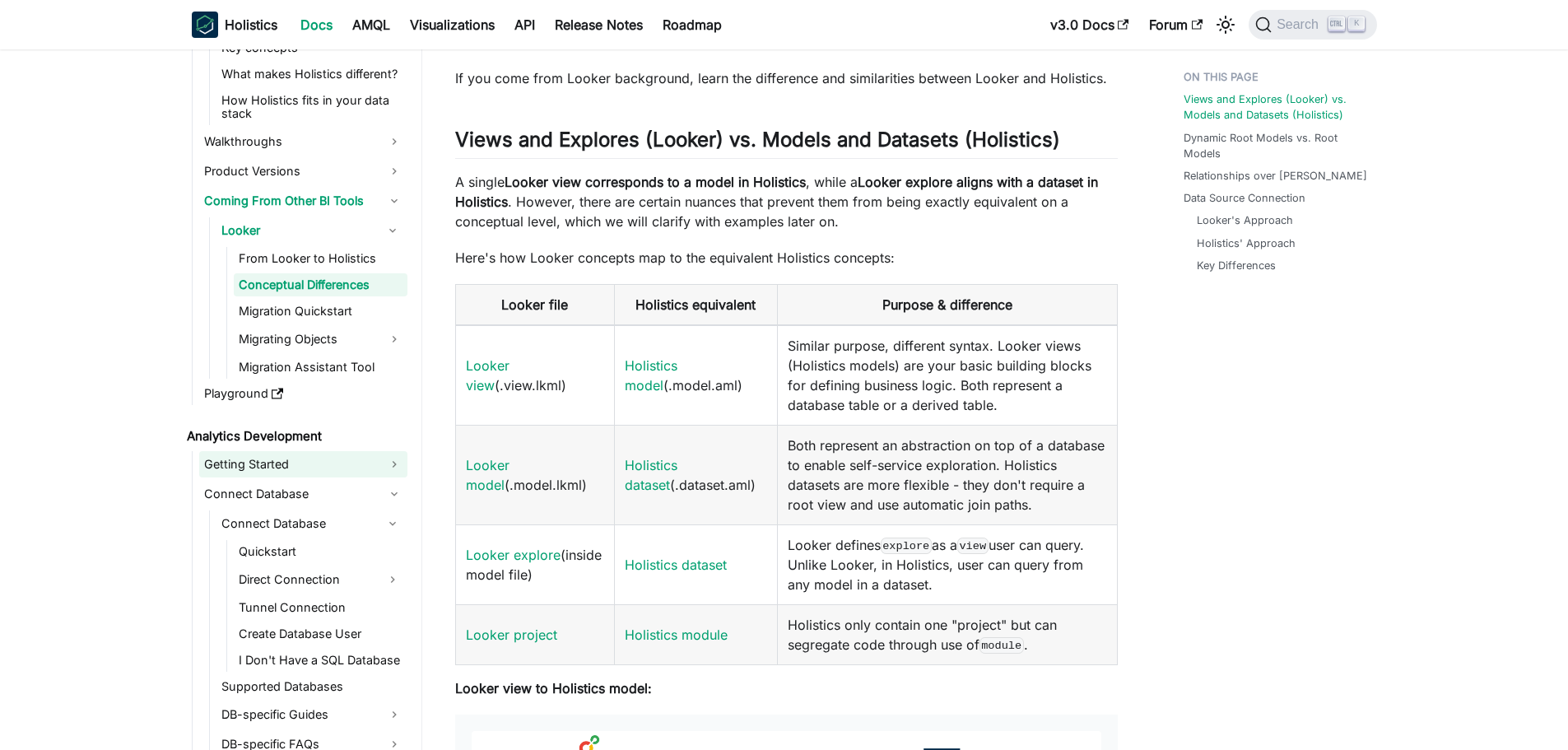
click at [280, 464] on link "Getting Started" at bounding box center [303, 463] width 209 height 26
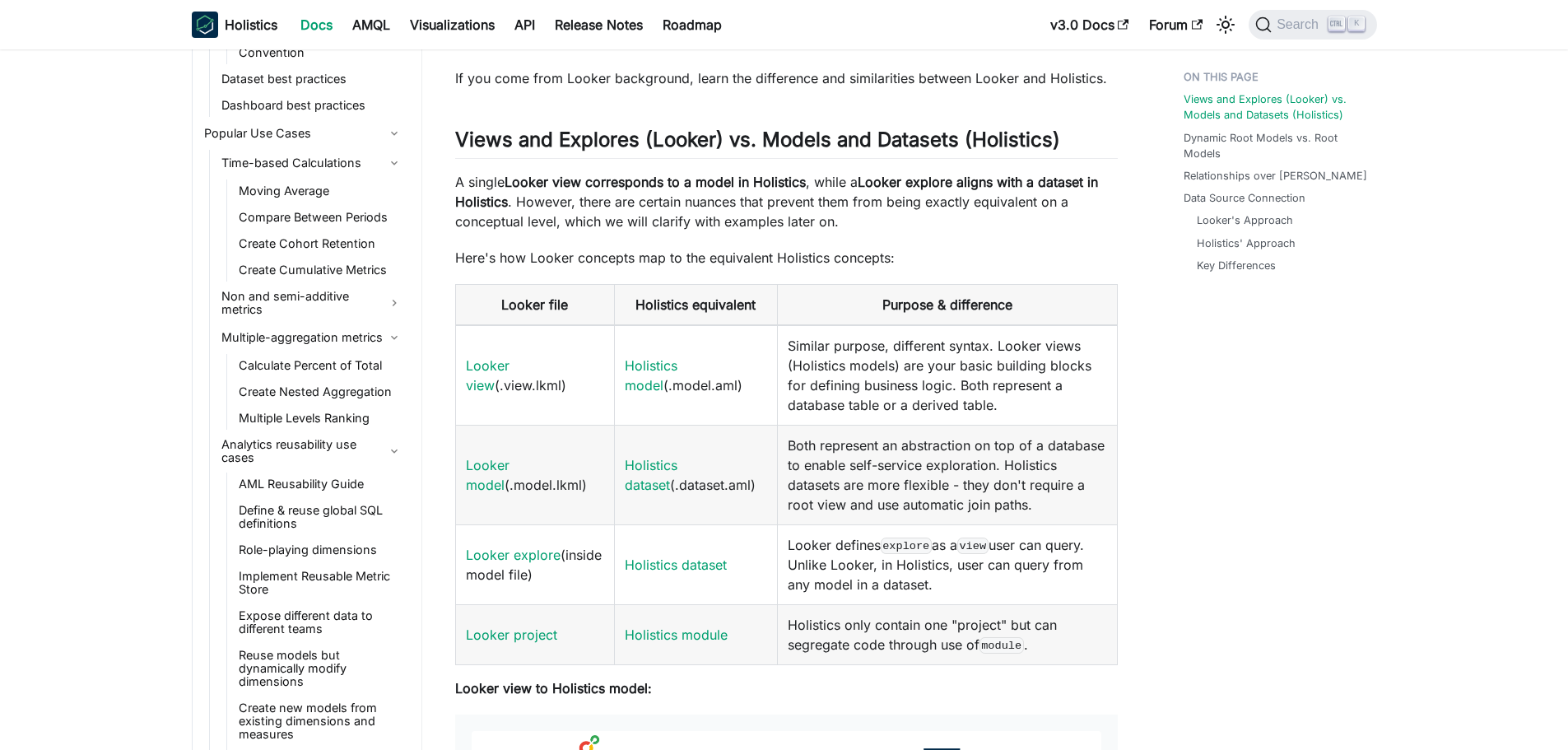
scroll to position [3540, 0]
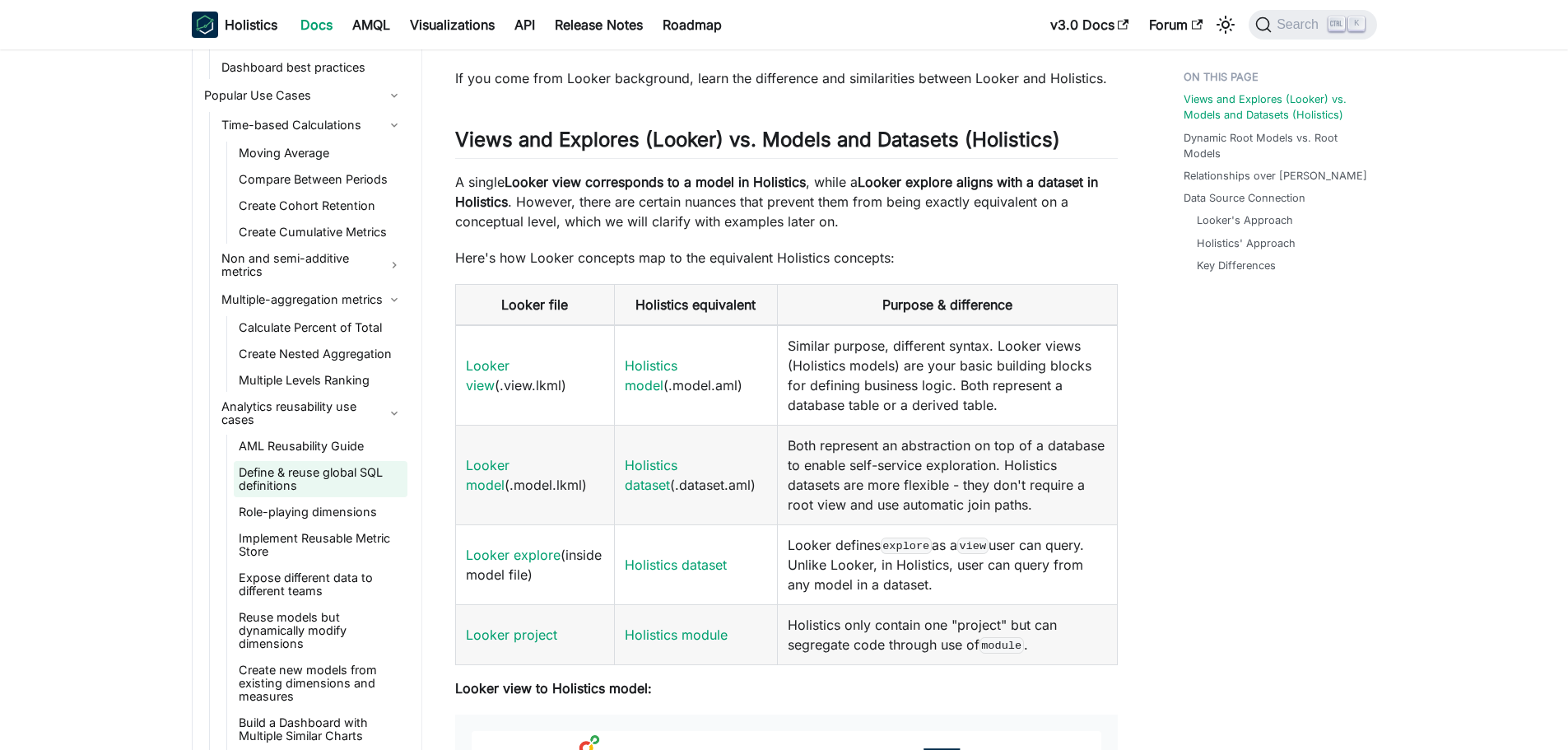
click at [297, 478] on link "Define & reuse global SQL definitions" at bounding box center [320, 480] width 174 height 37
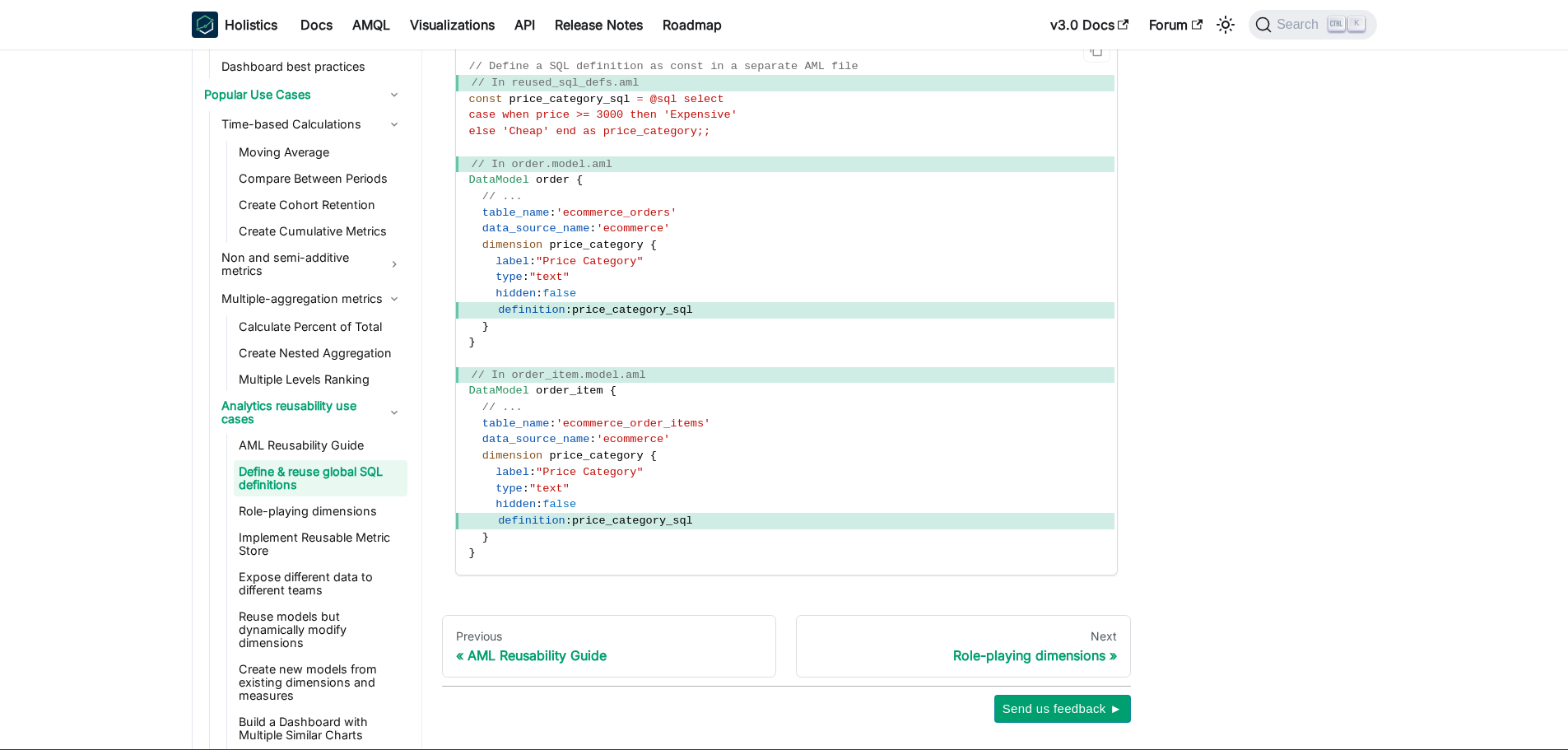
scroll to position [330, 0]
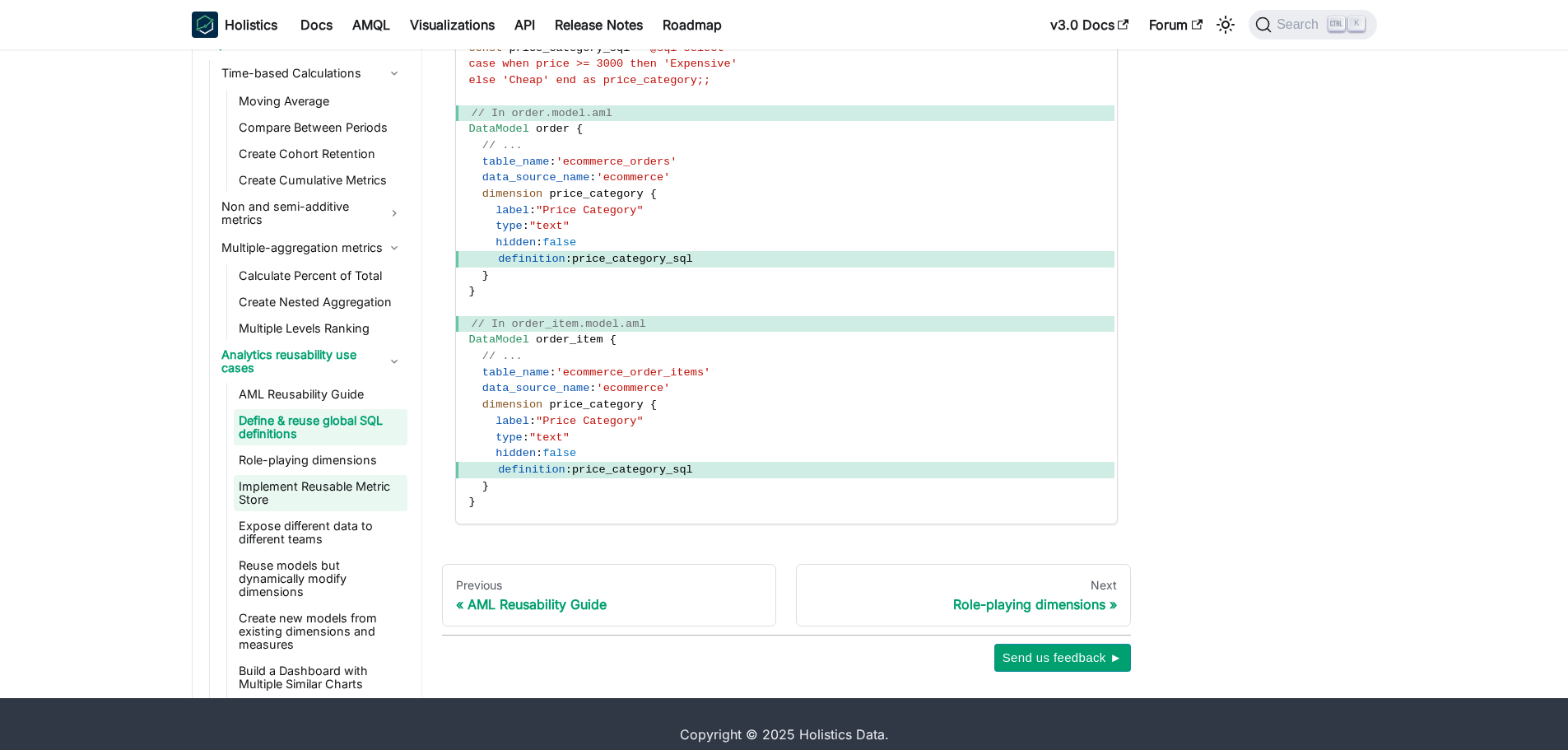
click at [314, 492] on link "Implement Reusable Metric Store" at bounding box center [320, 493] width 174 height 37
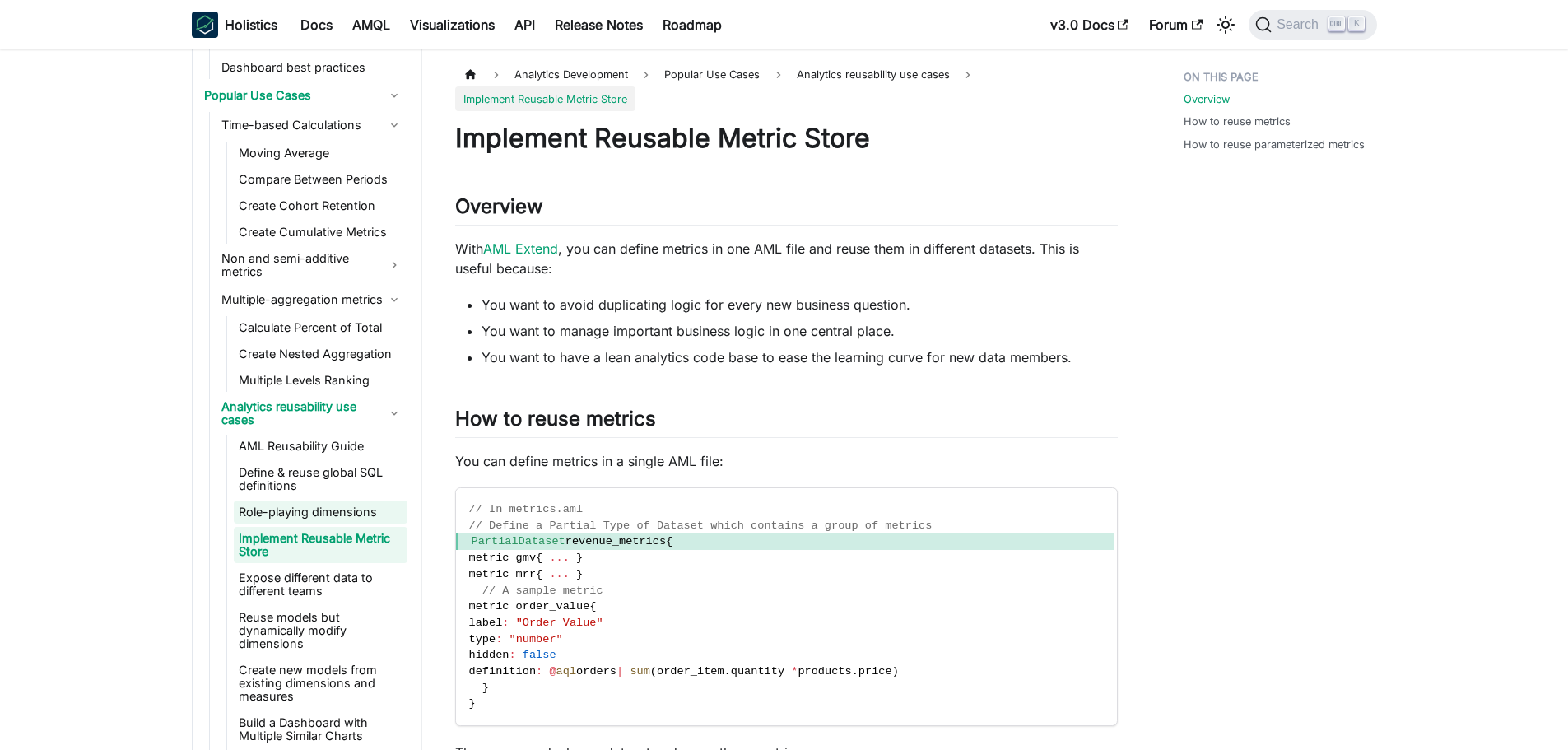
click at [298, 508] on link "Role-playing dimensions" at bounding box center [320, 512] width 174 height 23
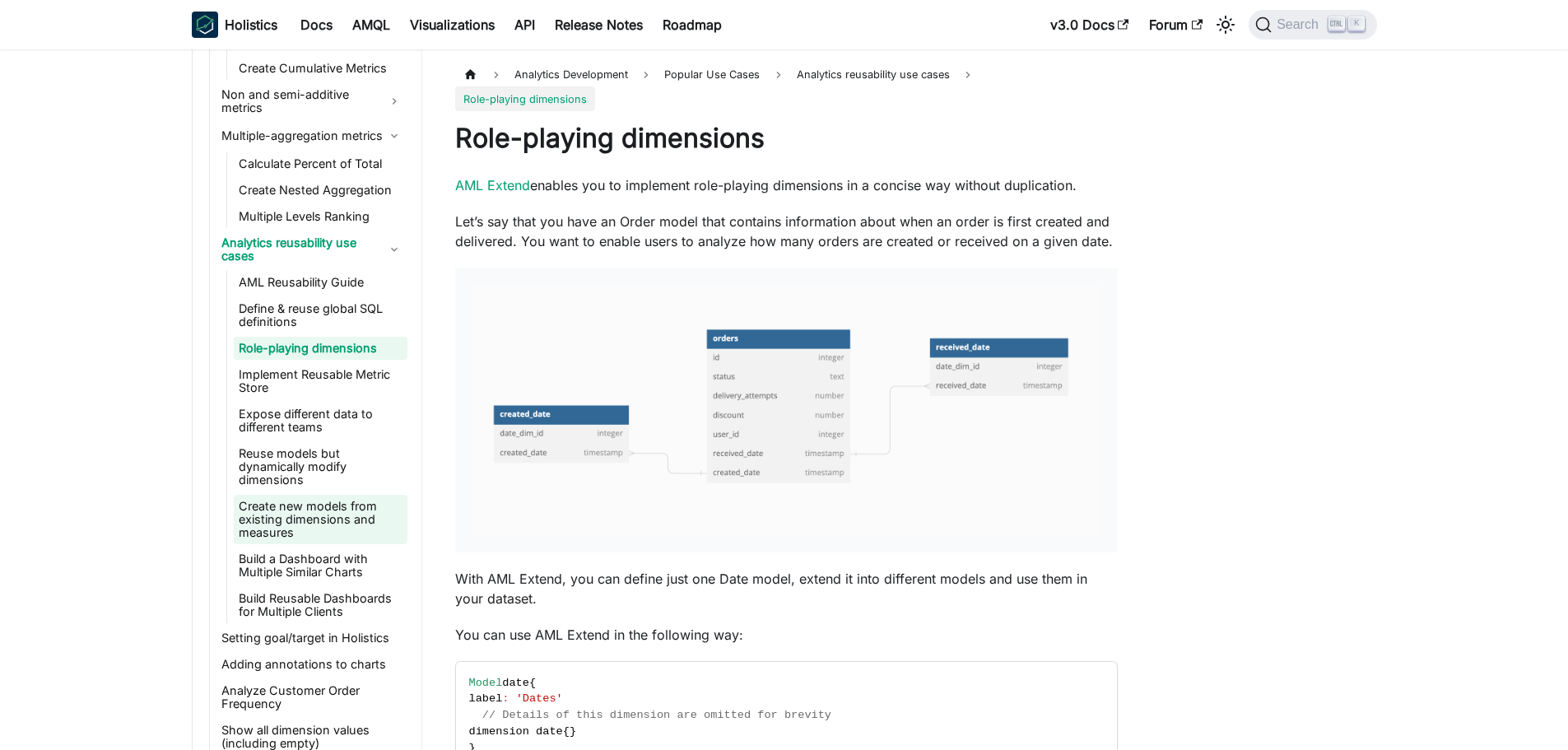
scroll to position [3705, 0]
click at [317, 512] on link "Create new models from existing dimensions and measures" at bounding box center [320, 518] width 174 height 49
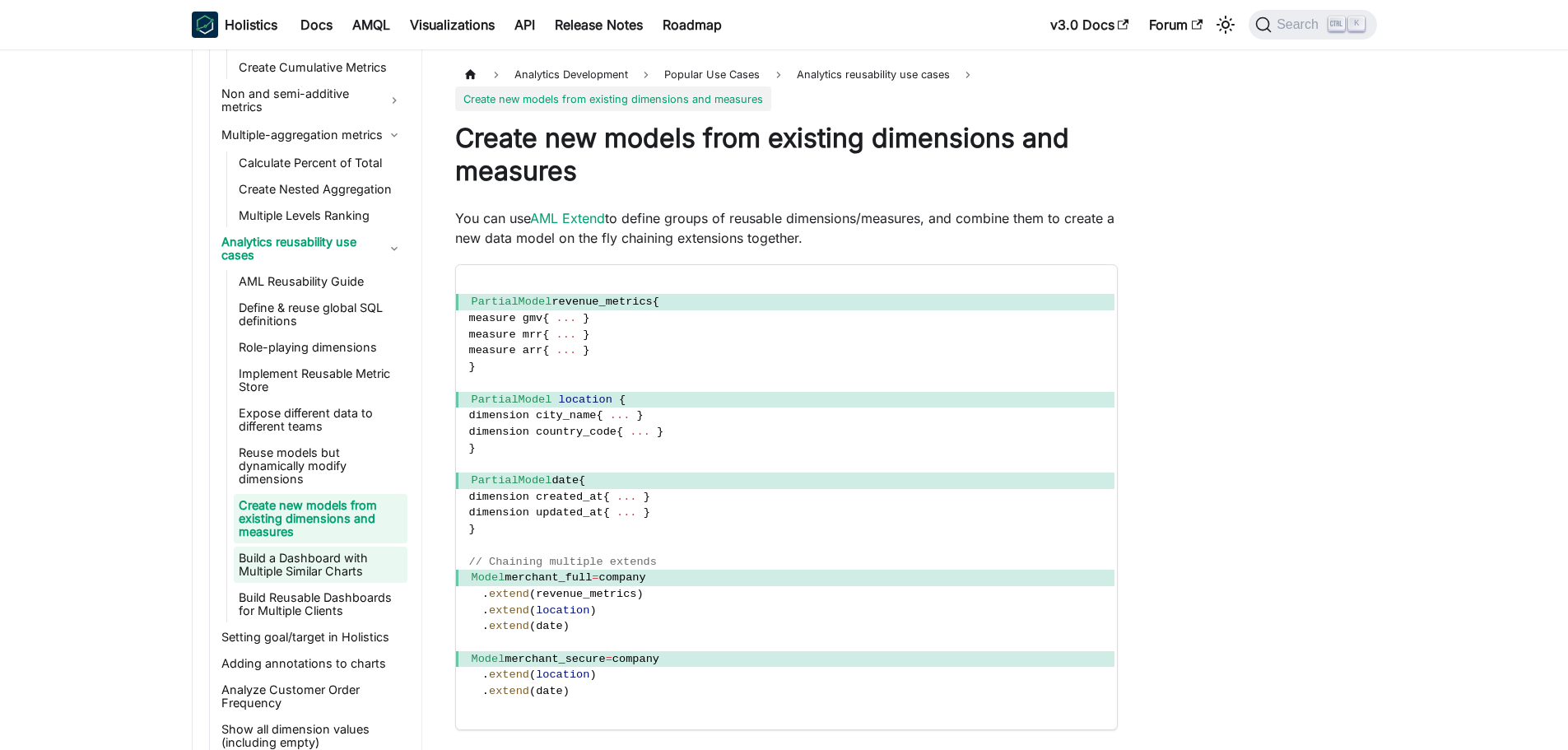
click at [304, 547] on link "Build a Dashboard with Multiple Similar Charts" at bounding box center [320, 565] width 174 height 37
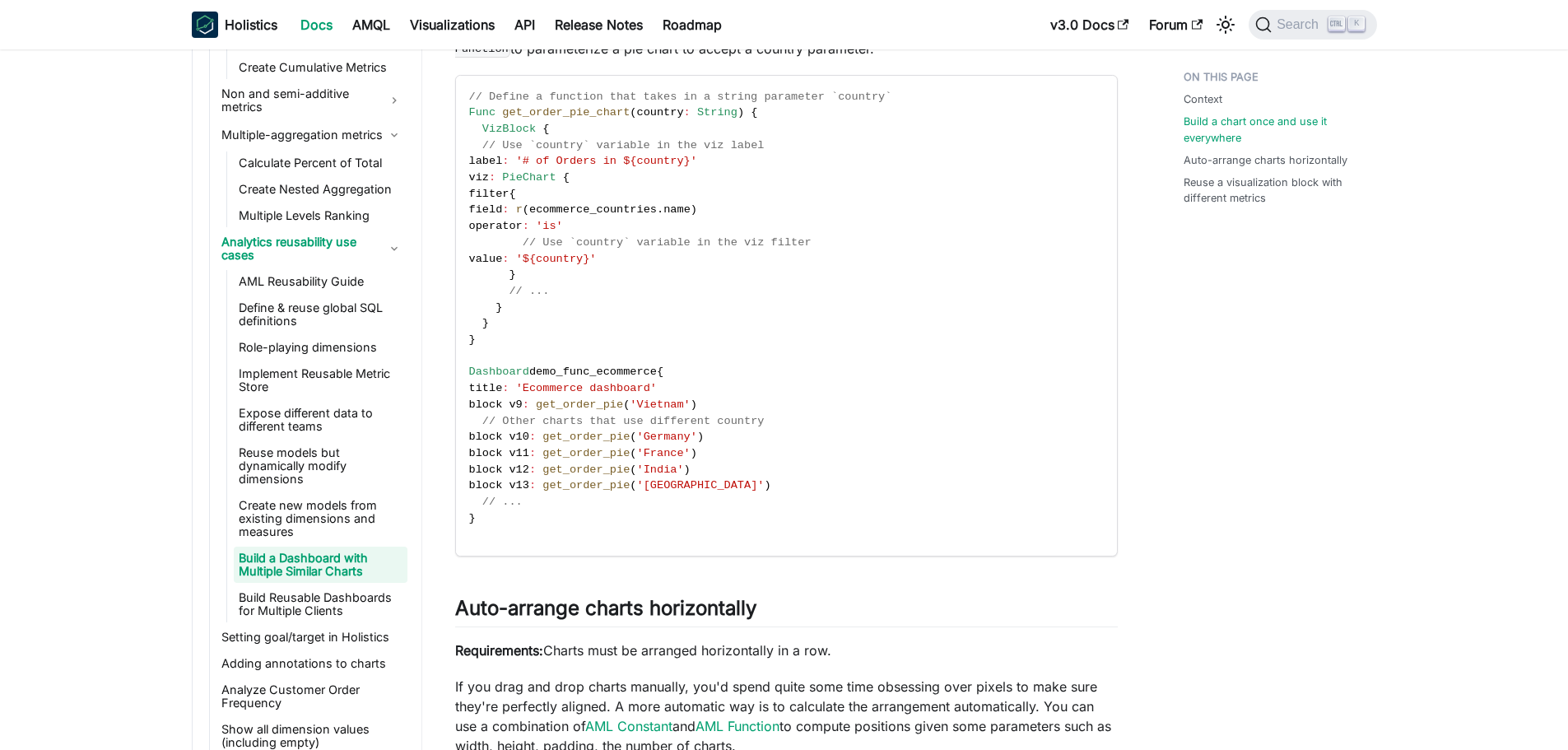
scroll to position [823, 0]
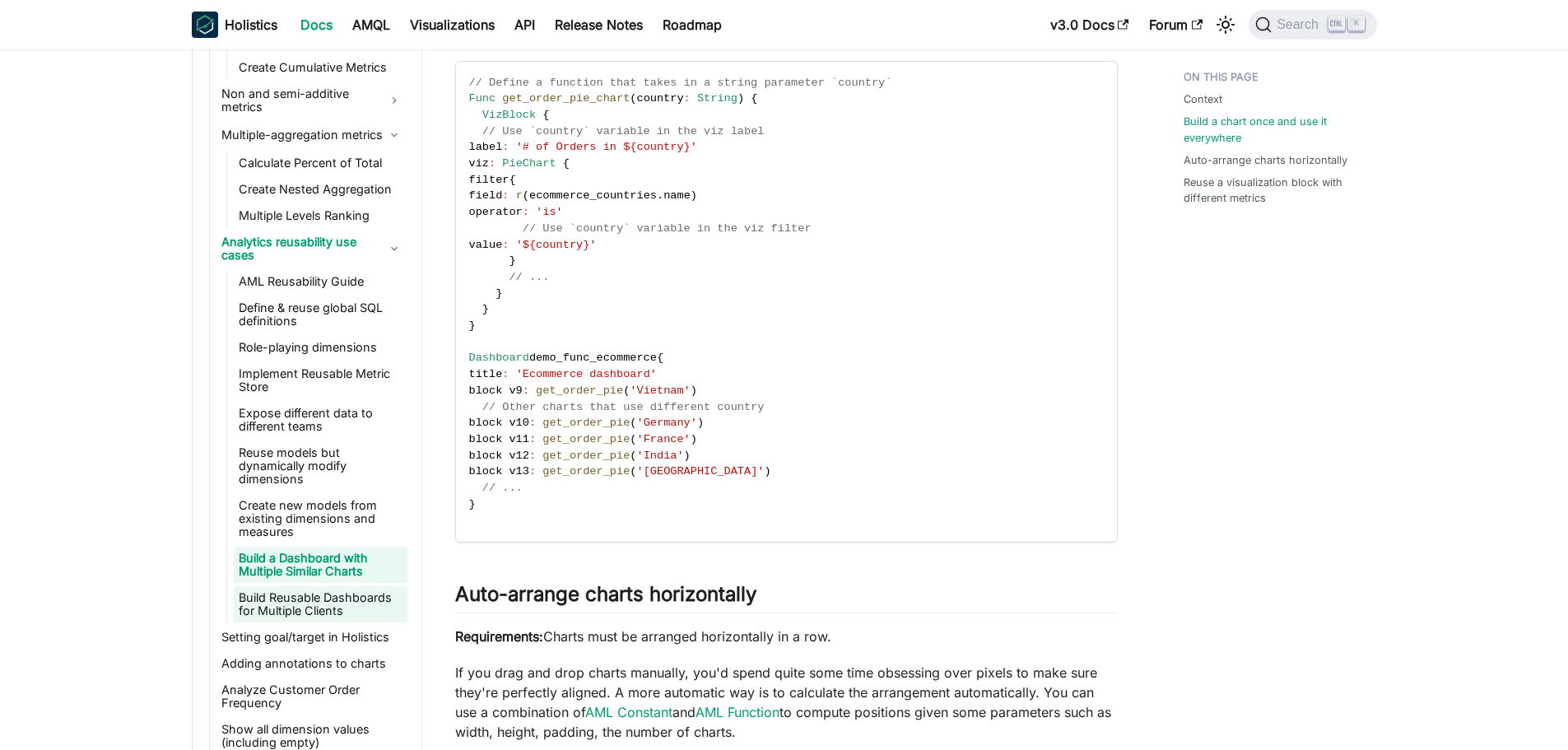
click at [324, 602] on link "Build Reusable Dashboards for Multiple Clients" at bounding box center [320, 605] width 174 height 37
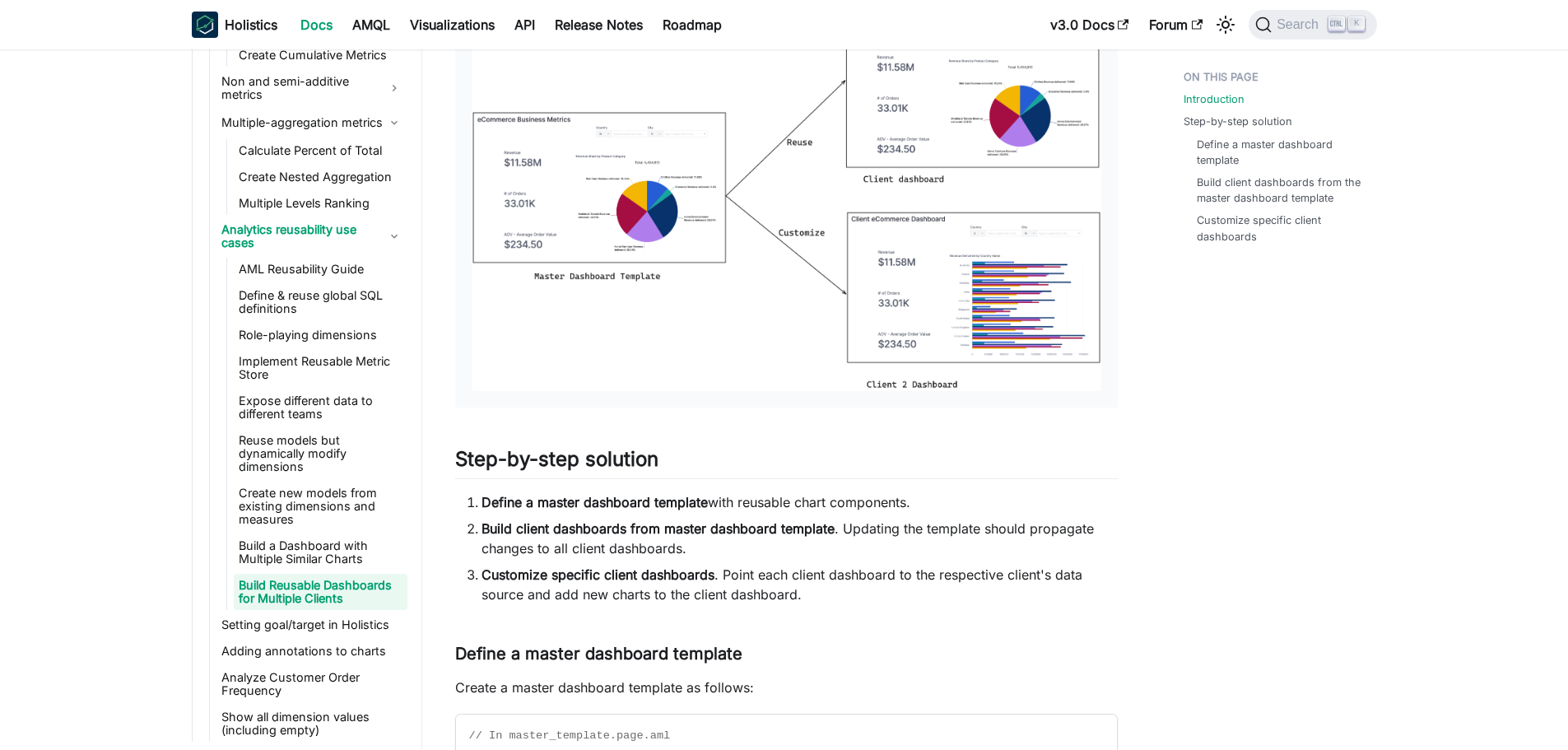
scroll to position [494, 0]
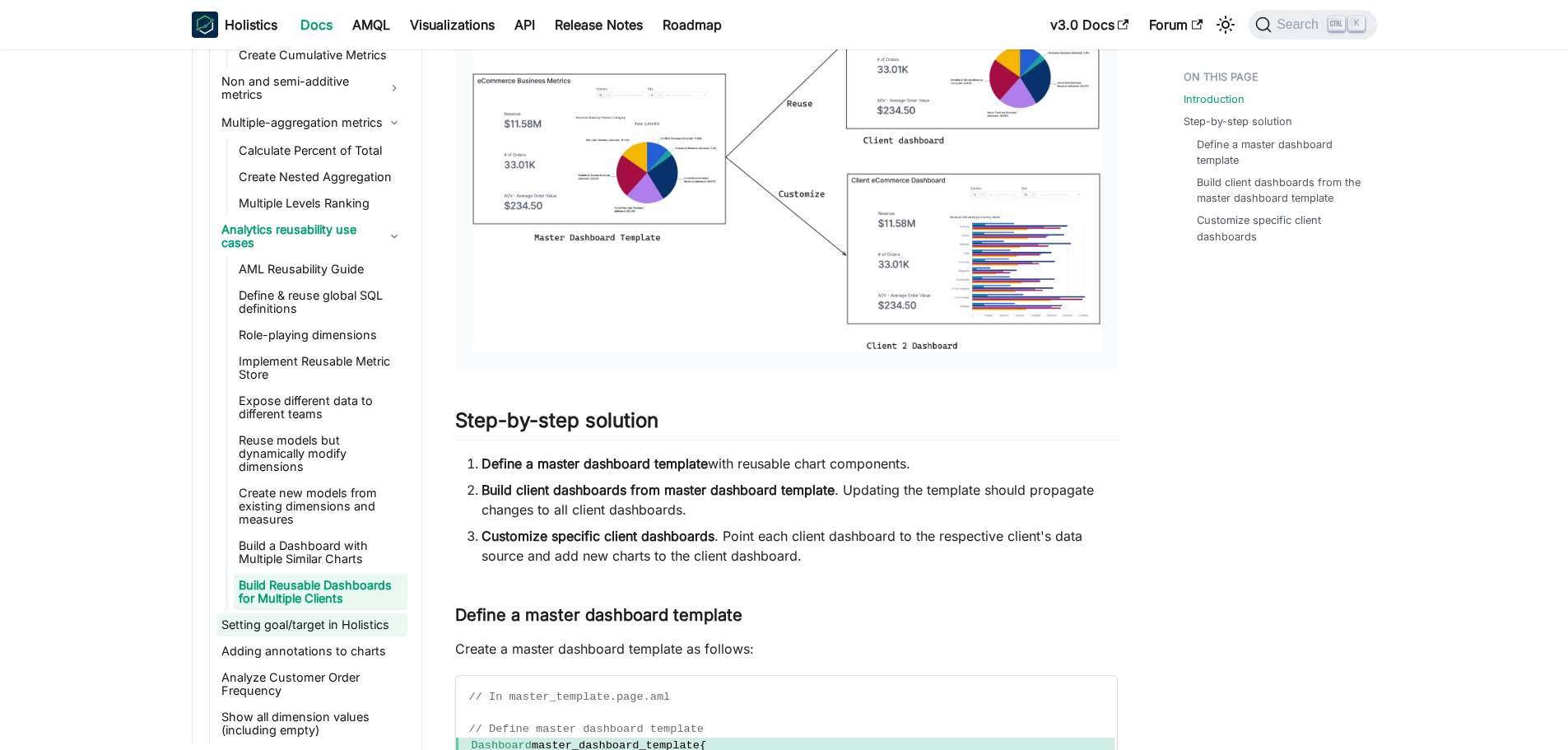
click at [250, 628] on link "Setting goal/target in Holistics" at bounding box center [311, 625] width 191 height 23
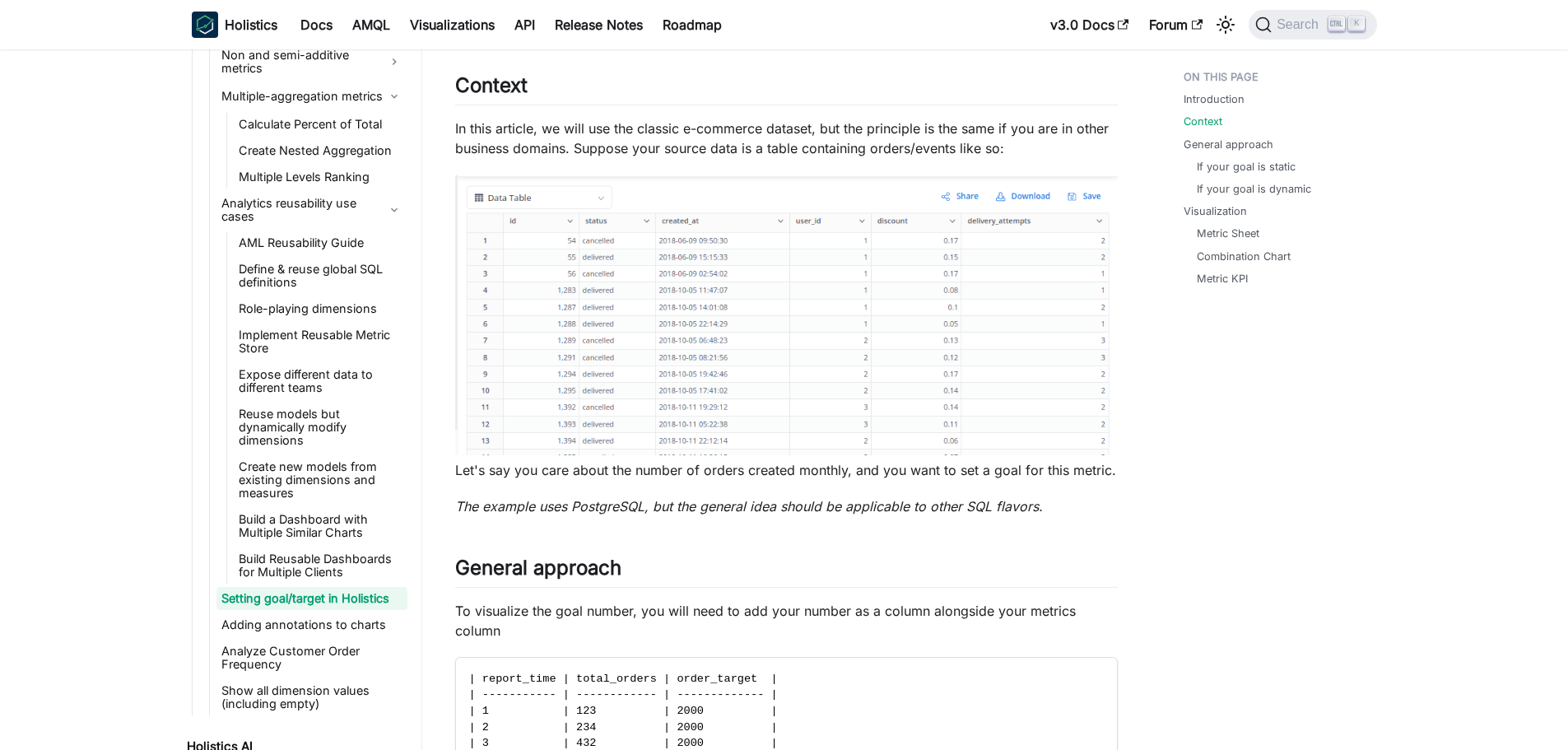
scroll to position [247, 0]
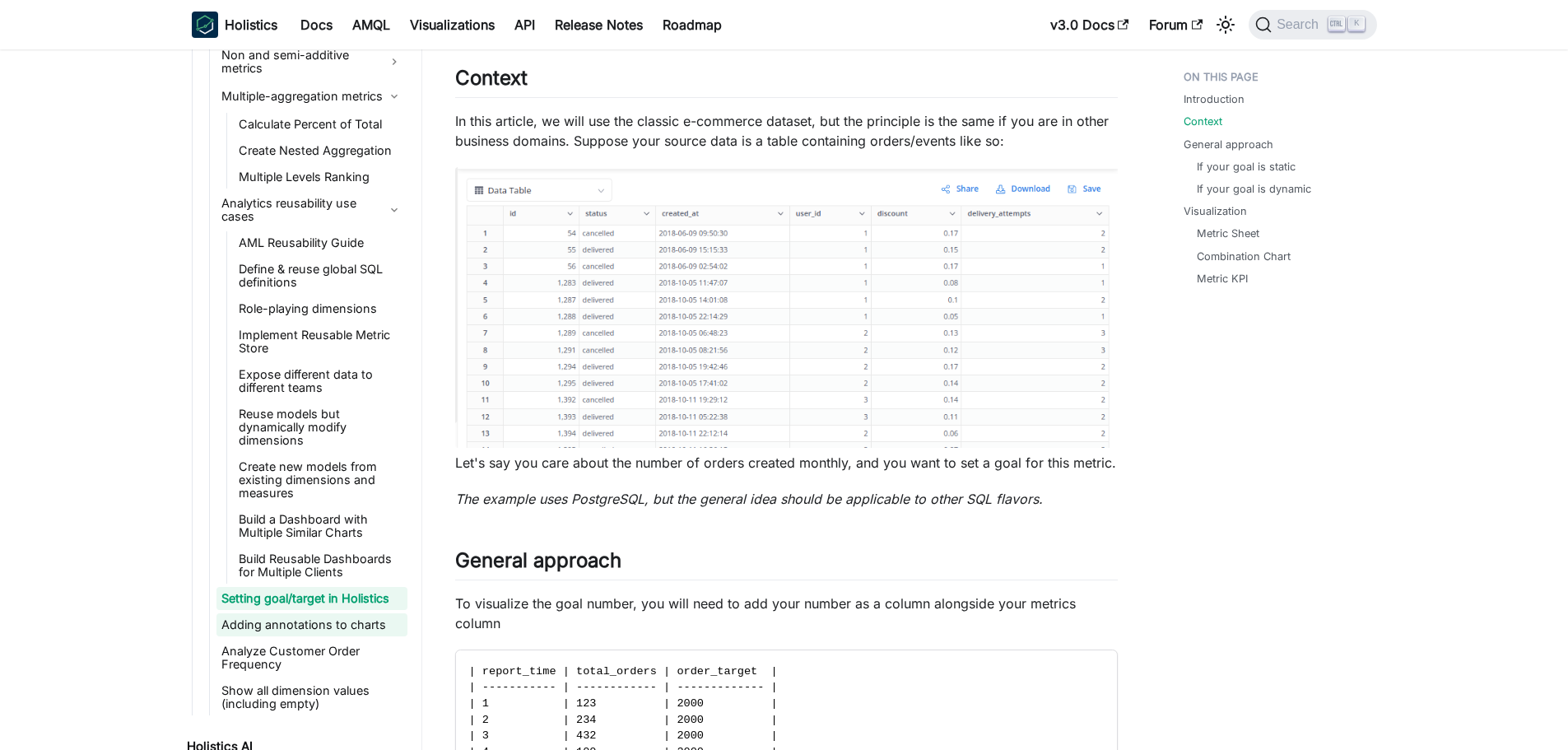
click at [269, 627] on link "Adding annotations to charts" at bounding box center [311, 625] width 191 height 23
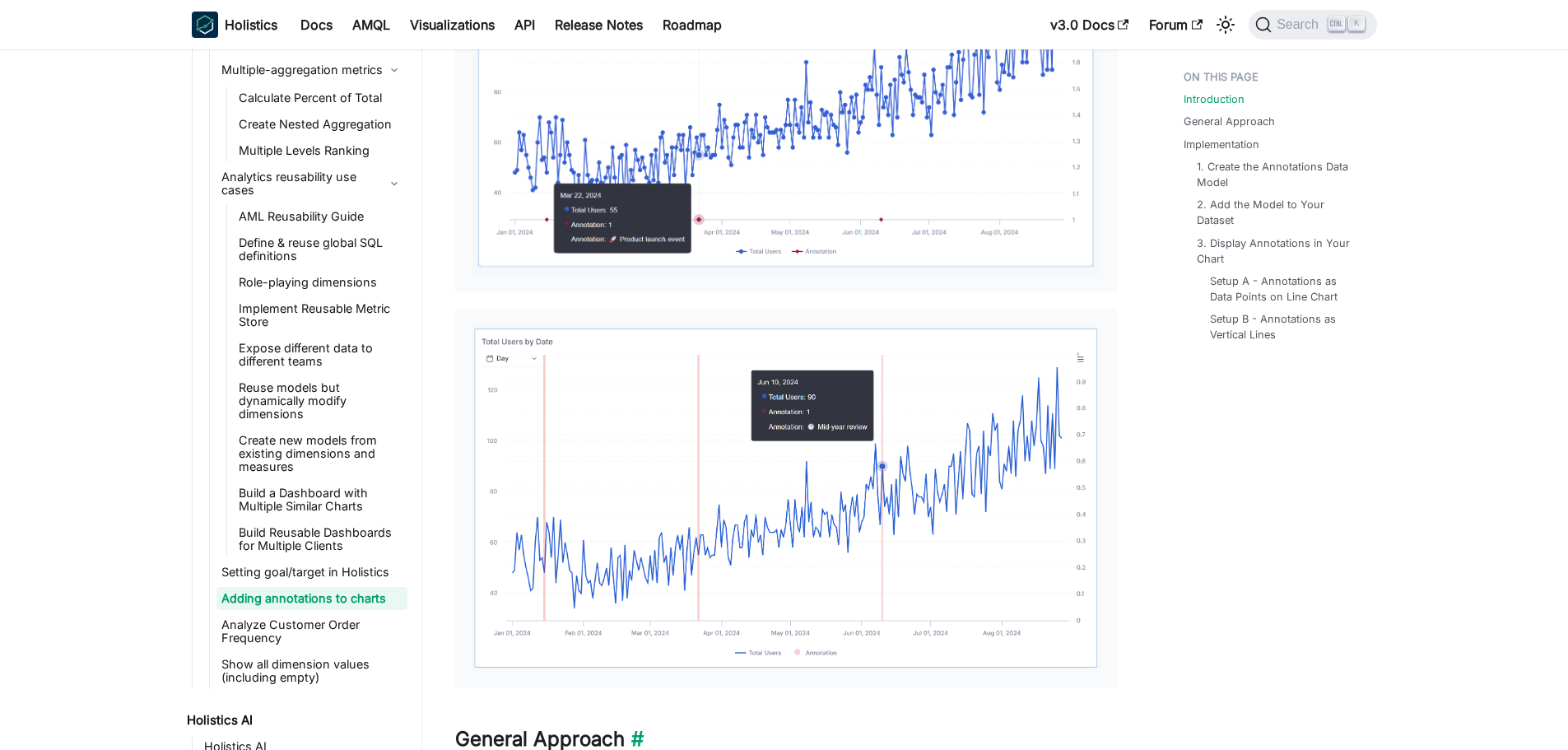
scroll to position [494, 0]
click at [302, 627] on link "Analyze Customer Order Frequency" at bounding box center [311, 632] width 191 height 37
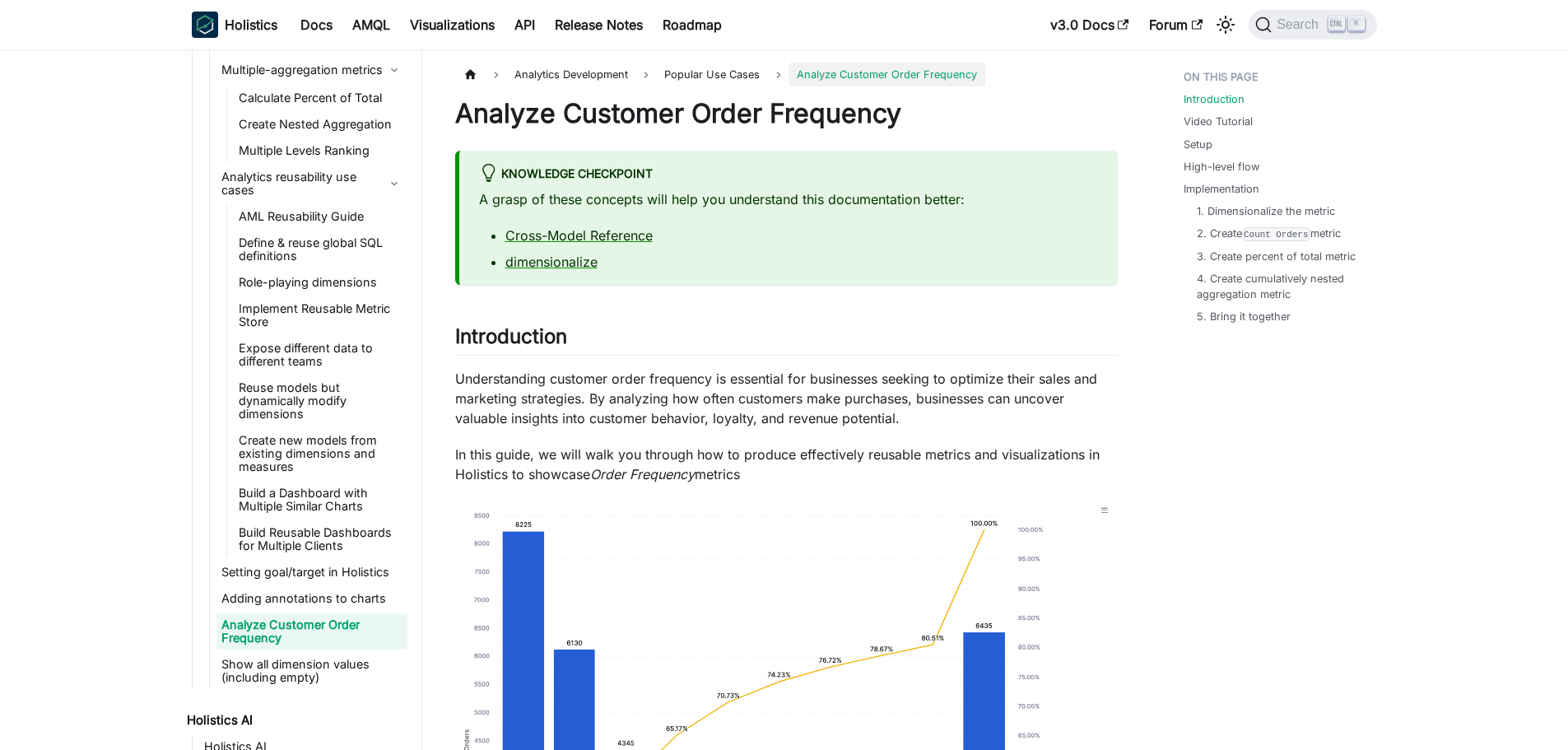
scroll to position [3810, 0]
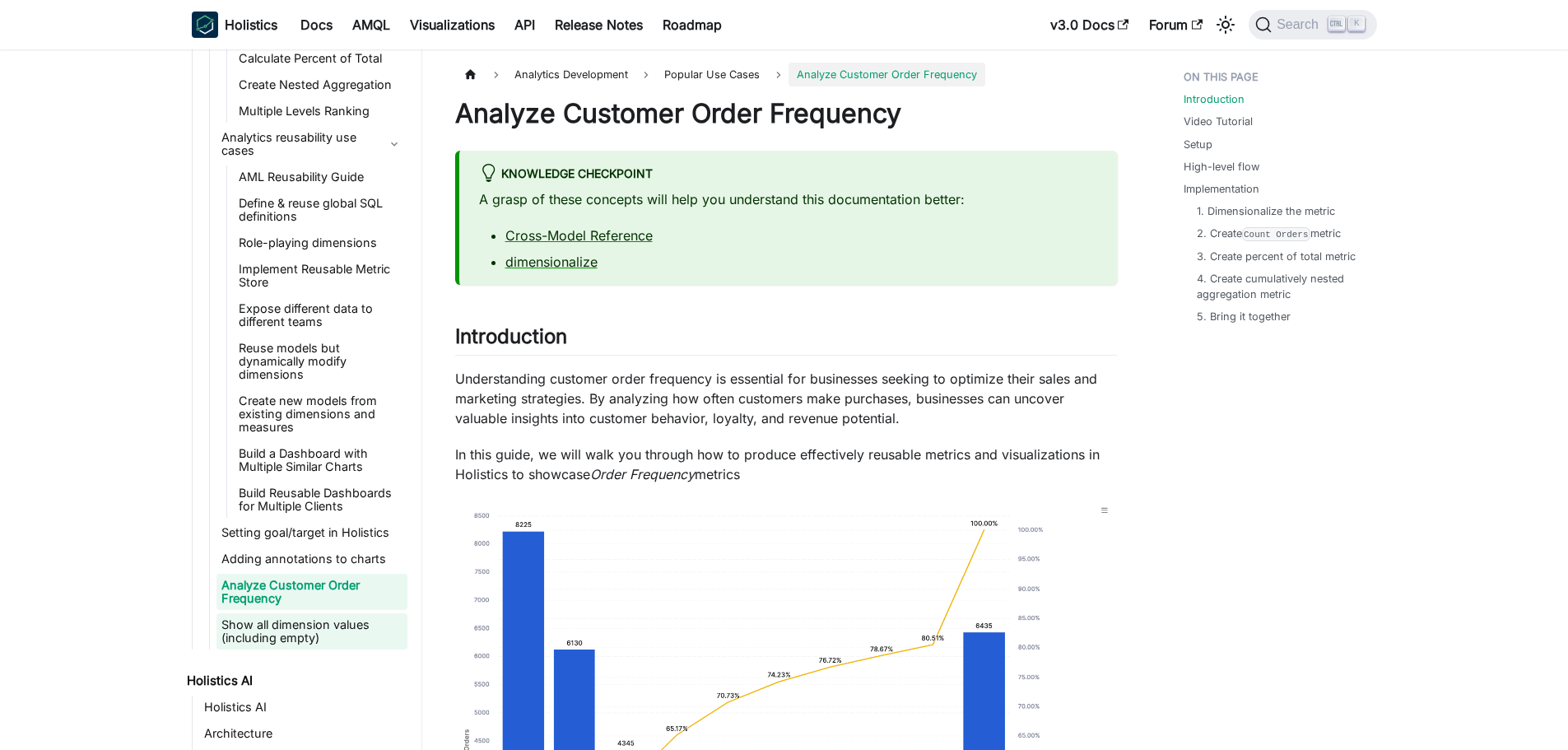
click at [348, 633] on link "Show all dimension values (including empty)" at bounding box center [311, 632] width 191 height 37
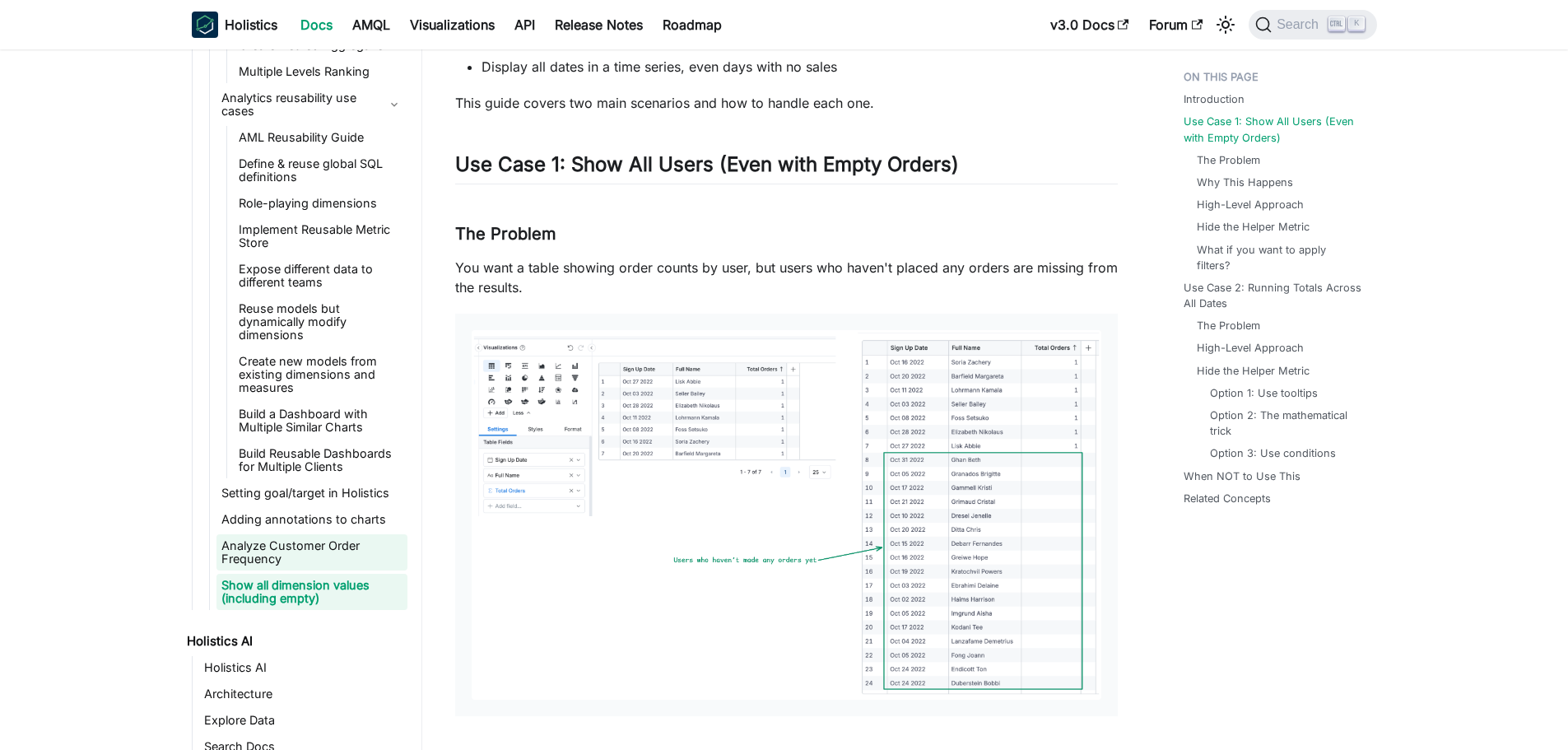
scroll to position [247, 0]
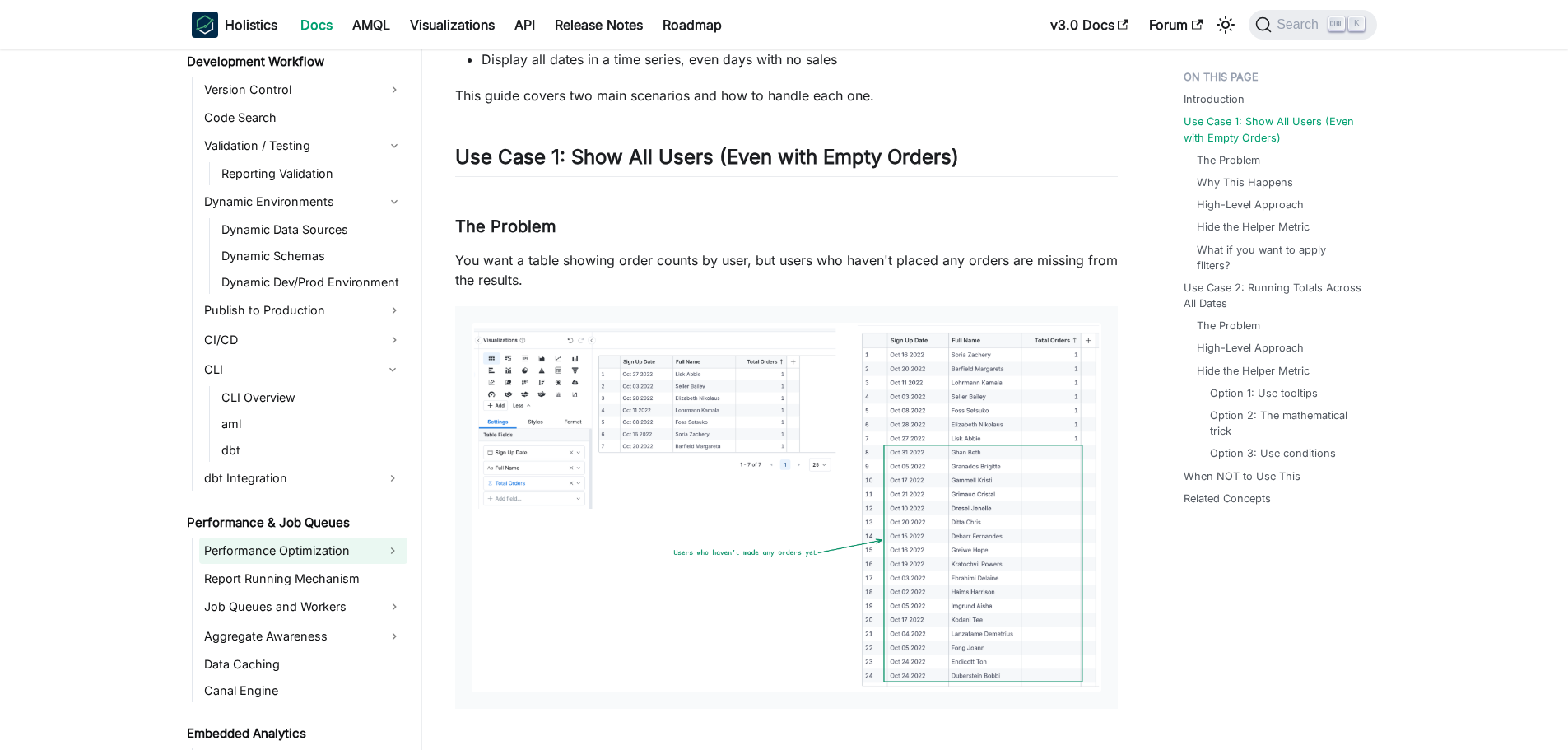
click at [290, 559] on link "Performance Optimization" at bounding box center [288, 550] width 179 height 26
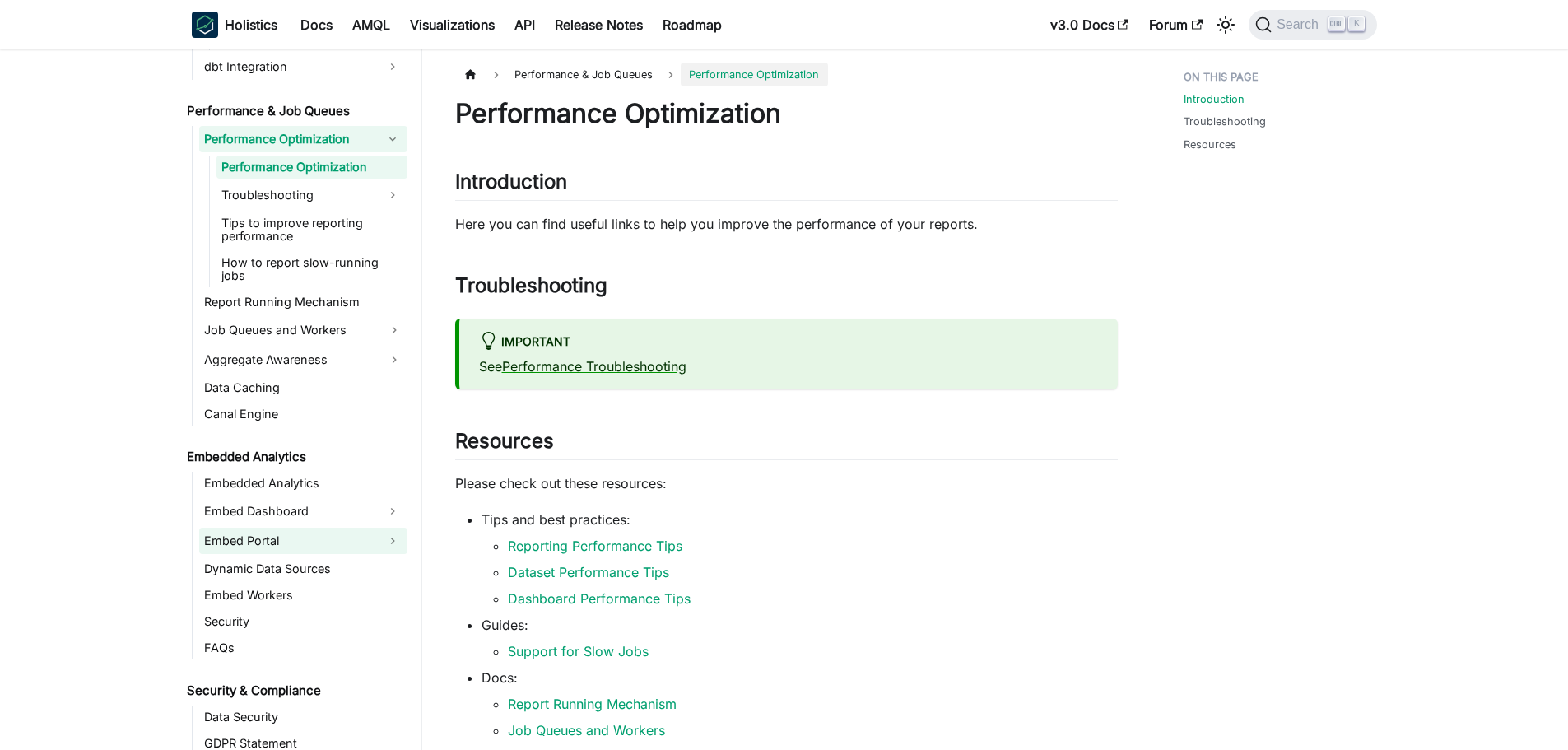
click at [295, 528] on link "Embed Portal" at bounding box center [288, 540] width 179 height 26
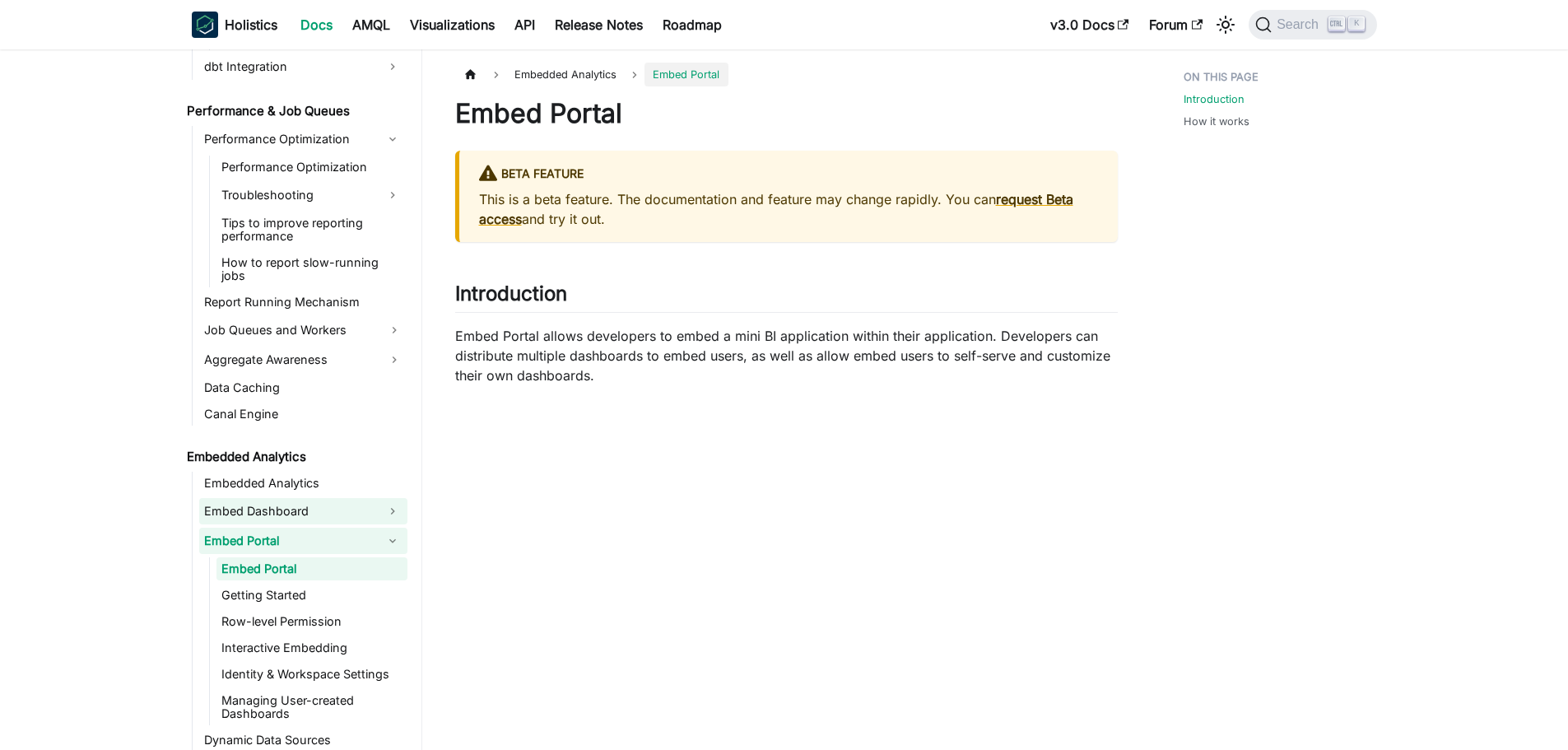
click at [297, 507] on link "Embed Dashboard" at bounding box center [288, 511] width 179 height 26
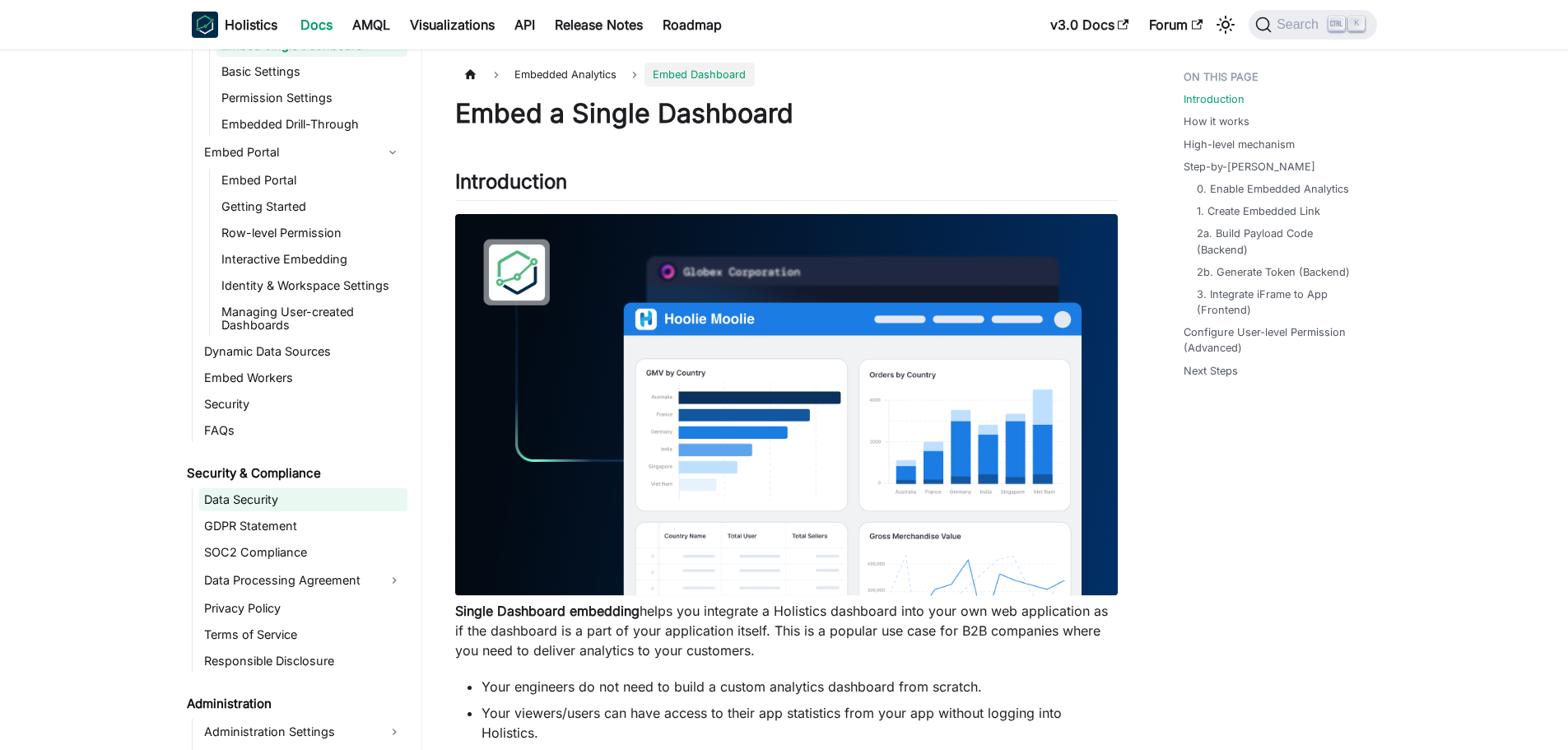
click at [264, 491] on link "Data Security" at bounding box center [303, 500] width 209 height 23
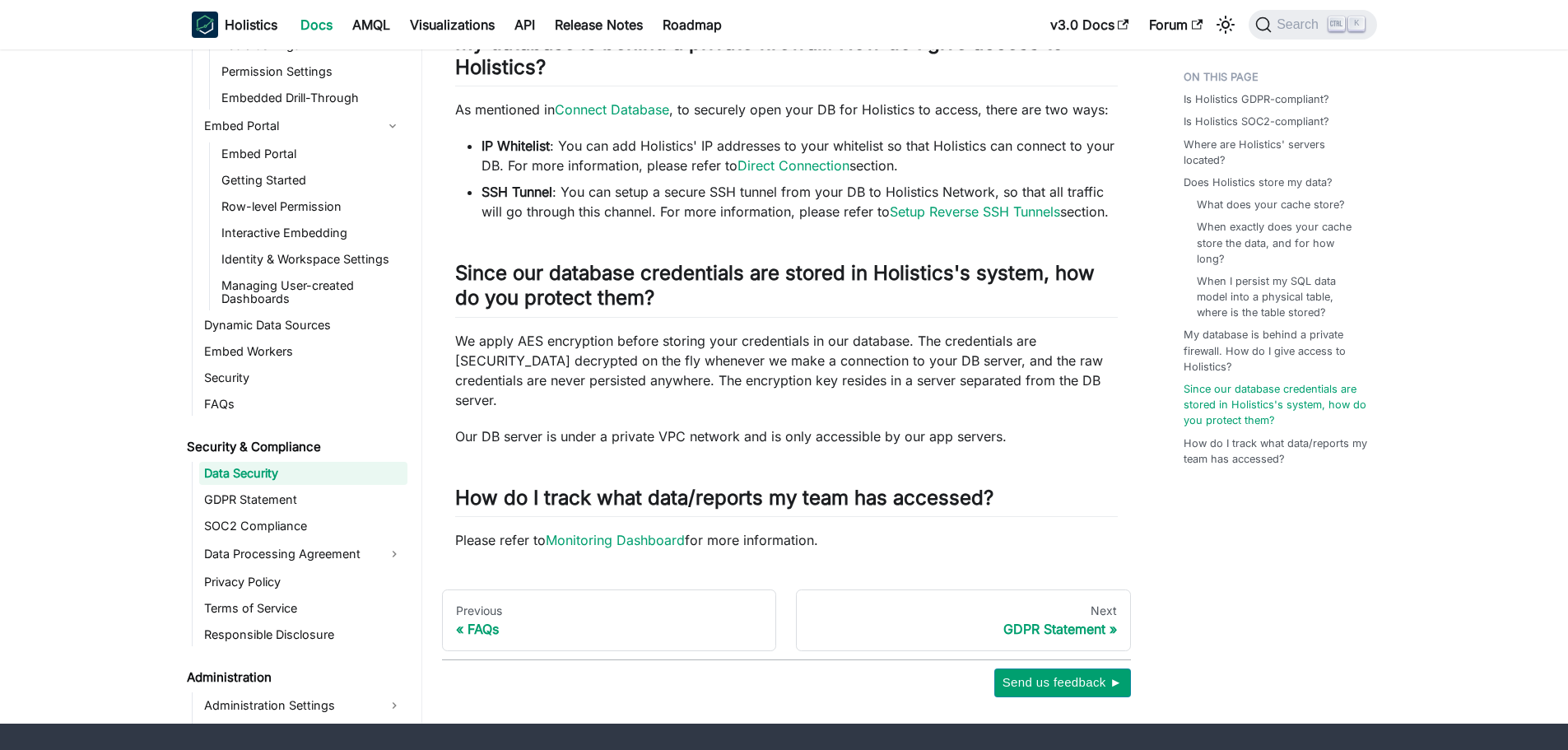
scroll to position [2051, 0]
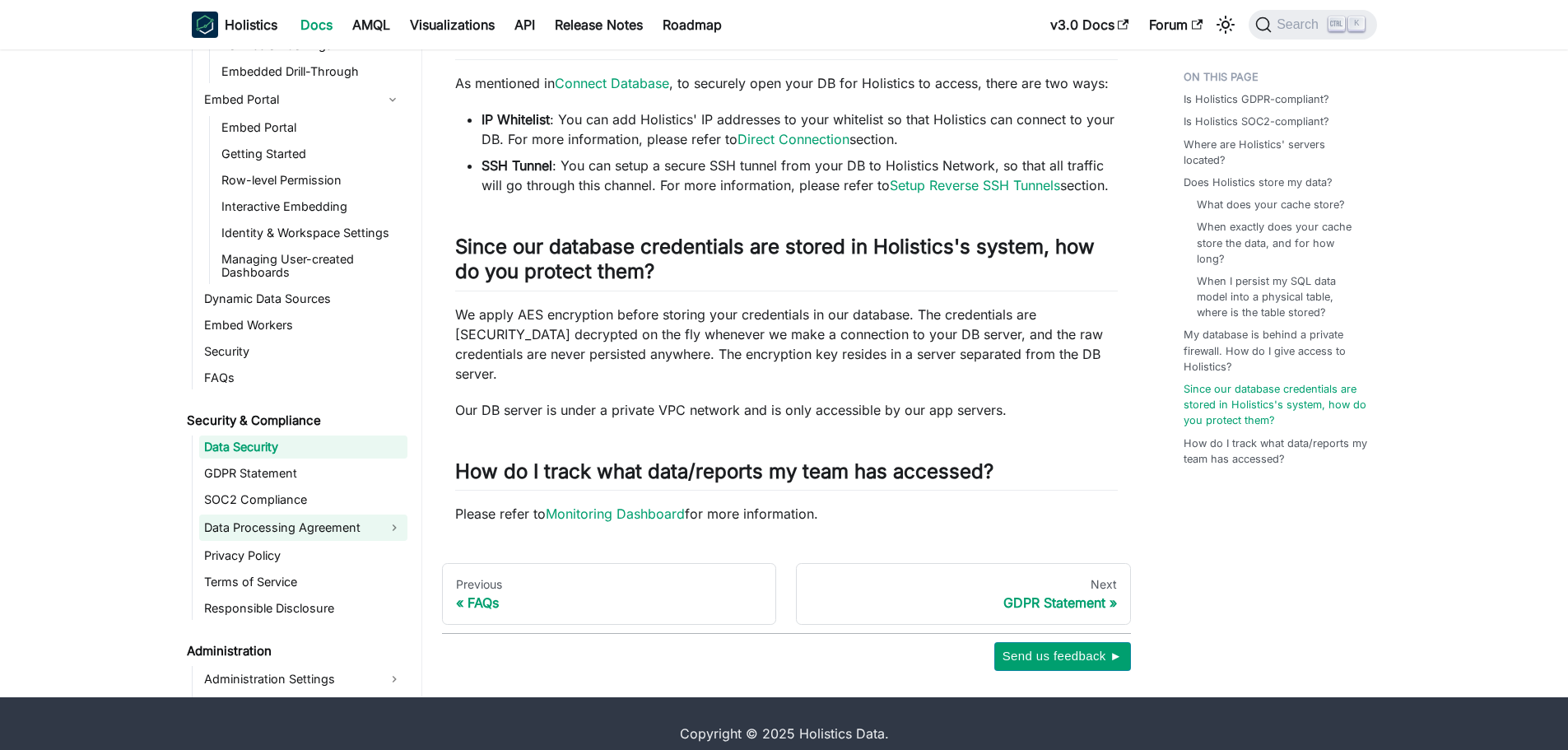
click at [296, 514] on link "Data Processing Agreement" at bounding box center [303, 527] width 209 height 26
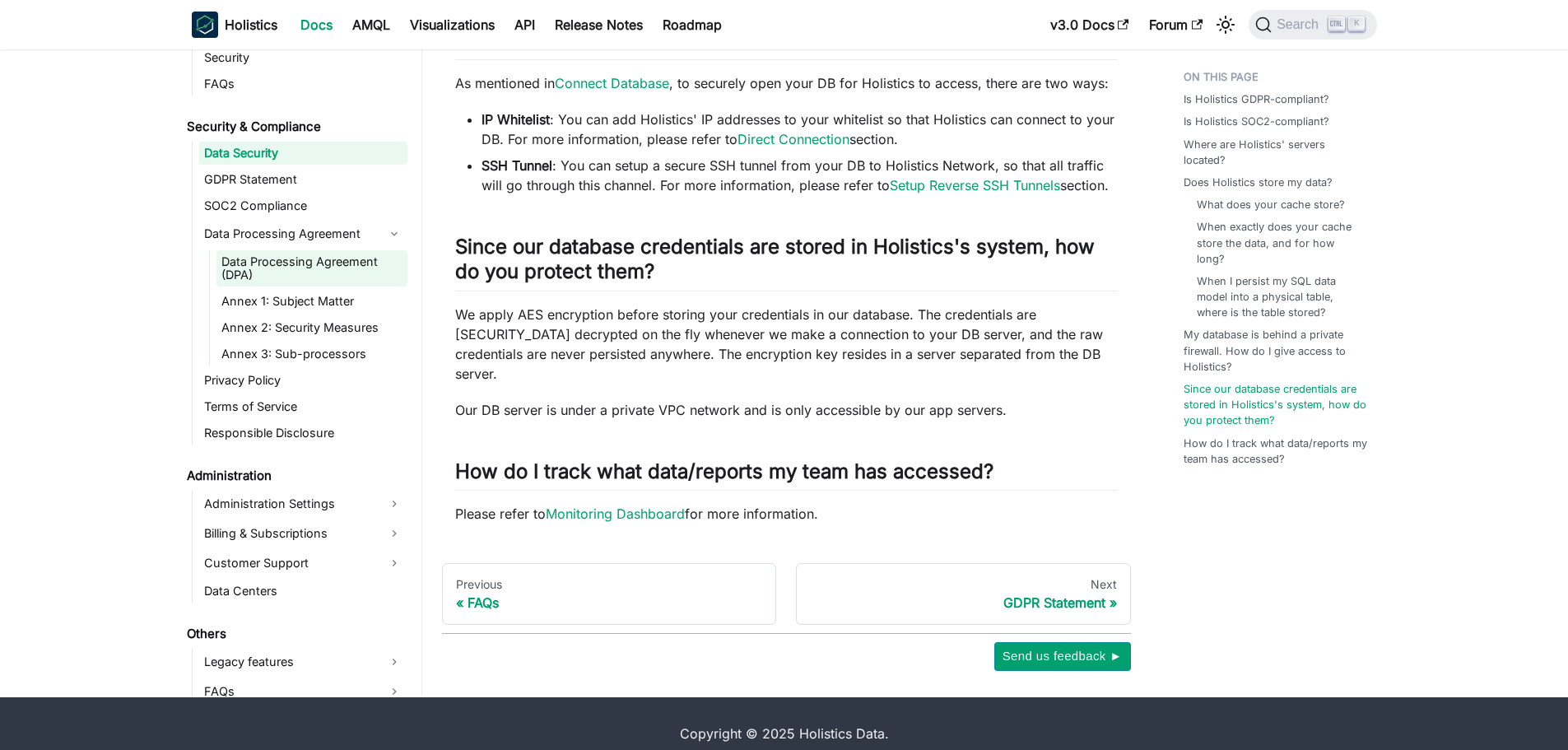
scroll to position [6038, 0]
click at [284, 489] on link "Administration Settings" at bounding box center [303, 502] width 209 height 26
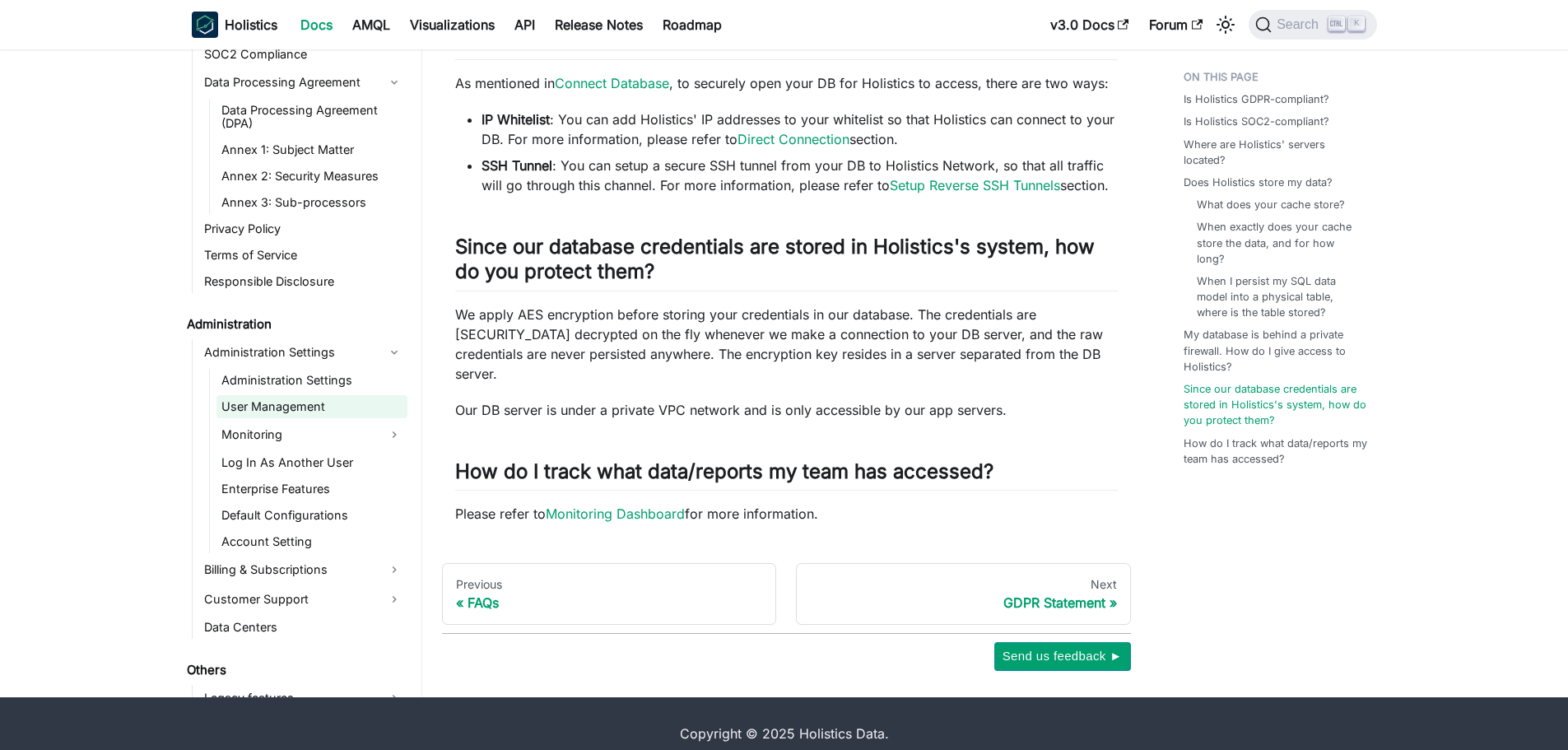
scroll to position [6225, 0]
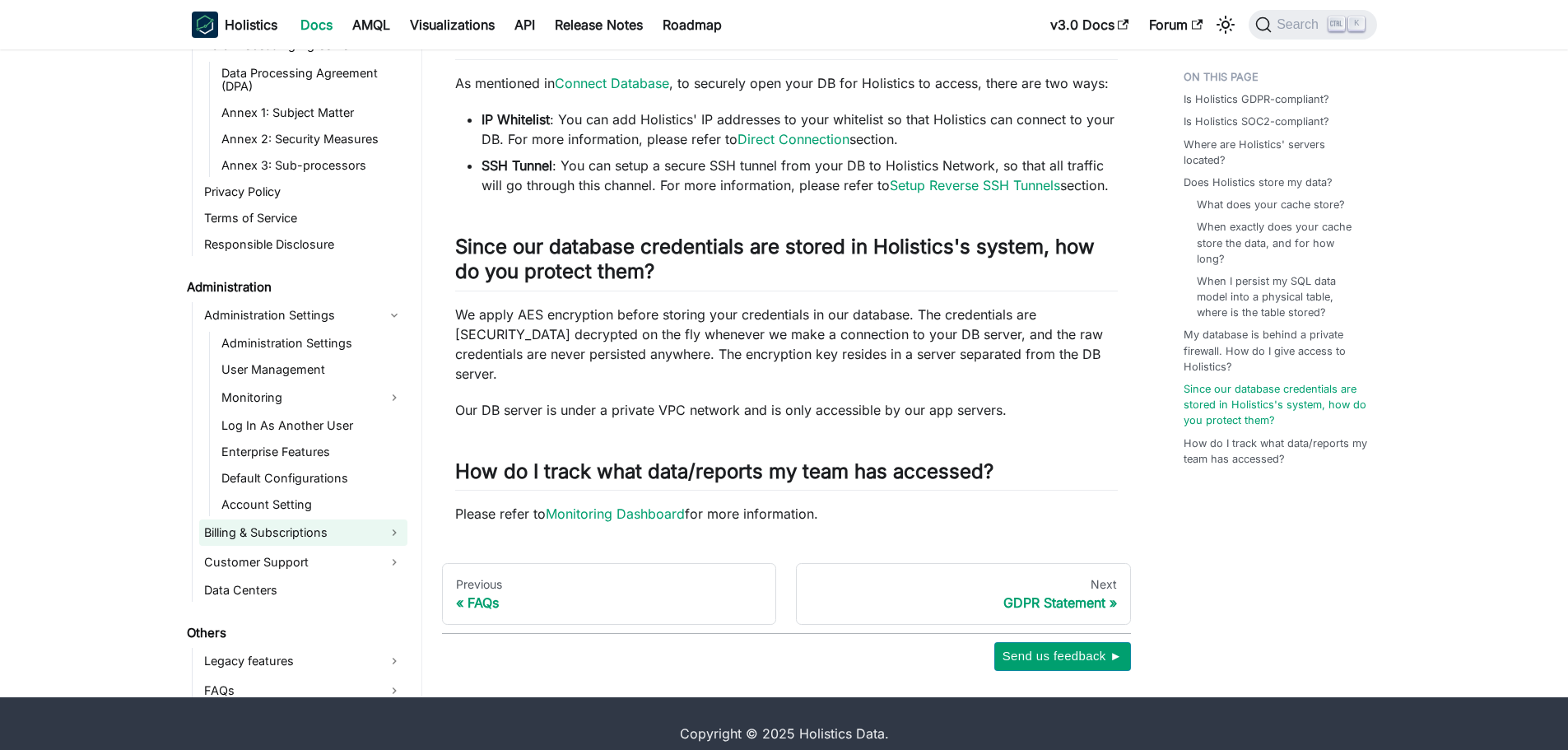
click at [278, 519] on link "Billing & Subscriptions" at bounding box center [303, 532] width 209 height 26
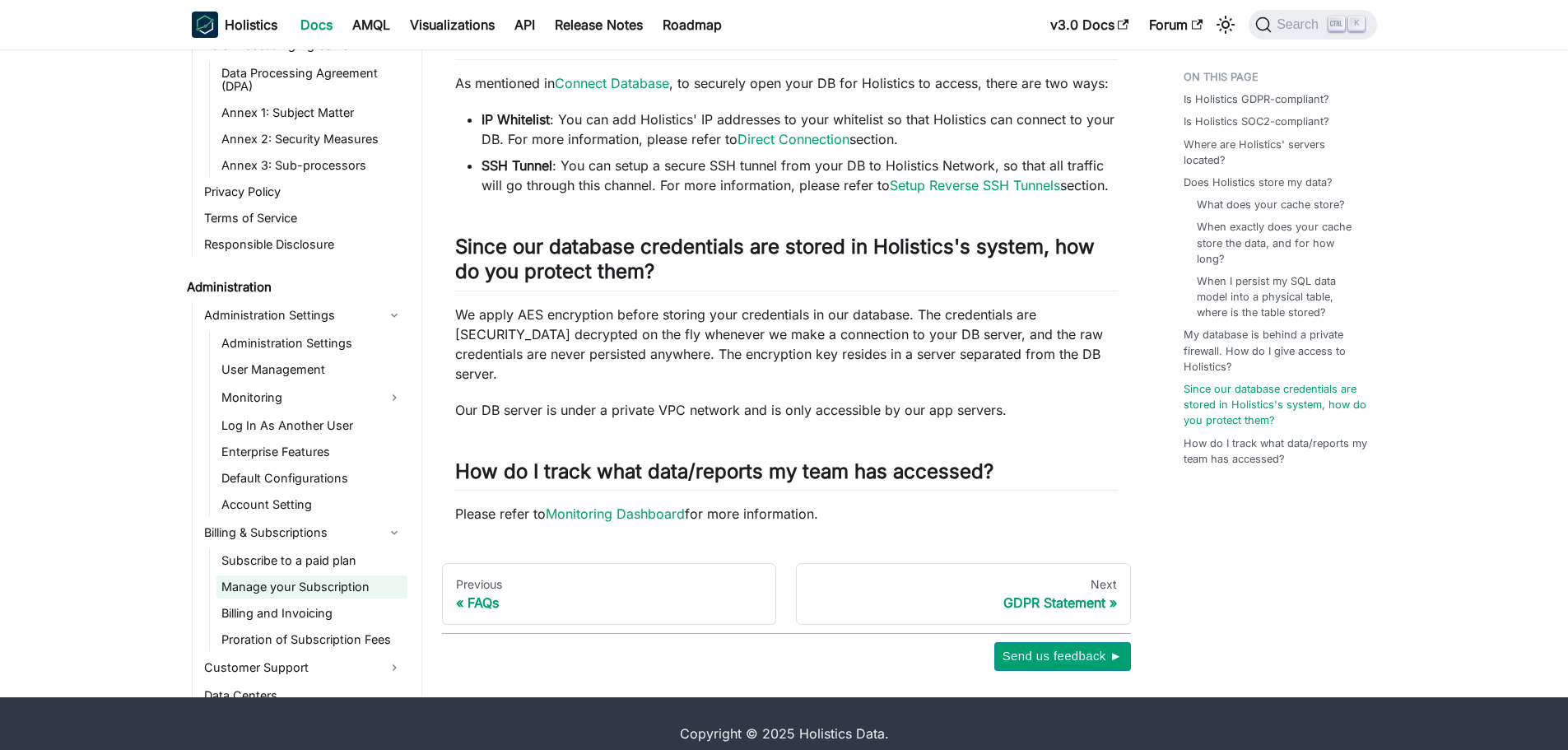
scroll to position [6331, 0]
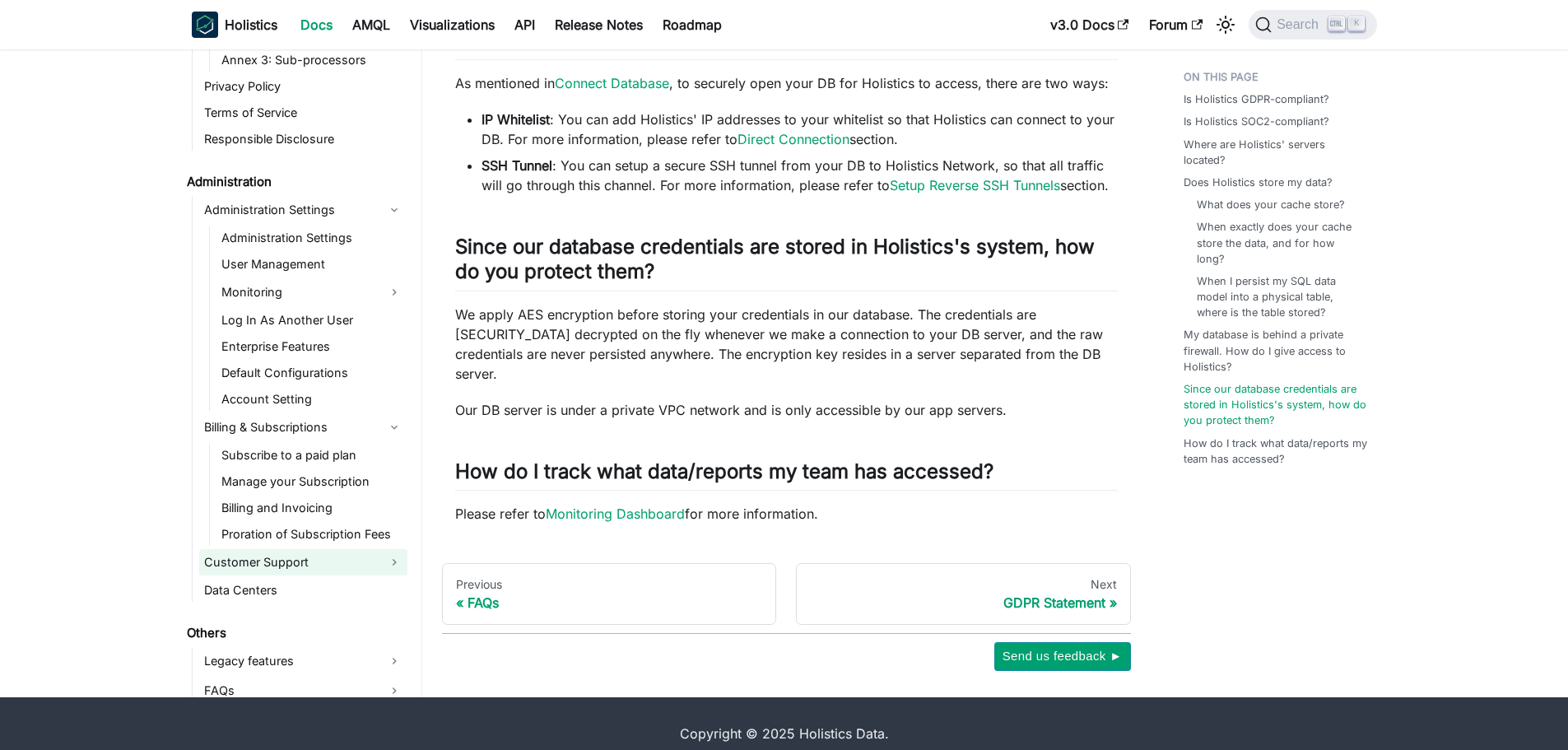
click at [261, 549] on link "Customer Support" at bounding box center [303, 562] width 209 height 26
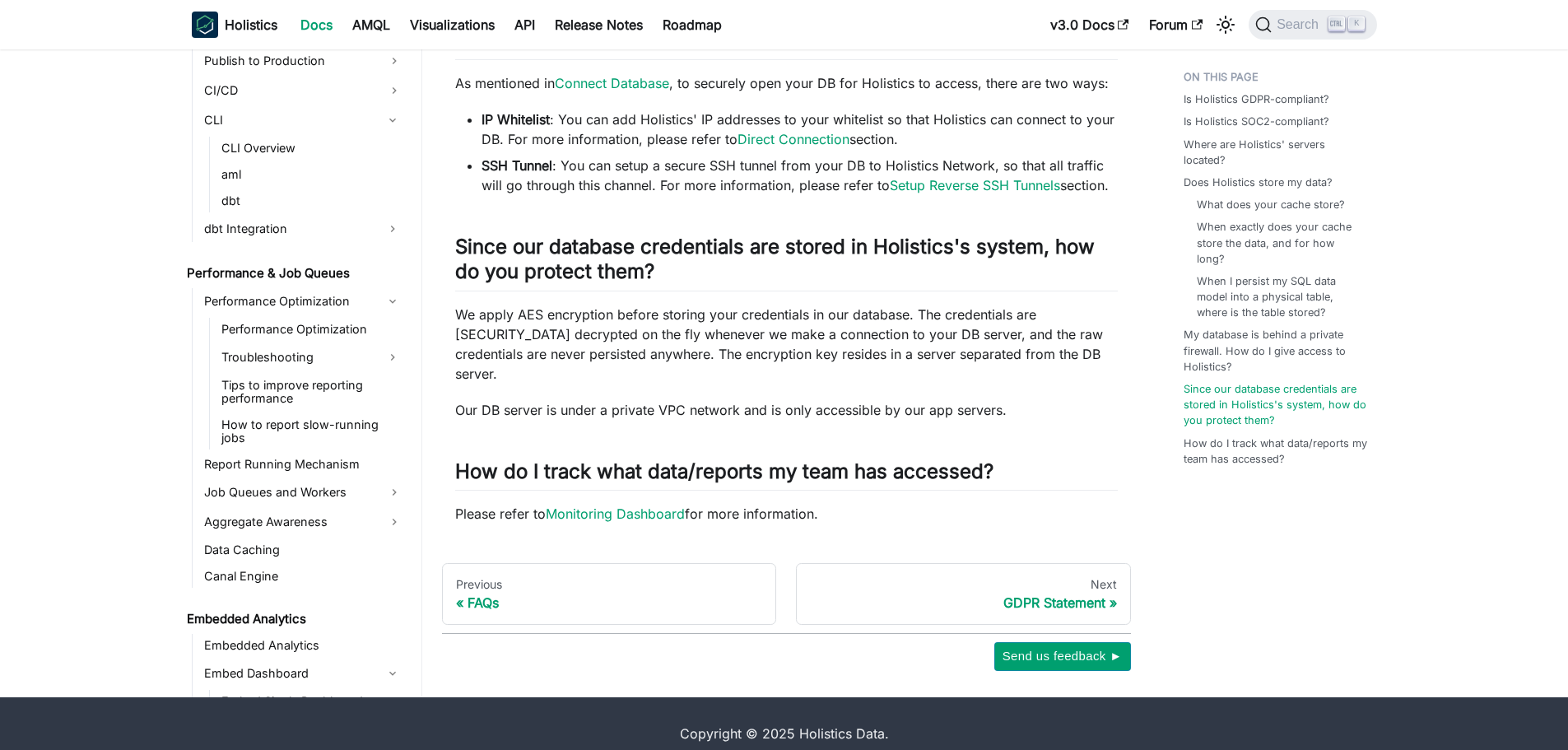
scroll to position [5007, 0]
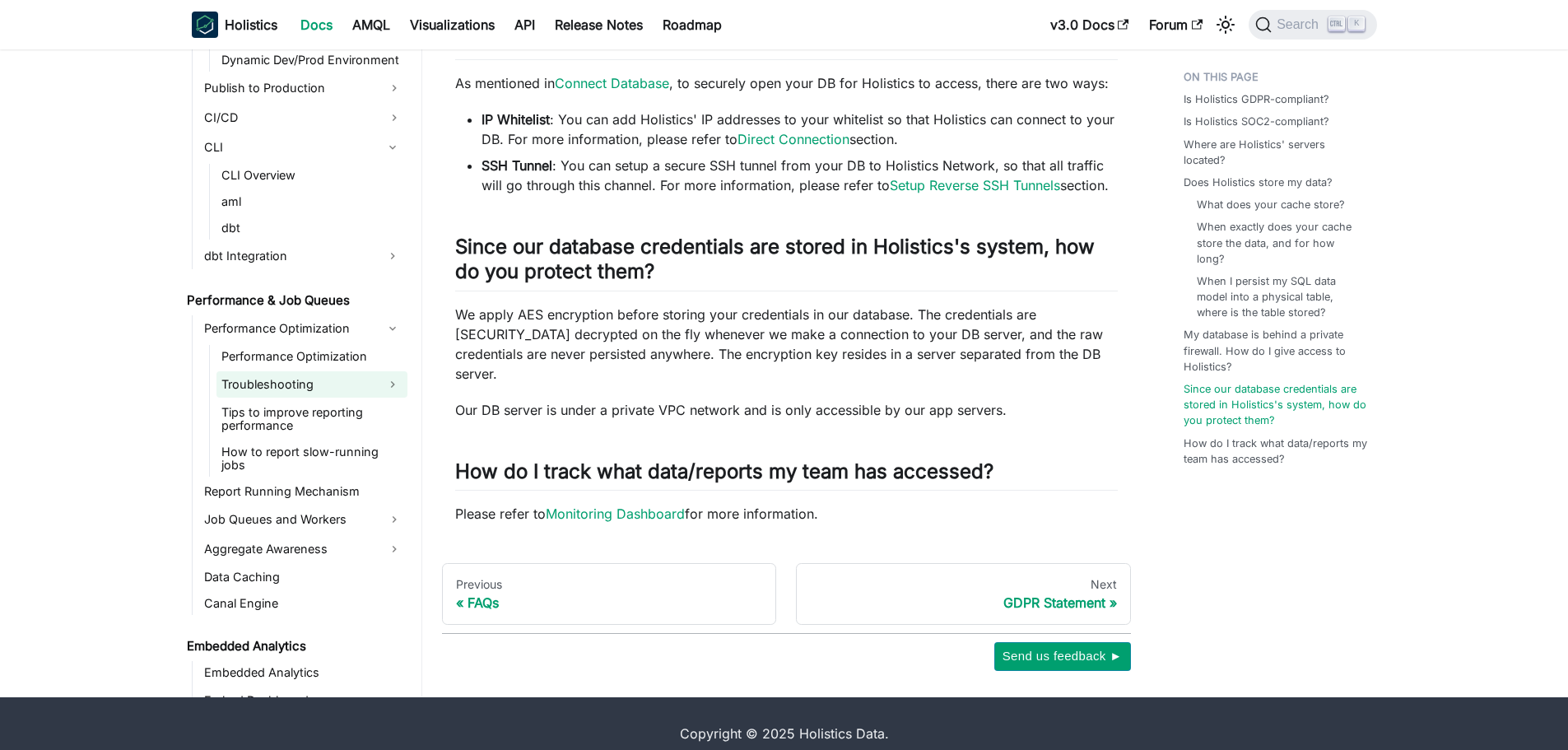
click at [298, 371] on link "Troubleshooting" at bounding box center [297, 384] width 162 height 26
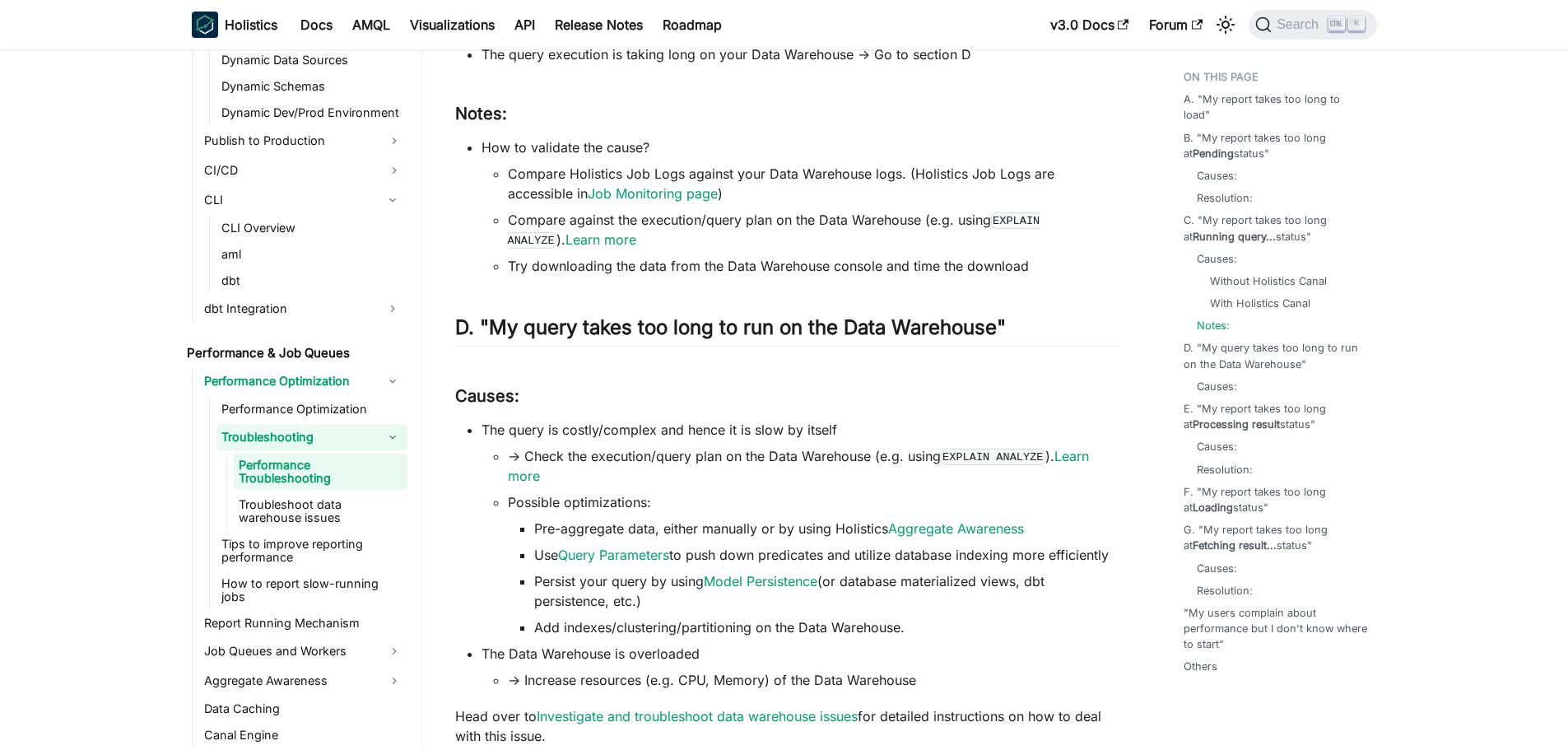
scroll to position [2470, 0]
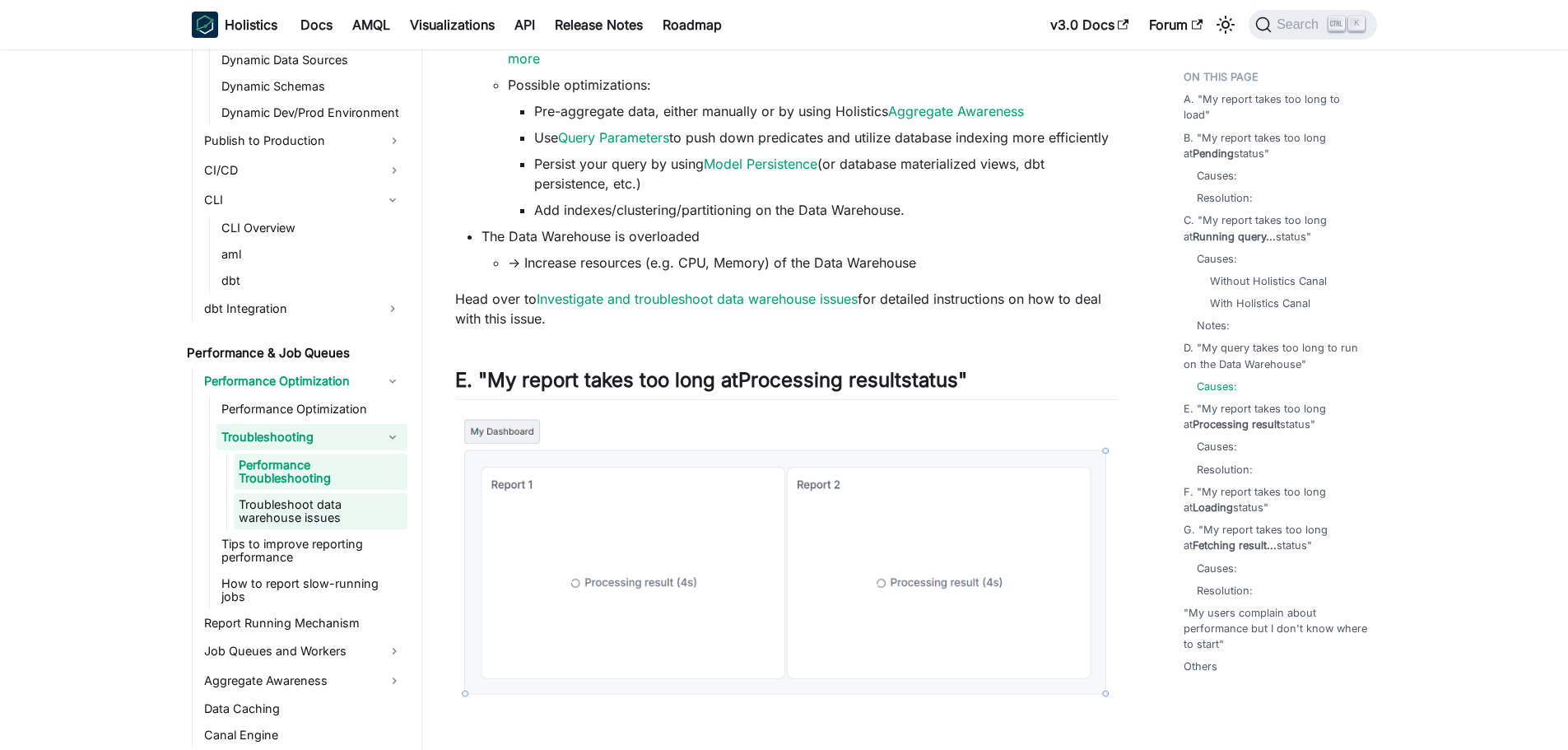
click at [246, 529] on link "Troubleshoot data warehouse issues" at bounding box center [320, 512] width 174 height 37
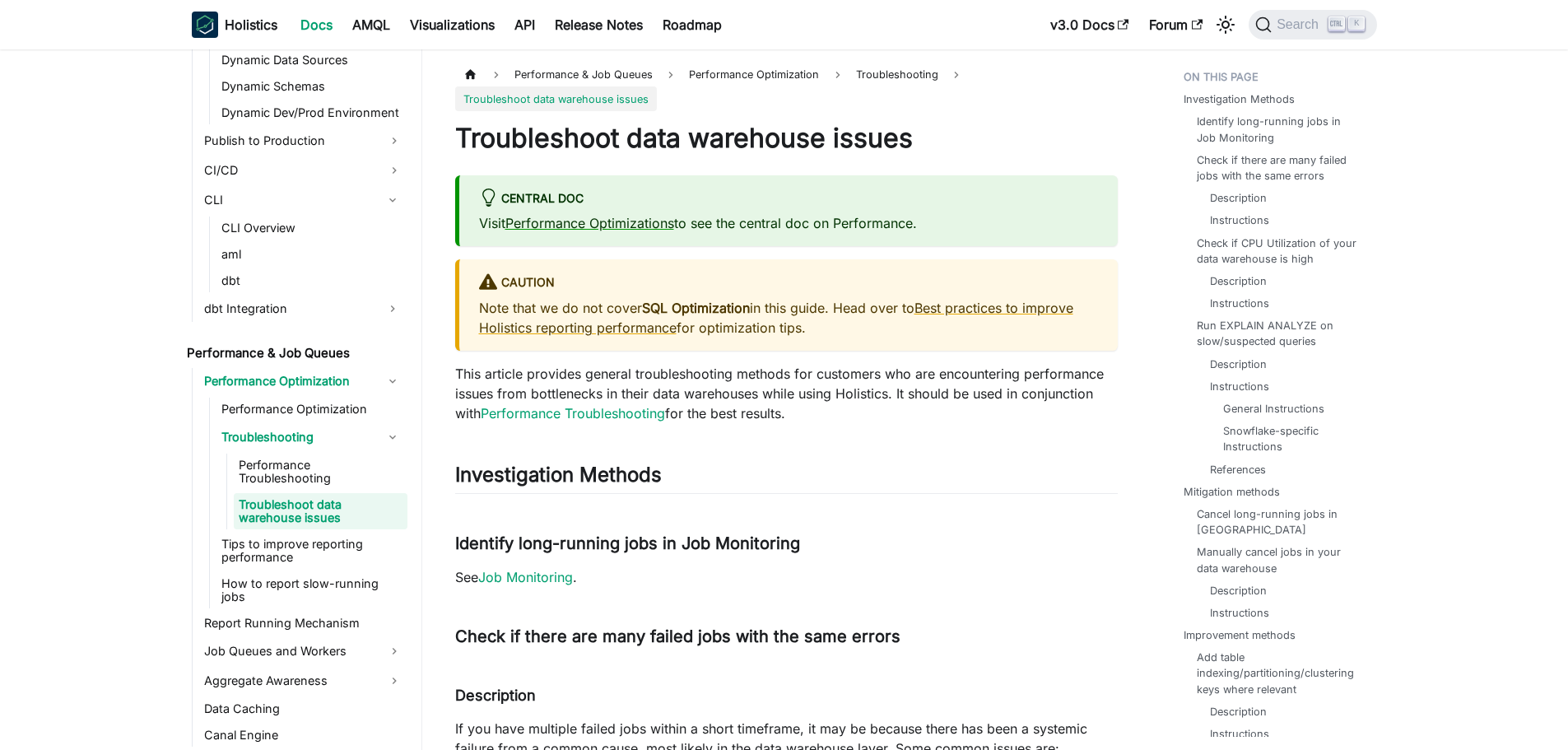
click at [267, 510] on link "Troubleshoot data warehouse issues" at bounding box center [320, 512] width 174 height 37
click at [274, 570] on ul "Performance Optimization Troubleshooting Performance Troubleshooting Troublesho…" at bounding box center [308, 503] width 198 height 211
click at [279, 558] on link "Tips to improve reporting performance" at bounding box center [311, 551] width 191 height 37
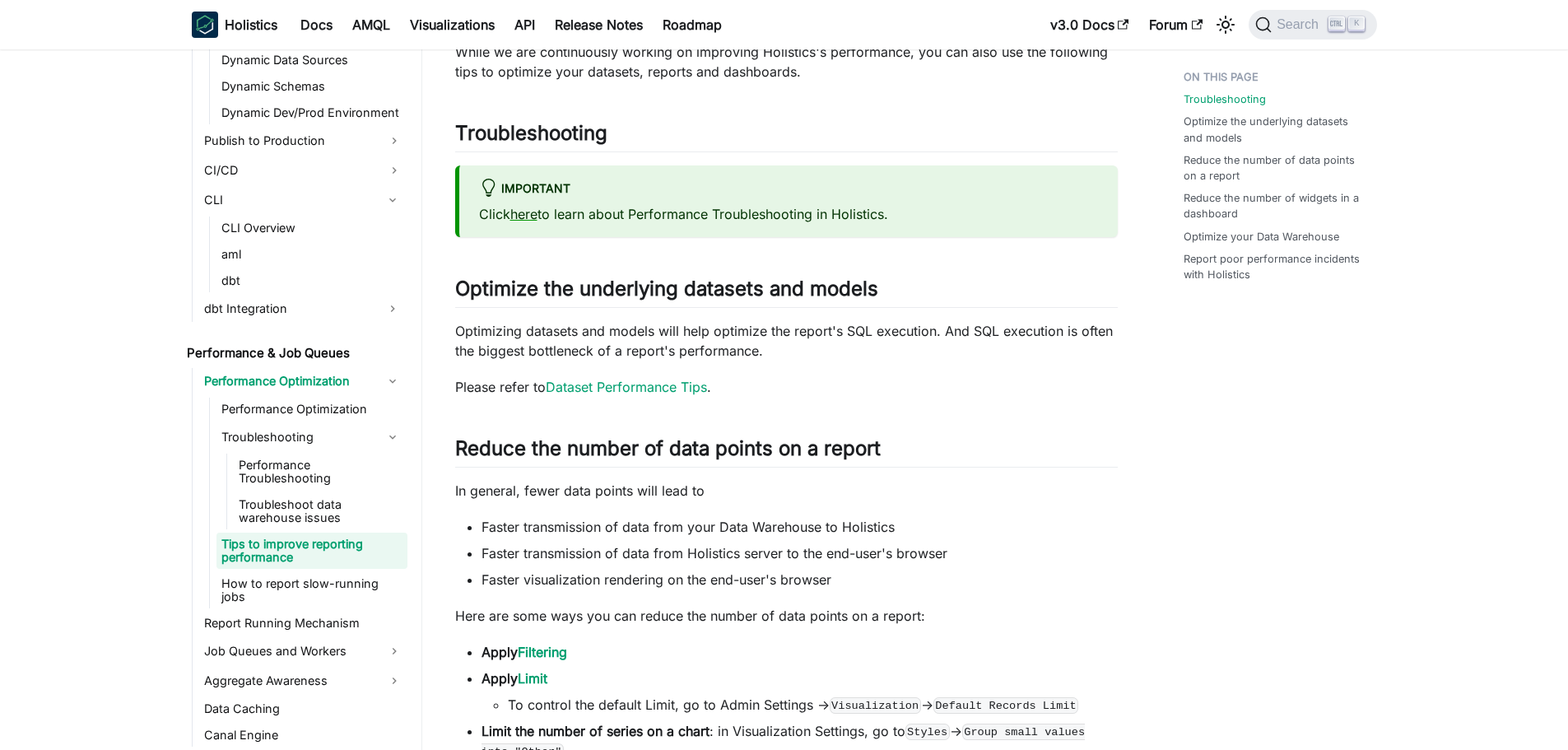
scroll to position [247, 0]
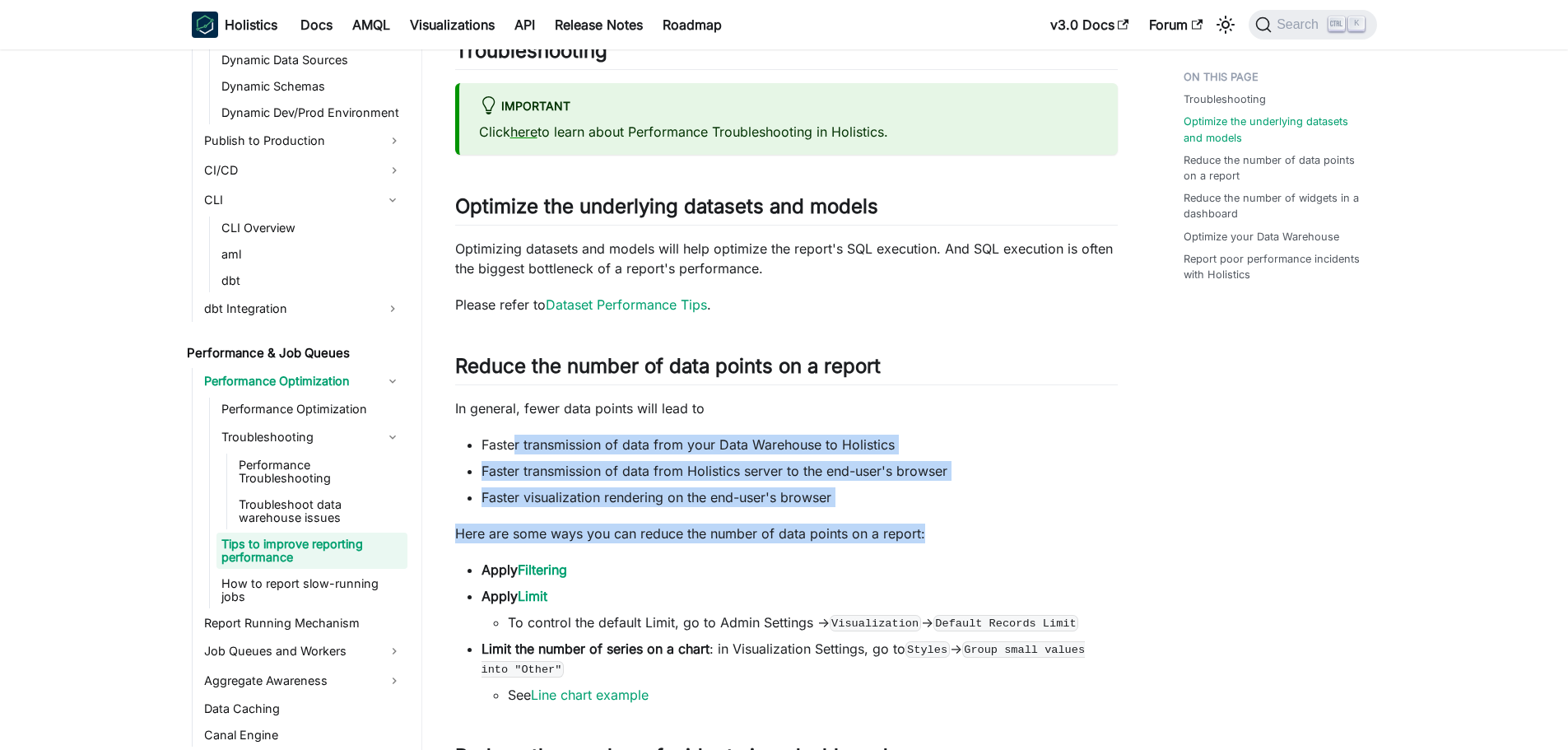
drag, startPoint x: 511, startPoint y: 438, endPoint x: 978, endPoint y: 530, distance: 476.0
click at [980, 529] on div "Tips to improve reporting performance Since Holistics runs all of the calculati…" at bounding box center [786, 538] width 662 height 1378
click at [930, 540] on p "Here are some ways you can reduce the number of data points on a report:" at bounding box center [786, 534] width 662 height 20
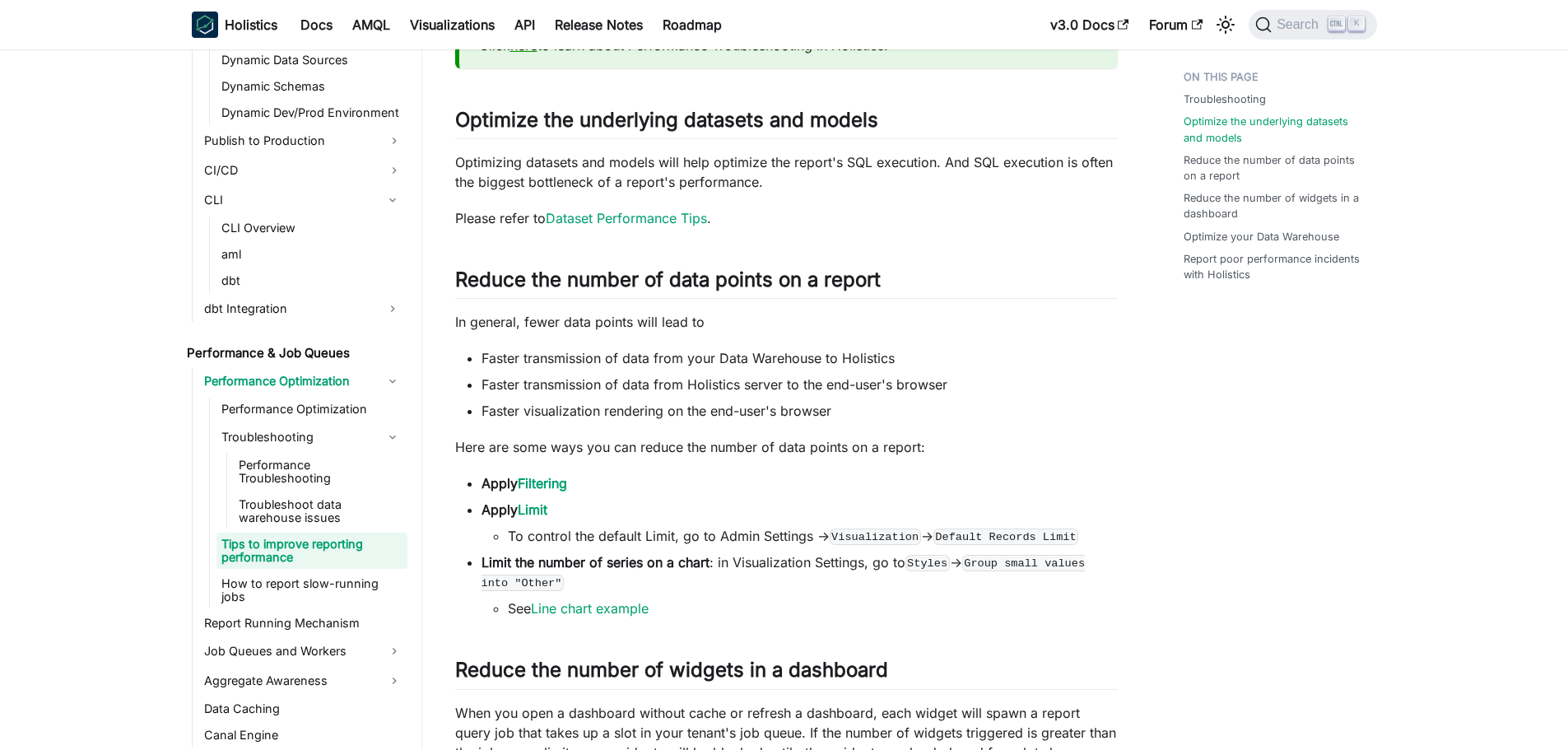
scroll to position [412, 0]
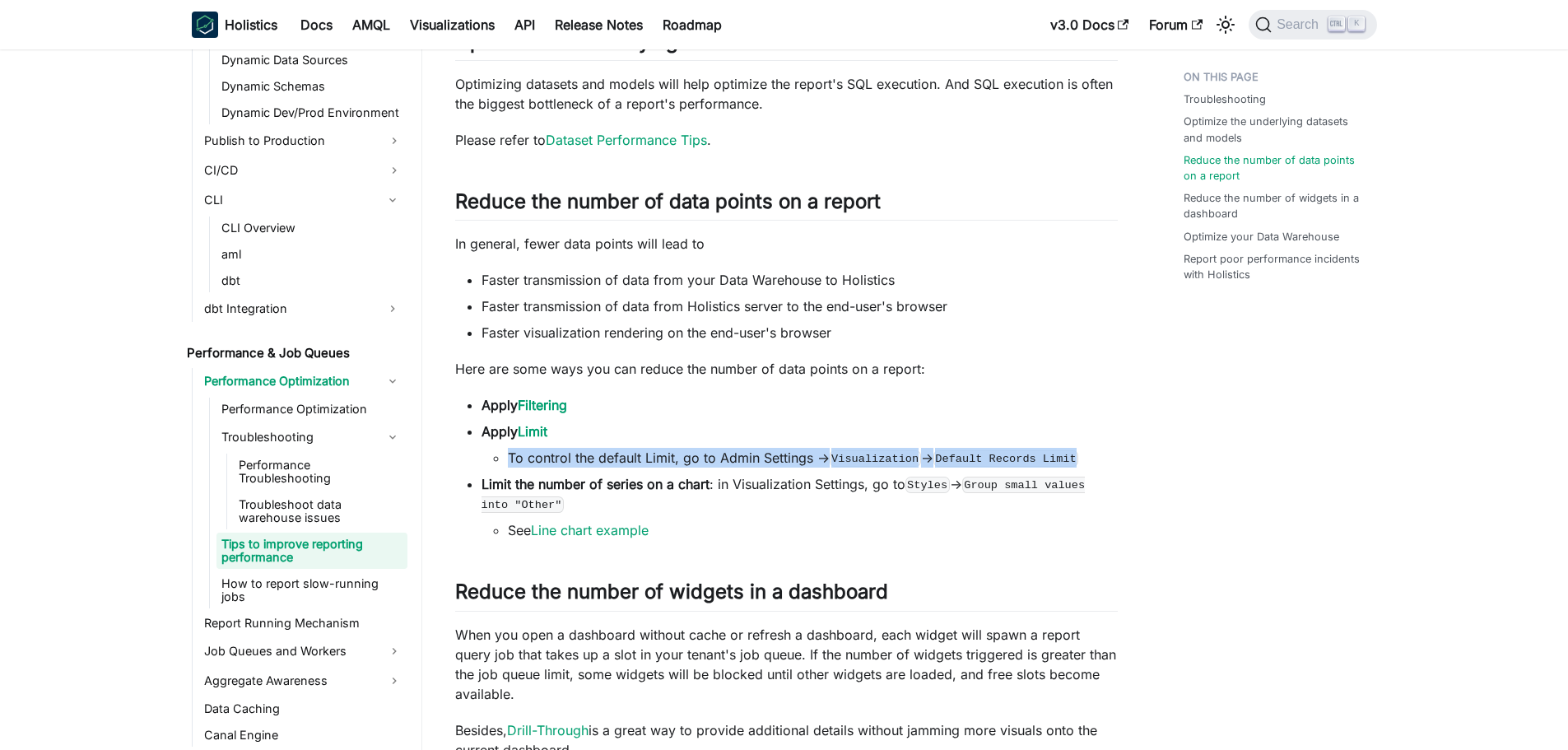
drag, startPoint x: 507, startPoint y: 454, endPoint x: 1114, endPoint y: 474, distance: 607.3
click at [1114, 474] on ul "Apply Filtering Apply Limit To control the default Limit, go to Admin Settings …" at bounding box center [786, 467] width 662 height 145
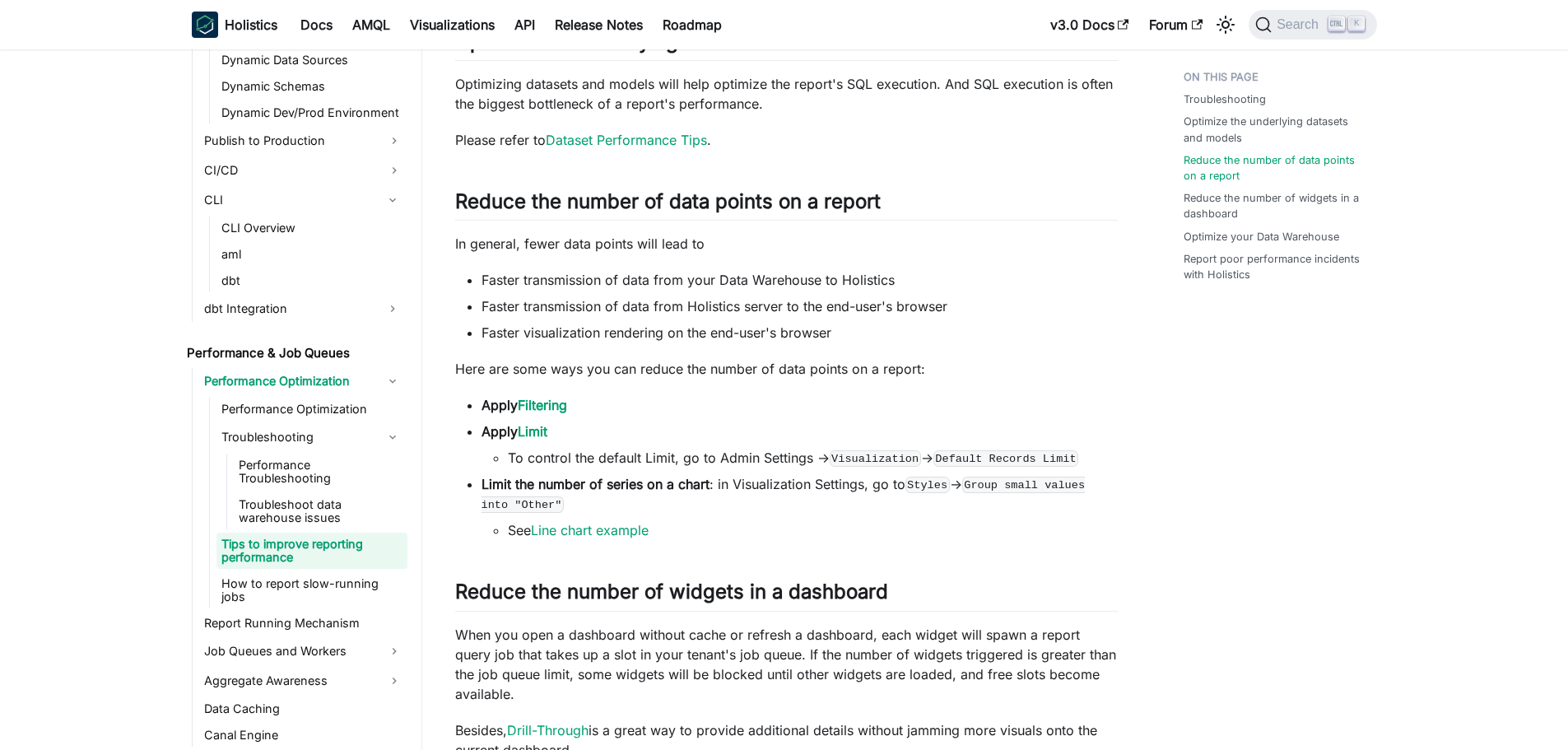
click at [839, 549] on div "Tips to improve reporting performance Since Holistics runs all of the calculati…" at bounding box center [786, 374] width 662 height 1378
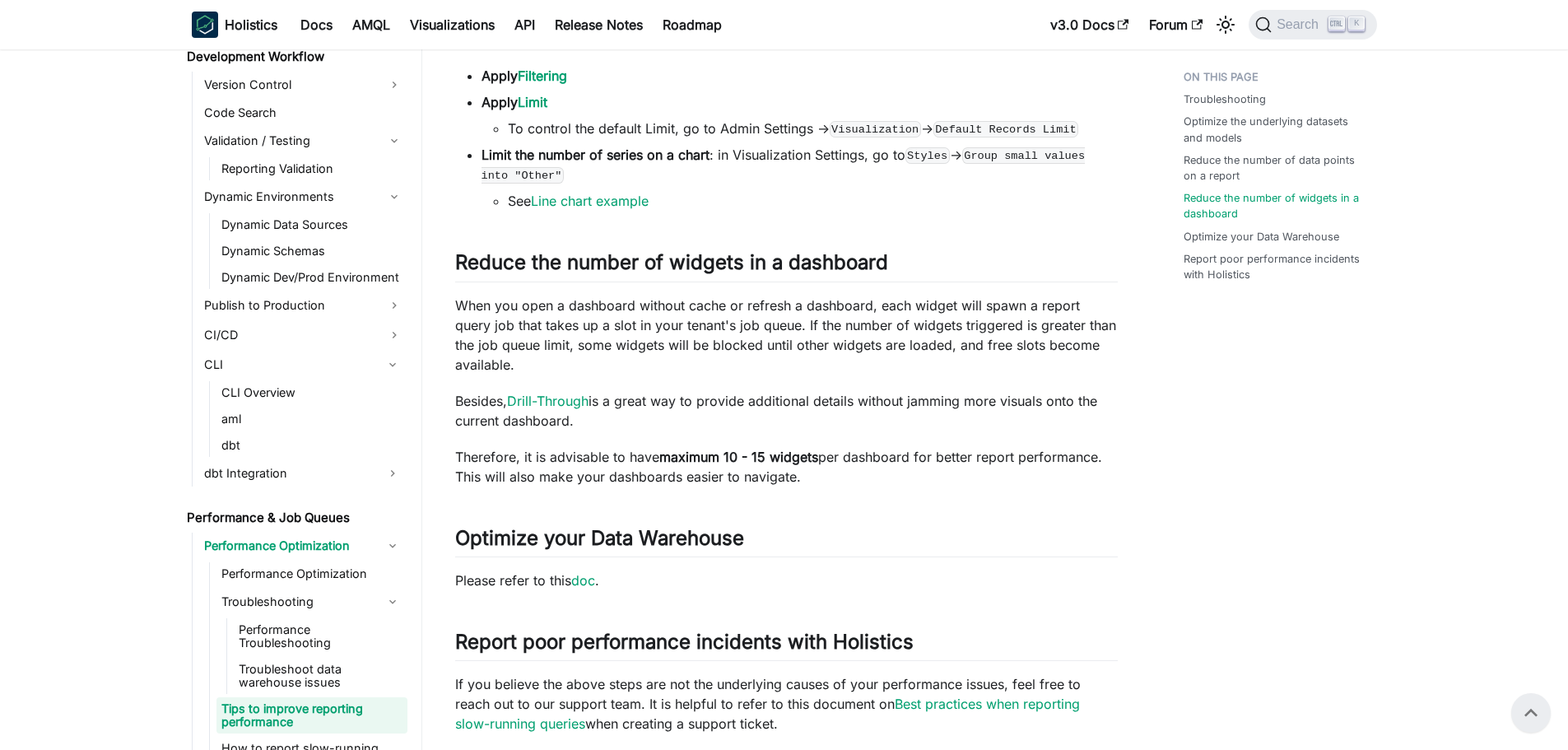
scroll to position [724, 0]
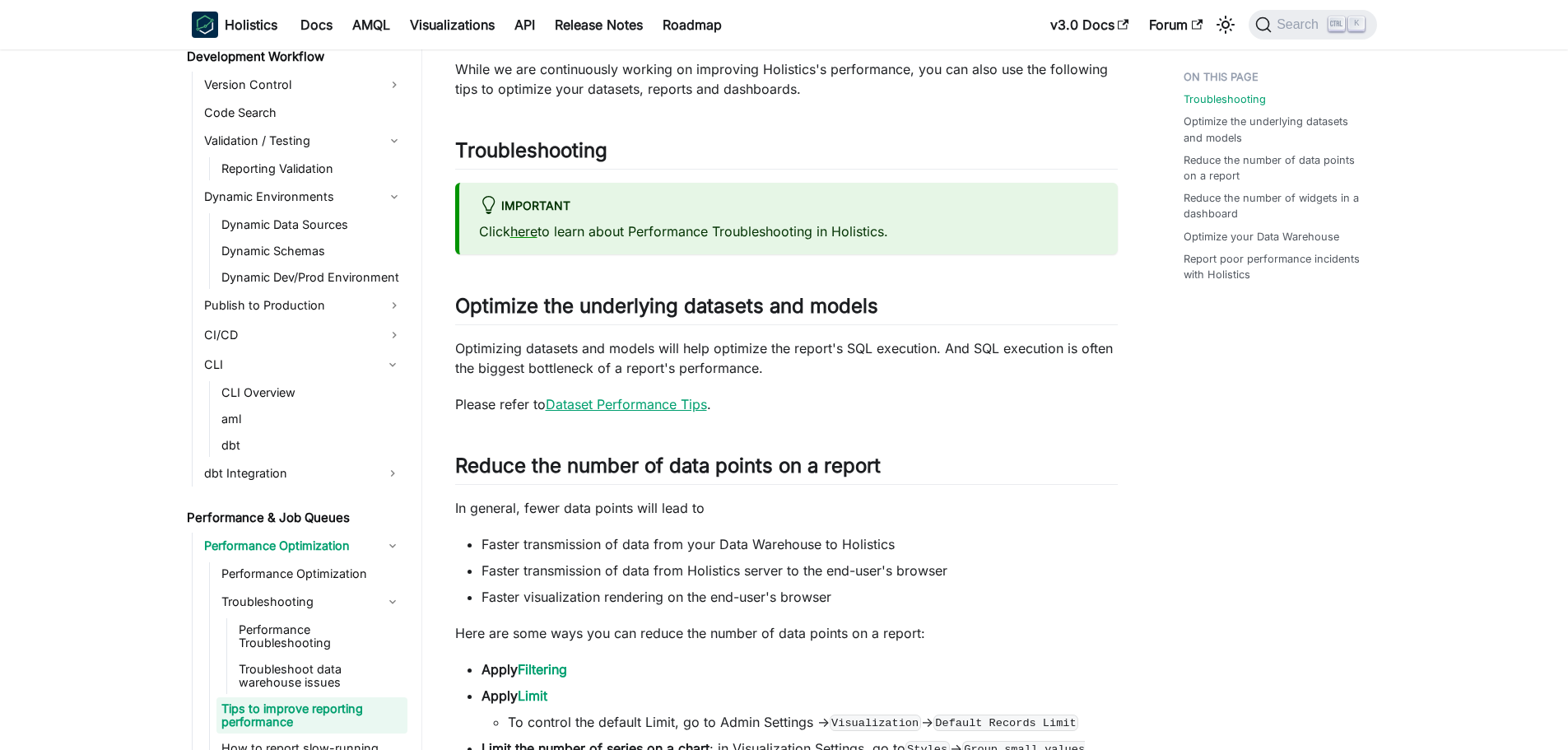
click at [611, 406] on link "Dataset Performance Tips" at bounding box center [627, 404] width 162 height 16
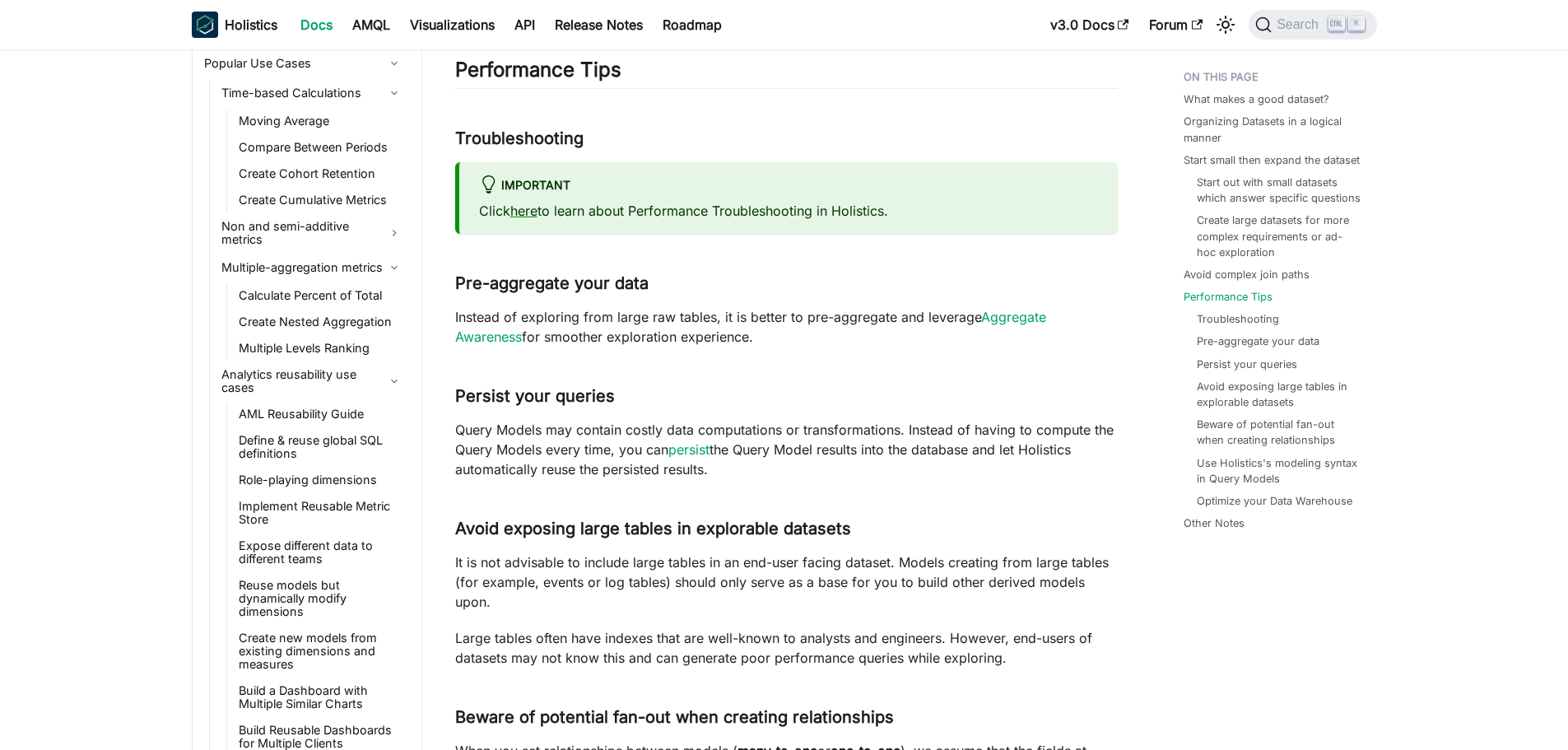
scroll to position [3520, 0]
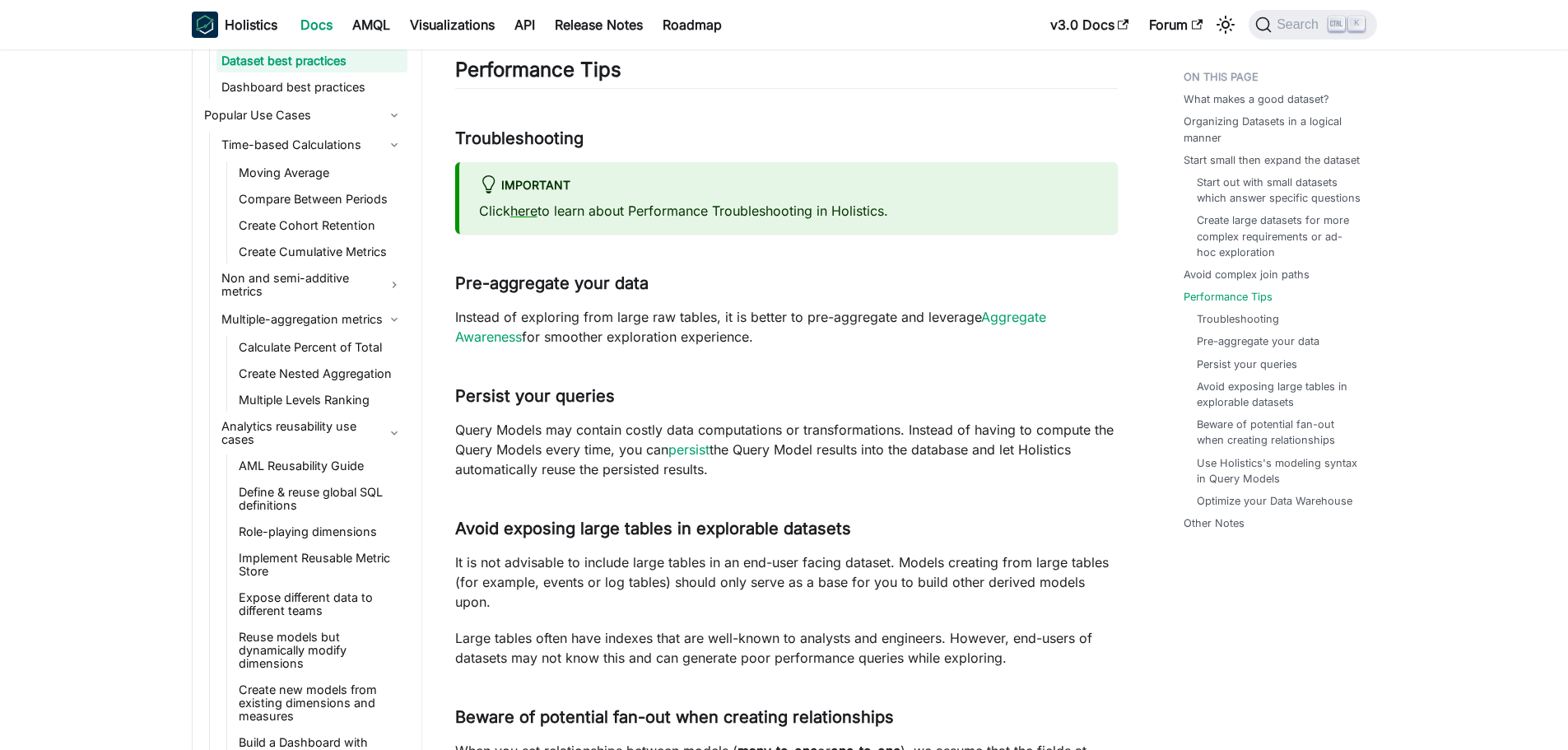
drag, startPoint x: 921, startPoint y: 433, endPoint x: 1096, endPoint y: 467, distance: 178.3
click at [1096, 467] on p "Query Models may contain costly data computations or transformations. Instead o…" at bounding box center [786, 450] width 662 height 60
click at [1060, 444] on p "Query Models may contain costly data computations or transformations. Instead o…" at bounding box center [786, 450] width 662 height 60
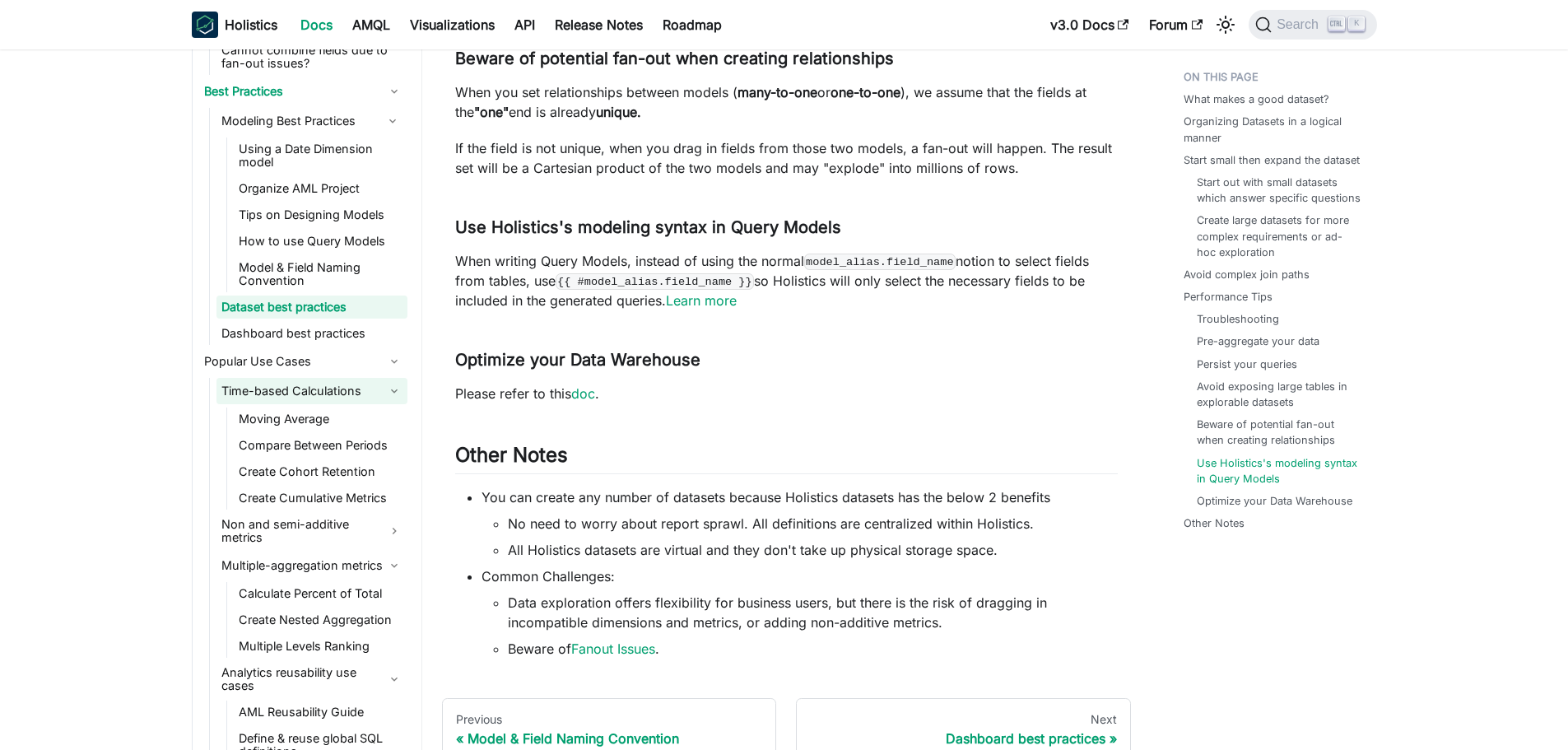
scroll to position [3274, 0]
click at [310, 532] on link "Non and semi-additive metrics" at bounding box center [311, 532] width 191 height 37
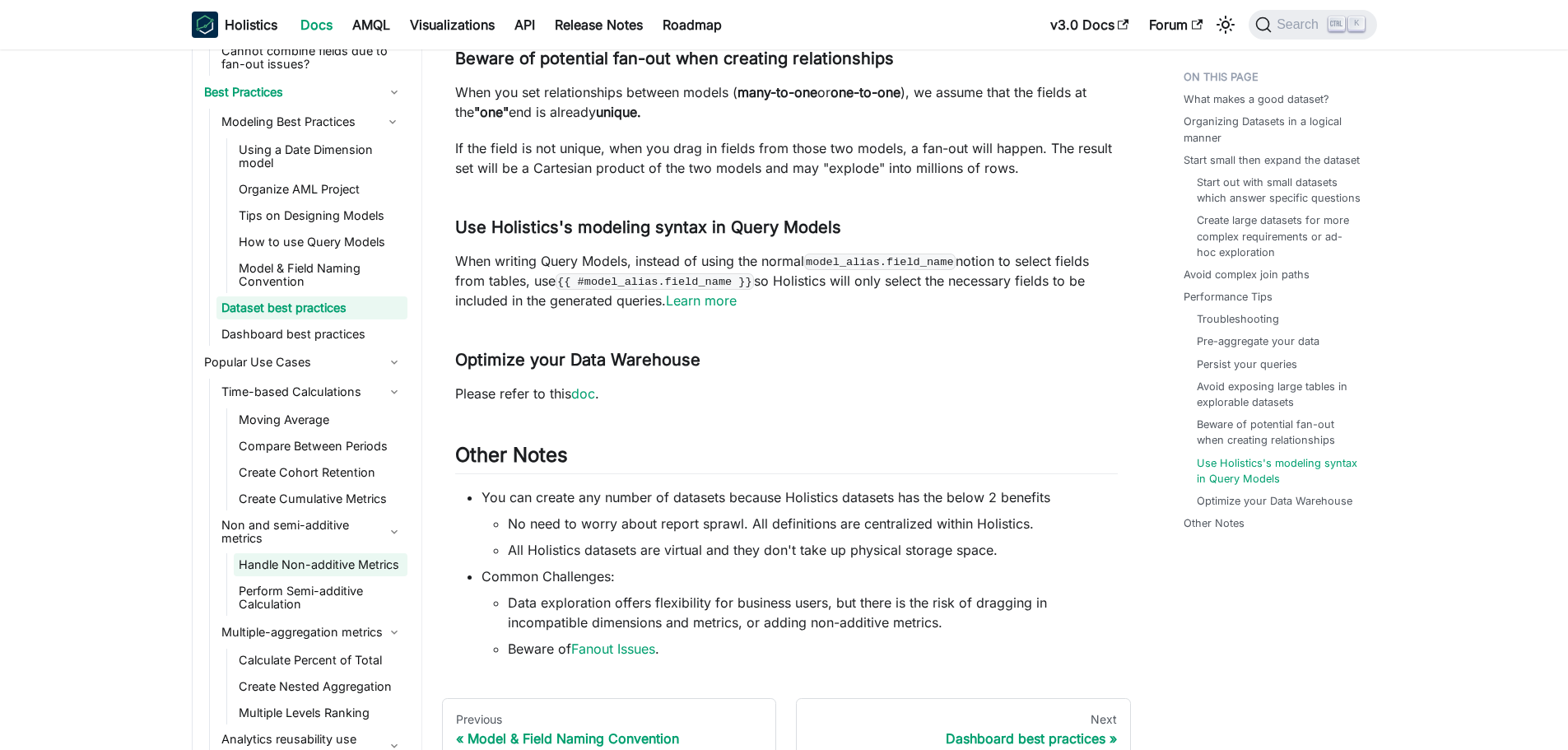
click at [307, 573] on link "Handle Non-additive Metrics" at bounding box center [320, 564] width 174 height 23
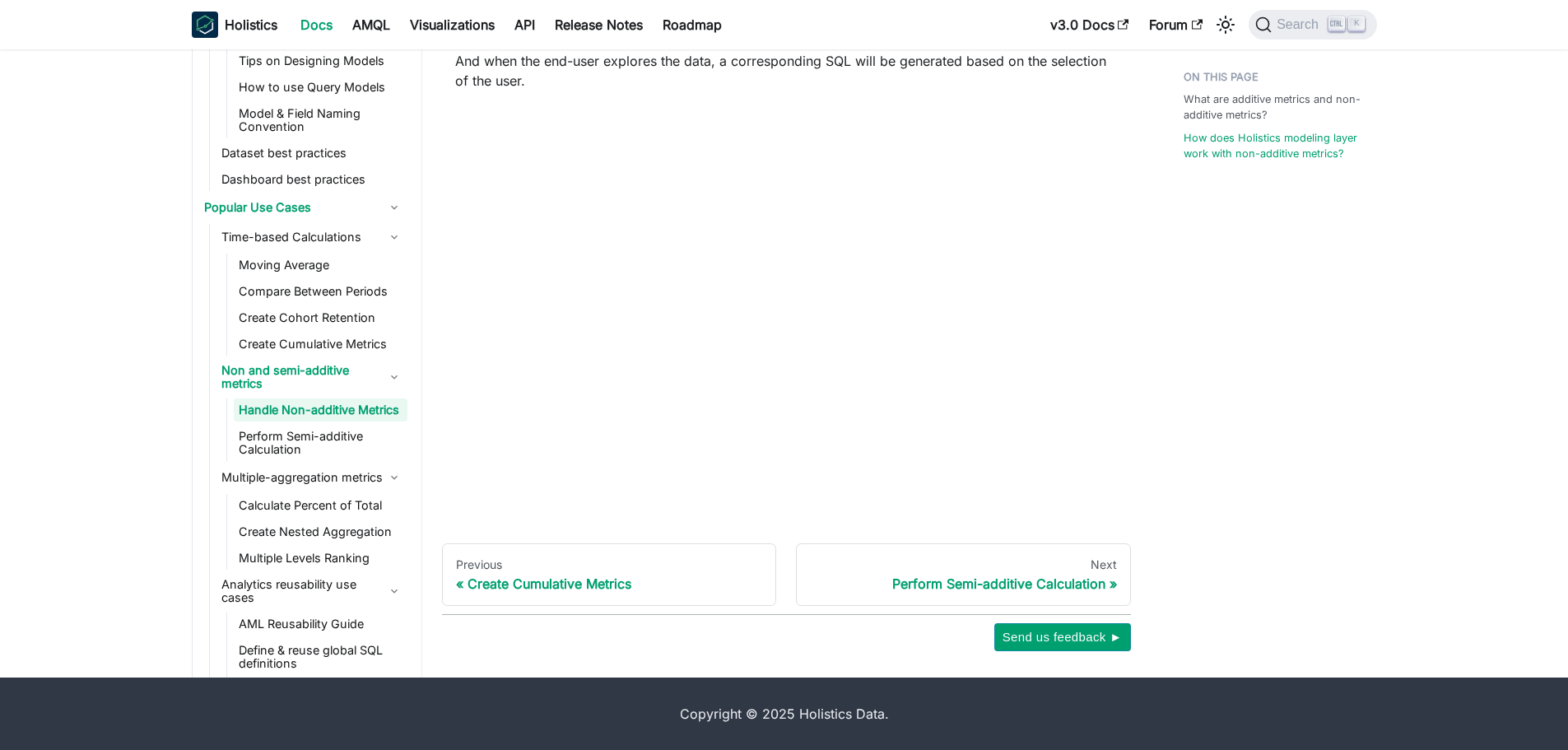
scroll to position [1859, 0]
click at [279, 459] on link "Perform Semi-additive Calculation" at bounding box center [320, 443] width 174 height 37
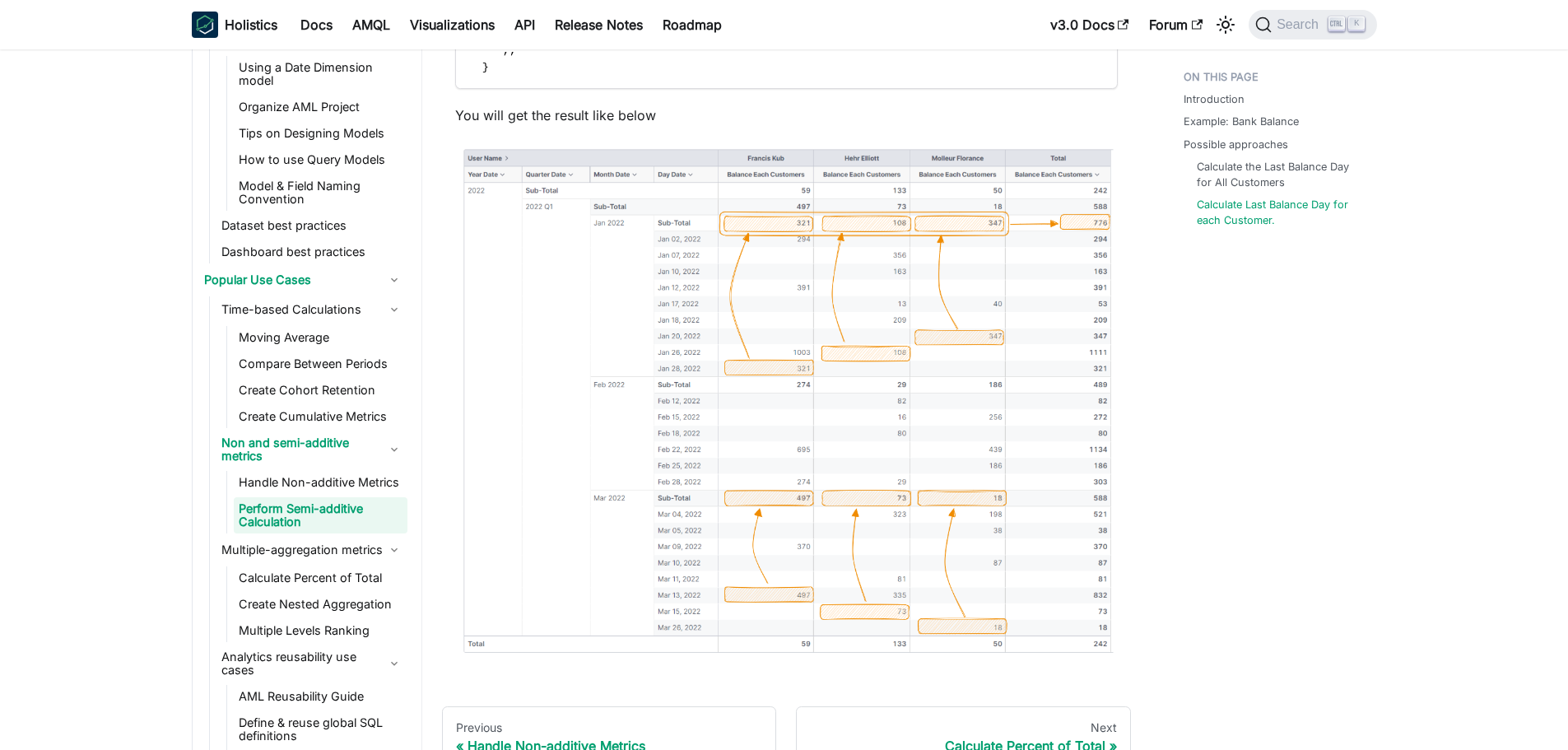
scroll to position [4794, 0]
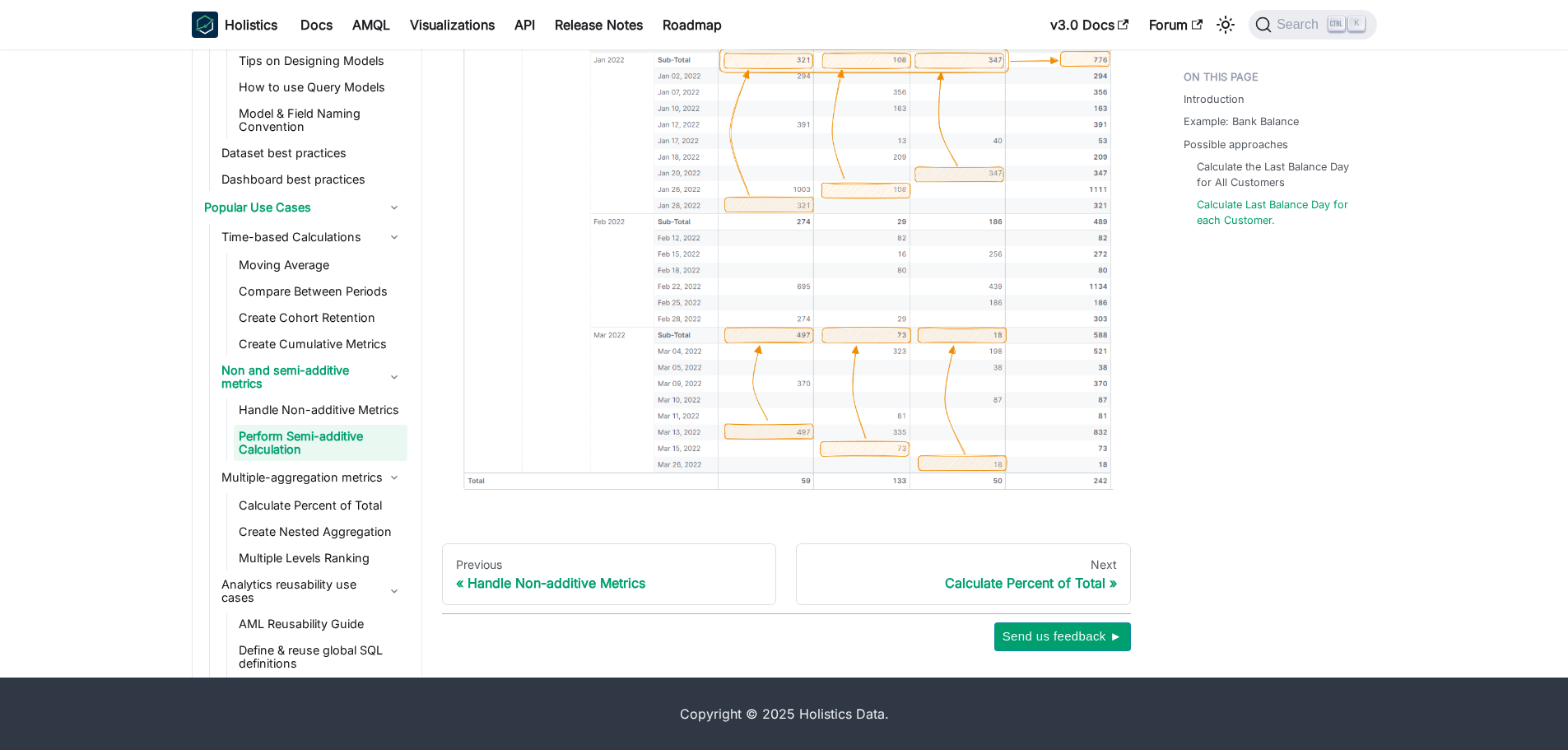
click at [307, 504] on link "Calculate Percent of Total" at bounding box center [320, 506] width 174 height 23
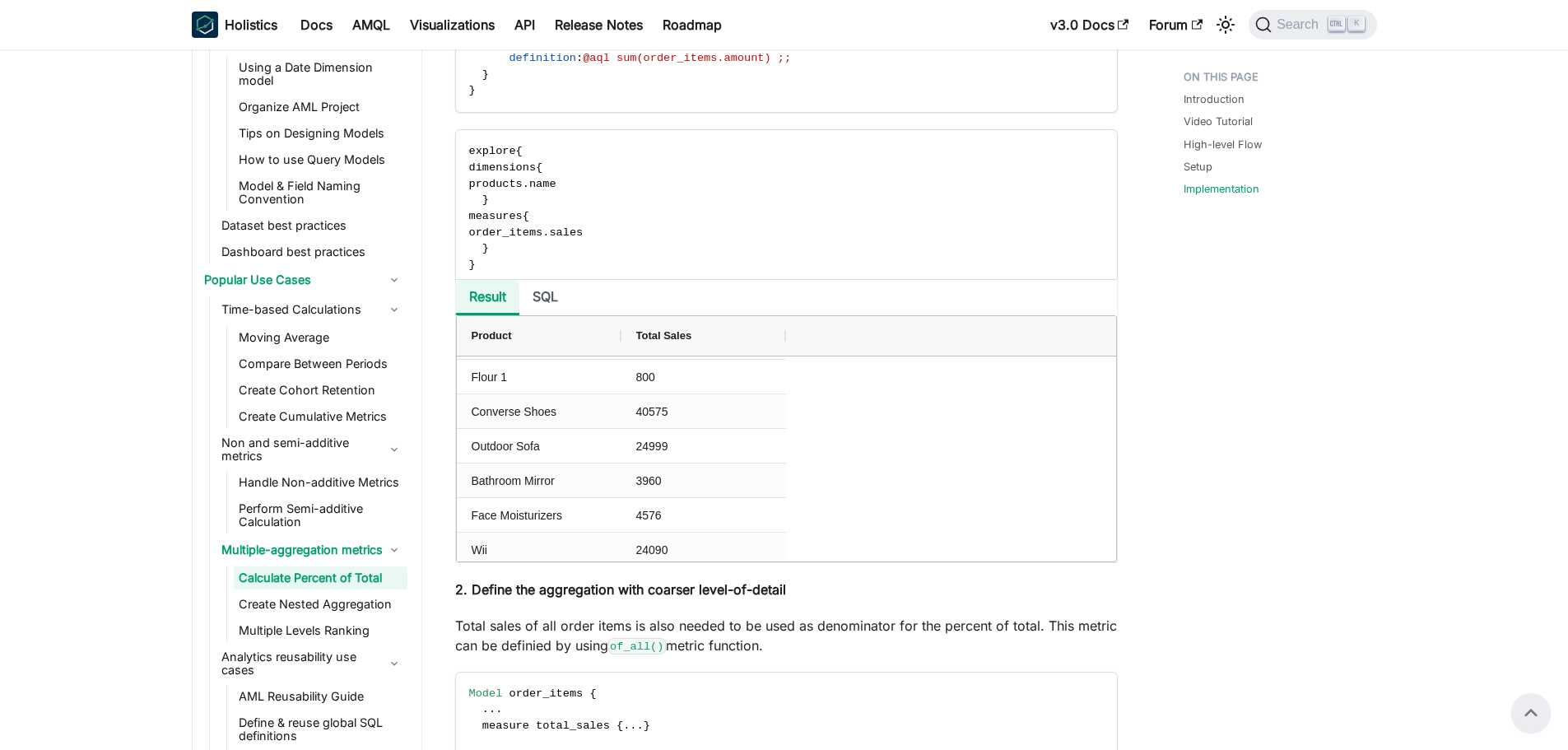
scroll to position [1812, 0]
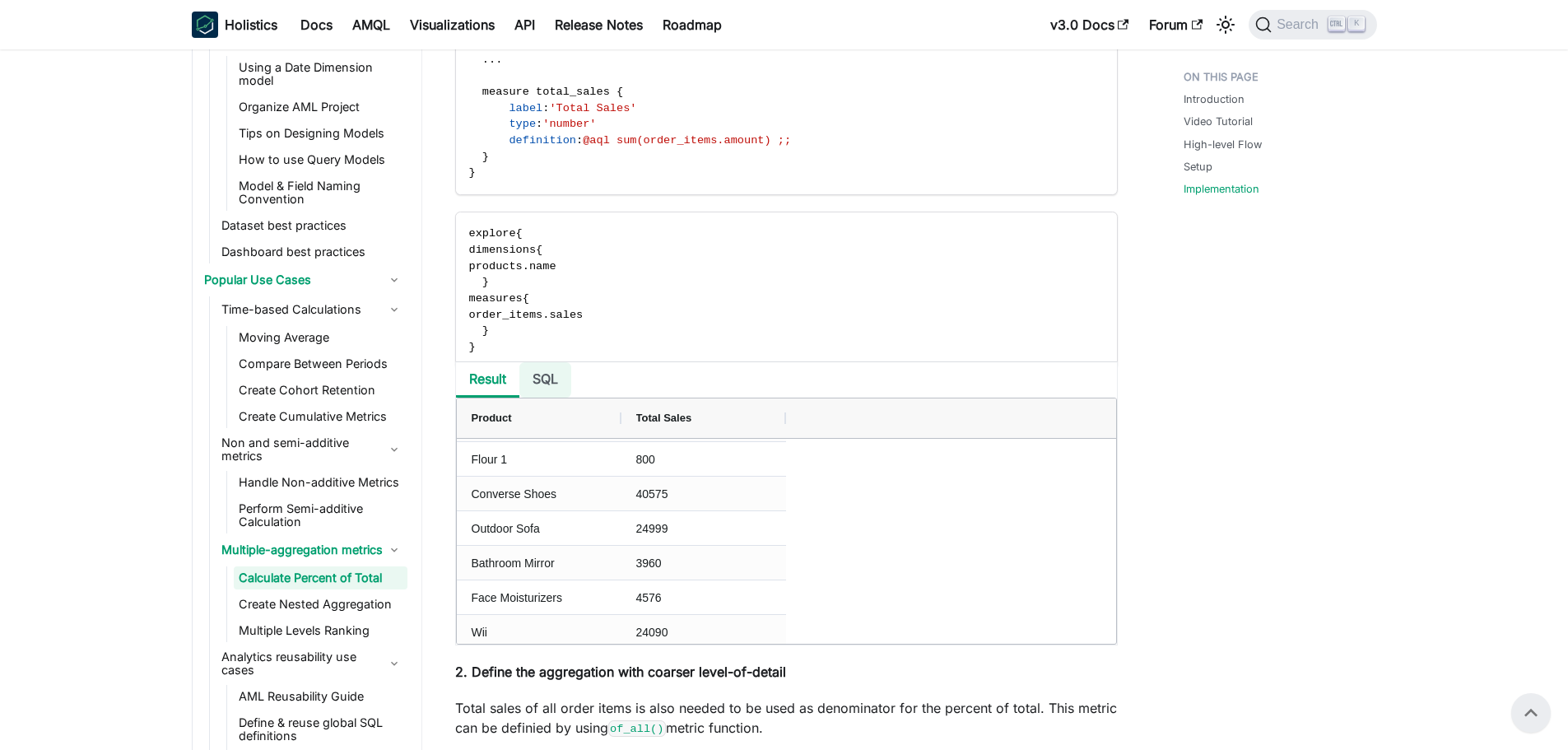
click at [534, 375] on li "SQL" at bounding box center [545, 380] width 52 height 36
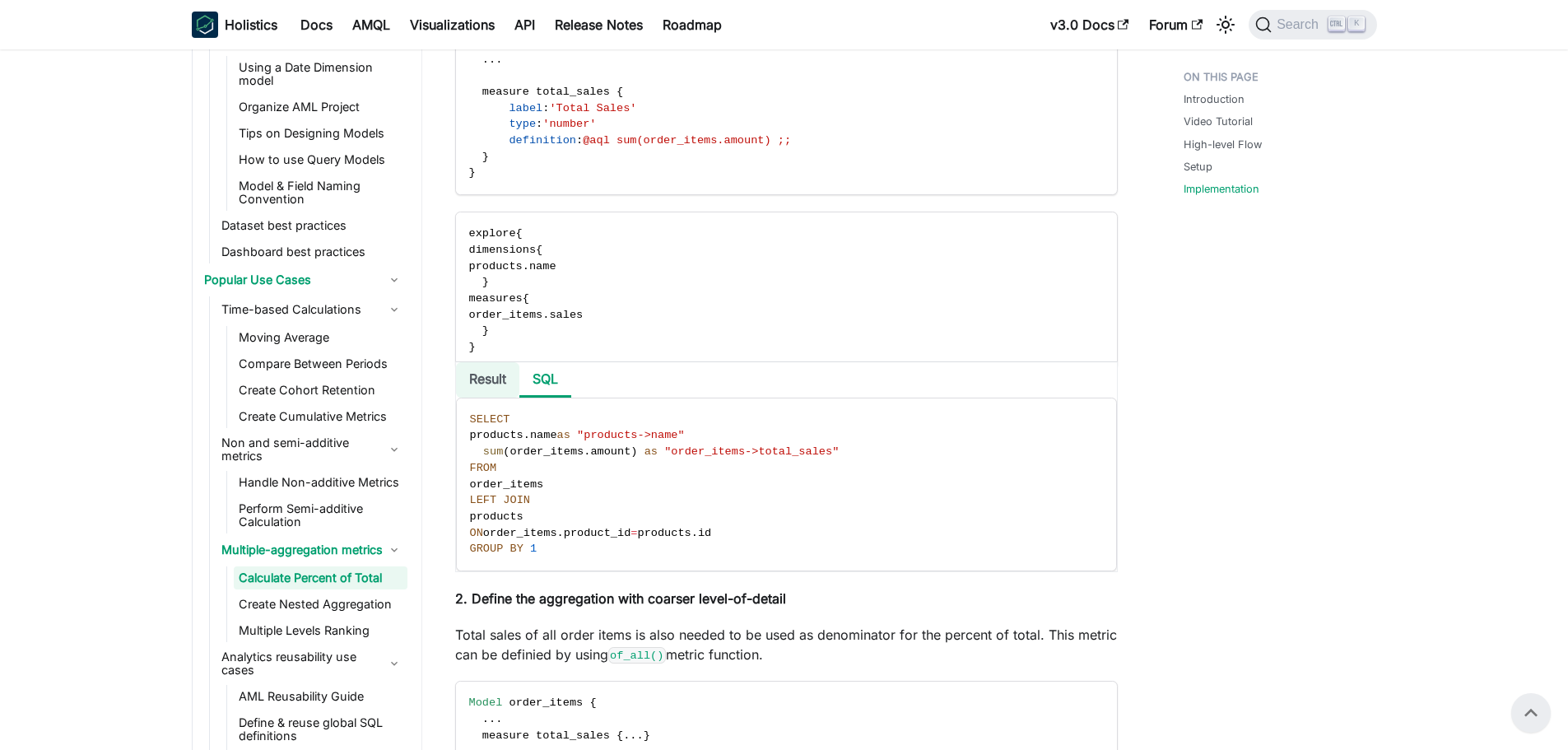
click at [500, 375] on li "Result" at bounding box center [487, 380] width 63 height 36
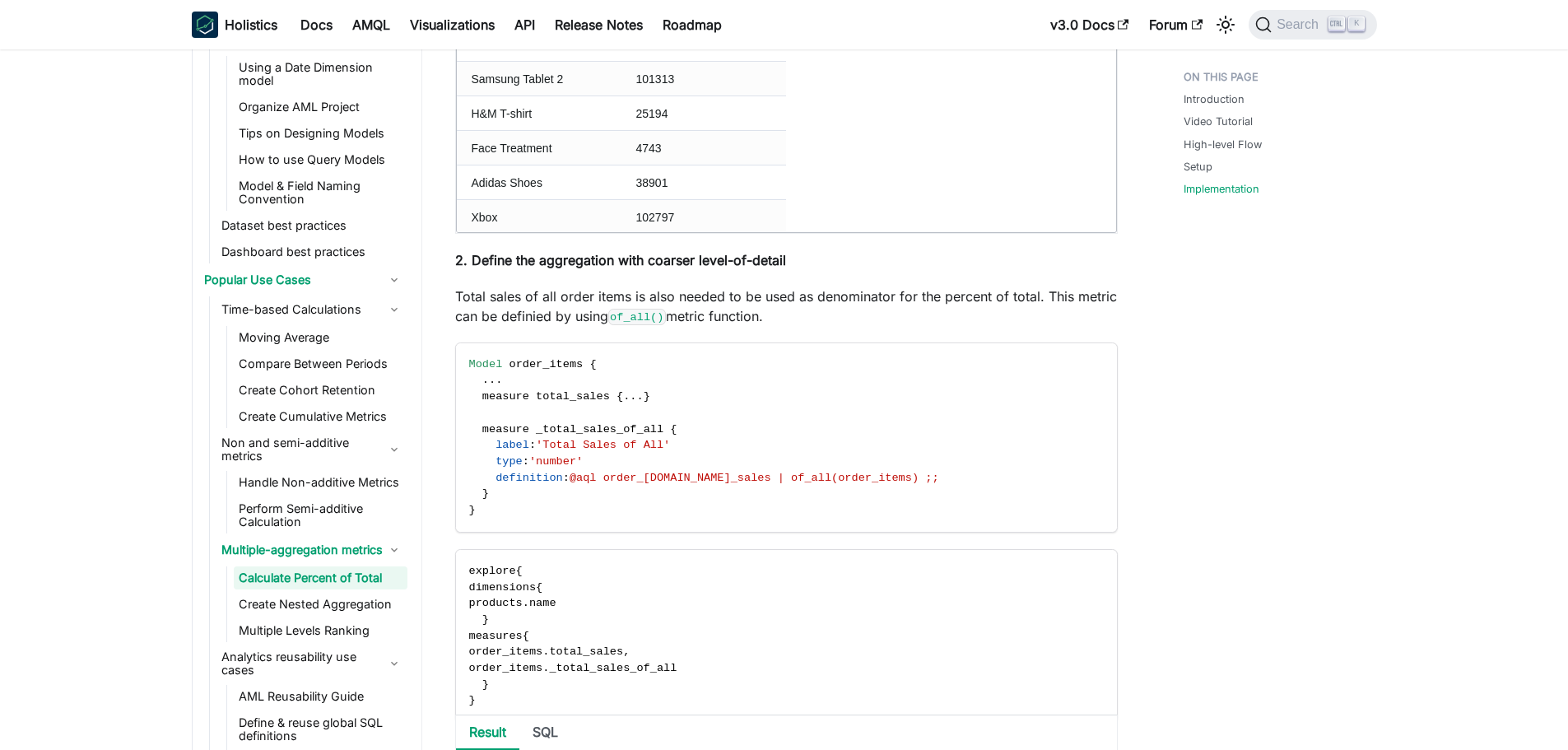
scroll to position [2635, 0]
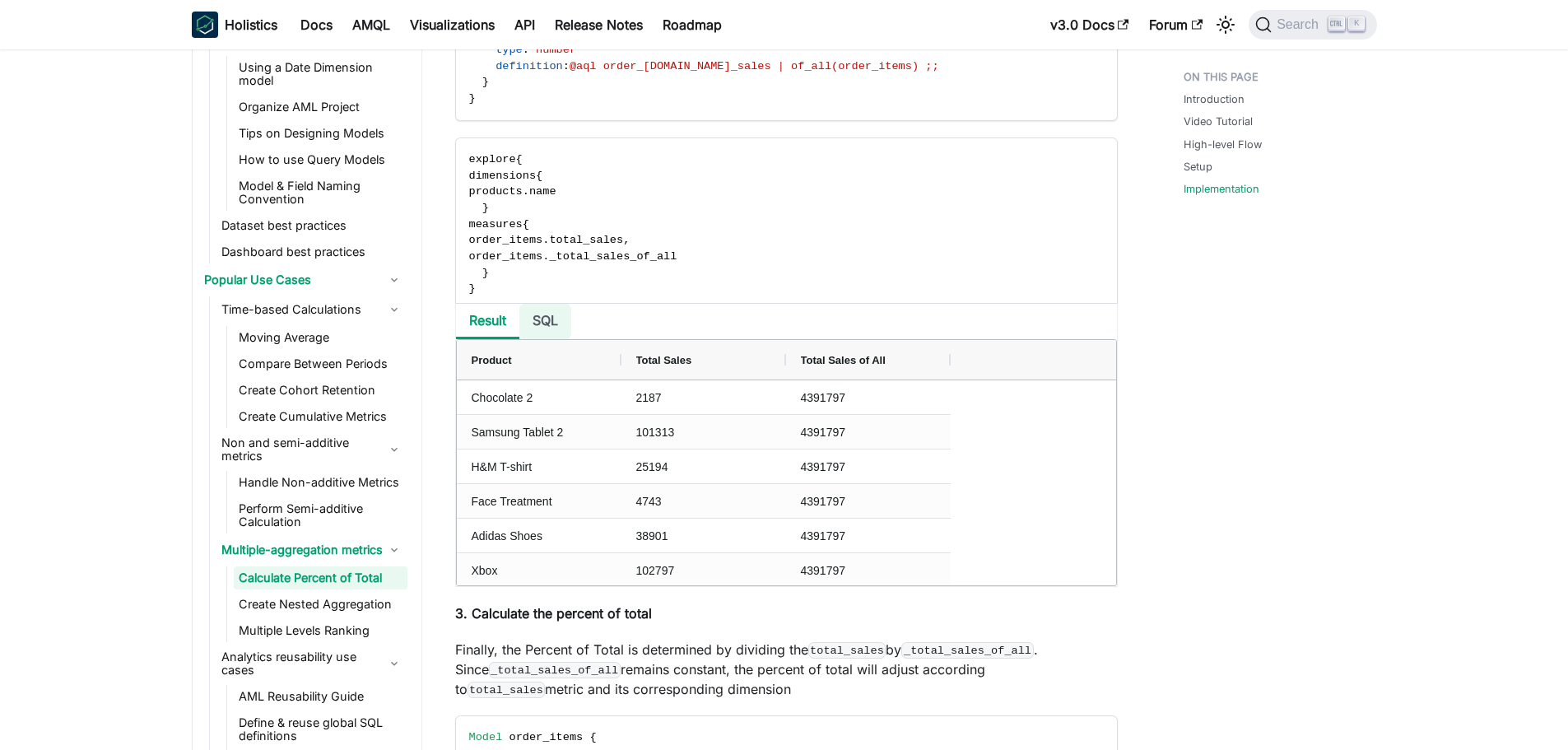
click at [535, 325] on li "SQL" at bounding box center [545, 321] width 52 height 36
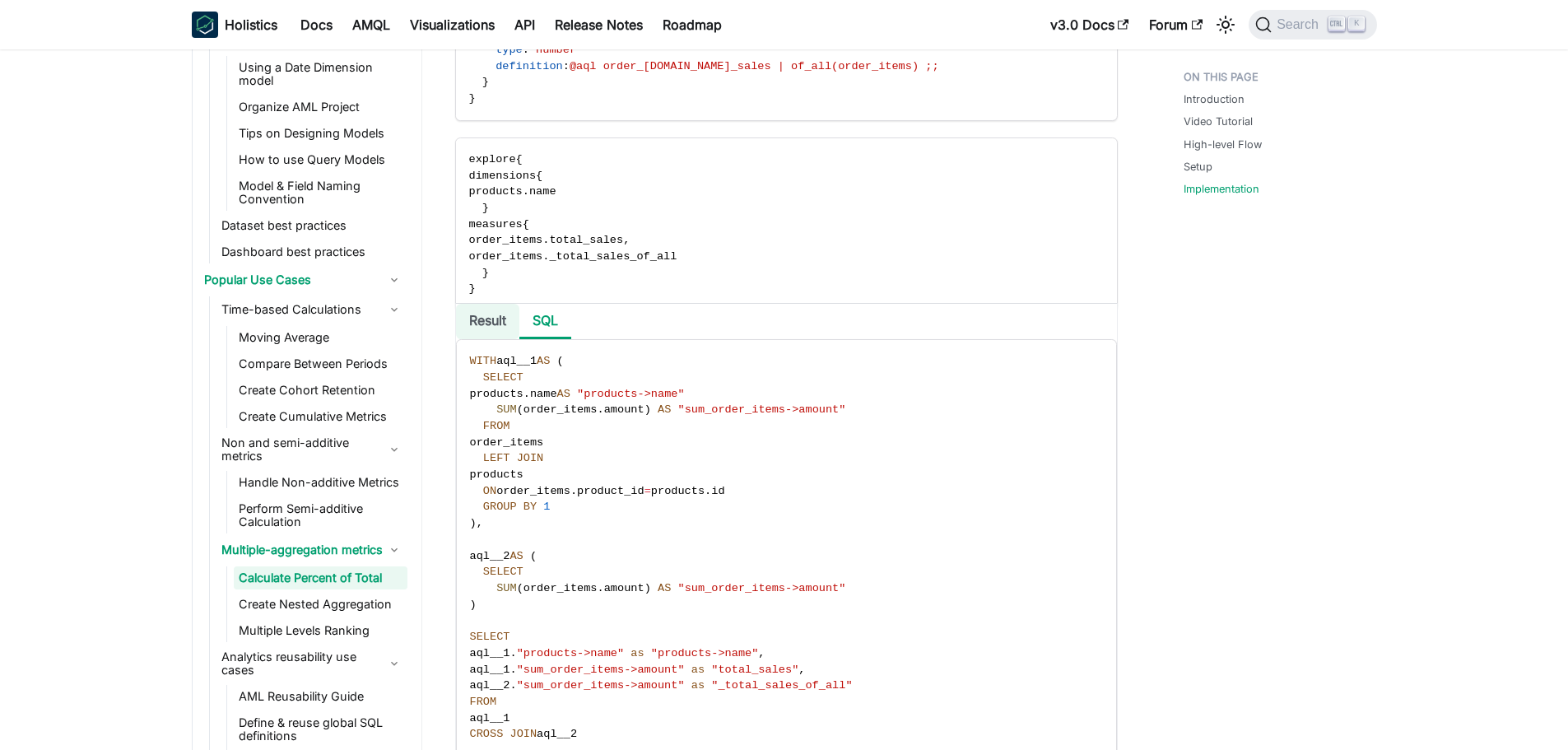
click at [480, 324] on li "Result" at bounding box center [487, 321] width 63 height 36
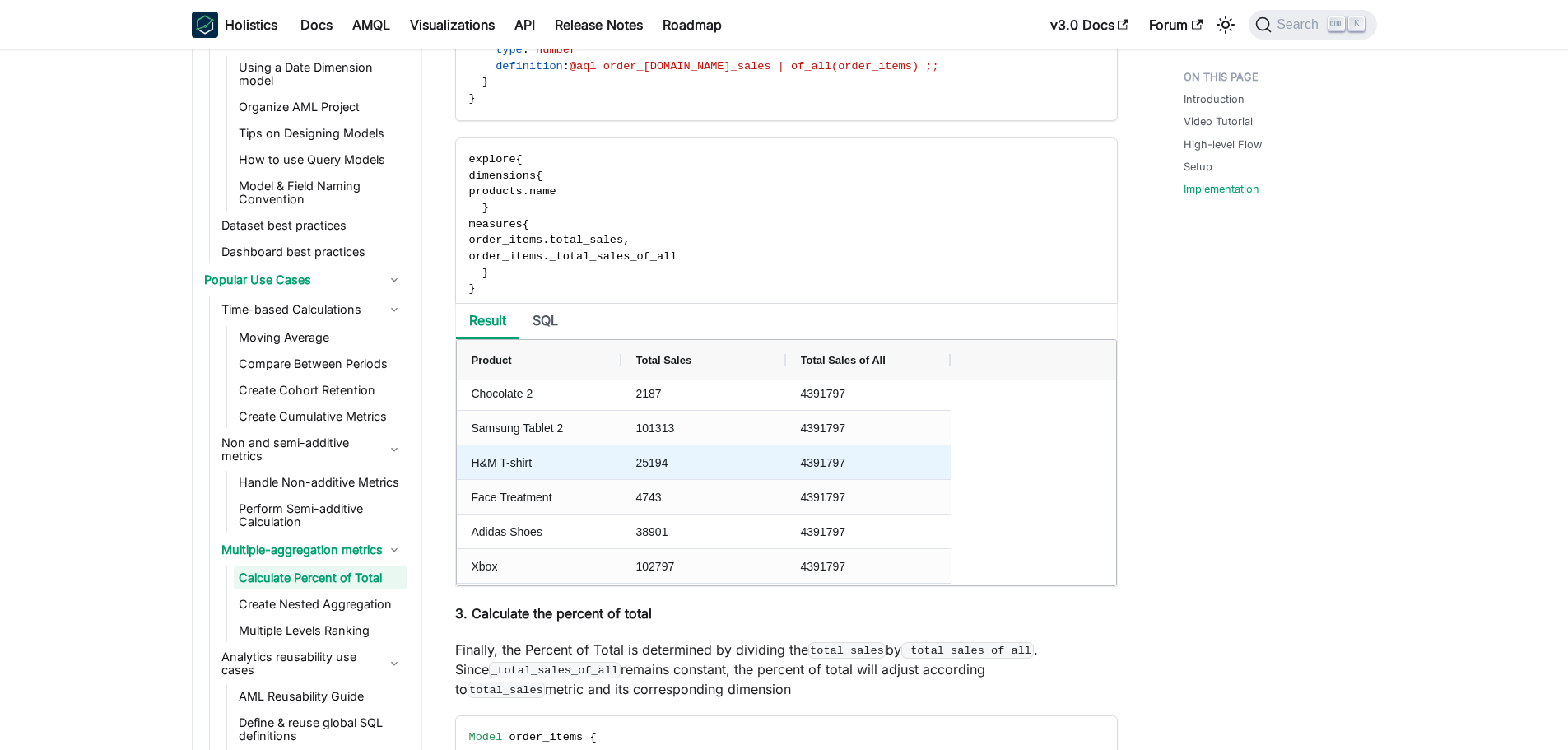
scroll to position [0, 0]
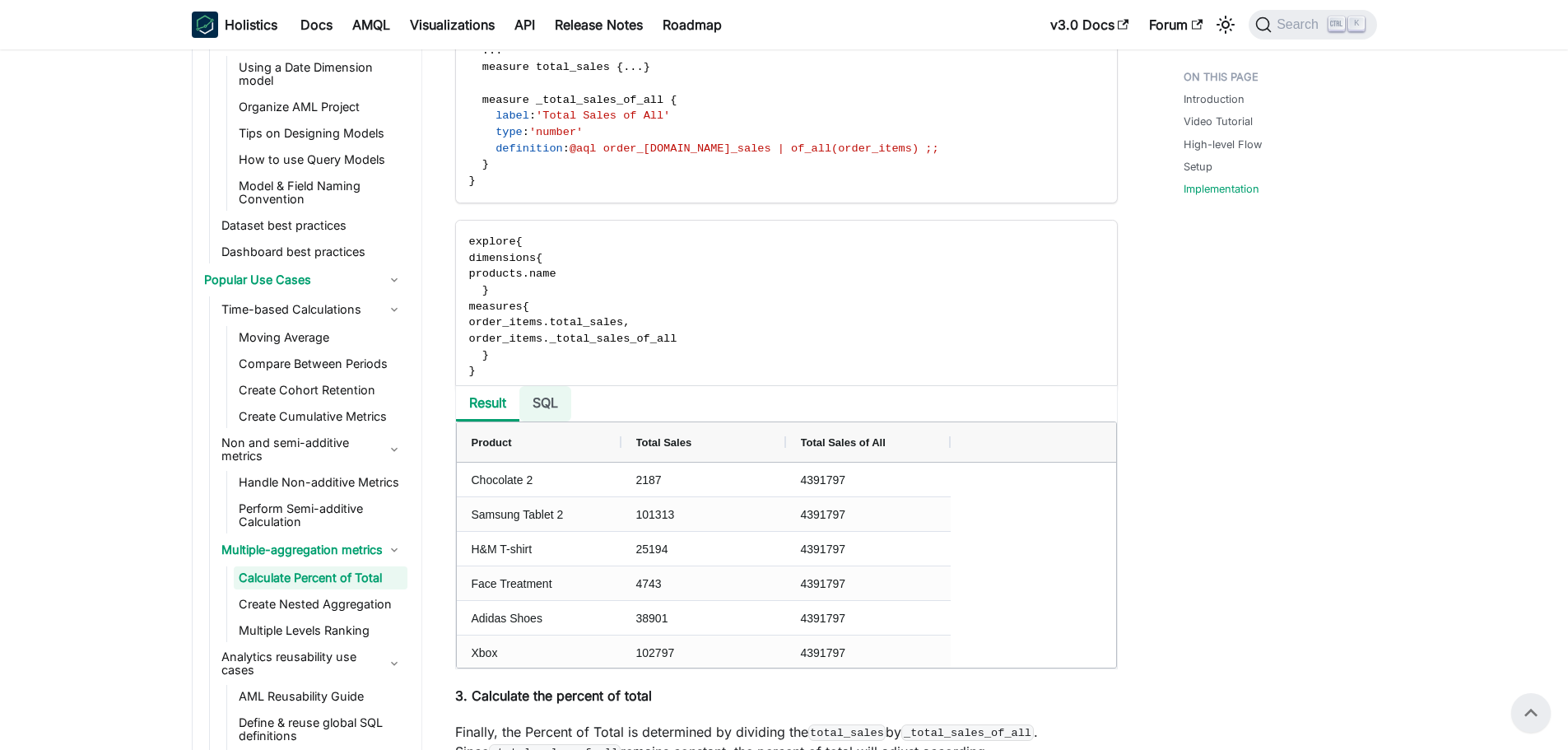
click at [544, 401] on li "SQL" at bounding box center [545, 404] width 52 height 36
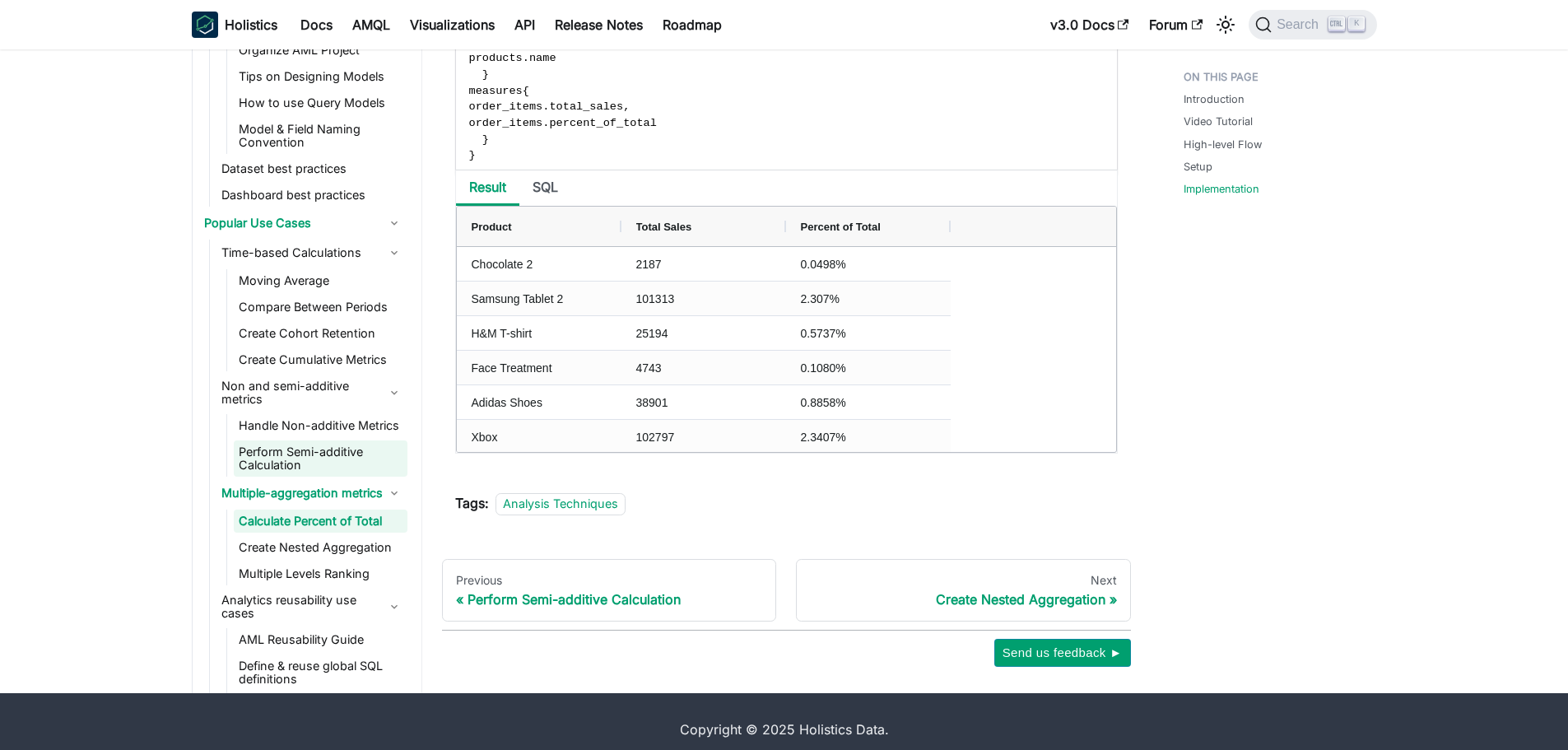
drag, startPoint x: 305, startPoint y: 569, endPoint x: 299, endPoint y: 507, distance: 62.3
click at [305, 559] on link "Create Nested Aggregation" at bounding box center [320, 547] width 174 height 23
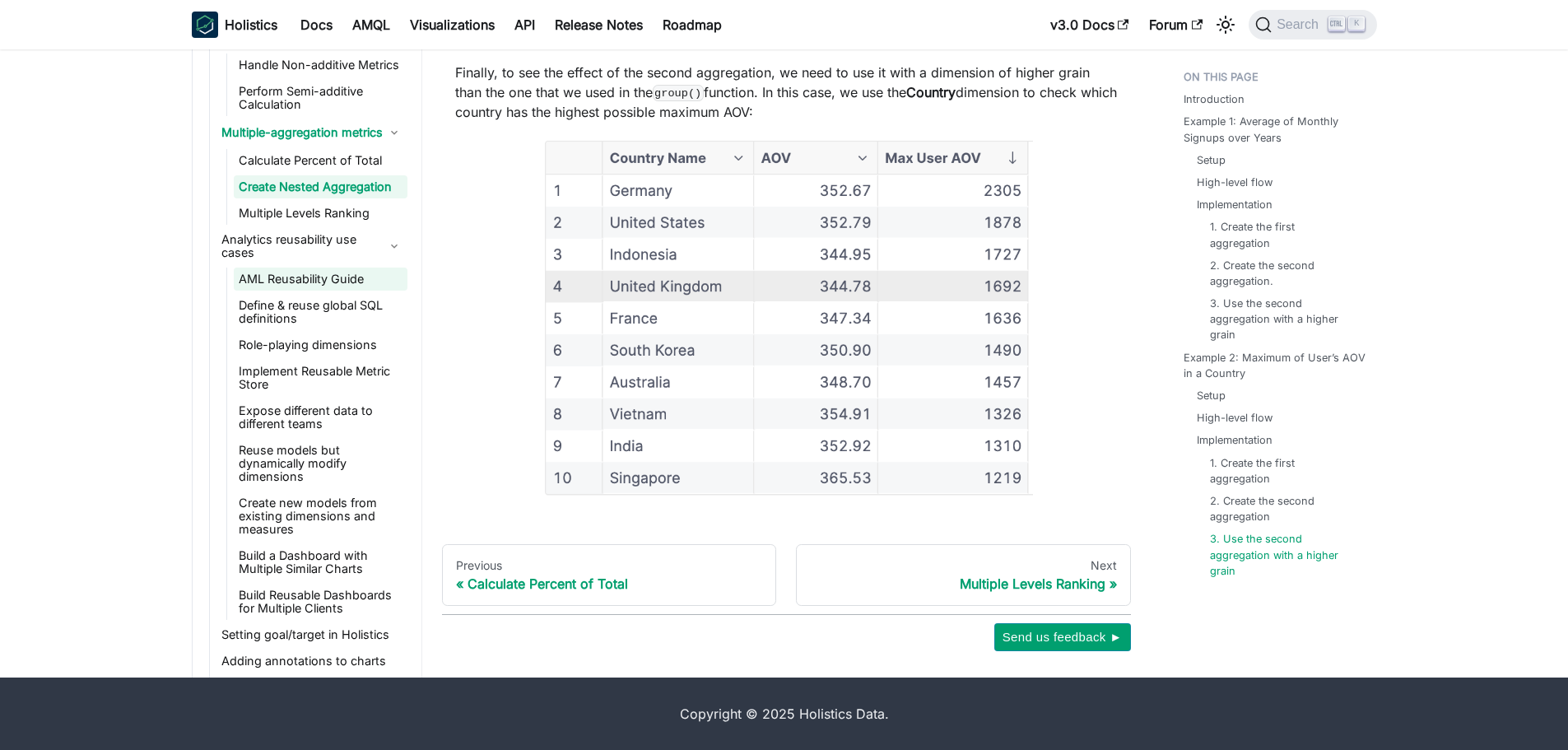
click at [286, 290] on link "AML Reusability Guide" at bounding box center [320, 279] width 174 height 23
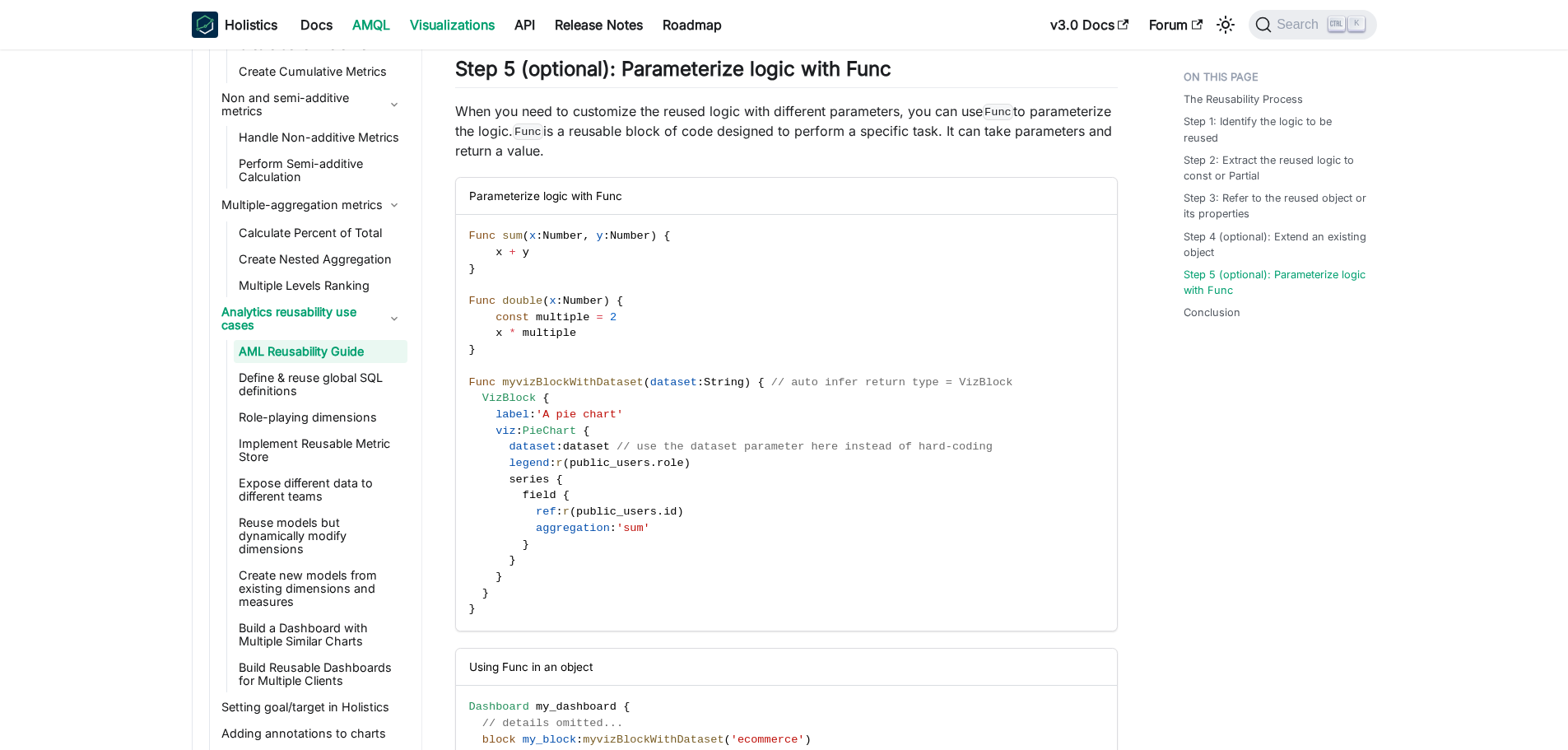
click at [457, 24] on link "Visualizations" at bounding box center [452, 24] width 105 height 26
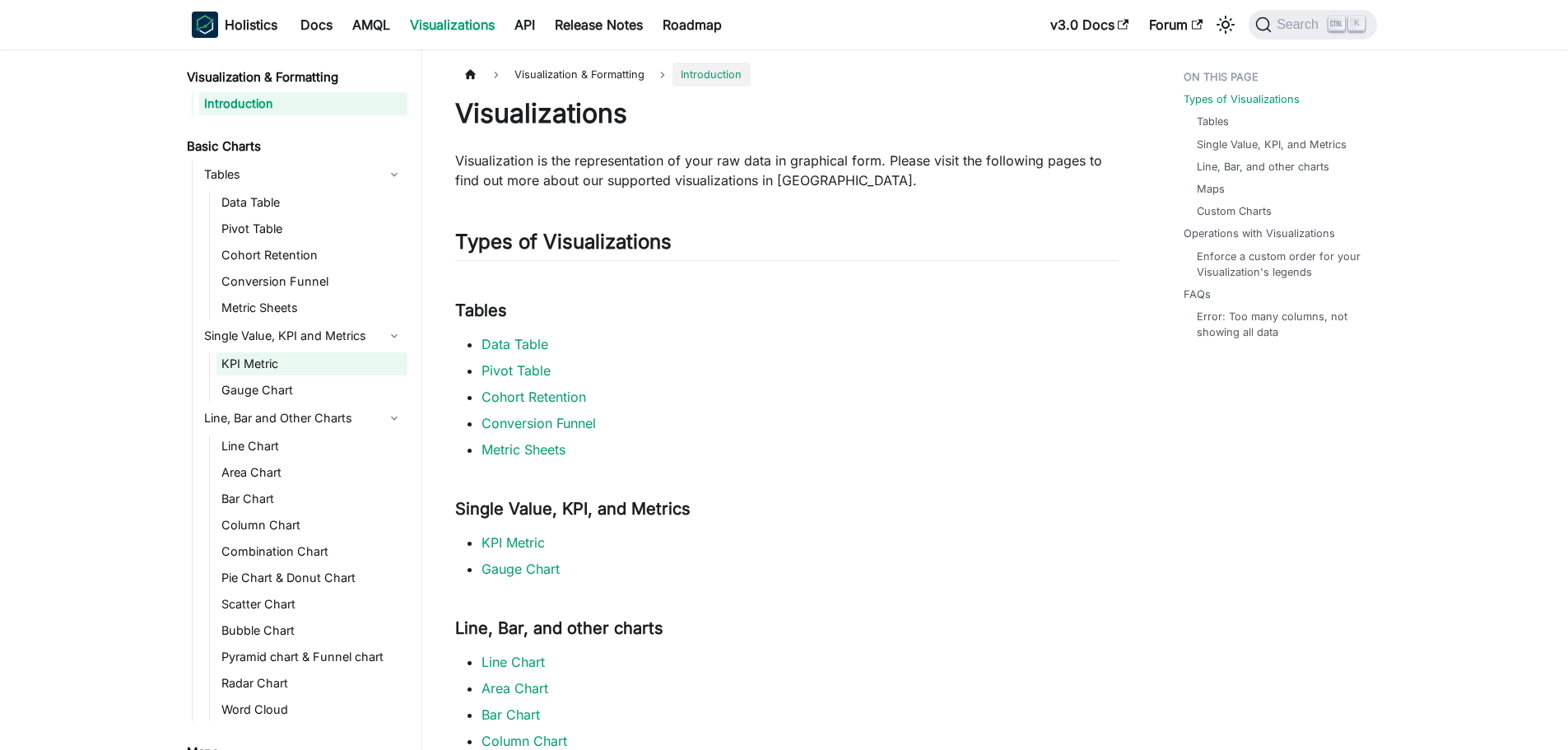
click at [295, 363] on link "KPI Metric" at bounding box center [311, 363] width 191 height 23
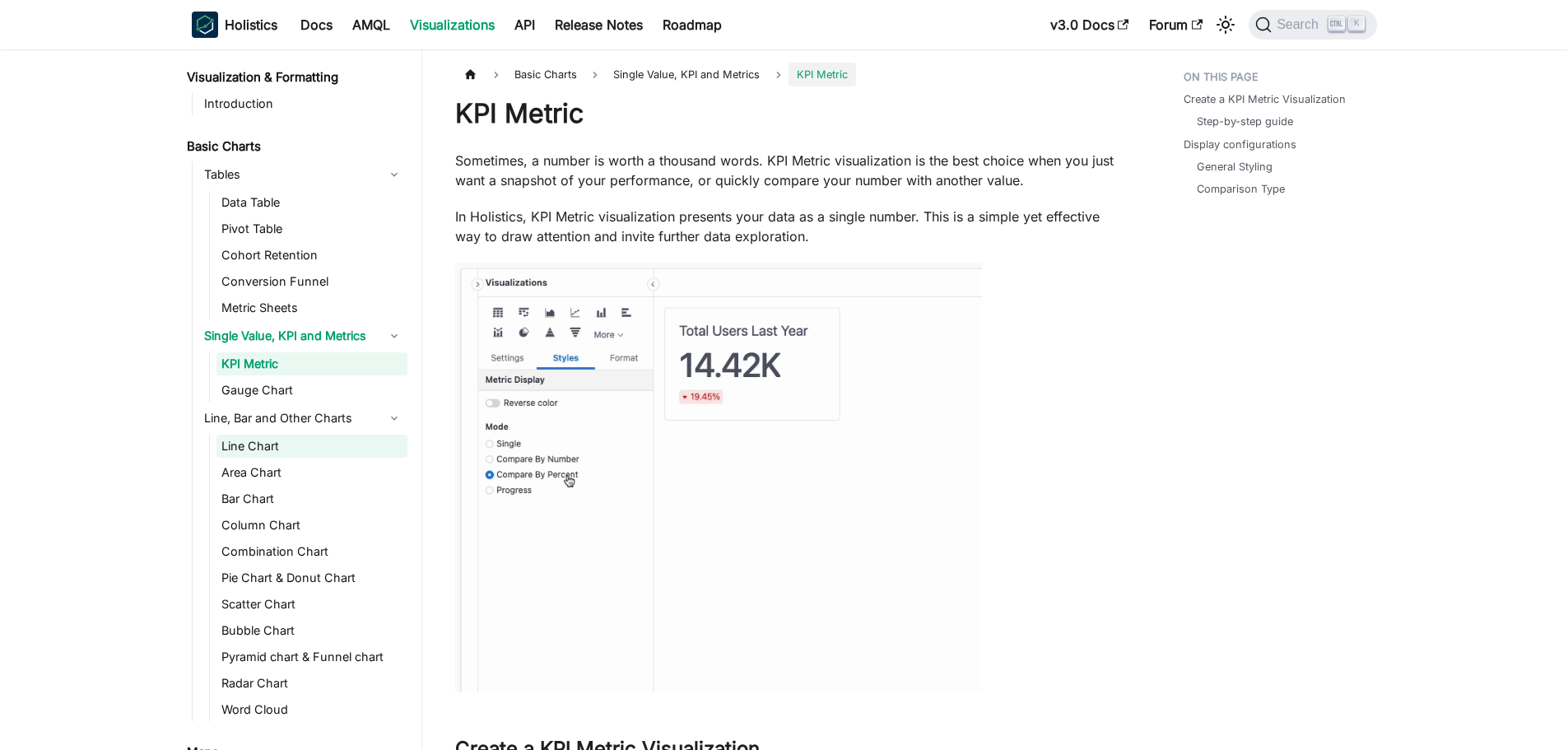
click at [284, 445] on link "Line Chart" at bounding box center [311, 446] width 191 height 23
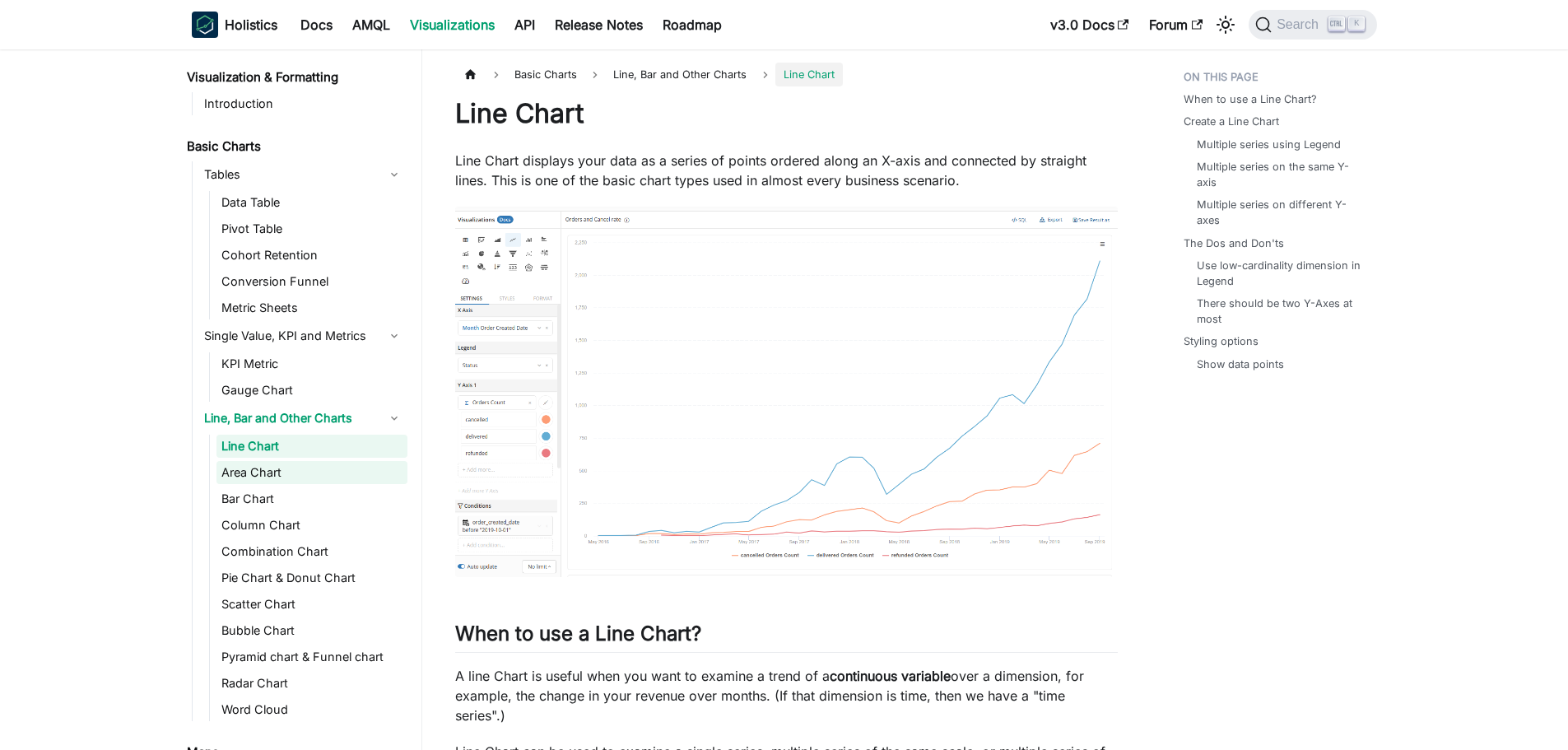
click at [272, 476] on link "Area Chart" at bounding box center [311, 473] width 191 height 23
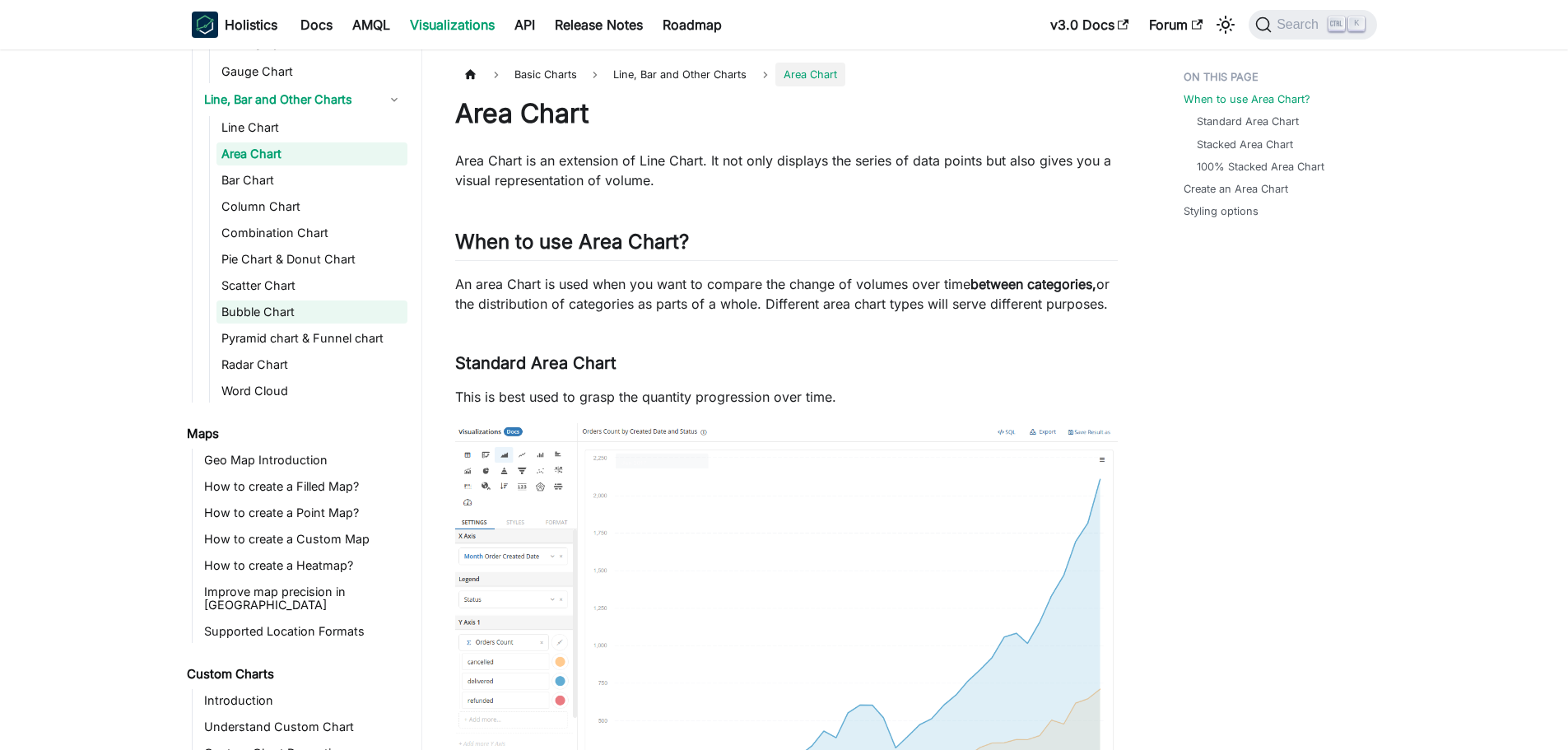
scroll to position [330, 0]
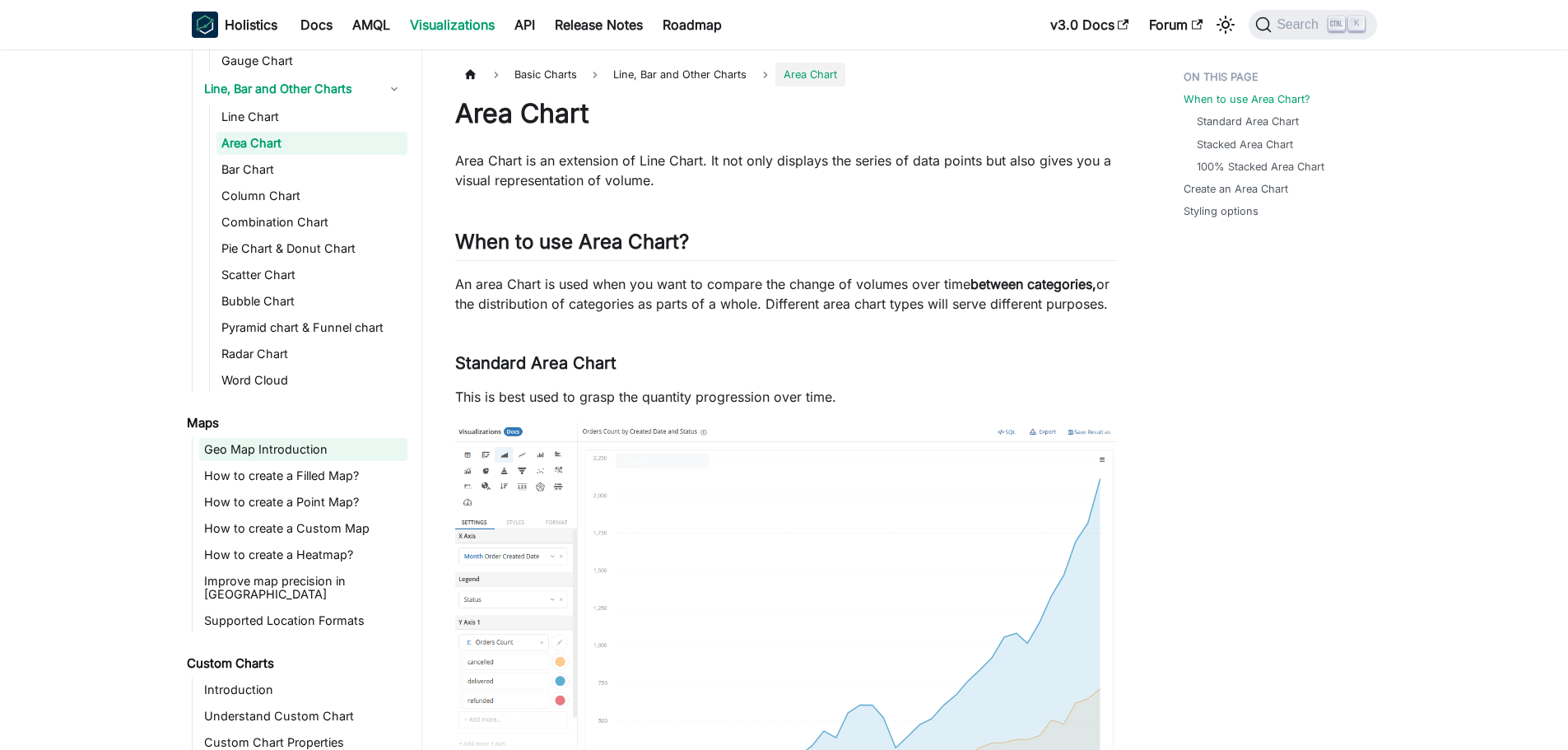
click at [286, 447] on link "Geo Map Introduction" at bounding box center [303, 450] width 209 height 23
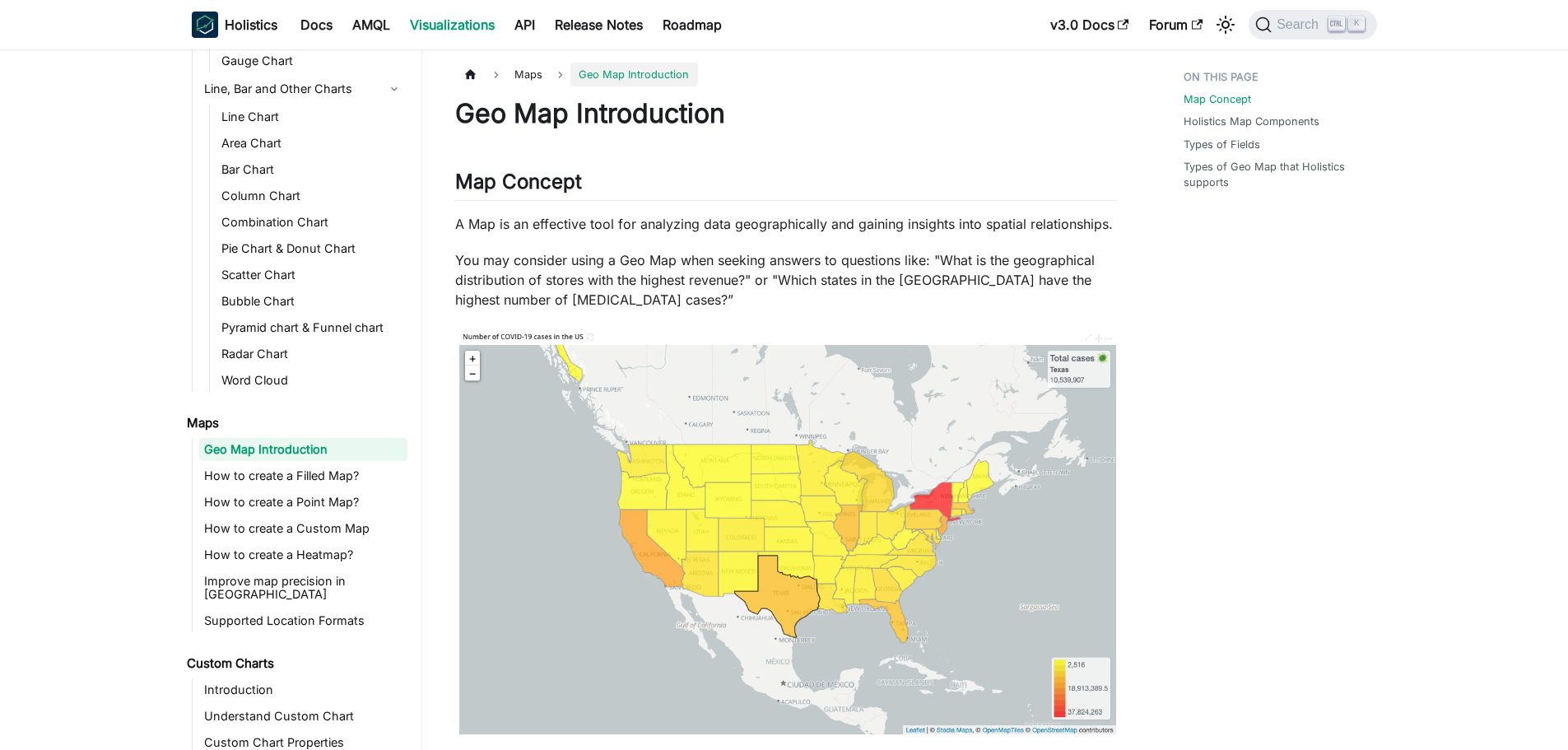
click at [297, 488] on ul "Geo Map Introduction How to create a Filled Map? How to create a Point Map? How…" at bounding box center [300, 536] width 215 height 194
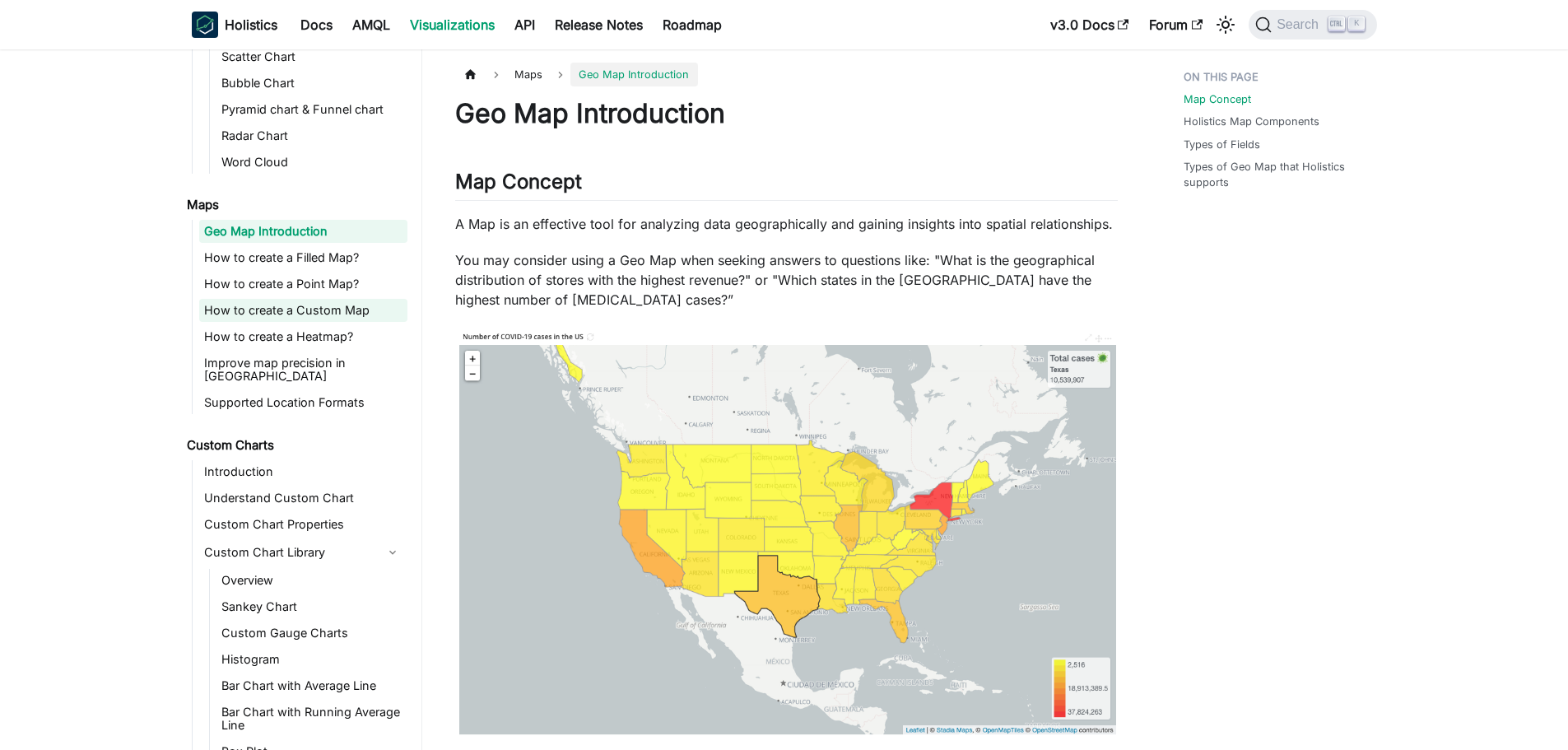
scroll to position [659, 0]
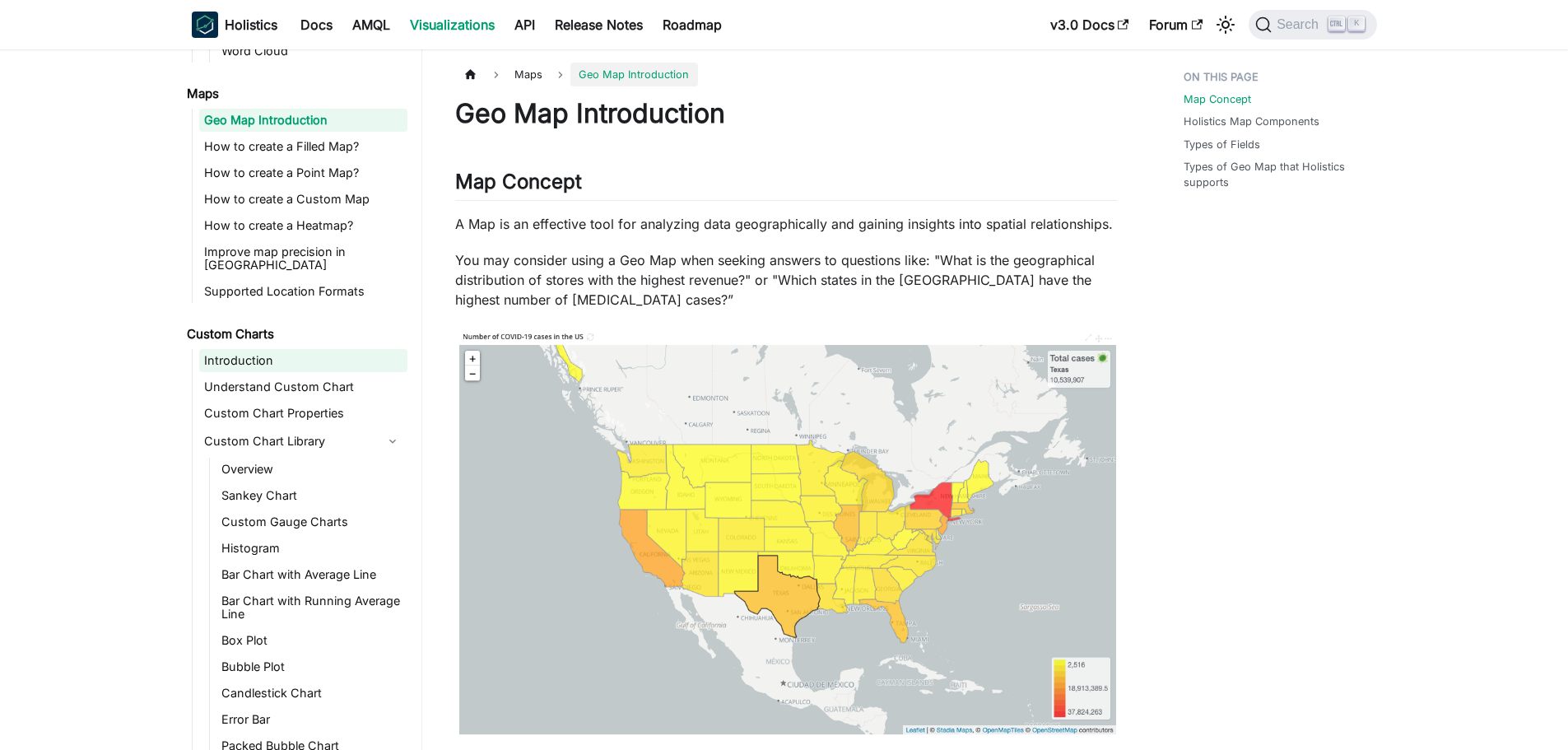
click at [291, 352] on link "Introduction" at bounding box center [303, 361] width 209 height 23
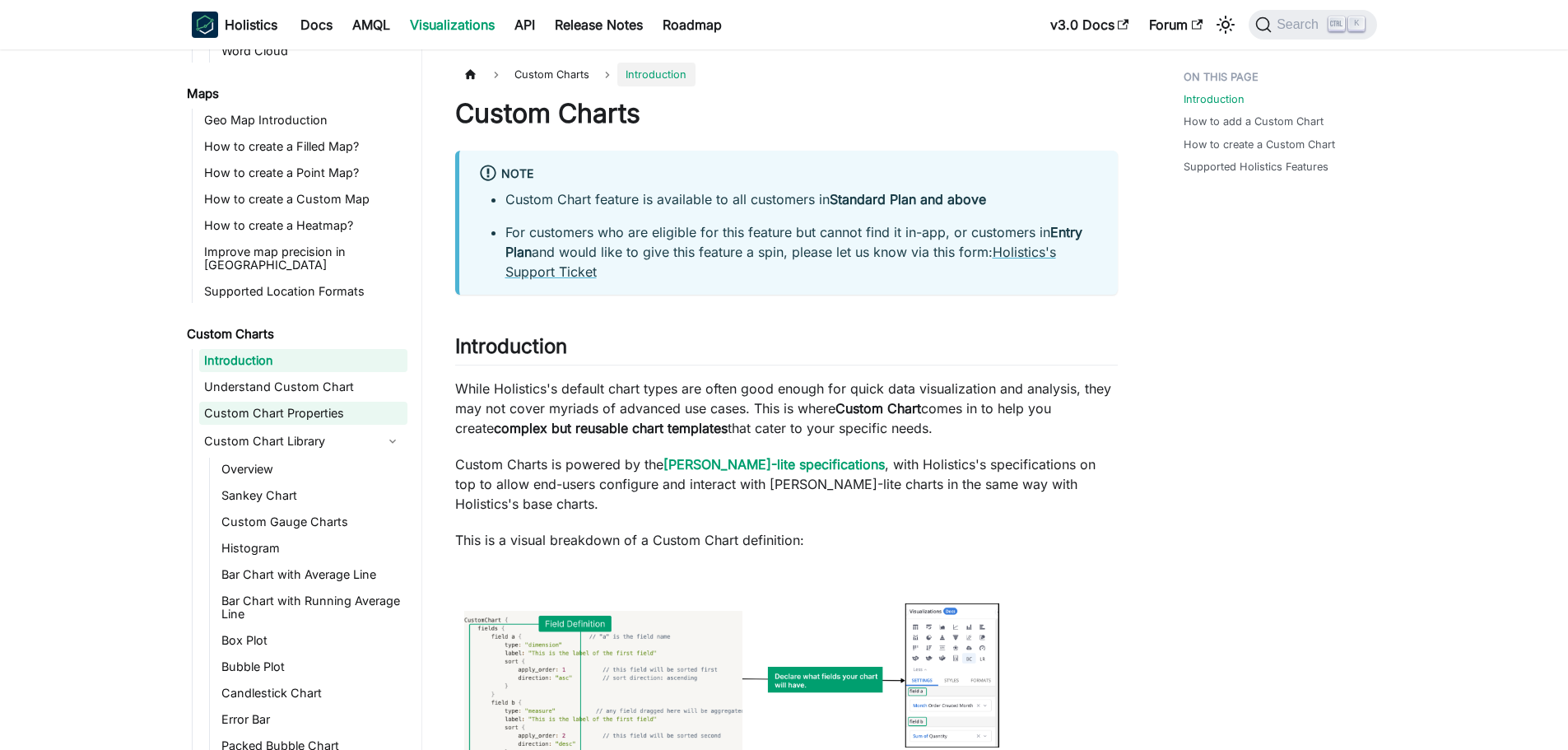
click at [287, 402] on link "Custom Chart Properties" at bounding box center [303, 413] width 209 height 23
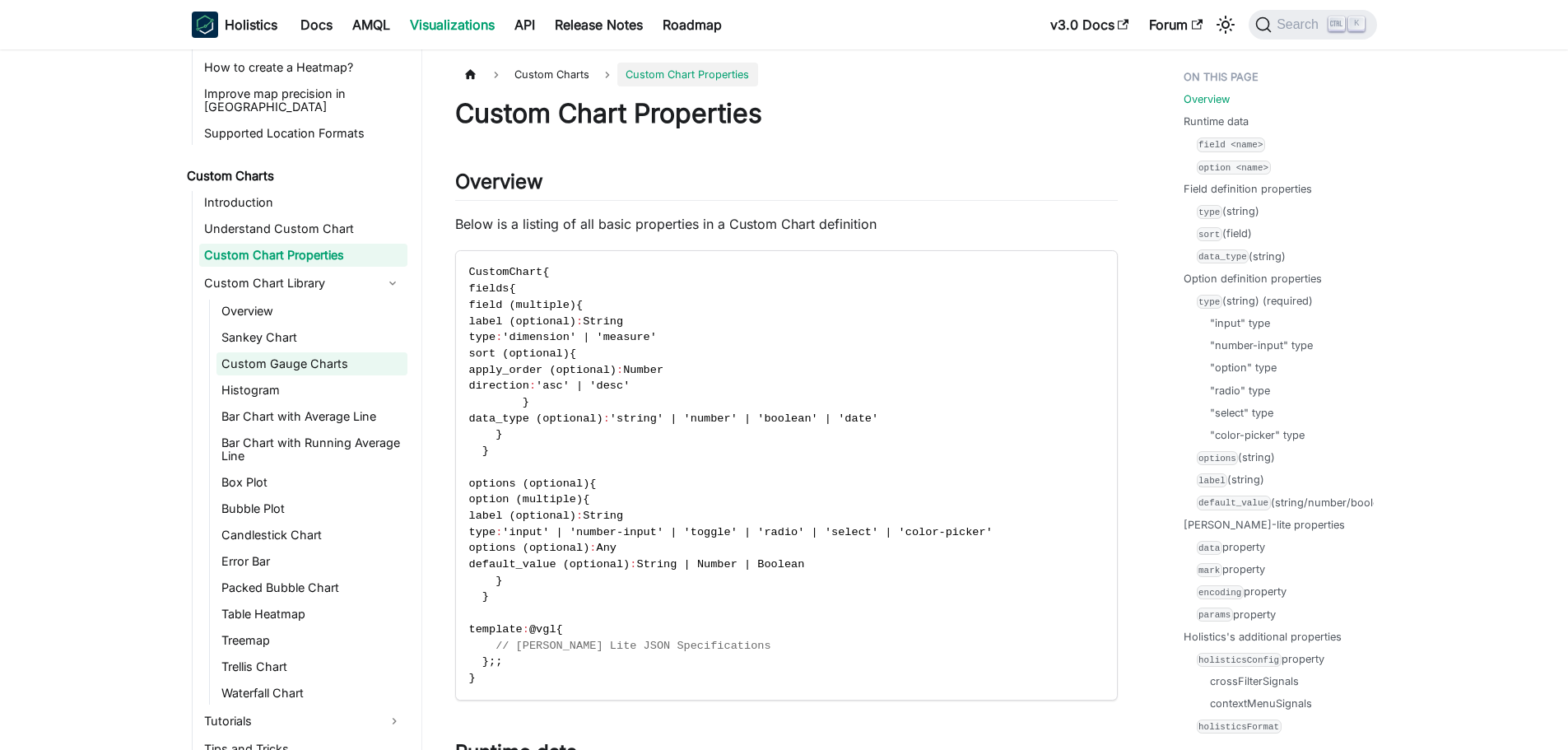
scroll to position [942, 0]
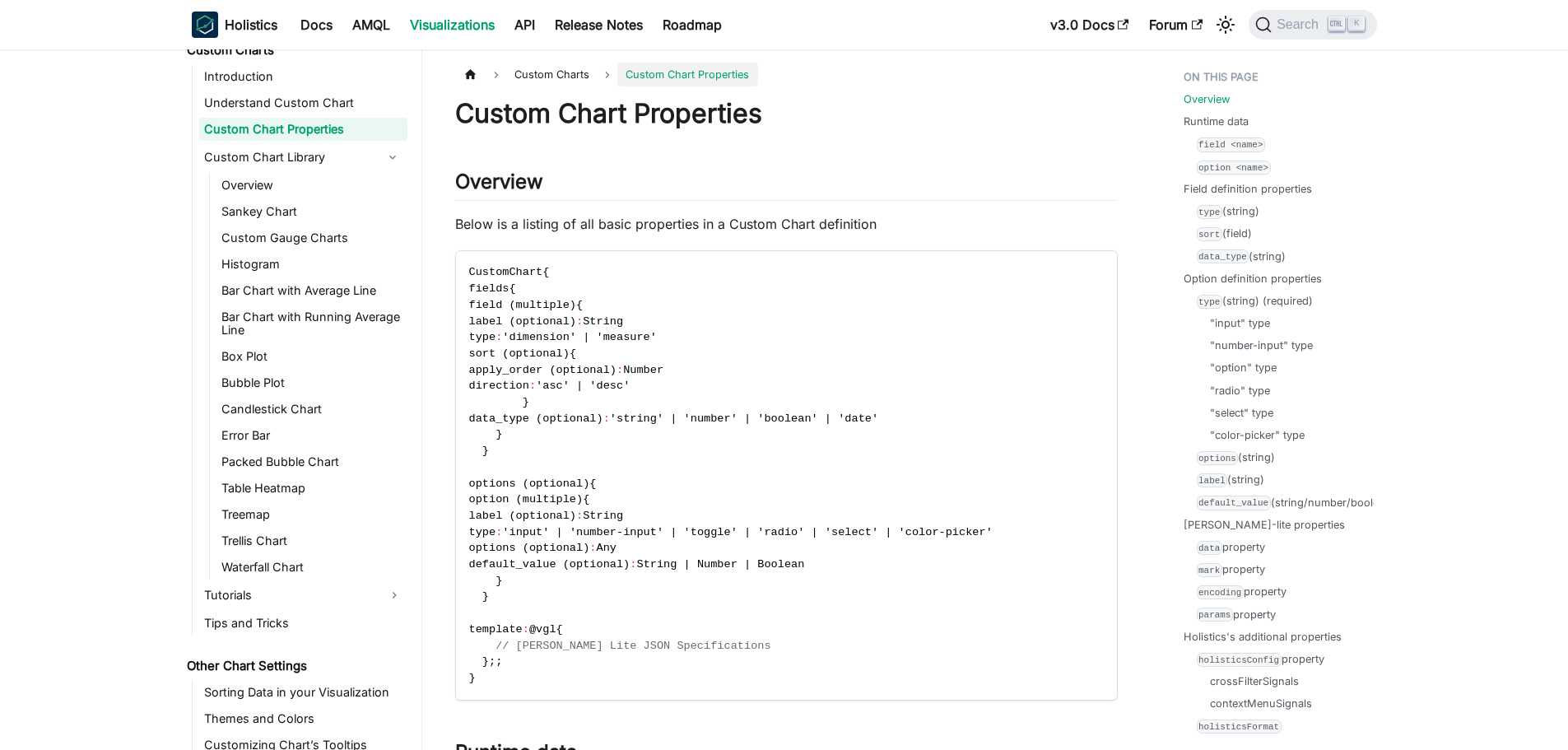
click at [267, 357] on ul "Overview [PERSON_NAME] Chart Custom Gauge Charts Histogram Bar Chart with Avera…" at bounding box center [308, 376] width 198 height 405
click at [270, 349] on link "Box Plot" at bounding box center [311, 357] width 191 height 23
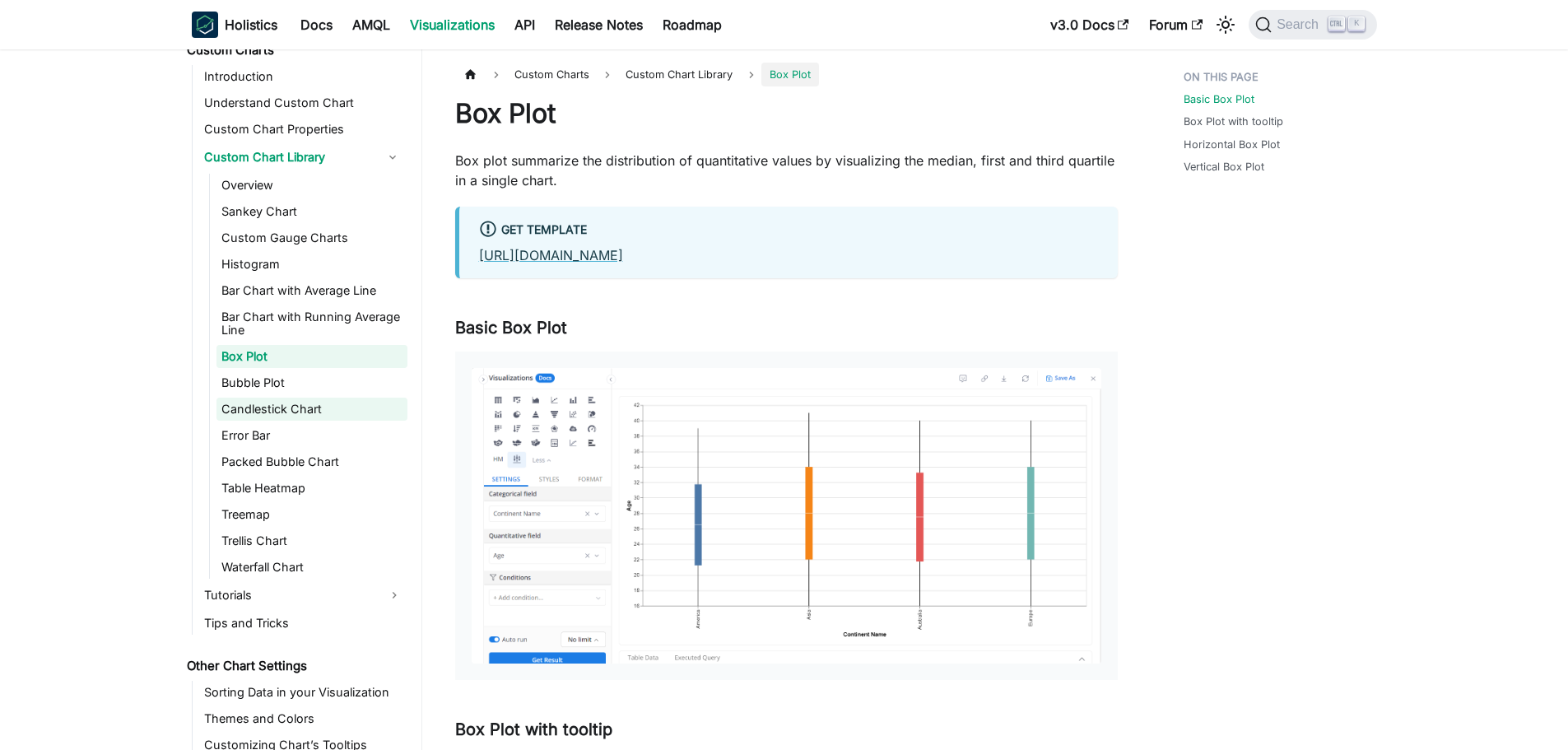
click at [255, 398] on link "Candlestick Chart" at bounding box center [311, 410] width 191 height 23
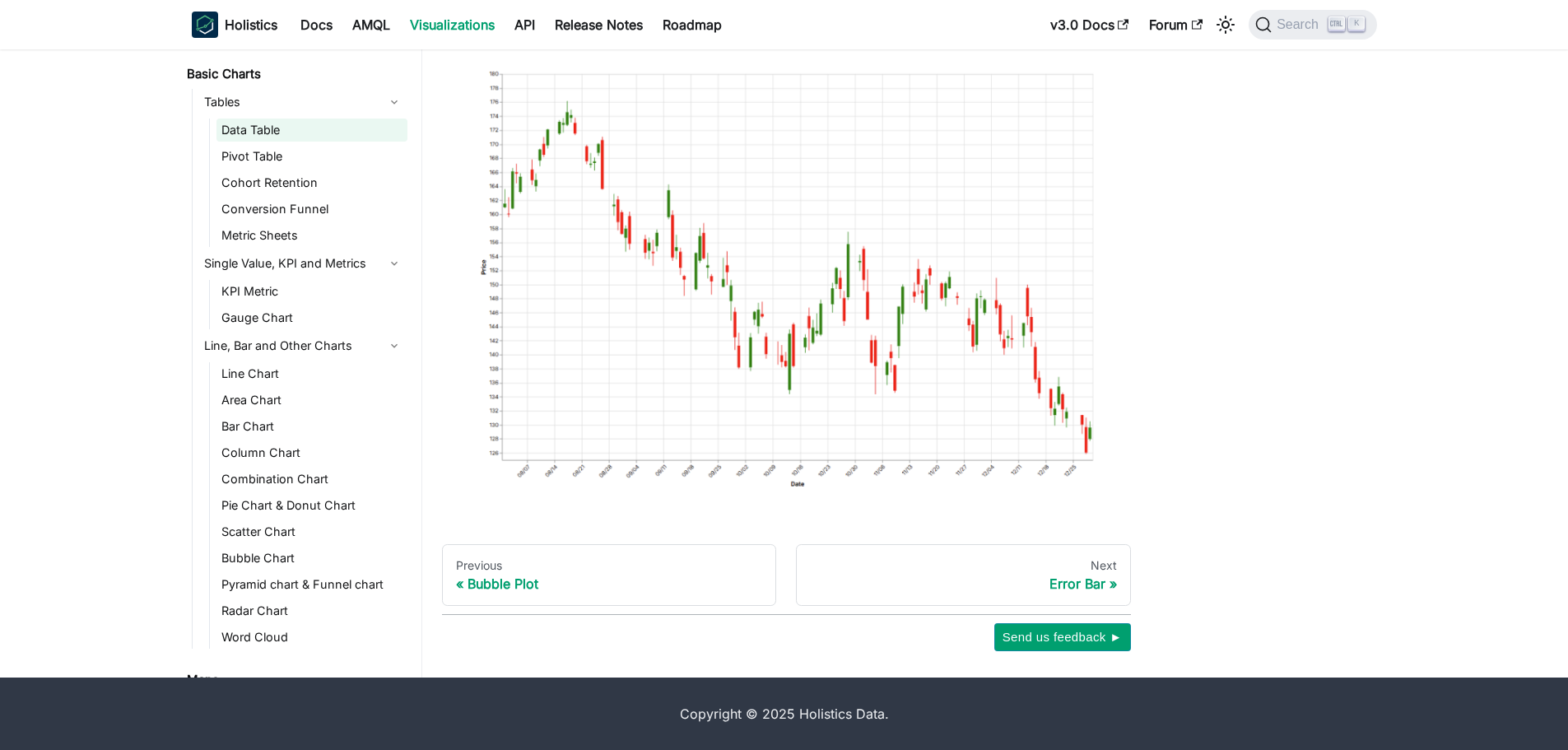
click at [276, 136] on link "Data Table" at bounding box center [311, 130] width 191 height 23
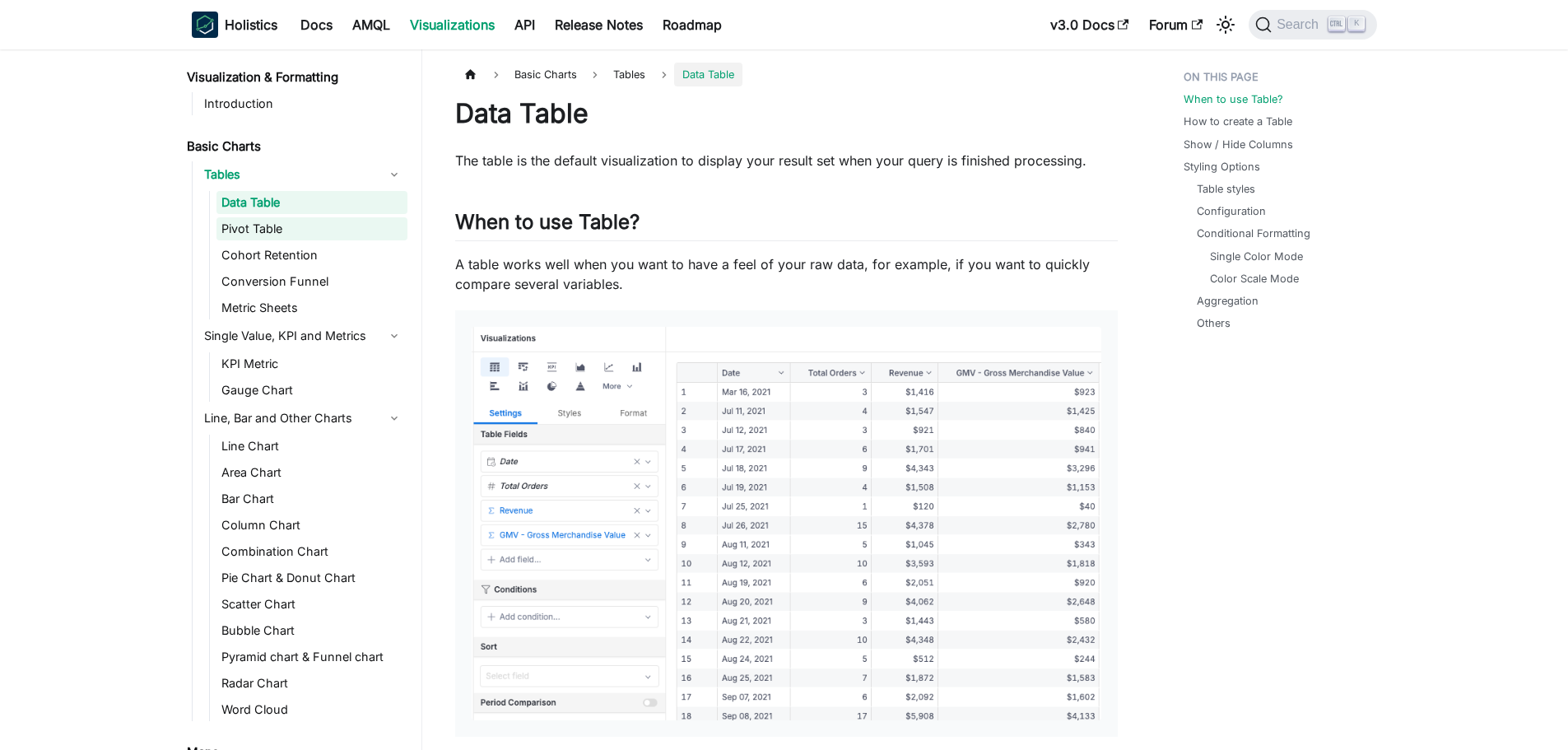
click at [258, 232] on link "Pivot Table" at bounding box center [311, 229] width 191 height 23
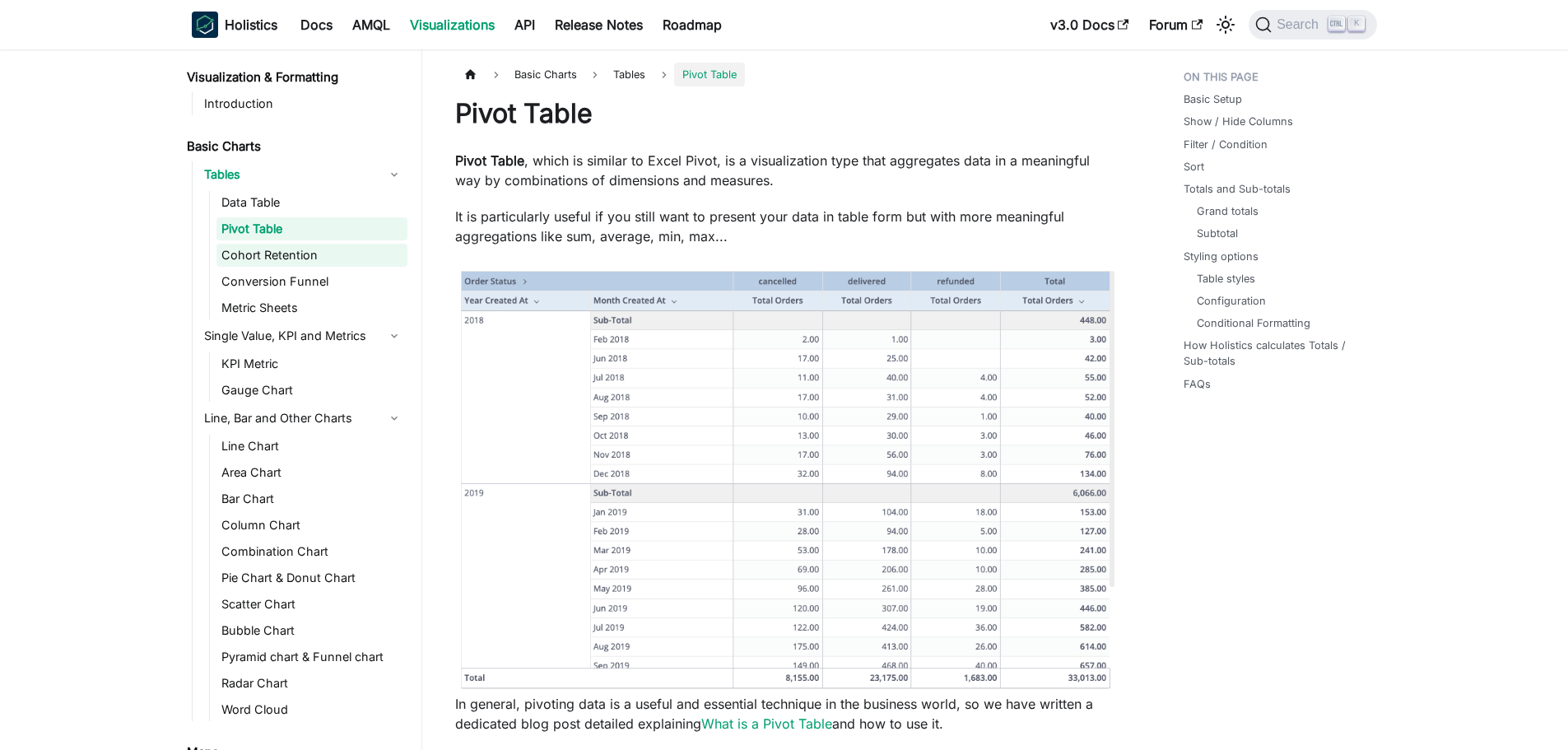
click at [255, 263] on link "Cohort Retention" at bounding box center [311, 255] width 191 height 23
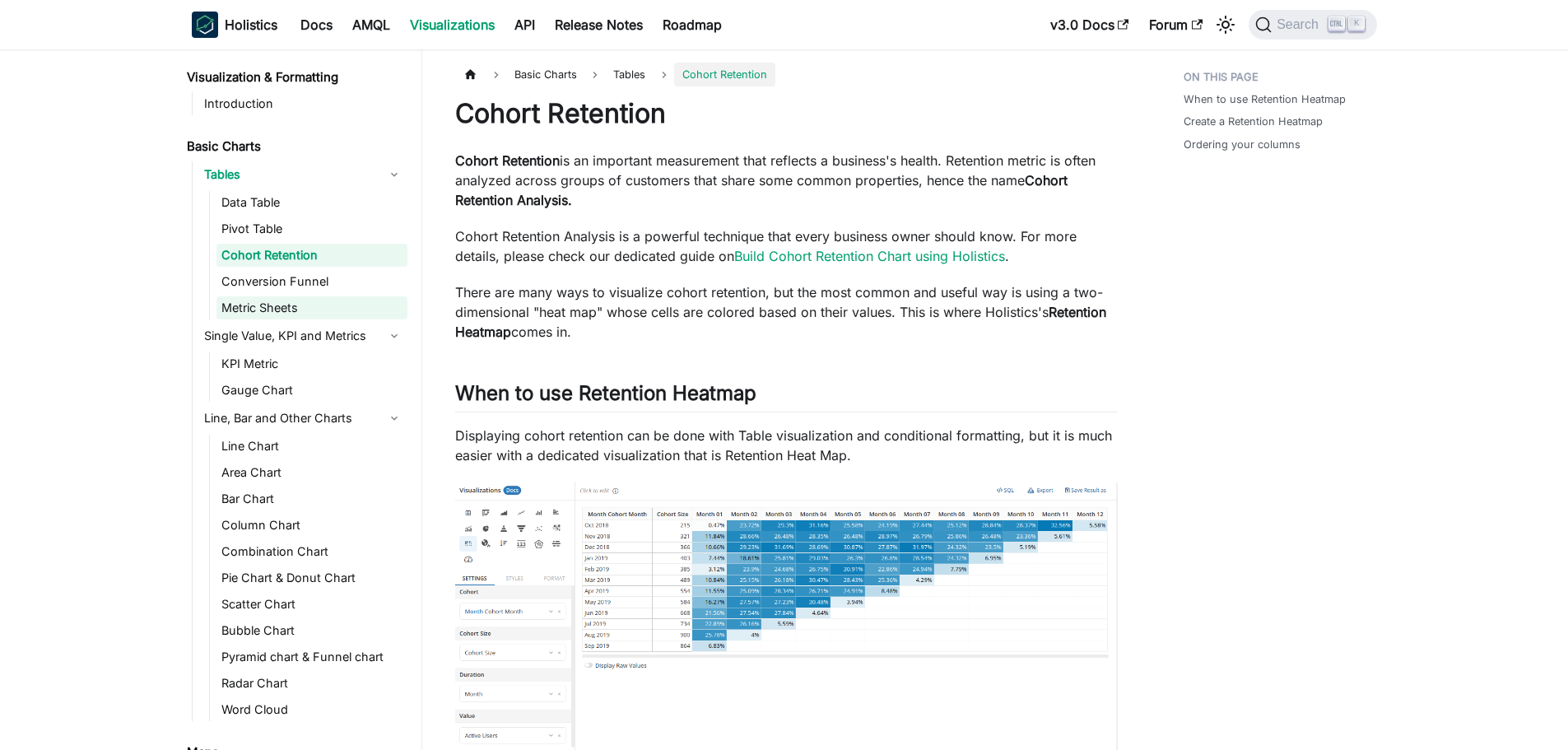
click at [255, 298] on link "Metric Sheets" at bounding box center [311, 308] width 191 height 23
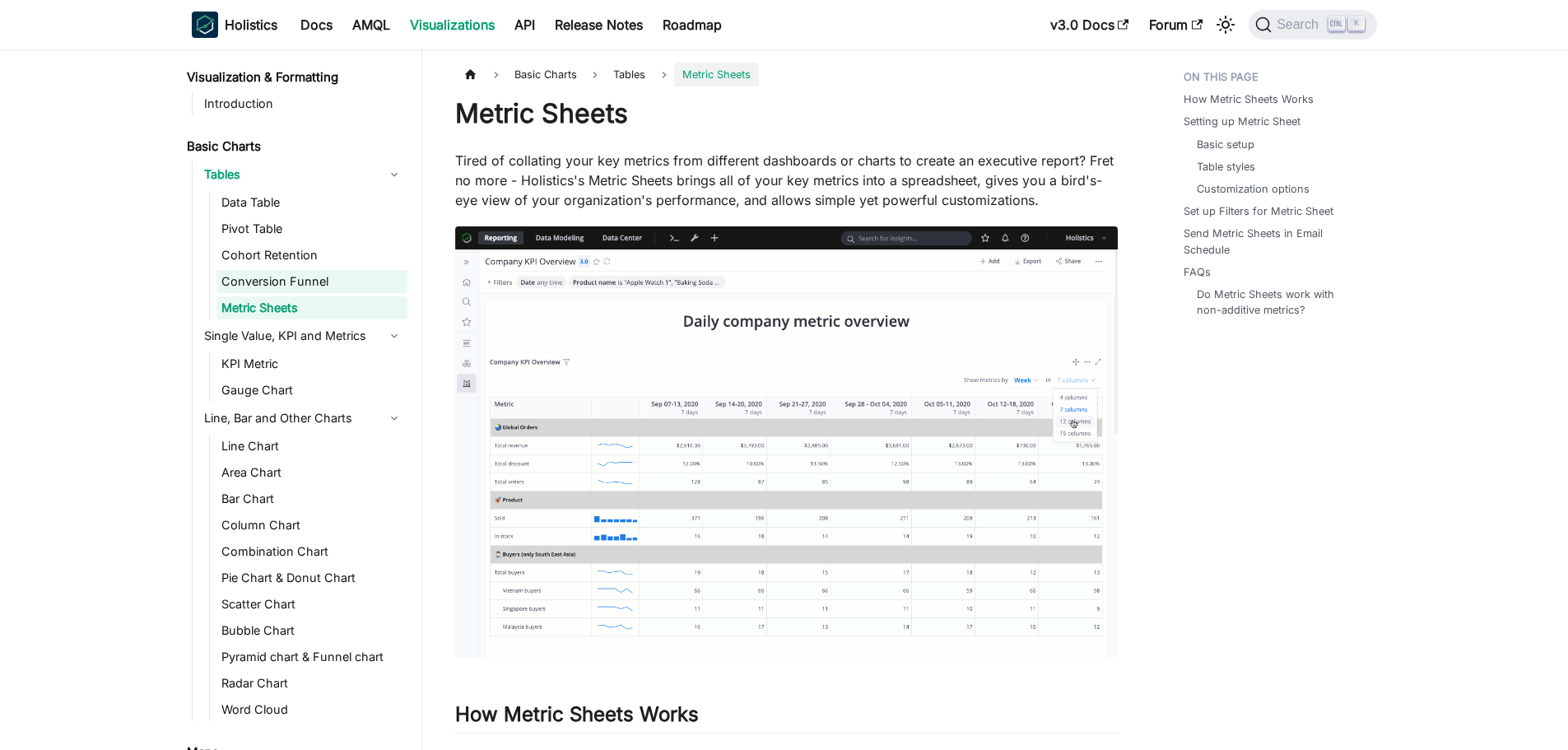
click at [264, 284] on link "Conversion Funnel" at bounding box center [311, 282] width 191 height 23
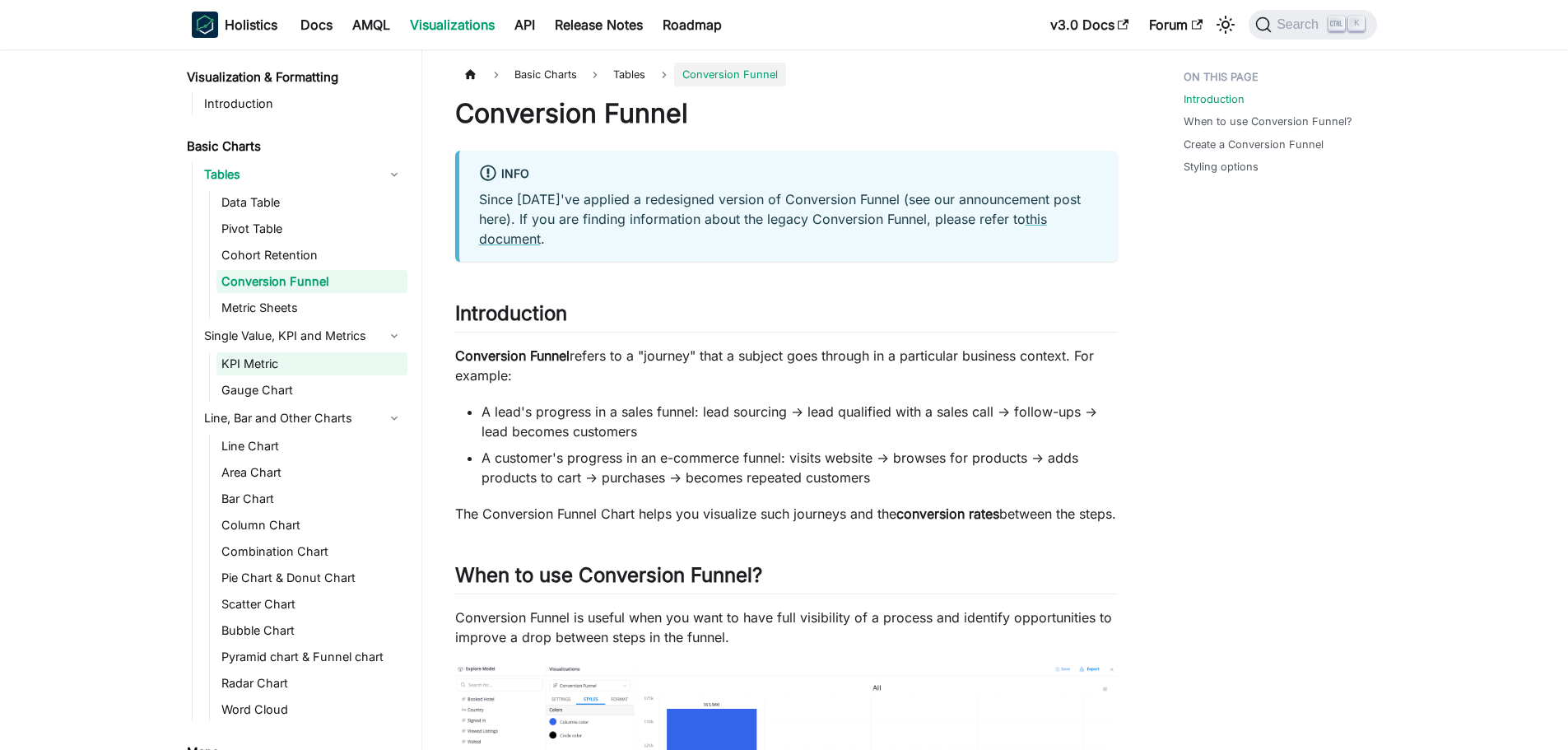
click at [268, 367] on link "KPI Metric" at bounding box center [311, 363] width 191 height 23
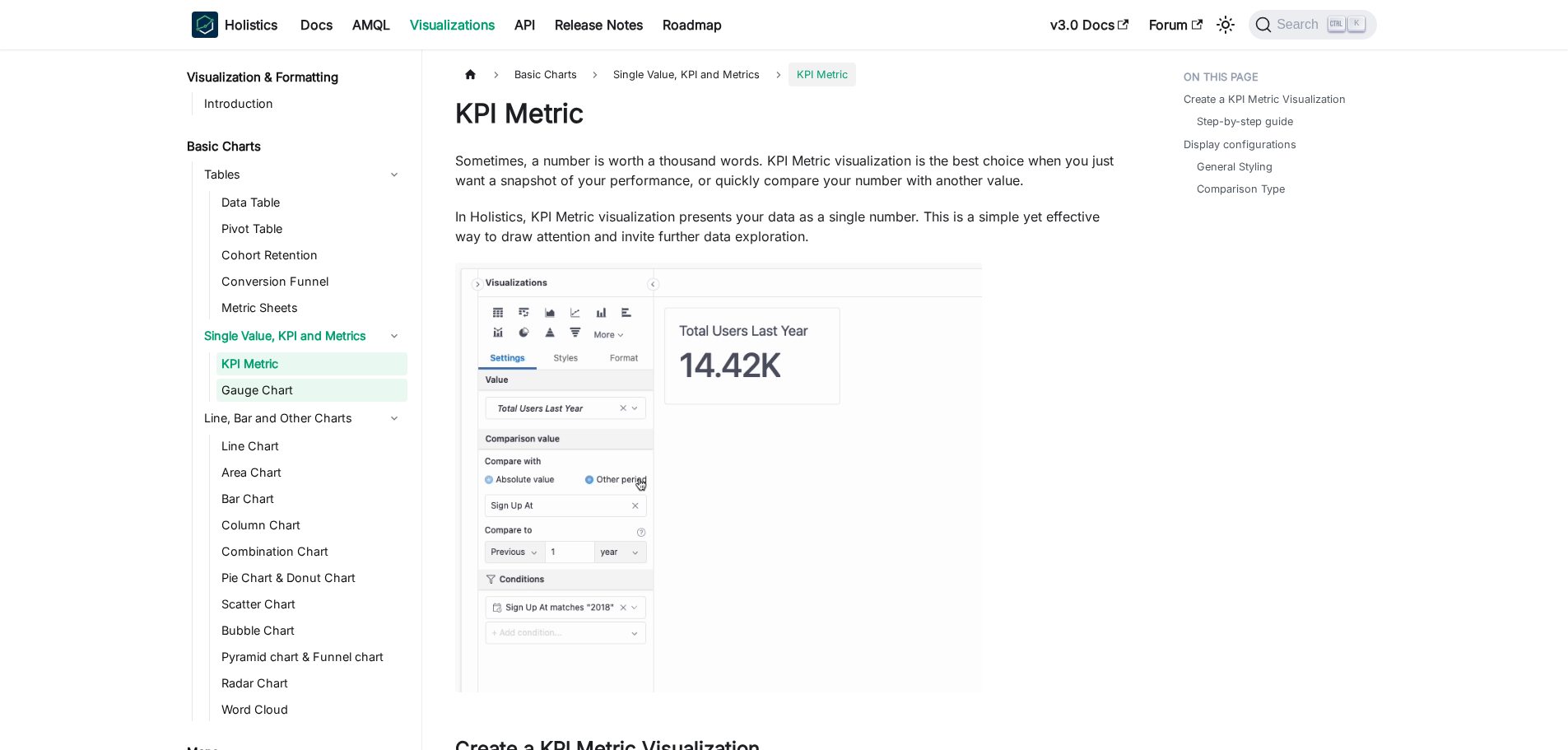
click at [265, 397] on link "Gauge Chart" at bounding box center [311, 390] width 191 height 23
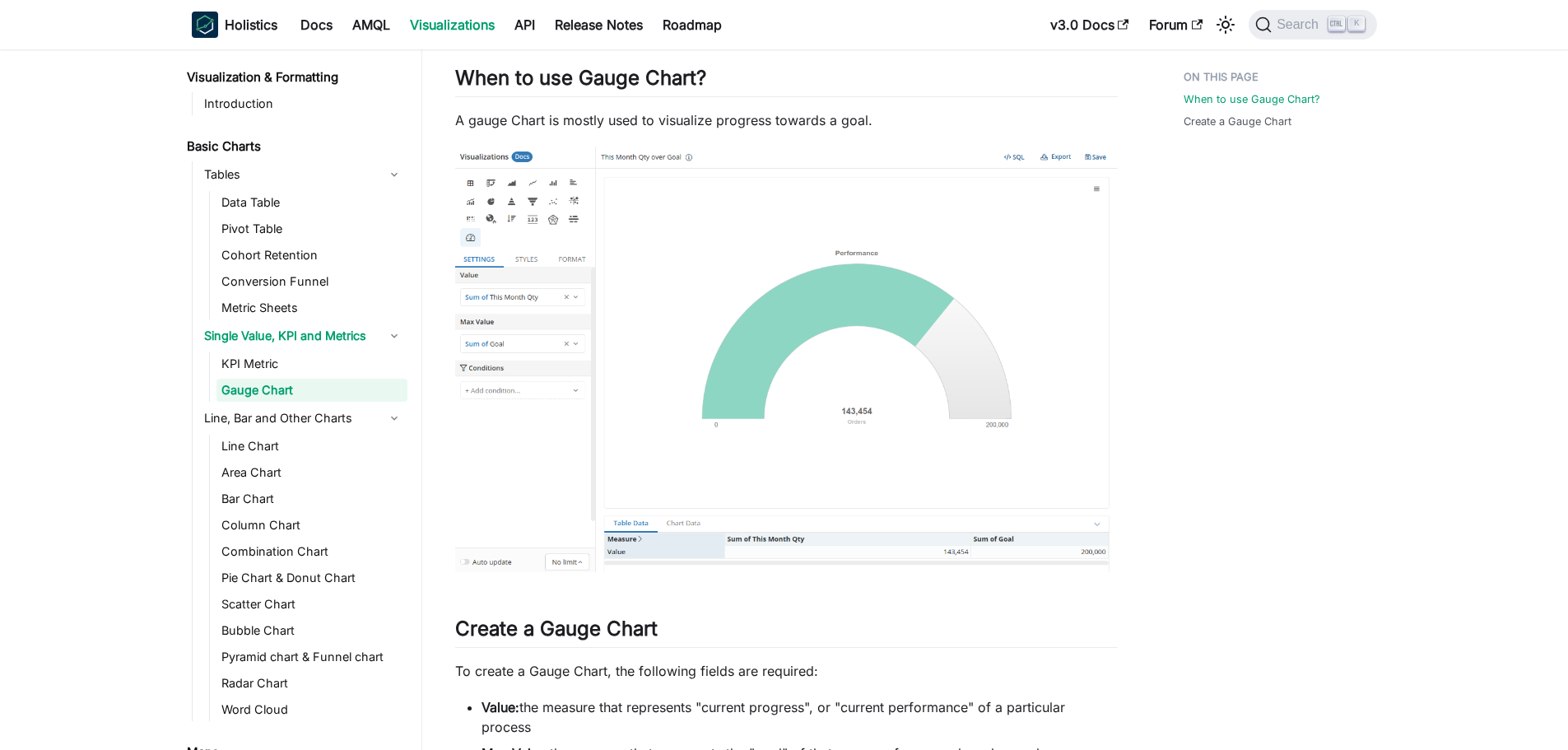
scroll to position [164, 0]
